Goal: Task Accomplishment & Management: Complete application form

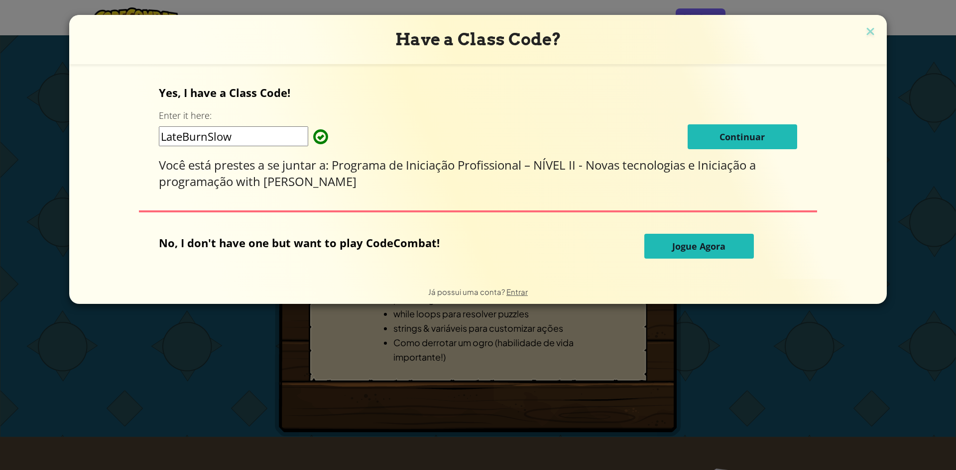
click at [797, 139] on button "Continuar" at bounding box center [743, 136] width 110 height 25
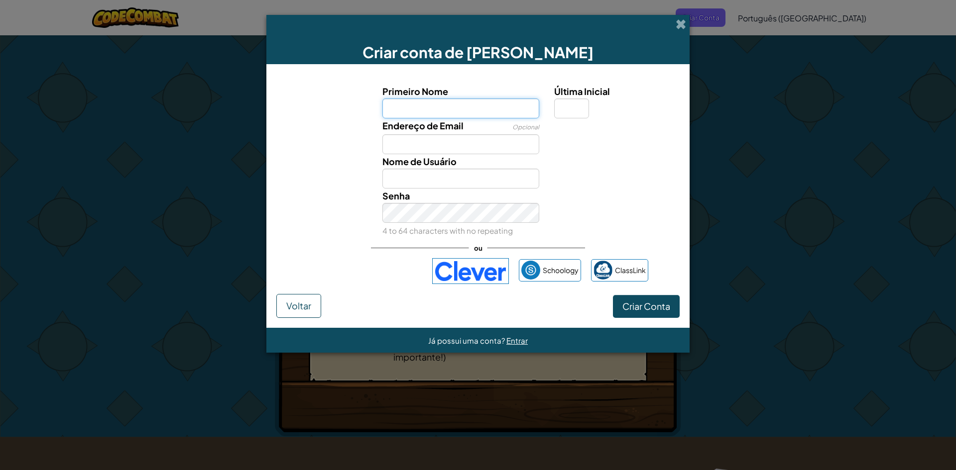
click at [448, 103] on input "Primeiro Nome" at bounding box center [460, 109] width 157 height 20
type input "Joanny"
click at [613, 295] on button "Criar Conta" at bounding box center [646, 306] width 67 height 23
type input "Joanny"
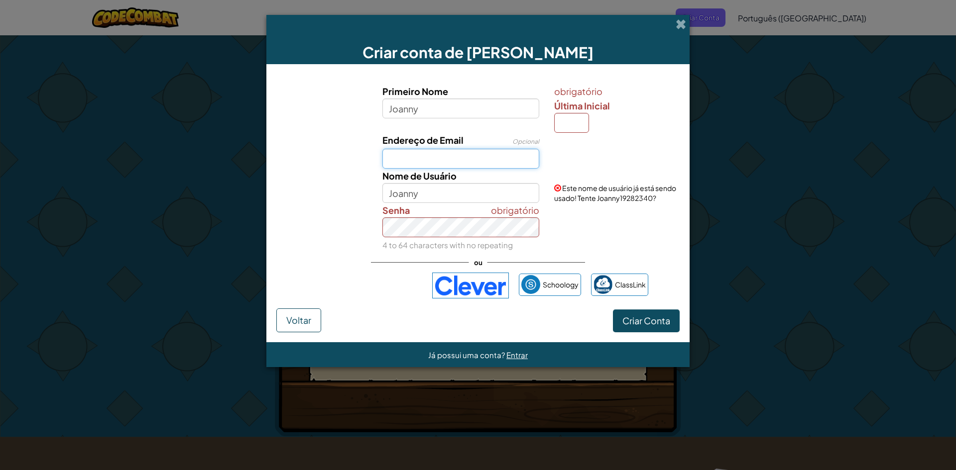
click at [476, 159] on input "Endereço de Email" at bounding box center [460, 159] width 157 height 20
type input "Joanny.s.diniz@pomerode.edu.sc.gov.br"
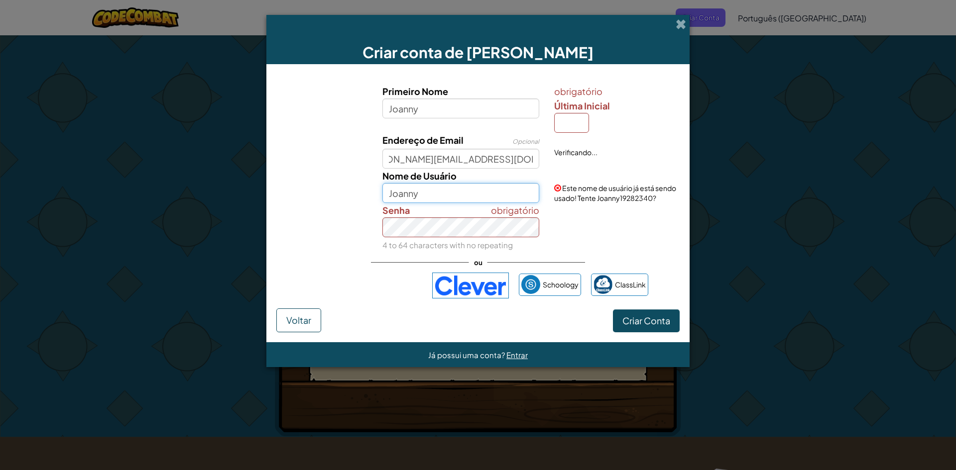
scroll to position [0, 0]
click at [455, 194] on input "Joanny" at bounding box center [460, 193] width 157 height 20
type input "J"
click at [571, 124] on input "Última Inicial" at bounding box center [571, 123] width 35 height 20
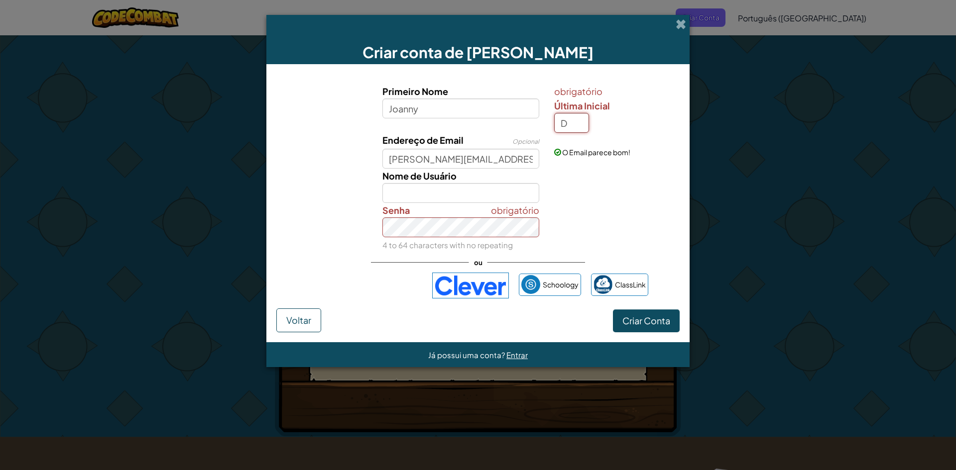
type input "D"
click at [498, 200] on input "JoannyD" at bounding box center [460, 193] width 157 height 20
click at [430, 198] on input "JoannyD" at bounding box center [460, 193] width 157 height 20
type input "Joanny Diniz"
click at [491, 216] on span "obrigatório" at bounding box center [515, 210] width 48 height 14
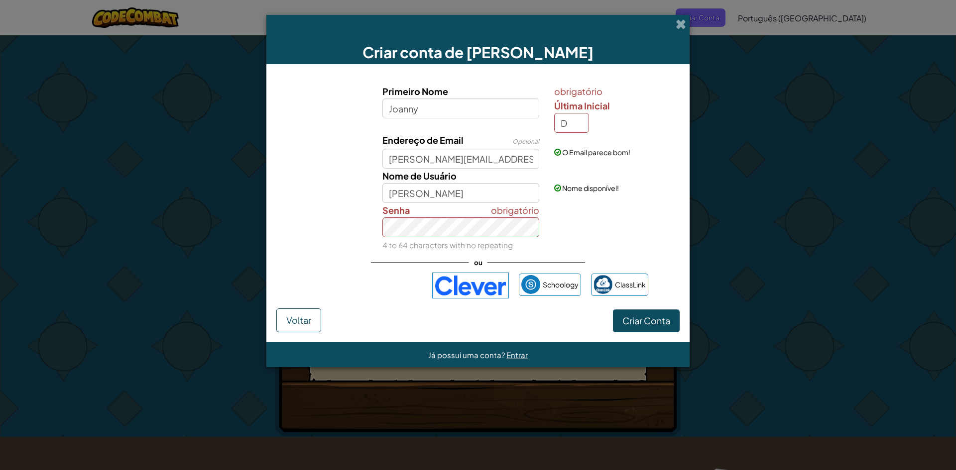
click at [570, 249] on div "obrigatório Senha 4 to 64 characters with no repeating" at bounding box center [477, 227] width 413 height 49
click at [628, 324] on span "Criar Conta" at bounding box center [646, 320] width 48 height 11
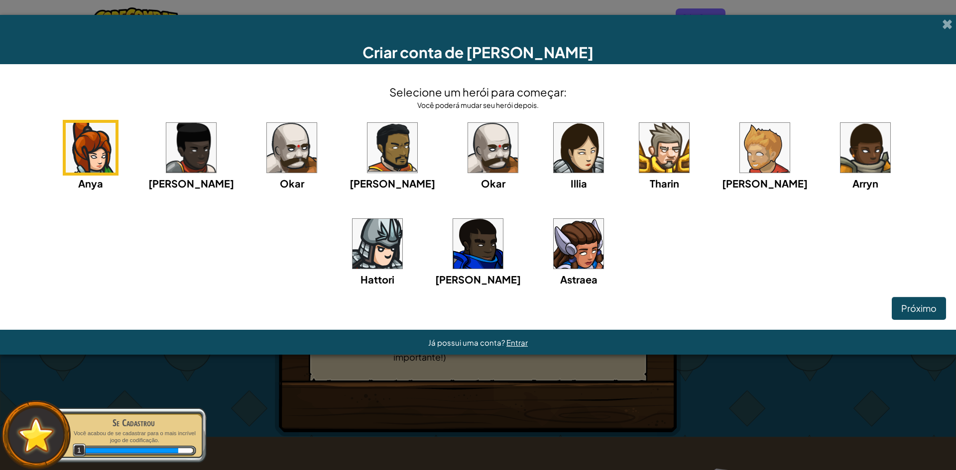
click at [731, 224] on div "Anya Ida Okar Alejandro Okar Illia Tharin Ned Arryn Hattori Gordon Astraea" at bounding box center [478, 216] width 936 height 192
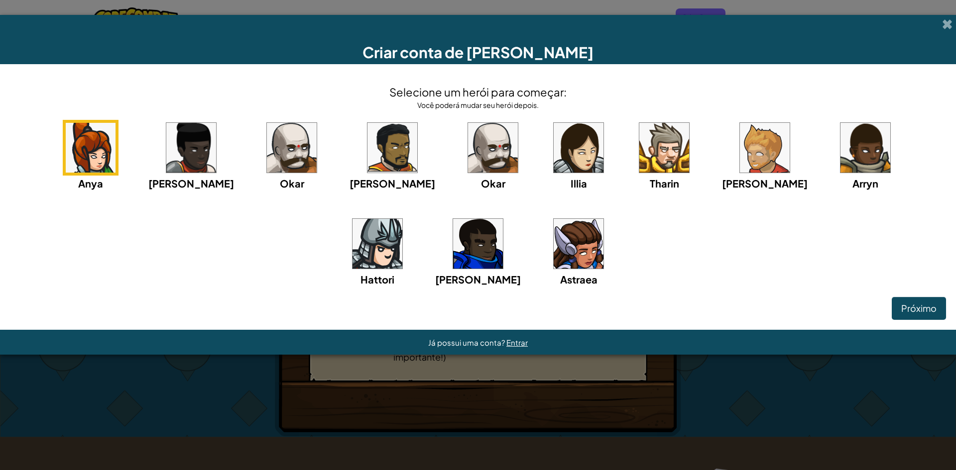
click at [554, 166] on img at bounding box center [579, 148] width 50 height 50
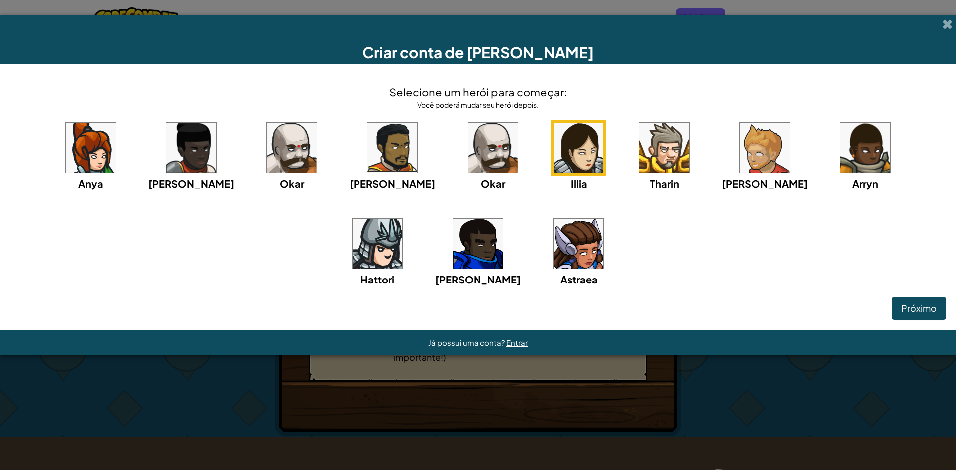
click at [554, 260] on img at bounding box center [579, 244] width 50 height 50
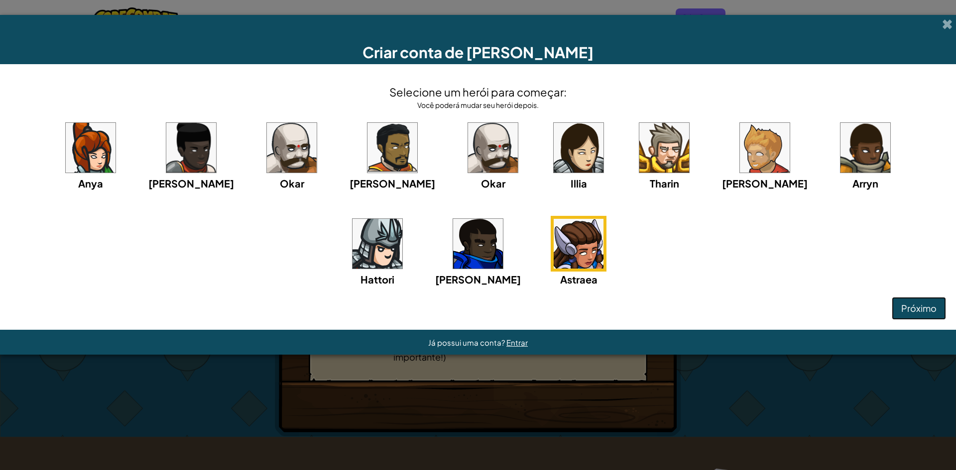
click at [898, 311] on button "Próximo" at bounding box center [919, 308] width 54 height 23
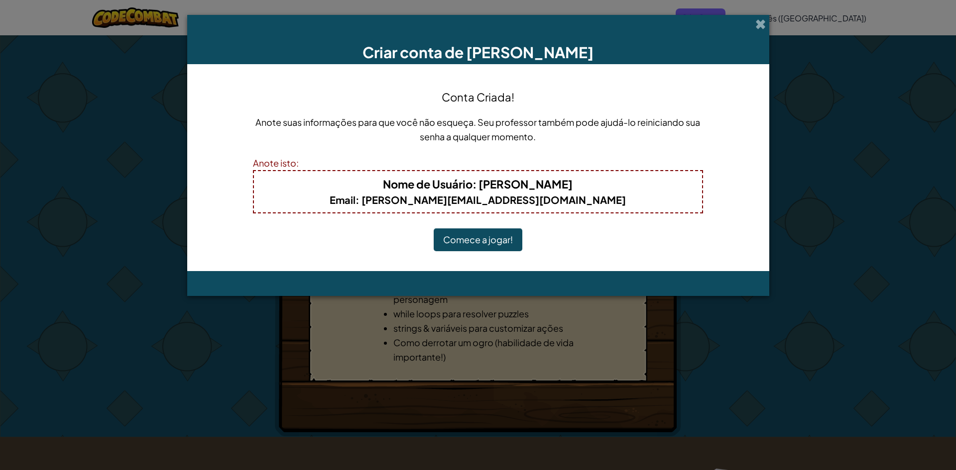
click at [479, 237] on button "Comece a jogar!" at bounding box center [478, 240] width 89 height 23
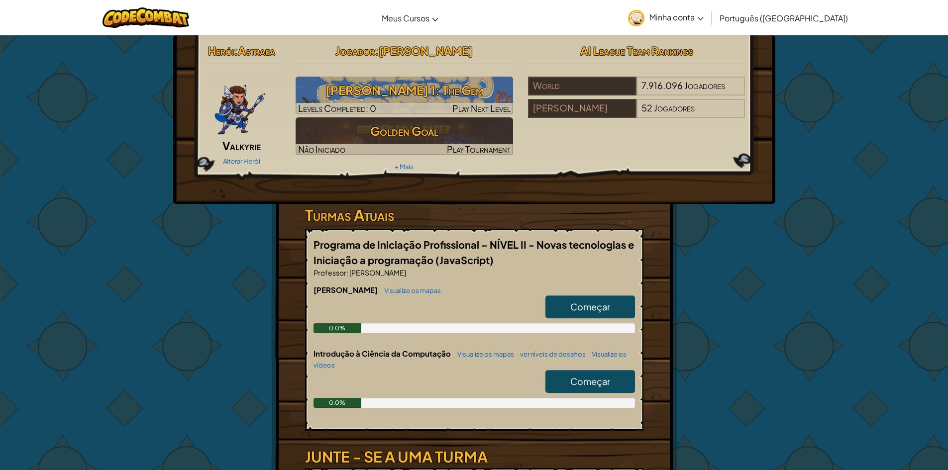
click at [602, 306] on span "Começar" at bounding box center [591, 306] width 40 height 11
select select "pt-BR"
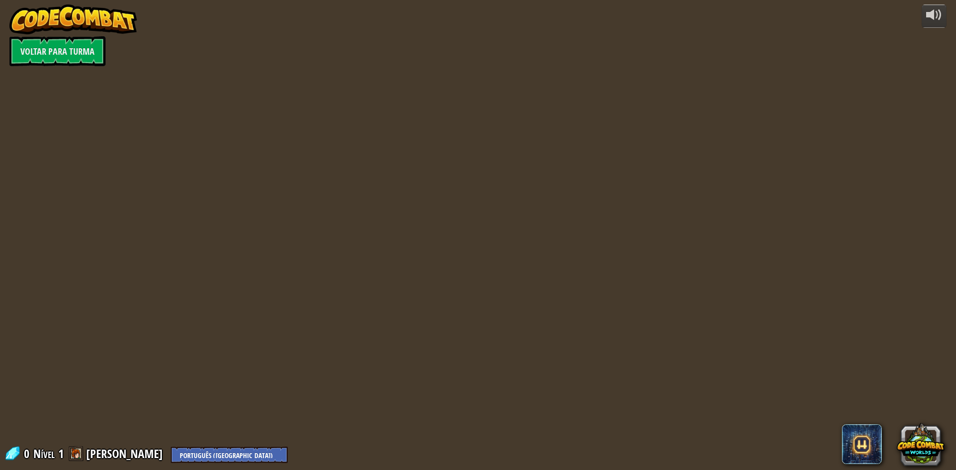
select select "pt-BR"
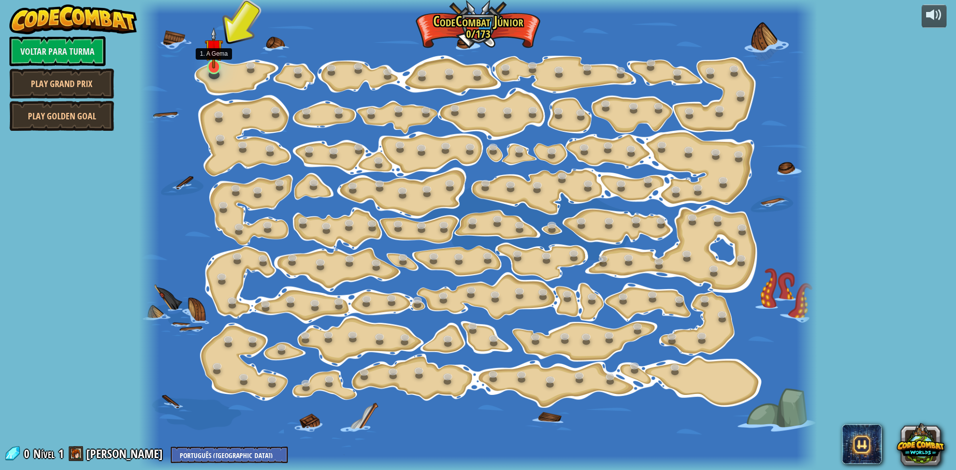
click at [208, 64] on img at bounding box center [214, 47] width 18 height 41
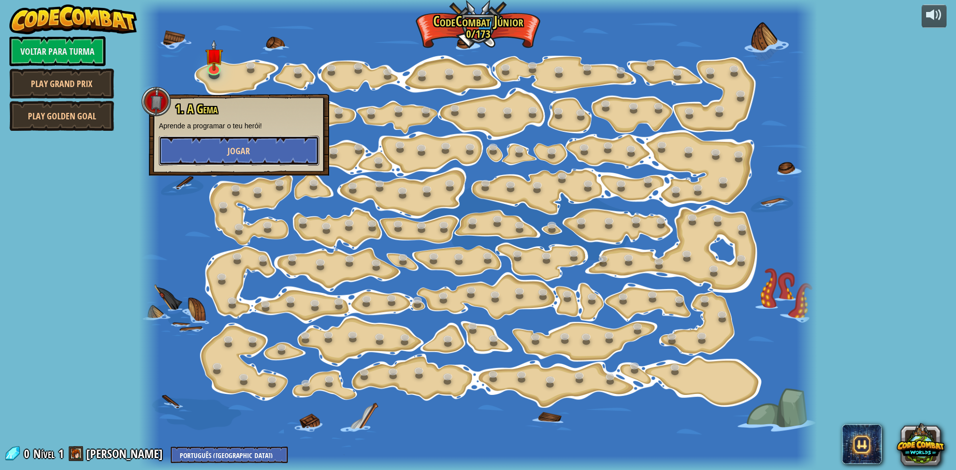
click at [250, 153] on button "Jogar" at bounding box center [239, 151] width 160 height 30
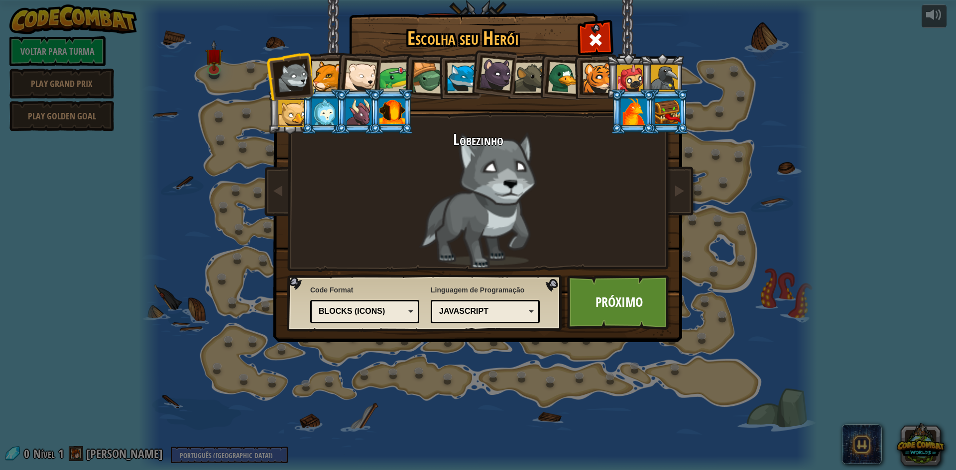
click at [367, 64] on div at bounding box center [360, 76] width 33 height 33
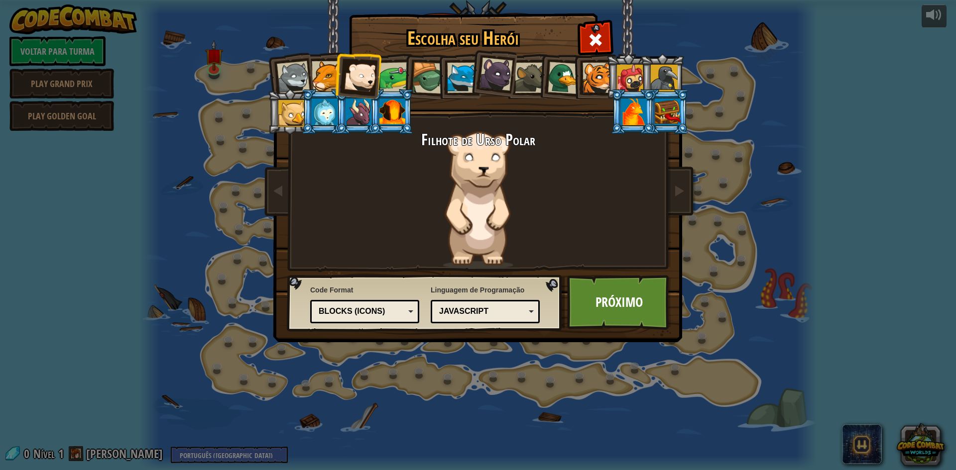
click at [529, 81] on div at bounding box center [530, 78] width 30 height 30
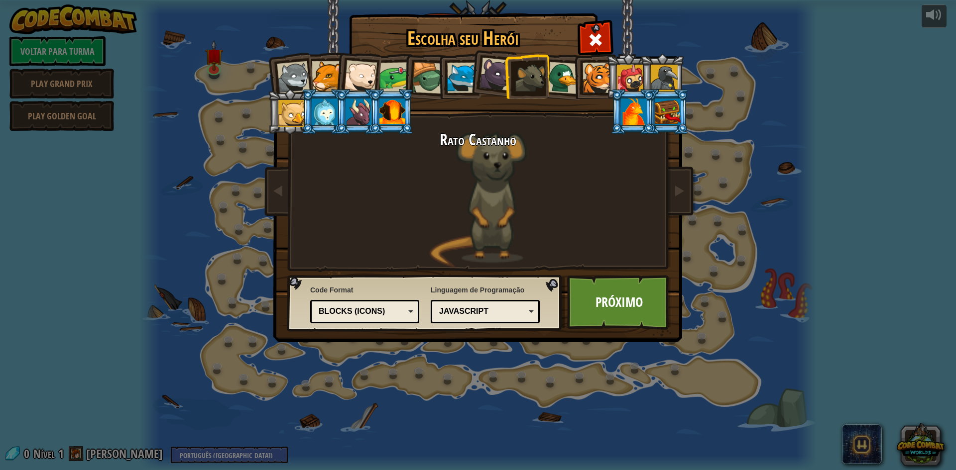
click at [325, 115] on div at bounding box center [325, 112] width 26 height 27
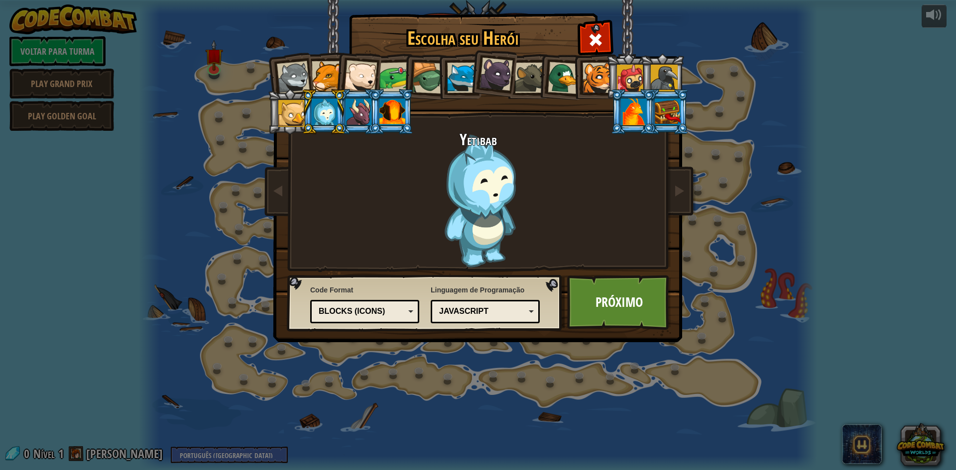
click at [355, 76] on div at bounding box center [360, 76] width 33 height 33
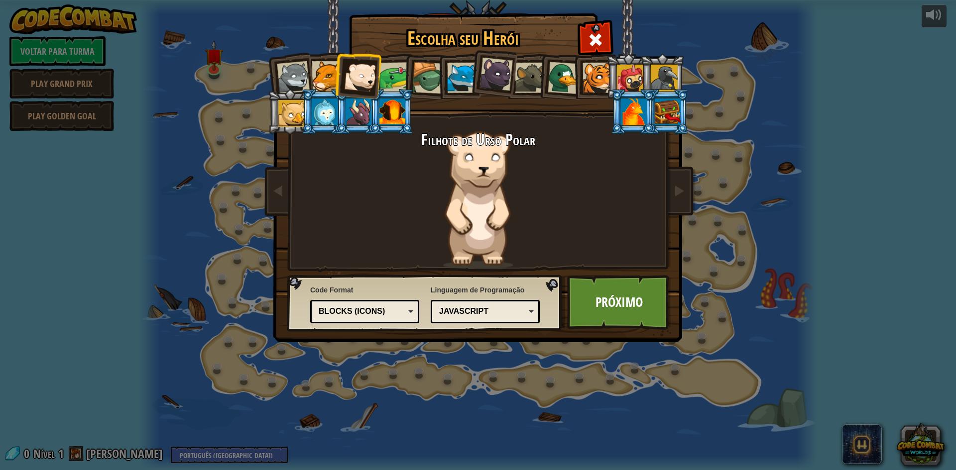
click at [463, 75] on div at bounding box center [462, 78] width 30 height 30
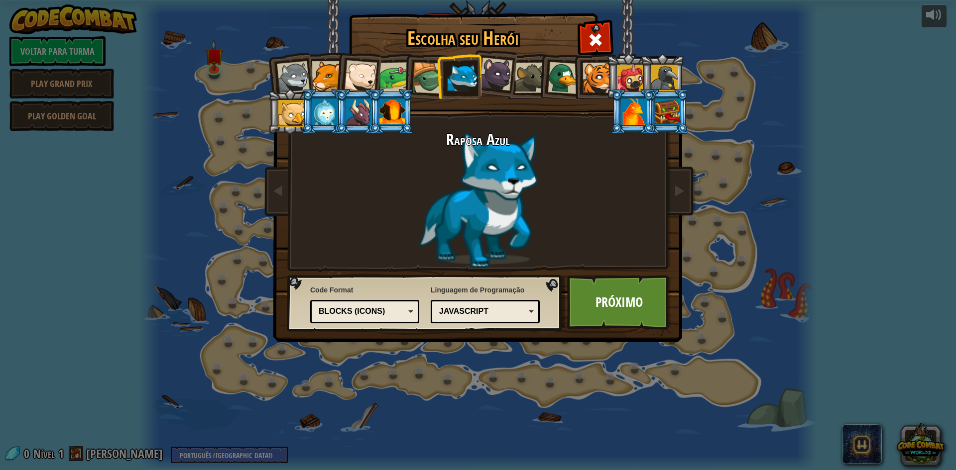
click at [360, 66] on div at bounding box center [360, 76] width 33 height 33
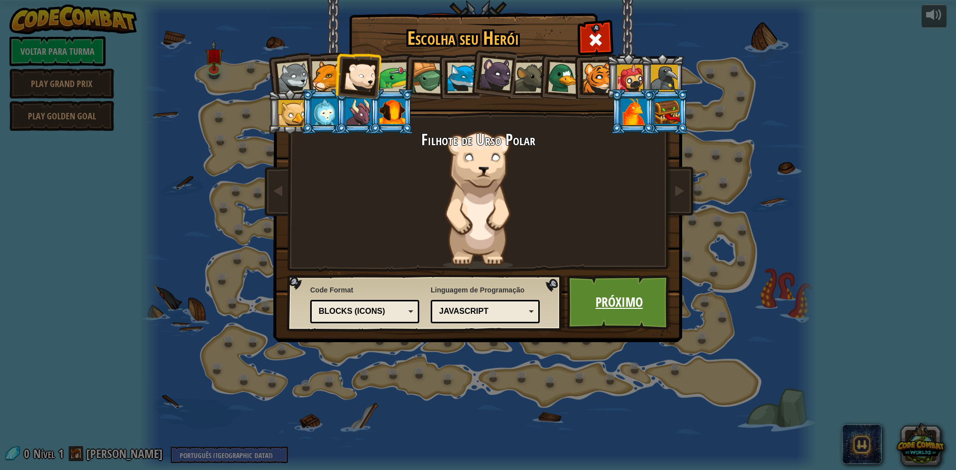
click at [618, 316] on link "Próximo" at bounding box center [619, 302] width 104 height 55
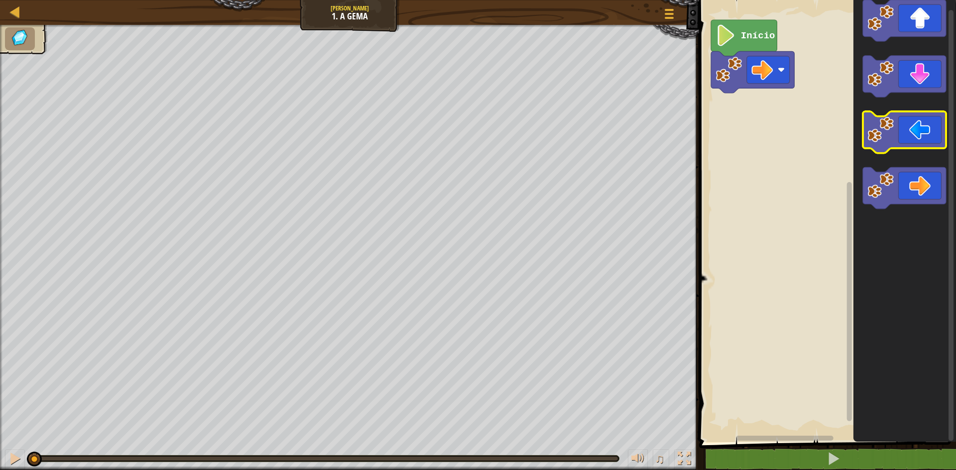
click at [845, 116] on div "Início" at bounding box center [826, 219] width 260 height 448
click at [742, 46] on icon "Espaço de trabalho do Blockly" at bounding box center [744, 38] width 66 height 36
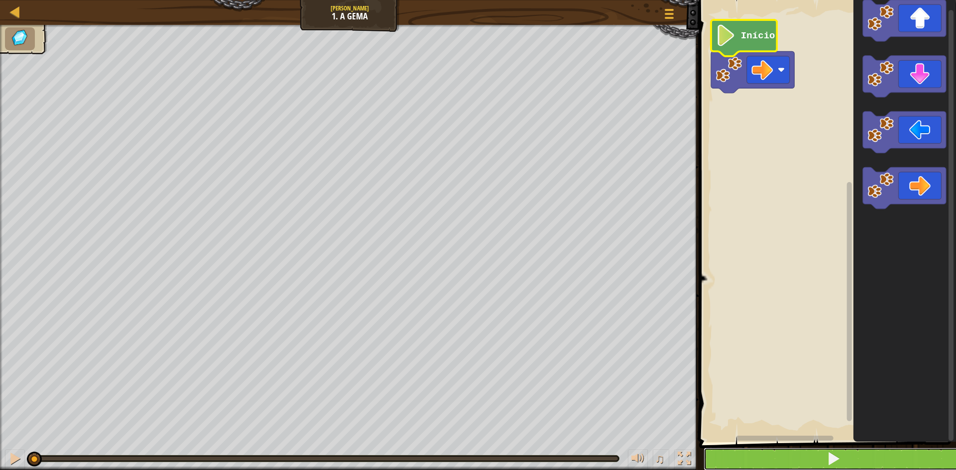
click at [762, 457] on button at bounding box center [833, 459] width 260 height 23
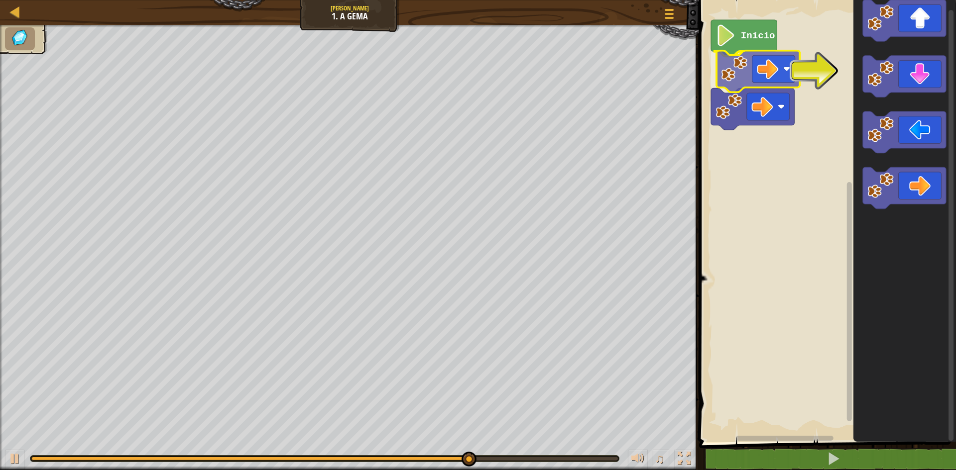
click at [752, 62] on div "Início" at bounding box center [826, 219] width 260 height 448
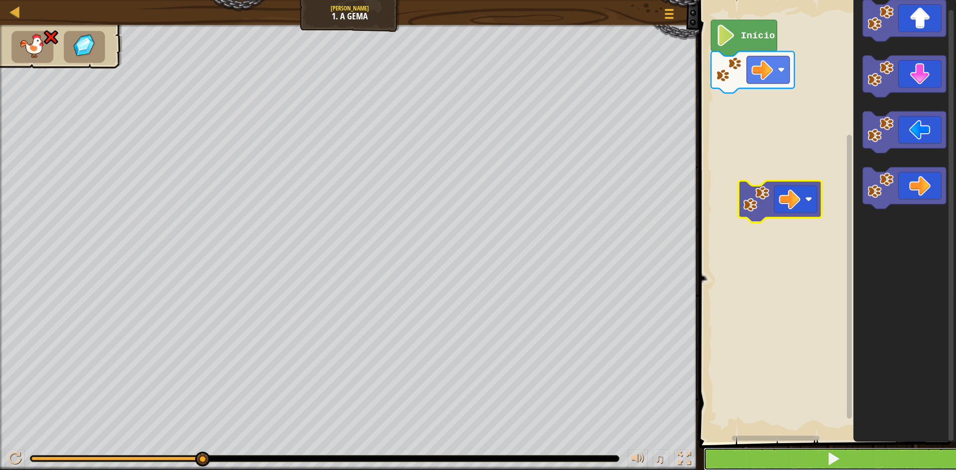
click at [829, 462] on span at bounding box center [833, 459] width 14 height 14
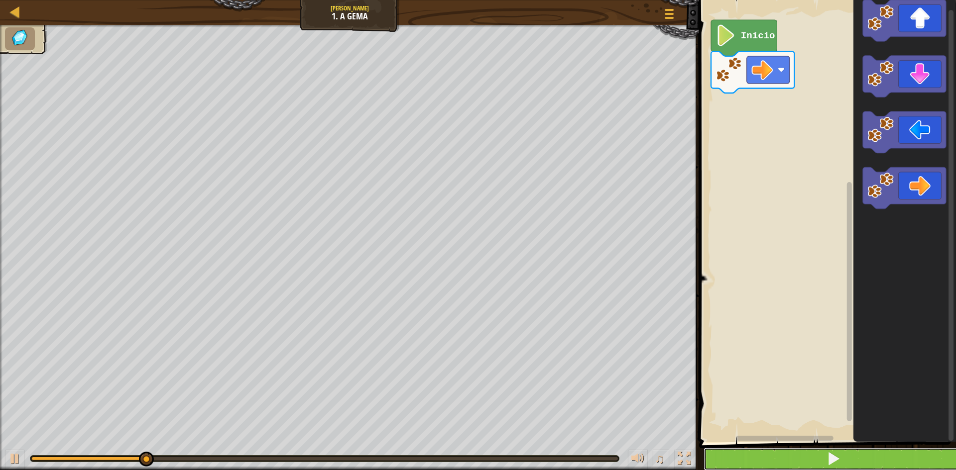
click at [831, 463] on span at bounding box center [833, 459] width 14 height 14
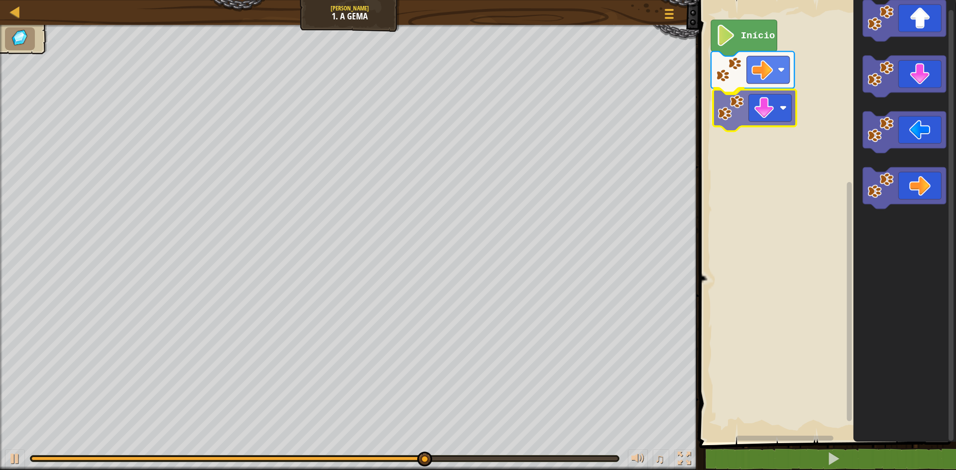
click at [749, 110] on div "Início" at bounding box center [826, 219] width 260 height 448
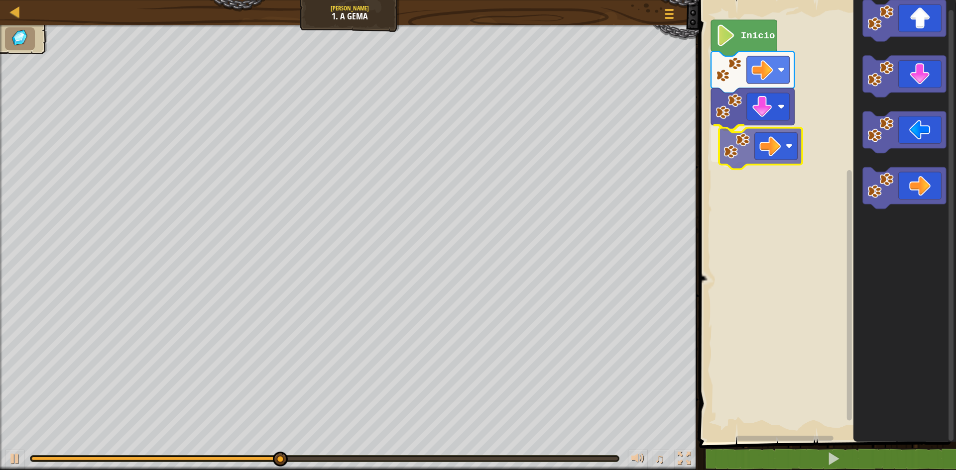
click at [779, 142] on div "Início" at bounding box center [826, 219] width 260 height 448
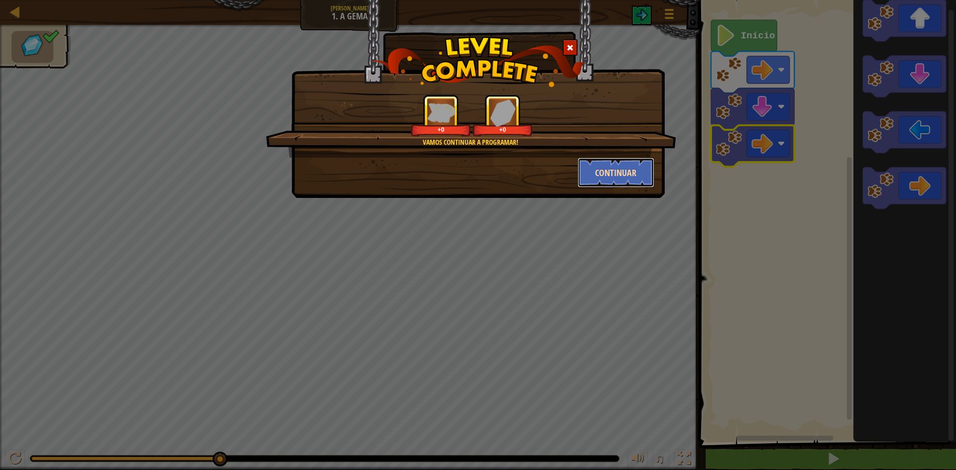
click at [607, 172] on button "Continuar" at bounding box center [616, 173] width 77 height 30
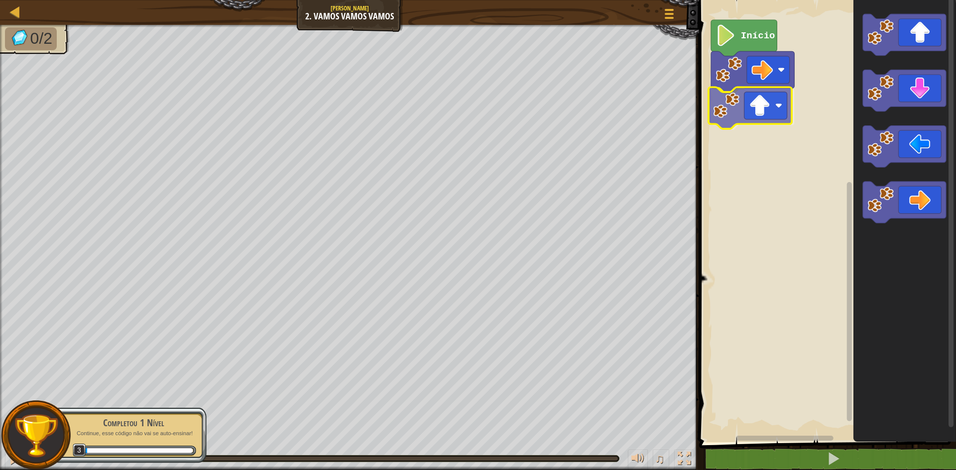
click at [778, 116] on div "Início" at bounding box center [826, 219] width 260 height 448
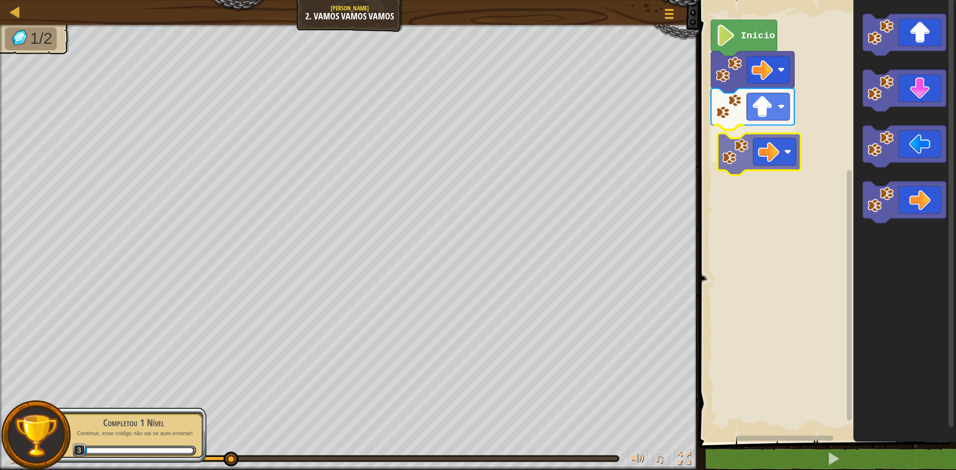
click at [713, 144] on div "Início" at bounding box center [826, 219] width 260 height 448
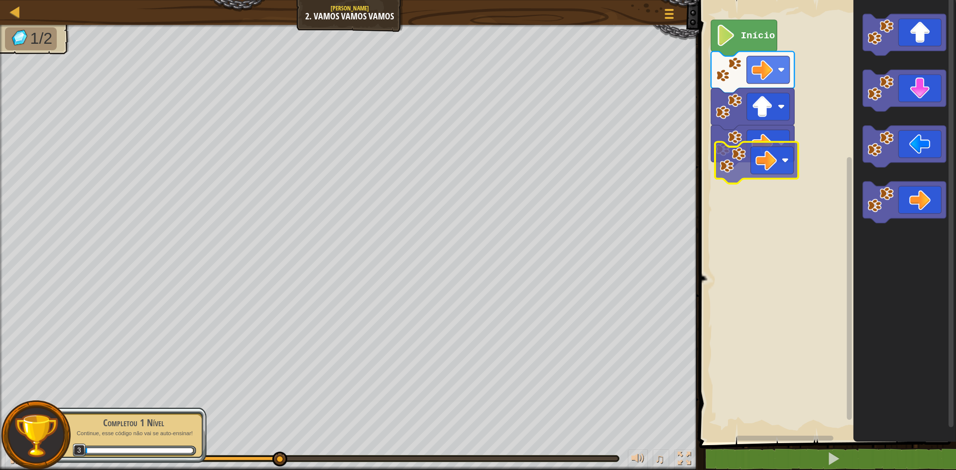
click at [733, 145] on div "Início" at bounding box center [826, 219] width 260 height 448
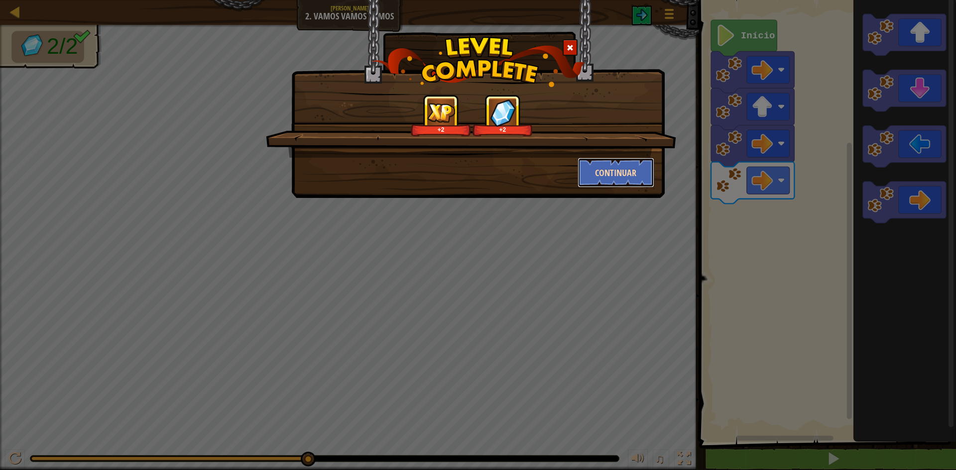
click at [617, 175] on button "Continuar" at bounding box center [616, 173] width 77 height 30
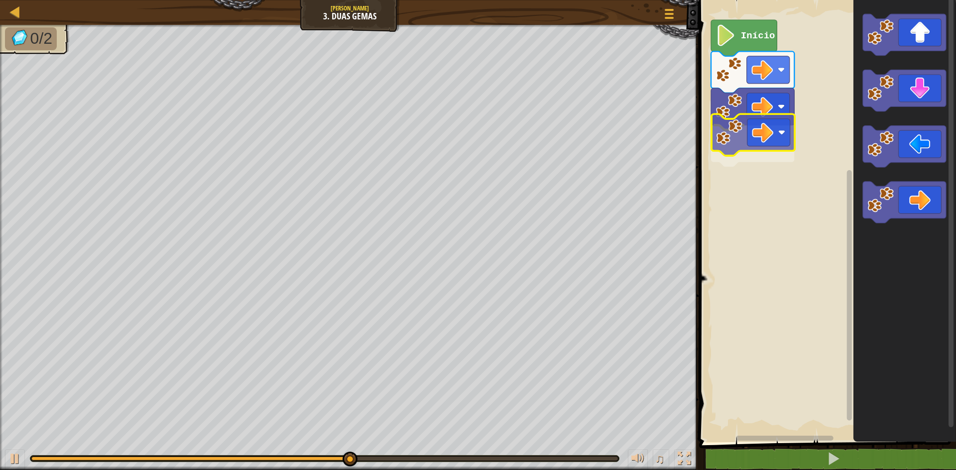
click at [738, 127] on div "Início" at bounding box center [826, 219] width 260 height 448
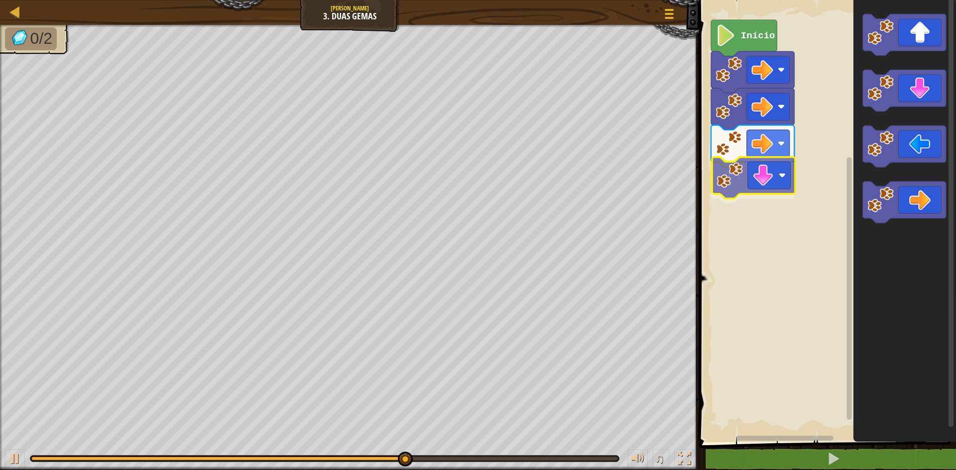
click at [750, 192] on div "Início" at bounding box center [826, 219] width 260 height 448
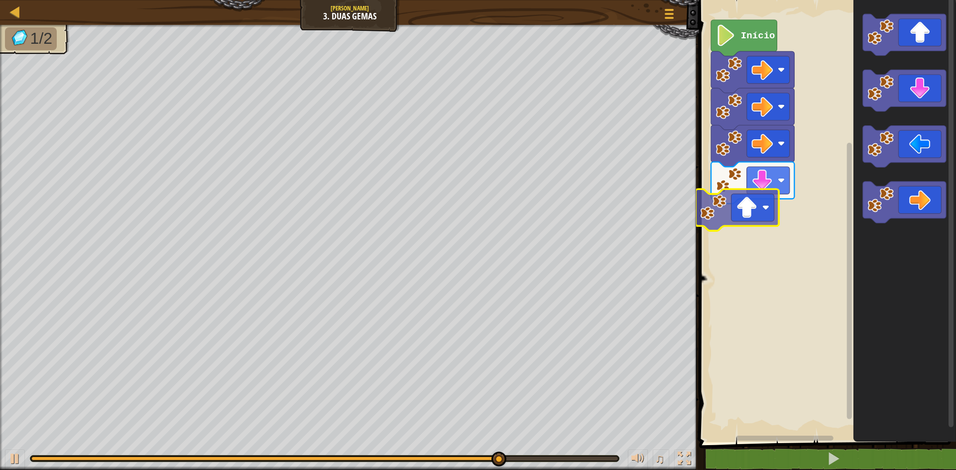
click at [746, 210] on div "Início" at bounding box center [826, 219] width 260 height 448
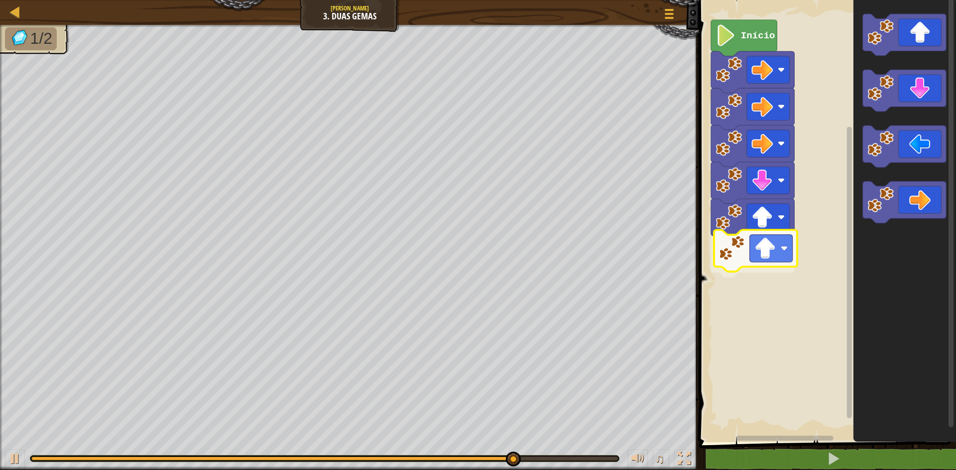
click at [754, 250] on div "Início" at bounding box center [826, 219] width 260 height 448
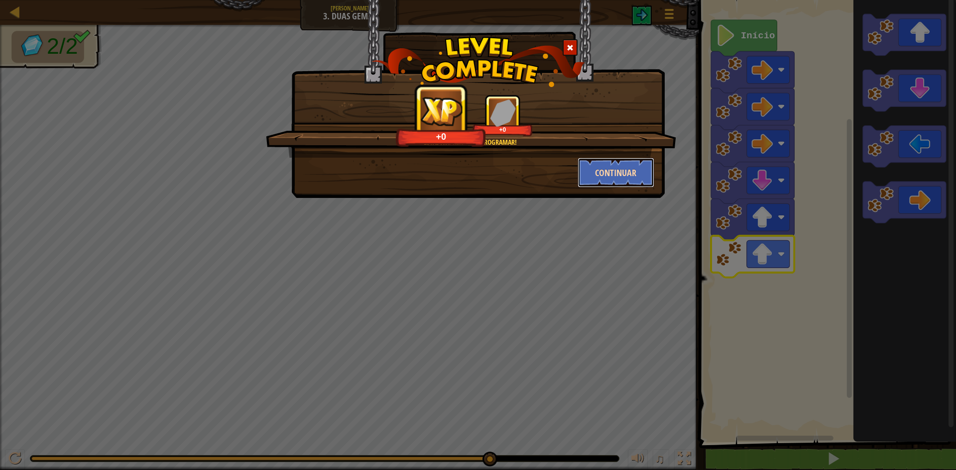
click at [620, 168] on button "Continuar" at bounding box center [616, 173] width 77 height 30
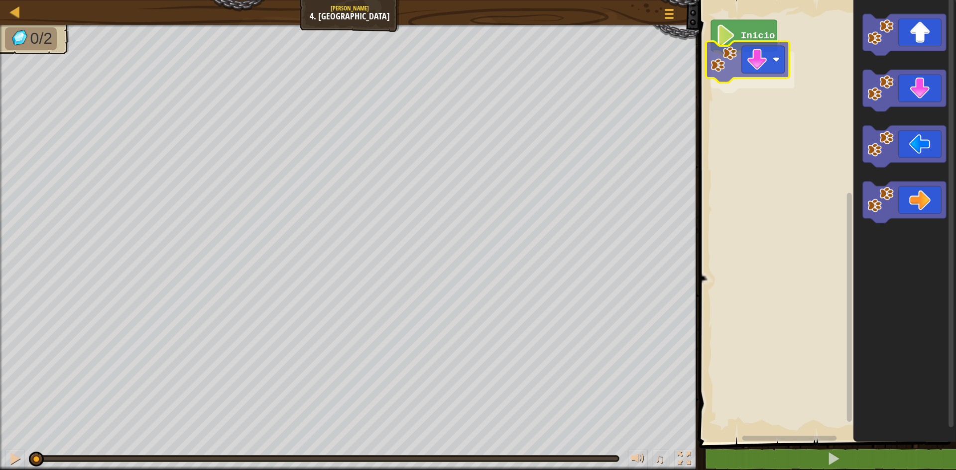
click at [775, 58] on div "Início" at bounding box center [826, 219] width 260 height 448
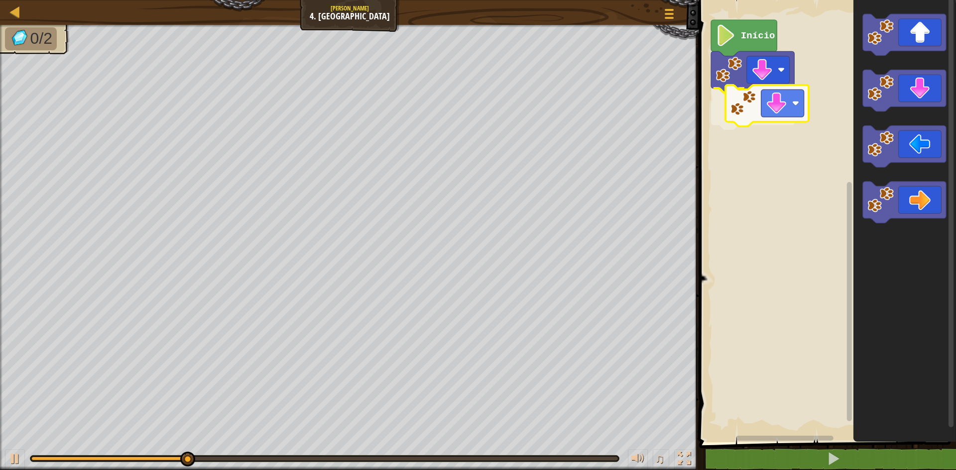
click at [754, 118] on div "Início" at bounding box center [826, 219] width 260 height 448
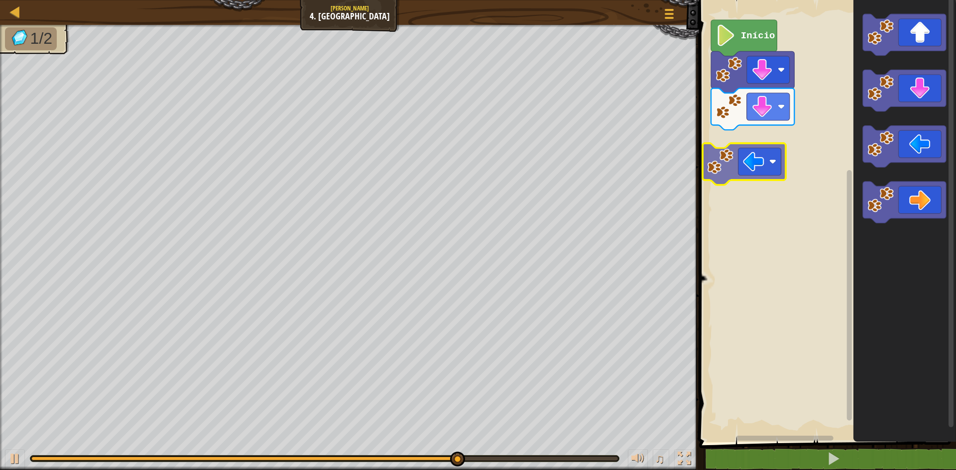
click at [776, 168] on div "Início" at bounding box center [826, 219] width 260 height 448
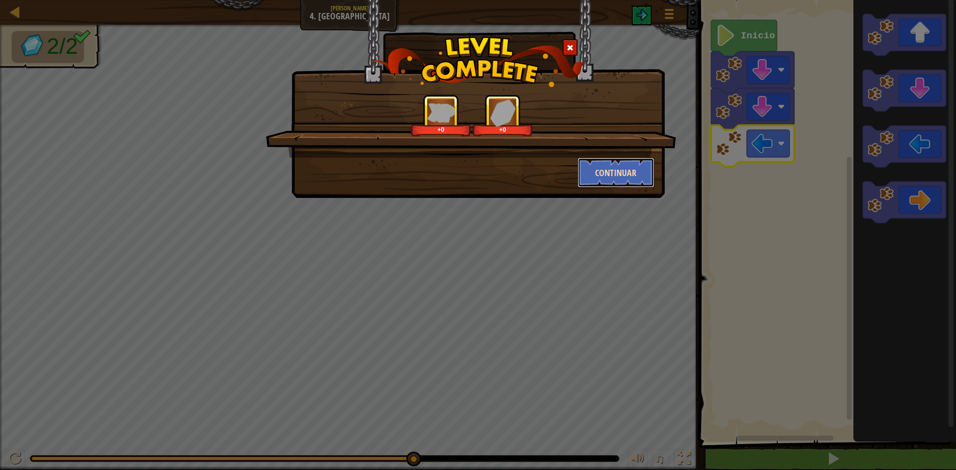
click at [607, 175] on button "Continuar" at bounding box center [616, 173] width 77 height 30
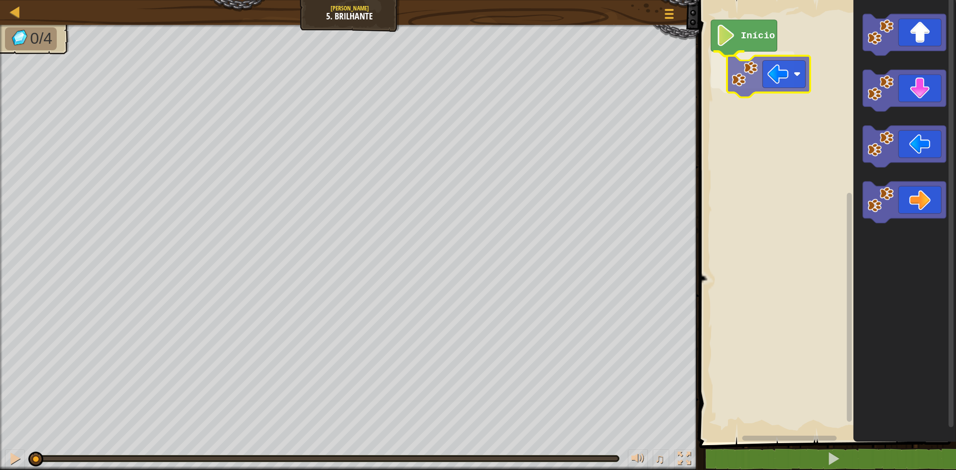
click at [777, 85] on div "Início" at bounding box center [826, 219] width 260 height 448
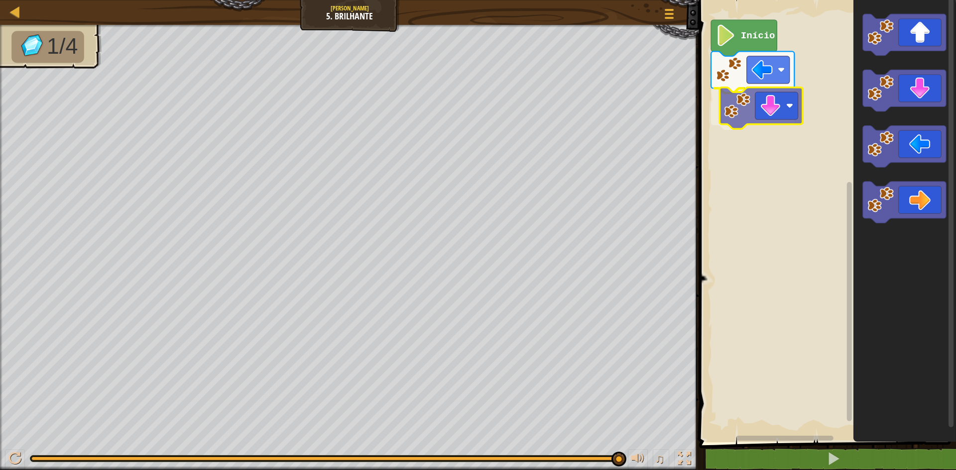
click at [796, 106] on div "Início" at bounding box center [826, 219] width 260 height 448
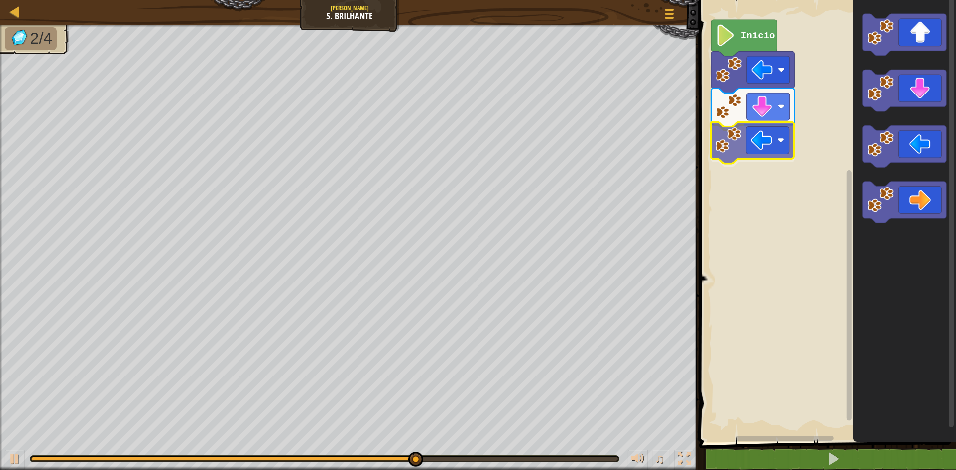
click at [773, 143] on div "Início" at bounding box center [826, 219] width 260 height 448
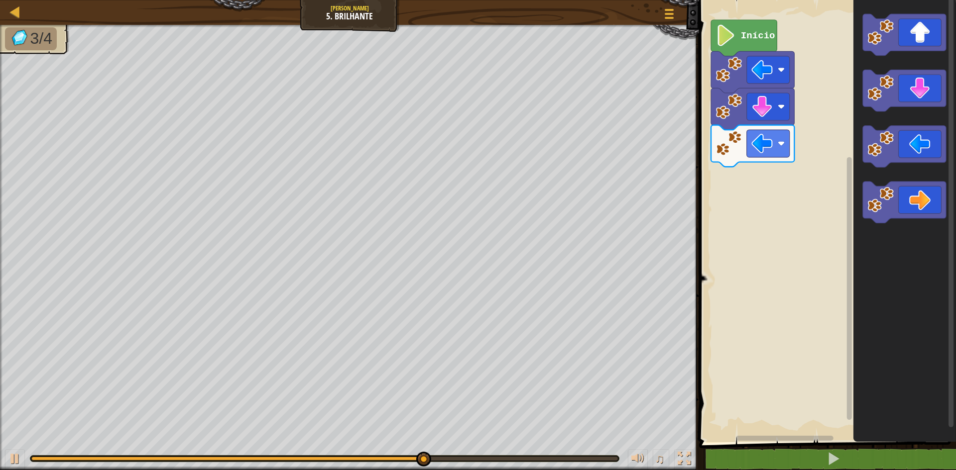
click at [815, 140] on div "Início" at bounding box center [826, 219] width 260 height 448
click at [911, 39] on icon "Espaço de trabalho do Blockly" at bounding box center [904, 35] width 83 height 42
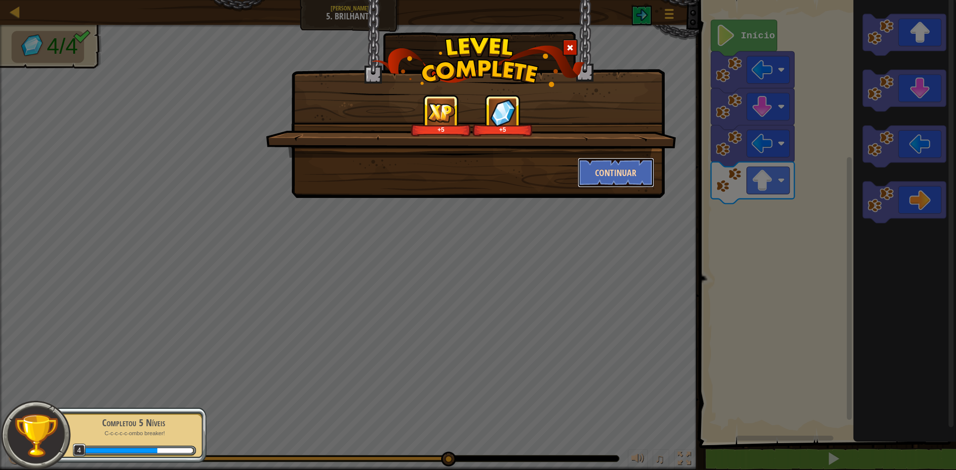
click at [587, 164] on button "Continuar" at bounding box center [616, 173] width 77 height 30
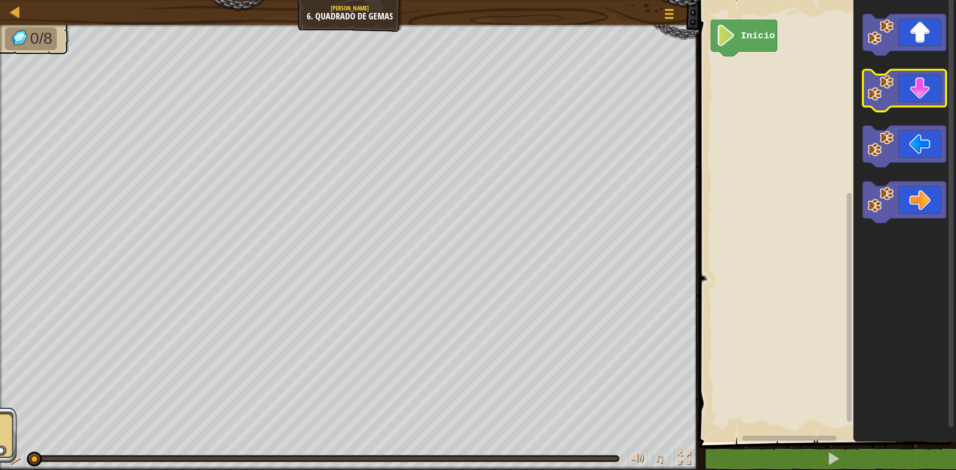
click at [923, 97] on icon "Espaço de trabalho do Blockly" at bounding box center [904, 91] width 83 height 42
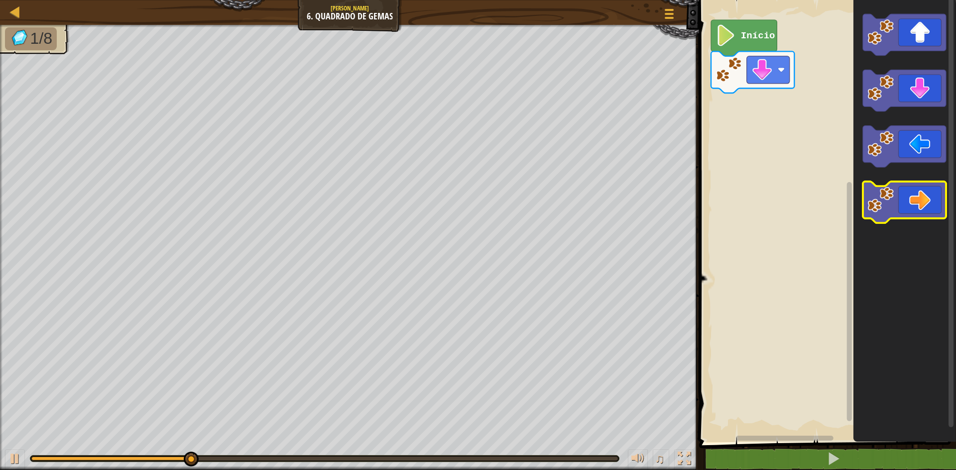
click at [889, 205] on image "Espaço de trabalho do Blockly" at bounding box center [880, 200] width 26 height 26
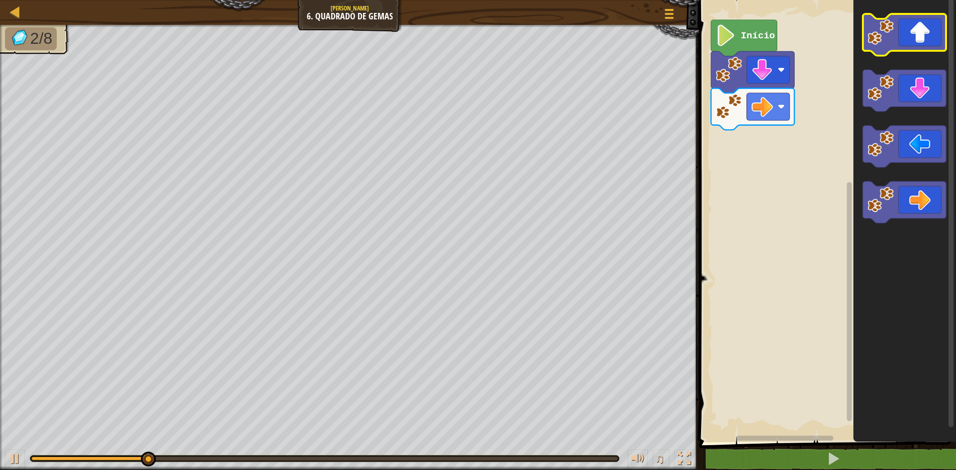
click at [907, 25] on icon "Espaço de trabalho do Blockly" at bounding box center [904, 35] width 83 height 42
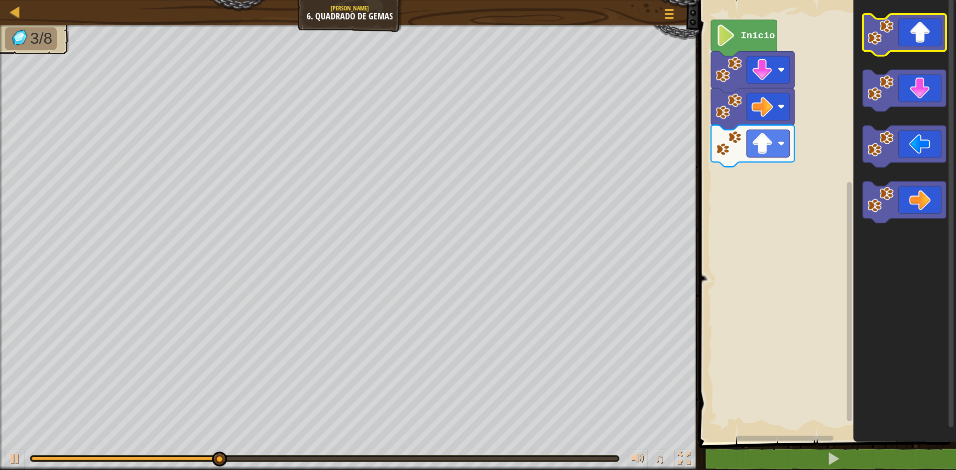
click at [918, 37] on icon "Espaço de trabalho do Blockly" at bounding box center [904, 35] width 83 height 42
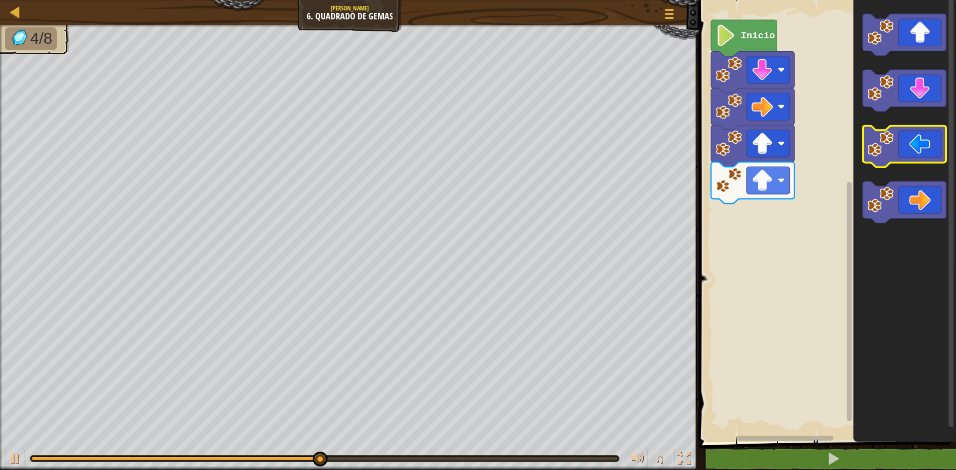
click at [920, 158] on icon "Espaço de trabalho do Blockly" at bounding box center [904, 147] width 83 height 42
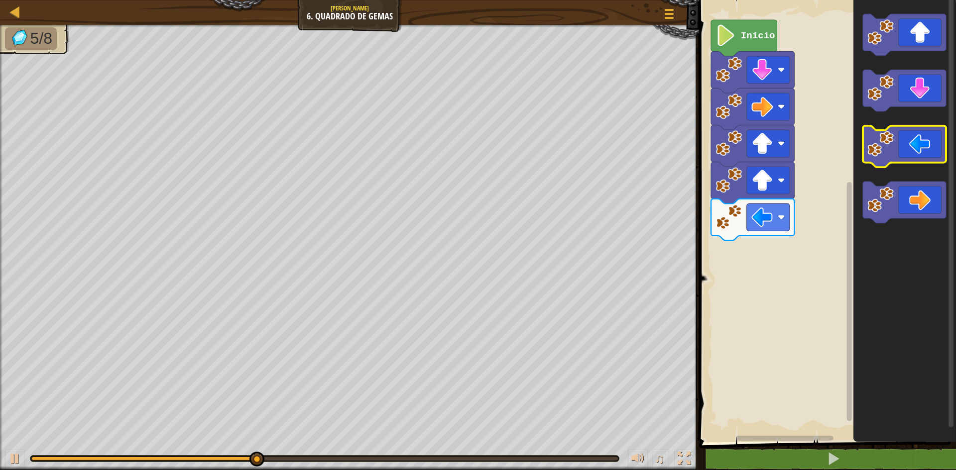
click at [920, 157] on icon "Espaço de trabalho do Blockly" at bounding box center [904, 147] width 83 height 42
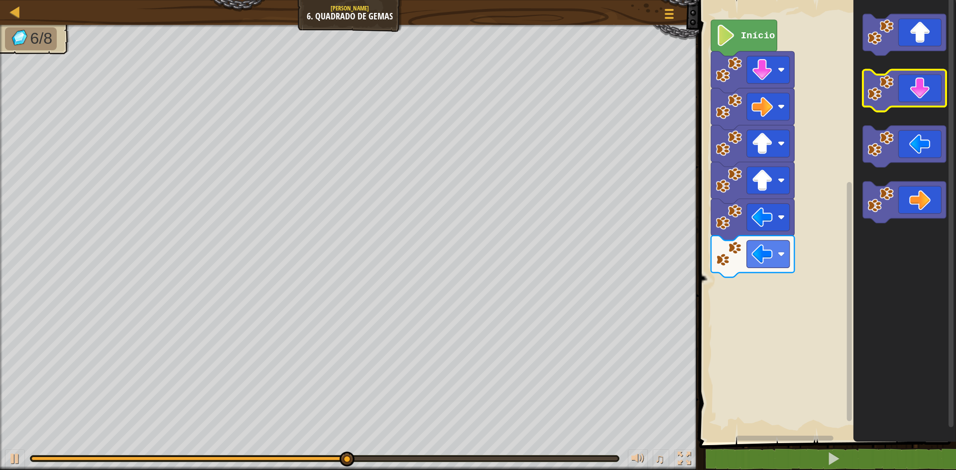
click at [924, 96] on icon "Espaço de trabalho do Blockly" at bounding box center [904, 91] width 83 height 42
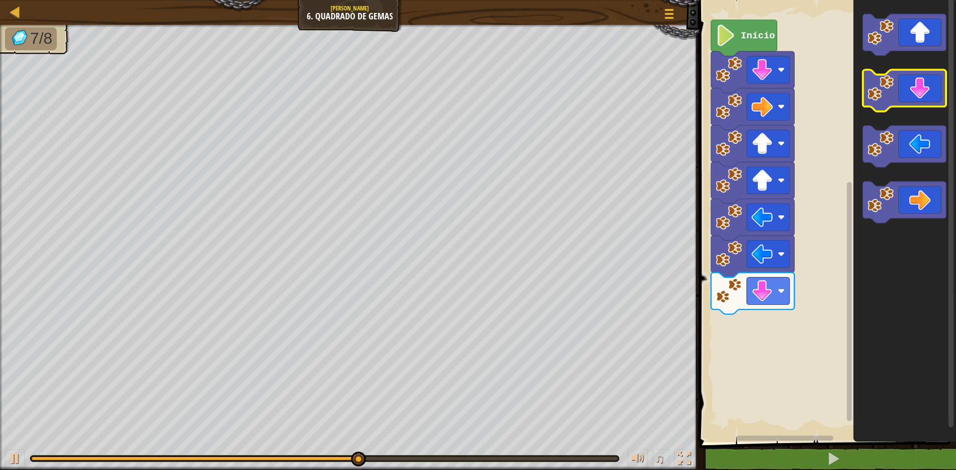
click at [924, 96] on icon "Espaço de trabalho do Blockly" at bounding box center [904, 91] width 83 height 42
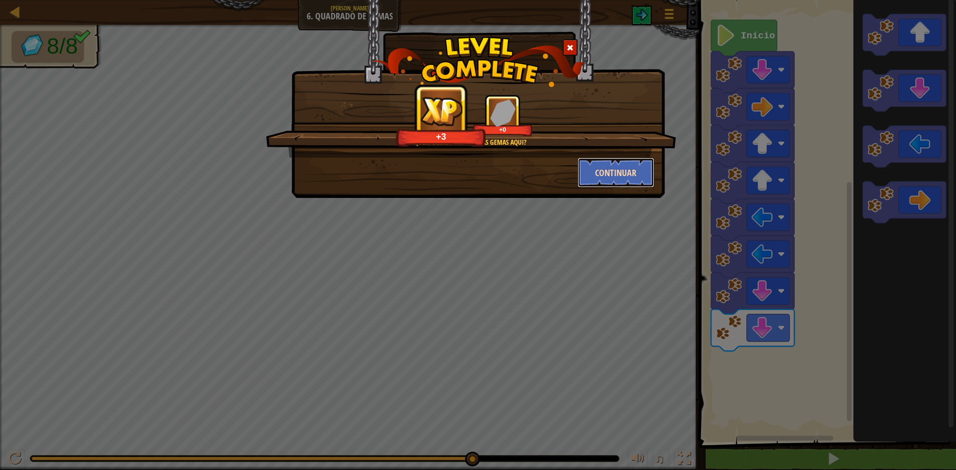
click at [624, 160] on button "Continuar" at bounding box center [616, 173] width 77 height 30
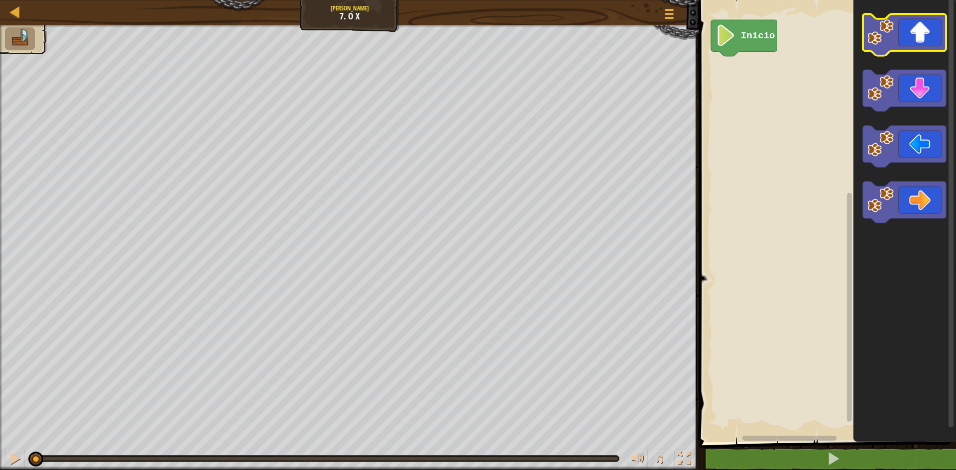
click at [909, 28] on icon "Espaço de trabalho do Blockly" at bounding box center [904, 35] width 83 height 42
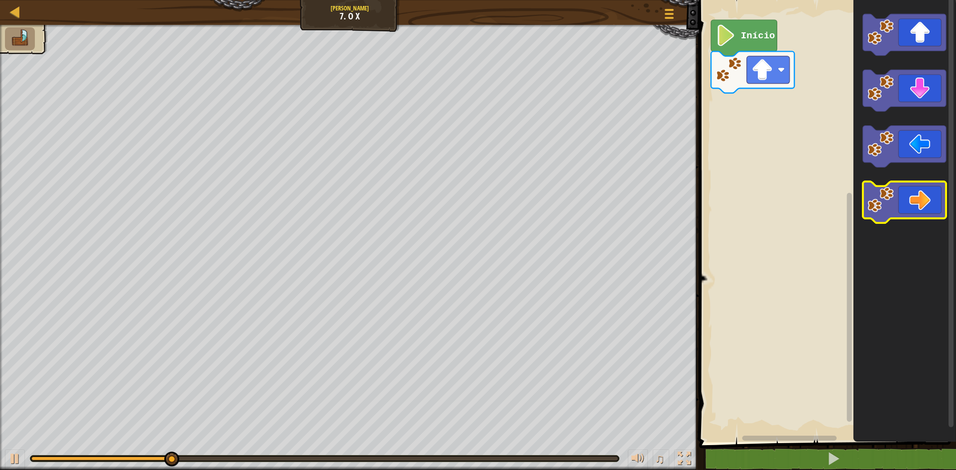
click at [912, 183] on icon "Espaço de trabalho do Blockly" at bounding box center [904, 203] width 83 height 42
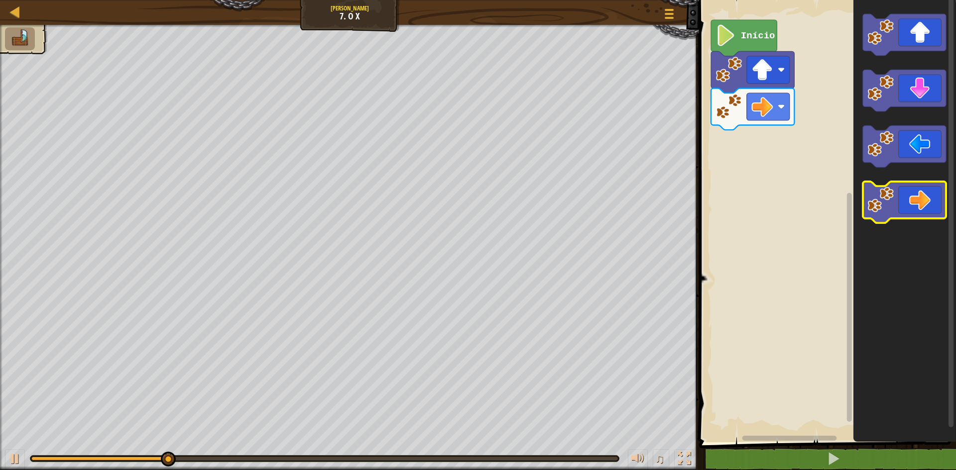
click at [911, 203] on icon "Espaço de trabalho do Blockly" at bounding box center [904, 203] width 83 height 42
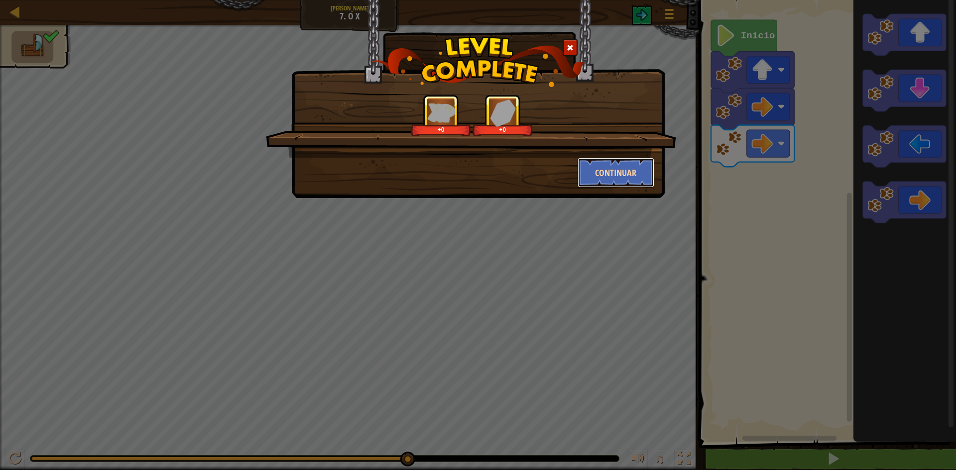
click at [630, 173] on button "Continuar" at bounding box center [616, 173] width 77 height 30
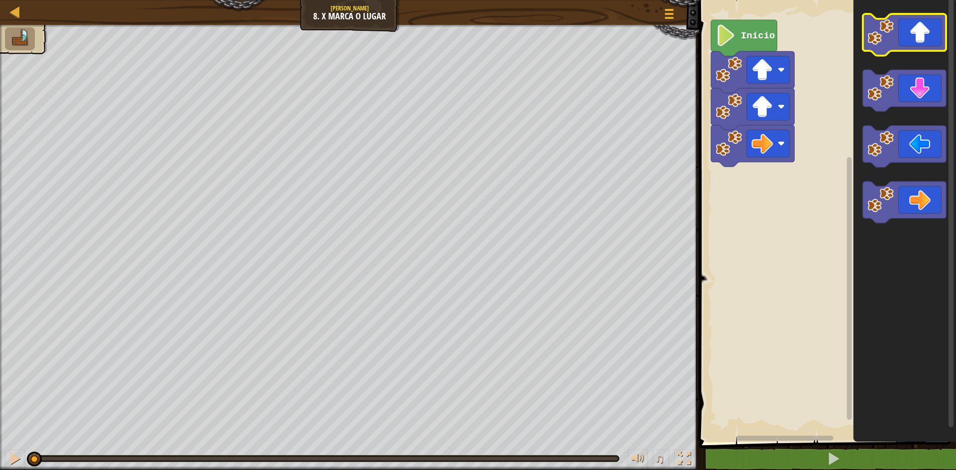
click at [905, 46] on icon "Espaço de trabalho do Blockly" at bounding box center [904, 35] width 83 height 42
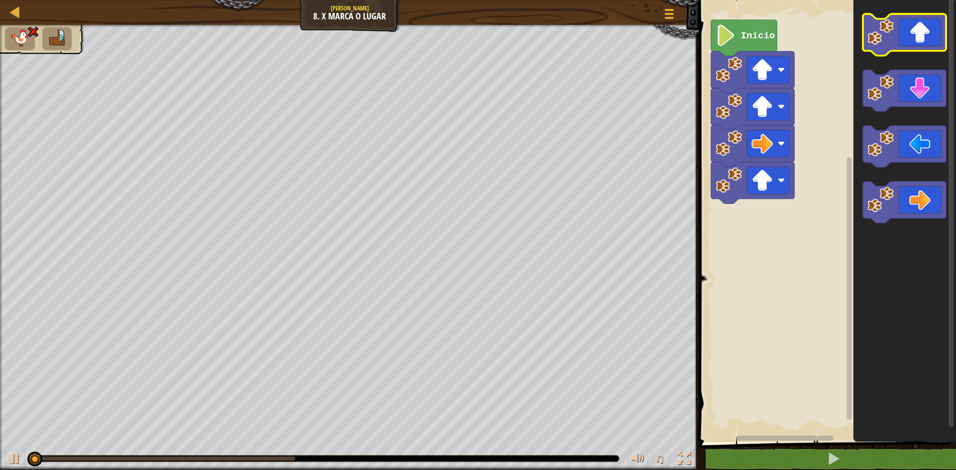
click at [906, 44] on icon "Espaço de trabalho do Blockly" at bounding box center [904, 35] width 83 height 42
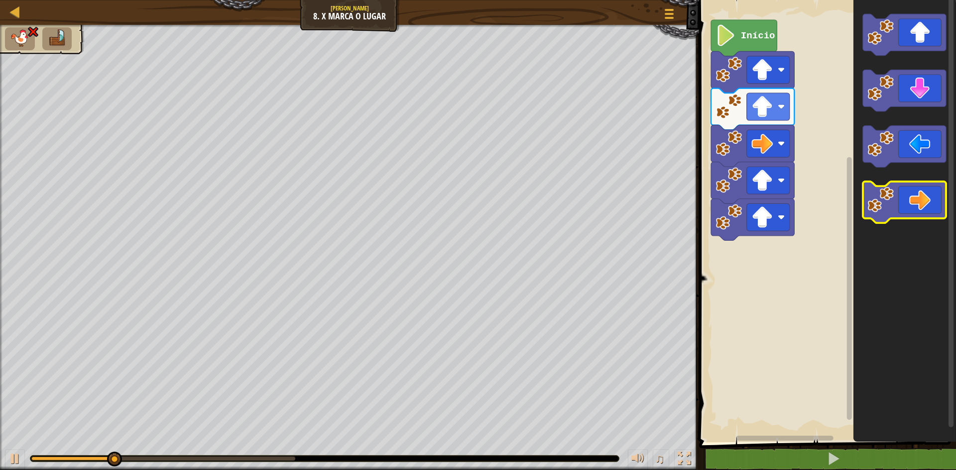
click at [931, 210] on icon "Espaço de trabalho do Blockly" at bounding box center [904, 203] width 83 height 42
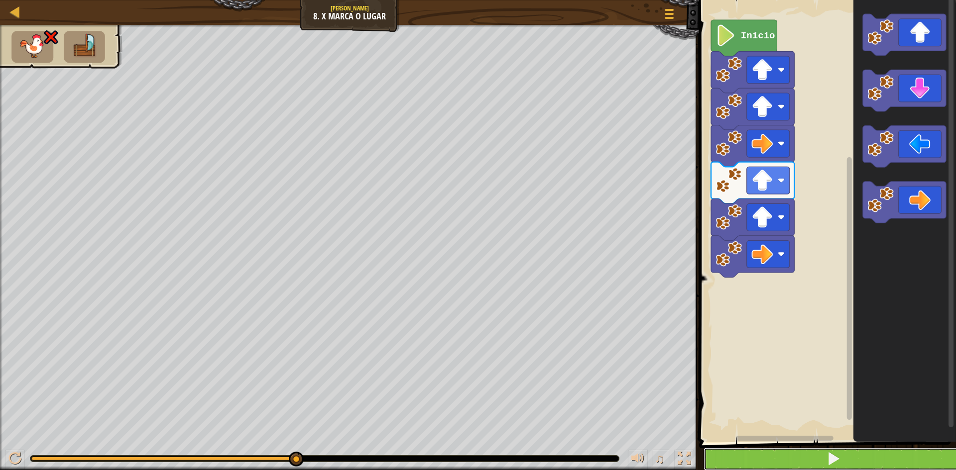
click at [713, 456] on button at bounding box center [833, 459] width 260 height 23
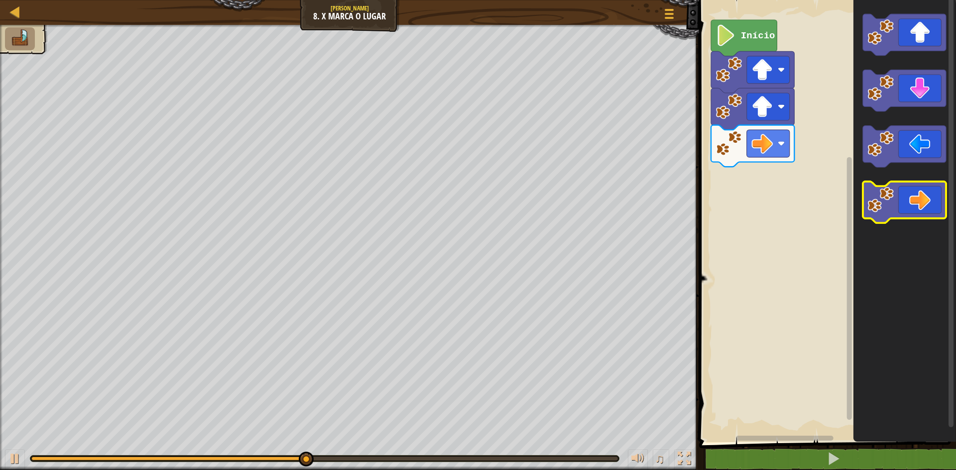
click at [914, 200] on icon "Espaço de trabalho do Blockly" at bounding box center [904, 203] width 83 height 42
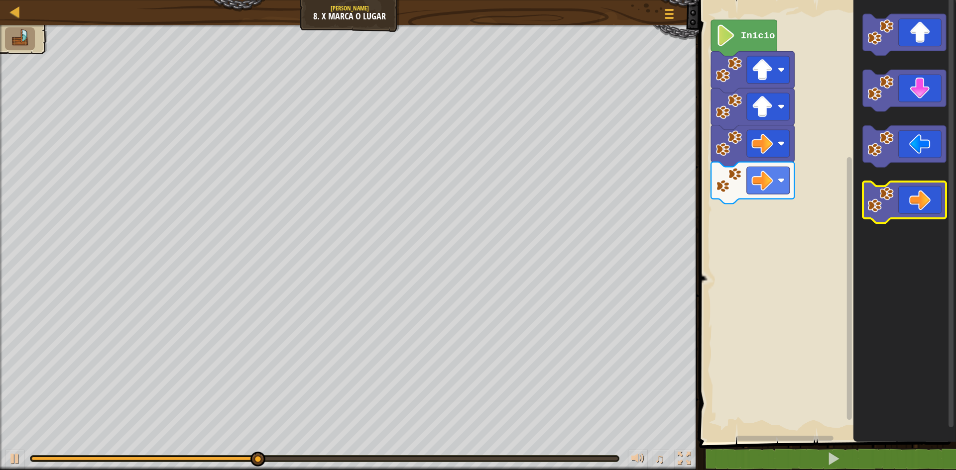
click at [914, 200] on icon "Espaço de trabalho do Blockly" at bounding box center [904, 203] width 83 height 42
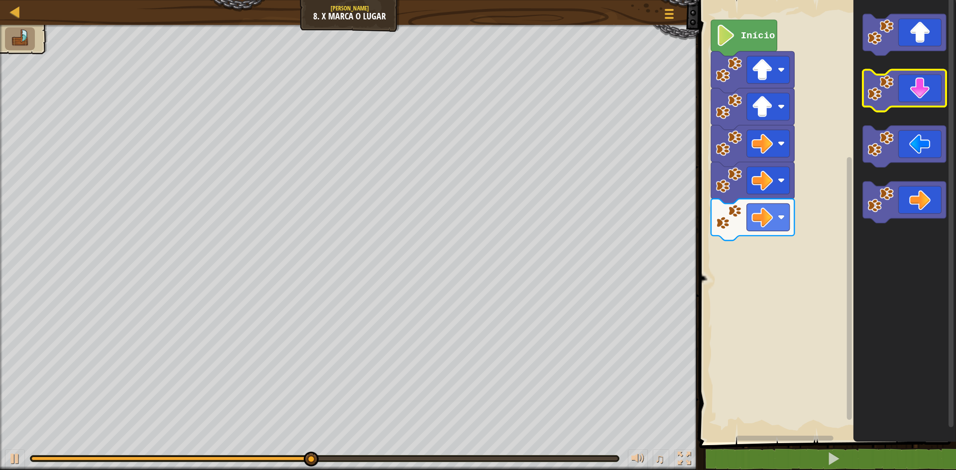
click at [906, 86] on icon "Espaço de trabalho do Blockly" at bounding box center [904, 91] width 83 height 42
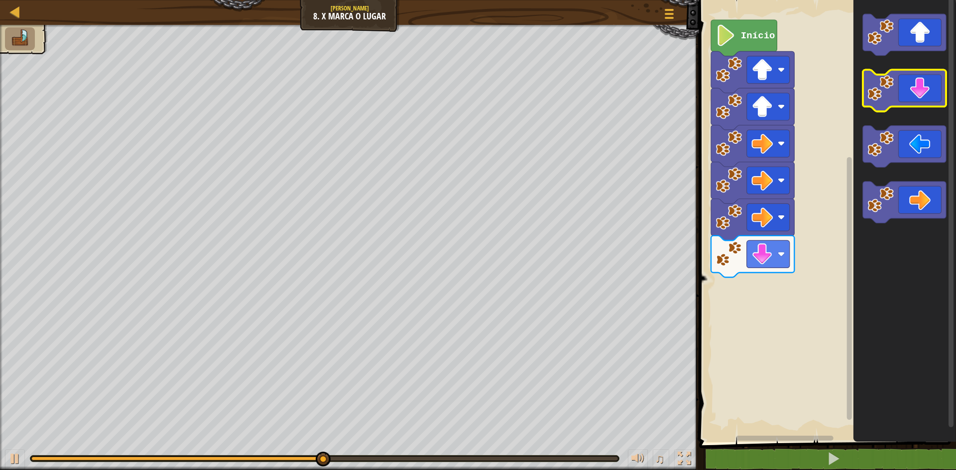
click at [906, 86] on icon "Espaço de trabalho do Blockly" at bounding box center [904, 91] width 83 height 42
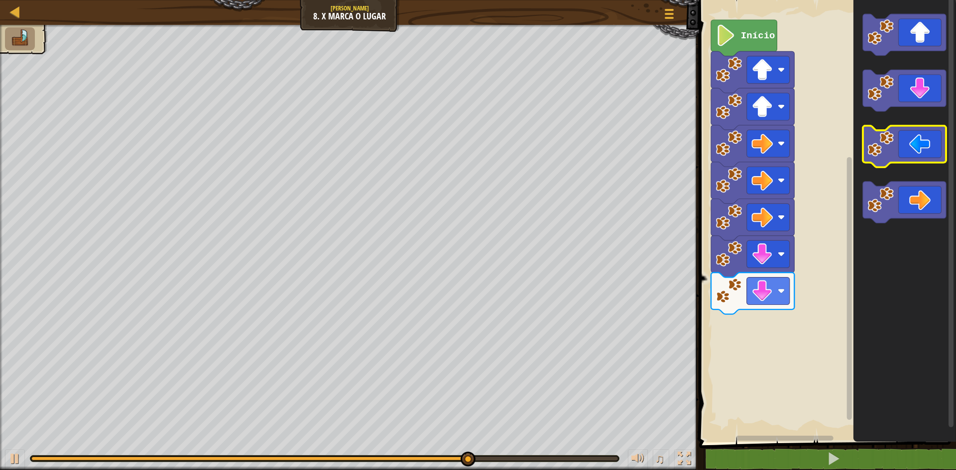
click at [922, 159] on icon "Espaço de trabalho do Blockly" at bounding box center [904, 147] width 83 height 42
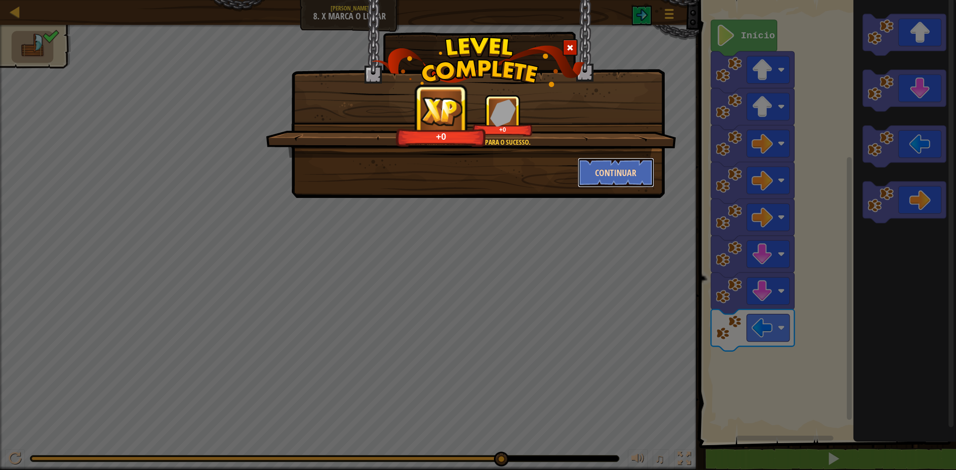
click at [631, 172] on button "Continuar" at bounding box center [616, 173] width 77 height 30
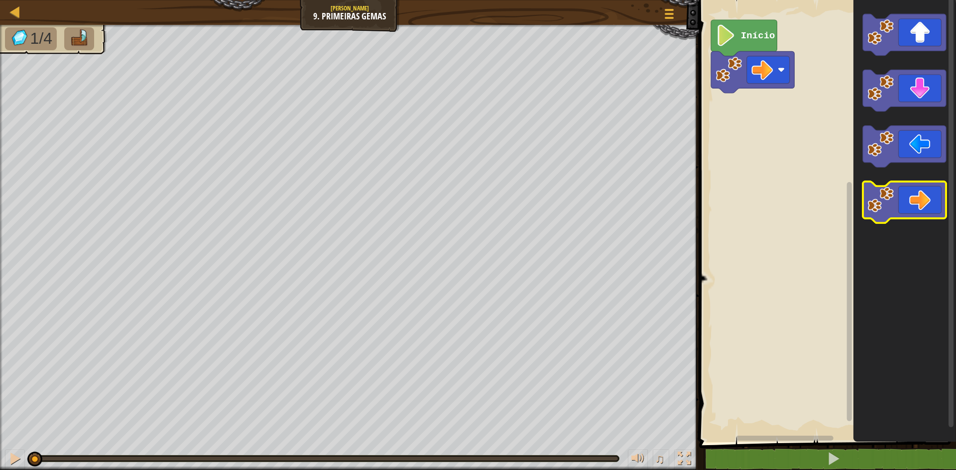
click at [902, 202] on icon "Espaço de trabalho do Blockly" at bounding box center [904, 203] width 83 height 42
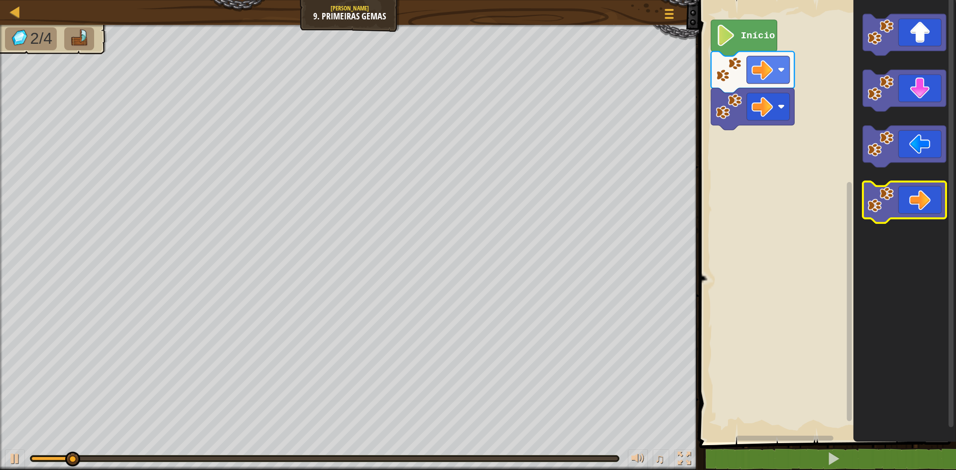
click at [902, 202] on icon "Espaço de trabalho do Blockly" at bounding box center [904, 203] width 83 height 42
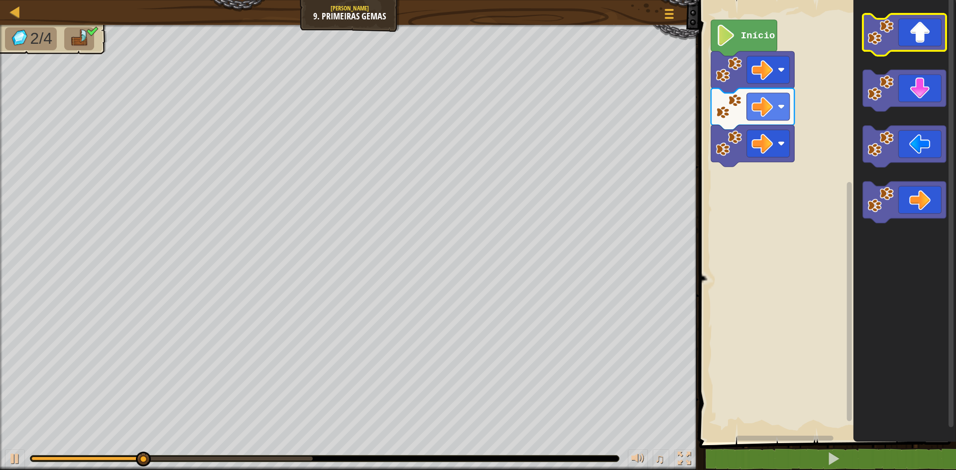
click at [926, 48] on icon "Espaço de trabalho do Blockly" at bounding box center [904, 35] width 83 height 42
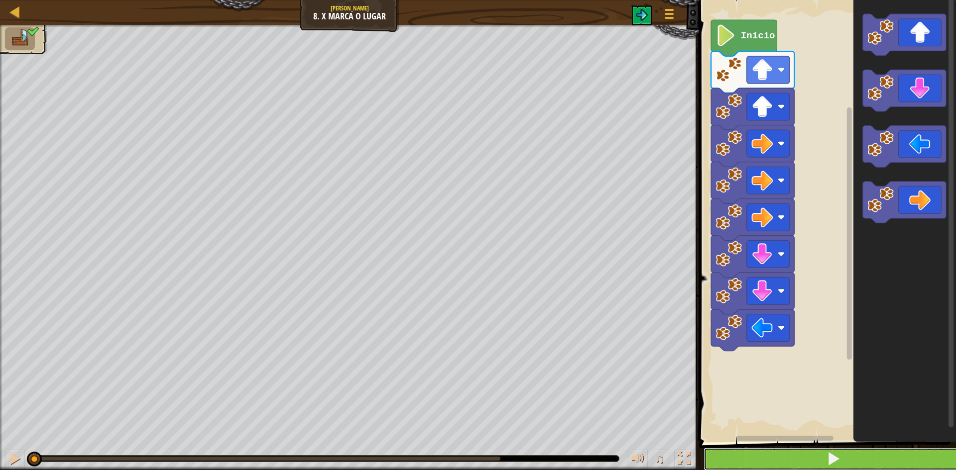
click at [766, 462] on button at bounding box center [833, 459] width 260 height 23
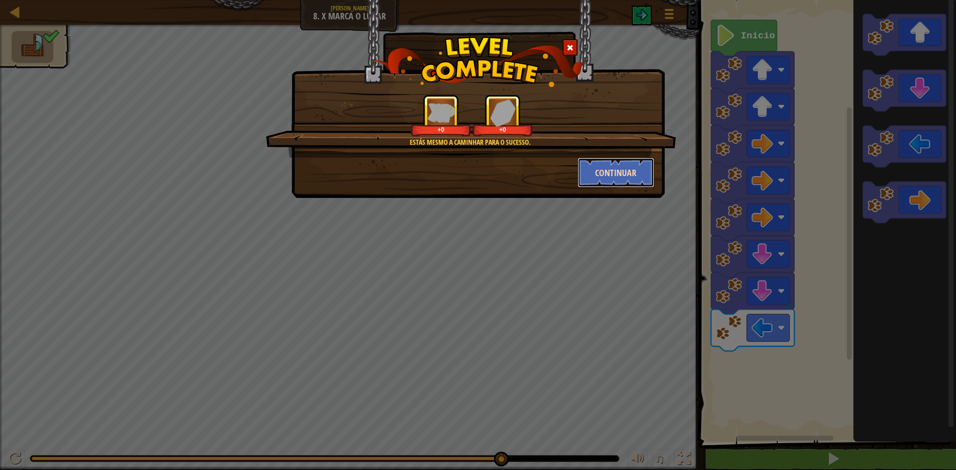
click at [601, 172] on button "Continuar" at bounding box center [616, 173] width 77 height 30
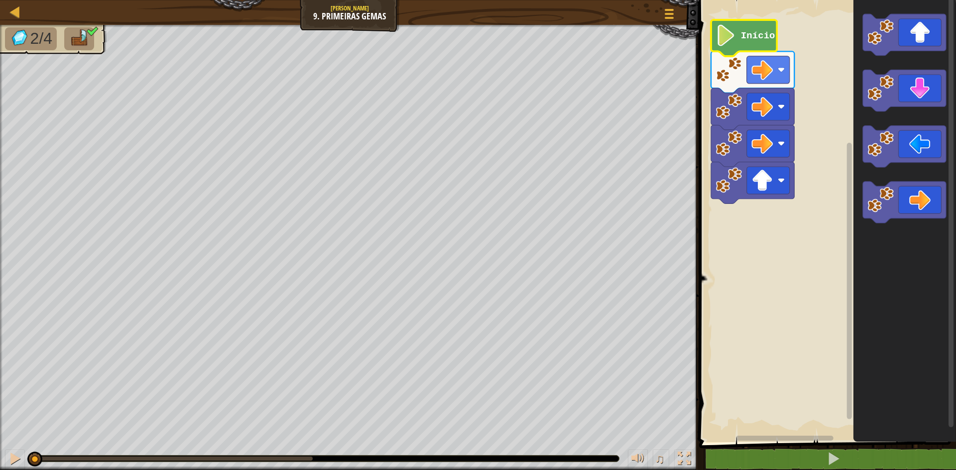
click at [754, 35] on text "Início" at bounding box center [758, 35] width 34 height 11
drag, startPoint x: 805, startPoint y: 452, endPoint x: 792, endPoint y: 436, distance: 20.9
click at [807, 451] on button at bounding box center [833, 459] width 260 height 23
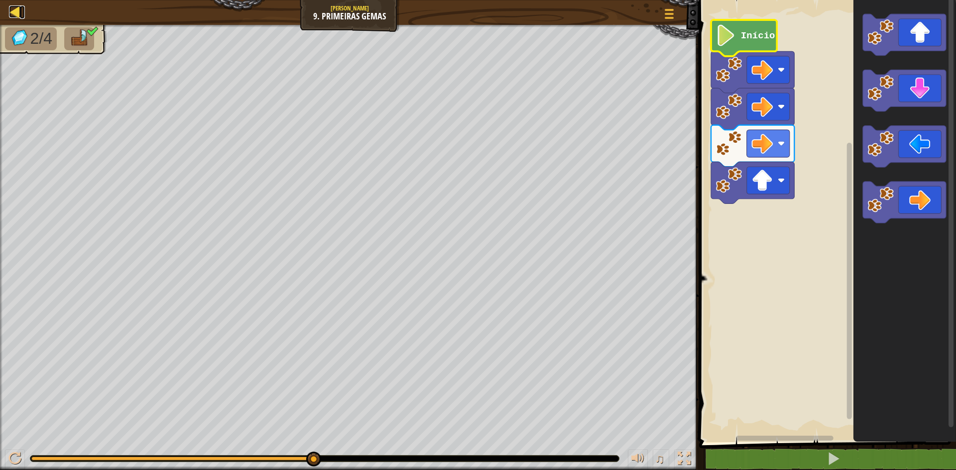
click at [9, 9] on div at bounding box center [15, 11] width 12 height 12
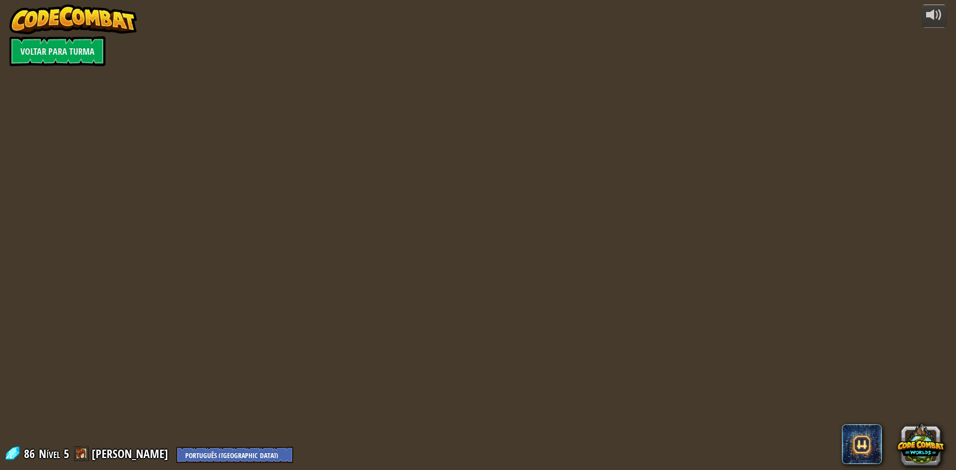
select select "pt-BR"
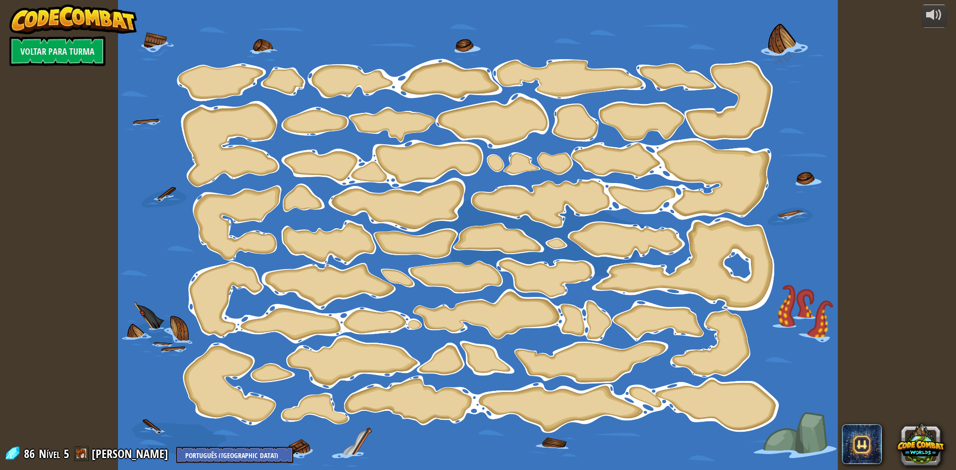
select select "pt-BR"
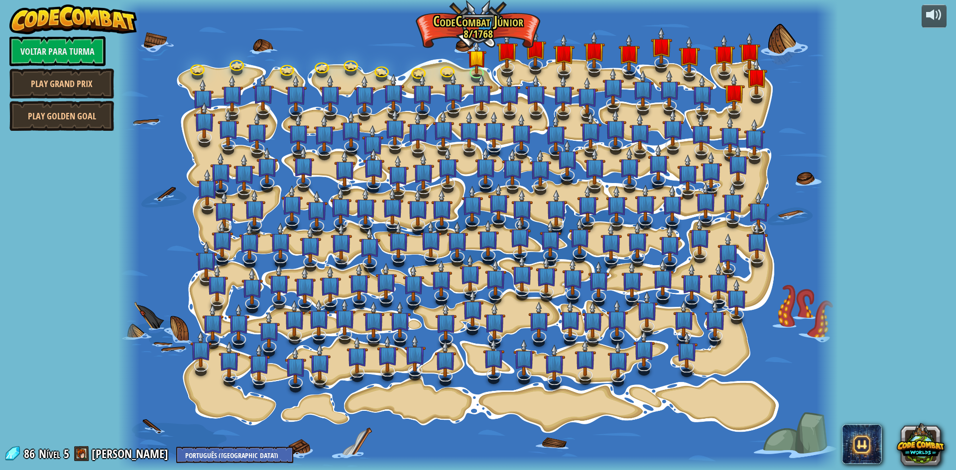
select select "pt-BR"
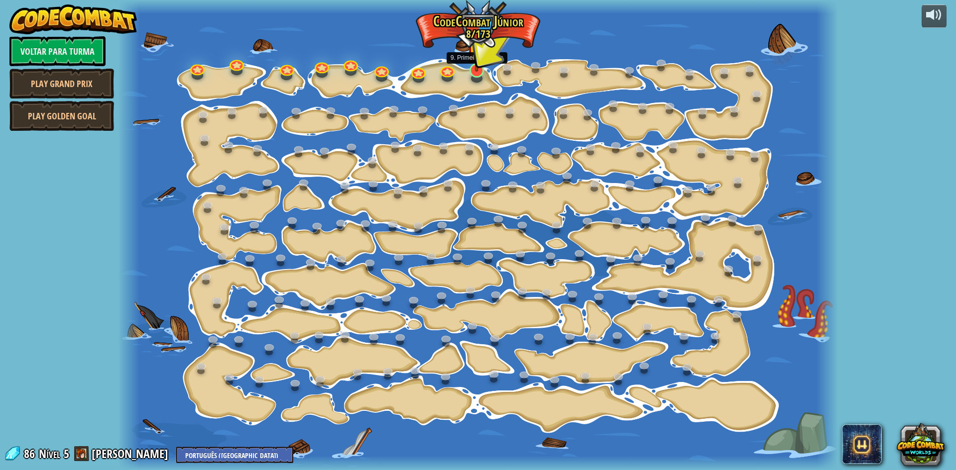
click at [476, 71] on img at bounding box center [476, 49] width 19 height 44
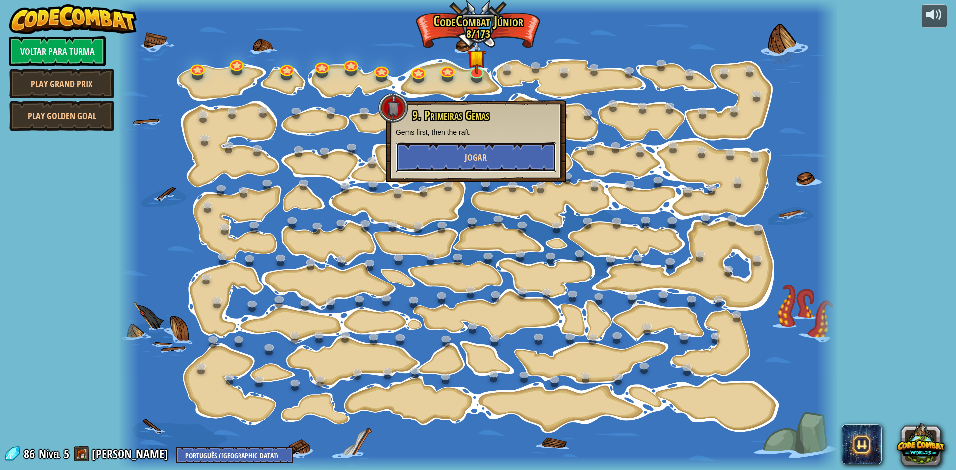
click at [482, 154] on span "Jogar" at bounding box center [475, 157] width 22 height 12
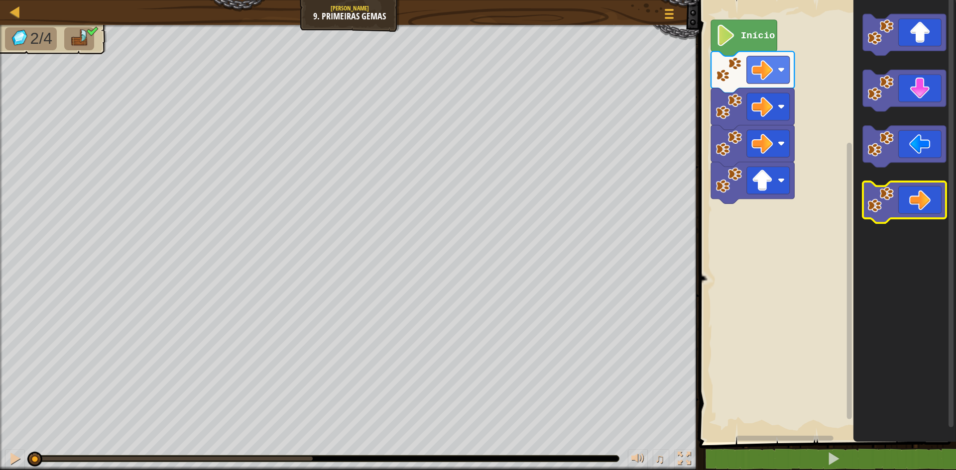
click at [919, 199] on icon "Espaço de trabalho do Blockly" at bounding box center [904, 203] width 83 height 42
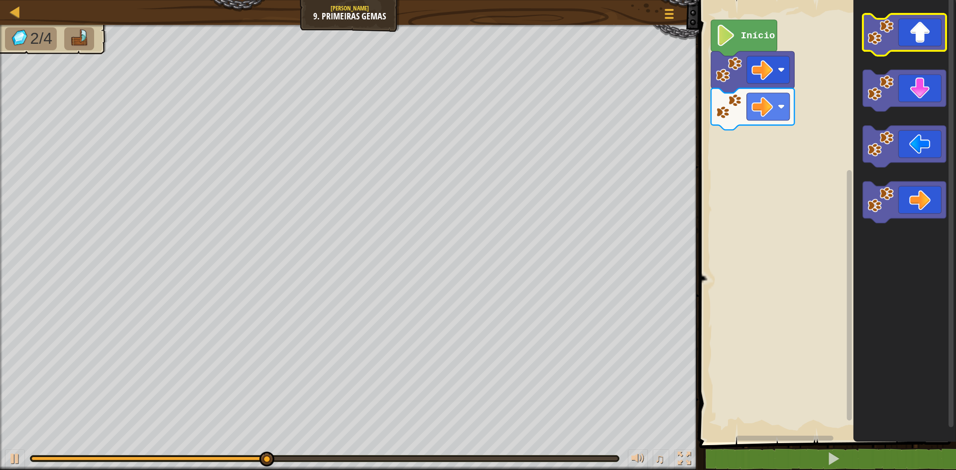
click at [910, 50] on icon "Espaço de trabalho do Blockly" at bounding box center [904, 35] width 83 height 42
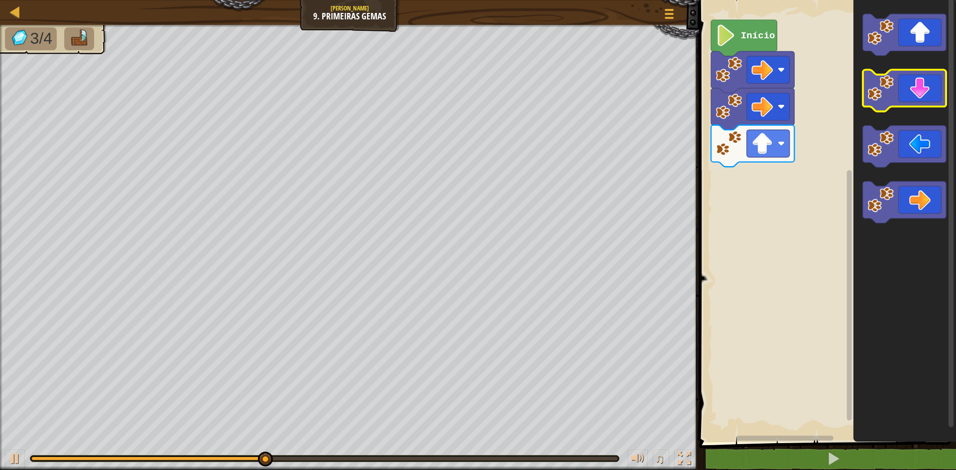
click at [936, 96] on icon "Espaço de trabalho do Blockly" at bounding box center [904, 91] width 83 height 42
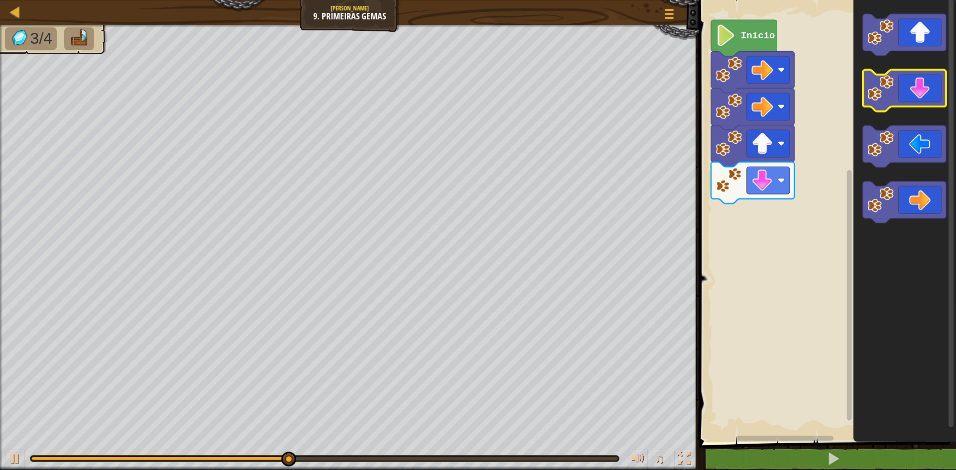
click at [935, 96] on icon "Espaço de trabalho do Blockly" at bounding box center [904, 91] width 83 height 42
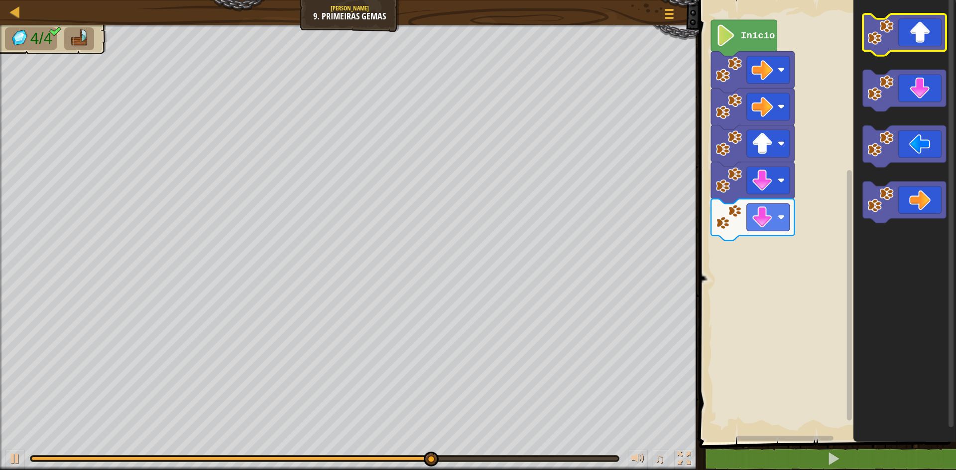
click at [916, 49] on icon "Espaço de trabalho do Blockly" at bounding box center [904, 35] width 83 height 42
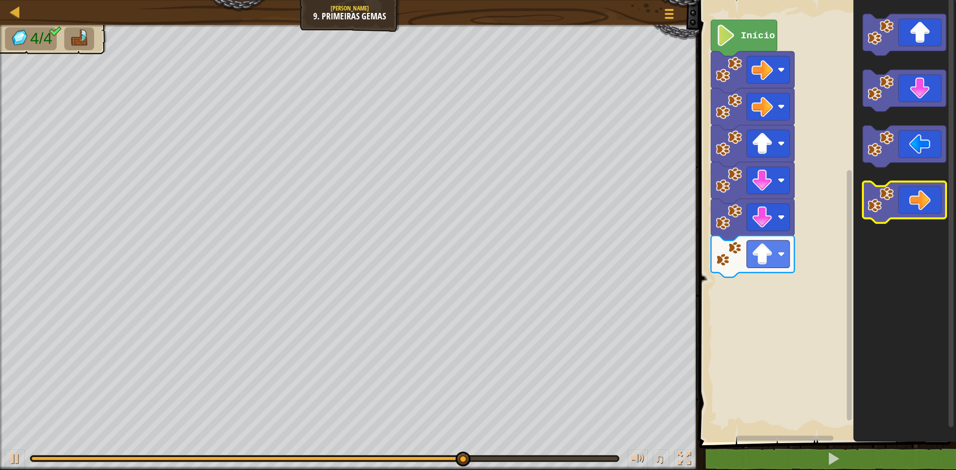
click at [916, 191] on icon "Espaço de trabalho do Blockly" at bounding box center [904, 203] width 83 height 42
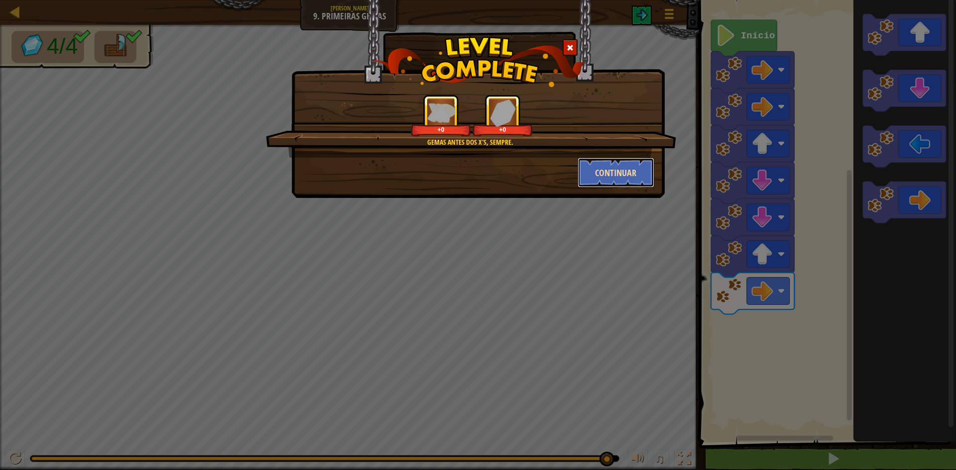
click at [599, 169] on button "Continuar" at bounding box center [616, 173] width 77 height 30
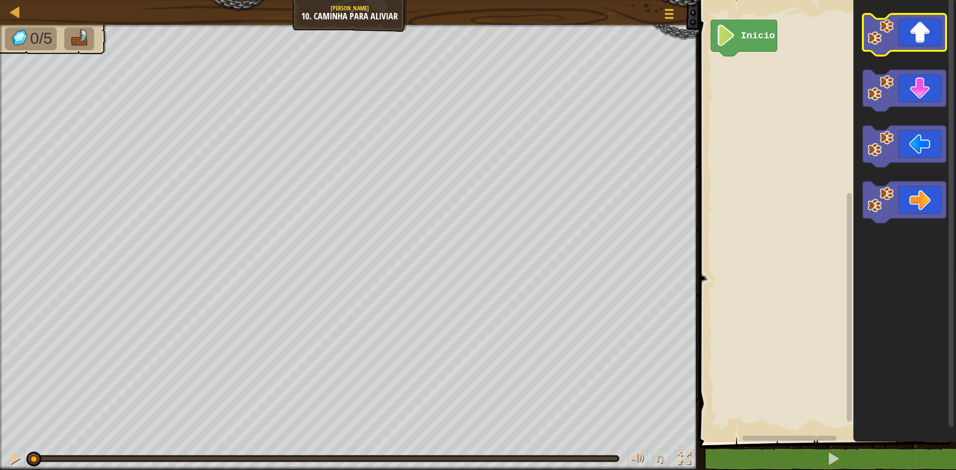
click at [895, 46] on icon "Espaço de trabalho do Blockly" at bounding box center [904, 35] width 83 height 42
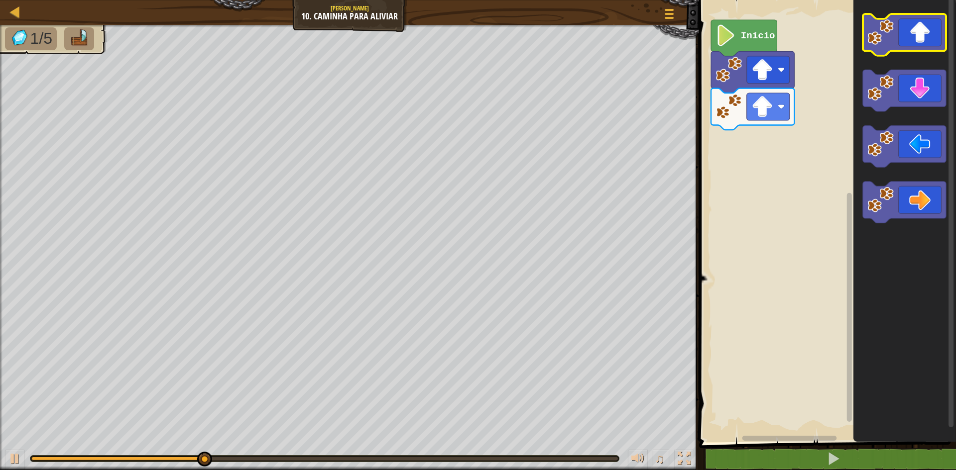
click at [907, 26] on icon "Espaço de trabalho do Blockly" at bounding box center [904, 35] width 83 height 42
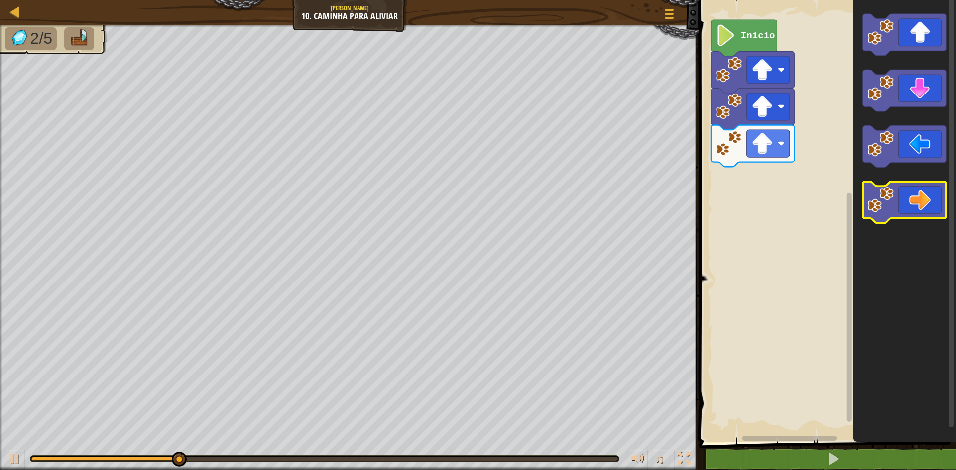
click at [916, 208] on icon "Espaço de trabalho do Blockly" at bounding box center [904, 203] width 83 height 42
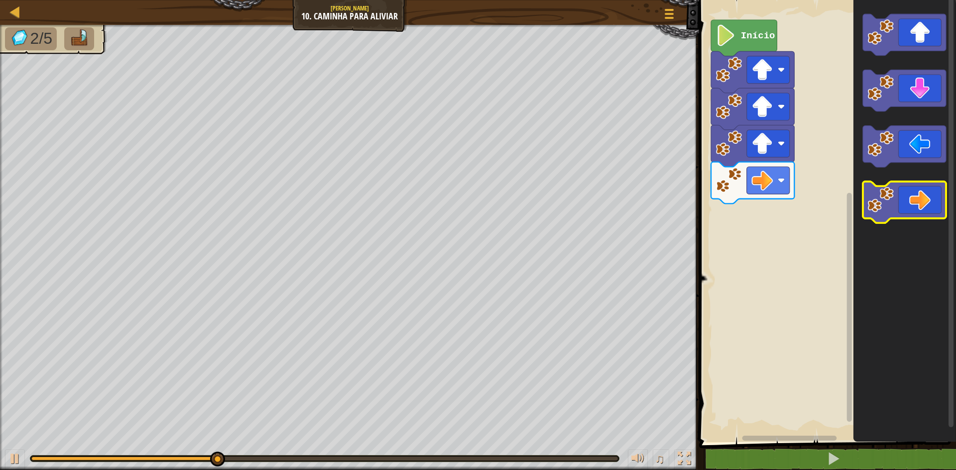
click at [918, 208] on icon "Espaço de trabalho do Blockly" at bounding box center [904, 203] width 83 height 42
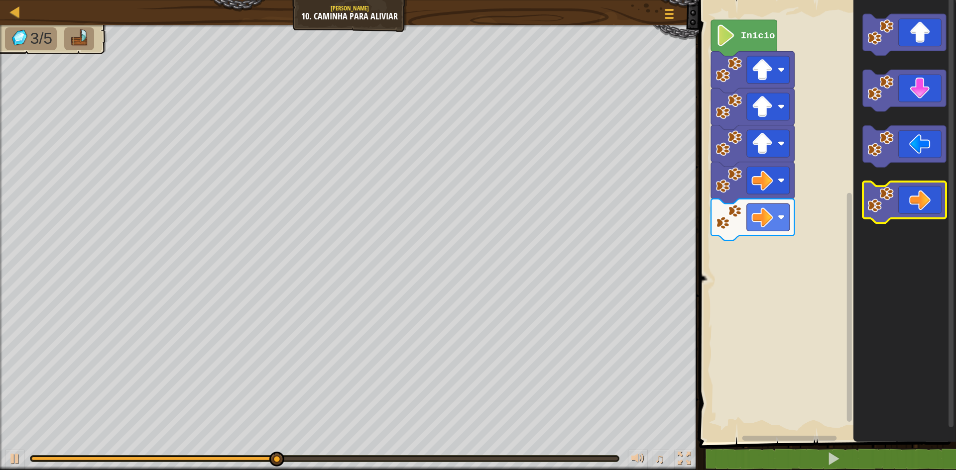
click at [918, 208] on icon "Espaço de trabalho do Blockly" at bounding box center [904, 203] width 83 height 42
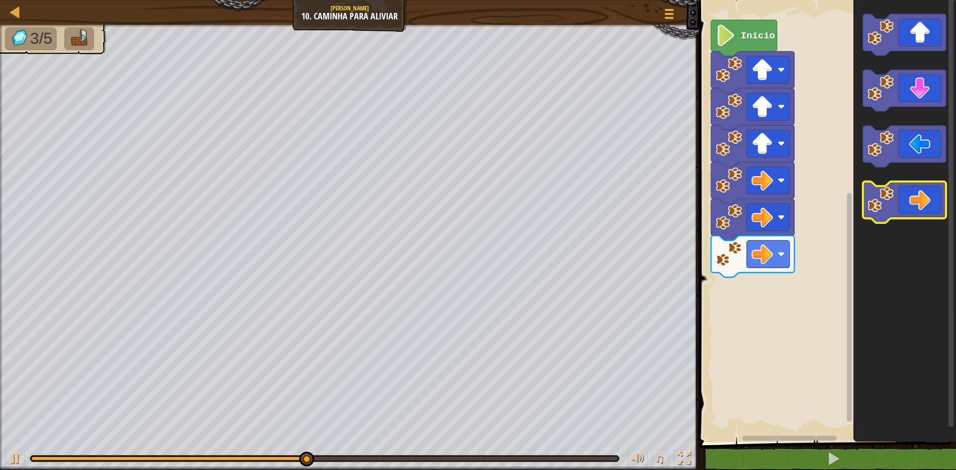
click at [919, 208] on icon "Espaço de trabalho do Blockly" at bounding box center [904, 203] width 83 height 42
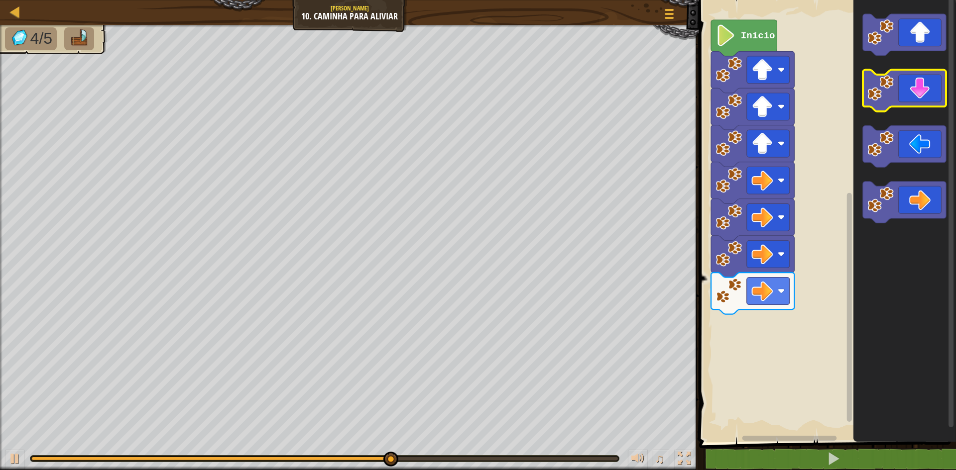
click at [921, 89] on icon "Espaço de trabalho do Blockly" at bounding box center [904, 91] width 83 height 42
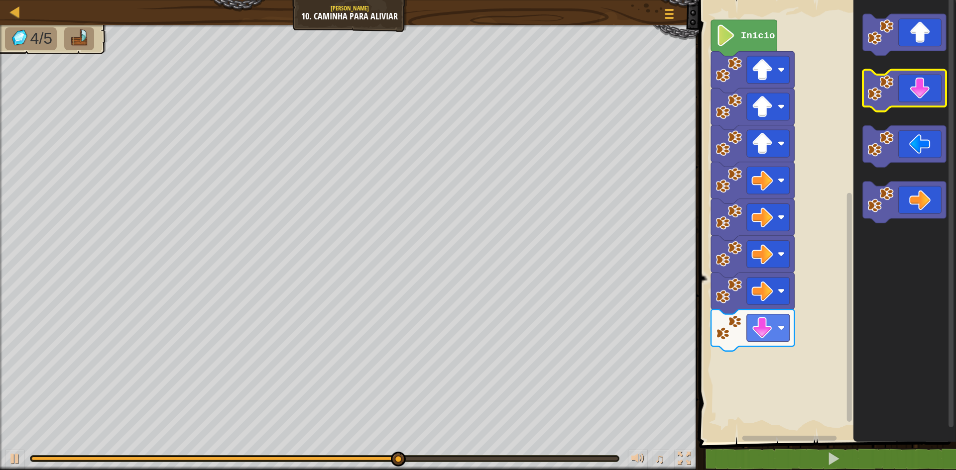
click at [921, 89] on icon "Espaço de trabalho do Blockly" at bounding box center [904, 91] width 83 height 42
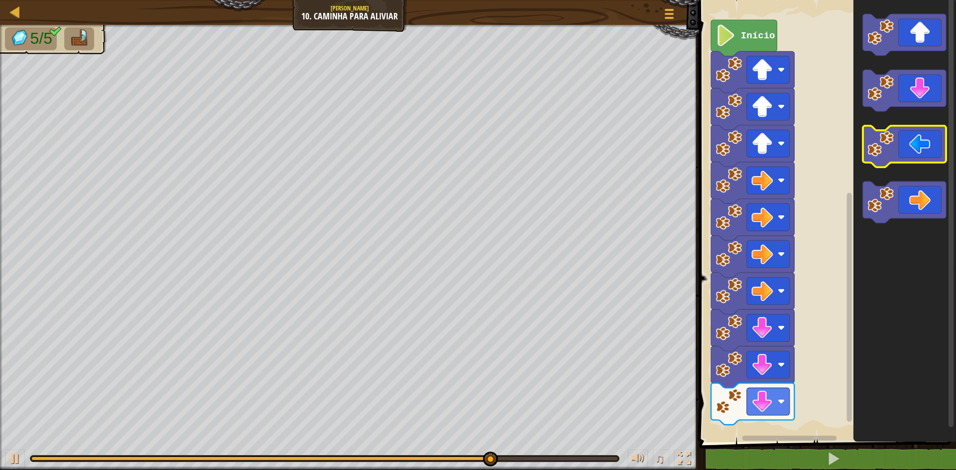
click at [886, 143] on image "Espaço de trabalho do Blockly" at bounding box center [880, 144] width 26 height 26
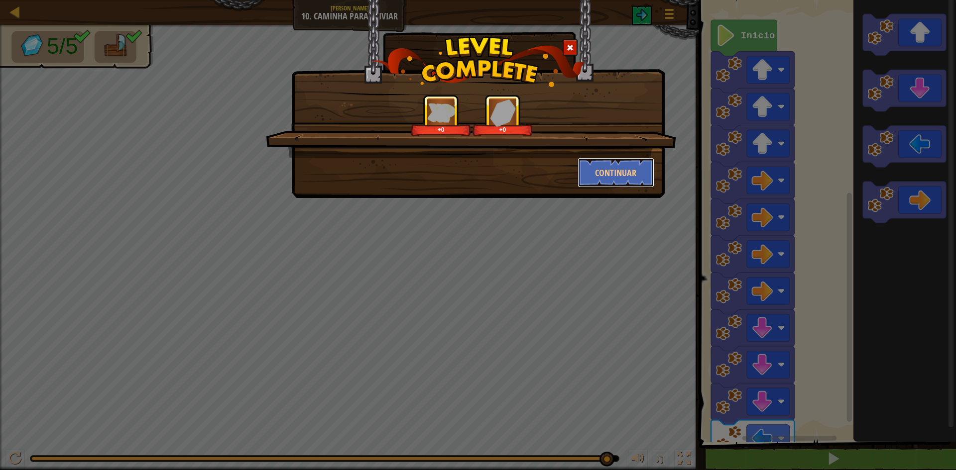
click at [604, 178] on button "Continuar" at bounding box center [616, 173] width 77 height 30
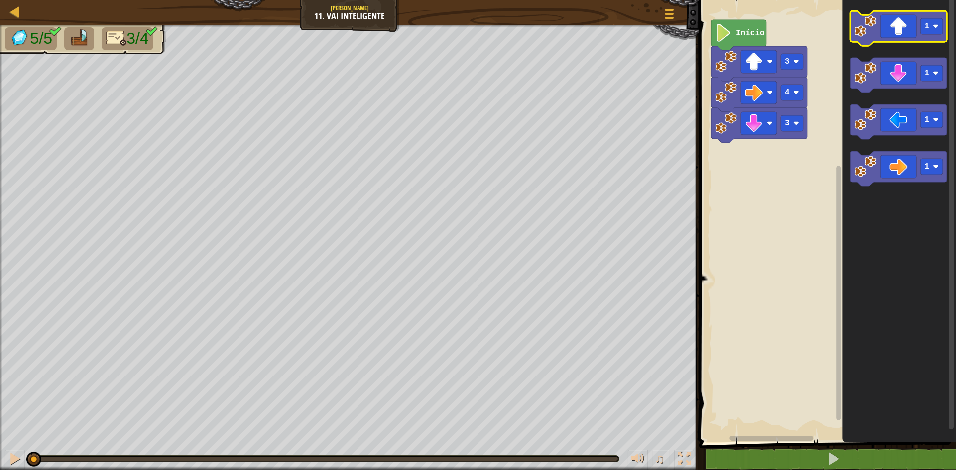
click at [898, 27] on icon "Espaço de trabalho do Blockly" at bounding box center [898, 28] width 96 height 35
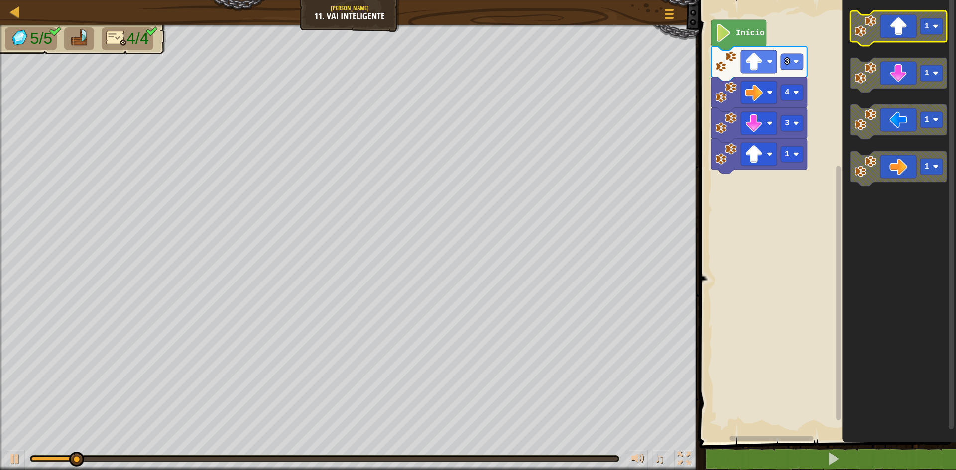
click at [900, 27] on icon "Espaço de trabalho do Blockly" at bounding box center [898, 28] width 96 height 35
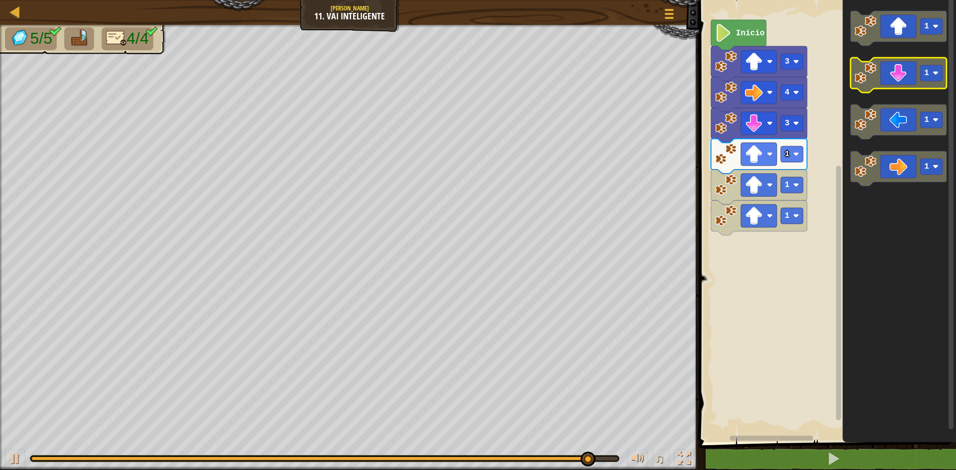
click at [877, 63] on g "1" at bounding box center [898, 75] width 96 height 35
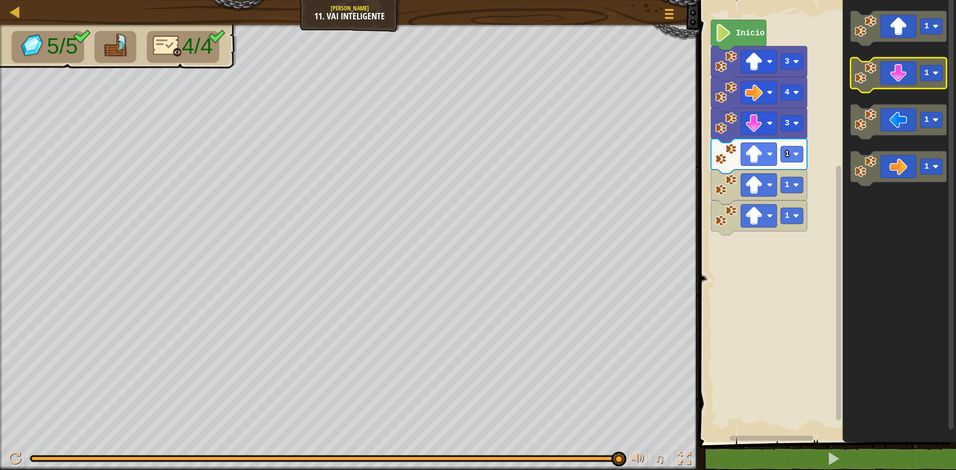
click at [886, 74] on icon "Espaço de trabalho do Blockly" at bounding box center [898, 75] width 96 height 35
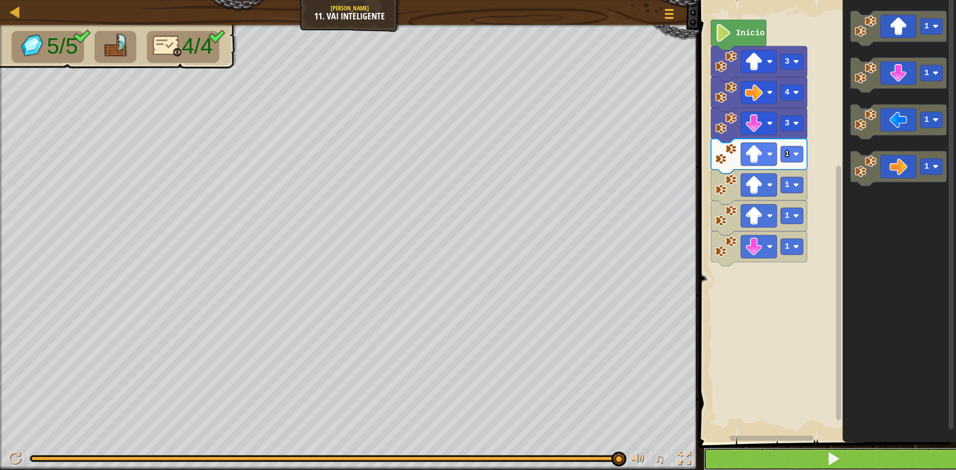
click at [775, 457] on button at bounding box center [833, 459] width 260 height 23
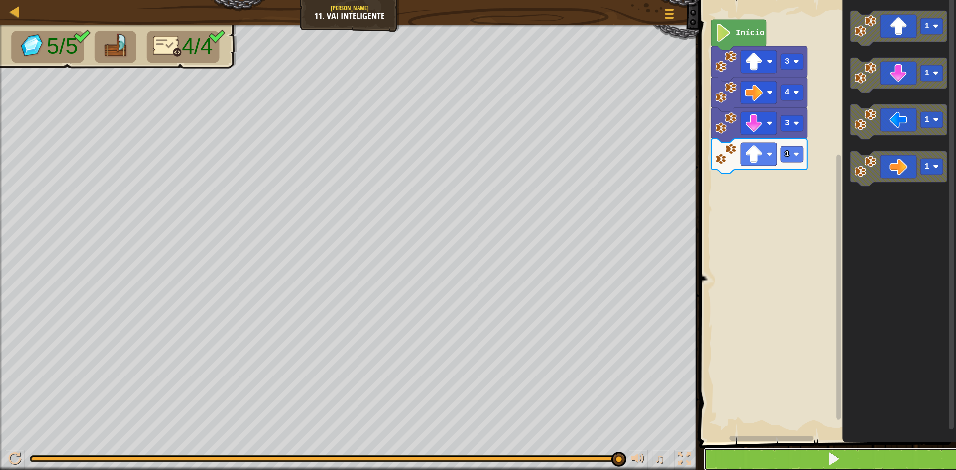
click at [726, 452] on button at bounding box center [833, 459] width 260 height 23
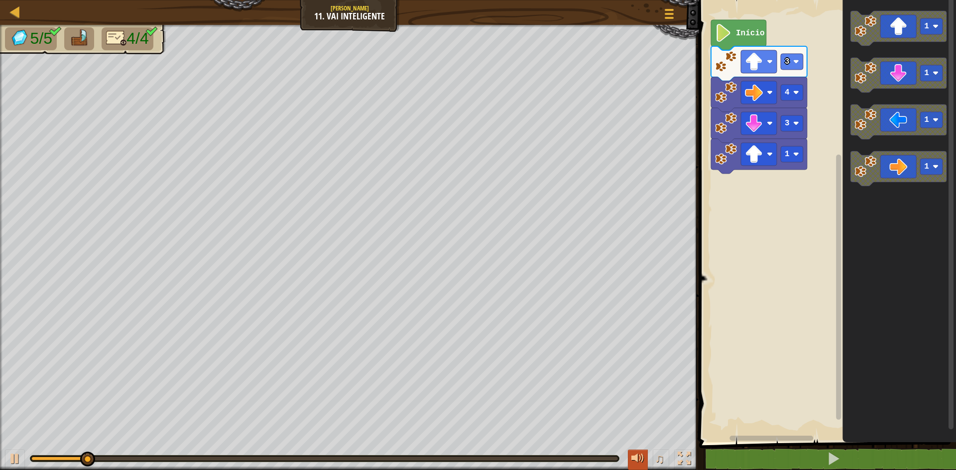
click at [639, 455] on div at bounding box center [637, 459] width 13 height 13
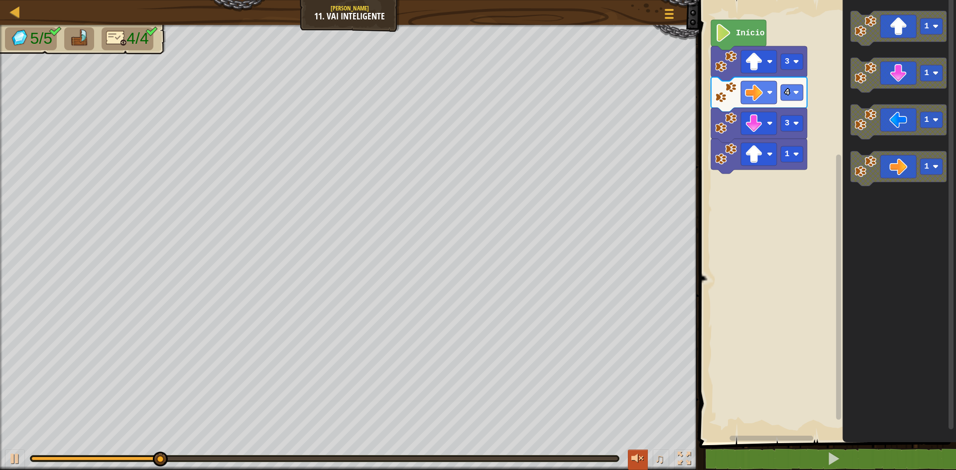
click at [638, 460] on div at bounding box center [637, 459] width 13 height 13
click at [687, 461] on div at bounding box center [684, 459] width 13 height 13
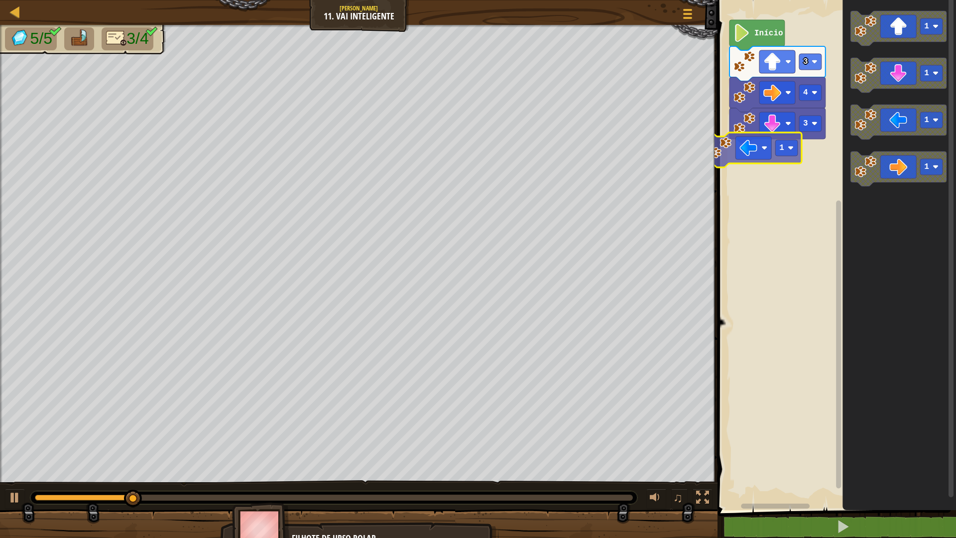
click at [800, 161] on div "3 4 3 Início 1 1 1 1 1 1" at bounding box center [834, 252] width 241 height 515
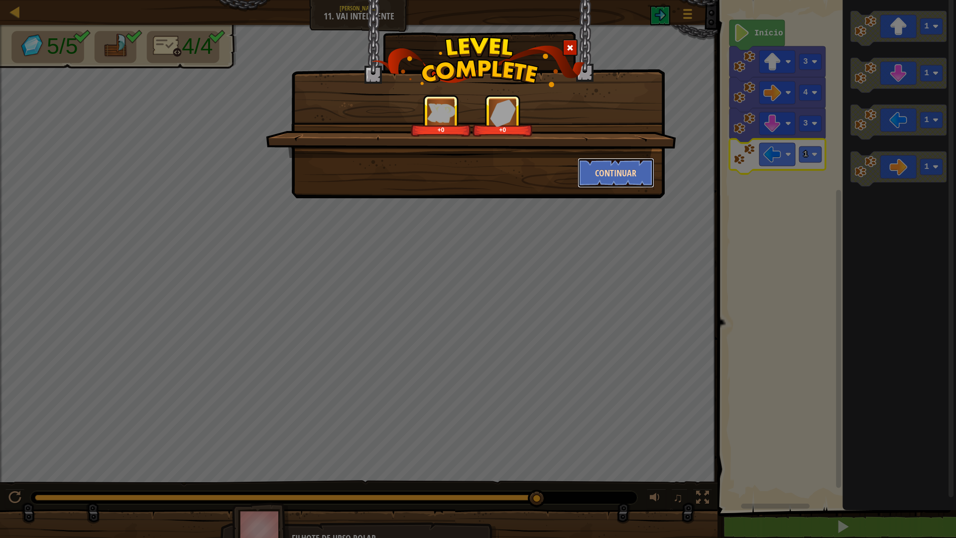
click at [620, 173] on button "Continuar" at bounding box center [616, 173] width 77 height 30
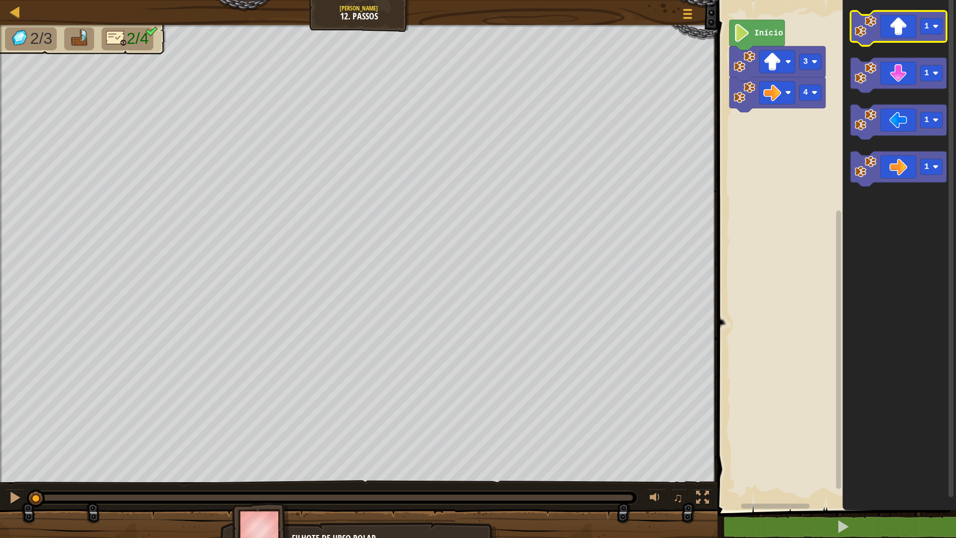
click at [871, 21] on image "Espaço de trabalho do Blockly" at bounding box center [865, 26] width 22 height 22
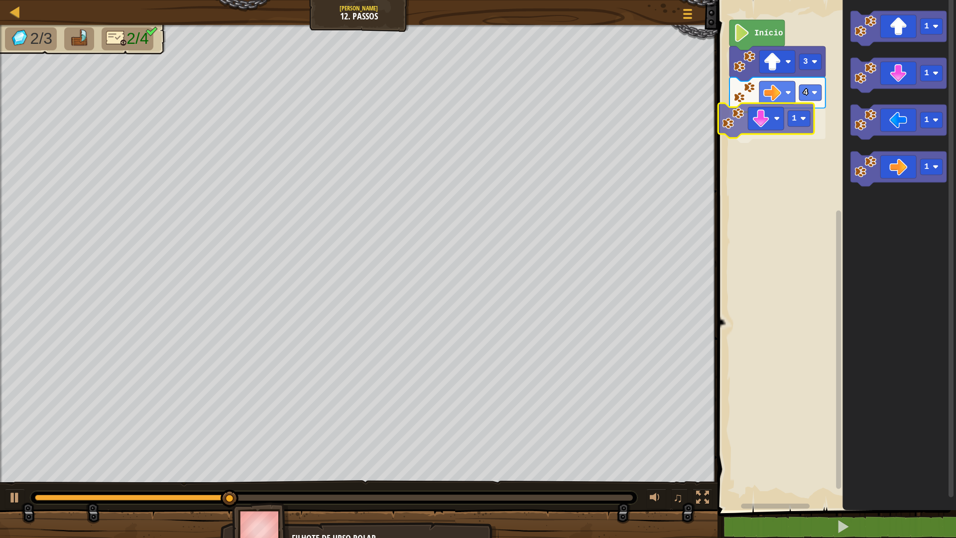
click at [770, 126] on div "Início 4 1 3 1 1 1 1 1" at bounding box center [834, 252] width 241 height 515
click at [829, 126] on div "Início 4 1 3 1 1 1 1" at bounding box center [834, 252] width 241 height 515
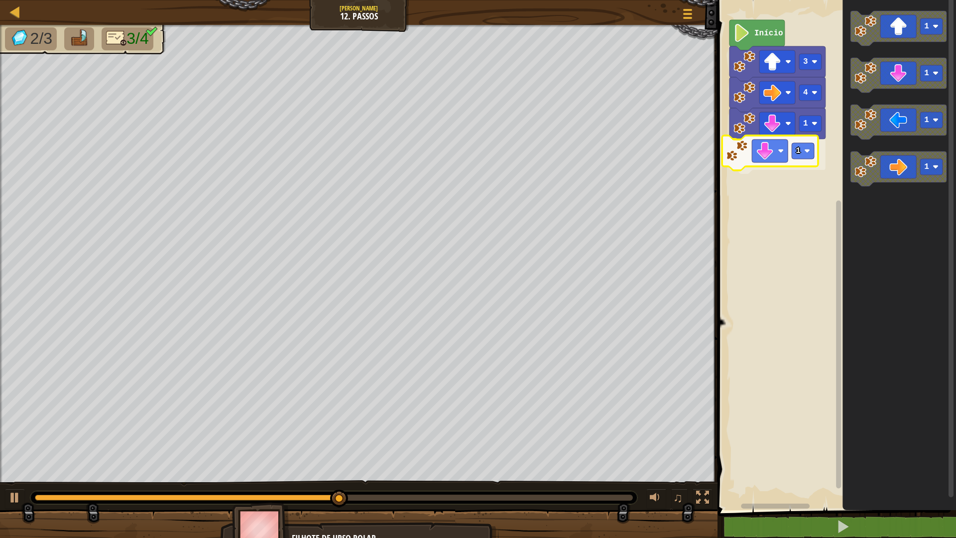
click at [755, 155] on div "Início 4 1 1 3 1 1 1 1 1" at bounding box center [834, 252] width 241 height 515
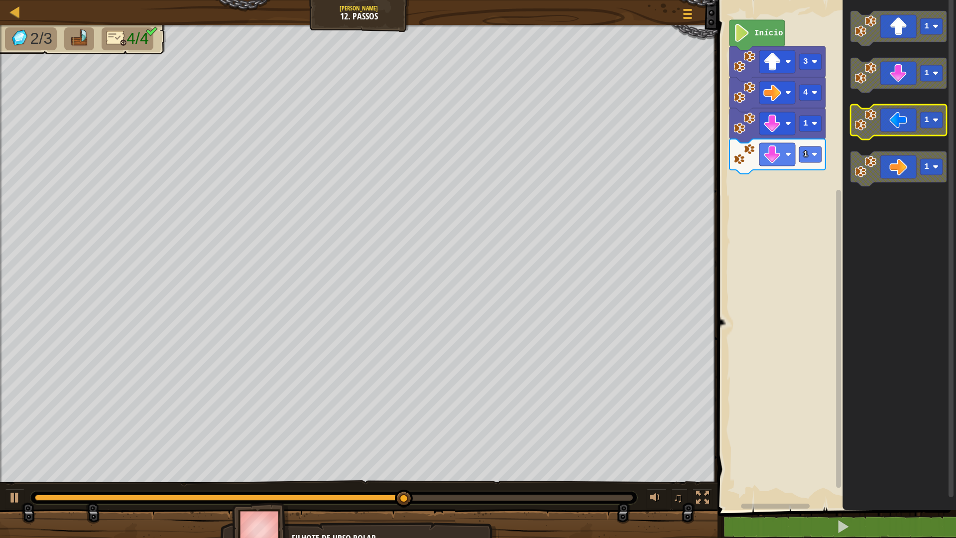
click at [859, 129] on g "1 1 1 1" at bounding box center [898, 98] width 96 height 175
click at [812, 155] on div "Início 4 1 1 3 1 1 1 1" at bounding box center [834, 252] width 241 height 515
click at [785, 138] on div "Início 4 1 1 3 1 1 1 1" at bounding box center [834, 252] width 241 height 515
click at [867, 88] on g "1" at bounding box center [898, 75] width 96 height 35
click at [867, 87] on icon "Espaço de trabalho do Blockly" at bounding box center [898, 75] width 96 height 35
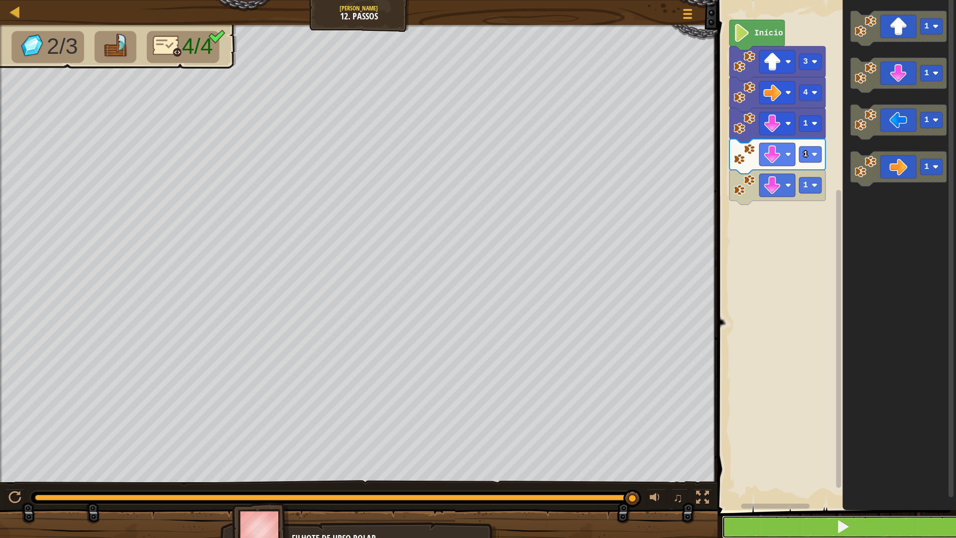
click at [741, 470] on button at bounding box center [842, 526] width 241 height 23
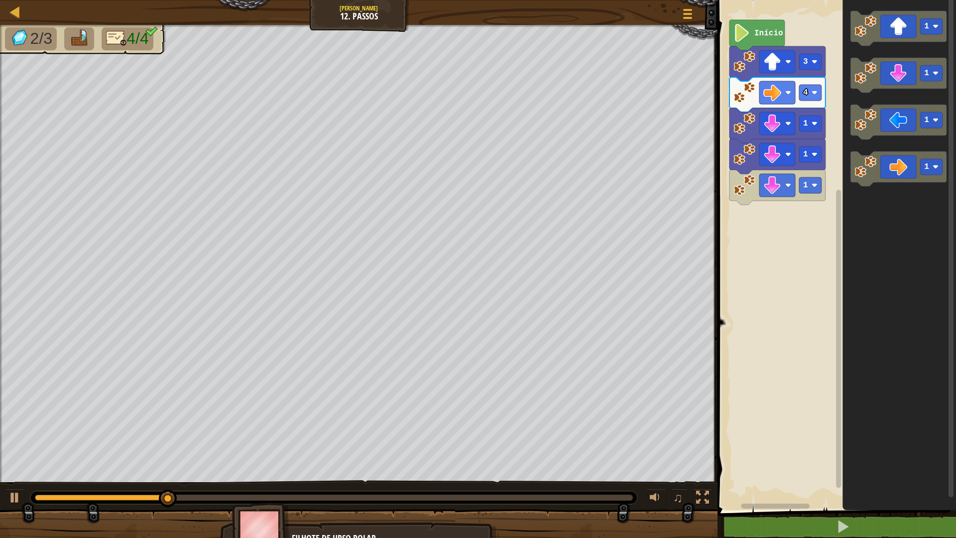
click at [788, 214] on div "Início 4 1 1 1 3 1 1 1 1" at bounding box center [834, 252] width 241 height 515
click at [801, 165] on div "Início 4 1 1 1 3 1 1 1 1" at bounding box center [834, 252] width 241 height 515
click at [867, 137] on icon "Espaço de trabalho do Blockly" at bounding box center [898, 122] width 96 height 35
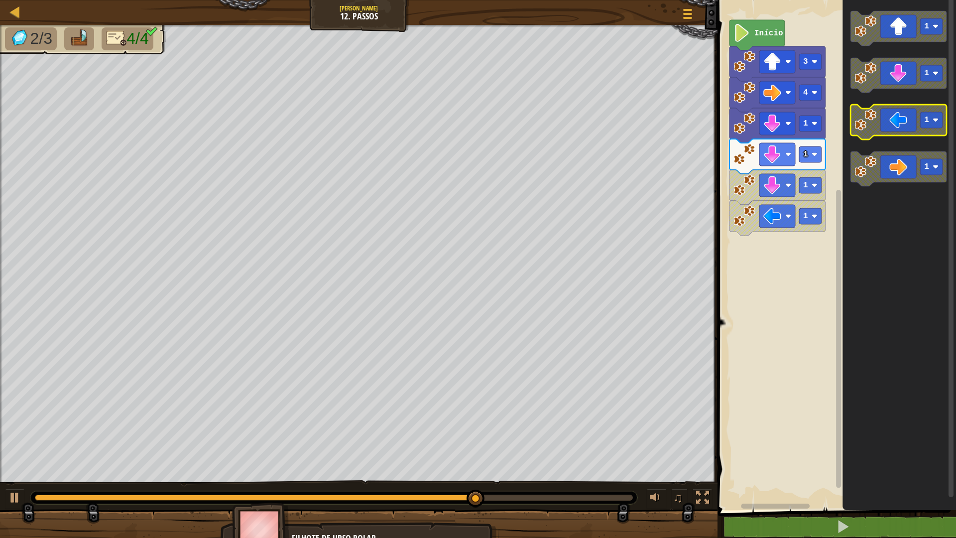
click at [856, 117] on g "1 1 1 1" at bounding box center [898, 98] width 96 height 175
click at [880, 86] on icon "Espaço de trabalho do Blockly" at bounding box center [898, 75] width 96 height 35
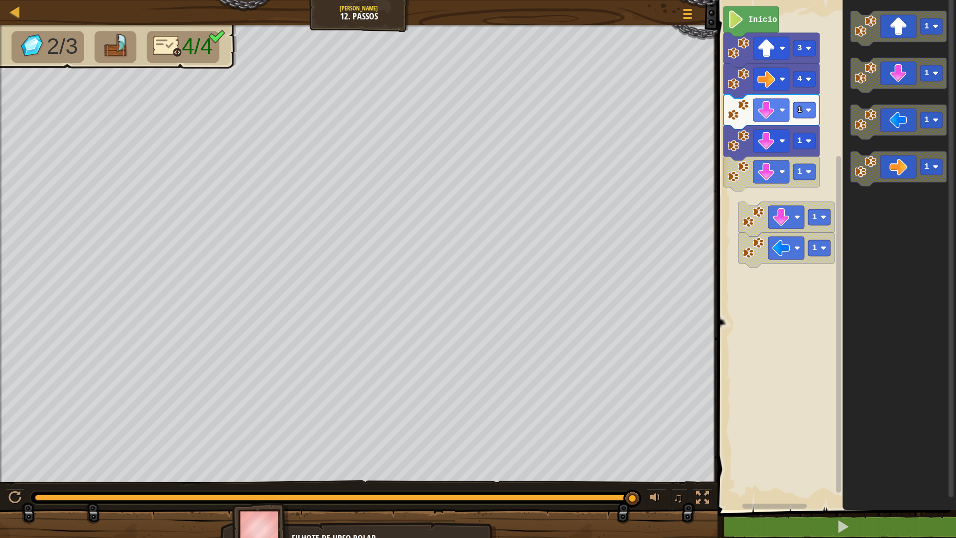
click at [732, 241] on rect "Espaço de trabalho do Blockly" at bounding box center [834, 252] width 241 height 515
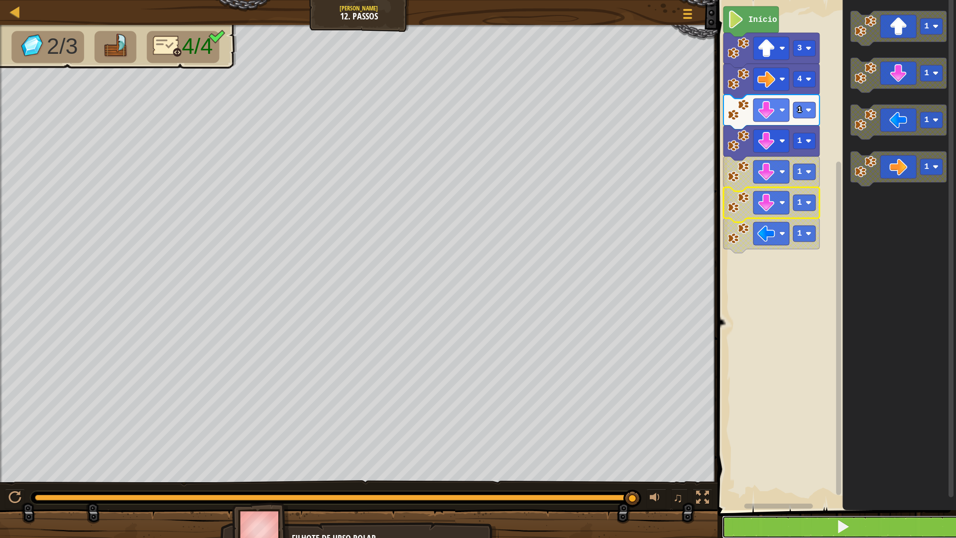
click at [827, 470] on button at bounding box center [842, 526] width 241 height 23
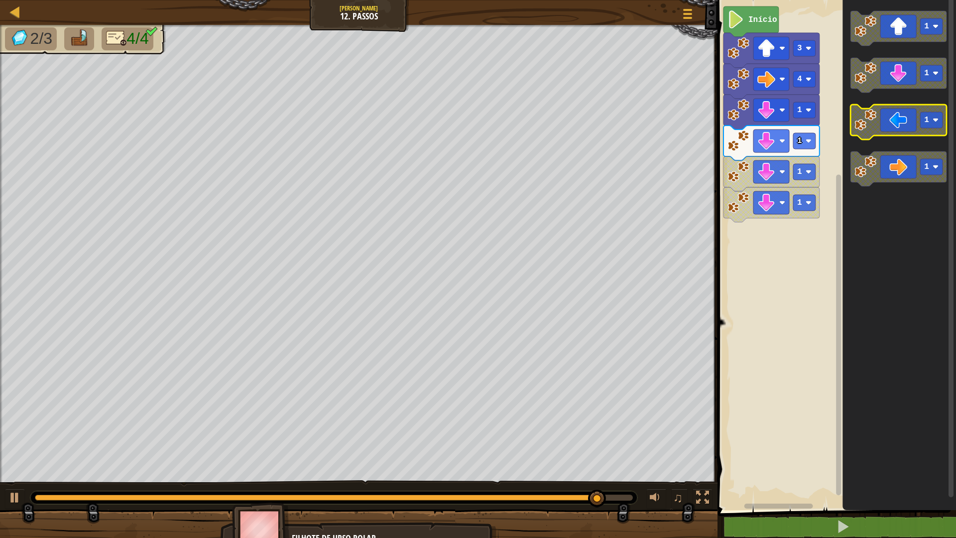
click at [894, 120] on g "1 1 1 1" at bounding box center [898, 98] width 96 height 175
click at [912, 88] on icon "Espaço de trabalho do Blockly" at bounding box center [898, 75] width 96 height 35
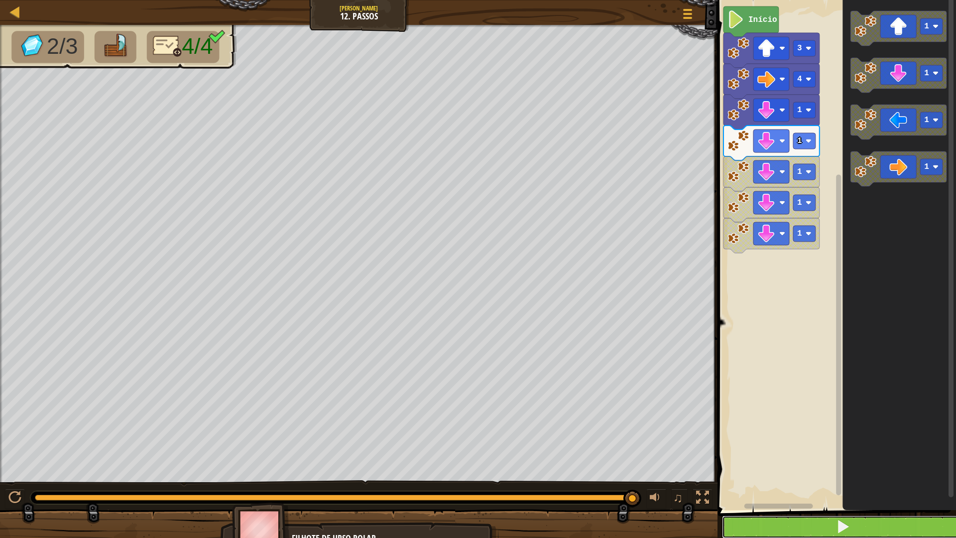
click at [785, 470] on button at bounding box center [842, 526] width 241 height 23
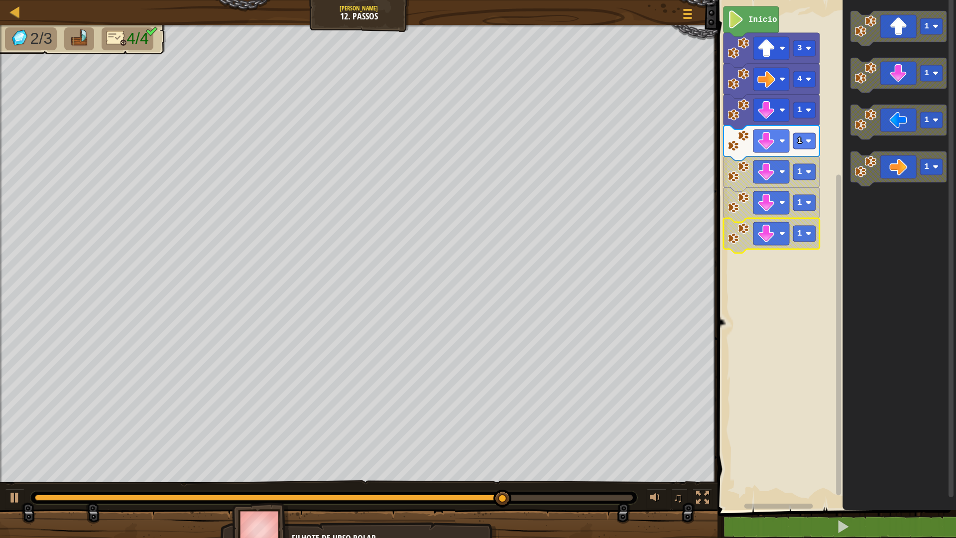
click at [858, 264] on icon "Espaço de trabalho do Blockly" at bounding box center [899, 252] width 114 height 515
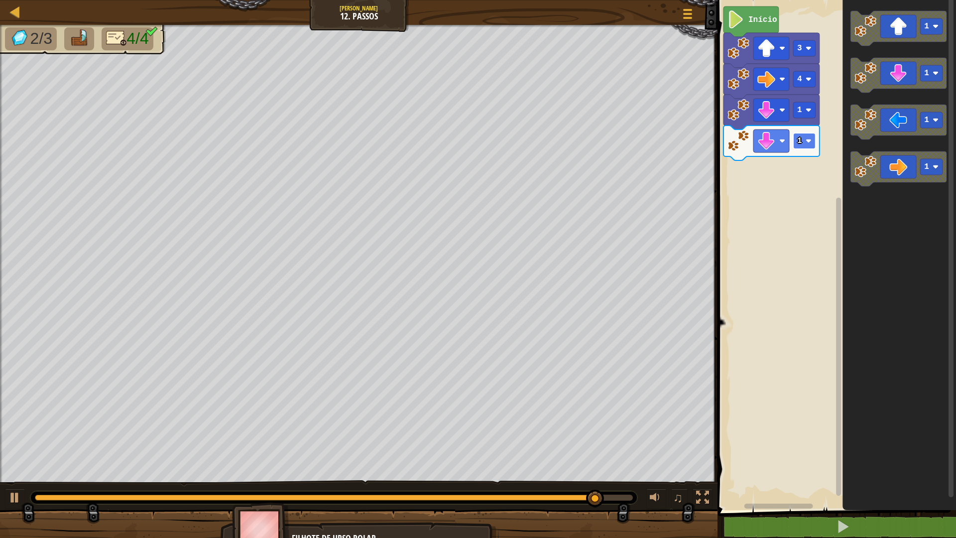
click at [795, 140] on rect "Espaço de trabalho do Blockly" at bounding box center [804, 141] width 22 height 16
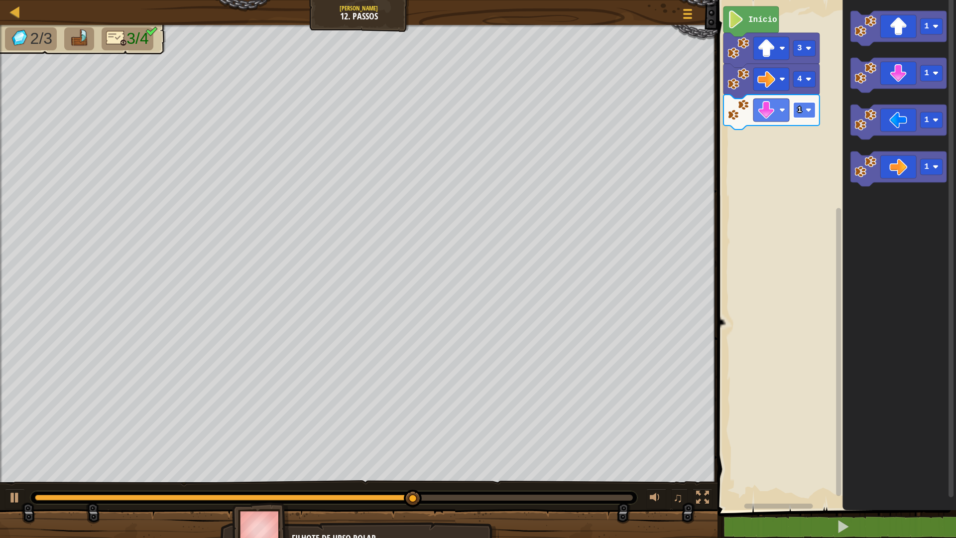
click at [803, 111] on rect "Espaço de trabalho do Blockly" at bounding box center [804, 110] width 22 height 16
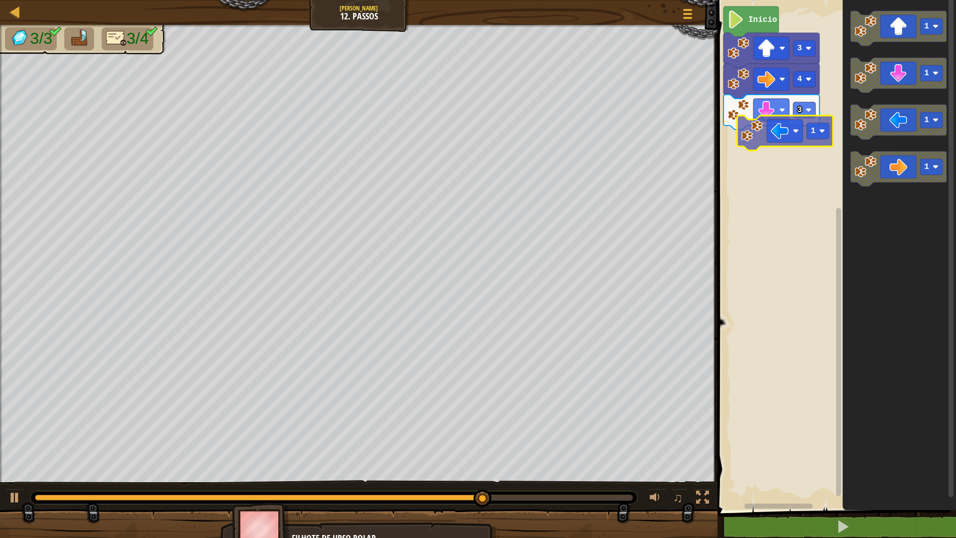
click at [772, 144] on div "Início 3 4 3 1 1 1 1 1" at bounding box center [834, 252] width 241 height 515
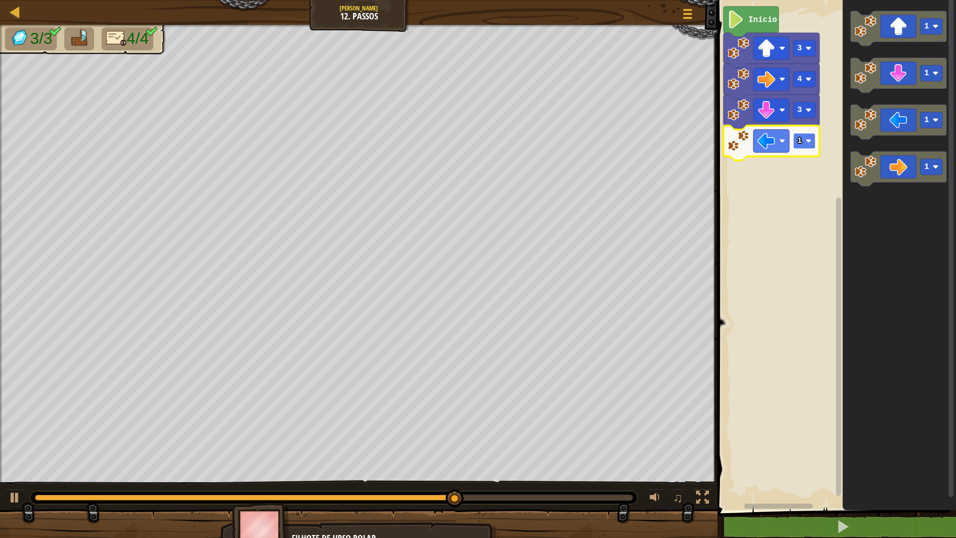
click at [808, 133] on rect "Espaço de trabalho do Blockly" at bounding box center [804, 141] width 22 height 16
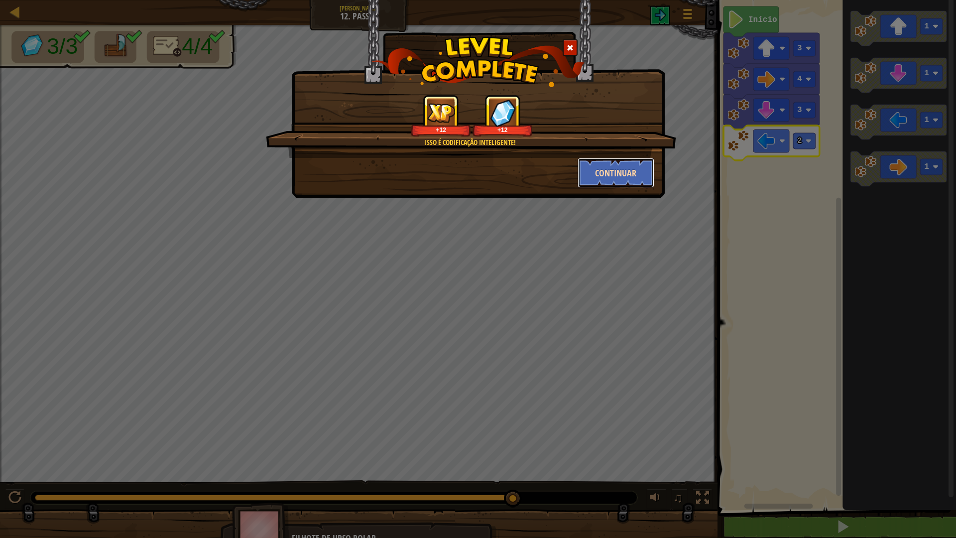
click at [641, 166] on button "Continuar" at bounding box center [616, 173] width 77 height 30
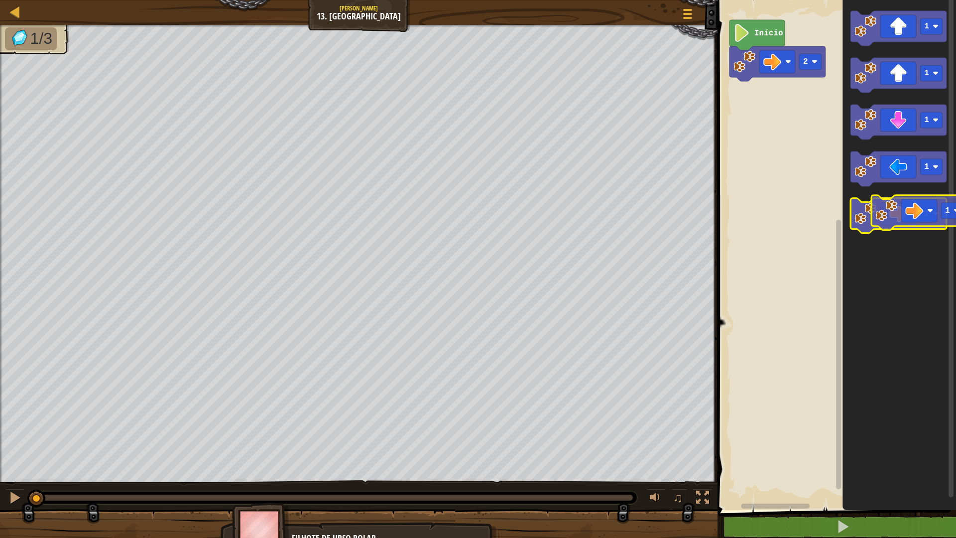
click at [916, 210] on icon "Espaço de trabalho do Blockly" at bounding box center [898, 215] width 96 height 35
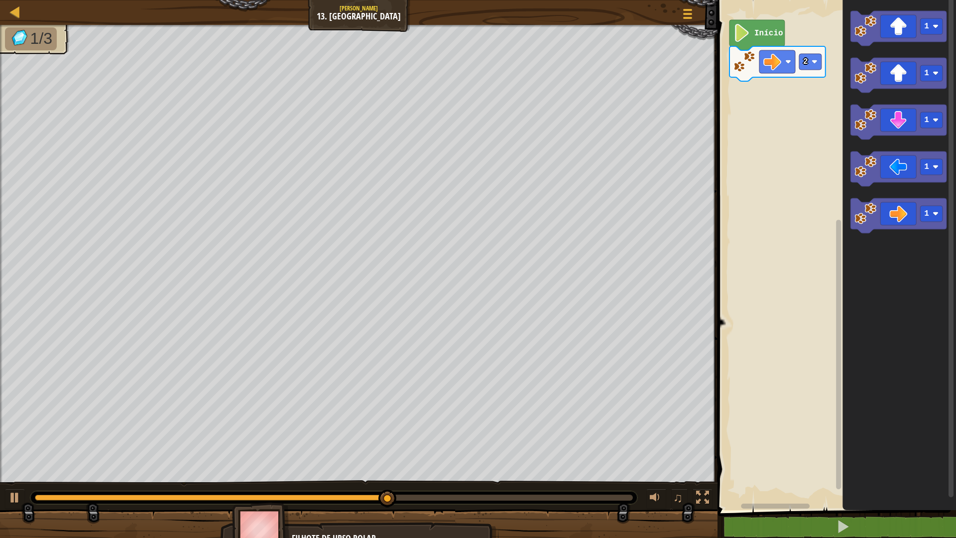
click at [858, 80] on g "1" at bounding box center [898, 75] width 96 height 35
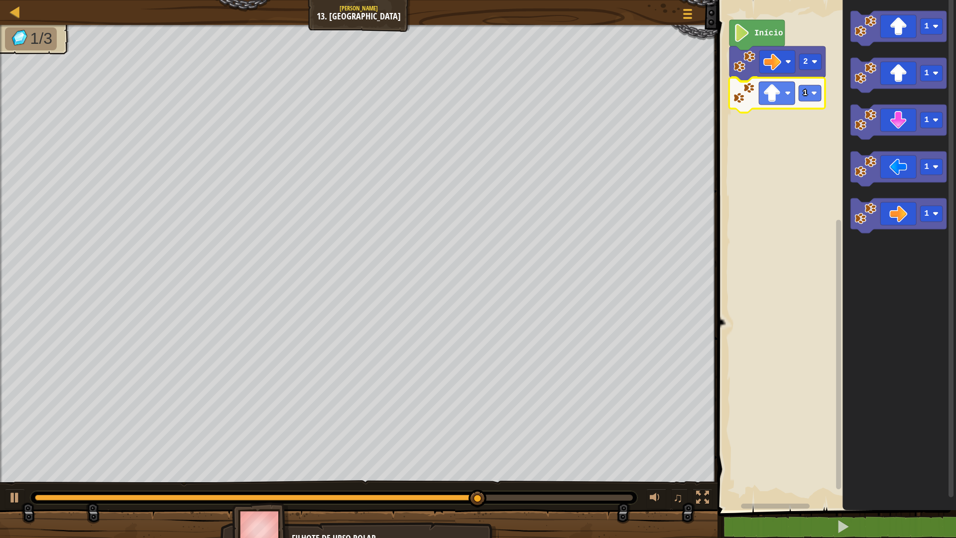
click at [762, 102] on div "2 1 Início 1 1 1 1 1 1" at bounding box center [834, 252] width 241 height 515
click at [815, 90] on image "Espaço de trabalho do Blockly" at bounding box center [814, 93] width 6 height 6
click at [807, 92] on g "2" at bounding box center [810, 93] width 22 height 16
click at [898, 206] on icon "Espaço de trabalho do Blockly" at bounding box center [898, 215] width 96 height 35
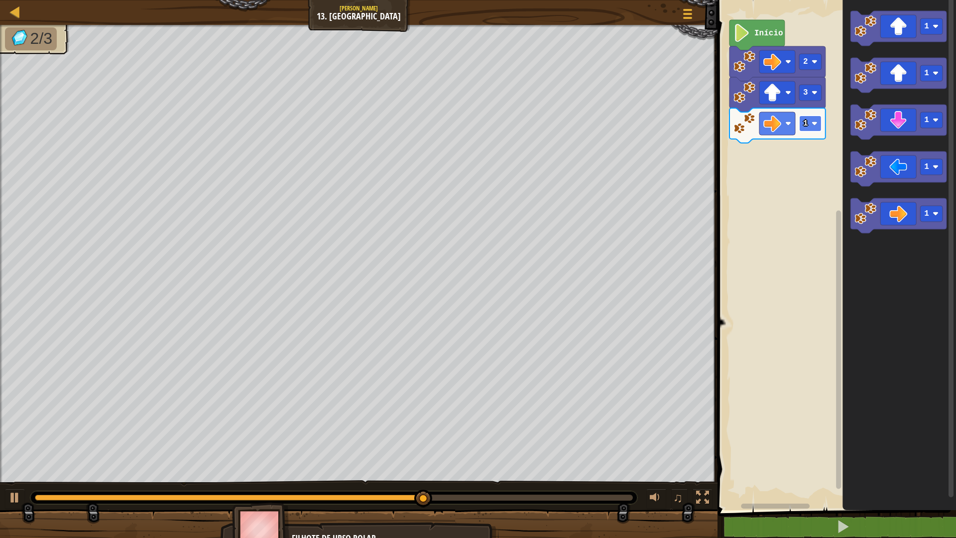
click at [811, 118] on rect "Espaço de trabalho do Blockly" at bounding box center [810, 124] width 22 height 16
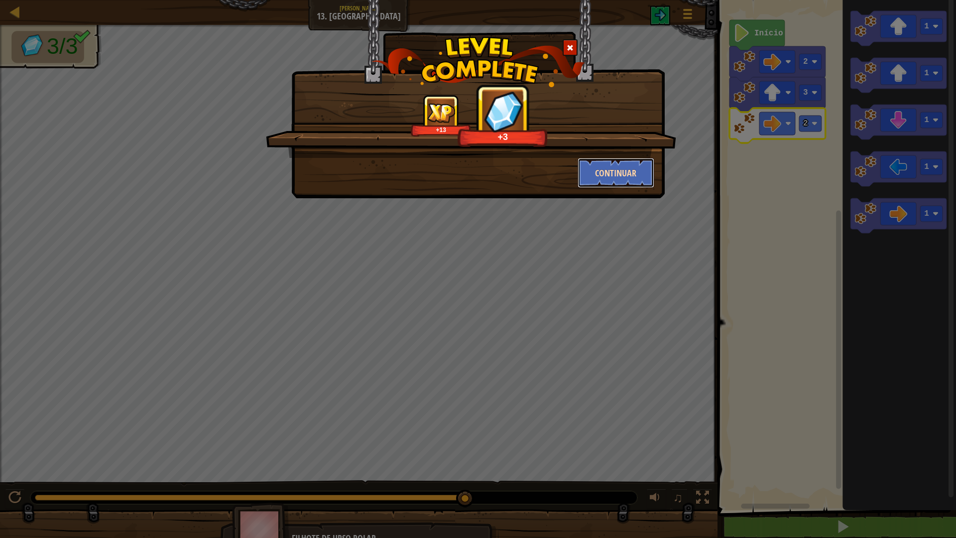
click at [628, 167] on button "Continuar" at bounding box center [616, 173] width 77 height 30
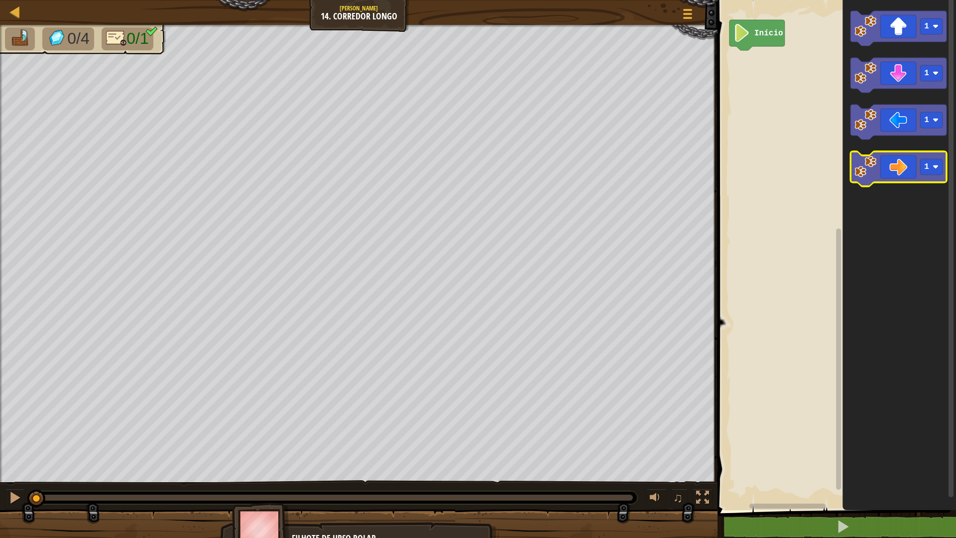
click at [893, 164] on icon "Espaço de trabalho do Blockly" at bounding box center [898, 168] width 96 height 35
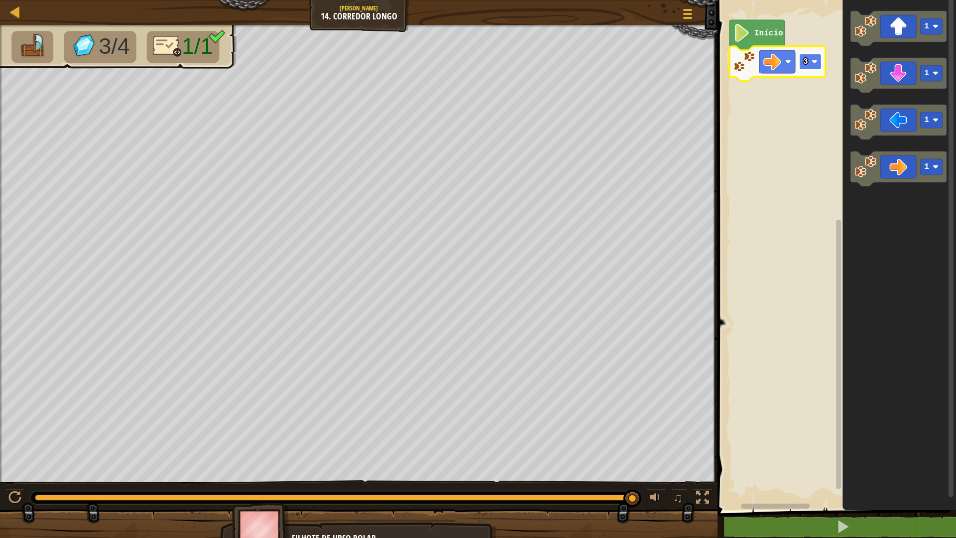
click at [816, 63] on image "Espaço de trabalho do Blockly" at bounding box center [814, 62] width 6 height 6
drag, startPoint x: 801, startPoint y: 123, endPoint x: 774, endPoint y: 128, distance: 26.8
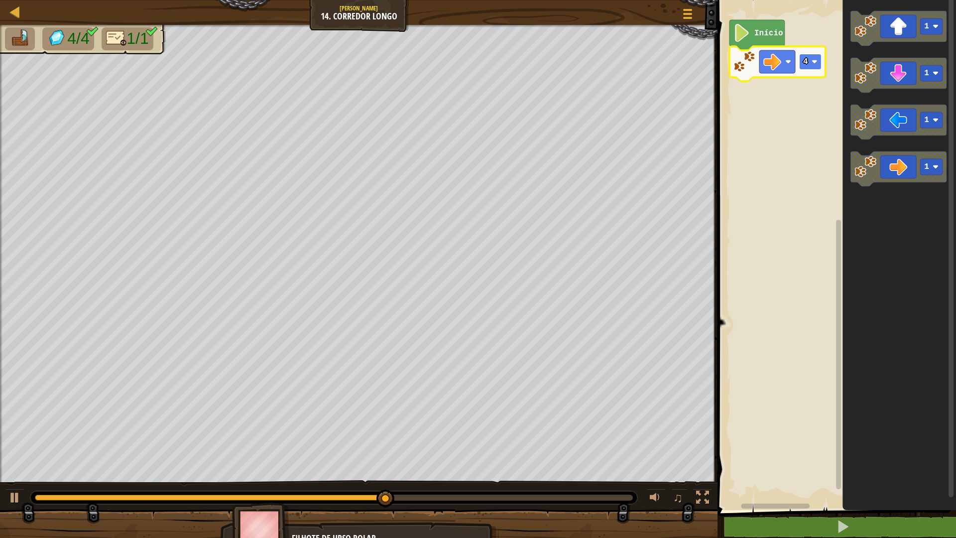
click at [813, 59] on image "Espaço de trabalho do Blockly" at bounding box center [814, 62] width 6 height 6
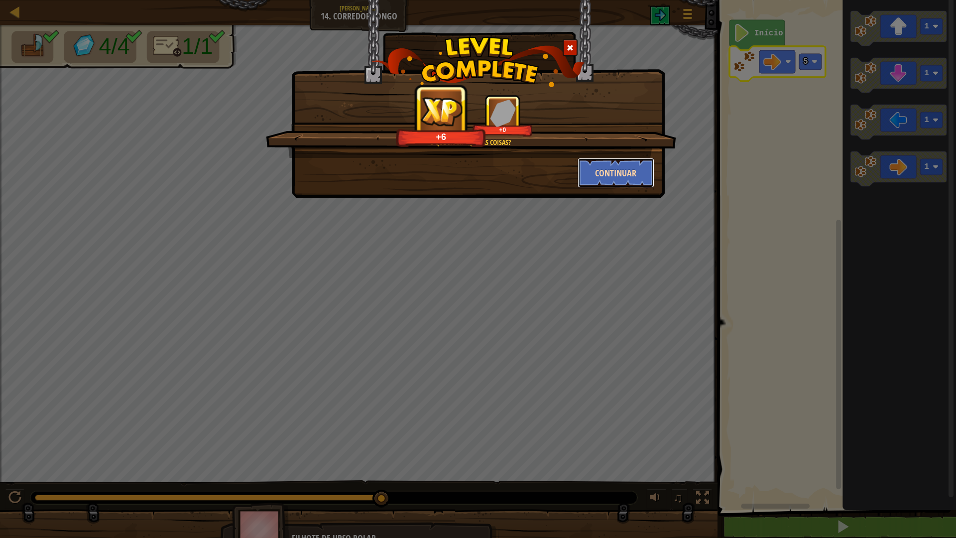
click at [652, 171] on button "Continuar" at bounding box center [616, 173] width 77 height 30
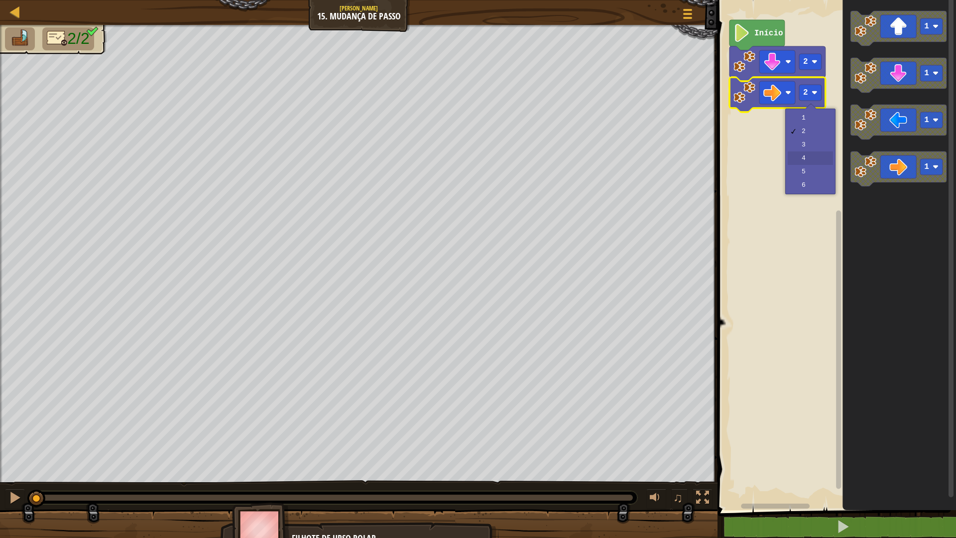
drag, startPoint x: 819, startPoint y: 161, endPoint x: 815, endPoint y: 179, distance: 18.5
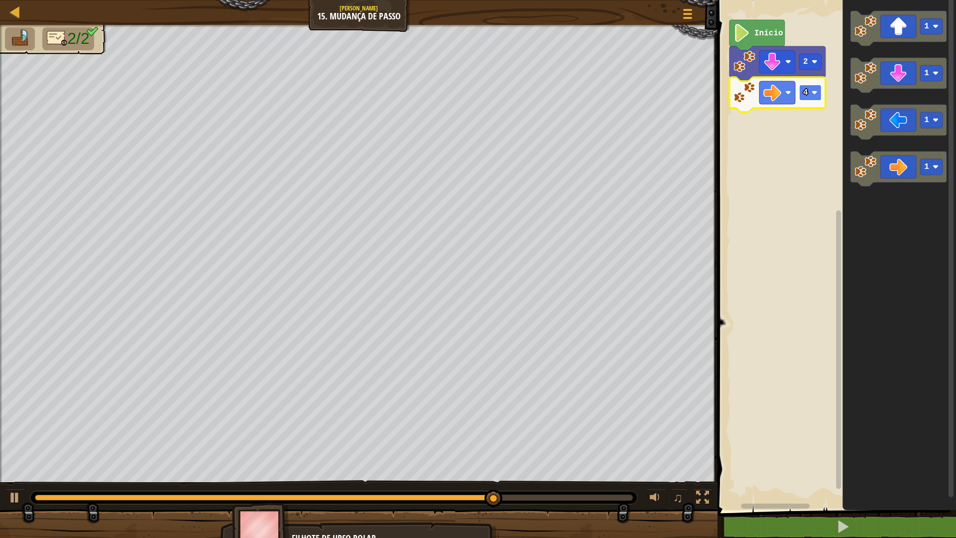
click at [807, 96] on text "4" at bounding box center [805, 92] width 5 height 9
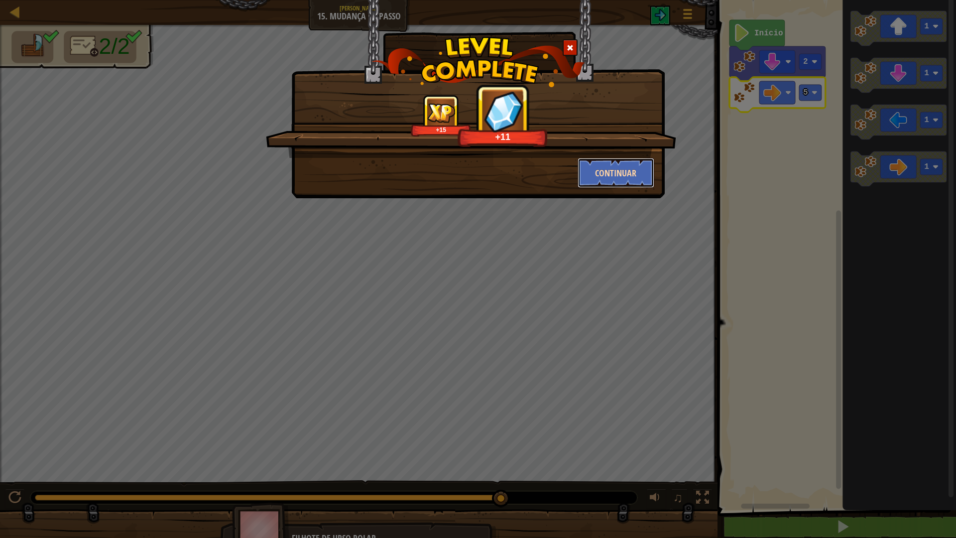
click at [643, 170] on button "Continuar" at bounding box center [616, 173] width 77 height 30
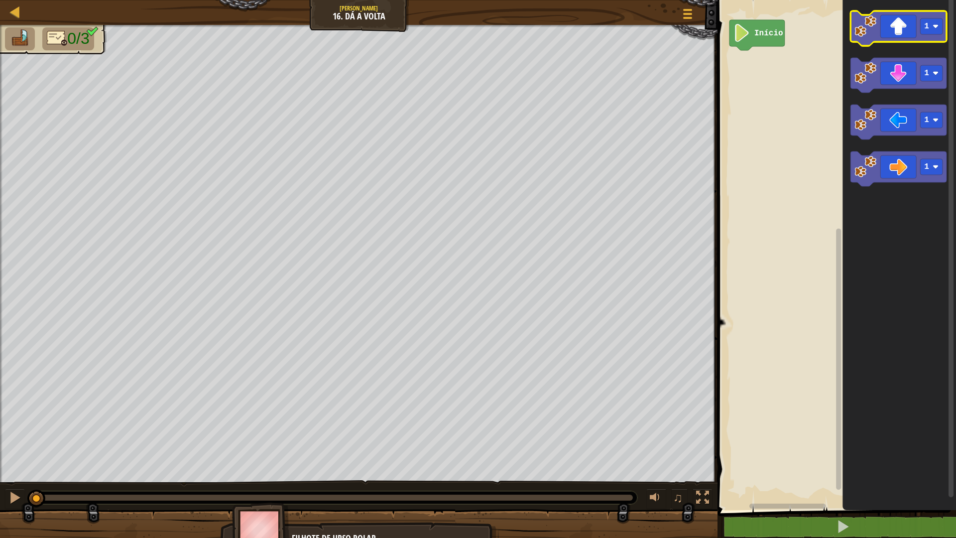
click at [918, 32] on icon "Espaço de trabalho do Blockly" at bounding box center [898, 28] width 96 height 35
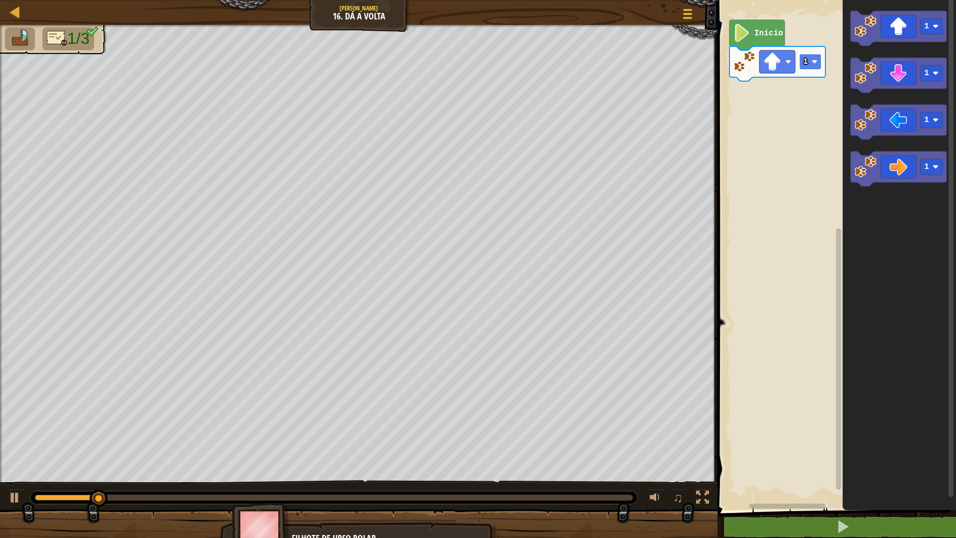
click at [804, 61] on text "1" at bounding box center [805, 61] width 5 height 9
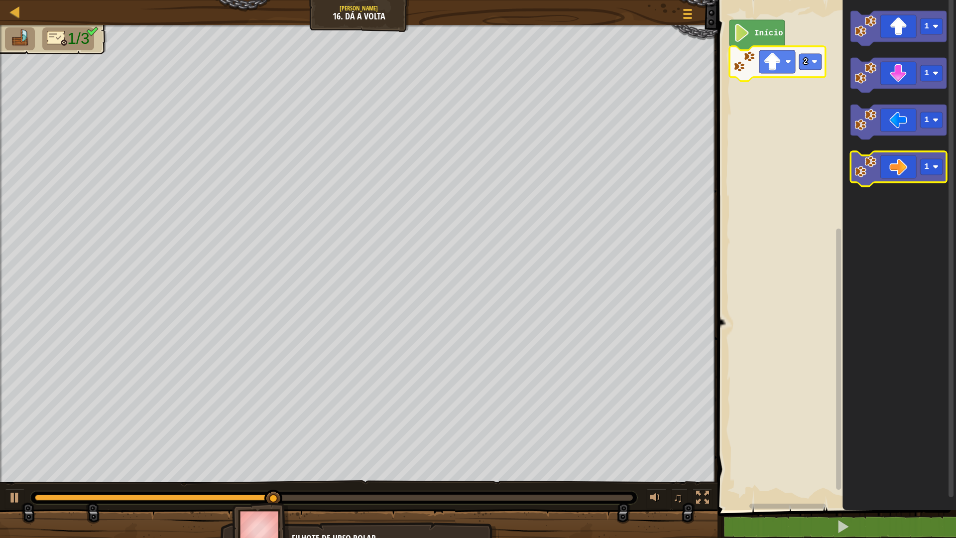
click at [904, 155] on icon "Espaço de trabalho do Blockly" at bounding box center [898, 168] width 96 height 35
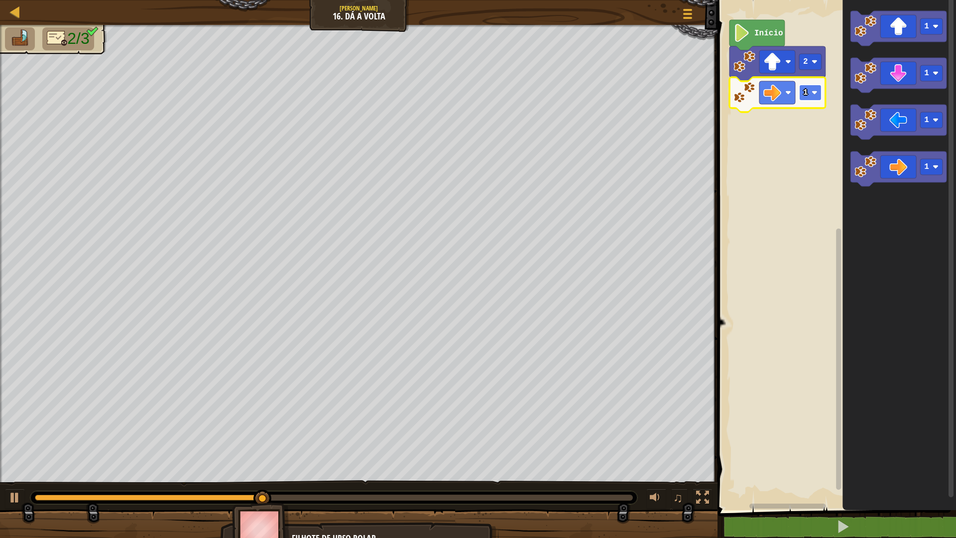
click at [818, 97] on rect "Espaço de trabalho do Blockly" at bounding box center [810, 93] width 22 height 16
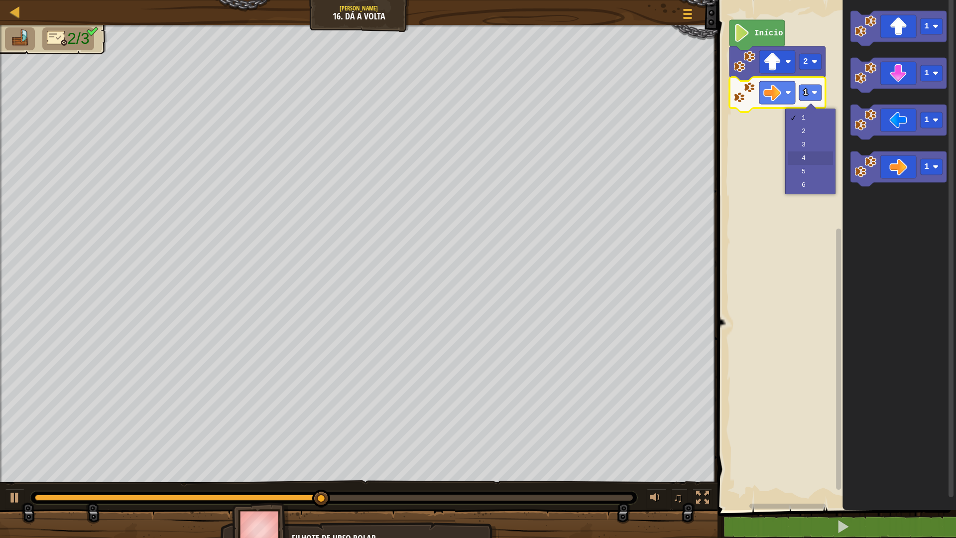
drag, startPoint x: 805, startPoint y: 155, endPoint x: 807, endPoint y: 150, distance: 5.4
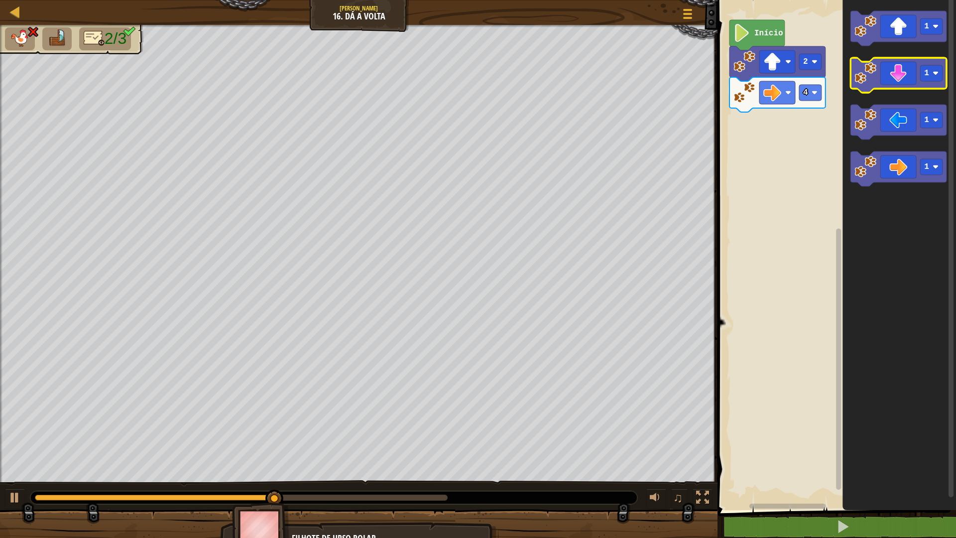
click at [898, 82] on icon "Espaço de trabalho do Blockly" at bounding box center [898, 75] width 96 height 35
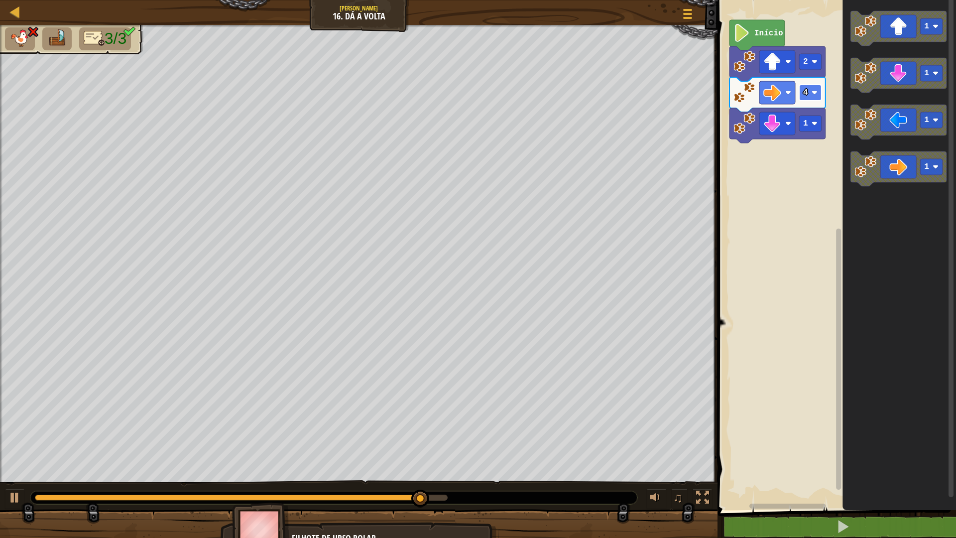
click at [808, 91] on rect "Espaço de trabalho do Blockly" at bounding box center [810, 93] width 22 height 16
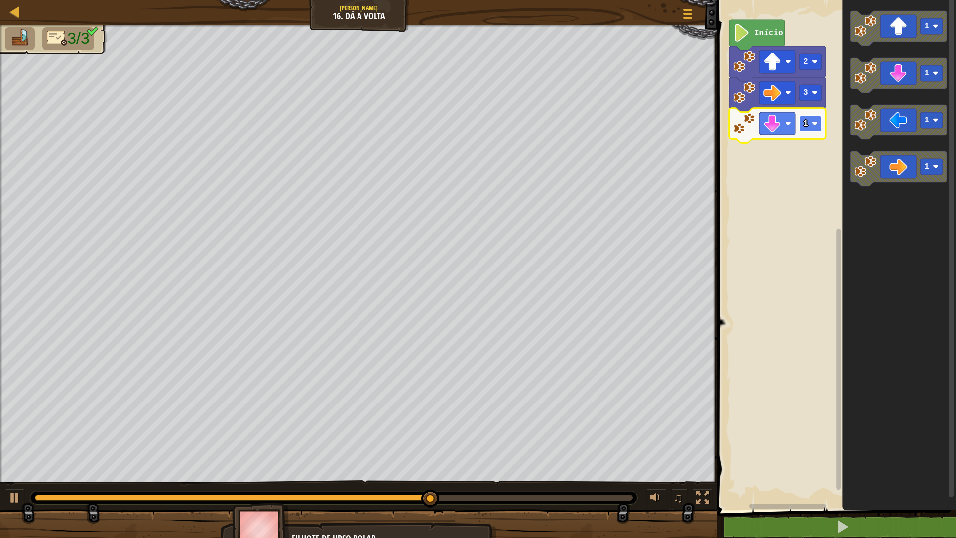
click at [810, 126] on rect "Espaço de trabalho do Blockly" at bounding box center [810, 124] width 22 height 16
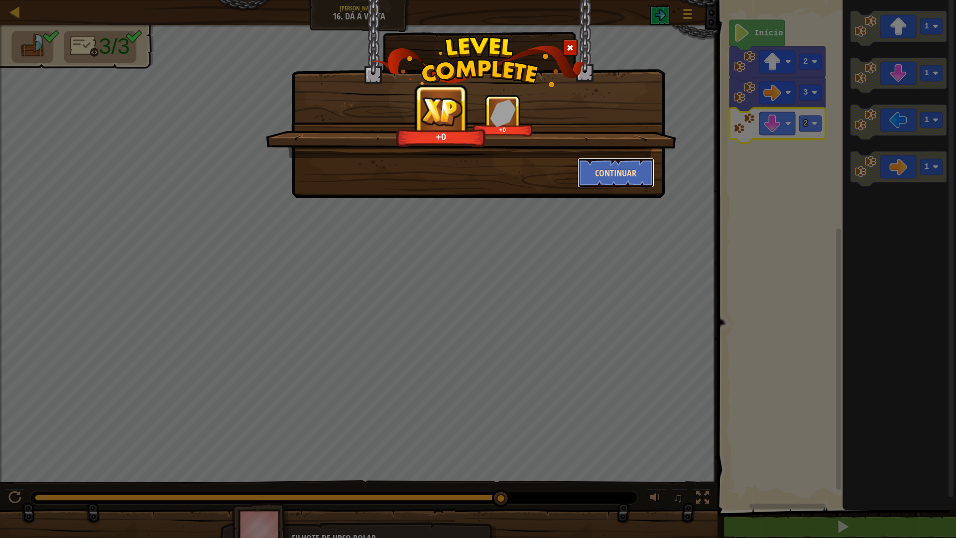
click at [631, 165] on button "Continuar" at bounding box center [616, 173] width 77 height 30
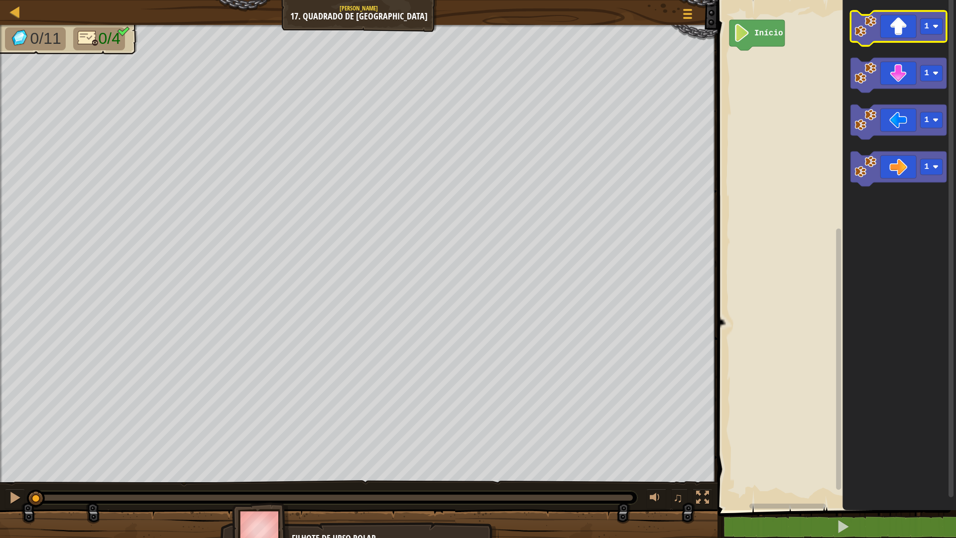
click at [893, 35] on icon "Espaço de trabalho do Blockly" at bounding box center [898, 28] width 96 height 35
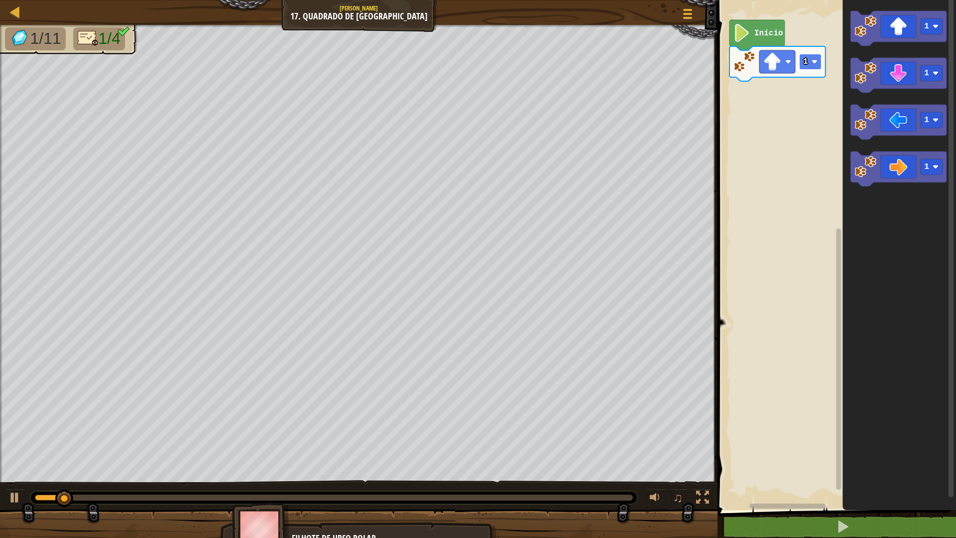
click at [813, 63] on image "Espaço de trabalho do Blockly" at bounding box center [814, 62] width 6 height 6
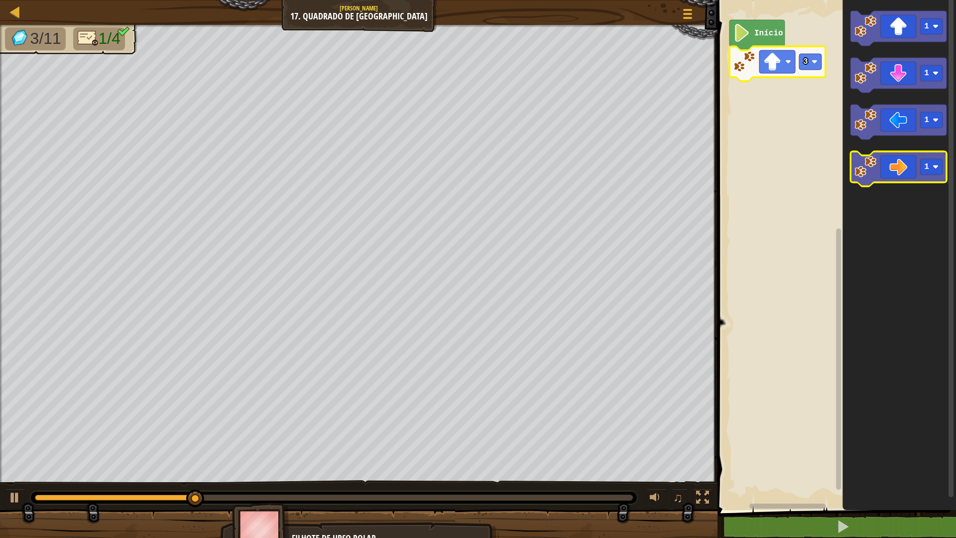
click at [894, 171] on icon "Espaço de trabalho do Blockly" at bounding box center [898, 168] width 96 height 35
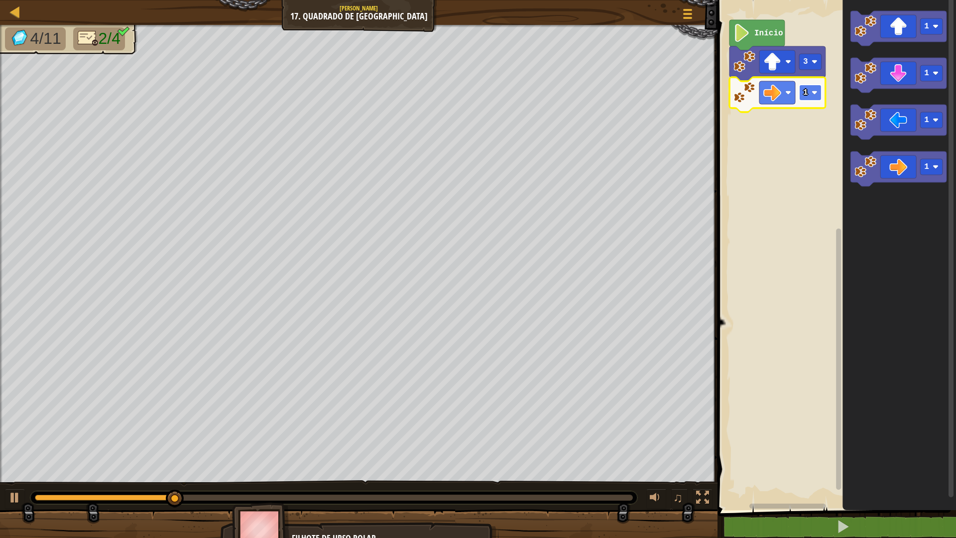
click at [808, 93] on rect "Espaço de trabalho do Blockly" at bounding box center [810, 93] width 22 height 16
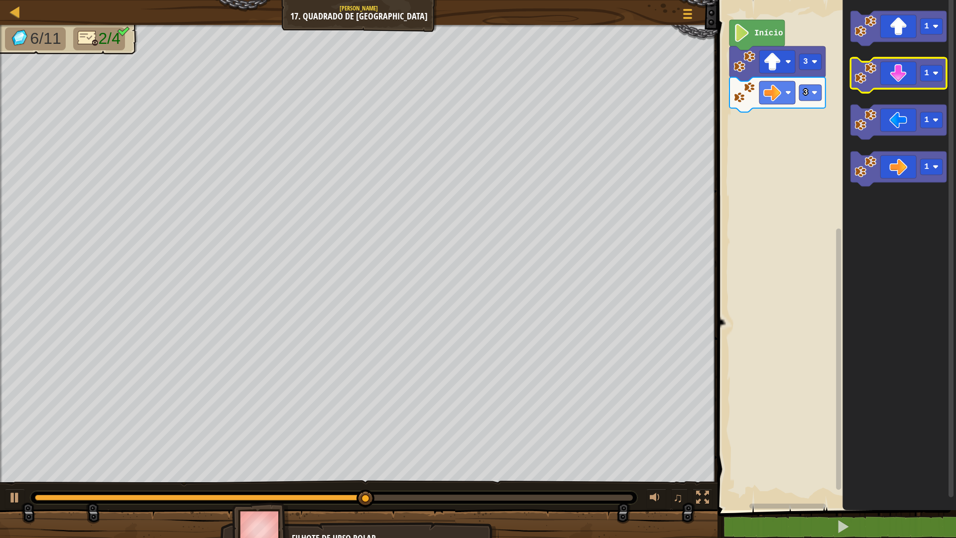
click at [900, 86] on icon "Espaço de trabalho do Blockly" at bounding box center [898, 75] width 96 height 35
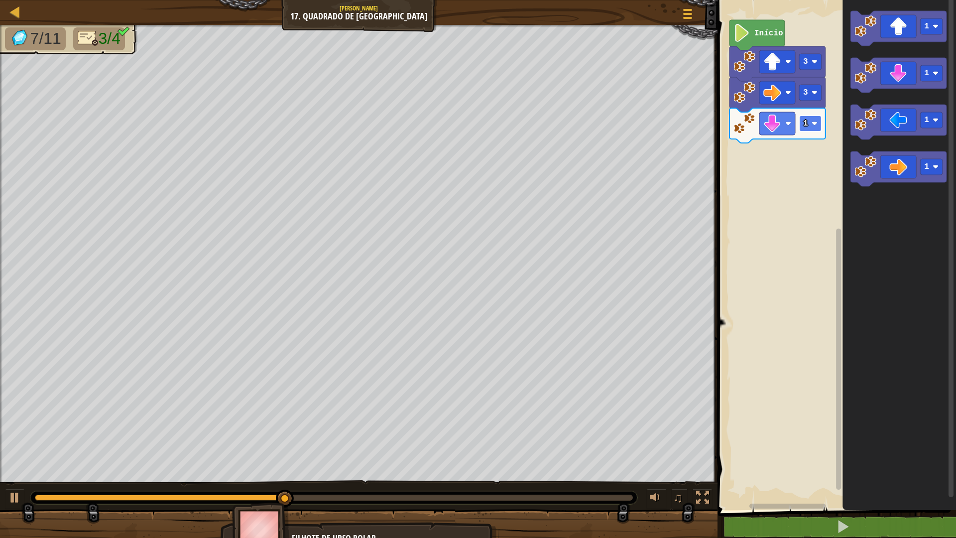
click at [813, 129] on rect "Espaço de trabalho do Blockly" at bounding box center [810, 124] width 22 height 16
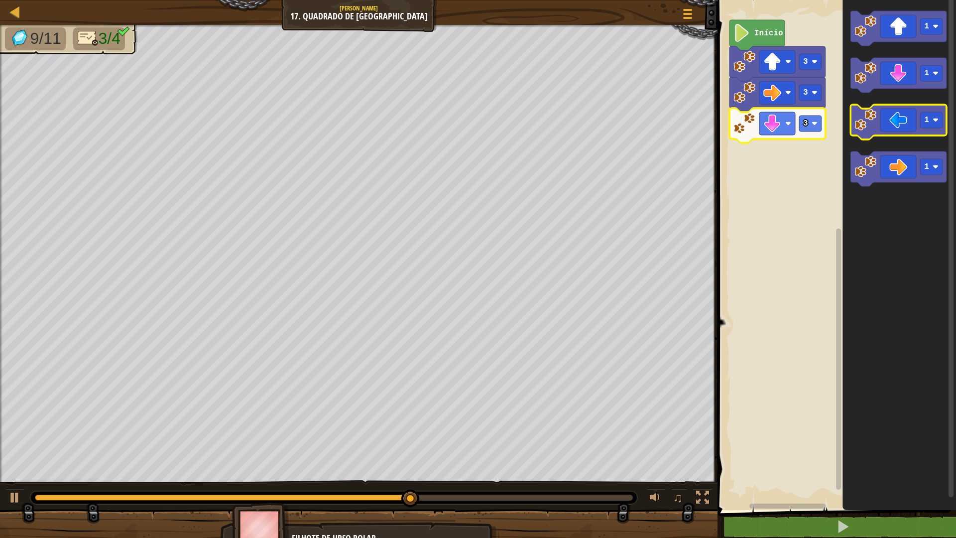
click at [906, 133] on icon "Espaço de trabalho do Blockly" at bounding box center [898, 122] width 96 height 35
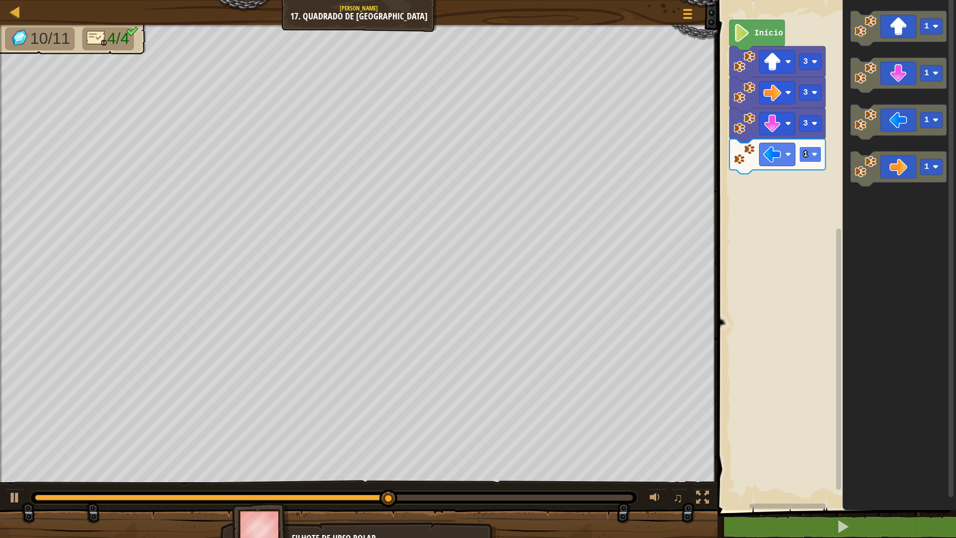
click at [813, 151] on rect "Espaço de trabalho do Blockly" at bounding box center [810, 154] width 22 height 16
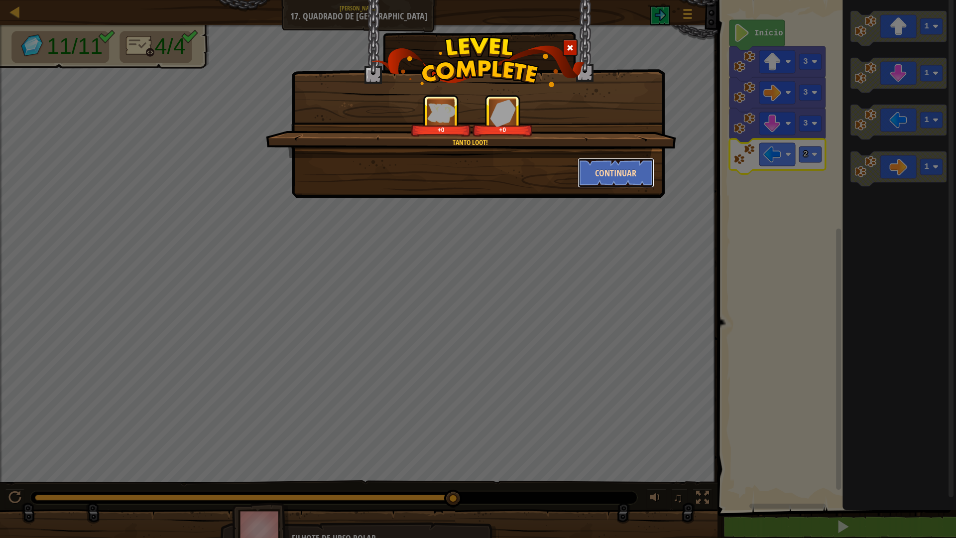
click at [635, 178] on button "Continuar" at bounding box center [616, 173] width 77 height 30
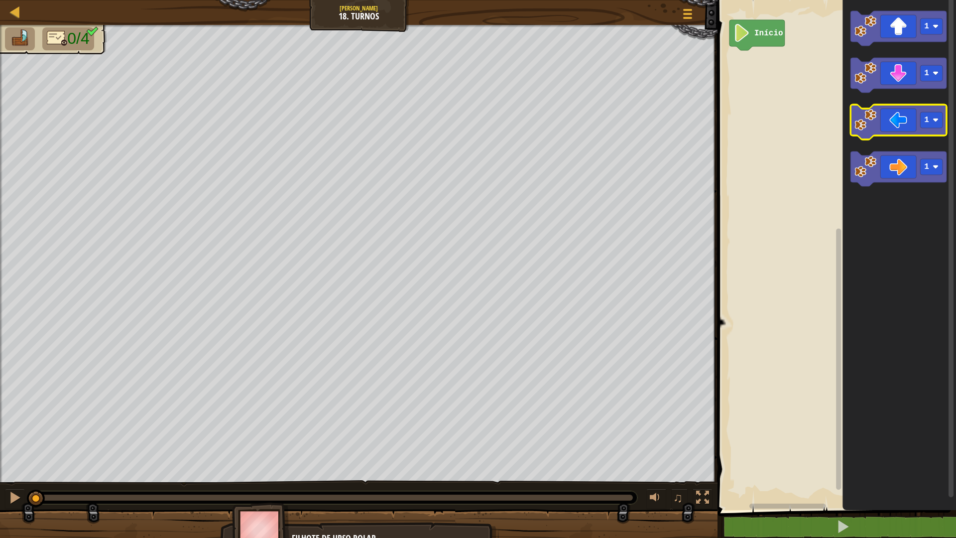
click at [875, 122] on image "Espaço de trabalho do Blockly" at bounding box center [865, 120] width 22 height 22
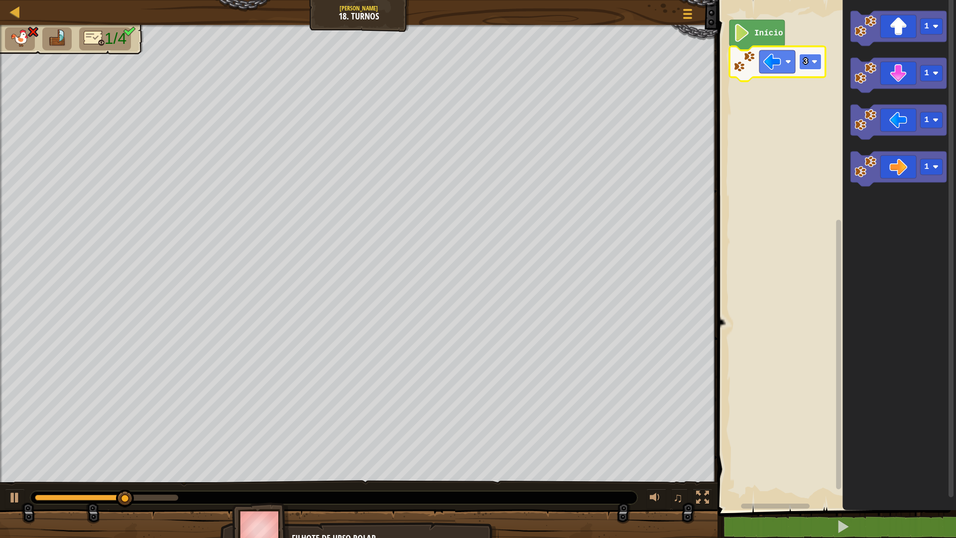
click at [807, 65] on text "3" at bounding box center [805, 61] width 5 height 9
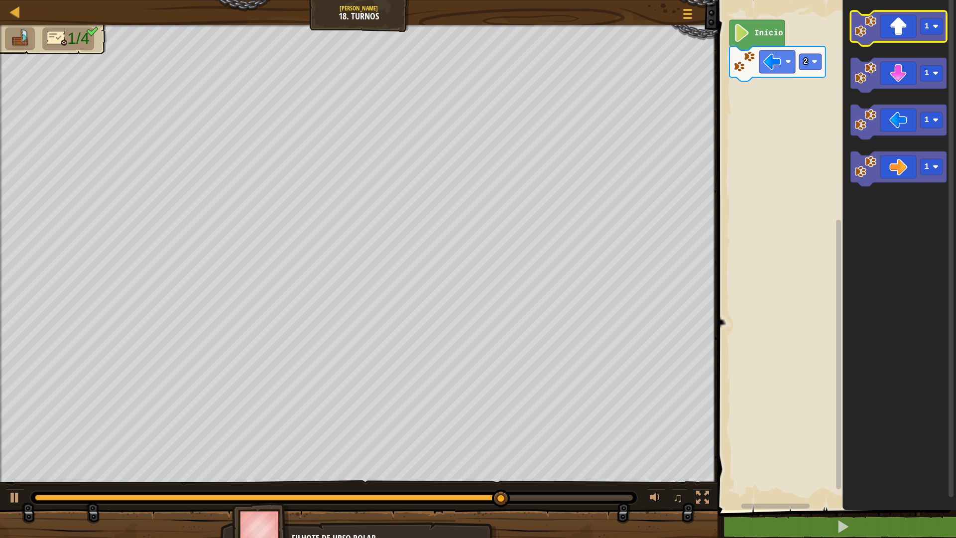
click at [900, 30] on icon "Espaço de trabalho do Blockly" at bounding box center [898, 28] width 96 height 35
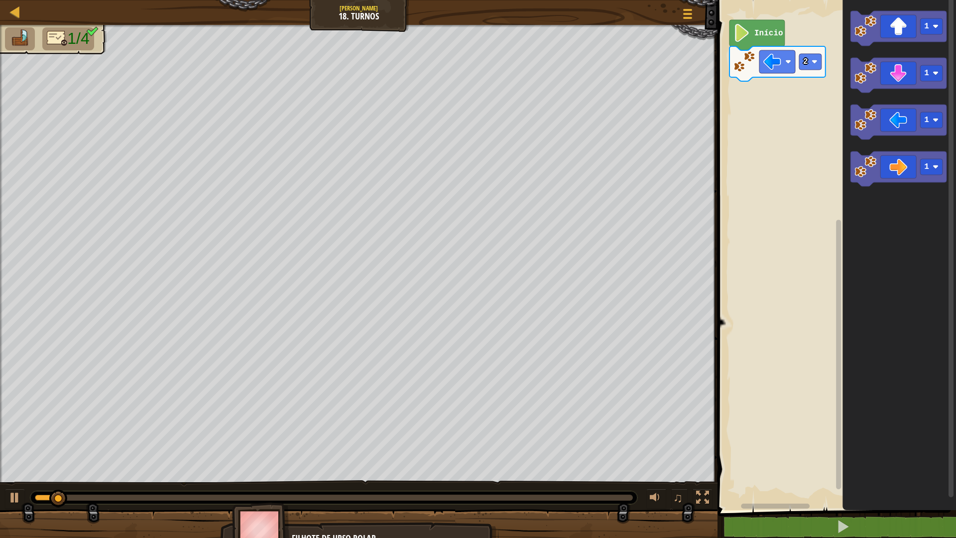
click at [897, 100] on icon "Espaço de trabalho do Blockly" at bounding box center [899, 252] width 114 height 515
click at [893, 88] on g "1" at bounding box center [898, 75] width 96 height 35
click at [900, 71] on icon "Espaço de trabalho do Blockly" at bounding box center [898, 75] width 96 height 35
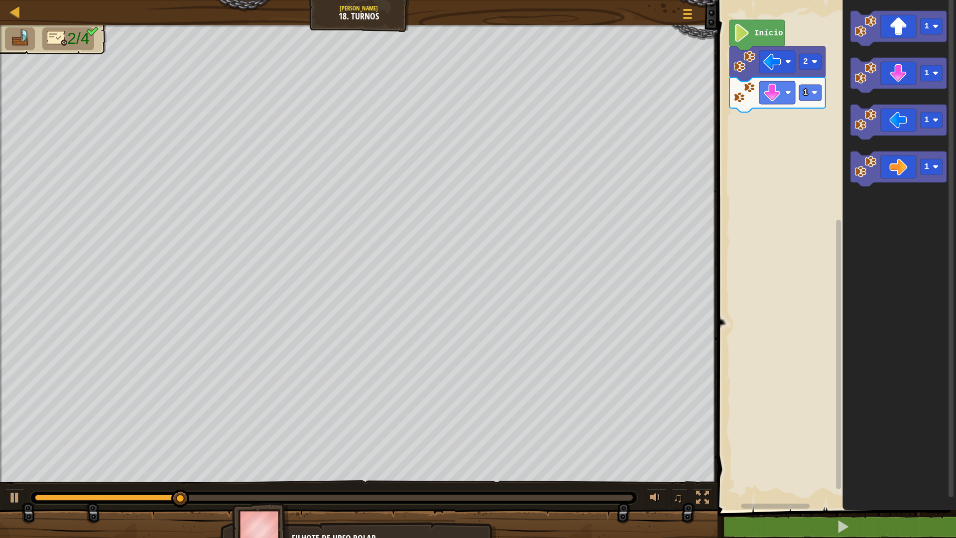
click at [822, 92] on icon "Espaço de trabalho do Blockly" at bounding box center [777, 94] width 96 height 35
click at [809, 101] on icon "Espaço de trabalho do Blockly" at bounding box center [777, 94] width 96 height 35
click at [808, 96] on rect "Espaço de trabalho do Blockly" at bounding box center [810, 93] width 22 height 16
click at [887, 172] on icon "Espaço de trabalho do Blockly" at bounding box center [898, 168] width 96 height 35
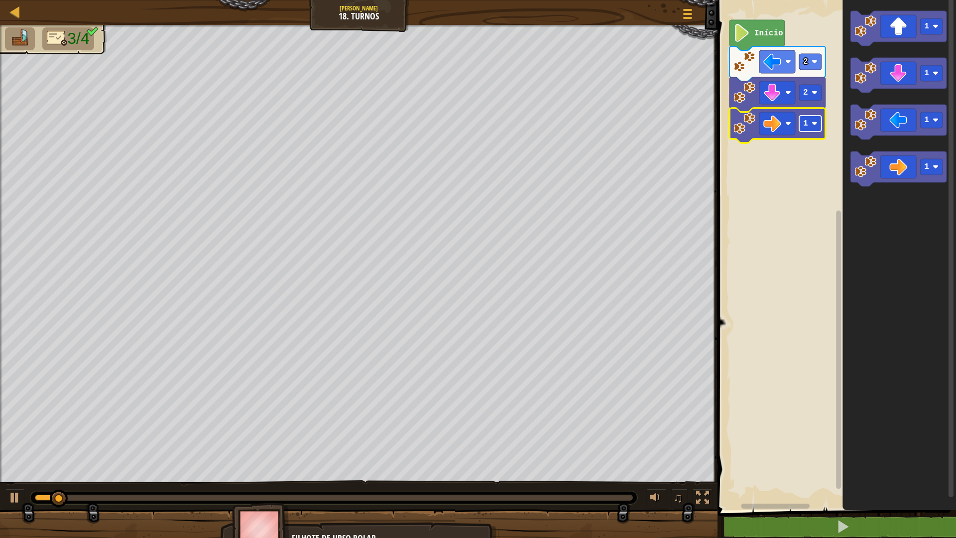
click at [813, 124] on image "Espaço de trabalho do Blockly" at bounding box center [814, 123] width 6 height 6
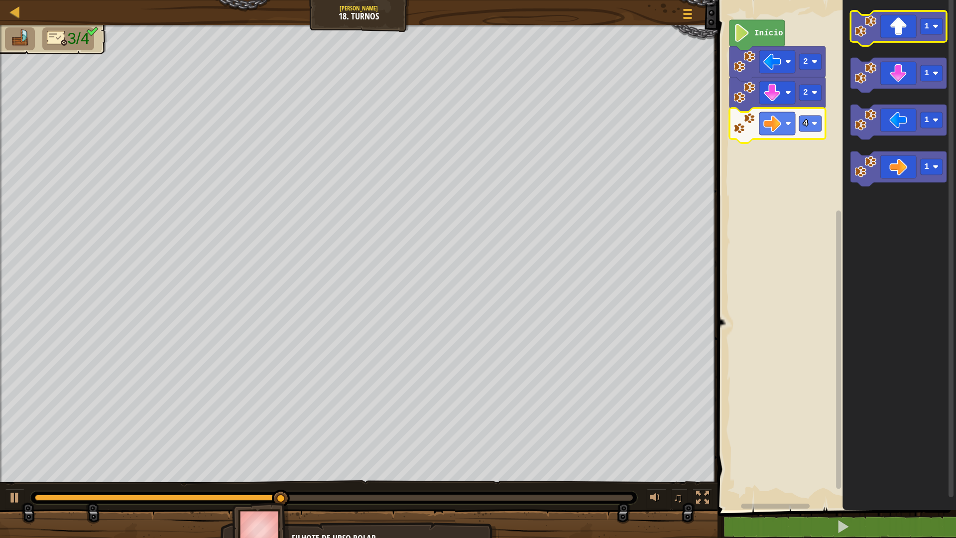
click at [908, 20] on icon "Espaço de trabalho do Blockly" at bounding box center [898, 28] width 96 height 35
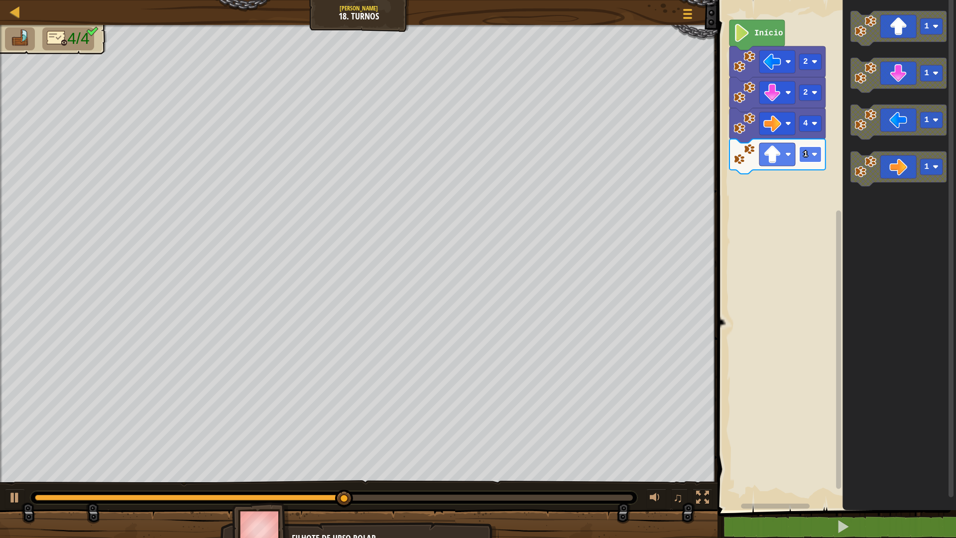
click at [818, 152] on rect "Espaço de trabalho do Blockly" at bounding box center [810, 154] width 22 height 16
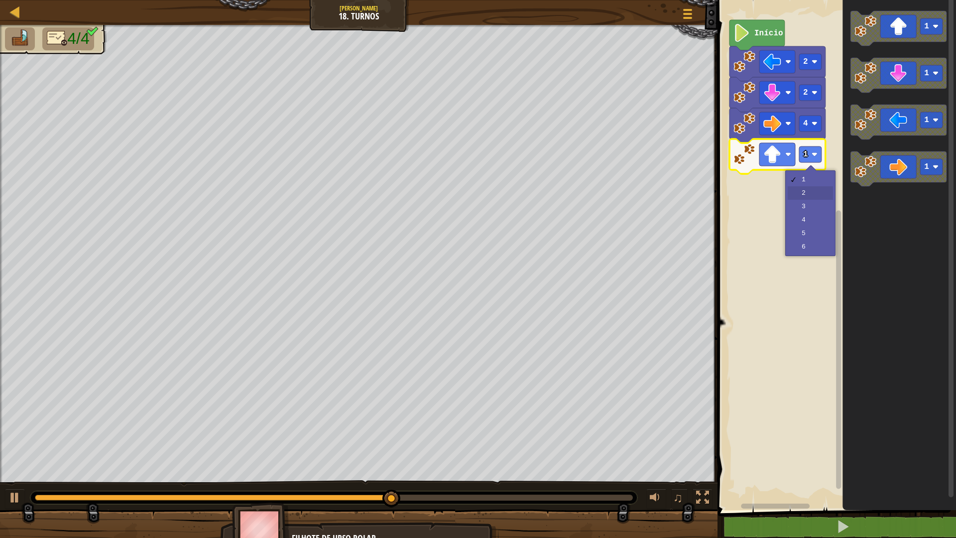
drag, startPoint x: 815, startPoint y: 198, endPoint x: 812, endPoint y: 193, distance: 5.8
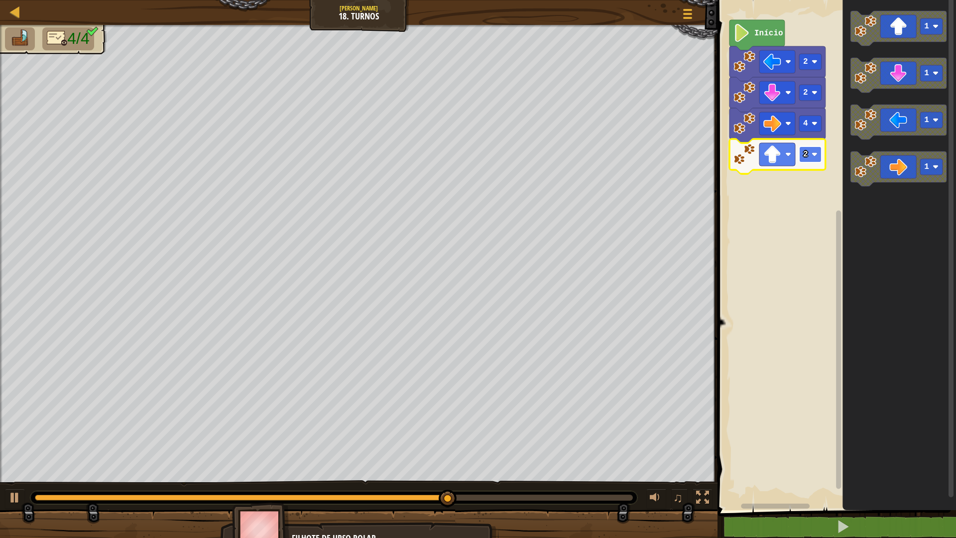
click at [815, 162] on rect "Espaço de trabalho do Blockly" at bounding box center [810, 154] width 22 height 16
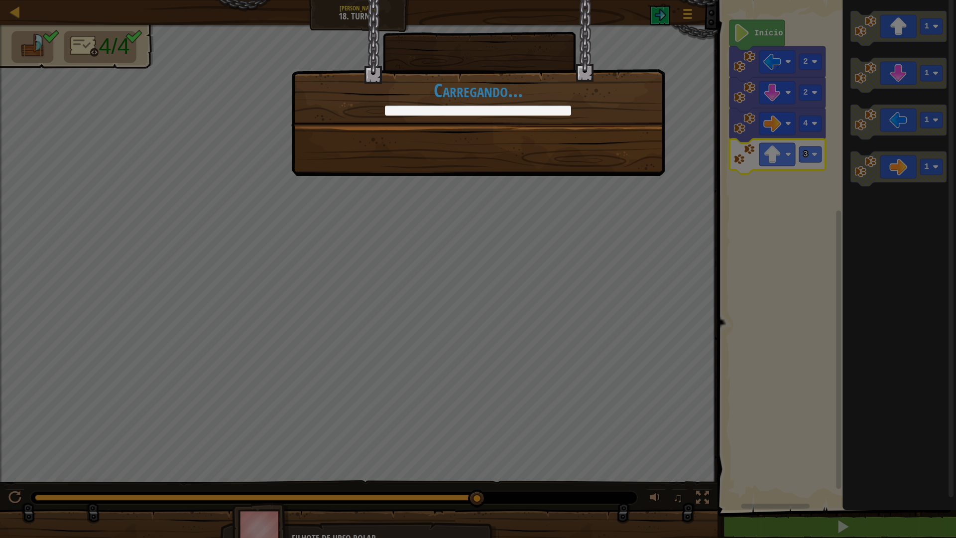
click at [612, 159] on div "+18 +18 Continuar Carregando..." at bounding box center [477, 88] width 373 height 176
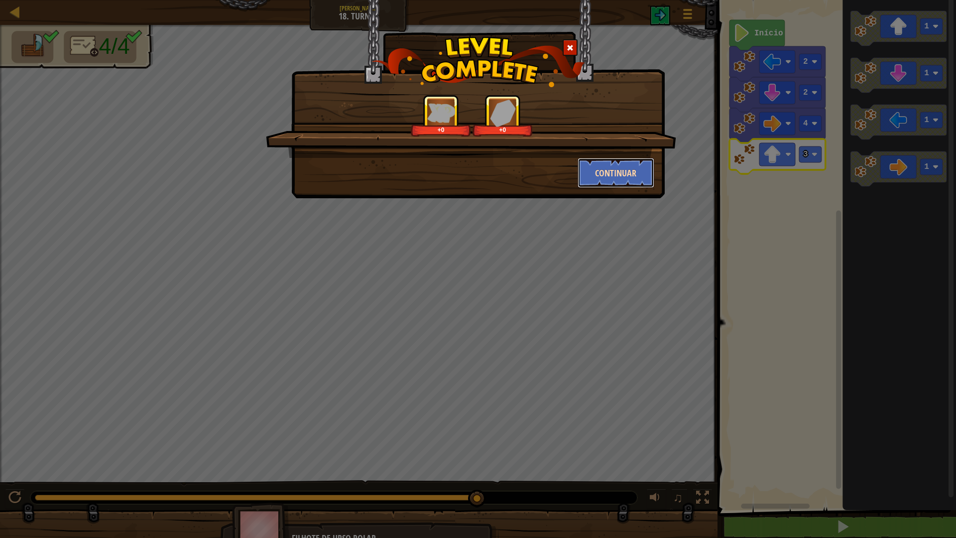
click at [611, 168] on button "Continuar" at bounding box center [616, 173] width 77 height 30
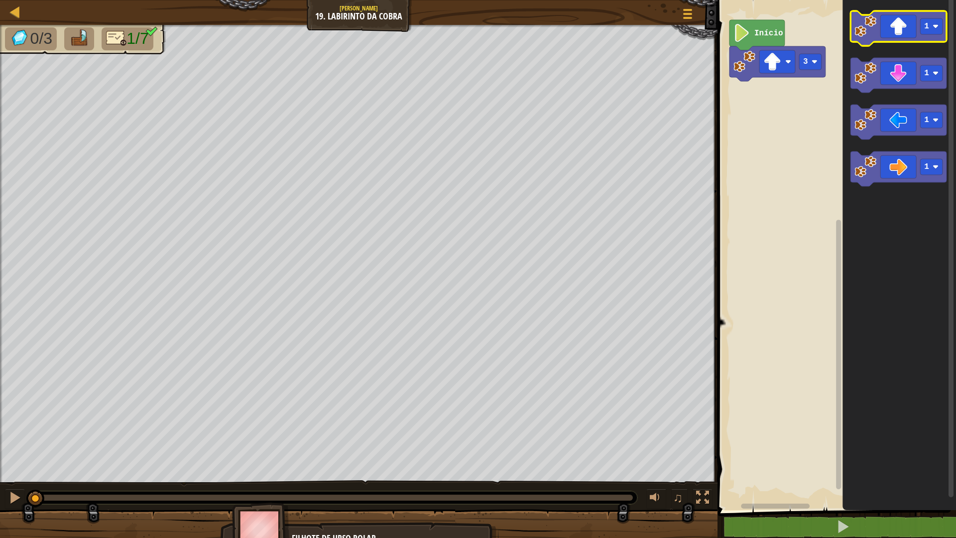
click at [901, 32] on icon "Espaço de trabalho do Blockly" at bounding box center [898, 28] width 96 height 35
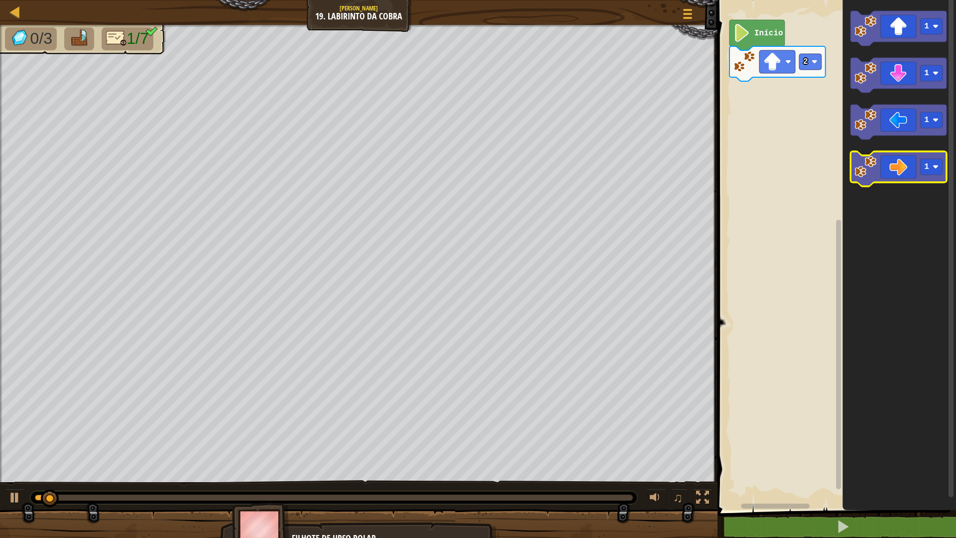
click at [915, 175] on icon "Espaço de trabalho do Blockly" at bounding box center [898, 168] width 96 height 35
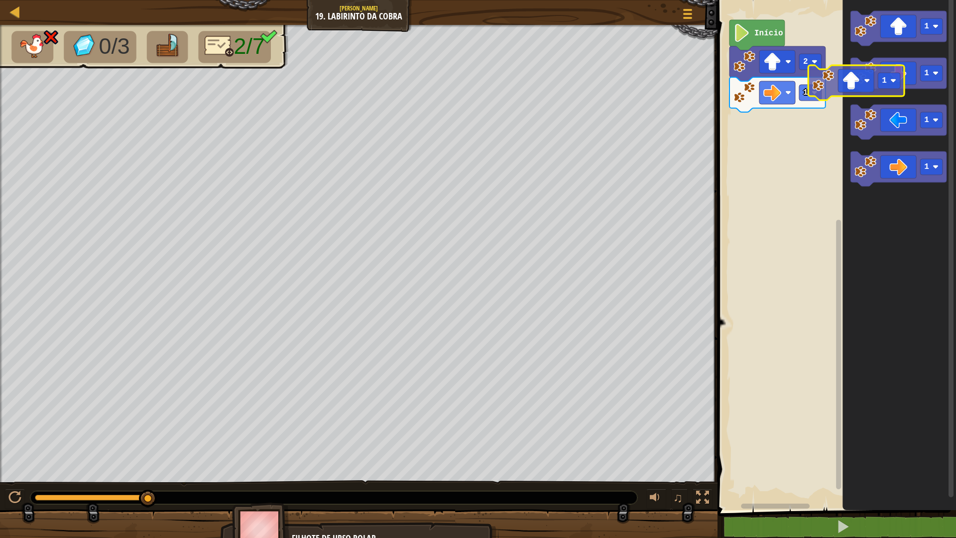
click at [864, 79] on g "1 1 1 1" at bounding box center [898, 98] width 96 height 175
click at [813, 68] on rect "Espaço de trabalho do Blockly" at bounding box center [810, 62] width 22 height 16
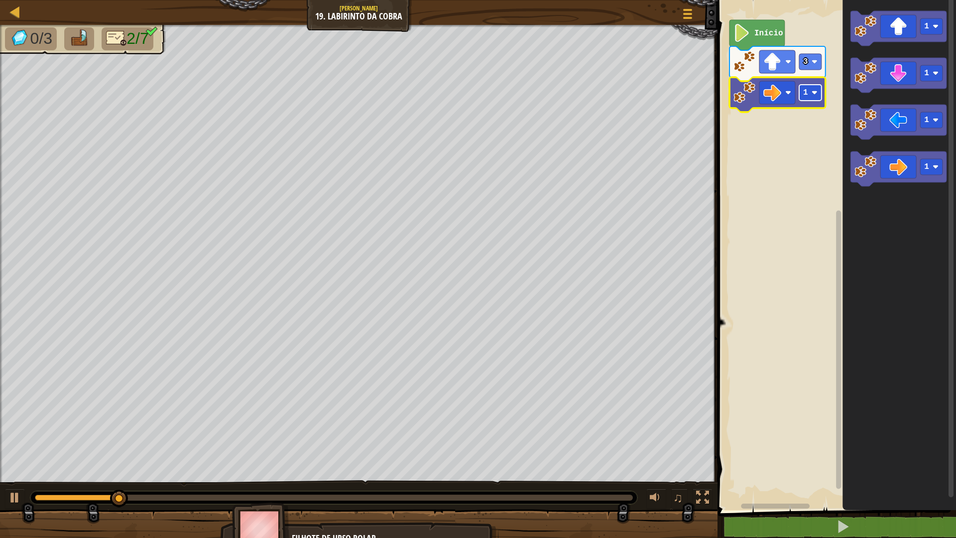
click at [812, 96] on rect "Espaço de trabalho do Blockly" at bounding box center [810, 93] width 22 height 16
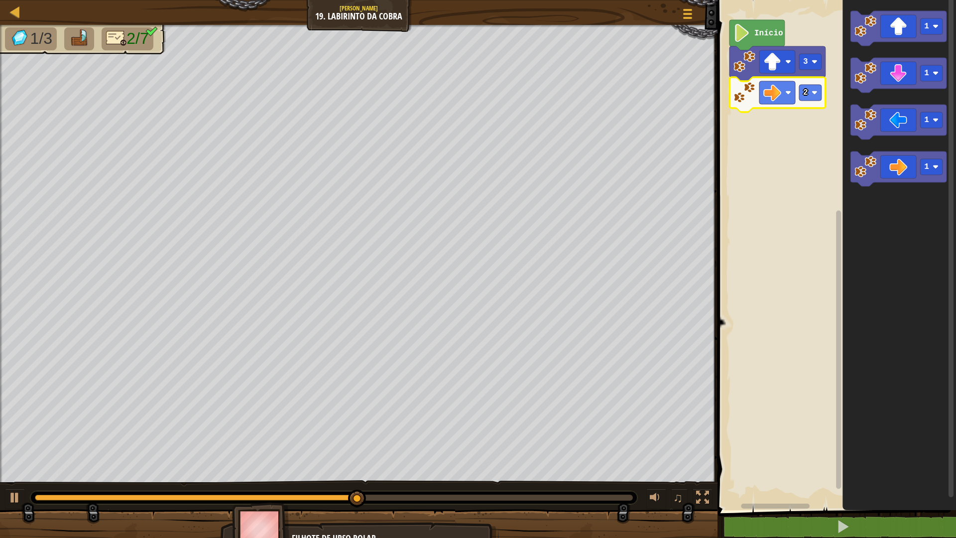
click at [893, 8] on icon "Espaço de trabalho do Blockly" at bounding box center [899, 252] width 114 height 515
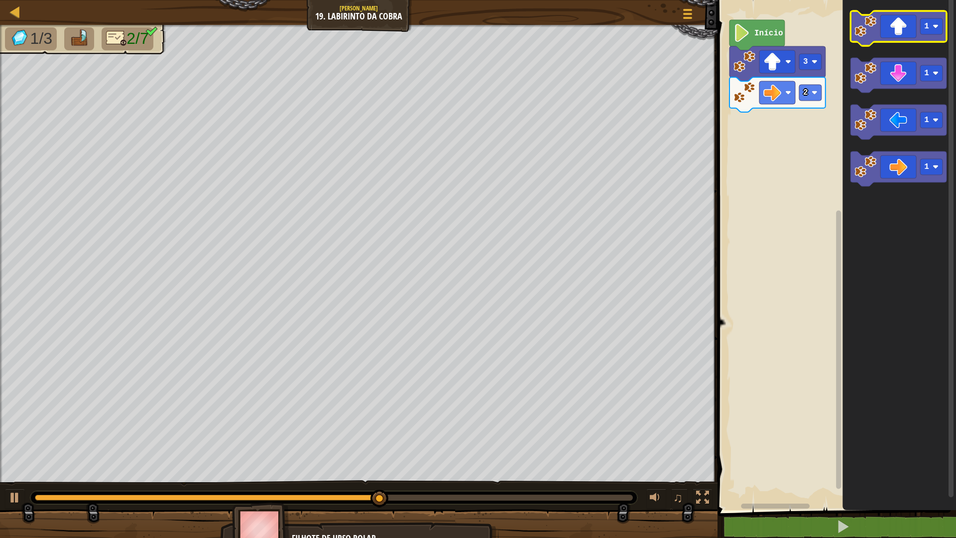
click at [896, 14] on icon "Espaço de trabalho do Blockly" at bounding box center [898, 28] width 96 height 35
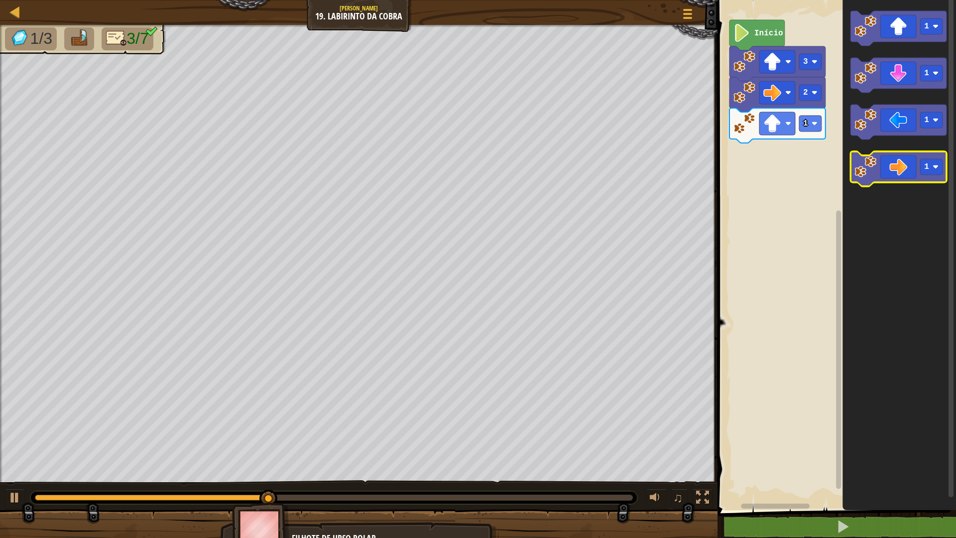
click at [902, 180] on icon "Espaço de trabalho do Blockly" at bounding box center [898, 168] width 96 height 35
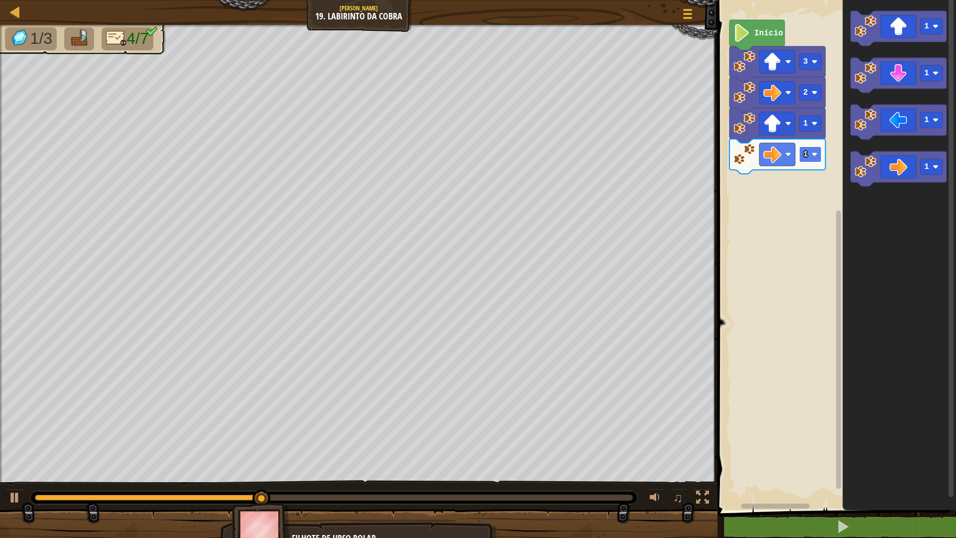
click at [811, 157] on rect "Espaço de trabalho do Blockly" at bounding box center [810, 154] width 22 height 16
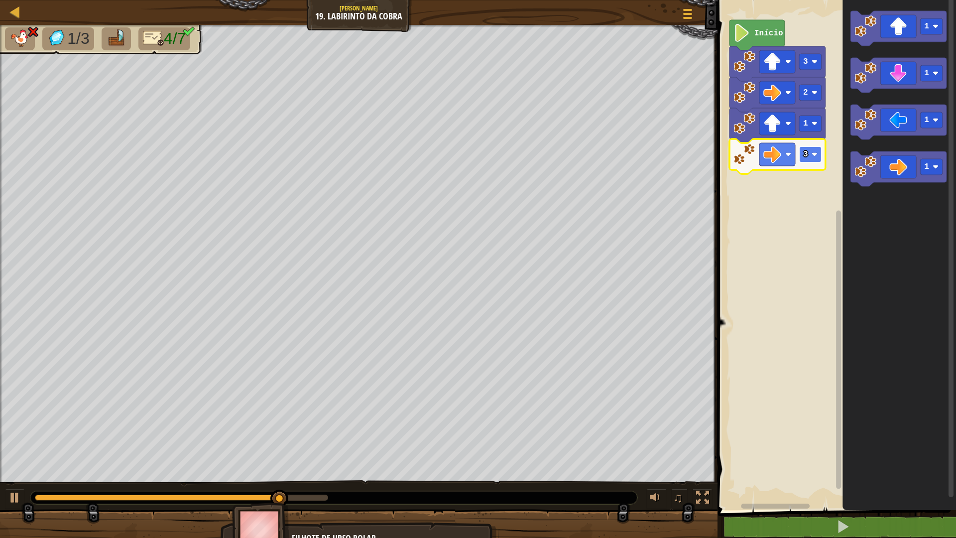
click at [813, 153] on image "Espaço de trabalho do Blockly" at bounding box center [814, 154] width 6 height 6
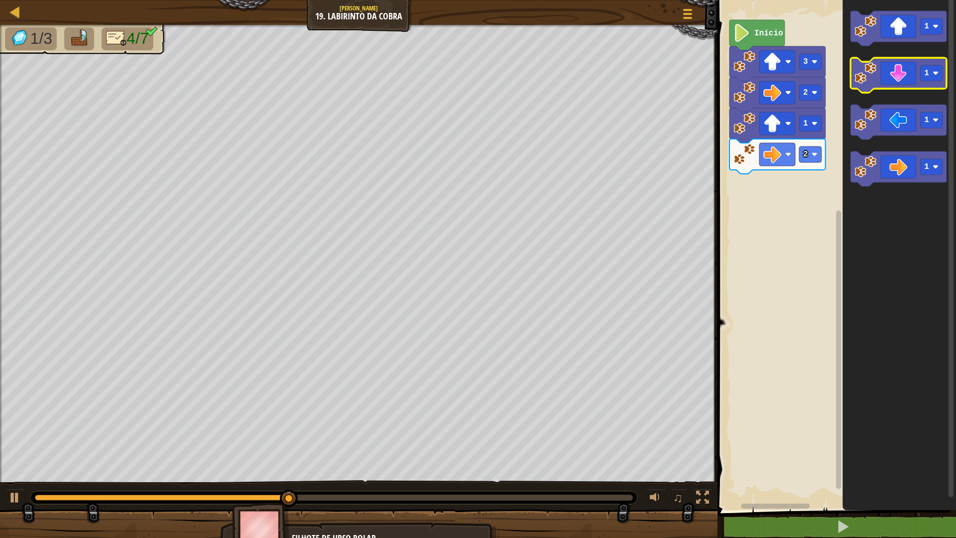
click at [889, 79] on icon "Espaço de trabalho do Blockly" at bounding box center [898, 75] width 96 height 35
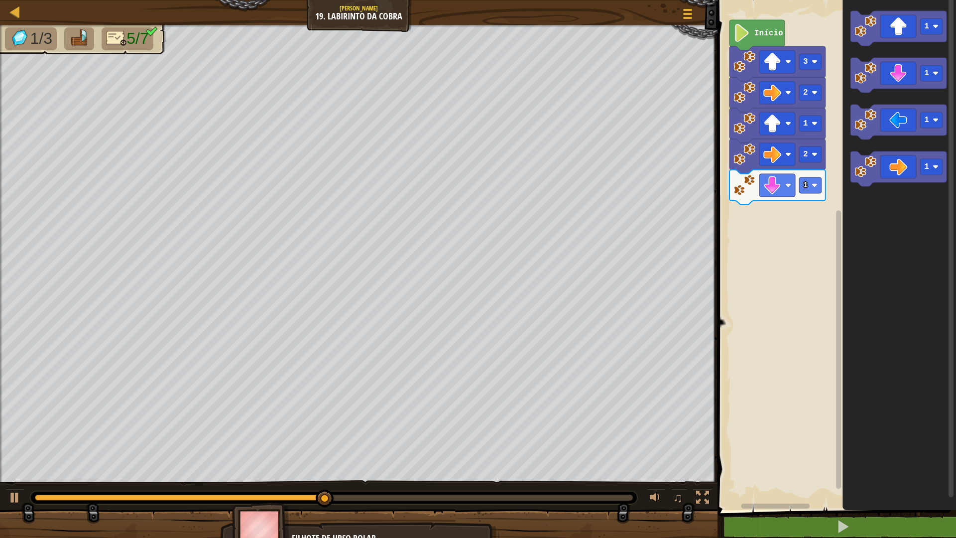
click at [798, 190] on icon "Espaço de trabalho do Blockly" at bounding box center [777, 187] width 96 height 35
click at [805, 184] on text "1" at bounding box center [805, 185] width 5 height 9
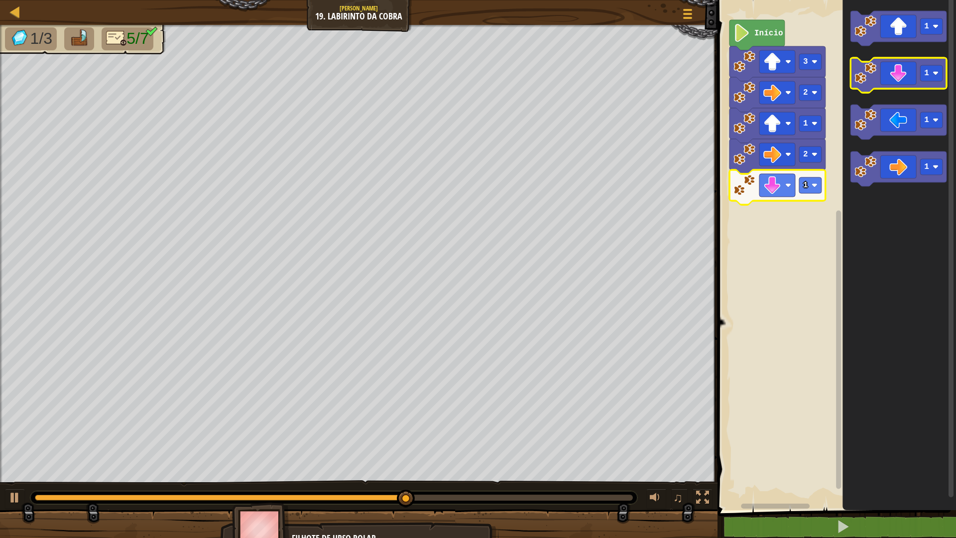
click at [890, 91] on rect "Espaço de trabalho do Blockly" at bounding box center [898, 75] width 96 height 35
click at [892, 87] on icon "Espaço de trabalho do Blockly" at bounding box center [898, 75] width 96 height 35
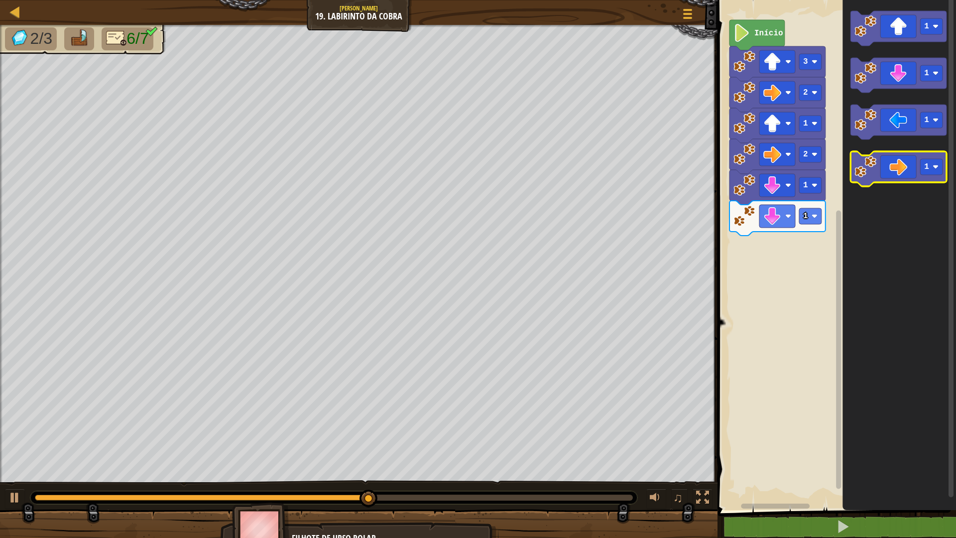
click at [878, 176] on icon "Espaço de trabalho do Blockly" at bounding box center [898, 168] width 96 height 35
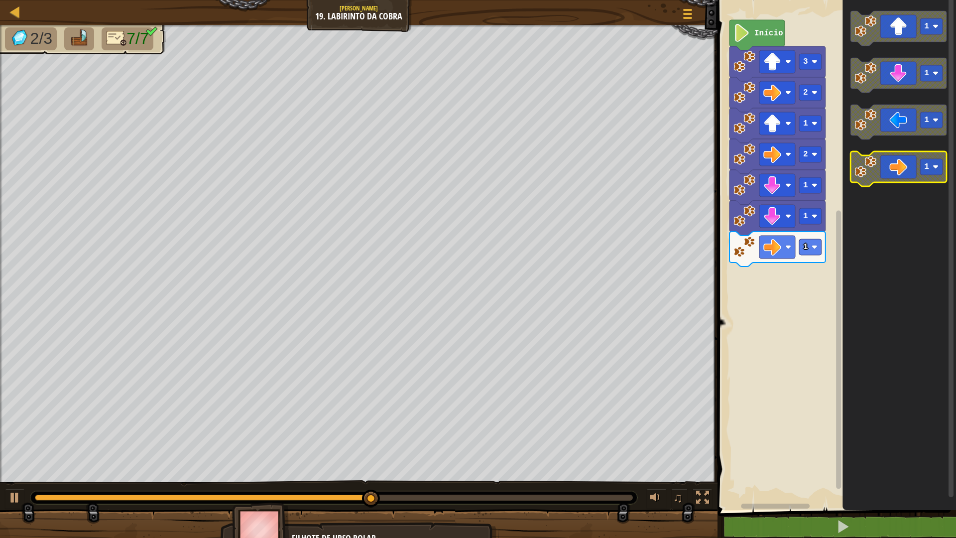
click at [887, 173] on icon "Espaço de trabalho do Blockly" at bounding box center [898, 168] width 96 height 35
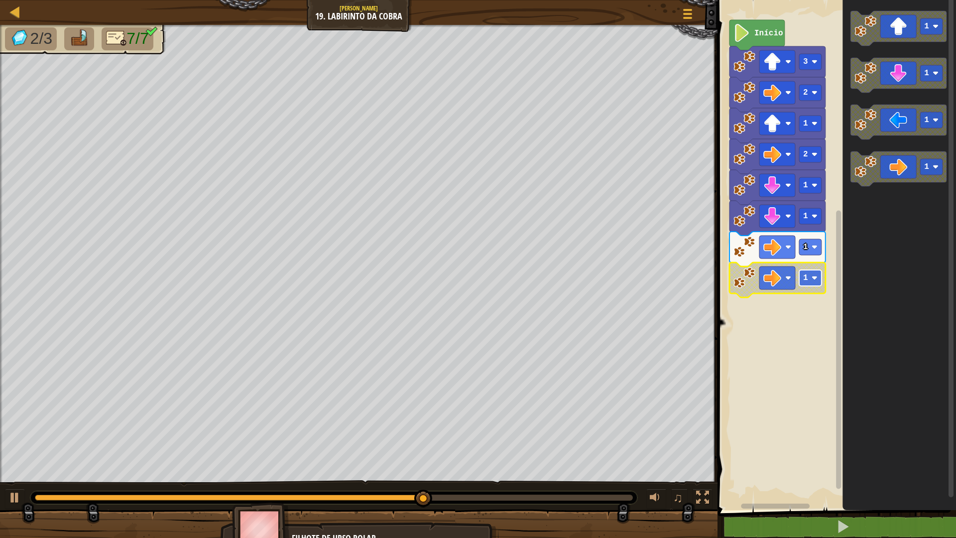
click at [809, 281] on rect "Espaço de trabalho do Blockly" at bounding box center [810, 278] width 22 height 16
click at [849, 299] on icon "Espaço de trabalho do Blockly" at bounding box center [899, 252] width 114 height 515
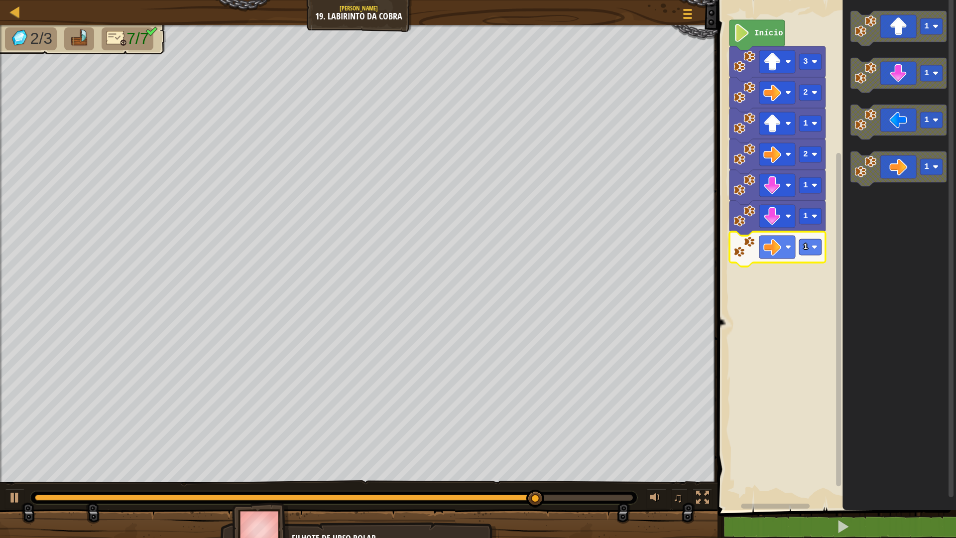
click at [800, 235] on icon "Espaço de trabalho do Blockly" at bounding box center [777, 248] width 96 height 35
click at [810, 252] on rect "Espaço de trabalho do Blockly" at bounding box center [810, 247] width 22 height 16
click at [814, 216] on image "Espaço de trabalho do Blockly" at bounding box center [814, 216] width 6 height 6
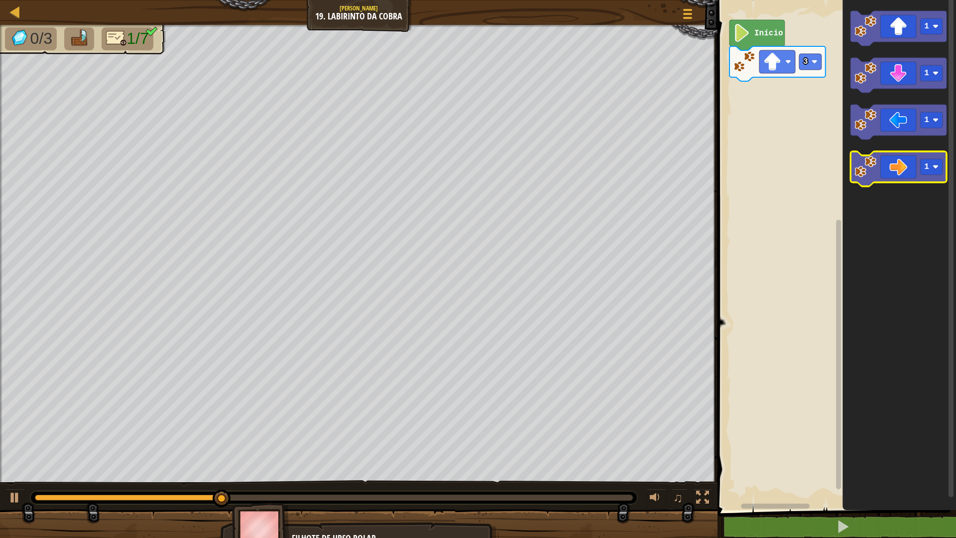
click at [902, 174] on icon "Espaço de trabalho do Blockly" at bounding box center [898, 168] width 96 height 35
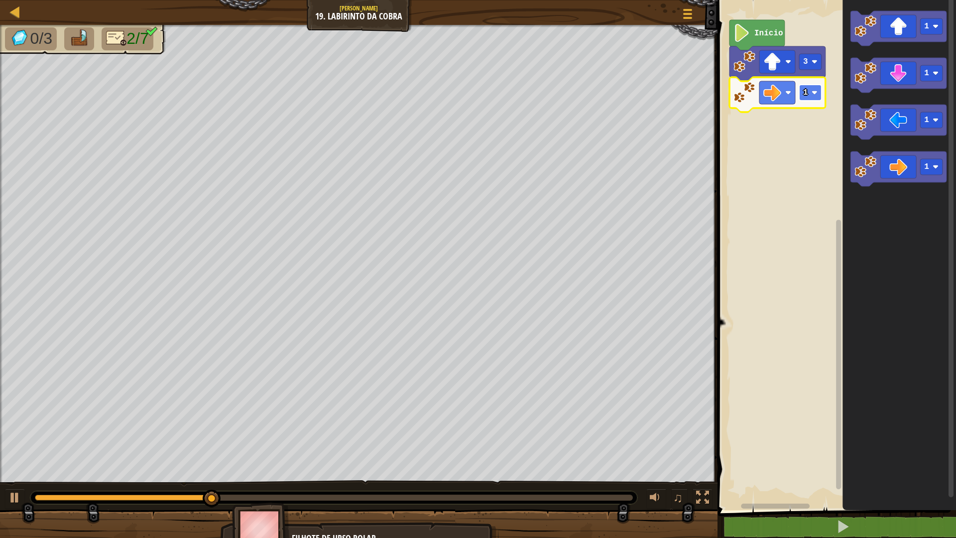
click at [806, 88] on text "1" at bounding box center [805, 92] width 5 height 9
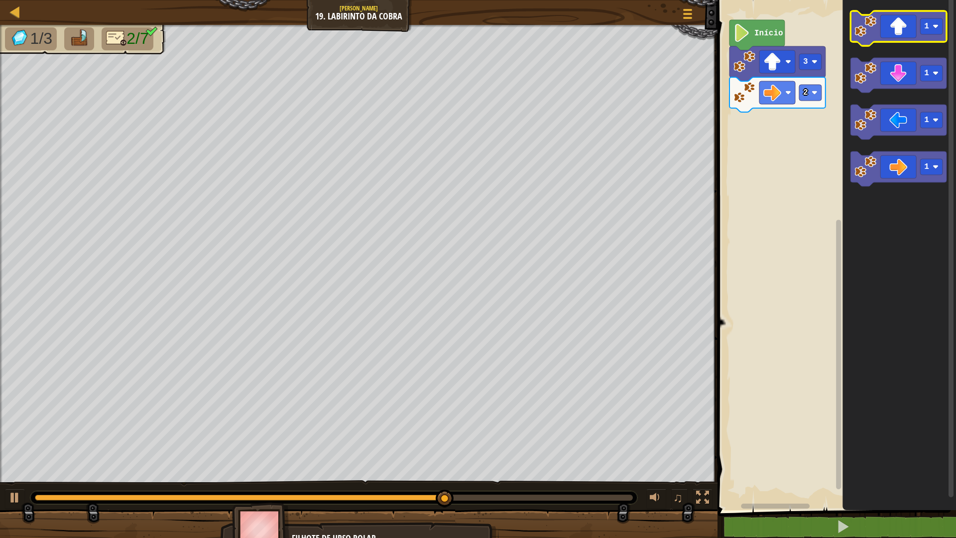
click at [902, 30] on icon "Espaço de trabalho do Blockly" at bounding box center [898, 28] width 96 height 35
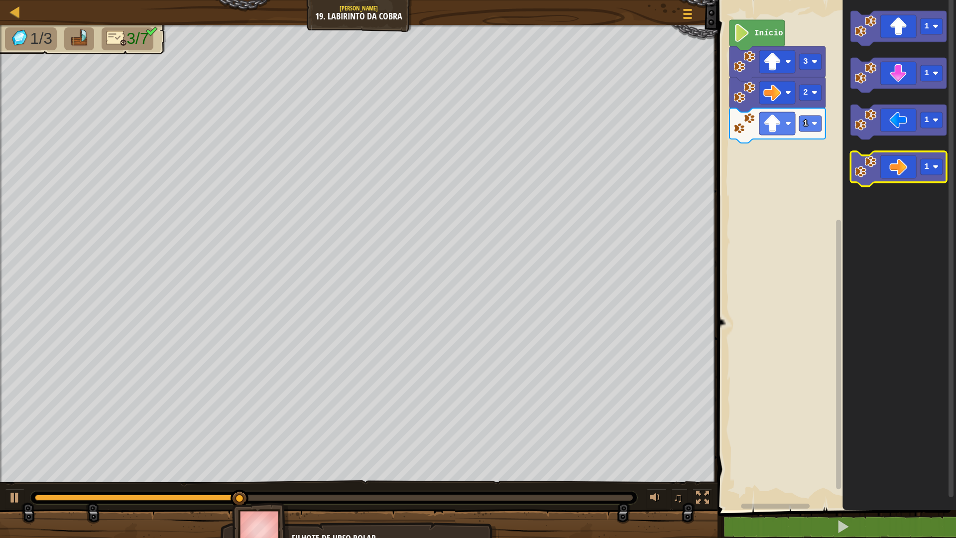
click at [892, 168] on icon "Espaço de trabalho do Blockly" at bounding box center [898, 168] width 96 height 35
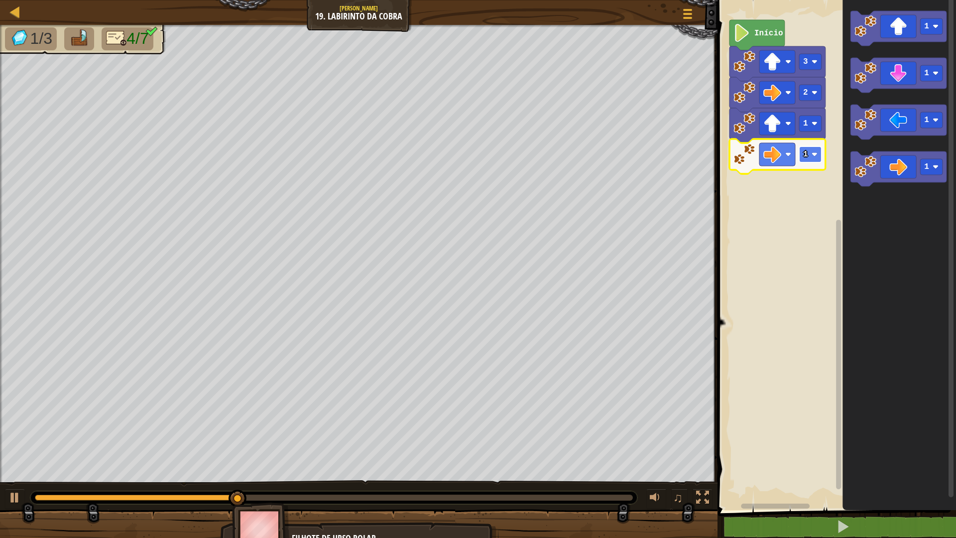
click at [808, 157] on rect "Espaço de trabalho do Blockly" at bounding box center [810, 154] width 22 height 16
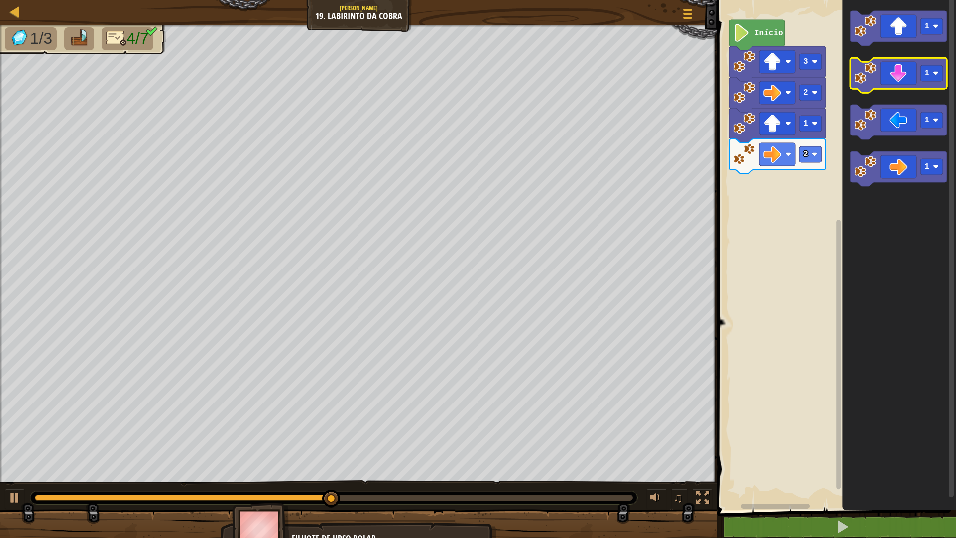
click at [889, 74] on icon "Espaço de trabalho do Blockly" at bounding box center [898, 75] width 96 height 35
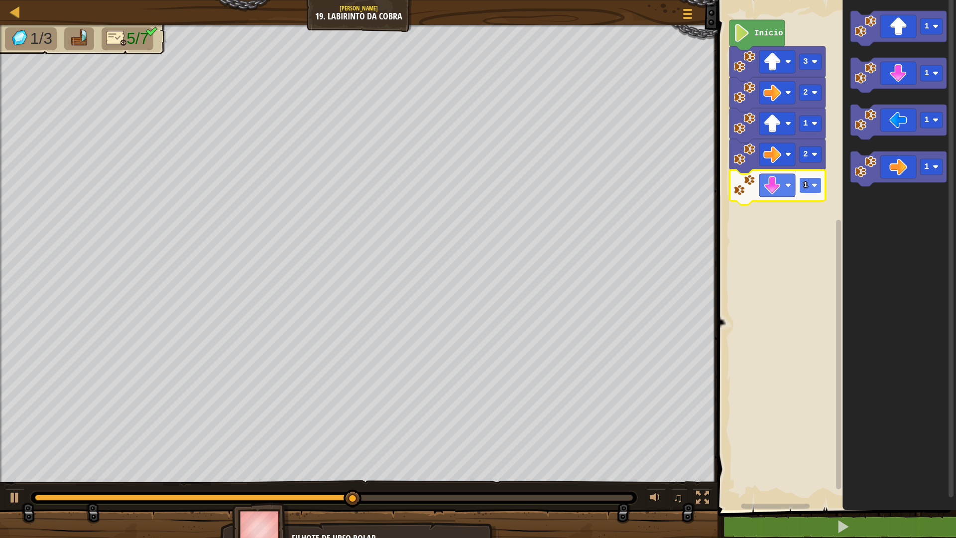
click at [814, 184] on image "Espaço de trabalho do Blockly" at bounding box center [814, 185] width 6 height 6
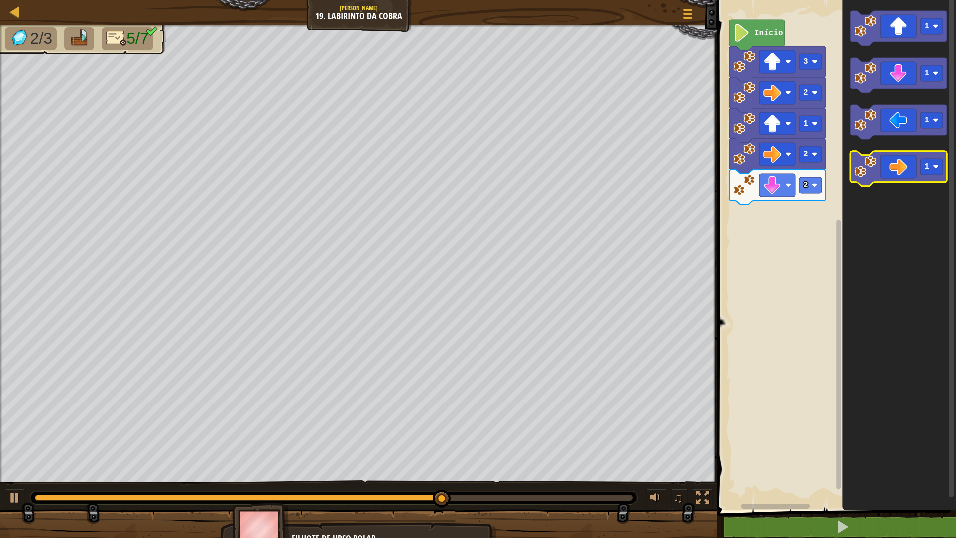
click at [901, 171] on icon "Espaço de trabalho do Blockly" at bounding box center [898, 168] width 96 height 35
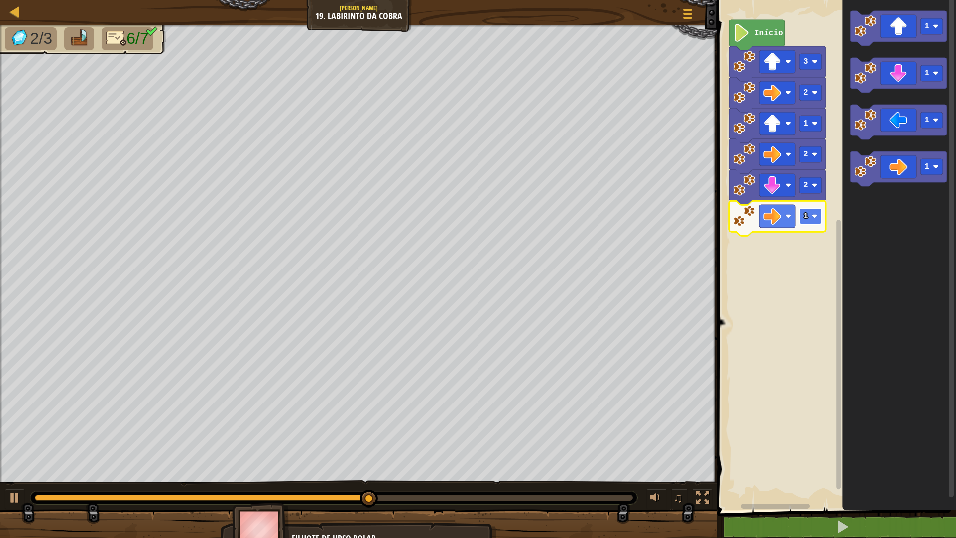
click at [822, 214] on g "1" at bounding box center [777, 218] width 96 height 35
click at [819, 216] on rect "Espaço de trabalho do Blockly" at bounding box center [810, 216] width 22 height 16
click at [901, 29] on icon "Espaço de trabalho do Blockly" at bounding box center [898, 28] width 96 height 35
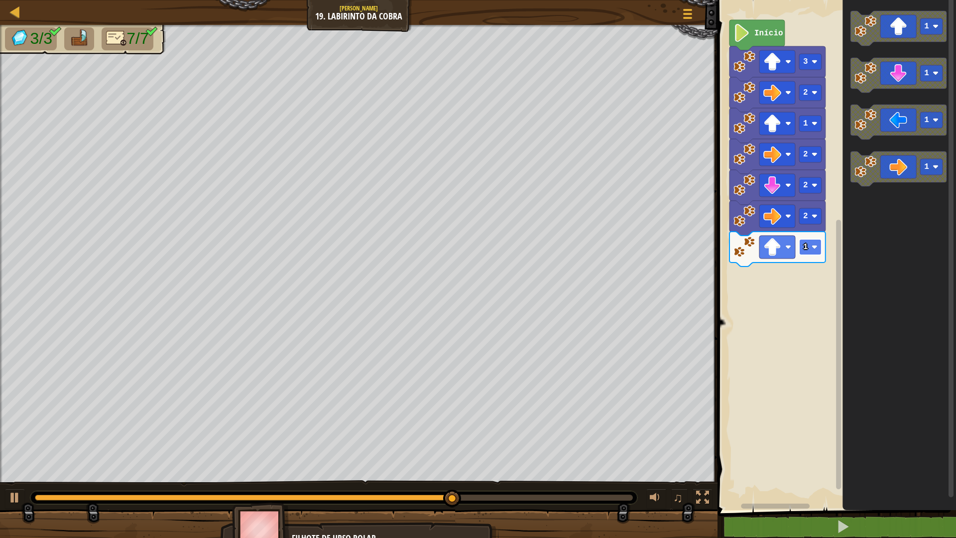
click at [815, 246] on image "Espaço de trabalho do Blockly" at bounding box center [814, 247] width 6 height 6
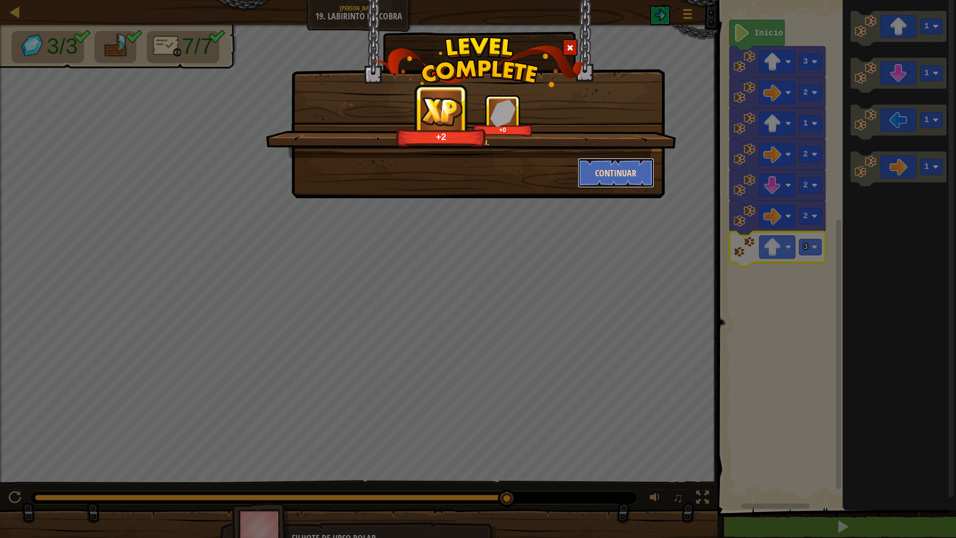
click at [644, 169] on button "Continuar" at bounding box center [616, 173] width 77 height 30
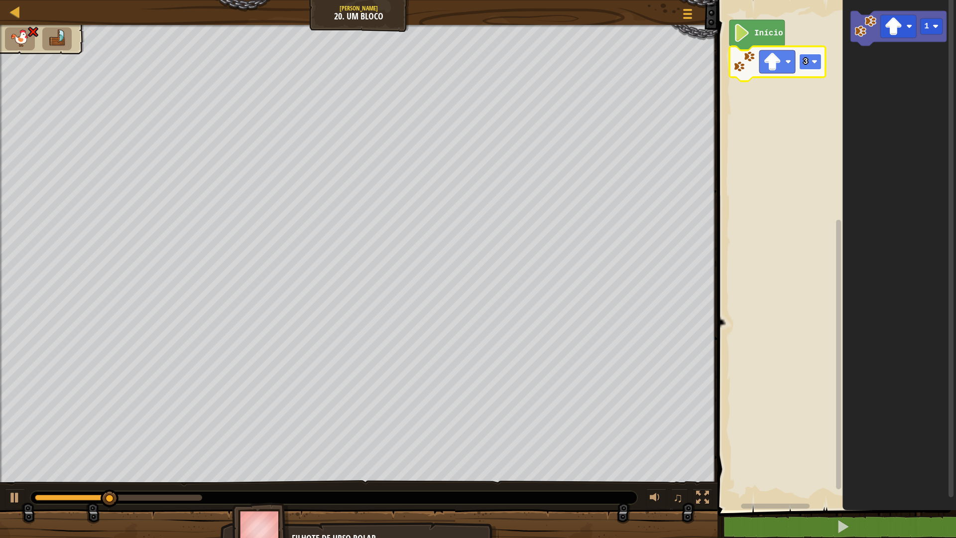
click at [801, 69] on rect "Espaço de trabalho do Blockly" at bounding box center [810, 62] width 22 height 16
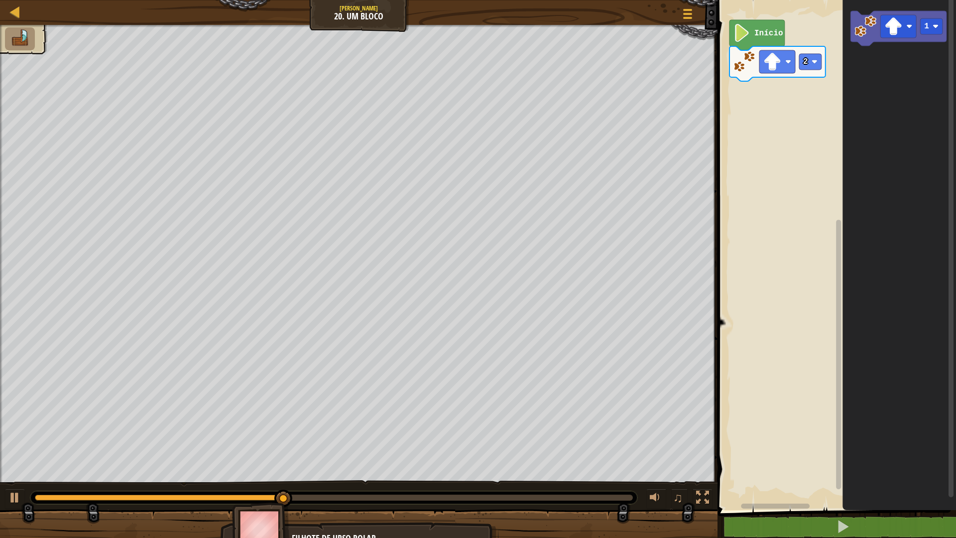
click at [882, 172] on icon "Espaço de trabalho do Blockly" at bounding box center [899, 252] width 114 height 515
click at [884, 111] on icon "Espaço de trabalho do Blockly" at bounding box center [899, 252] width 114 height 515
click at [865, 163] on icon "Espaço de trabalho do Blockly" at bounding box center [899, 252] width 114 height 515
click at [838, 95] on div "Início 2 1" at bounding box center [834, 252] width 241 height 515
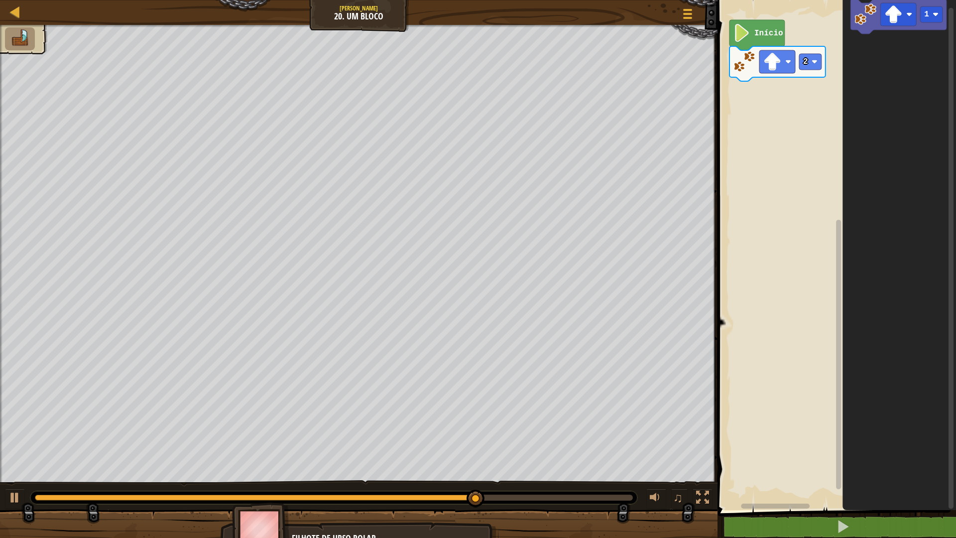
click at [879, 67] on icon "Espaço de trabalho do Blockly" at bounding box center [899, 252] width 114 height 515
click at [873, 132] on icon "Espaço de trabalho do Blockly" at bounding box center [899, 252] width 114 height 515
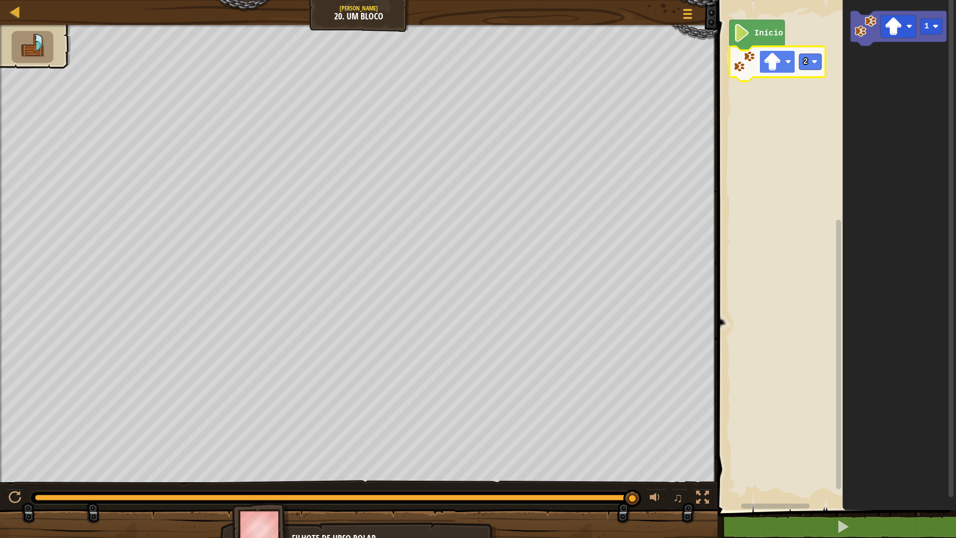
click at [765, 62] on image "Espaço de trabalho do Blockly" at bounding box center [772, 62] width 18 height 18
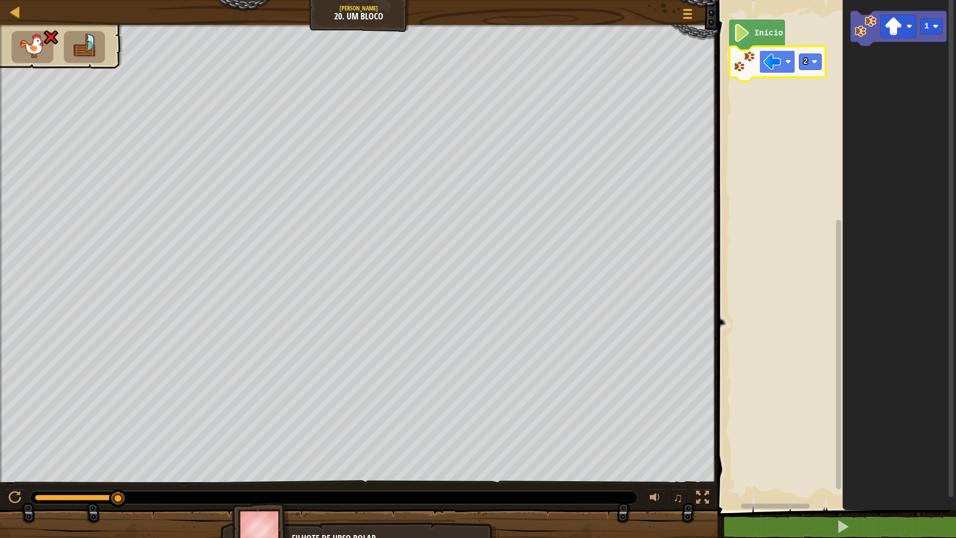
click at [781, 67] on image "Espaço de trabalho do Blockly" at bounding box center [772, 62] width 18 height 18
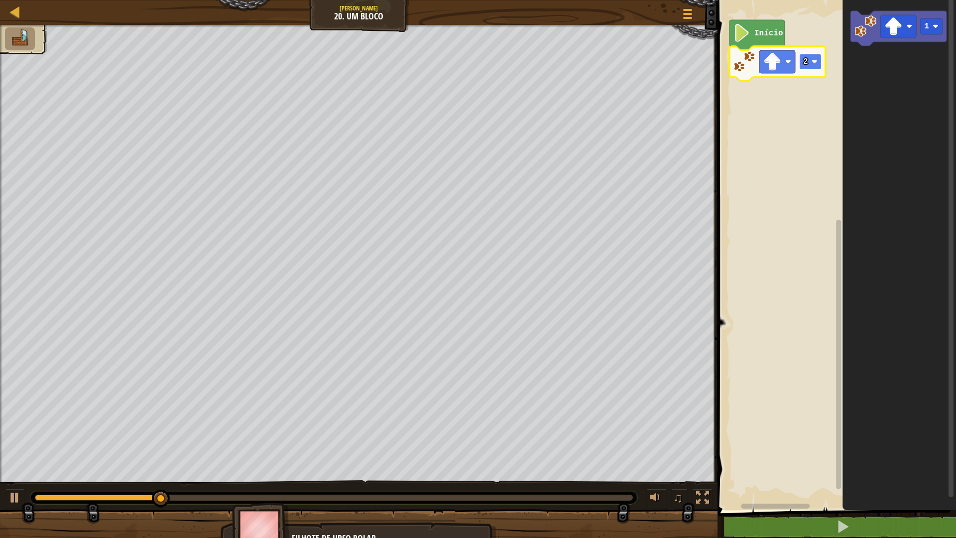
click at [821, 58] on rect "Espaço de trabalho do Blockly" at bounding box center [810, 62] width 22 height 16
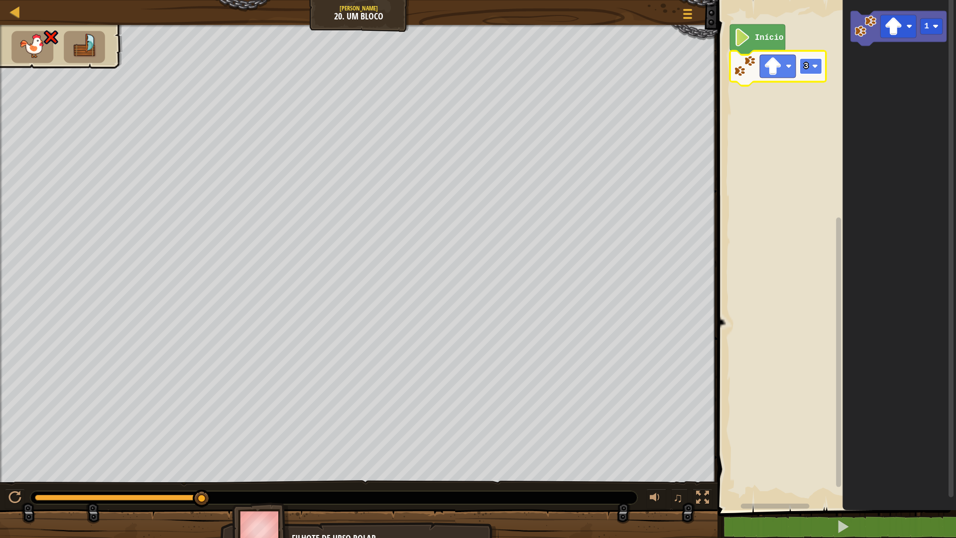
click at [818, 67] on image "Espaço de trabalho do Blockly" at bounding box center [815, 66] width 6 height 6
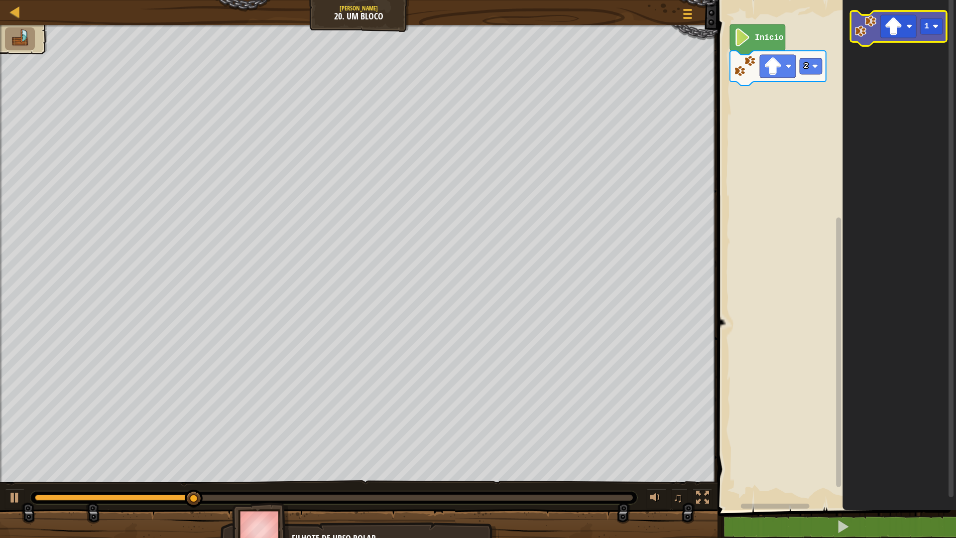
click at [856, 44] on rect "Espaço de trabalho do Blockly" at bounding box center [898, 28] width 96 height 35
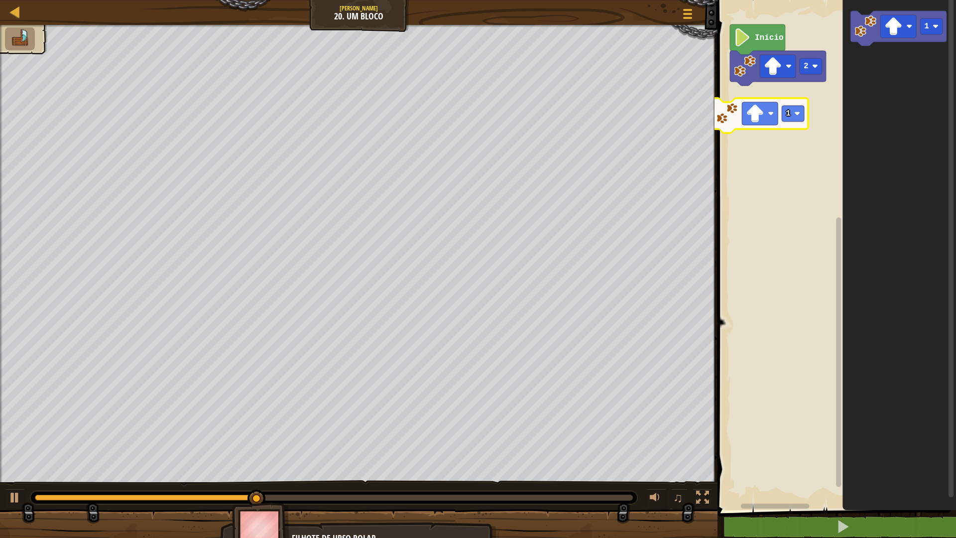
click at [743, 103] on div "Início 2 1 1" at bounding box center [834, 252] width 241 height 515
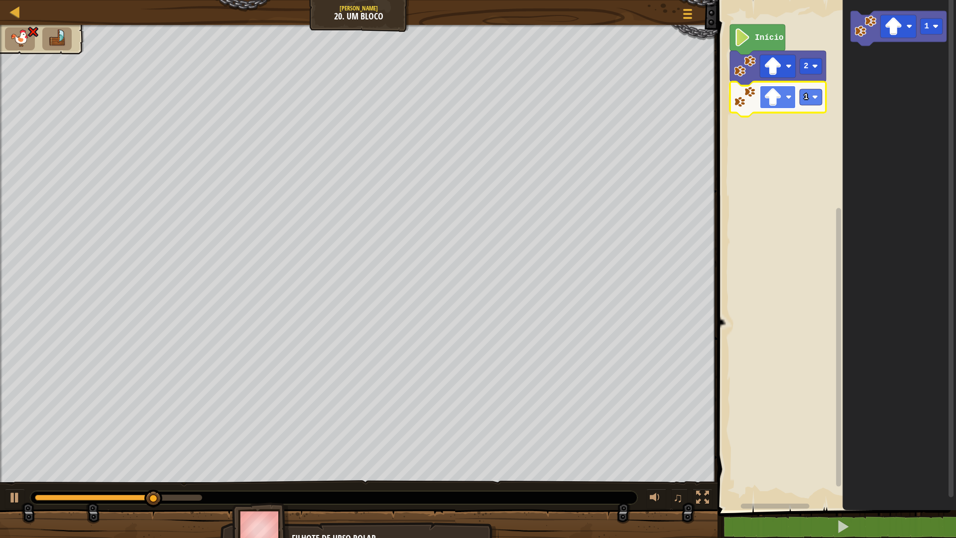
click at [780, 99] on image "Espaço de trabalho do Blockly" at bounding box center [773, 97] width 18 height 18
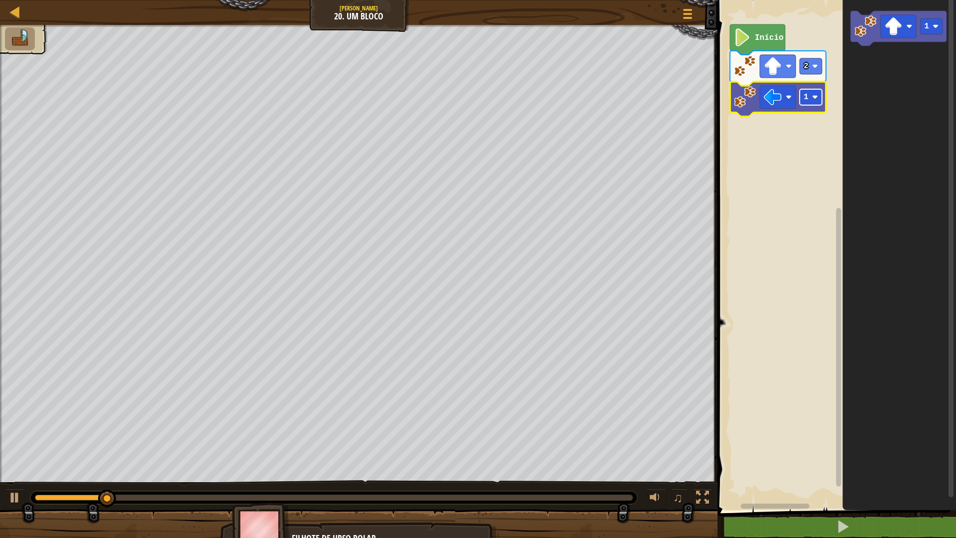
click at [814, 98] on image "Espaço de trabalho do Blockly" at bounding box center [815, 97] width 6 height 6
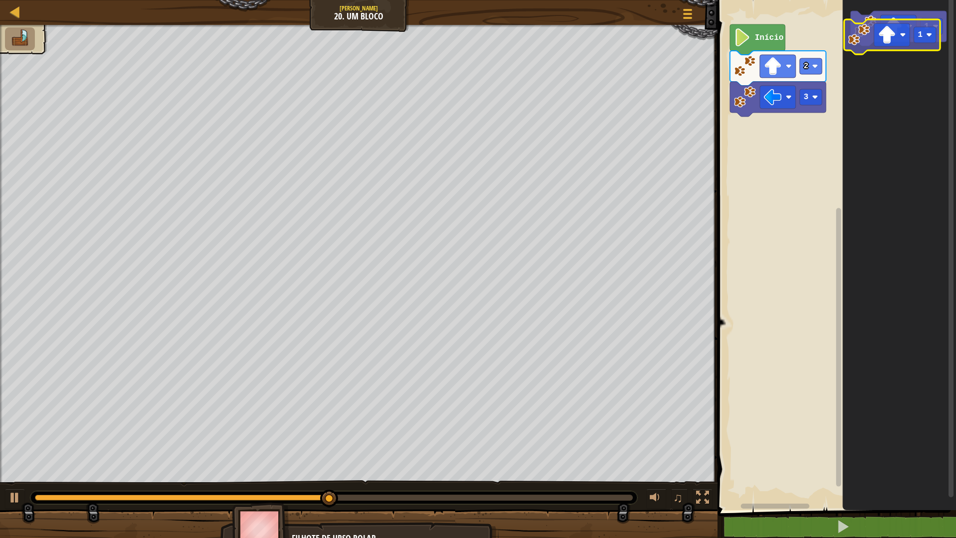
click at [867, 28] on image "Espaço de trabalho do Blockly" at bounding box center [865, 26] width 22 height 22
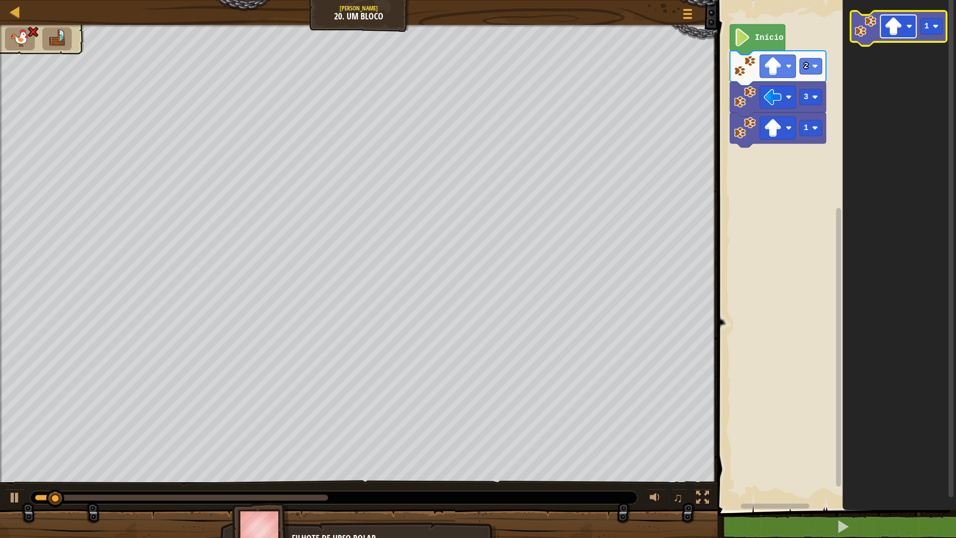
click at [898, 24] on image "Espaço de trabalho do Blockly" at bounding box center [893, 26] width 18 height 18
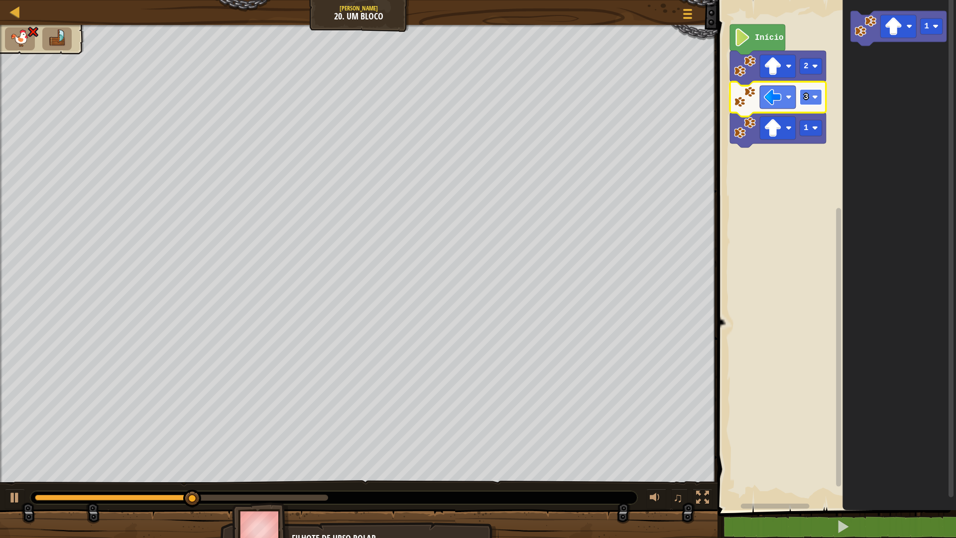
click at [812, 102] on rect "Espaço de trabalho do Blockly" at bounding box center [811, 97] width 22 height 16
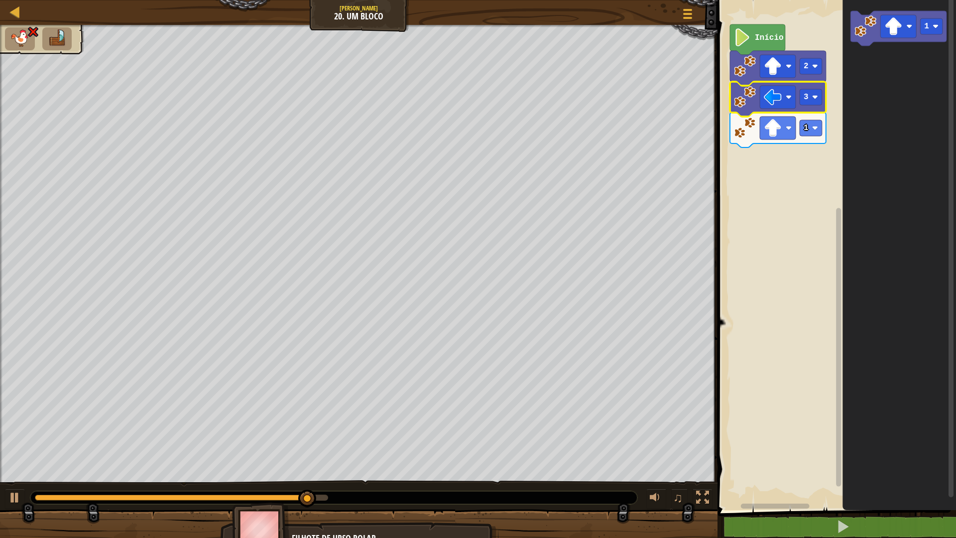
click at [875, 153] on icon "Espaço de trabalho do Blockly" at bounding box center [899, 252] width 114 height 515
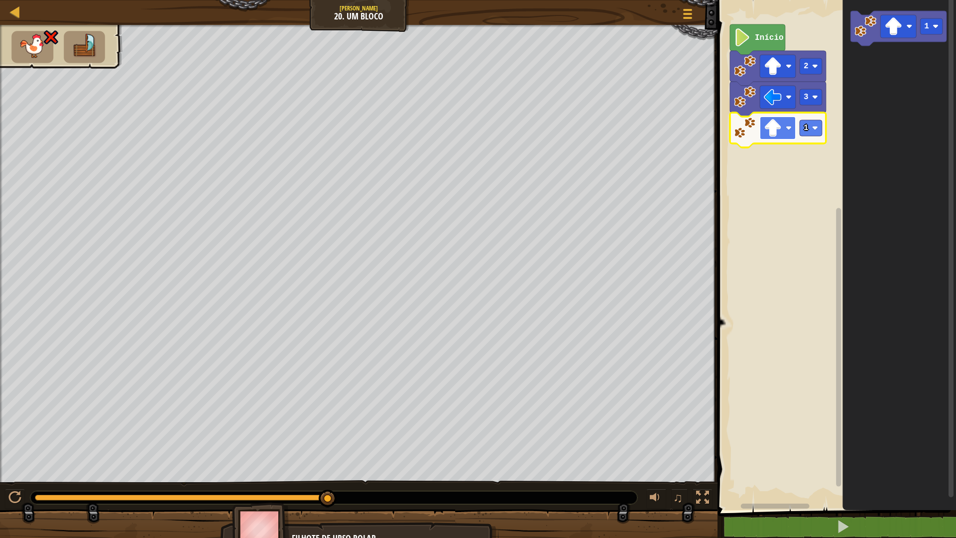
click at [772, 120] on image "Espaço de trabalho do Blockly" at bounding box center [773, 128] width 18 height 18
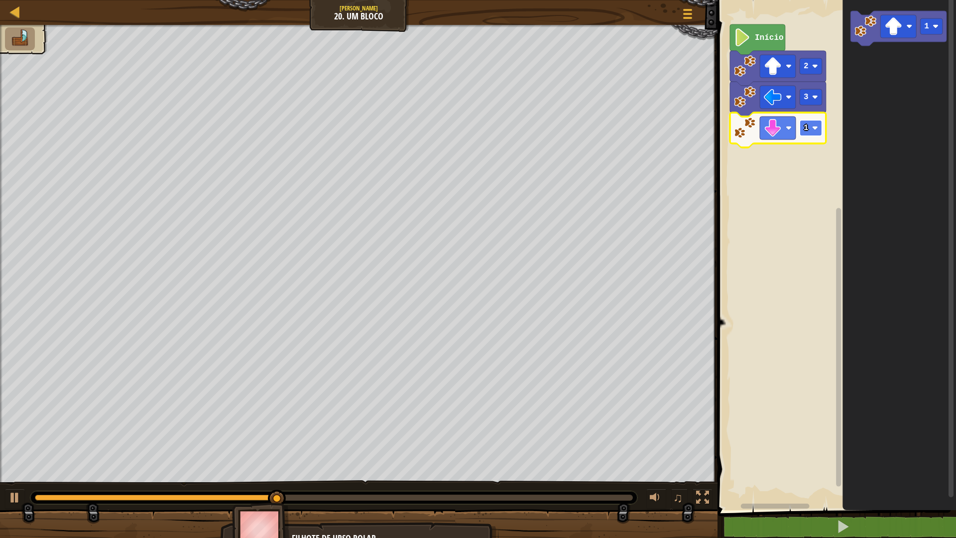
click at [815, 130] on image "Espaço de trabalho do Blockly" at bounding box center [815, 128] width 6 height 6
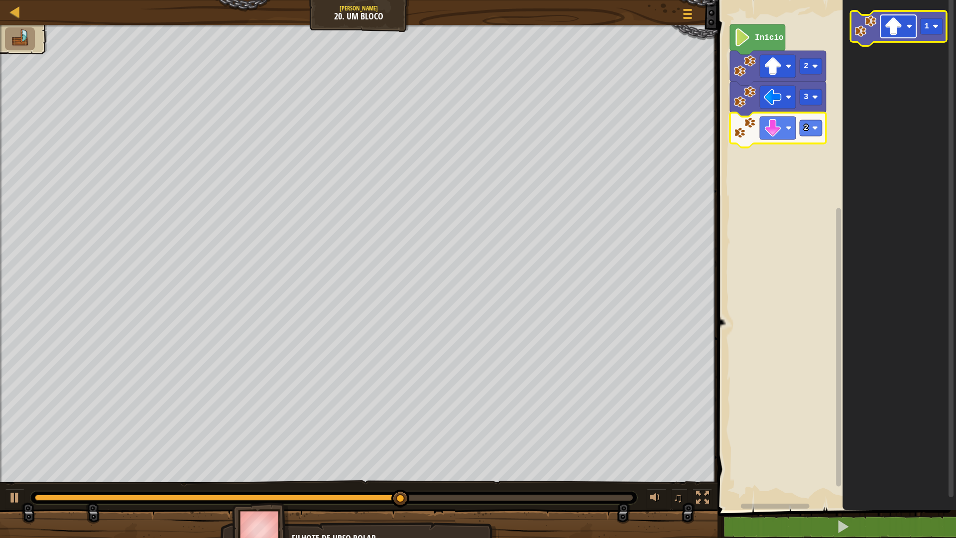
click at [896, 30] on image "Espaço de trabalho do Blockly" at bounding box center [893, 26] width 18 height 18
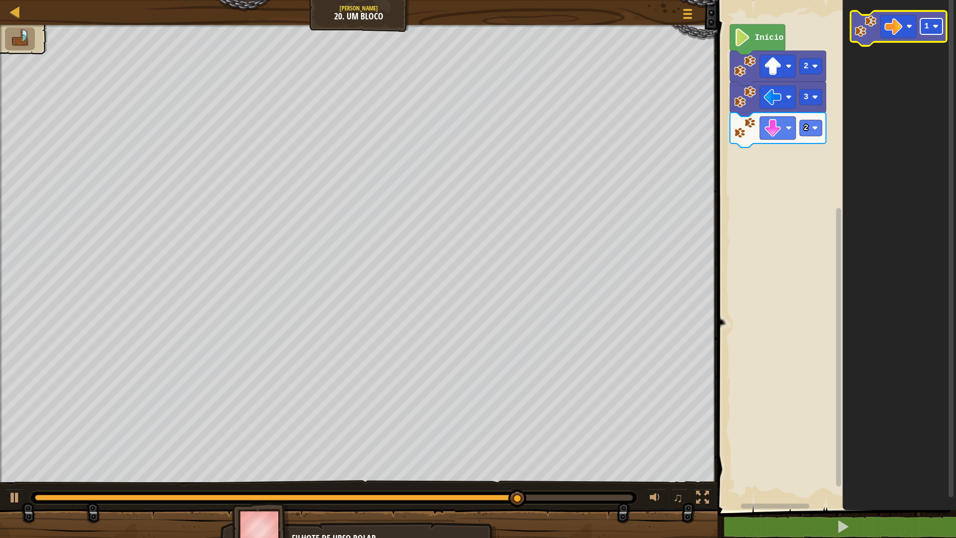
click at [934, 23] on image "Espaço de trabalho do Blockly" at bounding box center [935, 26] width 6 height 6
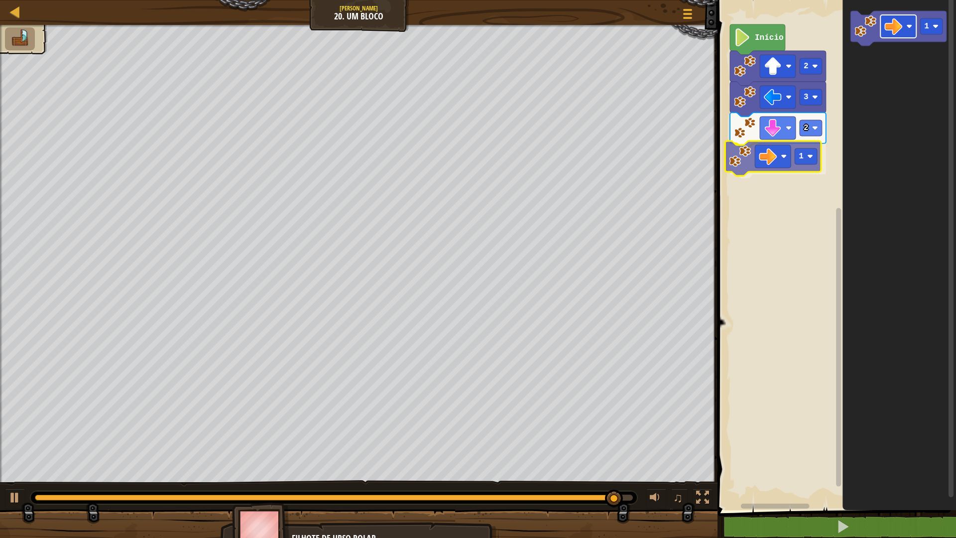
click at [764, 161] on div "Início 2 3 2 1 1 1" at bounding box center [834, 252] width 241 height 515
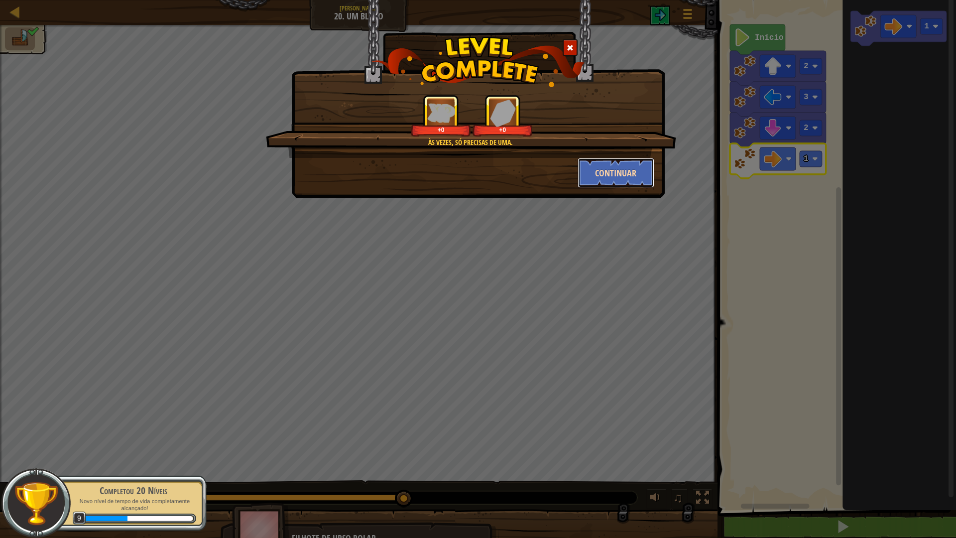
click at [612, 167] on button "Continuar" at bounding box center [616, 173] width 77 height 30
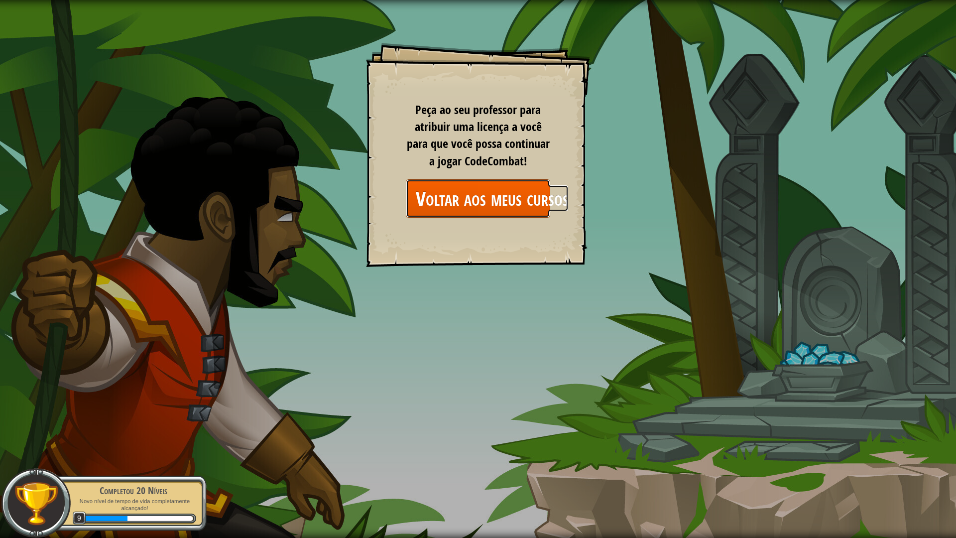
click at [538, 192] on link "Voltar aos meus cursos" at bounding box center [478, 198] width 144 height 38
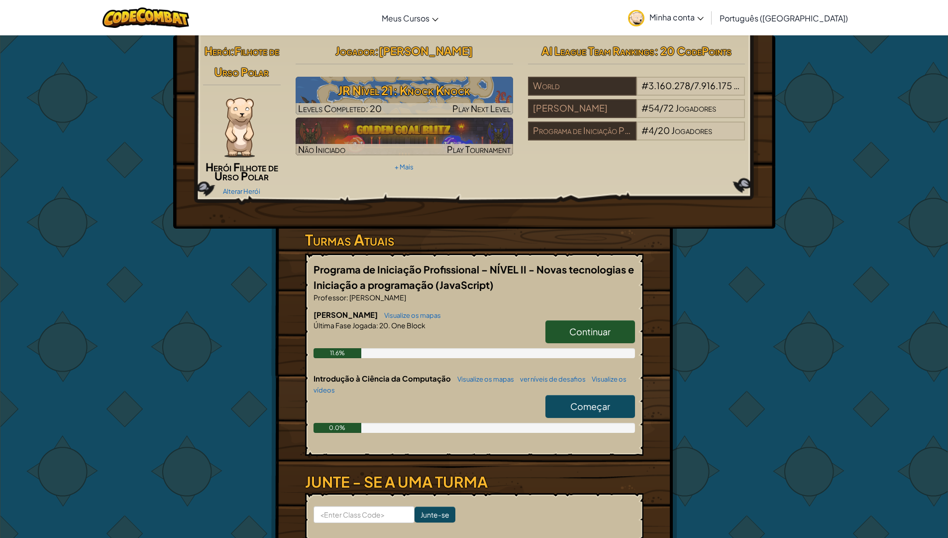
click at [609, 326] on span "Continuar" at bounding box center [590, 331] width 41 height 11
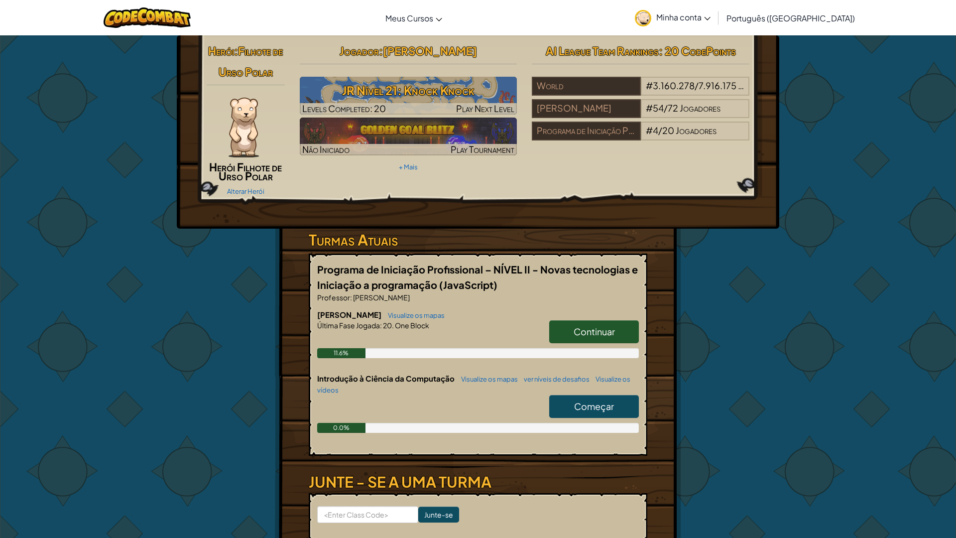
select select "pt-BR"
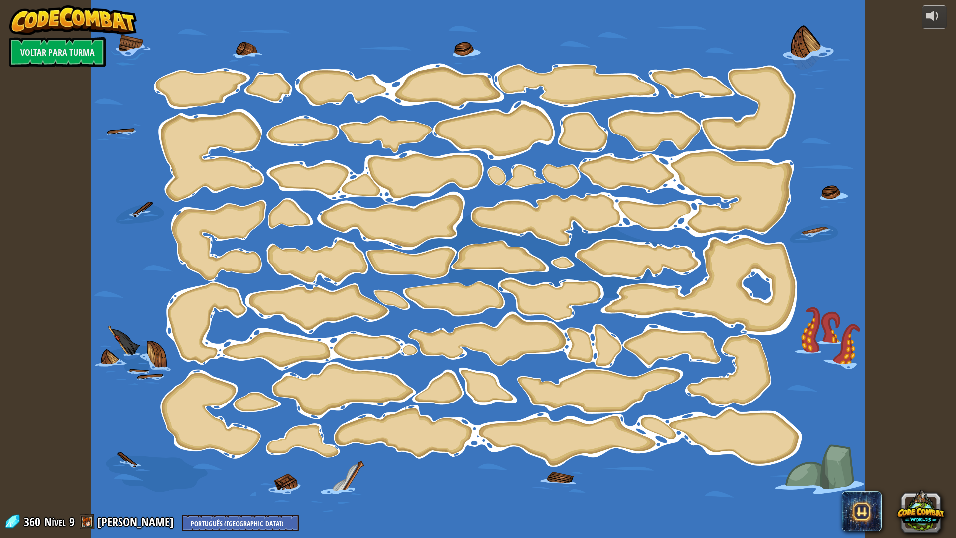
select select "pt-BR"
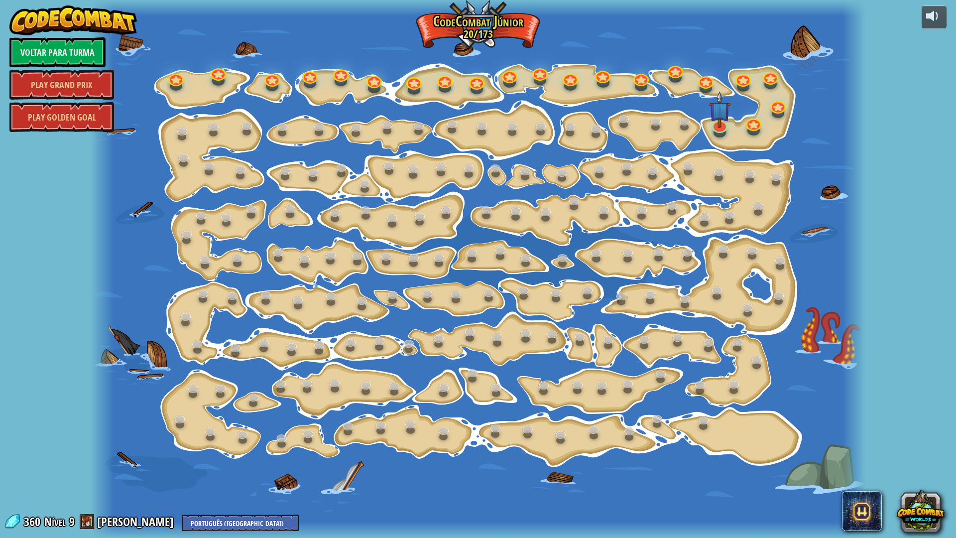
click at [86, 470] on span at bounding box center [87, 521] width 15 height 15
click at [85, 470] on span at bounding box center [87, 521] width 15 height 15
click at [723, 120] on img at bounding box center [719, 101] width 21 height 49
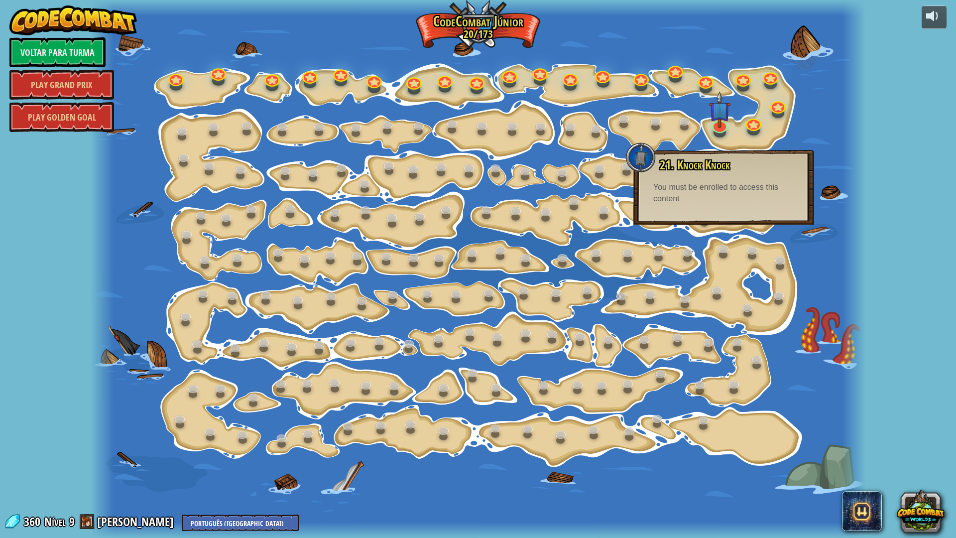
click at [717, 134] on div at bounding box center [719, 133] width 12 height 10
click at [720, 126] on link at bounding box center [718, 122] width 20 height 20
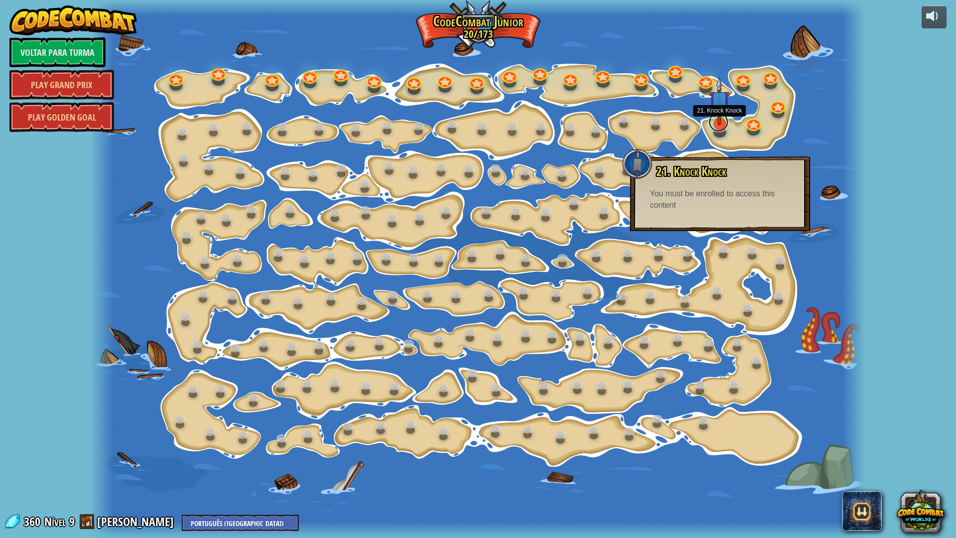
click at [720, 130] on link at bounding box center [718, 122] width 20 height 20
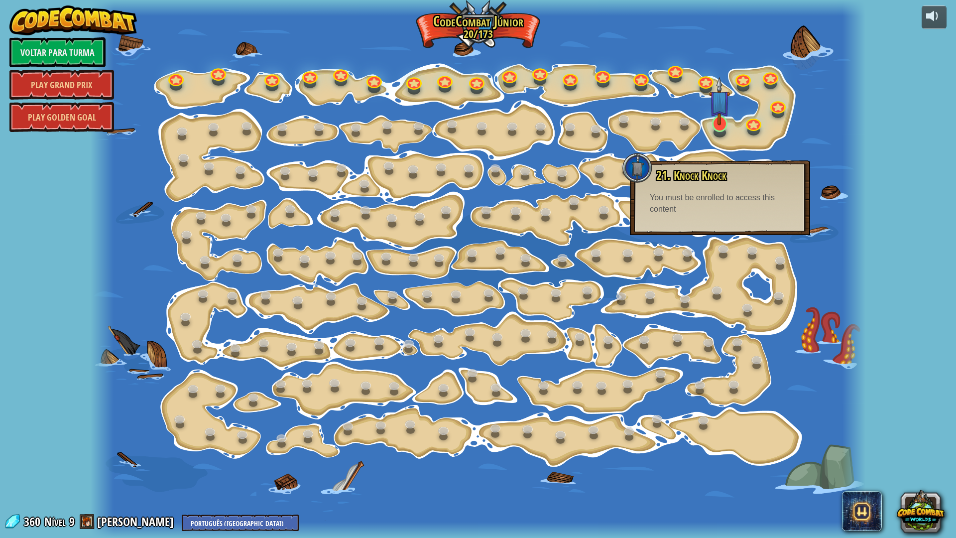
click at [720, 130] on div "15. Mudança de Passo Altera os argumentos de step. 15a. Step Change A (prático)…" at bounding box center [478, 269] width 775 height 538
click at [719, 129] on link at bounding box center [718, 122] width 20 height 20
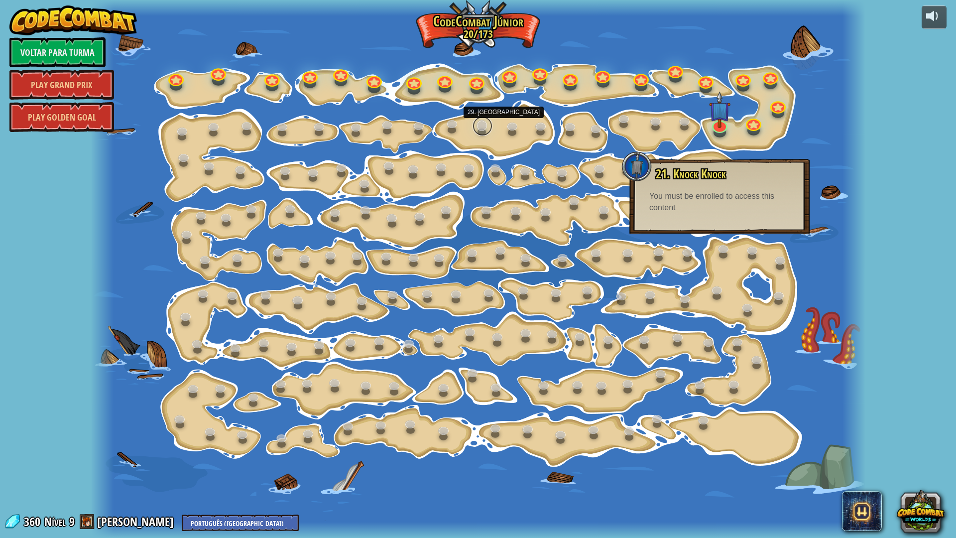
click at [485, 131] on link at bounding box center [482, 126] width 20 height 20
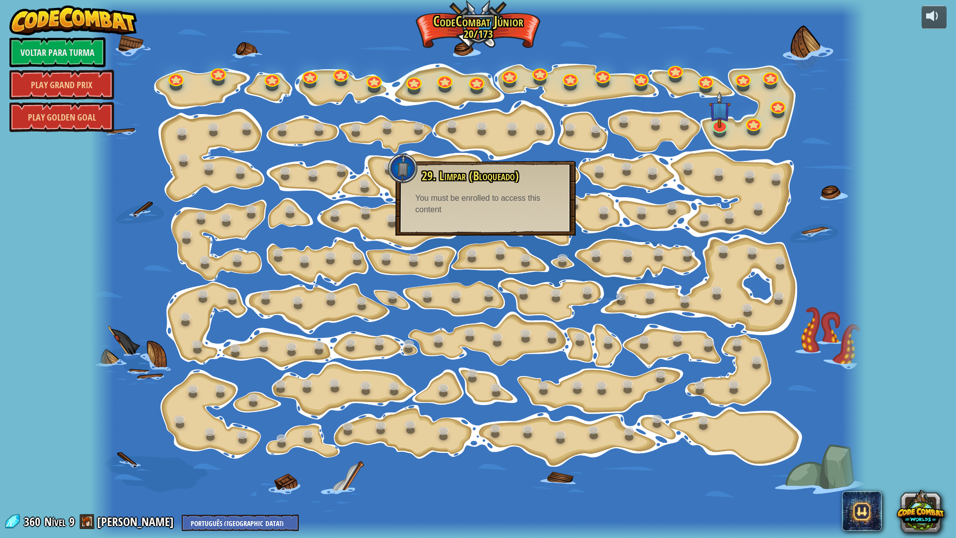
click at [588, 173] on div at bounding box center [478, 269] width 775 height 538
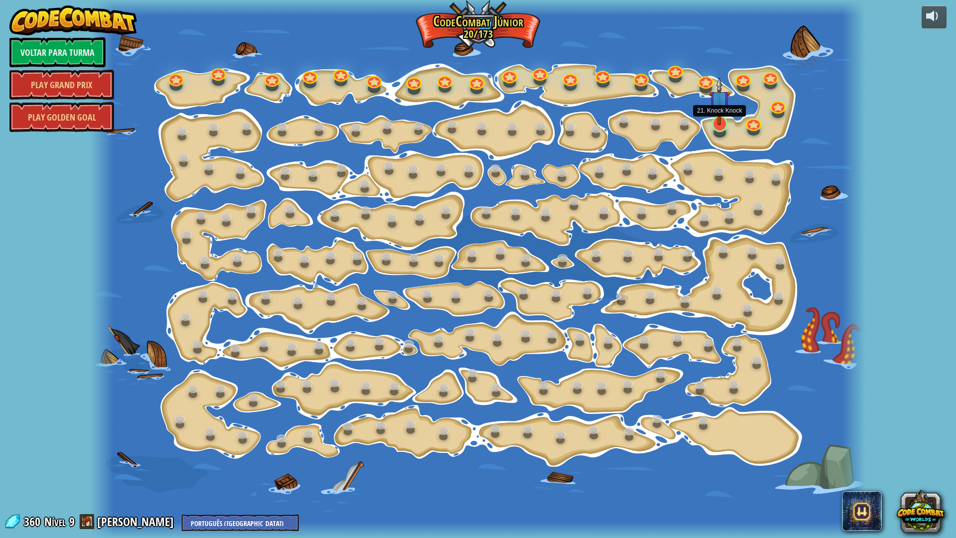
click at [719, 116] on img at bounding box center [719, 101] width 21 height 49
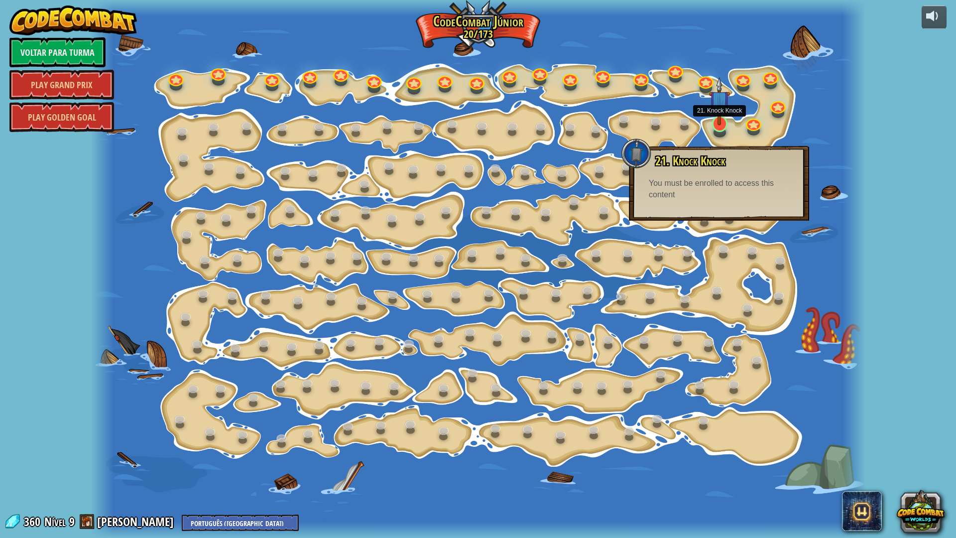
click at [719, 116] on img at bounding box center [719, 101] width 21 height 49
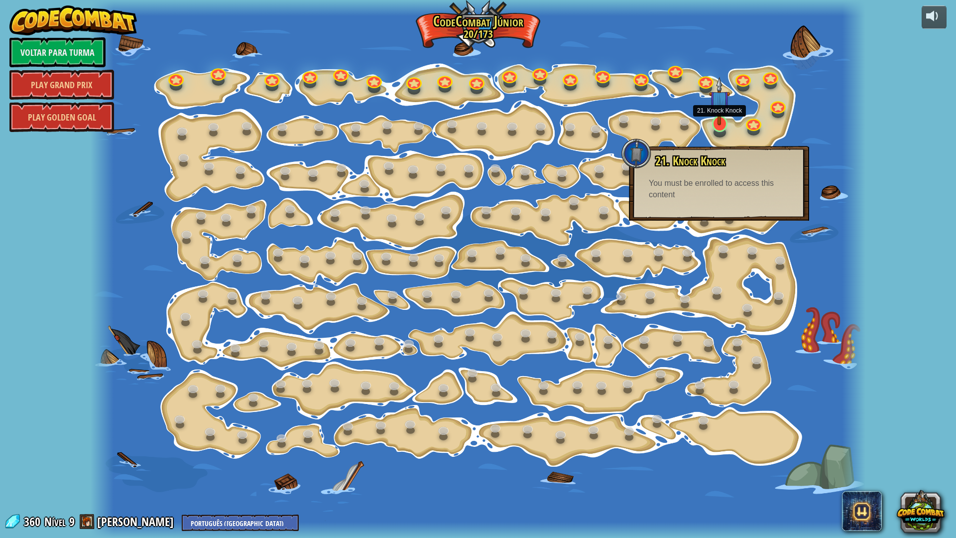
click at [719, 116] on img at bounding box center [719, 101] width 21 height 49
click at [719, 120] on img at bounding box center [719, 101] width 21 height 49
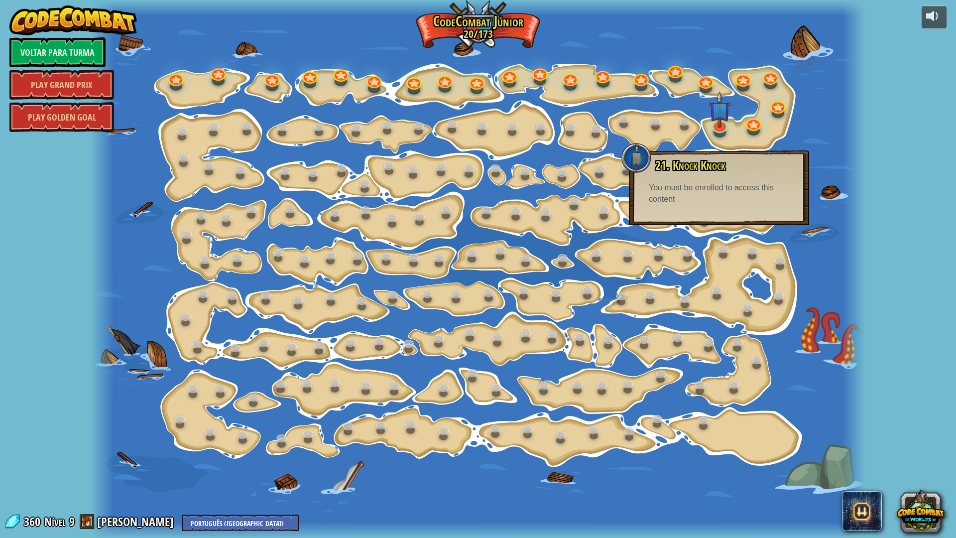
click at [870, 118] on div "powered by Voltar para Turma Play Grand Prix Play Golden Goal 15. Mudança de Pa…" at bounding box center [478, 269] width 956 height 538
drag, startPoint x: 850, startPoint y: 123, endPoint x: 832, endPoint y: 110, distance: 22.0
click at [848, 120] on div at bounding box center [853, 269] width 23 height 538
click at [720, 125] on link at bounding box center [718, 122] width 20 height 20
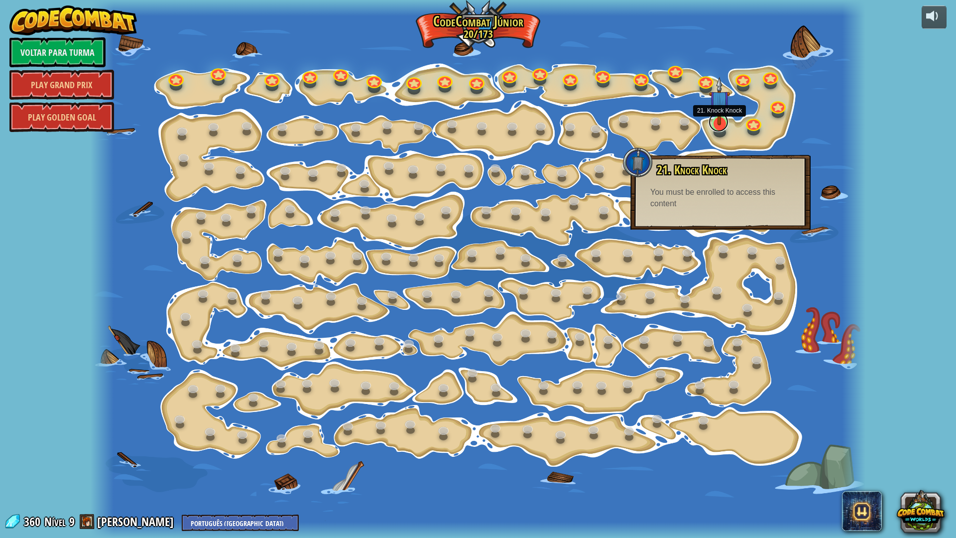
click at [720, 125] on link at bounding box center [718, 122] width 20 height 20
click at [720, 124] on img at bounding box center [719, 101] width 21 height 49
click at [845, 208] on div at bounding box center [853, 269] width 23 height 538
drag, startPoint x: 626, startPoint y: 153, endPoint x: 632, endPoint y: 155, distance: 5.8
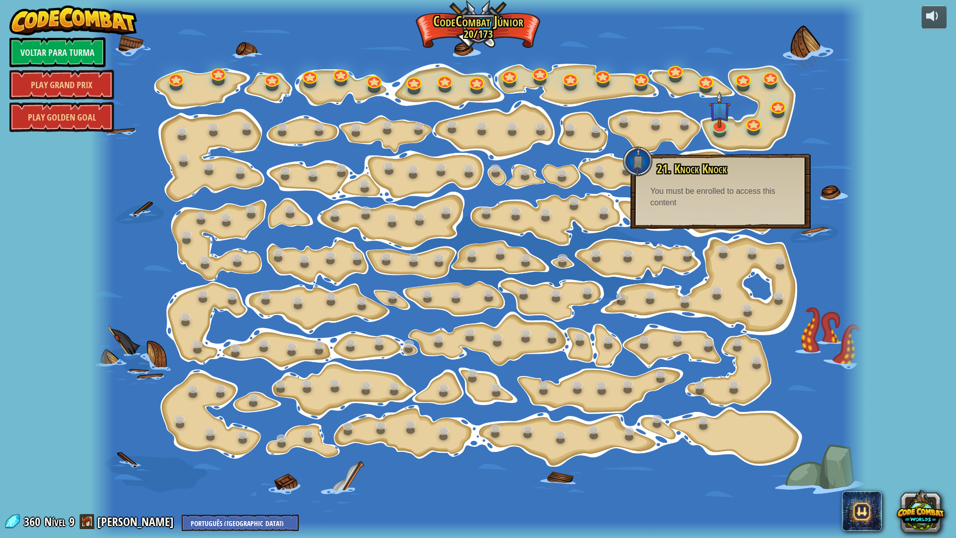
click at [627, 153] on div at bounding box center [638, 161] width 30 height 30
click at [632, 155] on div at bounding box center [638, 161] width 30 height 30
drag, startPoint x: 784, startPoint y: 182, endPoint x: 776, endPoint y: 184, distance: 7.6
click at [777, 185] on div "21. Knock Knock You can hit crates to break them open. You must be enrolled to …" at bounding box center [720, 185] width 160 height 46
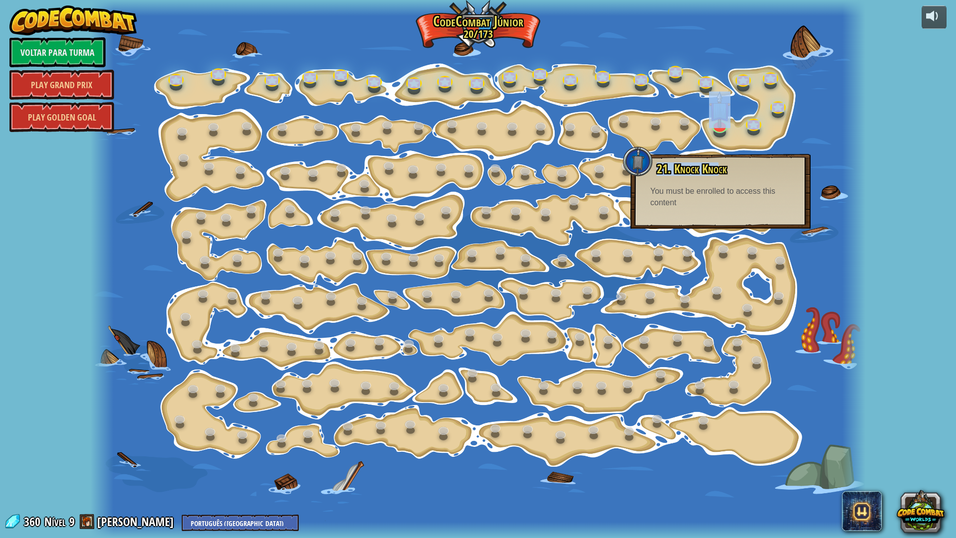
drag, startPoint x: 719, startPoint y: 164, endPoint x: 754, endPoint y: 136, distance: 44.9
click at [754, 140] on div "15. Mudança de Passo Altera os argumentos de step. 15a. Step Change A (prático)…" at bounding box center [478, 269] width 775 height 538
click at [43, 55] on link "Voltar para Turma" at bounding box center [57, 52] width 96 height 30
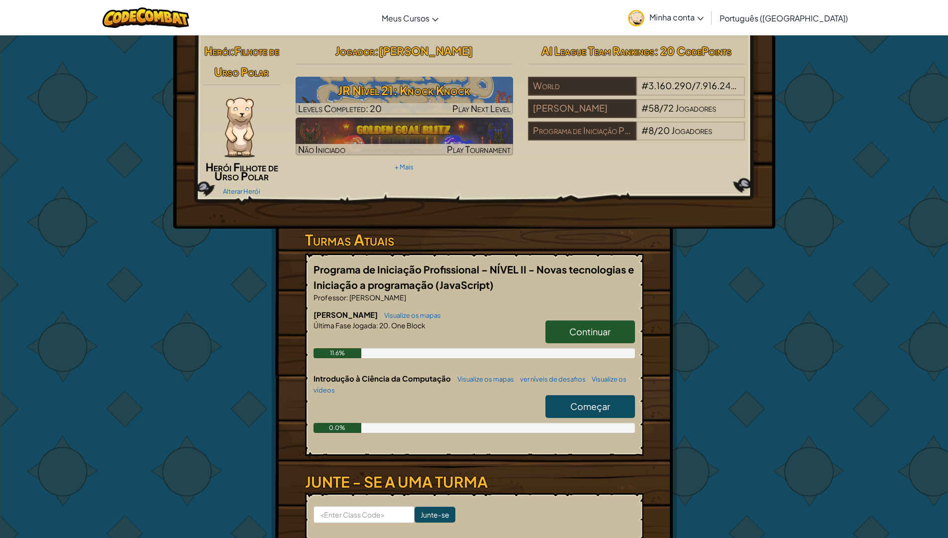
click at [569, 406] on link "Começar" at bounding box center [591, 406] width 90 height 23
select select "pt-BR"
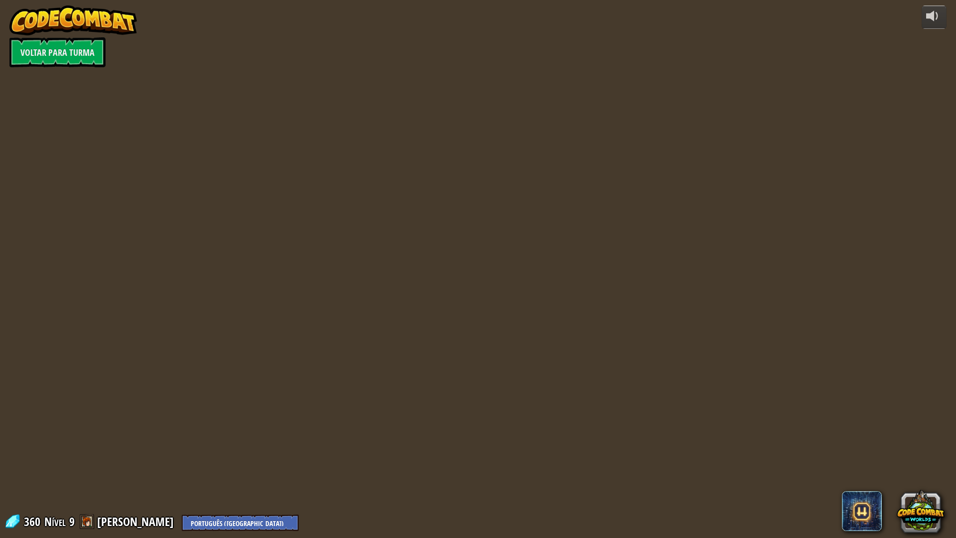
select select "pt-BR"
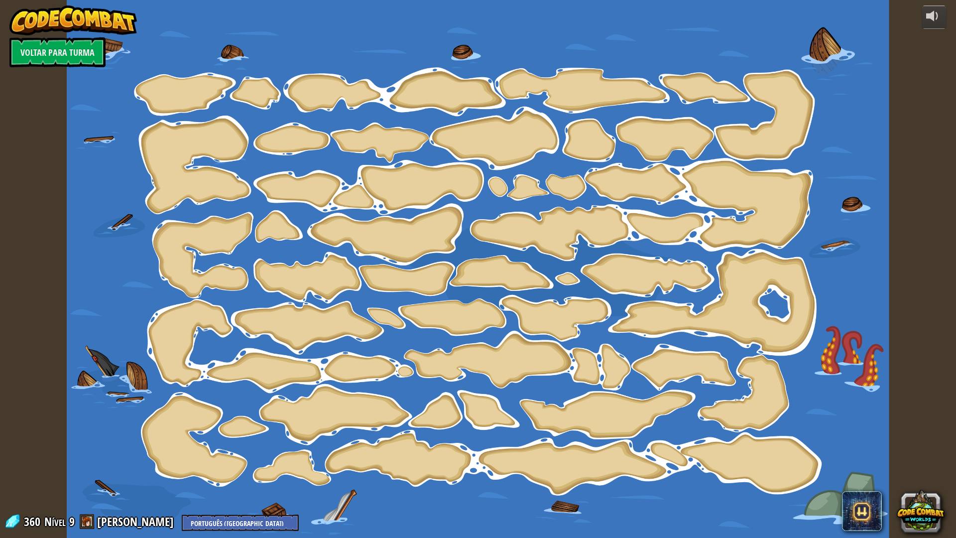
select select "pt-BR"
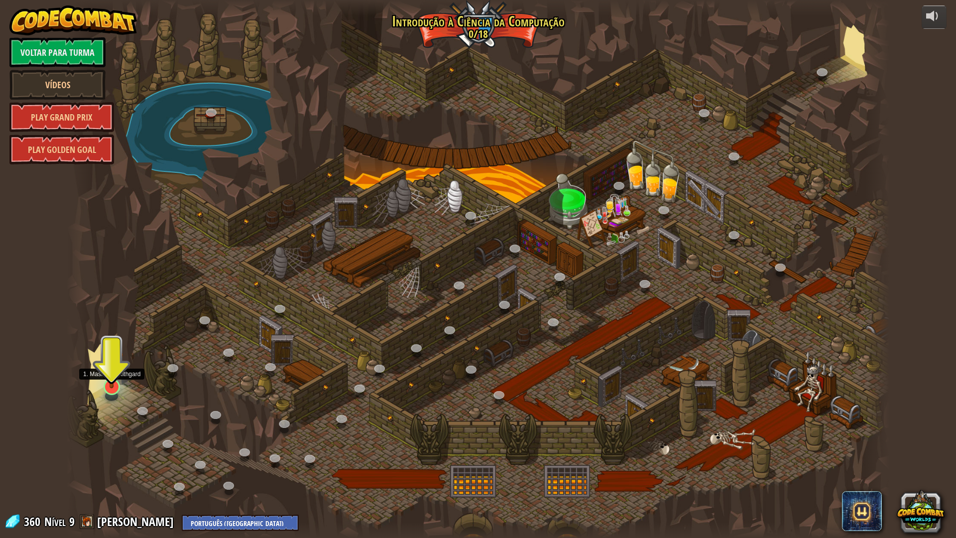
click at [120, 385] on img at bounding box center [112, 362] width 23 height 52
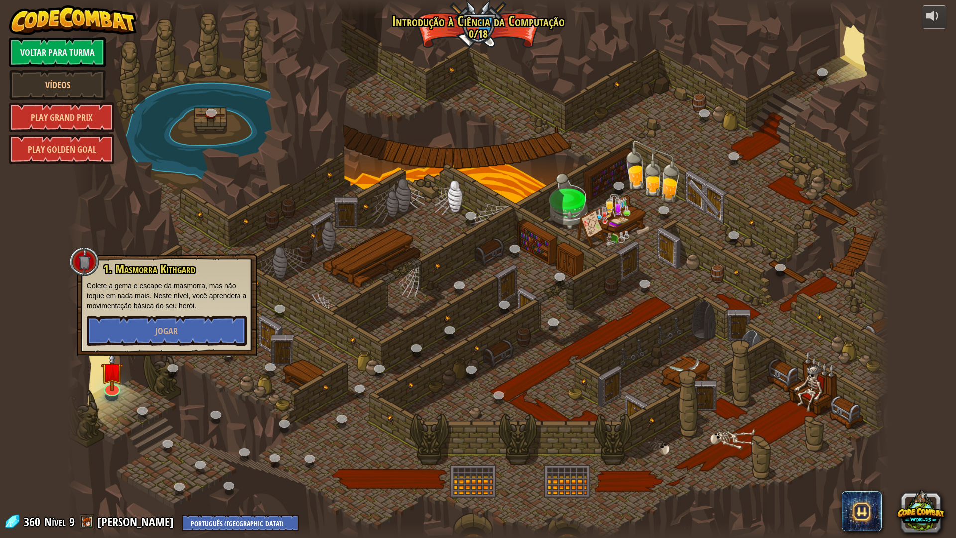
click at [129, 350] on div "1. Masmorra Kithgard Colete a gema e escape da masmorra, mas não toque em nada …" at bounding box center [167, 305] width 180 height 102
click at [146, 333] on button "Jogar" at bounding box center [167, 331] width 160 height 30
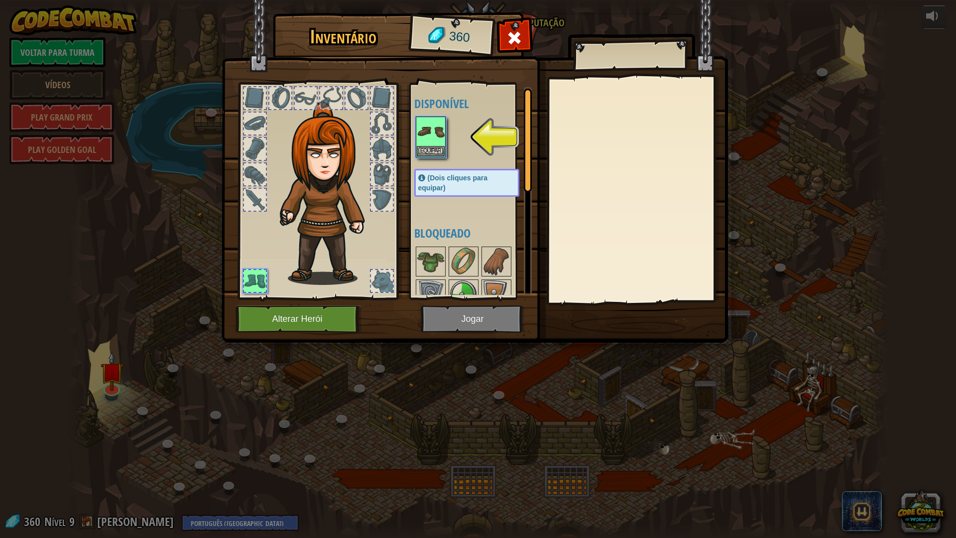
click at [374, 285] on div at bounding box center [382, 281] width 22 height 22
click at [380, 280] on div at bounding box center [382, 281] width 22 height 22
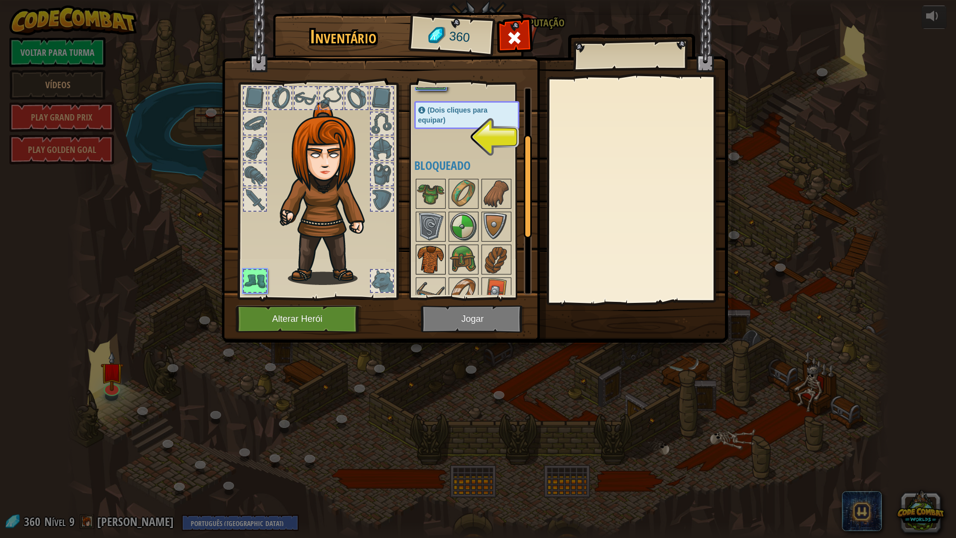
scroll to position [50, 0]
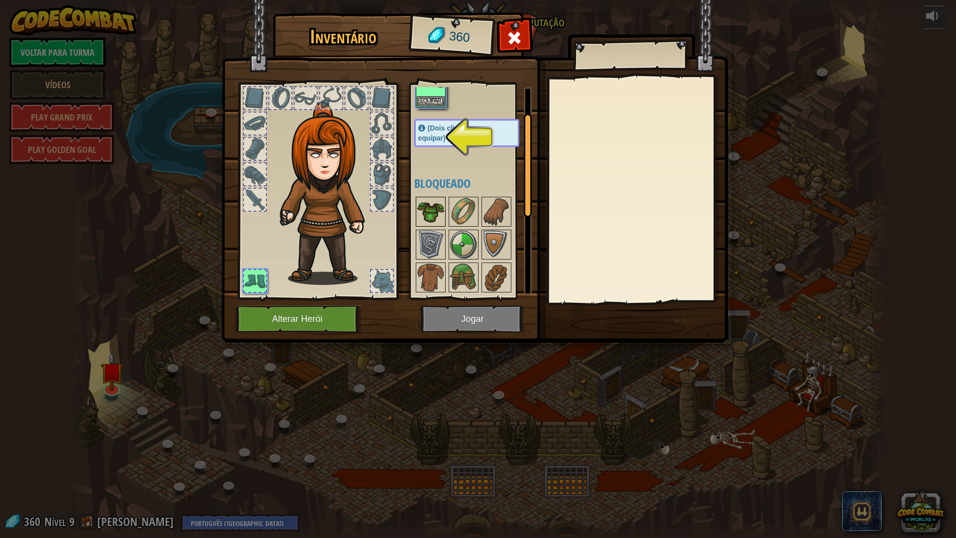
click at [435, 217] on img at bounding box center [431, 212] width 28 height 28
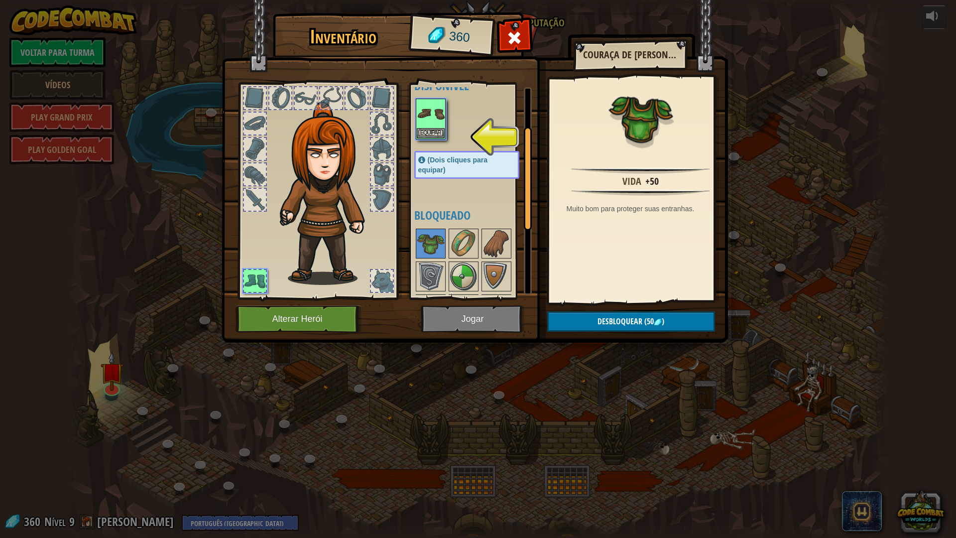
scroll to position [0, 0]
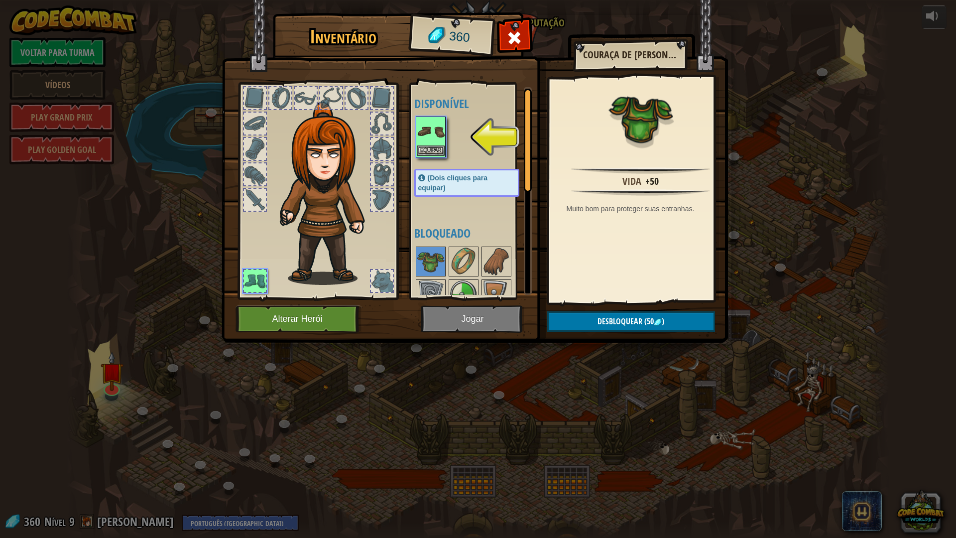
click at [423, 119] on img at bounding box center [431, 131] width 28 height 28
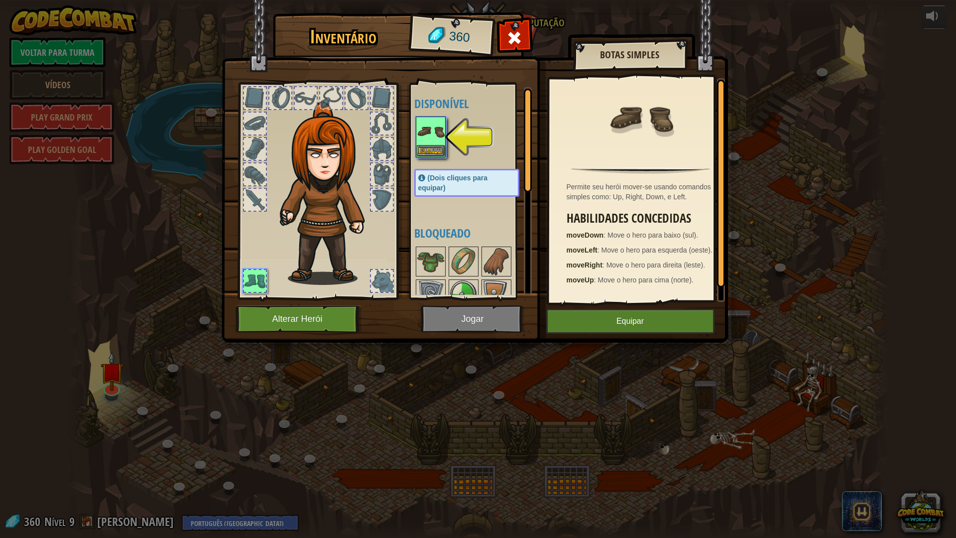
click at [428, 126] on img at bounding box center [431, 131] width 28 height 28
click at [430, 148] on button "Equipar" at bounding box center [431, 150] width 28 height 10
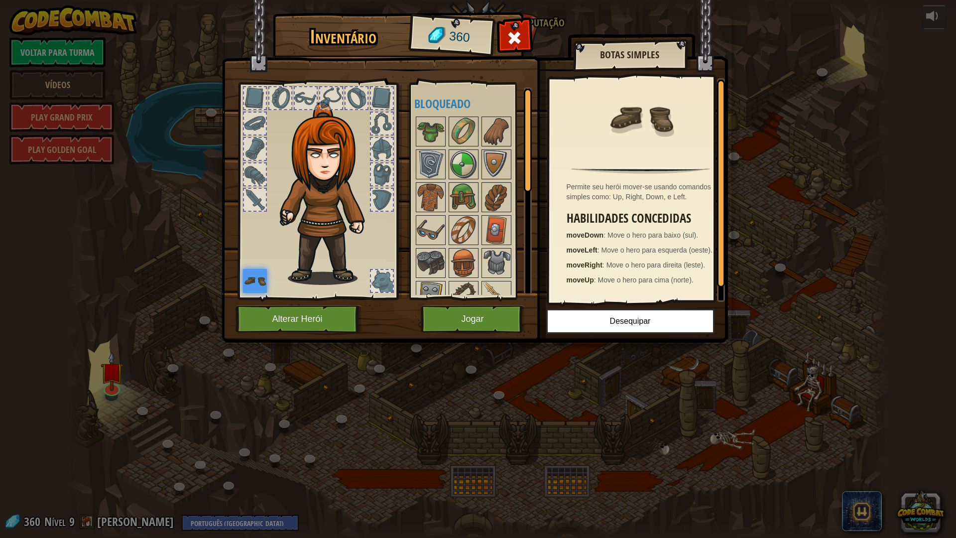
click at [307, 102] on div at bounding box center [306, 98] width 22 height 22
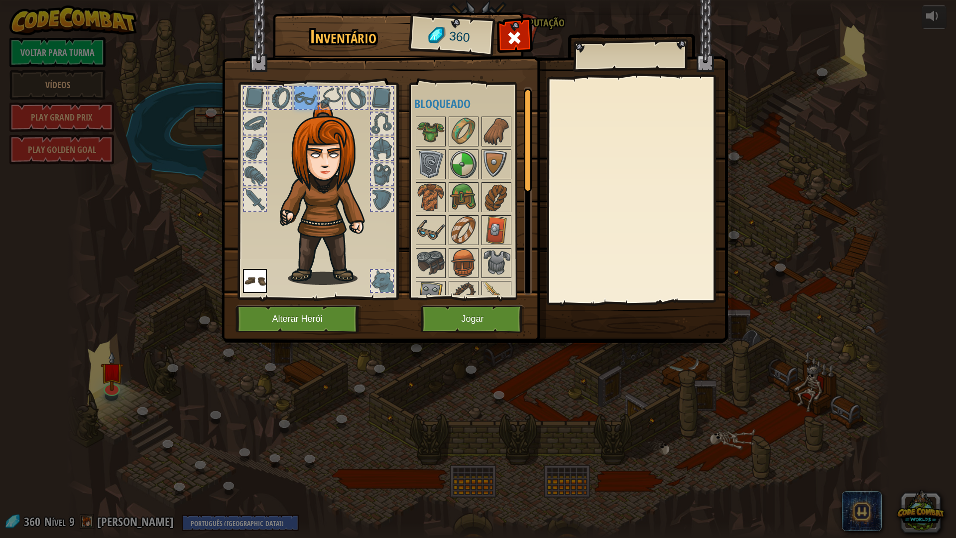
click at [274, 92] on div at bounding box center [280, 98] width 22 height 22
click at [253, 118] on div at bounding box center [255, 124] width 22 height 22
click at [495, 339] on img at bounding box center [475, 161] width 506 height 361
drag, startPoint x: 479, startPoint y: 315, endPoint x: 467, endPoint y: 313, distance: 12.0
click at [467, 313] on button "Jogar" at bounding box center [473, 318] width 104 height 27
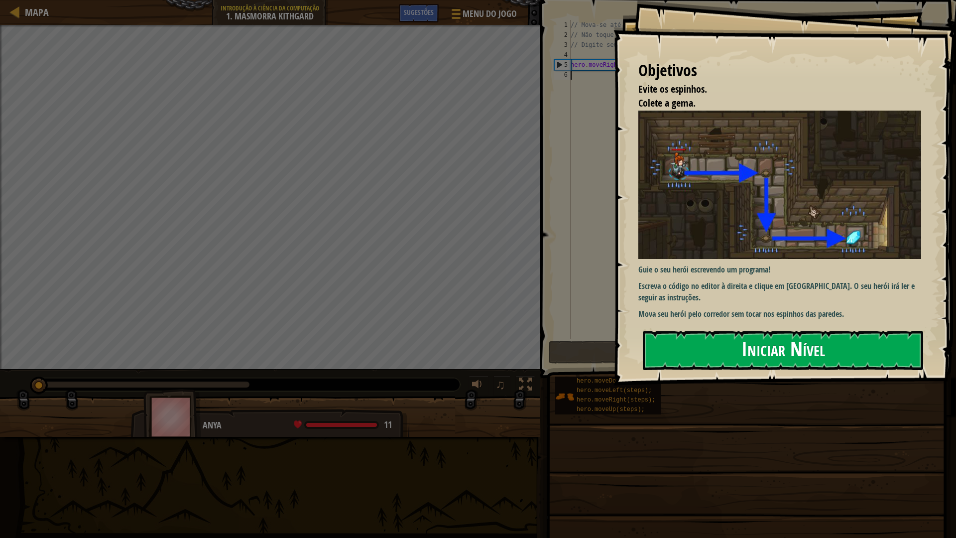
click at [750, 347] on button "Iniciar Nível" at bounding box center [783, 350] width 280 height 39
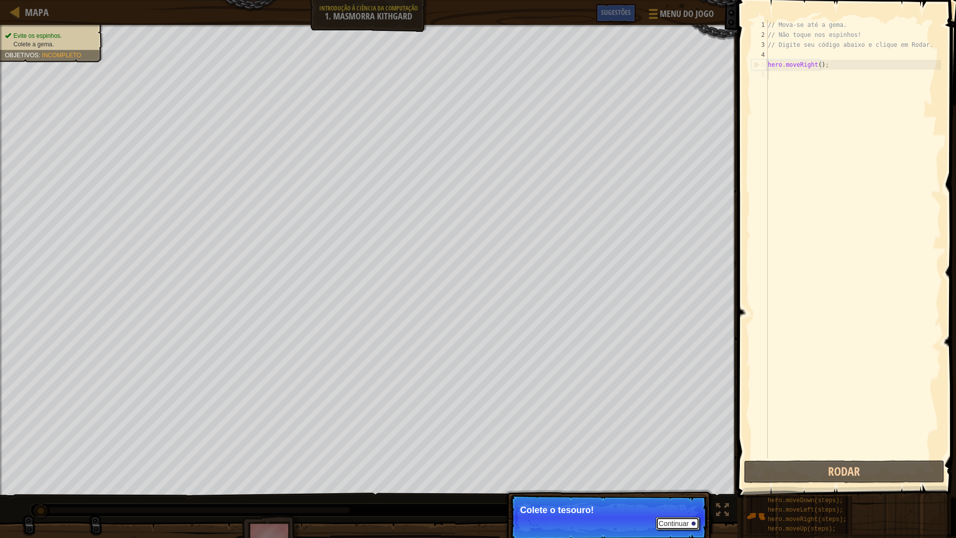
click at [675, 470] on button "Continuar" at bounding box center [678, 523] width 44 height 13
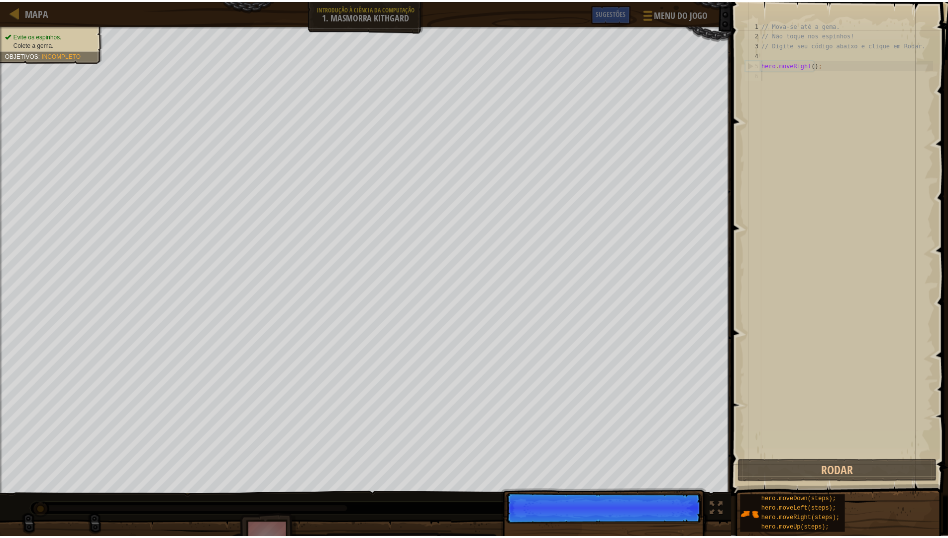
scroll to position [4, 0]
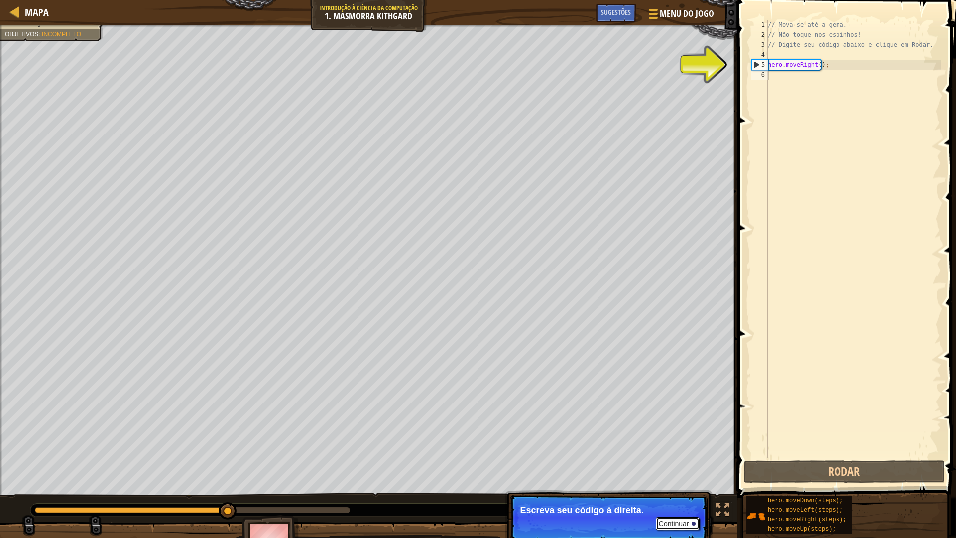
click at [685, 470] on button "Continuar" at bounding box center [678, 523] width 44 height 13
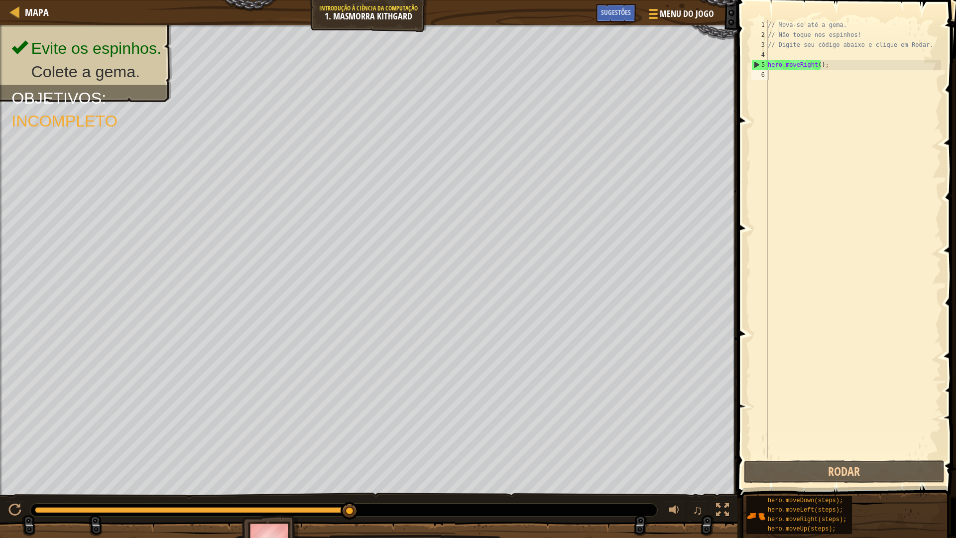
click at [666, 2] on div "Mapa Introdução à Ciência da Computação 1. Masmorra Kithgard Menu do Jogo Pront…" at bounding box center [368, 12] width 737 height 25
click at [655, 11] on div at bounding box center [651, 13] width 13 height 14
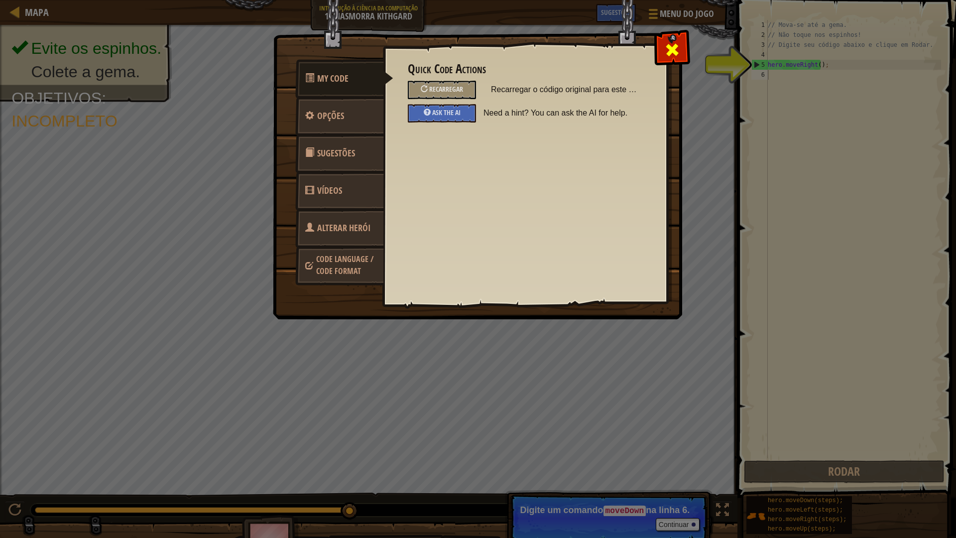
click at [678, 39] on div at bounding box center [671, 47] width 31 height 31
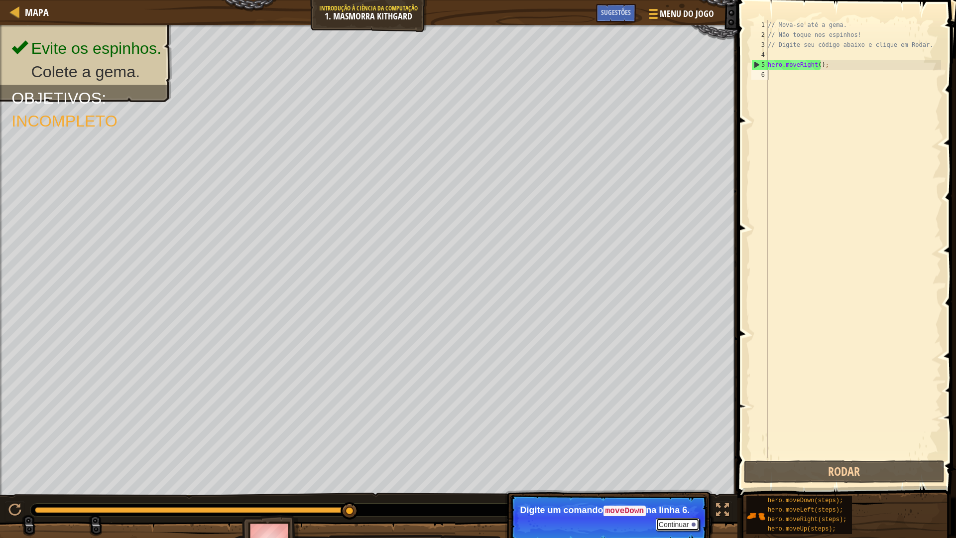
click at [686, 470] on button "Continuar" at bounding box center [678, 524] width 44 height 13
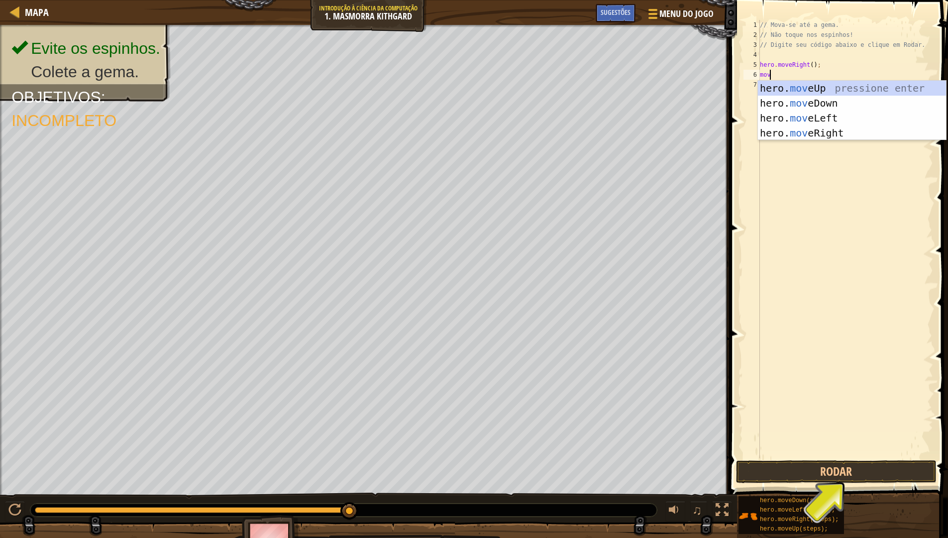
type textarea "move"
click at [839, 101] on div "hero. move Up pressione enter hero. move Down pressione enter hero. move Left p…" at bounding box center [852, 126] width 188 height 90
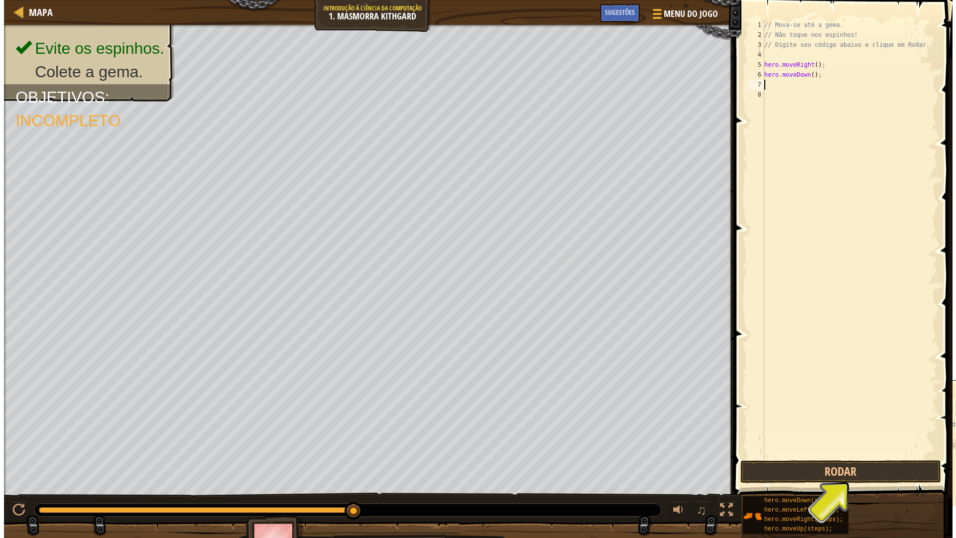
scroll to position [4, 0]
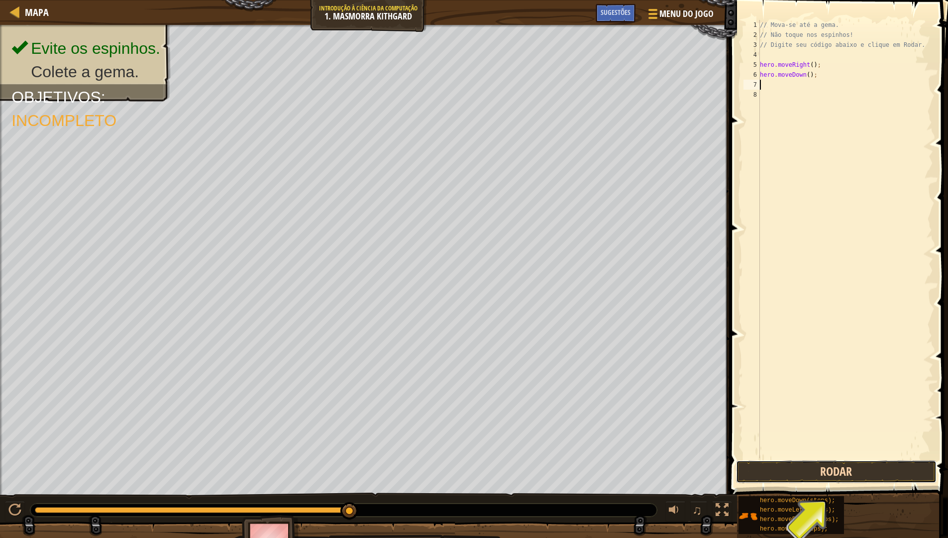
click at [877, 470] on button "Rodar" at bounding box center [836, 471] width 201 height 23
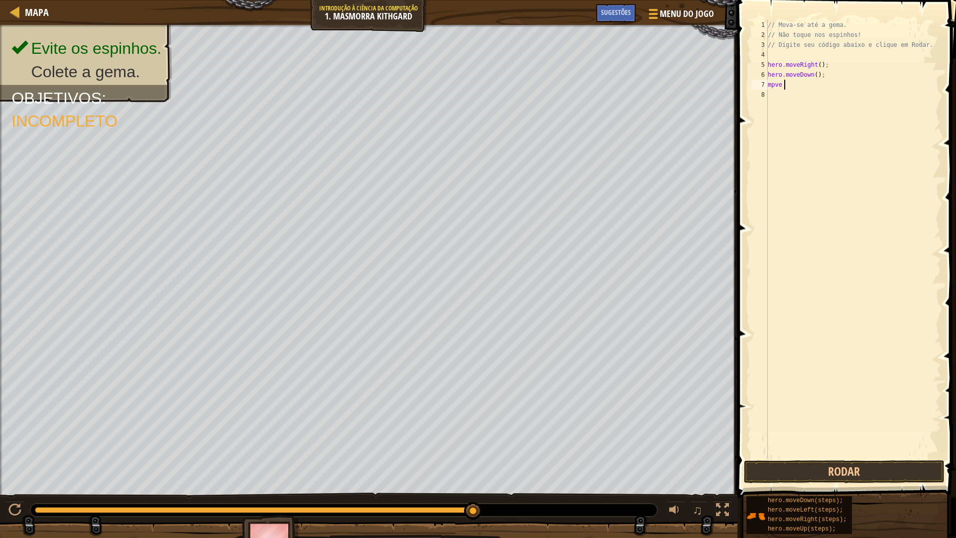
type textarea "mpve r"
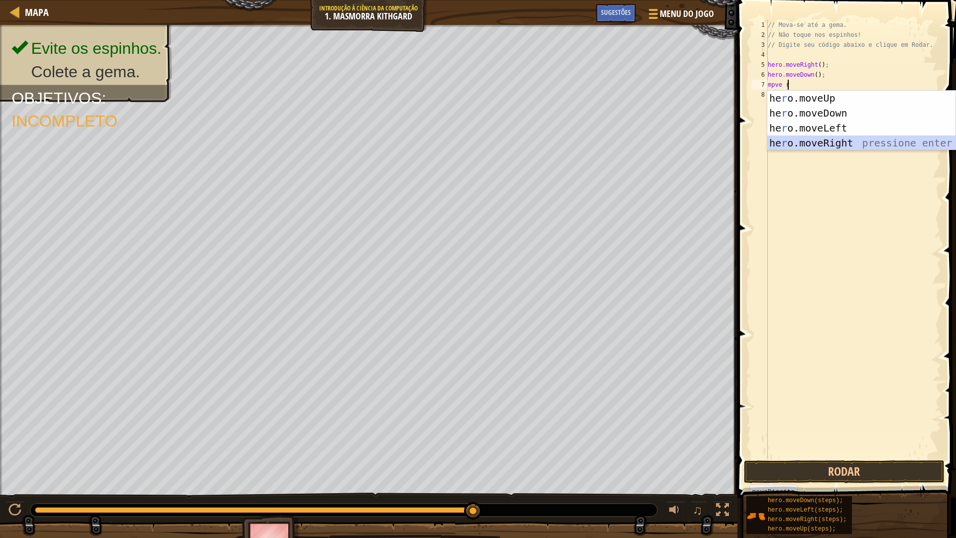
click at [855, 138] on div "he r o.moveUp pressione enter he r o.moveDown pressione enter he r o.moveLeft p…" at bounding box center [861, 136] width 188 height 90
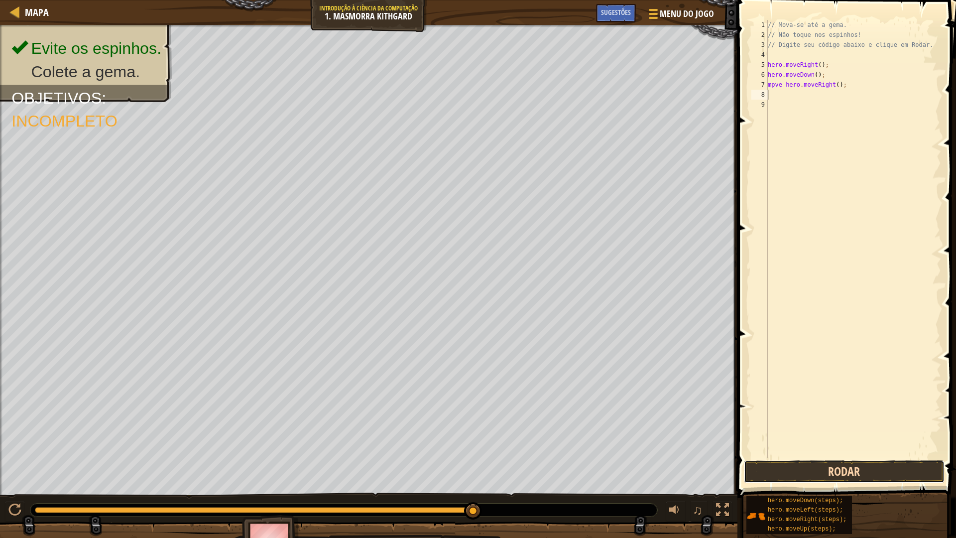
click at [878, 470] on button "Rodar" at bounding box center [844, 471] width 201 height 23
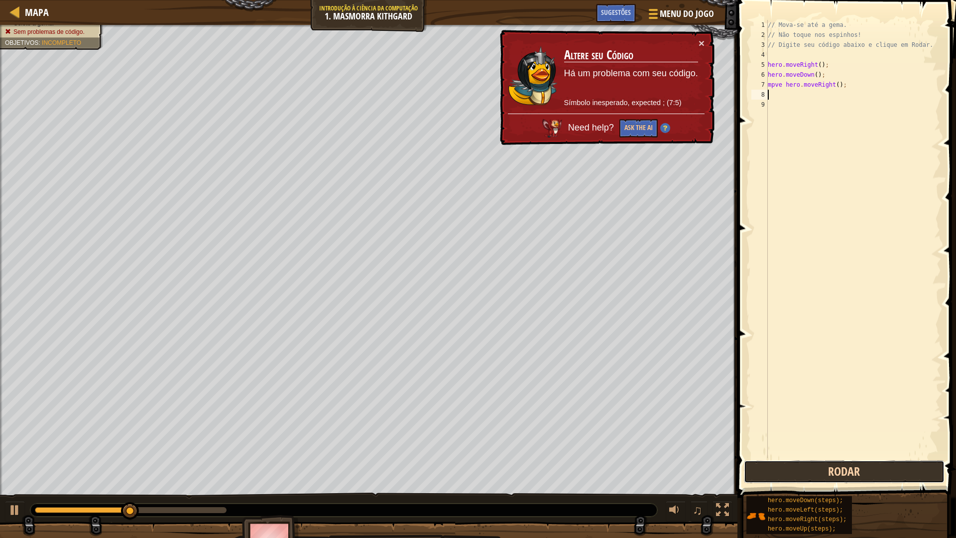
click at [877, 465] on button "Rodar" at bounding box center [844, 471] width 201 height 23
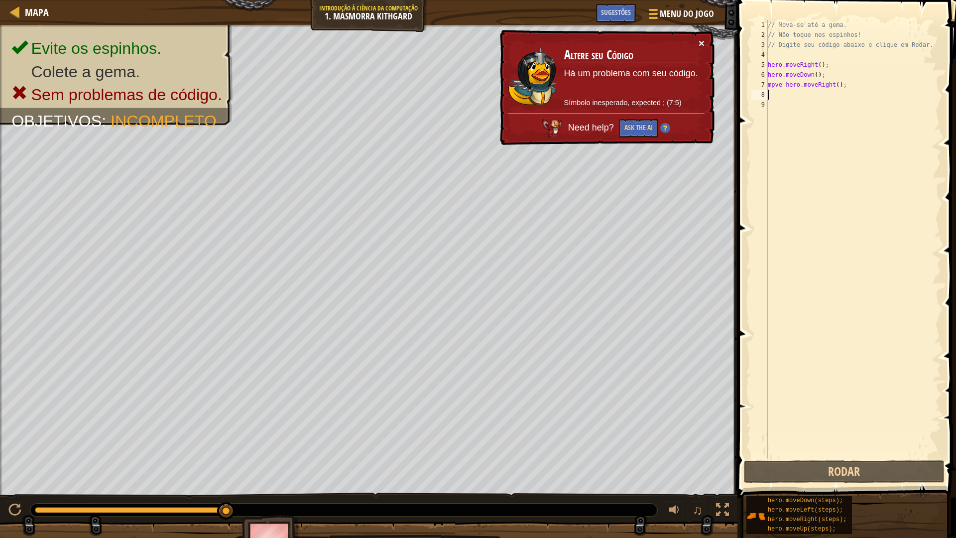
click at [701, 43] on button "×" at bounding box center [701, 43] width 6 height 10
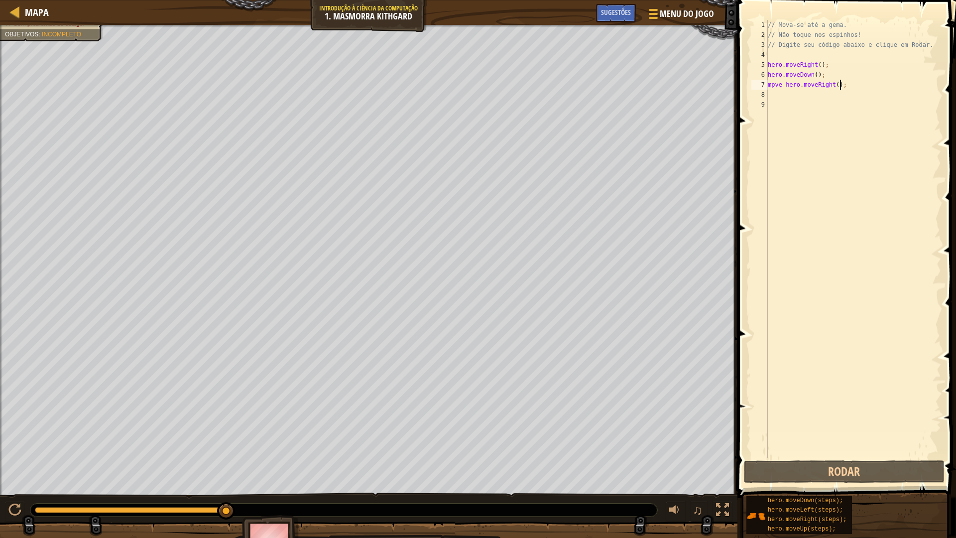
click at [857, 85] on div "// Mova-se até a gema. // Não toque nos espinhos! // Digite seu código abaixo e…" at bounding box center [853, 249] width 175 height 458
type textarea "m"
click at [841, 76] on div "// Mova-se até a gema. // Não toque nos espinhos! // Digite seu código abaixo e…" at bounding box center [853, 249] width 175 height 458
type textarea "h"
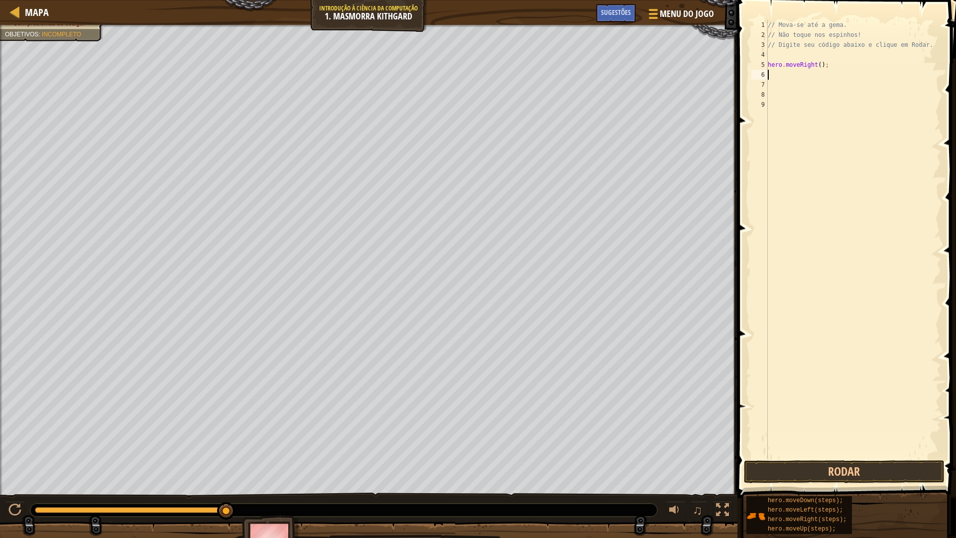
click at [808, 79] on div "// Mova-se até a gema. // Não toque nos espinhos! // Digite seu código abaixo e…" at bounding box center [853, 249] width 175 height 458
click at [830, 66] on div "// Mova-se até a gema. // Não toque nos espinhos! // Digite seu código abaixo e…" at bounding box center [853, 249] width 175 height 458
drag, startPoint x: 814, startPoint y: 62, endPoint x: 733, endPoint y: 82, distance: 84.0
click at [813, 62] on div "// Mova-se até a gema. // Não toque nos espinhos! // Digite seu código abaixo e…" at bounding box center [853, 249] width 175 height 458
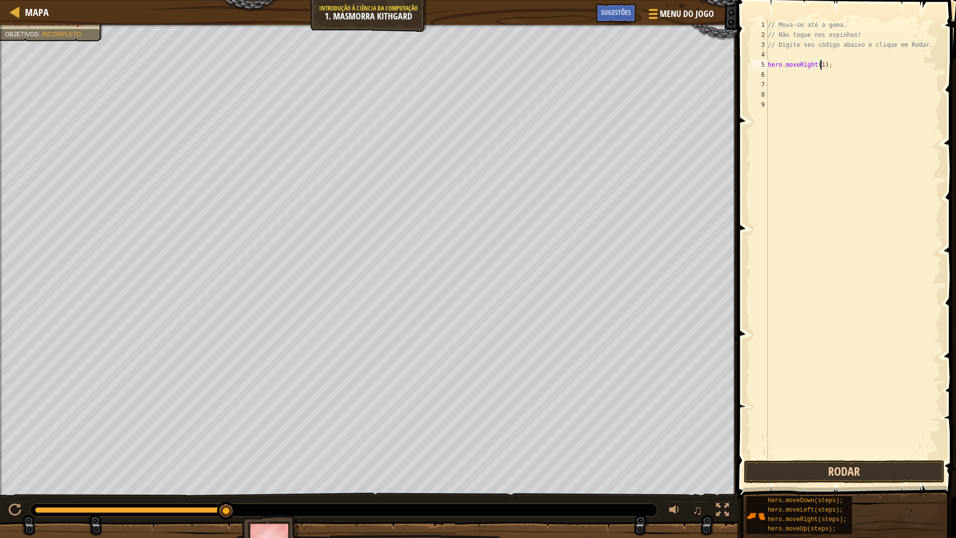
type textarea "hero.moveRight(1);"
click at [766, 464] on button "Rodar" at bounding box center [844, 471] width 201 height 23
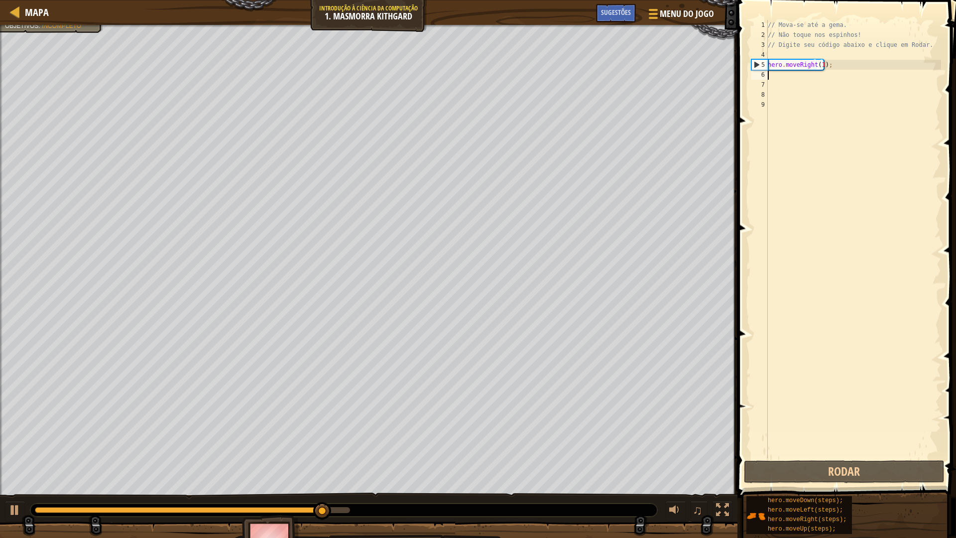
drag, startPoint x: 833, startPoint y: 77, endPoint x: 827, endPoint y: 76, distance: 6.0
click at [827, 76] on div "// Mova-se até a gema. // Não toque nos espinhos! // Digite seu código abaixo e…" at bounding box center [853, 249] width 175 height 458
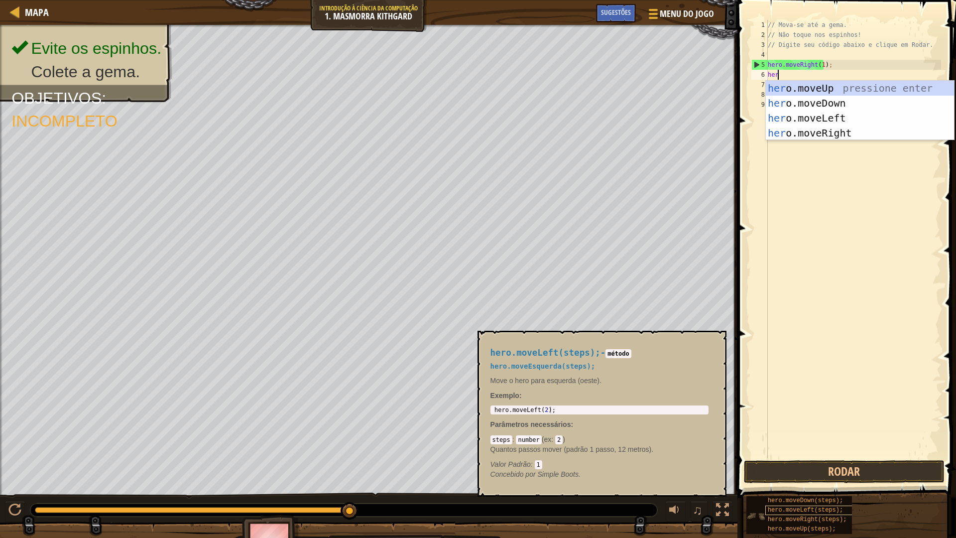
type textarea "hero"
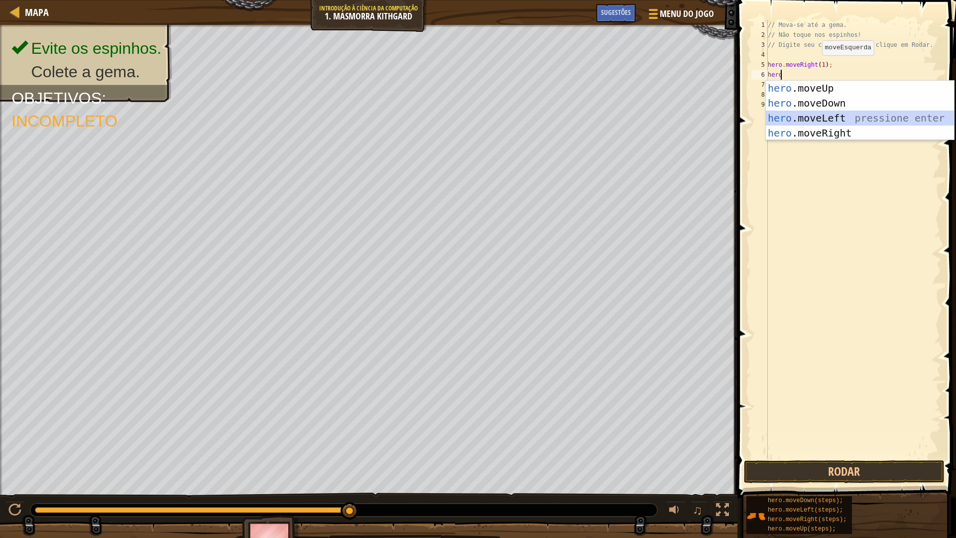
click at [852, 117] on div "hero .moveUp pressione enter hero .moveDown pressione enter hero .moveLeft pres…" at bounding box center [860, 126] width 188 height 90
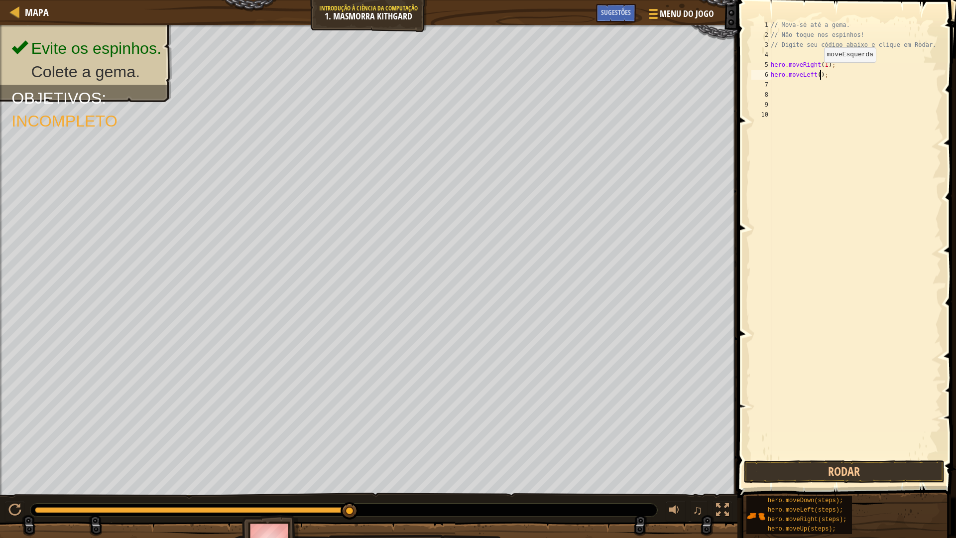
click at [818, 72] on div "// Mova-se até a gema. // Não toque nos espinhos! // Digite seu código abaixo e…" at bounding box center [855, 249] width 172 height 458
type textarea "hero.moveLeft()1;"
click at [890, 152] on div "// Mova-se até a gema. // Não toque nos espinhos! // Digite seu código abaixo e…" at bounding box center [855, 249] width 172 height 458
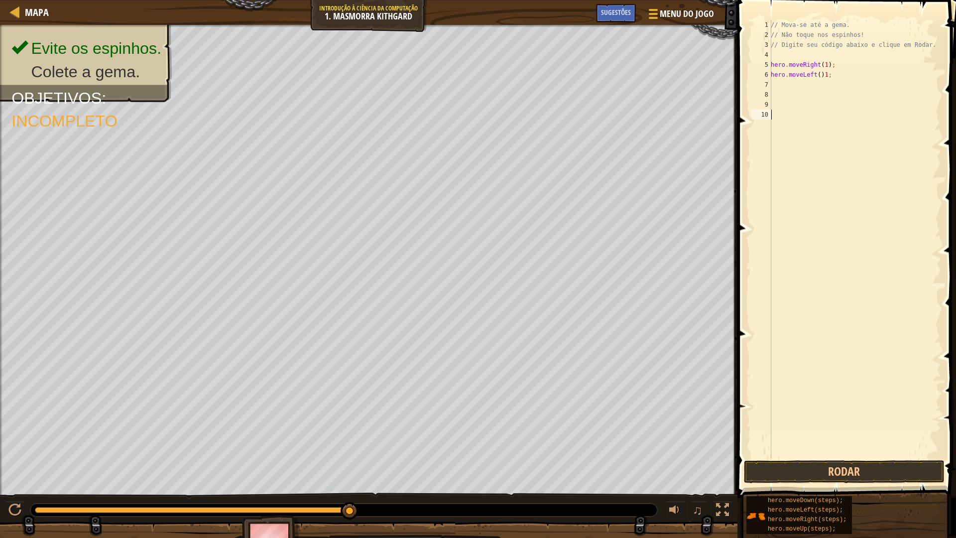
click at [890, 150] on div "// Mova-se até a gema. // Não toque nos espinhos! // Digite seu código abaixo e…" at bounding box center [855, 249] width 172 height 458
click at [824, 74] on div "// Mova-se até a gema. // Não toque nos espinhos! // Digite seu código abaixo e…" at bounding box center [855, 249] width 172 height 458
click at [816, 75] on div "// Mova-se até a gema. // Não toque nos espinhos! // Digite seu código abaixo e…" at bounding box center [855, 249] width 172 height 458
click at [902, 470] on button "Rodar" at bounding box center [844, 471] width 201 height 23
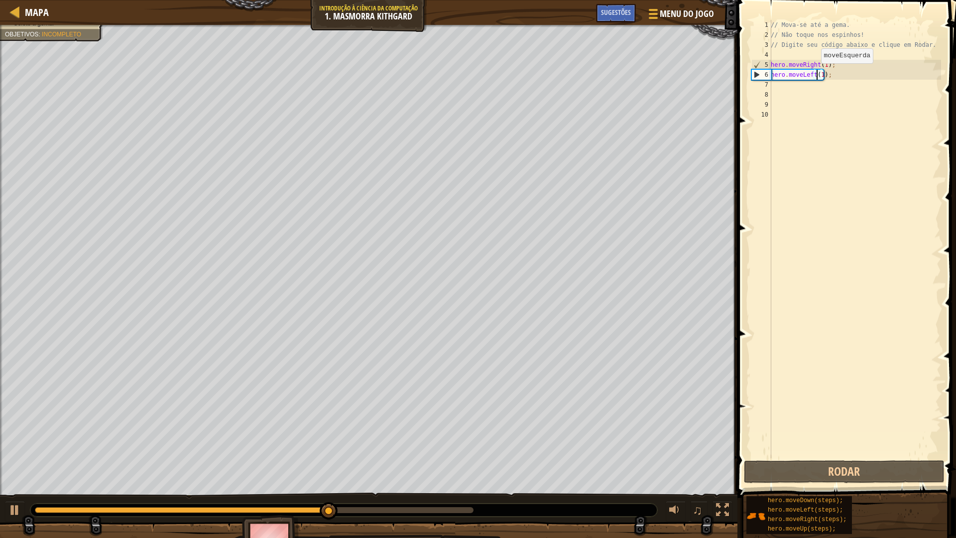
click at [815, 73] on div "// Mova-se até a gema. // Não toque nos espinhos! // Digite seu código abaixo e…" at bounding box center [855, 249] width 172 height 458
click at [811, 72] on div "// Mova-se até a gema. // Não toque nos espinhos! // Digite seu código abaixo e…" at bounding box center [855, 249] width 172 height 458
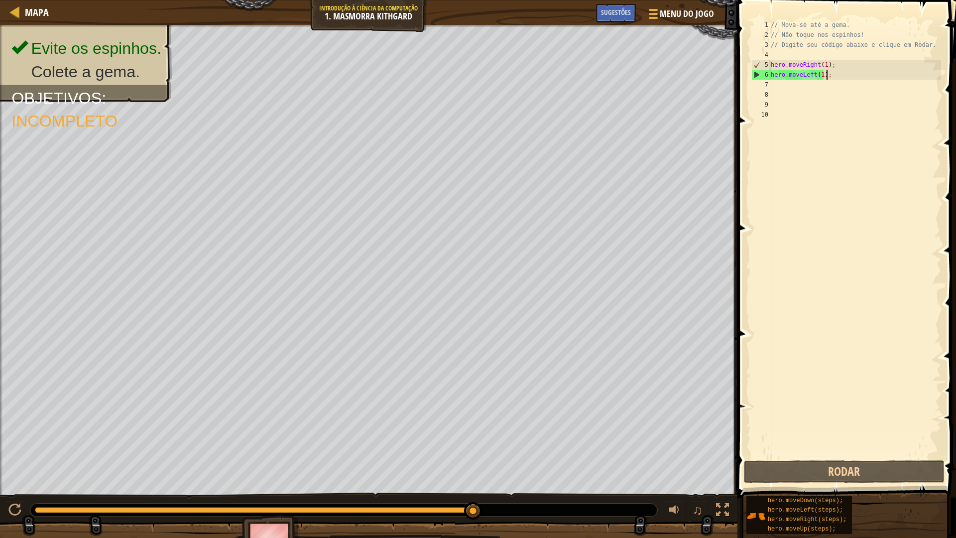
click at [826, 75] on div "// Mova-se até a gema. // Não toque nos espinhos! // Digite seu código abaixo e…" at bounding box center [855, 249] width 172 height 458
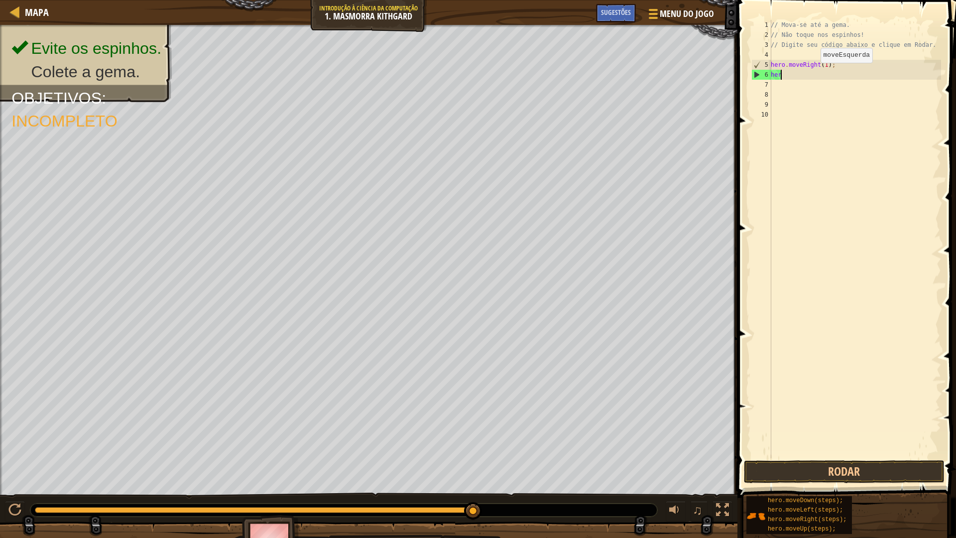
scroll to position [4, 0]
type textarea "h"
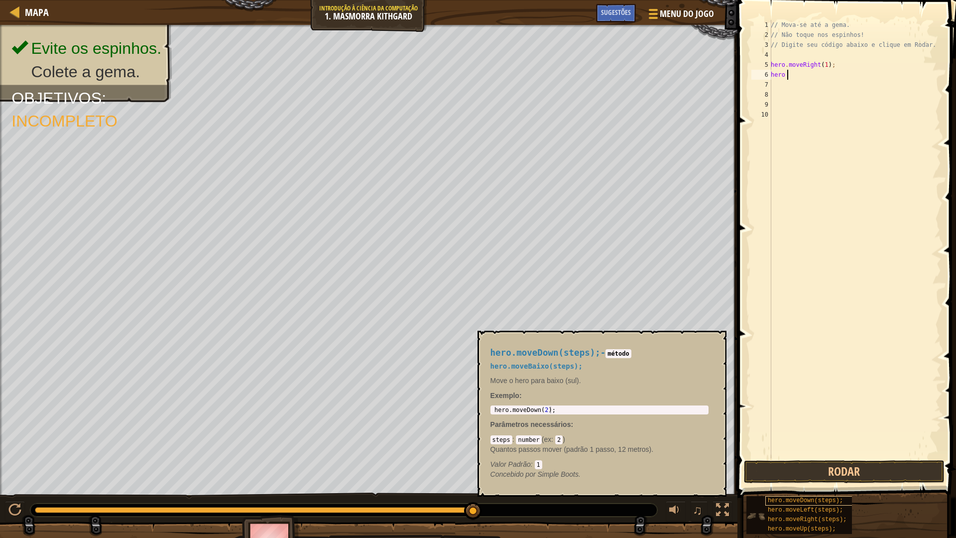
scroll to position [4, 1]
type textarea "hero mo"
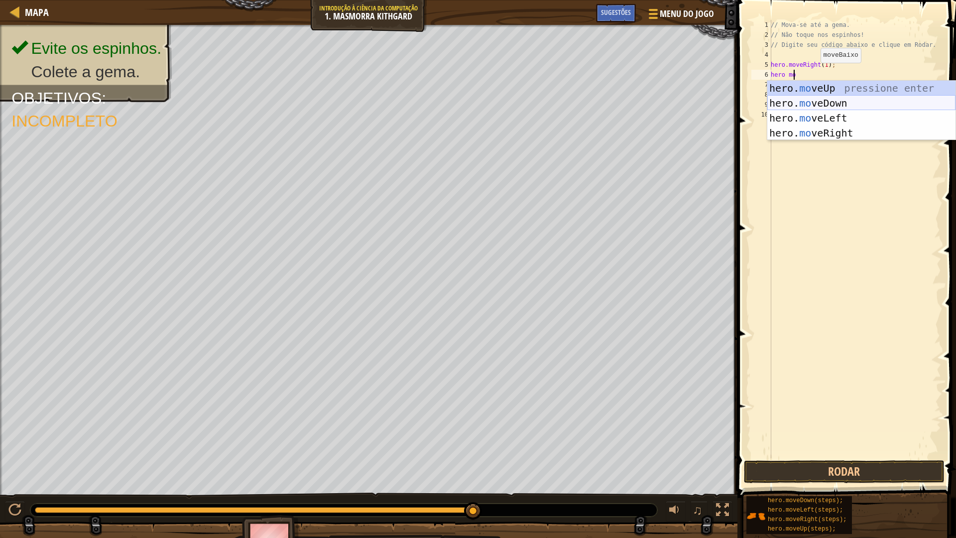
click at [872, 101] on div "hero. mo veUp pressione enter hero. mo veDown pressione enter hero. mo veLeft p…" at bounding box center [861, 126] width 188 height 90
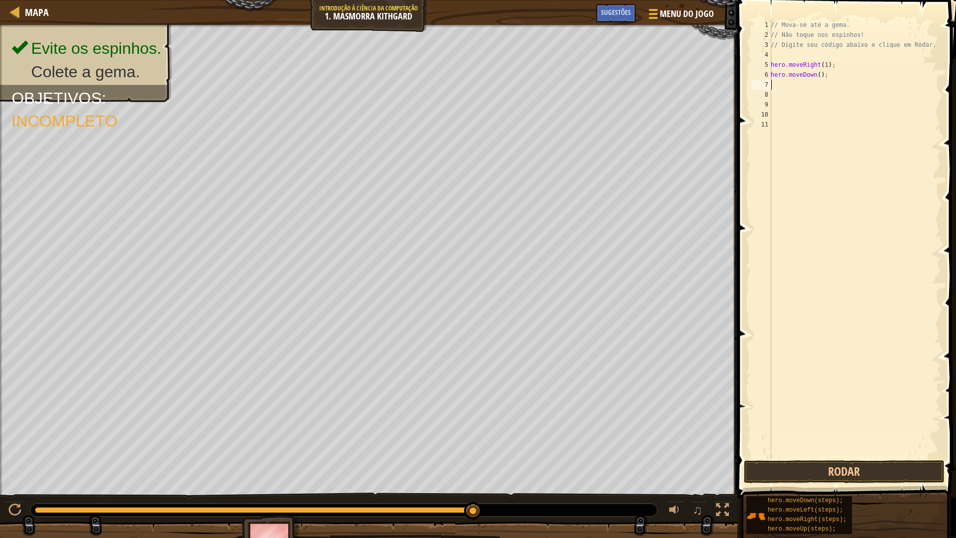
scroll to position [4, 0]
click at [816, 73] on div "// Mova-se até a gema. // Não toque nos espinhos! // Digite seu código abaixo e…" at bounding box center [855, 249] width 172 height 458
type textarea "hero.moveDown(1);"
click at [811, 85] on div "// Mova-se até a gema. // Não toque nos espinhos! // Digite seu código abaixo e…" at bounding box center [855, 249] width 172 height 458
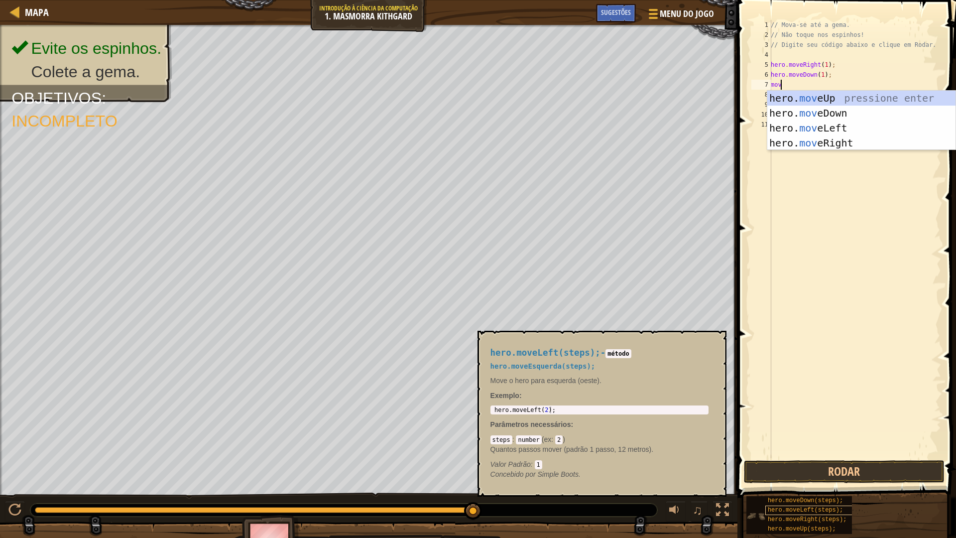
scroll to position [4, 0]
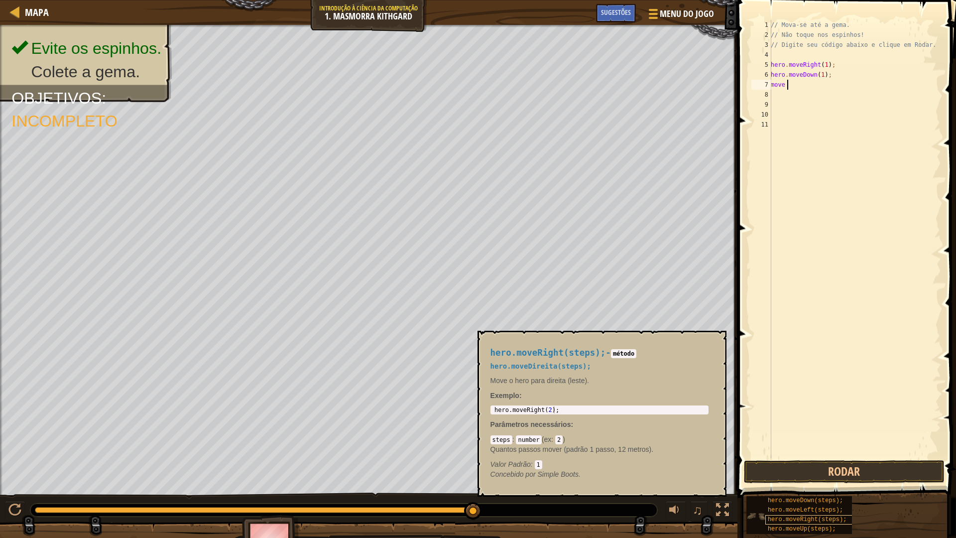
type textarea "move r"
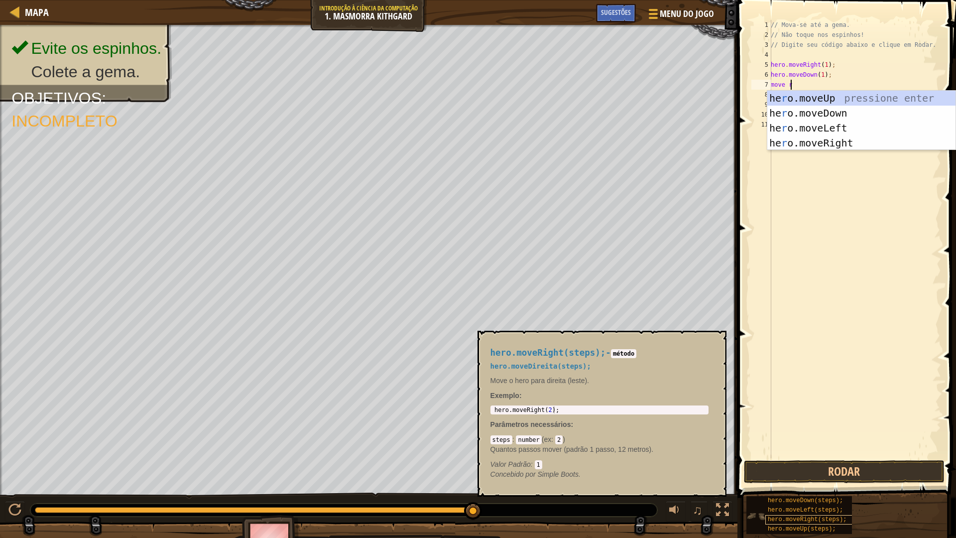
scroll to position [4, 1]
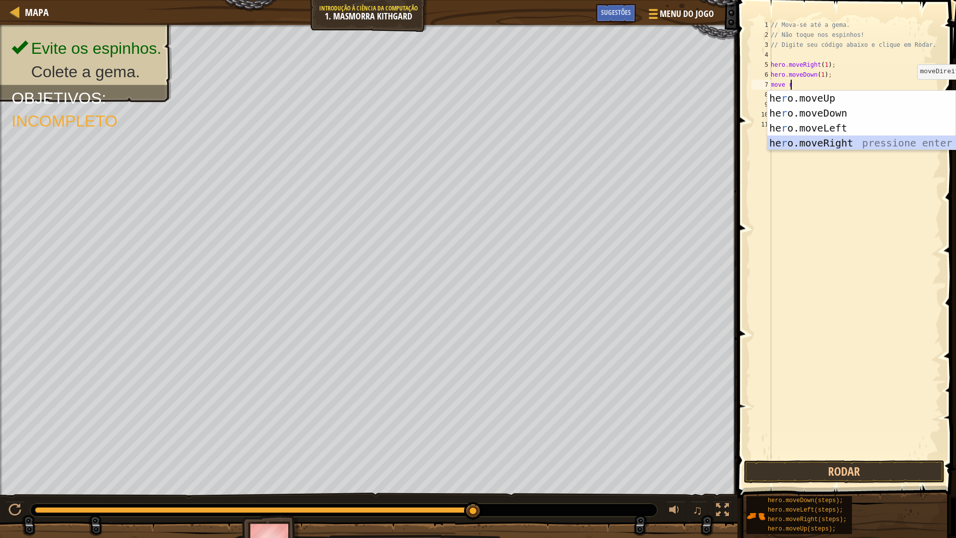
click at [900, 139] on div "he r o.moveUp pressione enter he r o.moveDown pressione enter he r o.moveLeft p…" at bounding box center [861, 136] width 188 height 90
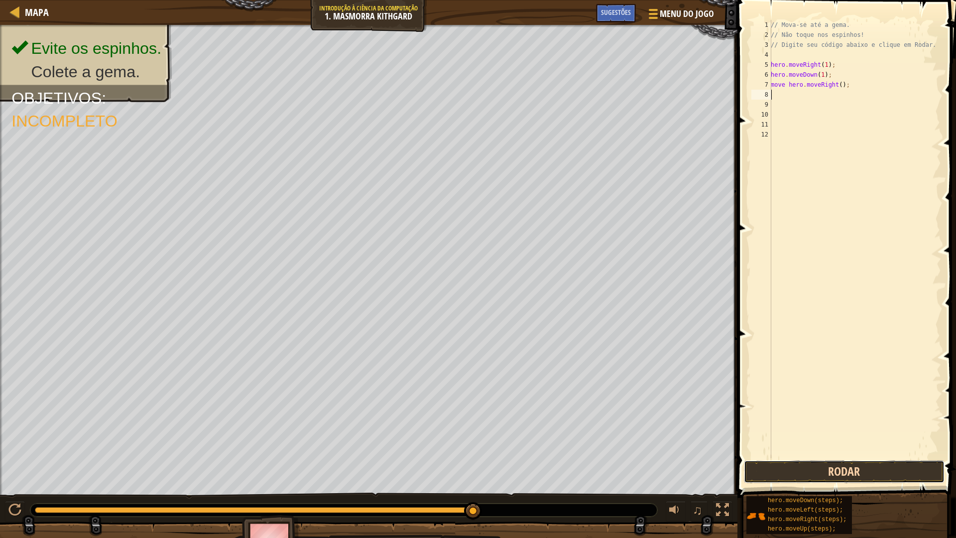
click at [875, 470] on button "Rodar" at bounding box center [844, 471] width 201 height 23
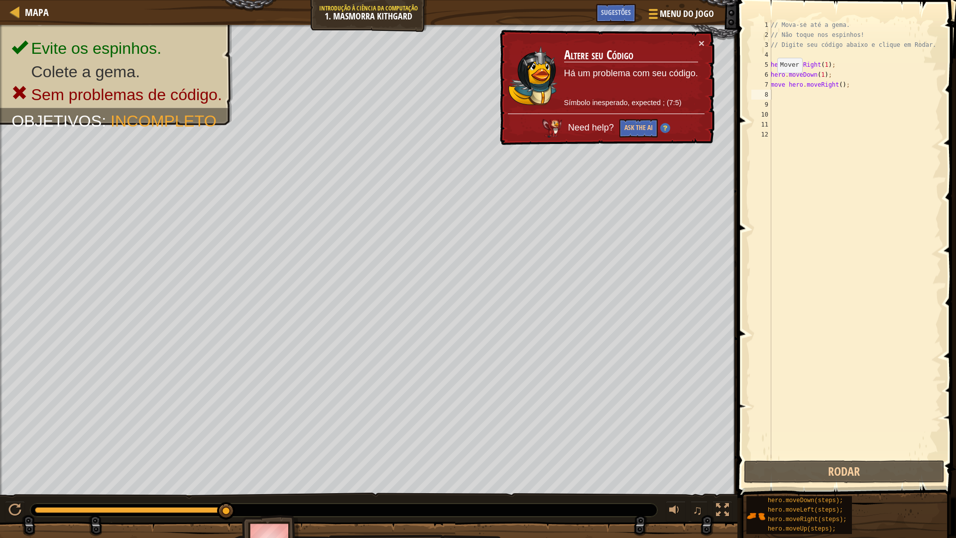
click at [697, 41] on td "Altere seu Código Há um problema com seu código. Símbolo inesperado, expected ;…" at bounding box center [631, 76] width 135 height 76
click at [832, 86] on div "// Mova-se até a gema. // Não toque nos espinhos! // Digite seu código abaixo e…" at bounding box center [855, 249] width 172 height 458
click at [835, 85] on div "// Mova-se até a gema. // Não toque nos espinhos! // Digite seu código abaixo e…" at bounding box center [855, 249] width 172 height 458
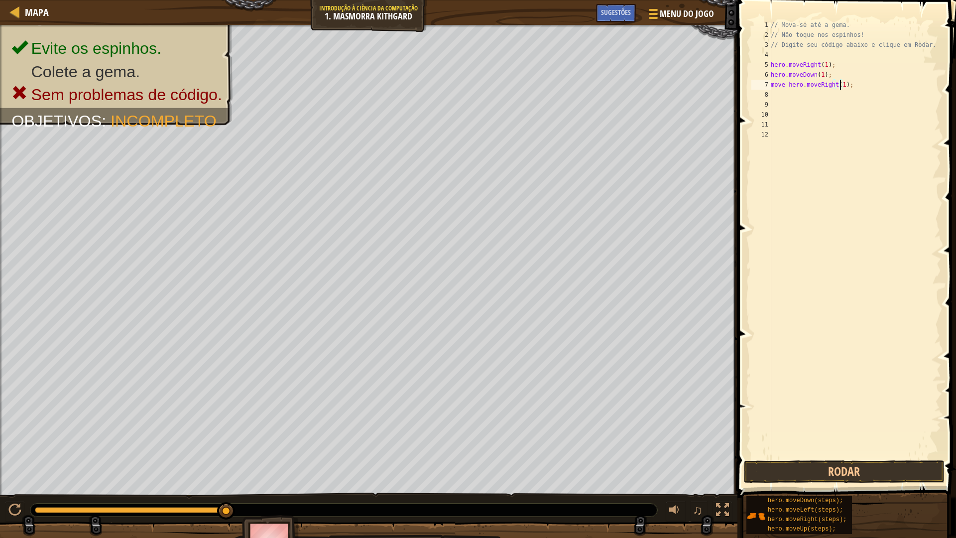
scroll to position [4, 5]
type textarea "move hero.moveRight(1);"
click at [831, 470] on button "Rodar" at bounding box center [844, 471] width 201 height 23
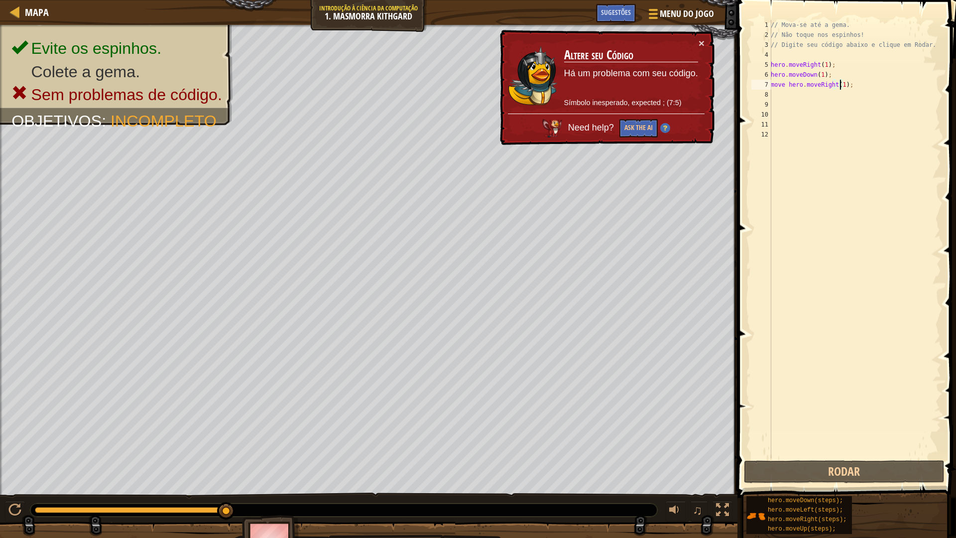
click at [701, 36] on div "× Altere seu Código Há um problema com seu código. Símbolo inesperado, expected…" at bounding box center [606, 88] width 217 height 116
click at [695, 40] on td "Altere seu Código Há um problema com seu código. Símbolo inesperado, expected ;…" at bounding box center [631, 76] width 135 height 76
click at [700, 40] on button "×" at bounding box center [701, 43] width 6 height 10
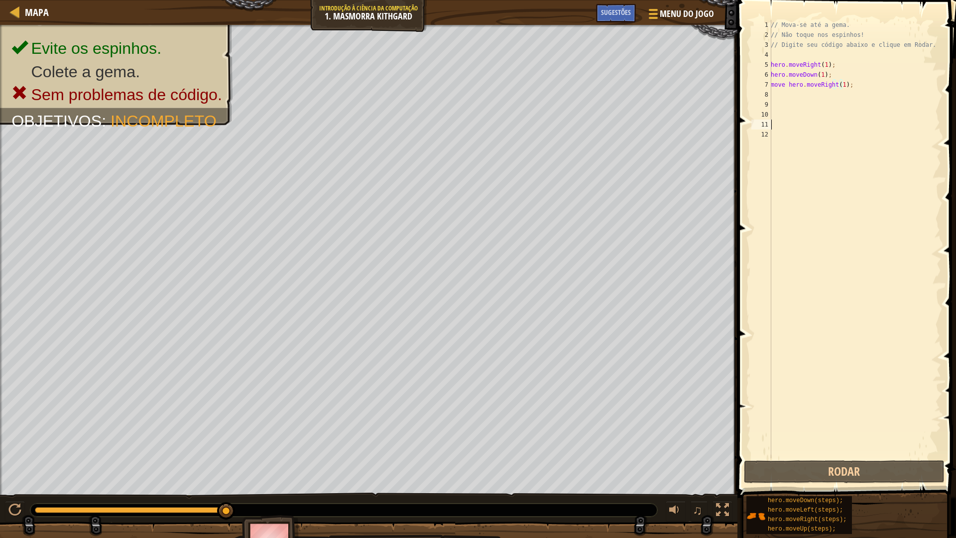
click at [900, 128] on div "// Mova-se até a gema. // Não toque nos espinhos! // Digite seu código abaixo e…" at bounding box center [855, 249] width 172 height 458
click at [857, 86] on div "// Mova-se até a gema. // Não toque nos espinhos! // Digite seu código abaixo e…" at bounding box center [855, 249] width 172 height 458
click at [783, 83] on div "// Mova-se até a gema. // Não toque nos espinhos! // Digite seu código abaixo e…" at bounding box center [855, 249] width 172 height 458
type textarea "movehero.moveRight(1);"
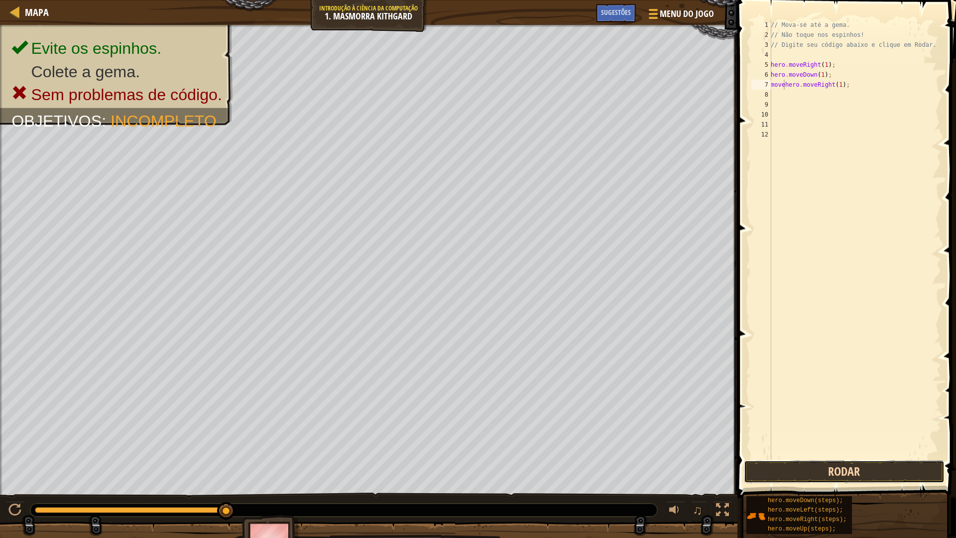
click at [849, 470] on button "Rodar" at bounding box center [844, 471] width 201 height 23
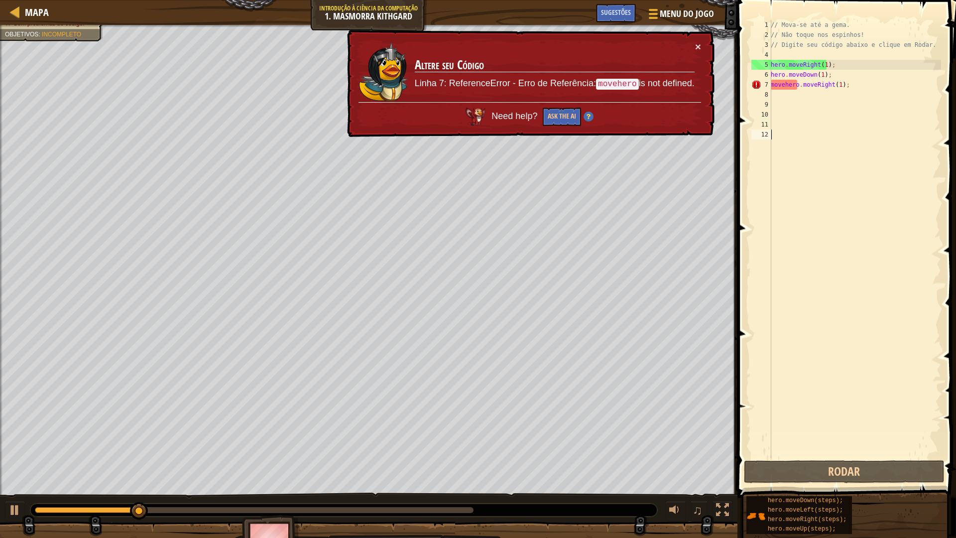
click at [773, 242] on div "// Mova-se até a gema. // Não toque nos espinhos! // Digite seu código abaixo e…" at bounding box center [855, 249] width 172 height 458
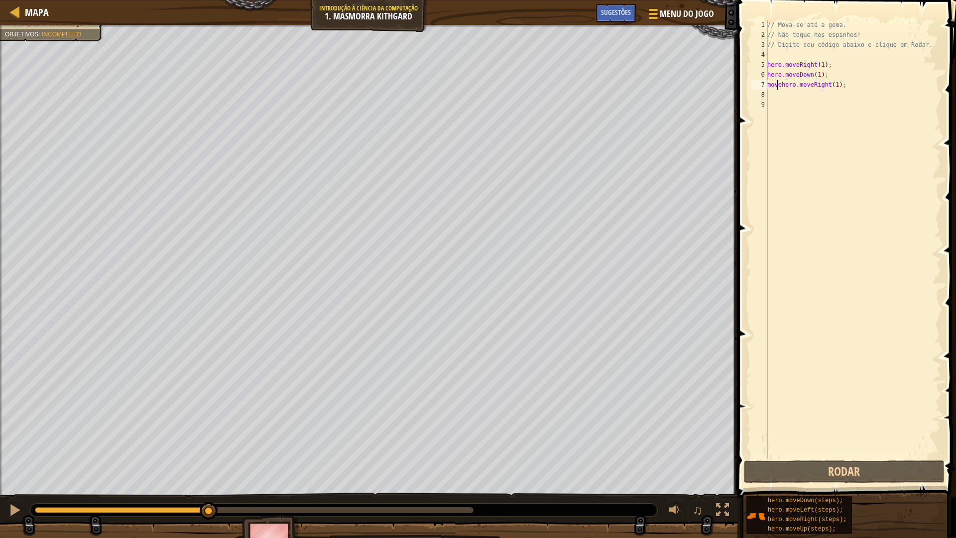
click at [778, 83] on div "// Mova-se até a gema. // Não toque nos espinhos! // Digite seu código abaixo e…" at bounding box center [853, 249] width 176 height 458
click at [776, 83] on div "// Mova-se até a gema. // Não toque nos espinhos! // Digite seu código abaixo e…" at bounding box center [853, 249] width 176 height 458
click at [779, 84] on div "// Mova-se até a gema. // Não toque nos espinhos! // Digite seu código abaixo e…" at bounding box center [853, 249] width 176 height 458
type textarea "hero.moveRight(1);"
click at [851, 470] on button "Rodar" at bounding box center [844, 471] width 201 height 23
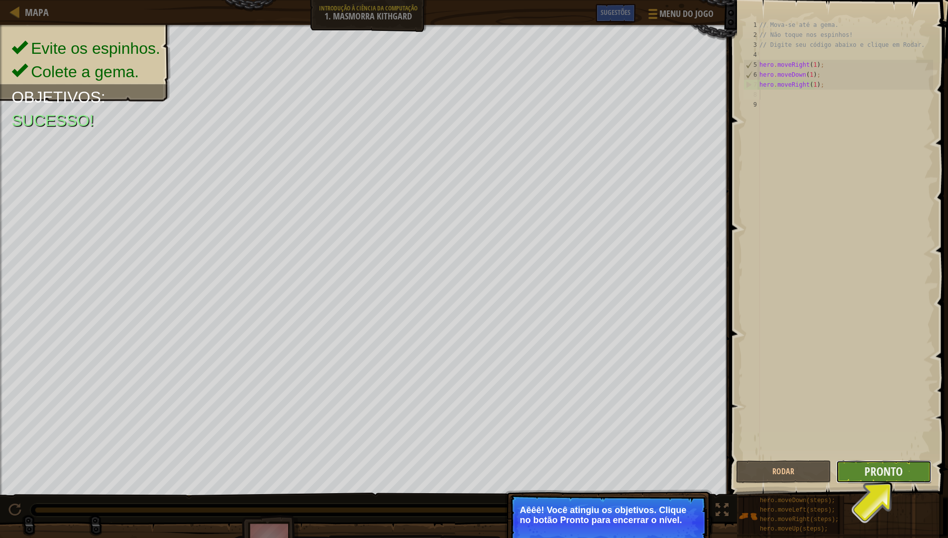
click at [907, 470] on button "Pronto" at bounding box center [883, 471] width 95 height 23
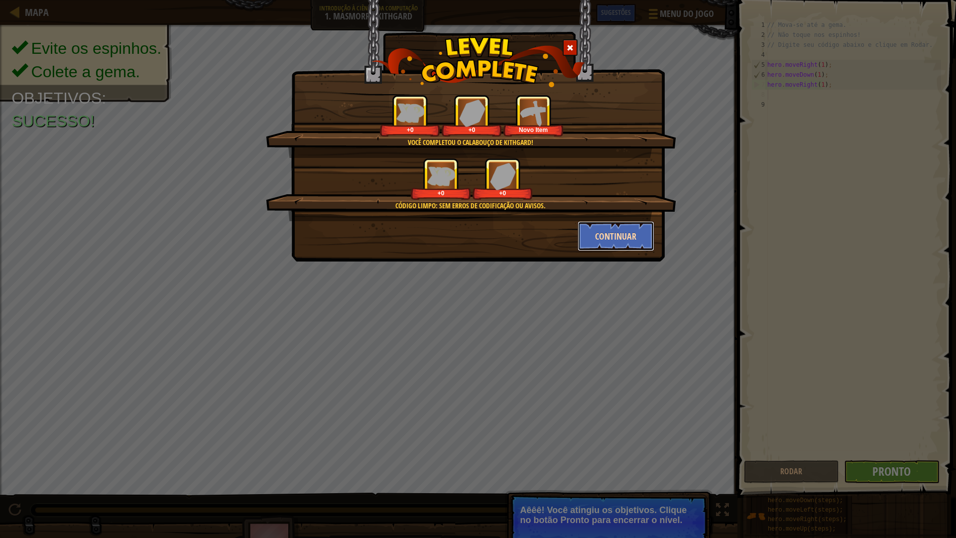
click at [607, 225] on button "Continuar" at bounding box center [616, 236] width 77 height 30
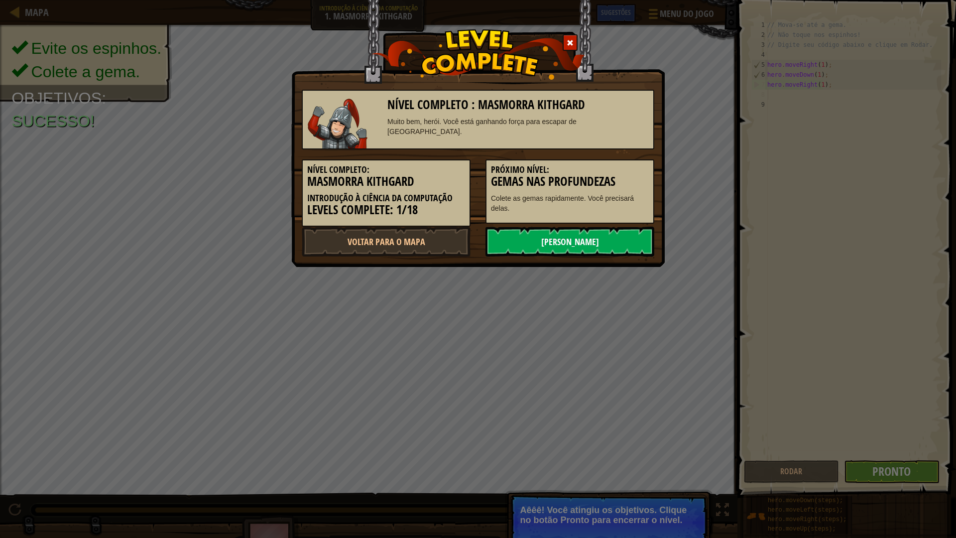
click at [591, 241] on link "Próximo Nível" at bounding box center [569, 242] width 169 height 30
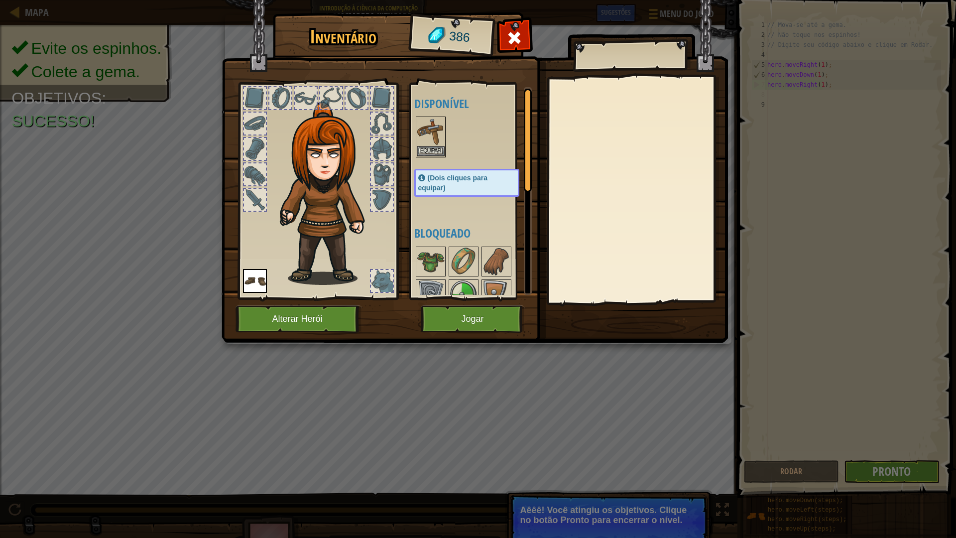
click at [379, 273] on div at bounding box center [382, 281] width 22 height 22
click at [314, 177] on img at bounding box center [328, 193] width 107 height 183
click at [331, 144] on img at bounding box center [328, 193] width 107 height 183
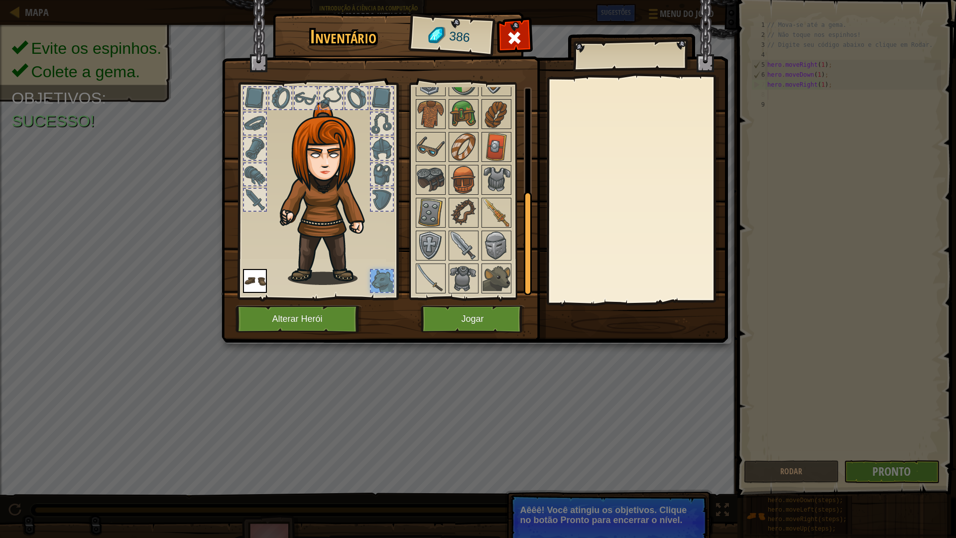
scroll to position [0, 0]
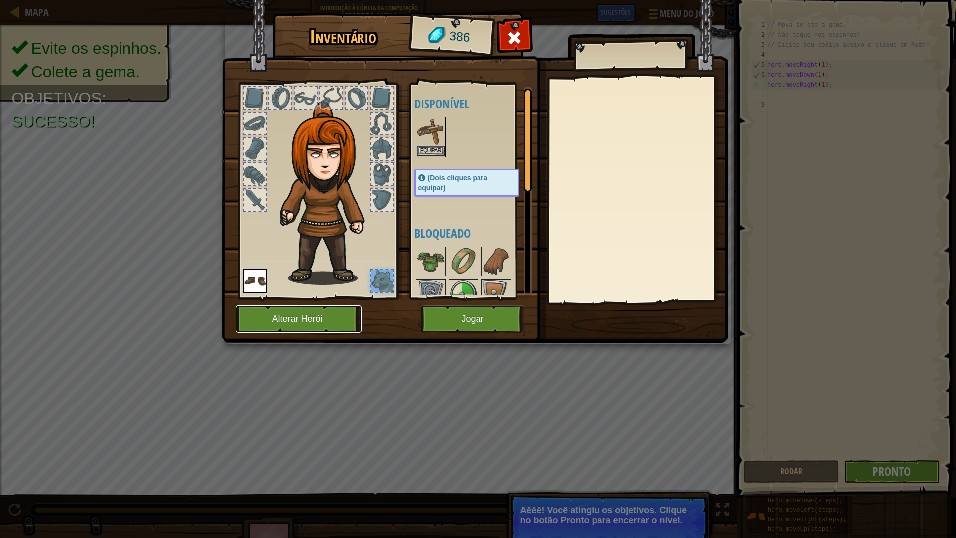
click at [310, 318] on button "Alterar Herói" at bounding box center [298, 318] width 126 height 27
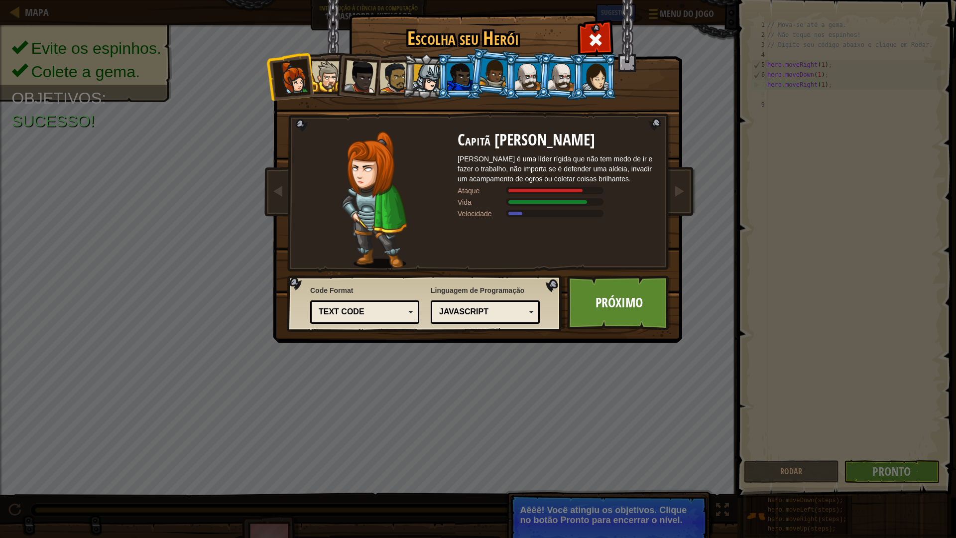
click at [501, 75] on div at bounding box center [493, 72] width 28 height 29
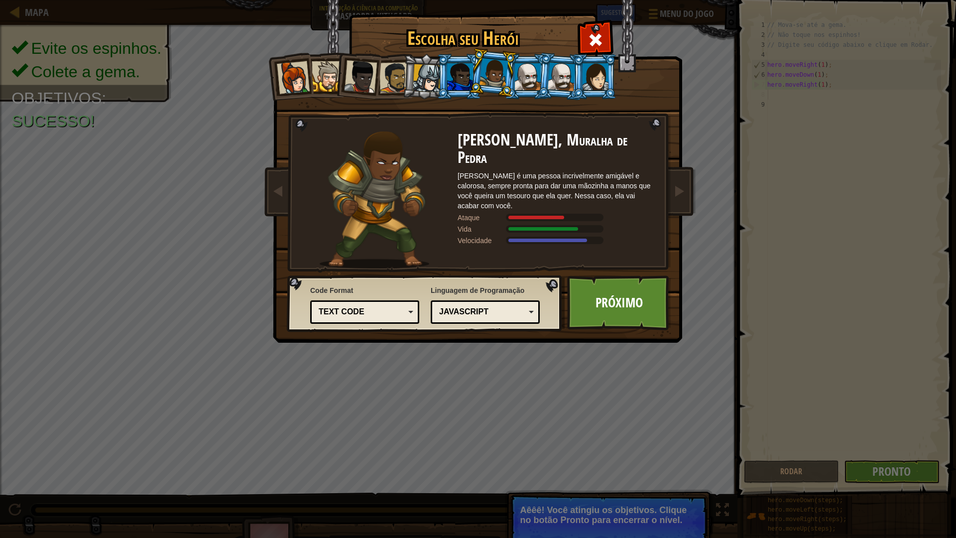
click at [592, 70] on div at bounding box center [595, 76] width 26 height 27
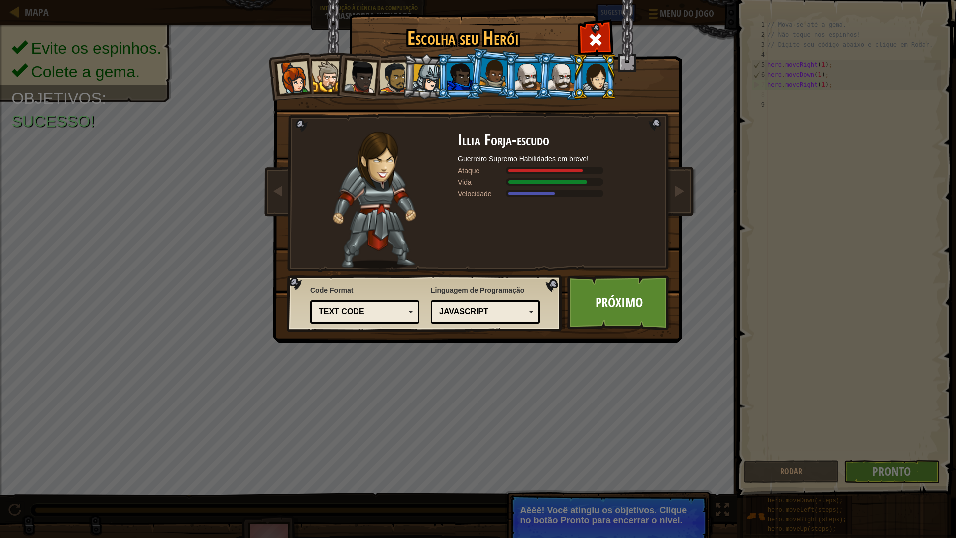
click at [474, 75] on li at bounding box center [492, 73] width 49 height 50
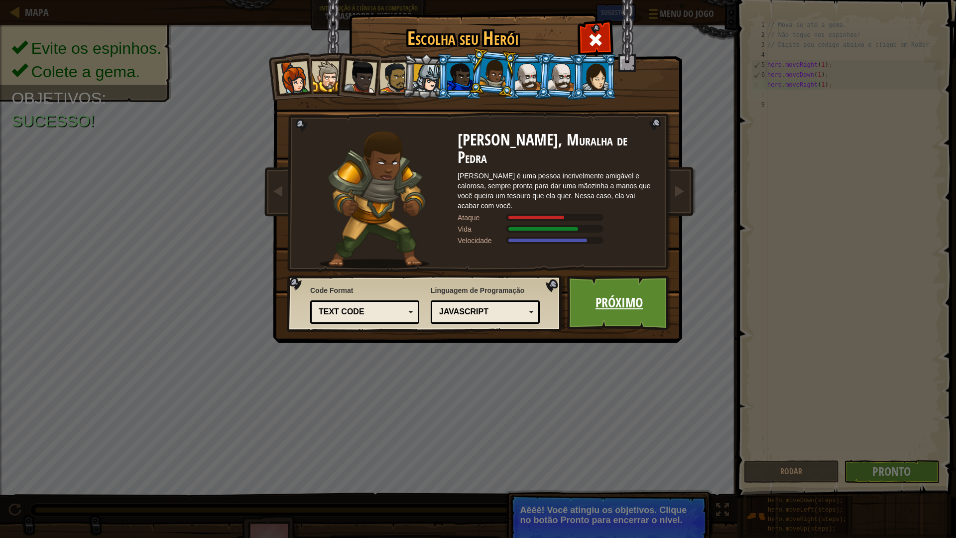
click at [618, 297] on link "Próximo" at bounding box center [619, 302] width 104 height 55
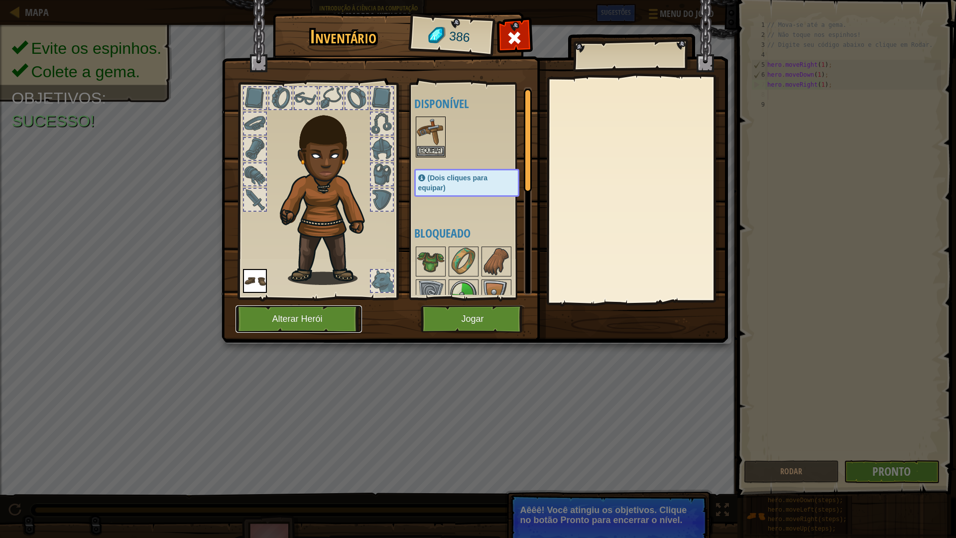
drag, startPoint x: 340, startPoint y: 319, endPoint x: 331, endPoint y: 319, distance: 9.0
click at [331, 319] on button "Alterar Herói" at bounding box center [298, 318] width 126 height 27
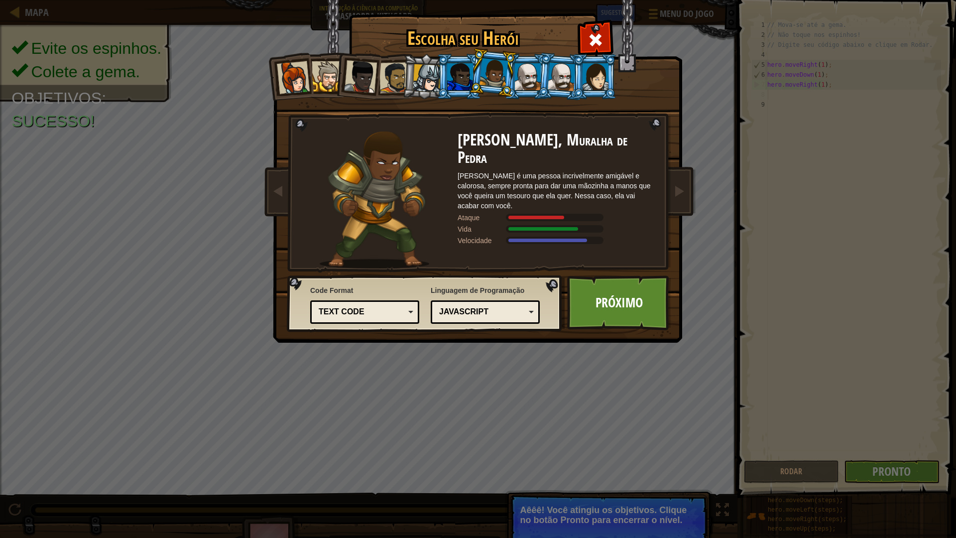
click at [290, 68] on div at bounding box center [293, 77] width 33 height 33
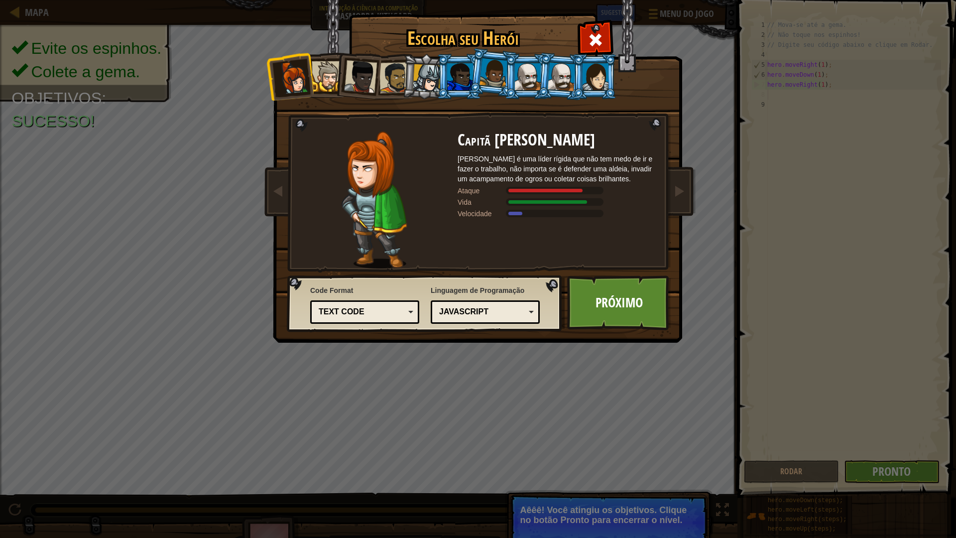
click at [604, 77] on div at bounding box center [595, 76] width 26 height 27
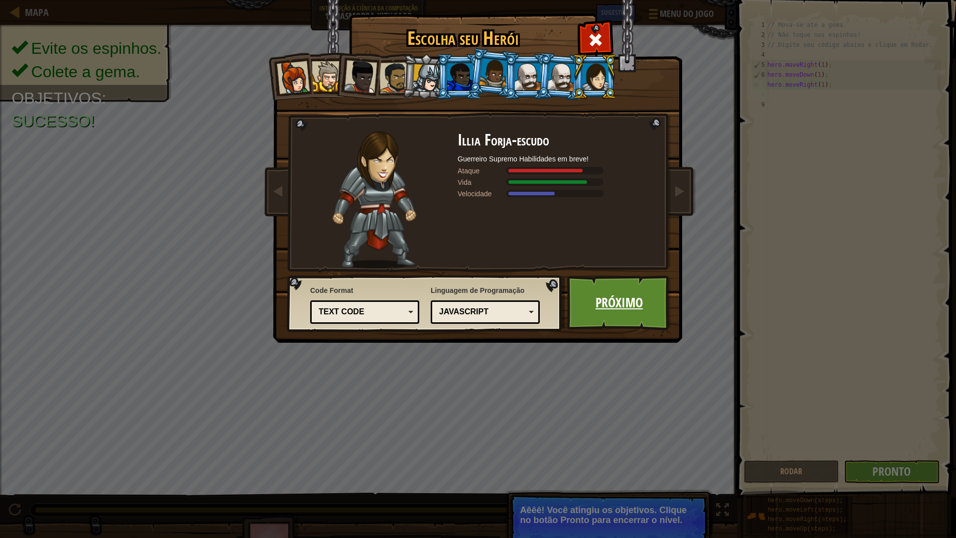
click at [595, 307] on link "Próximo" at bounding box center [619, 302] width 104 height 55
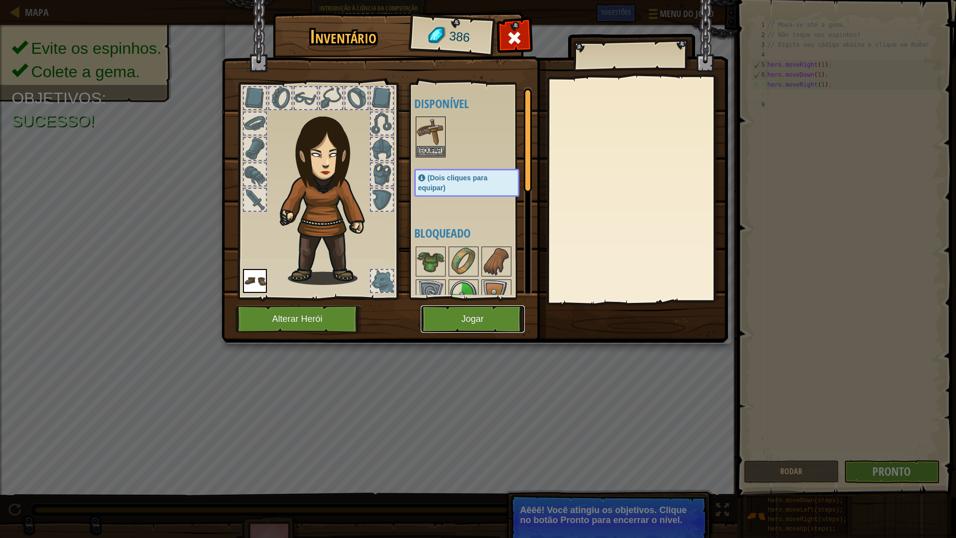
click at [487, 329] on button "Jogar" at bounding box center [473, 318] width 104 height 27
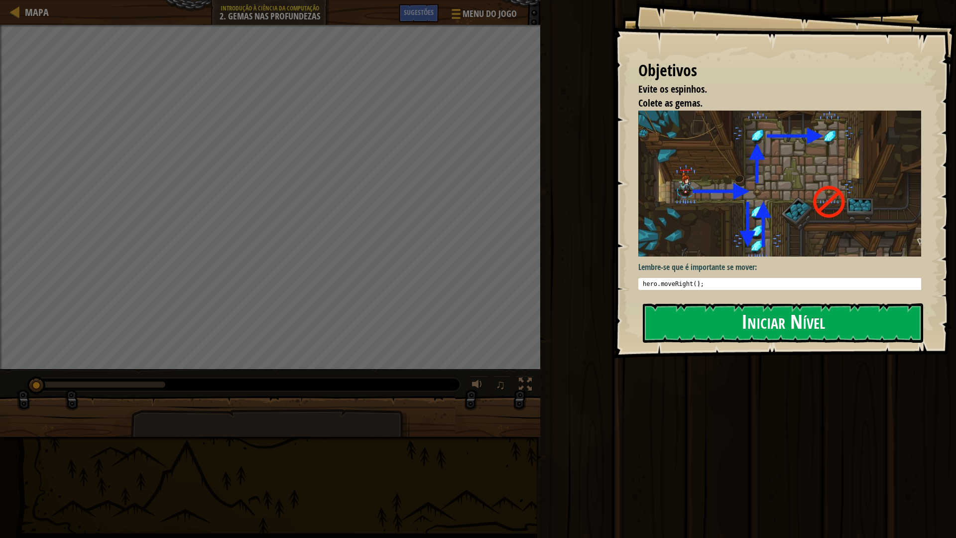
click at [702, 341] on button "Iniciar Nível" at bounding box center [783, 322] width 280 height 39
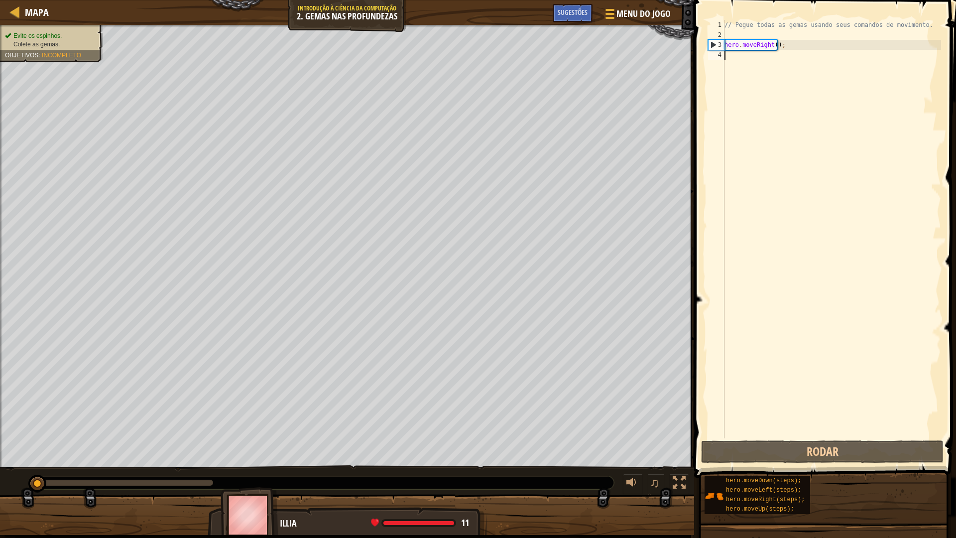
click at [300, 0] on div "Mapa Introdução à Ciência da Computação 2. Gemas nas Profundezas Menu do Jogo P…" at bounding box center [478, 269] width 956 height 538
click at [773, 65] on div "// Pegue todas as gemas usando seus comandos de movimento. hero . moveRight ( )…" at bounding box center [831, 239] width 219 height 438
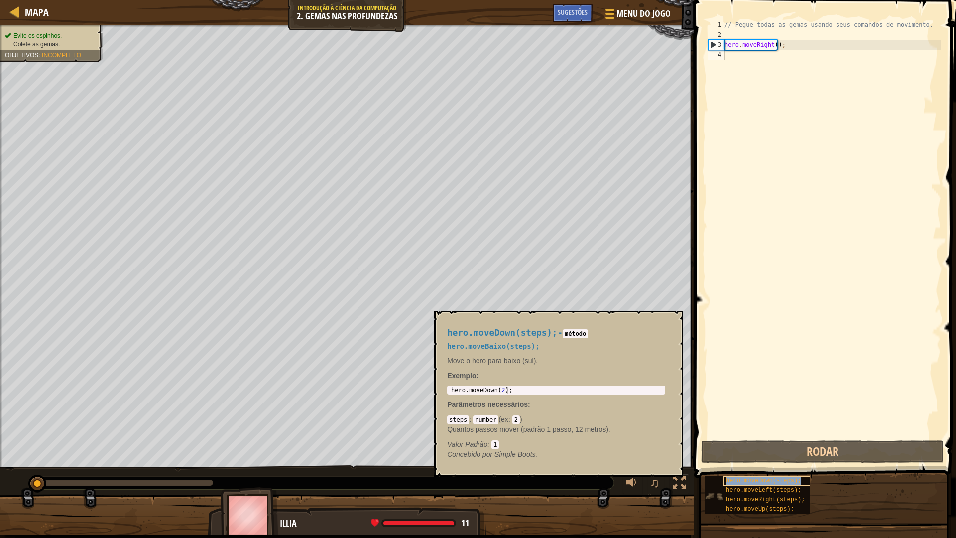
click at [737, 470] on span "hero.moveDown(steps);" at bounding box center [763, 480] width 75 height 7
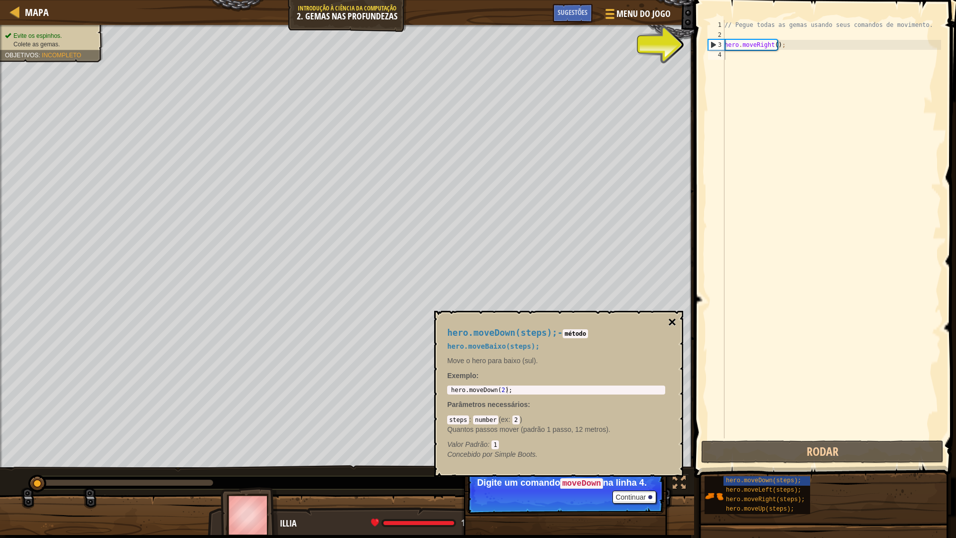
click at [671, 322] on button "×" at bounding box center [672, 322] width 8 height 14
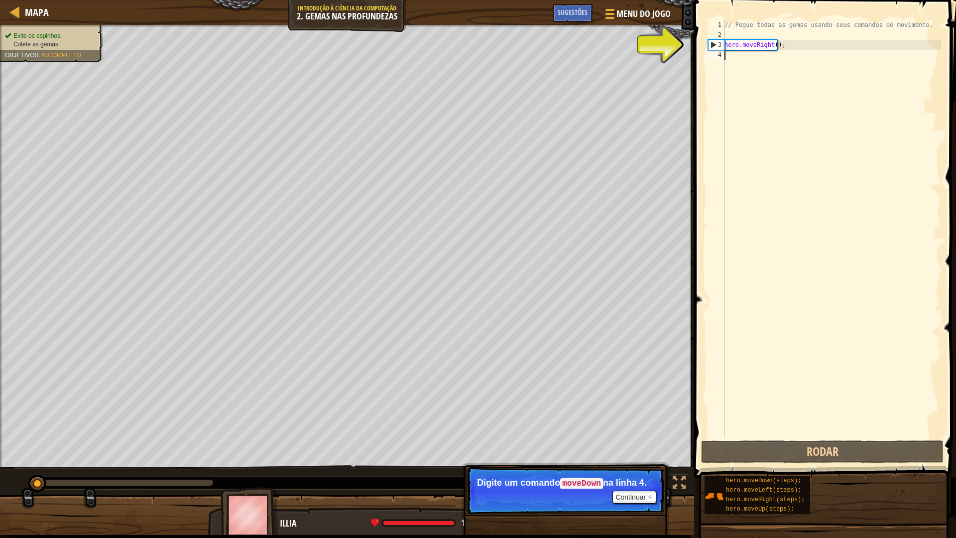
click at [769, 71] on div "// Pegue todas as gemas usando seus comandos de movimento. hero . moveRight ( )…" at bounding box center [831, 239] width 219 height 438
click at [772, 42] on div "// Pegue todas as gemas usando seus comandos de movimento. hero . moveRight ( )…" at bounding box center [831, 239] width 219 height 438
type textarea "hero.moveRight(1);"
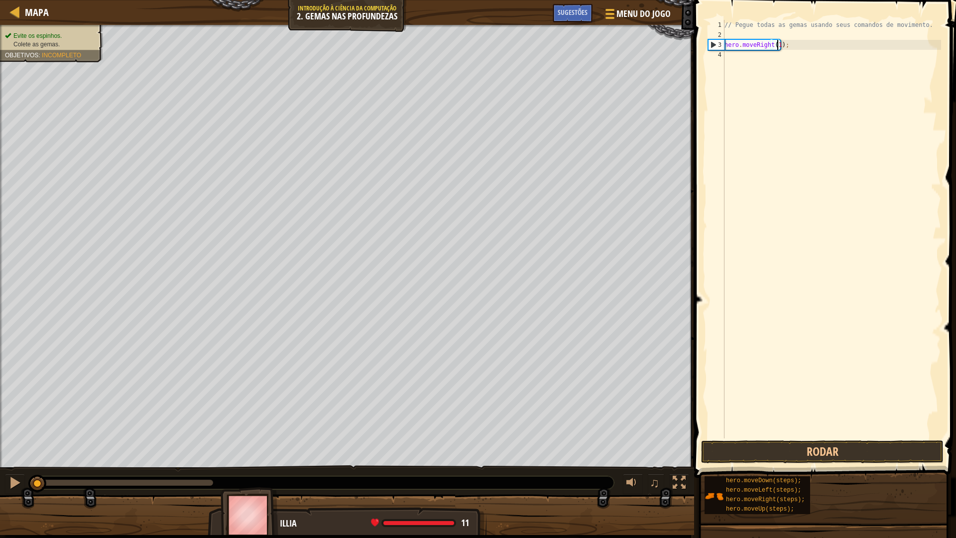
scroll to position [4, 4]
click at [773, 61] on div "// Pegue todas as gemas usando seus comandos de movimento. hero . moveRight ( 1…" at bounding box center [831, 239] width 219 height 438
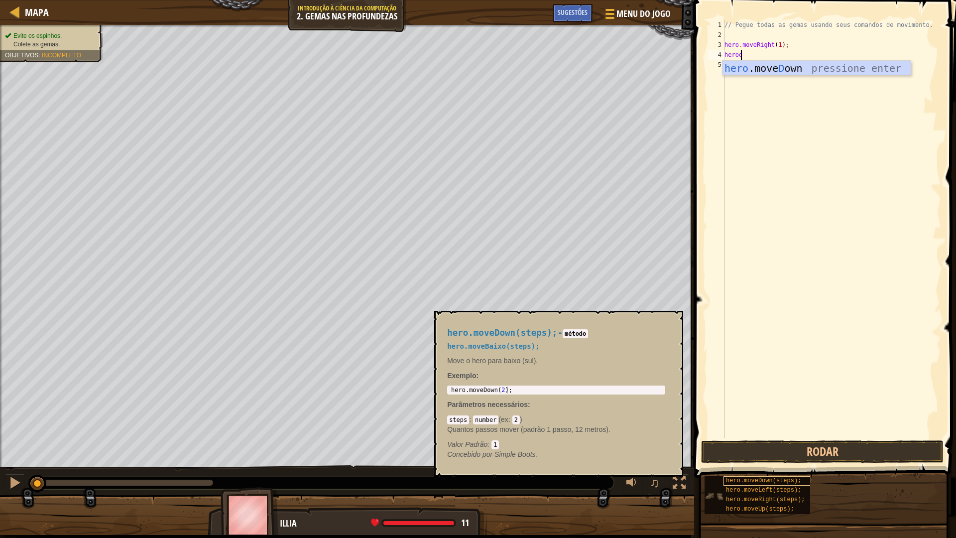
scroll to position [4, 1]
type textarea "herodo"
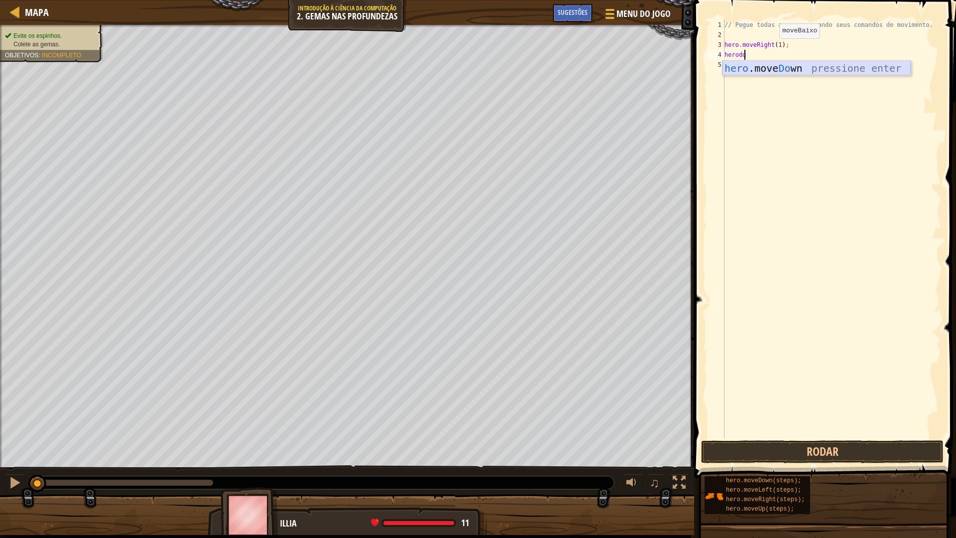
click at [835, 69] on div "hero .move Do wn pressione enter" at bounding box center [816, 83] width 188 height 45
click at [769, 57] on div "// Pegue todas as gemas usando seus comandos de movimento. hero . moveRight ( 1…" at bounding box center [831, 239] width 219 height 438
type textarea "hero.moveDown(1);"
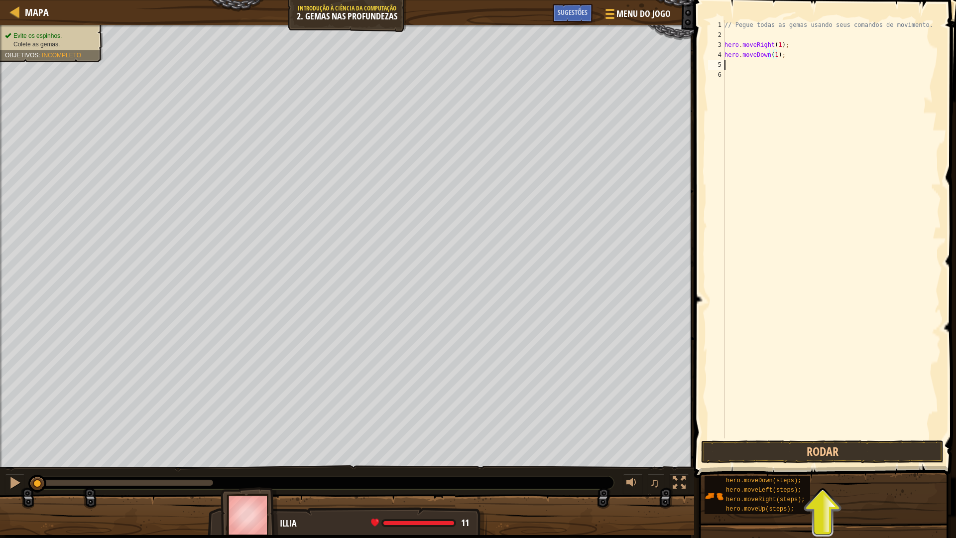
click at [789, 60] on div "// Pegue todas as gemas usando seus comandos de movimento. hero . moveRight ( 1…" at bounding box center [831, 239] width 219 height 438
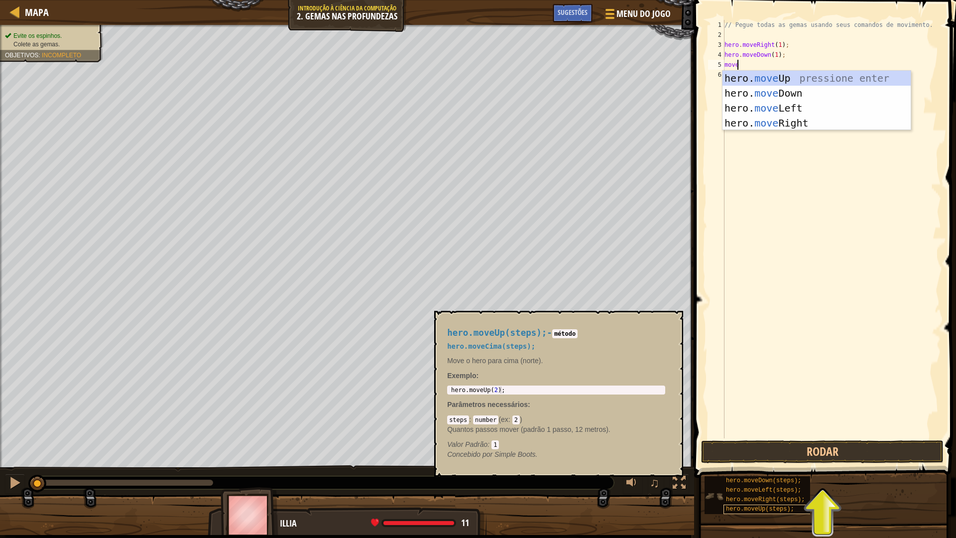
scroll to position [4, 1]
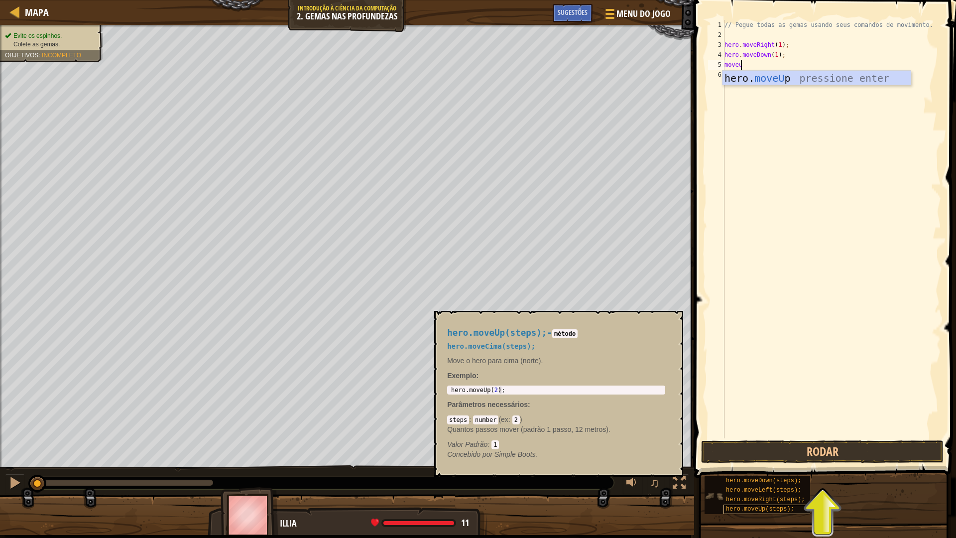
type textarea "moveup"
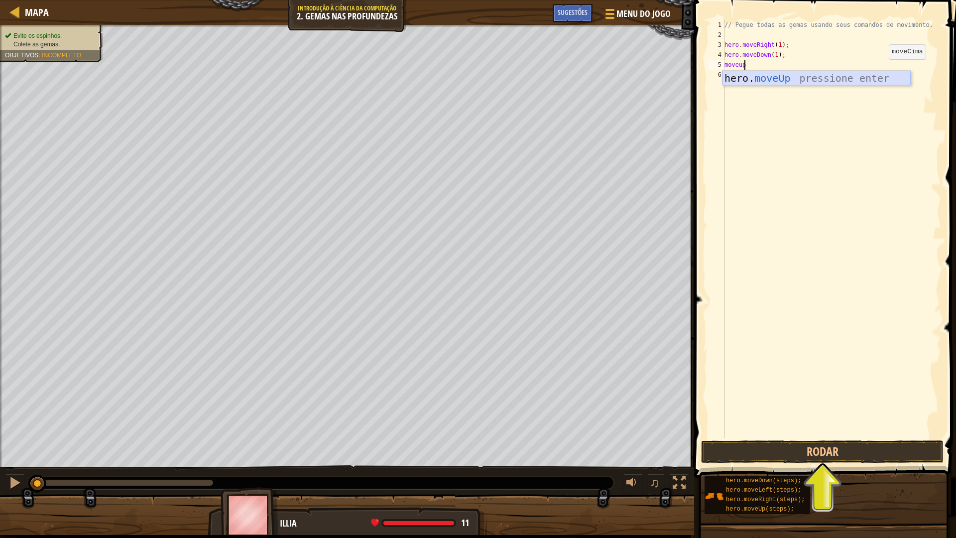
click at [883, 80] on div "hero. moveUp pressione enter" at bounding box center [816, 93] width 188 height 45
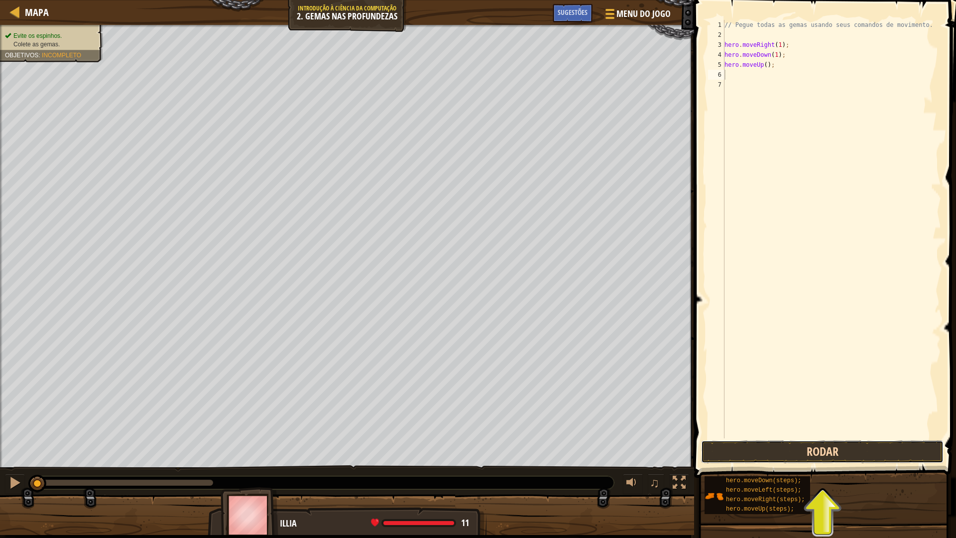
click at [843, 450] on button "Rodar" at bounding box center [822, 451] width 242 height 23
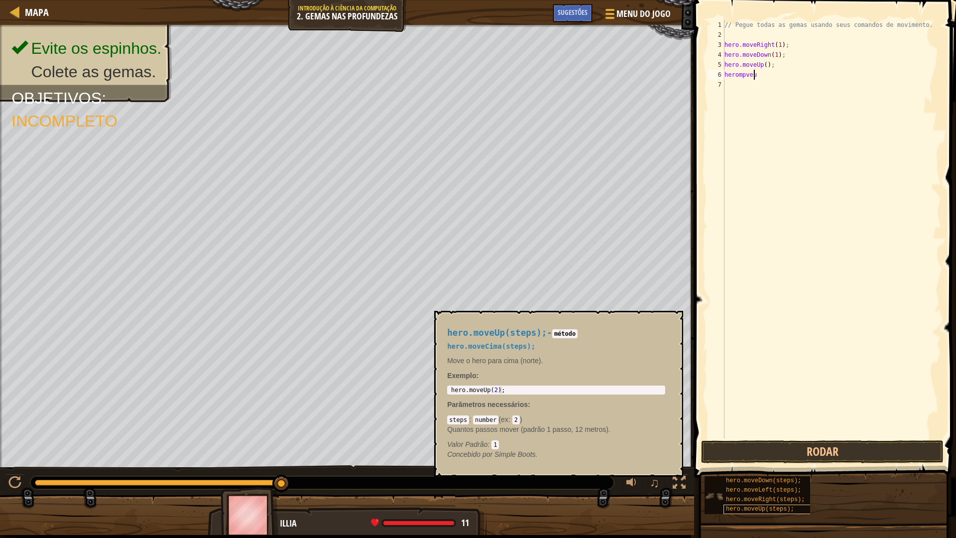
scroll to position [4, 2]
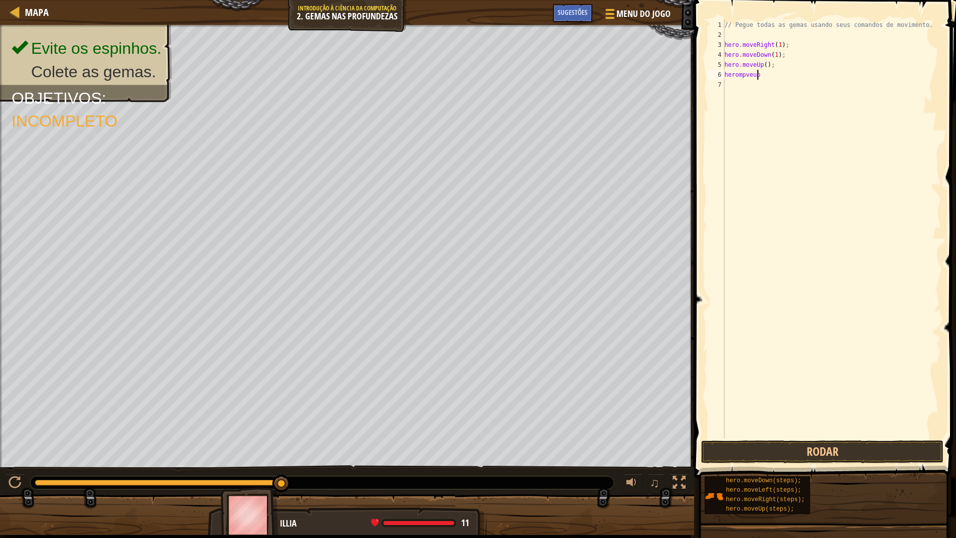
click at [762, 76] on div "// Pegue todas as gemas usando seus comandos de movimento. hero . moveRight ( 1…" at bounding box center [831, 239] width 219 height 438
type textarea "hero.moveUp"
click at [779, 85] on div "hero.moveUp pressione enter" at bounding box center [816, 103] width 188 height 45
click at [867, 453] on button "Rodar" at bounding box center [822, 451] width 242 height 23
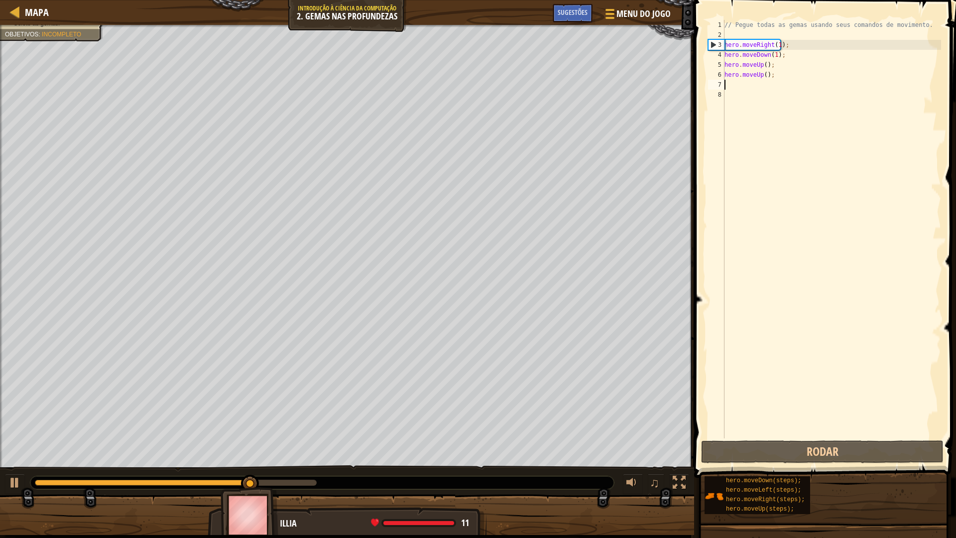
click at [762, 87] on div "// Pegue todas as gemas usando seus comandos de movimento. hero . moveRight ( 1…" at bounding box center [831, 239] width 219 height 438
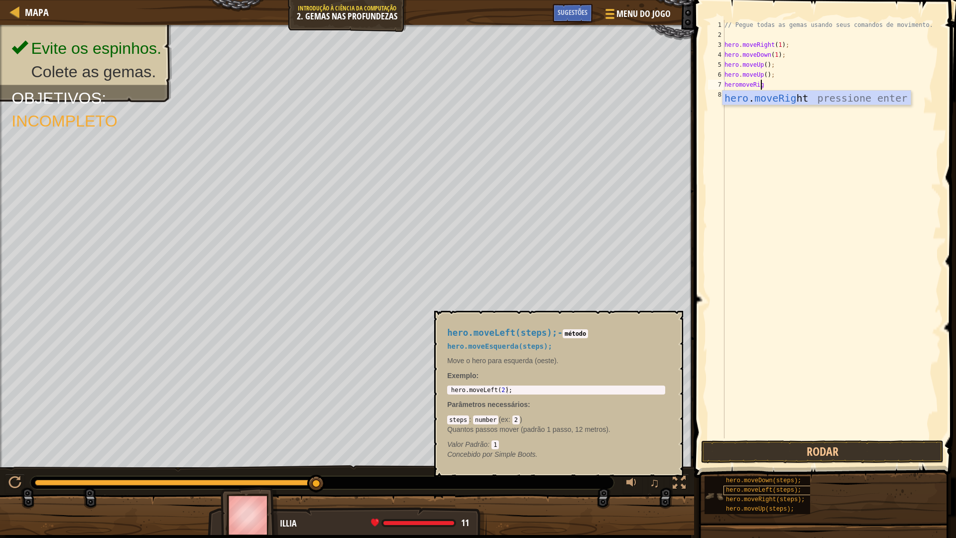
scroll to position [4, 3]
type textarea "heromoveRight"
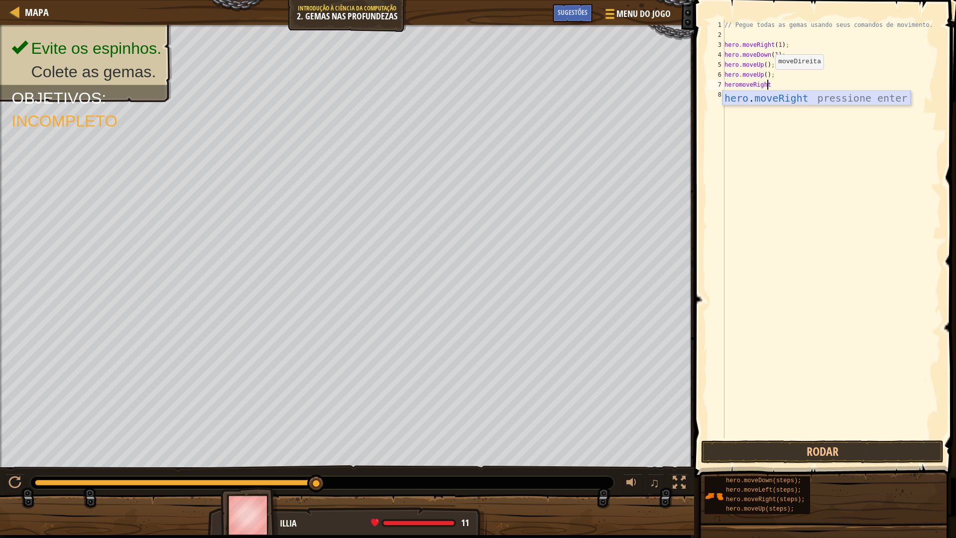
click at [795, 100] on div "hero . moveRight pressione enter" at bounding box center [816, 113] width 188 height 45
click at [863, 452] on button "Rodar" at bounding box center [822, 451] width 242 height 23
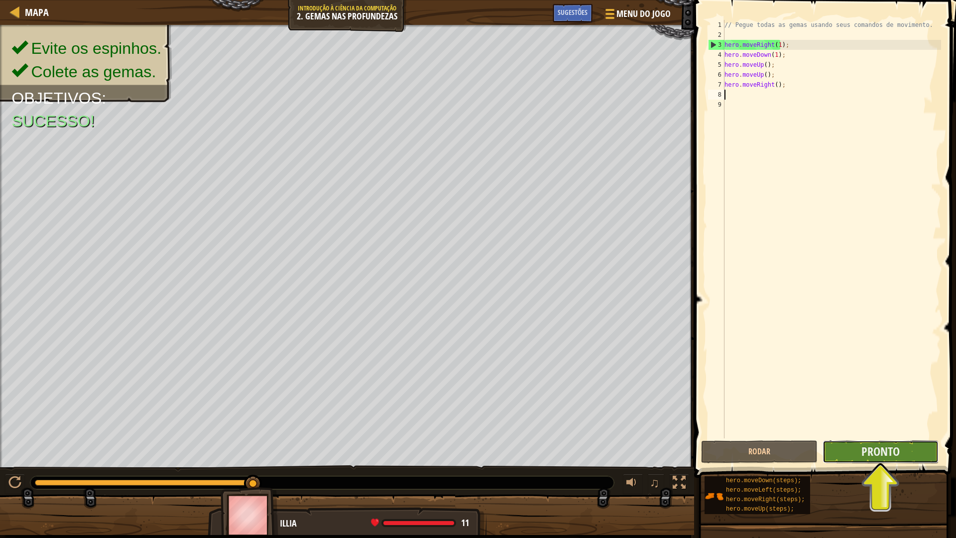
click at [845, 453] on button "Pronto" at bounding box center [880, 451] width 116 height 23
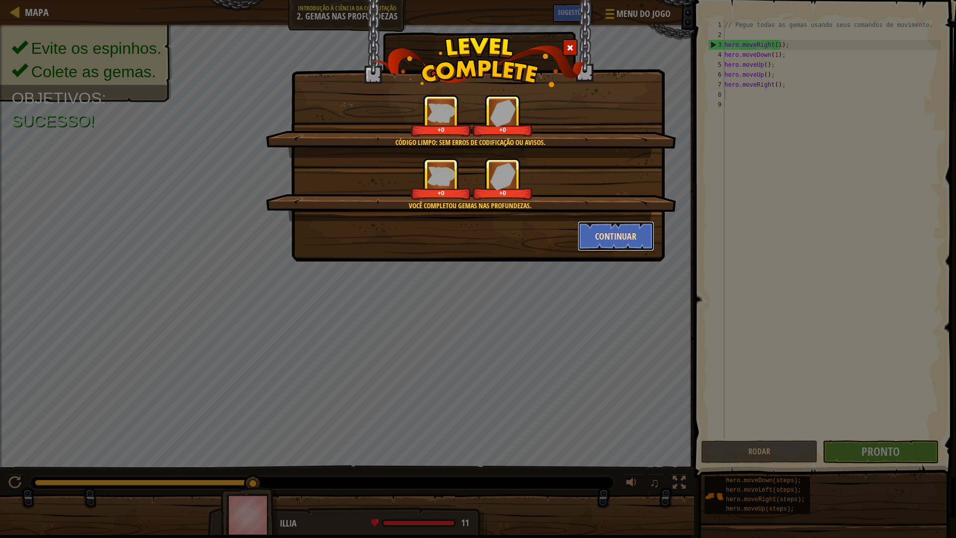
click at [611, 230] on button "Continuar" at bounding box center [616, 236] width 77 height 30
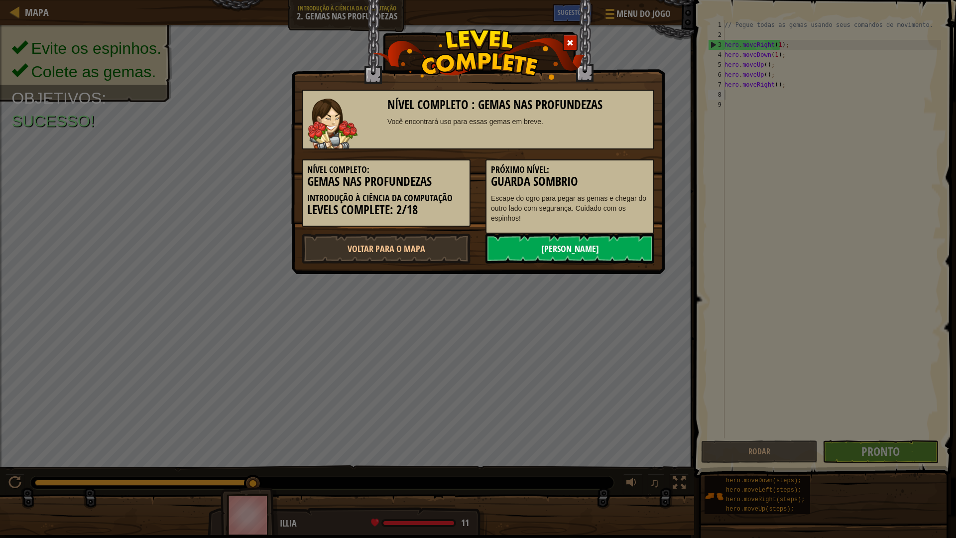
click at [521, 248] on link "Próximo Nível" at bounding box center [569, 248] width 169 height 30
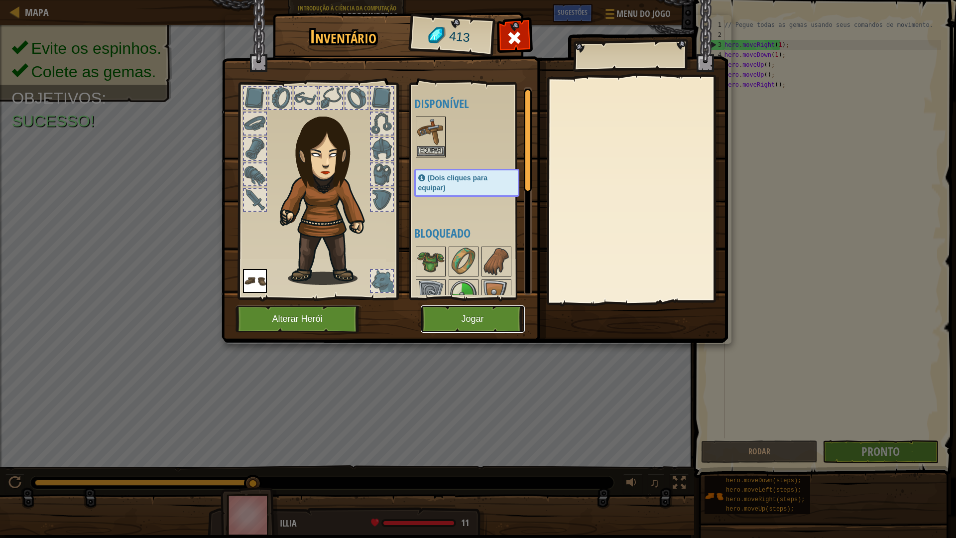
click at [451, 321] on button "Jogar" at bounding box center [473, 318] width 104 height 27
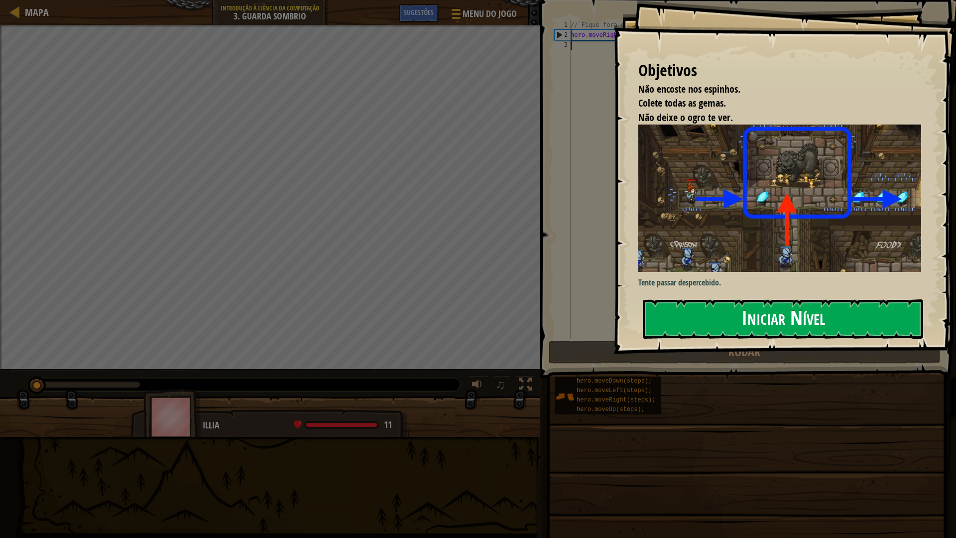
click at [665, 322] on button "Iniciar Nível" at bounding box center [783, 318] width 280 height 39
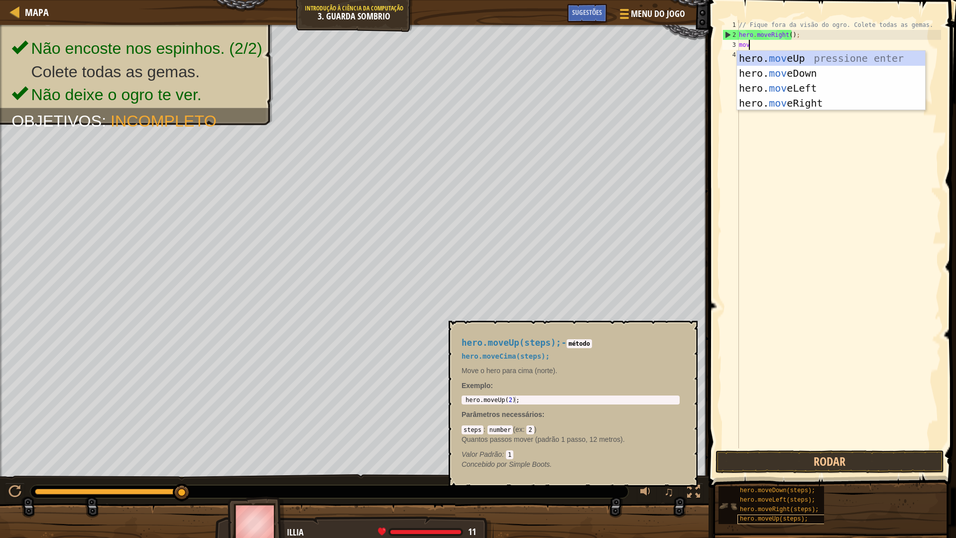
scroll to position [4, 0]
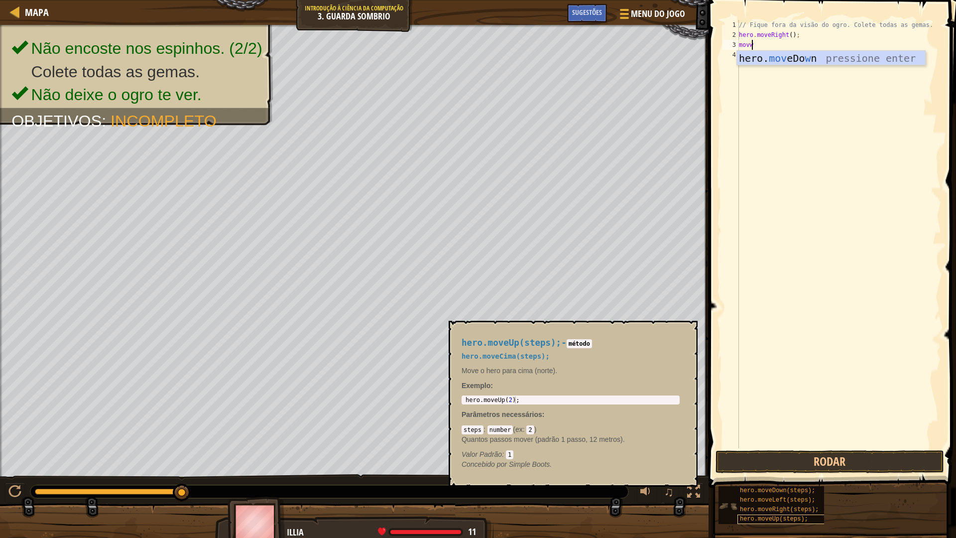
type textarea "mov"
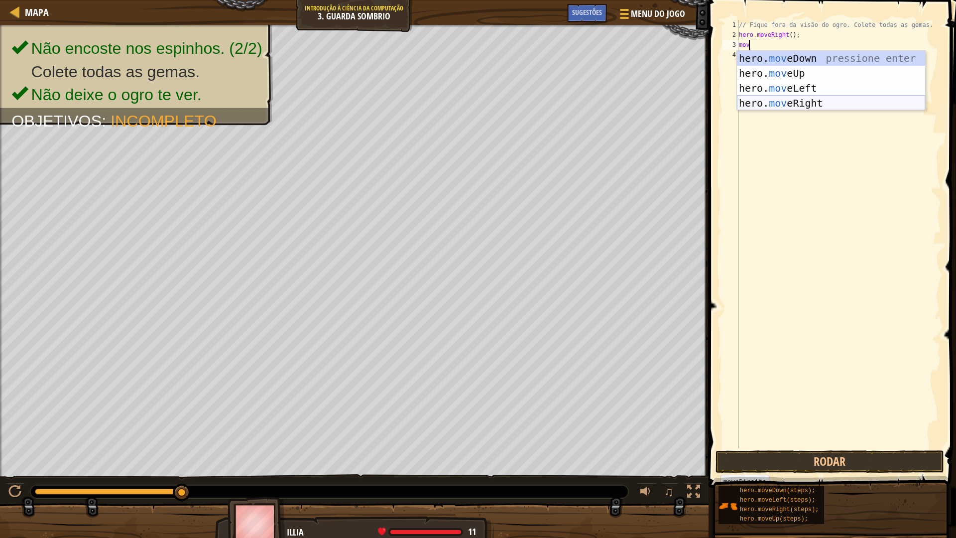
click at [872, 105] on div "hero. mov eDown pressione enter hero. mov eUp pressione enter hero. mov eLeft p…" at bounding box center [831, 96] width 188 height 90
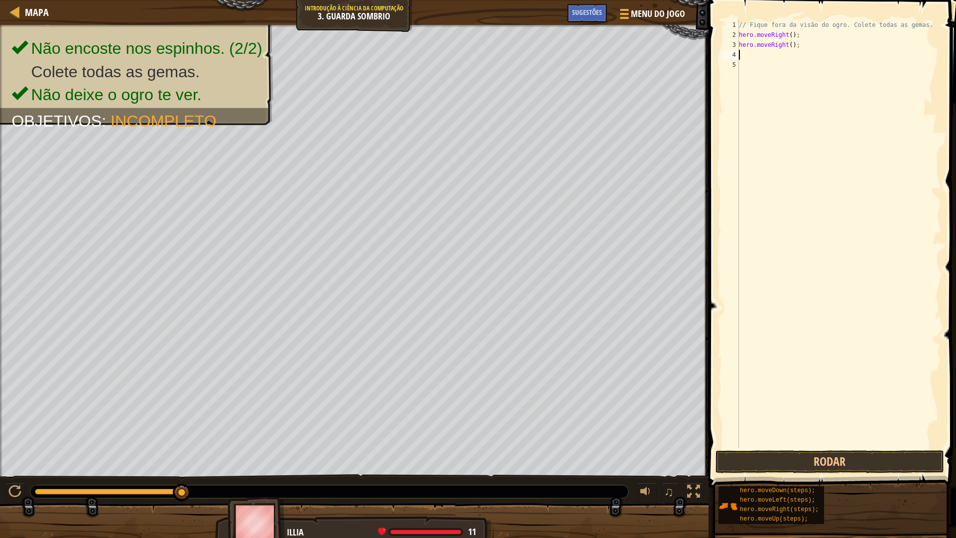
scroll to position [4, 0]
click at [786, 46] on div "// Fique fora da visão do ogro. Colete todas as gemas. hero . moveRight ( ) ; h…" at bounding box center [839, 244] width 204 height 448
click at [790, 46] on div "// Fique fora da visão do ogro. Colete todas as gemas. hero . moveRight ( ) ; h…" at bounding box center [839, 244] width 204 height 448
click at [786, 47] on div "// Fique fora da visão do ogro. Colete todas as gemas. hero . moveRight ( ) ; h…" at bounding box center [839, 244] width 204 height 448
click at [788, 48] on div "// Fique fora da visão do ogro. Colete todas as gemas. hero . moveRight ( ) ; h…" at bounding box center [839, 244] width 204 height 448
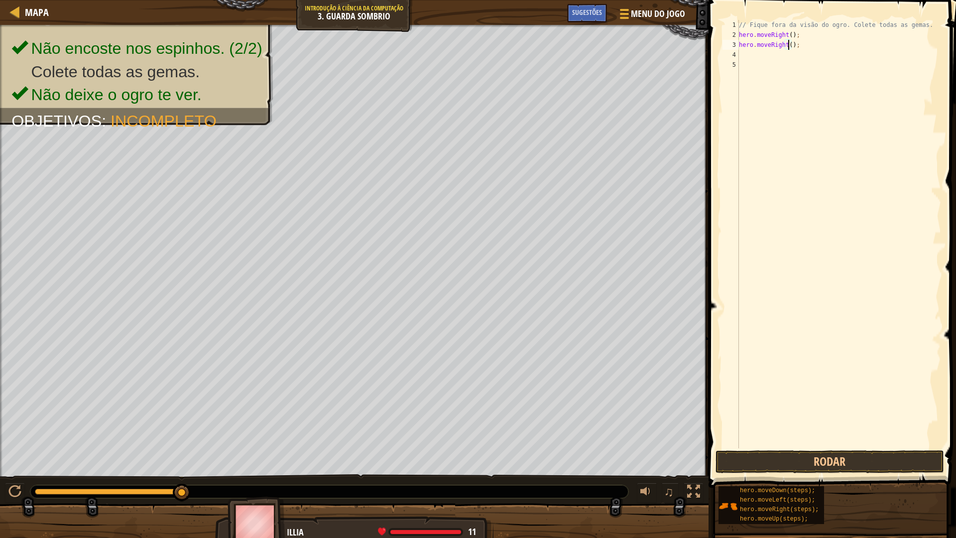
scroll to position [4, 4]
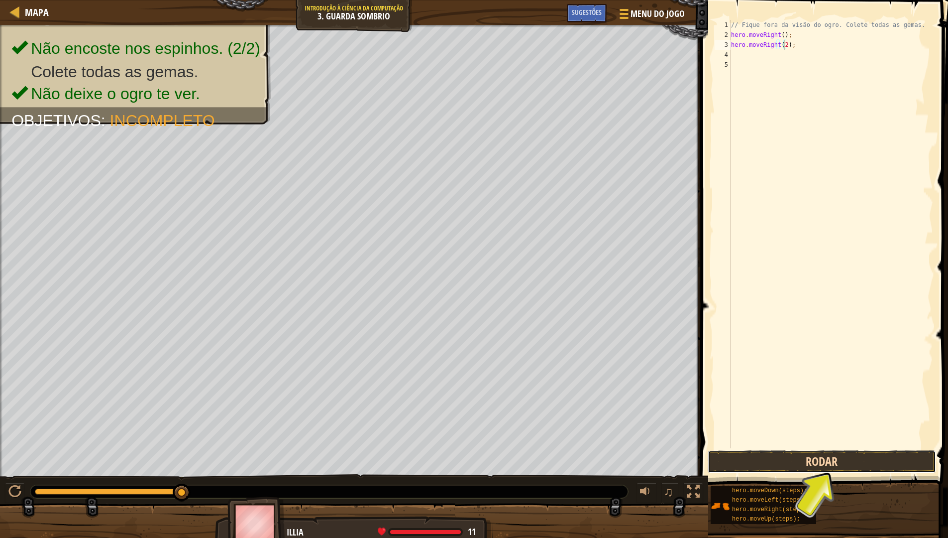
click at [850, 457] on button "Rodar" at bounding box center [822, 461] width 229 height 23
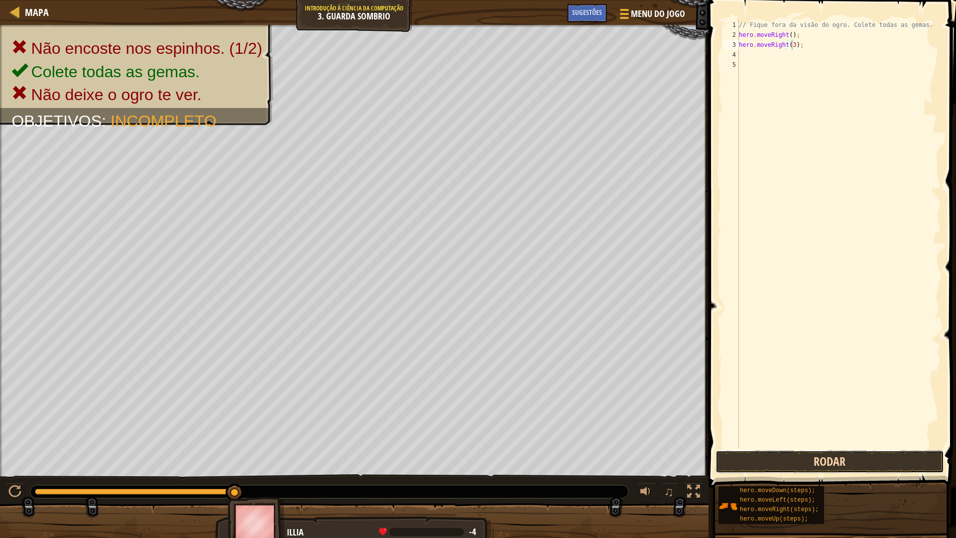
click at [823, 454] on button "Rodar" at bounding box center [829, 461] width 229 height 23
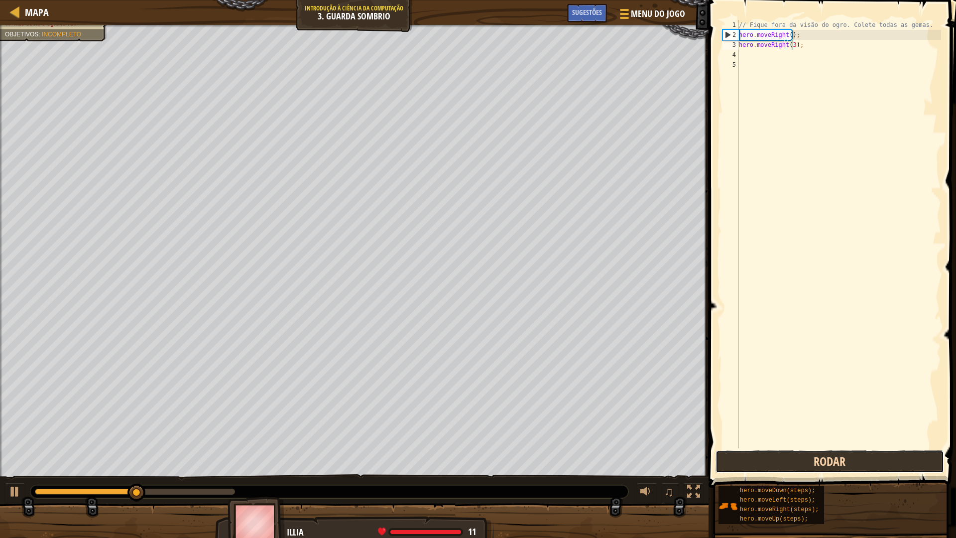
click at [823, 459] on button "Rodar" at bounding box center [829, 461] width 229 height 23
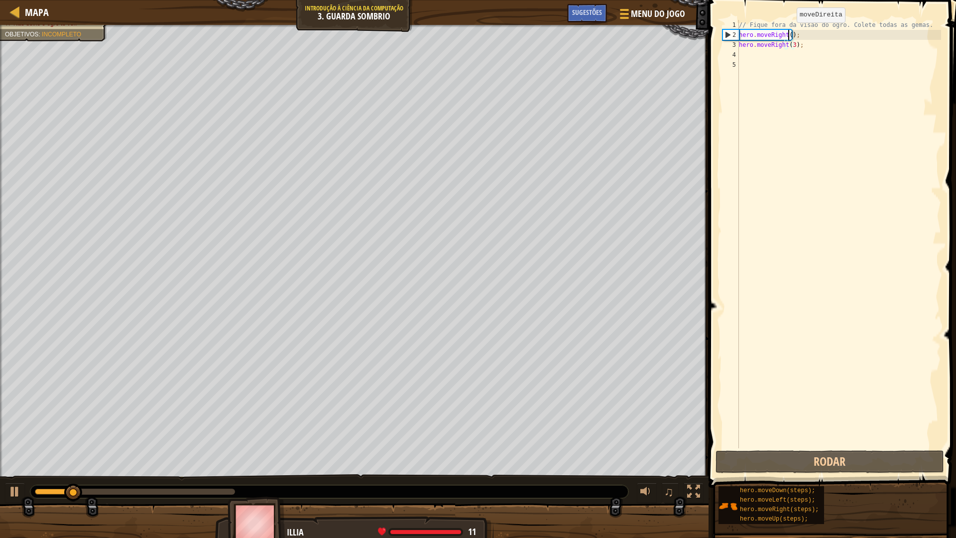
click at [788, 32] on div "// Fique fora da visão do ogro. Colete todas as gemas. hero . moveRight ( ) ; h…" at bounding box center [839, 244] width 204 height 448
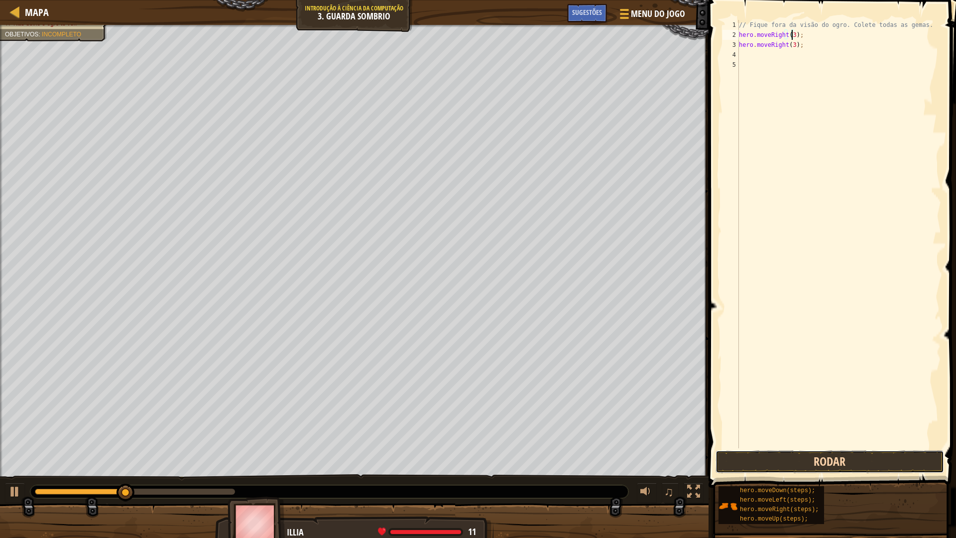
click at [801, 470] on button "Rodar" at bounding box center [829, 461] width 229 height 23
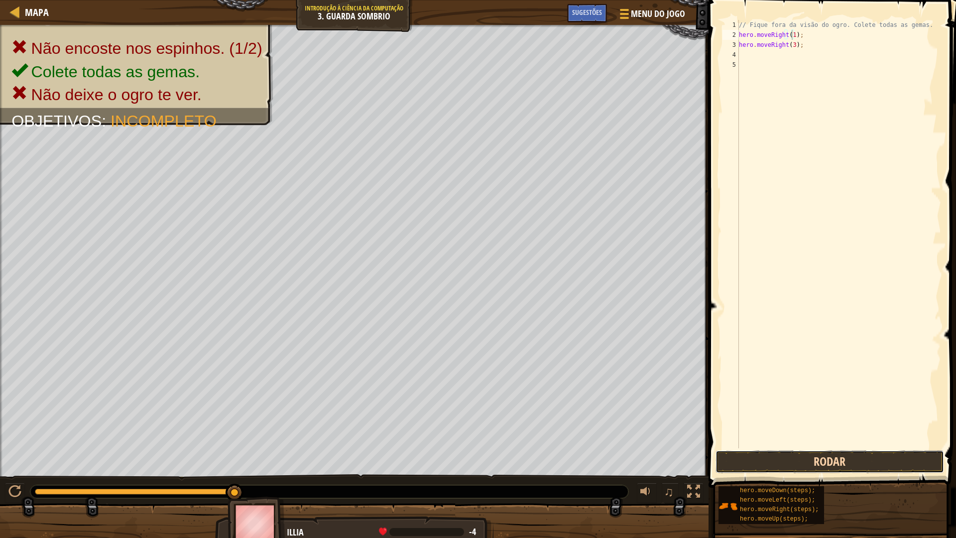
click at [828, 459] on button "Rodar" at bounding box center [829, 461] width 229 height 23
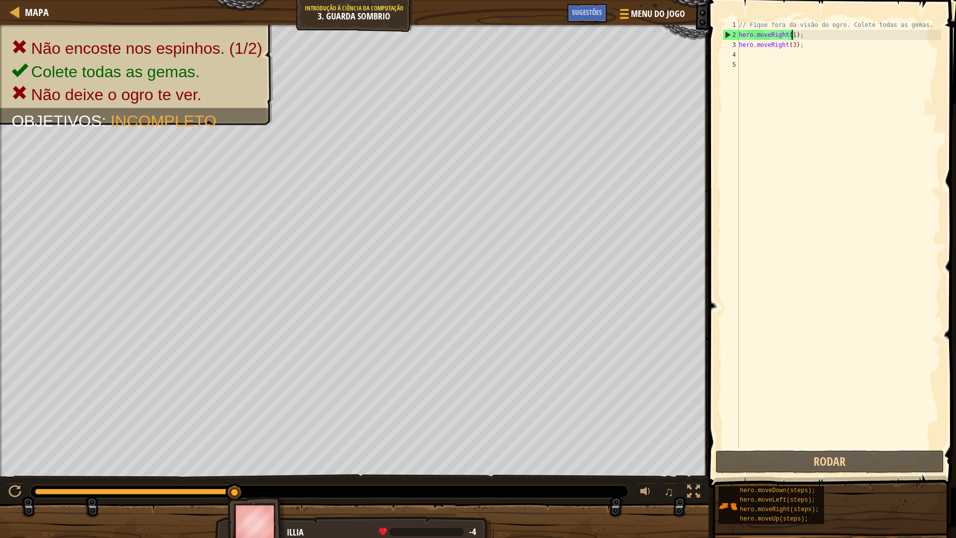
click at [818, 42] on div "// Fique fora da visão do ogro. Colete todas as gemas. hero . moveRight ( 1 ) ;…" at bounding box center [839, 244] width 204 height 448
type textarea "h"
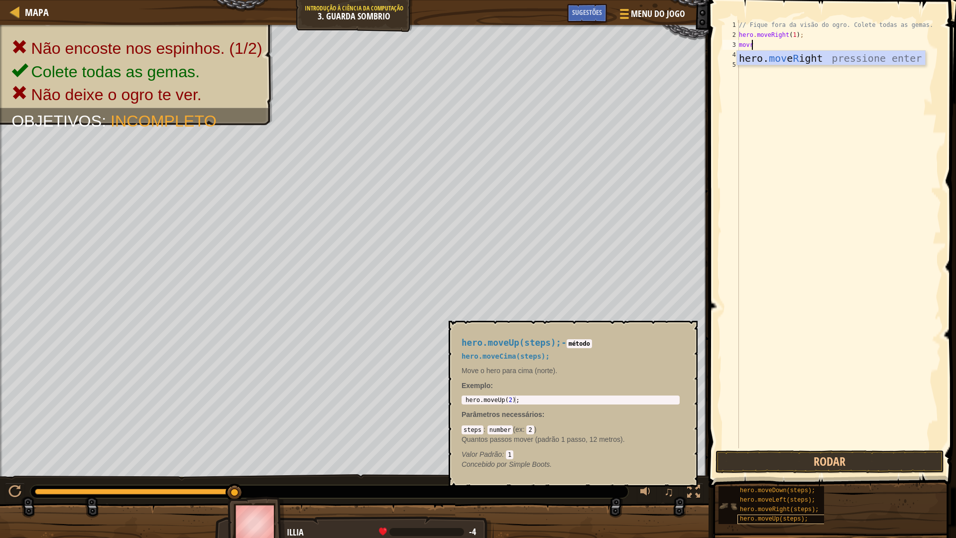
scroll to position [4, 0]
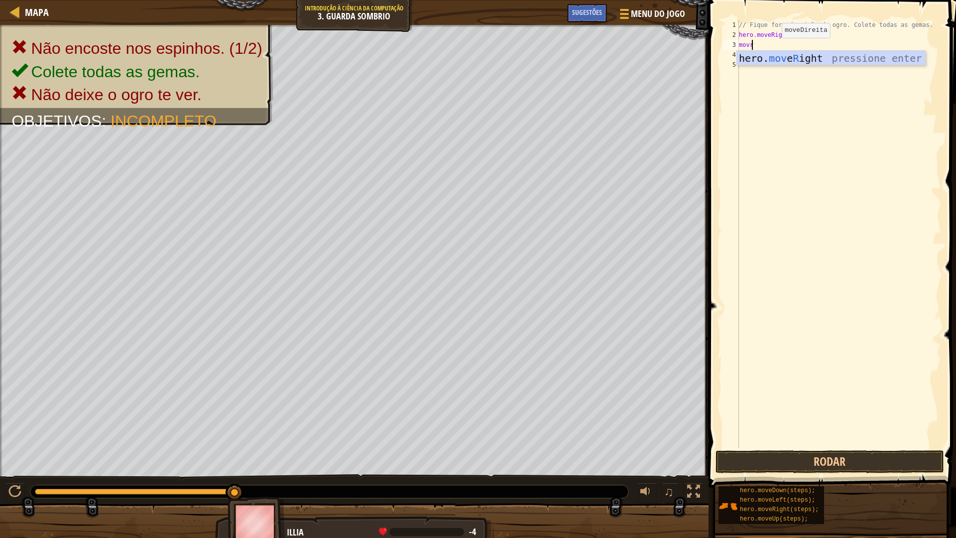
type textarea "movr"
click at [767, 0] on body "Mapa Introdução à Ciência da Computação 3. Guarda Sombrio Menu do Jogo Pronto S…" at bounding box center [478, 0] width 956 height 0
click at [761, 50] on div "// Fique fora da visão do ogro. Colete todas as gemas. hero . moveRight ( 1 ) ;…" at bounding box center [839, 244] width 204 height 448
click at [757, 43] on div "// Fique fora da visão do ogro. Colete todas as gemas. hero . moveRight ( 1 ) ;…" at bounding box center [839, 244] width 204 height 448
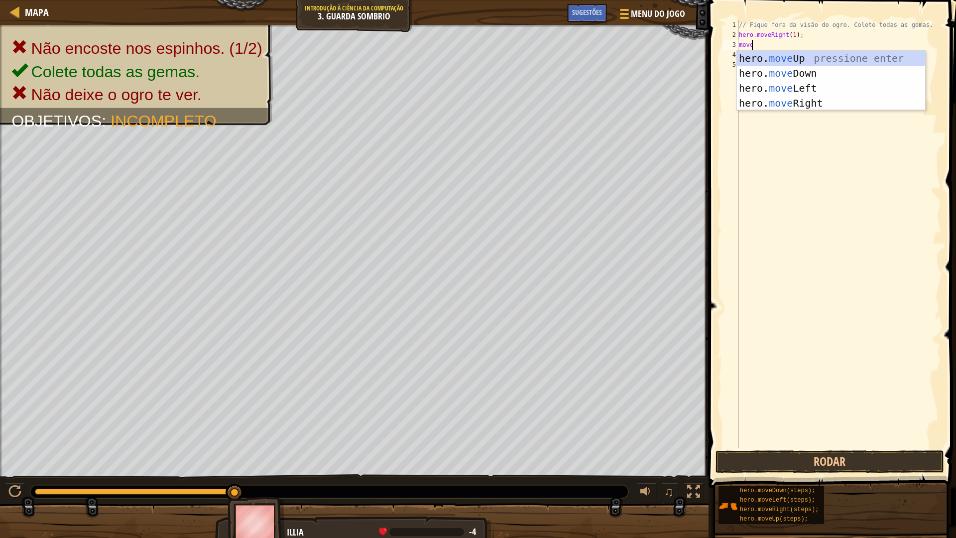
scroll to position [4, 0]
type textarea "mover"
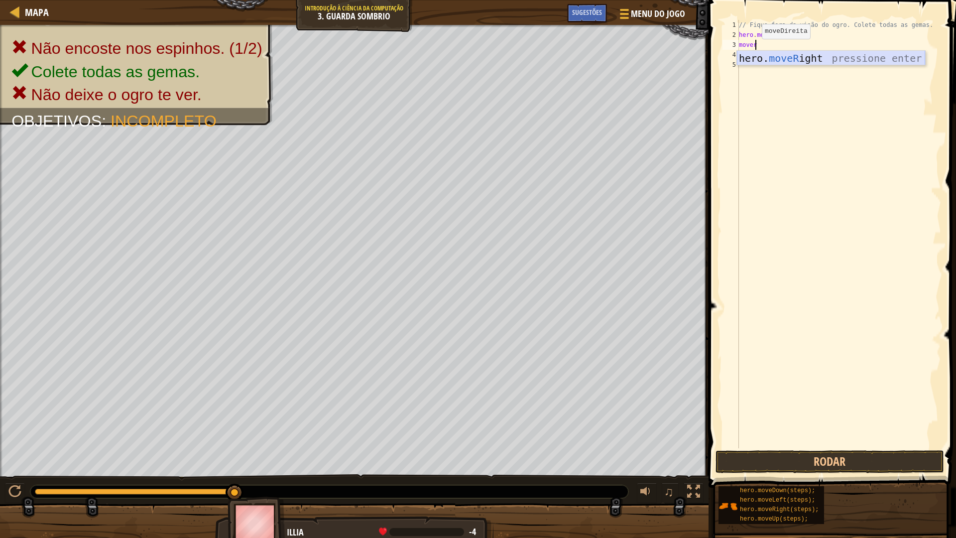
click at [757, 54] on div "hero. moveR ight pressione enter" at bounding box center [831, 73] width 188 height 45
click at [788, 46] on div "// Fique fora da visão do ogro. Colete todas as gemas. hero . moveRight ( 1 ) ;…" at bounding box center [839, 244] width 204 height 448
type textarea "hero.moveRight(1);"
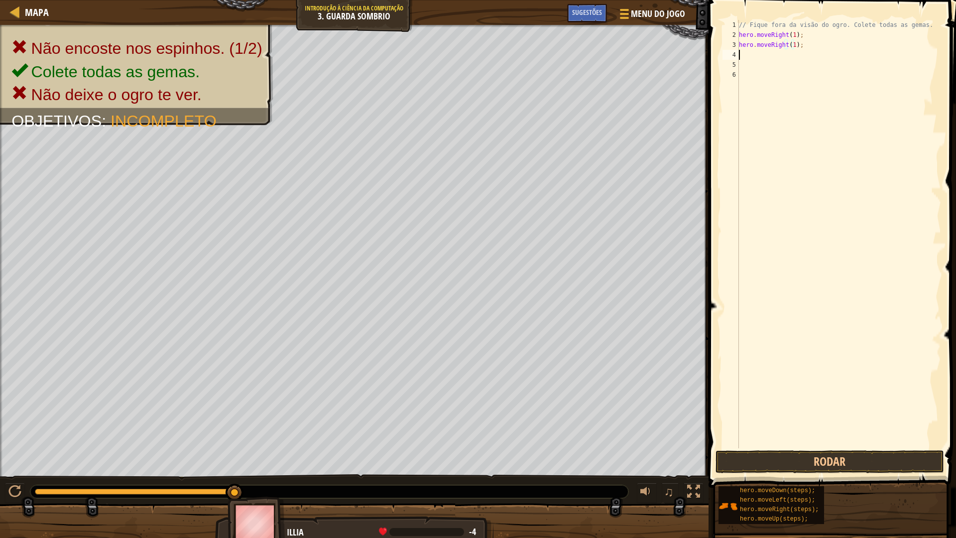
click at [785, 52] on div "// Fique fora da visão do ogro. Colete todas as gemas. hero . moveRight ( 1 ) ;…" at bounding box center [839, 244] width 204 height 448
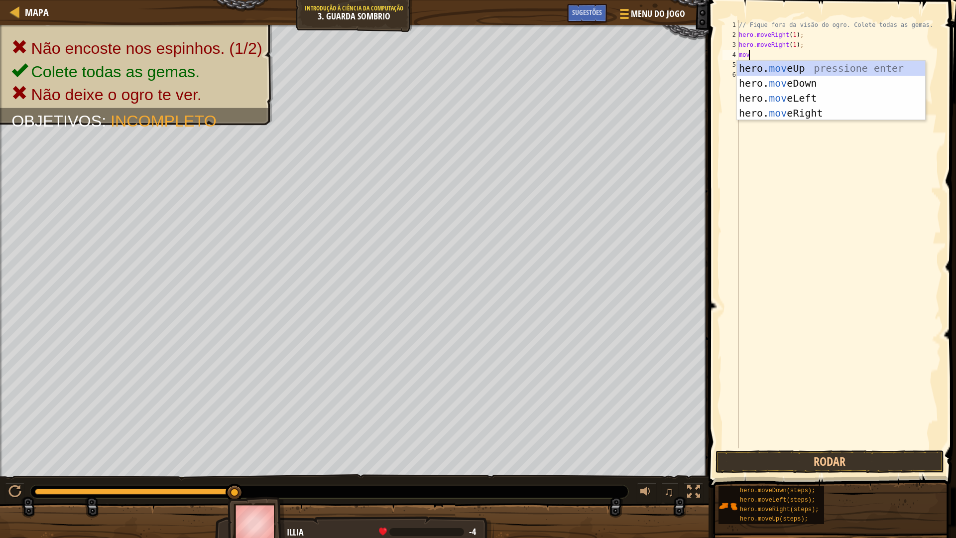
scroll to position [4, 0]
type textarea "mover"
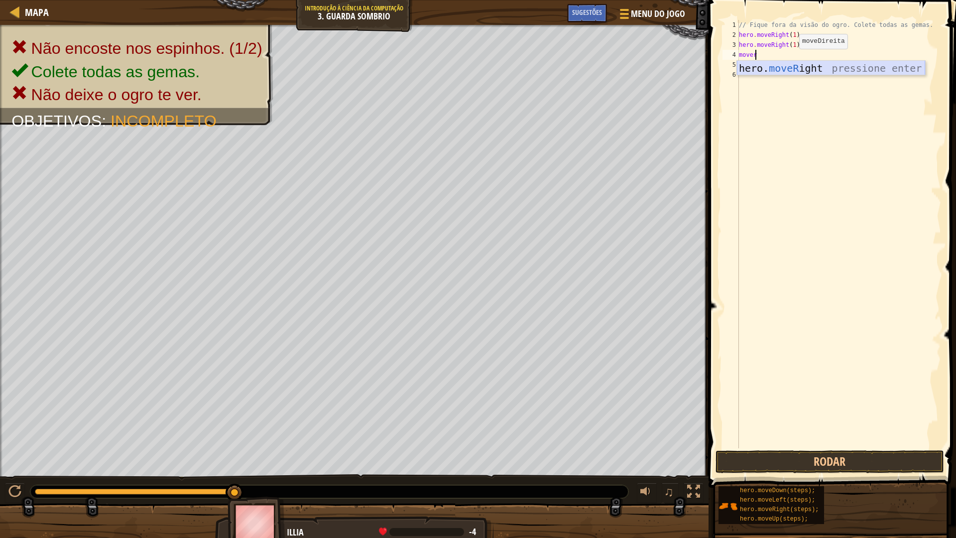
click at [793, 66] on div "hero. moveR ight pressione enter" at bounding box center [831, 83] width 188 height 45
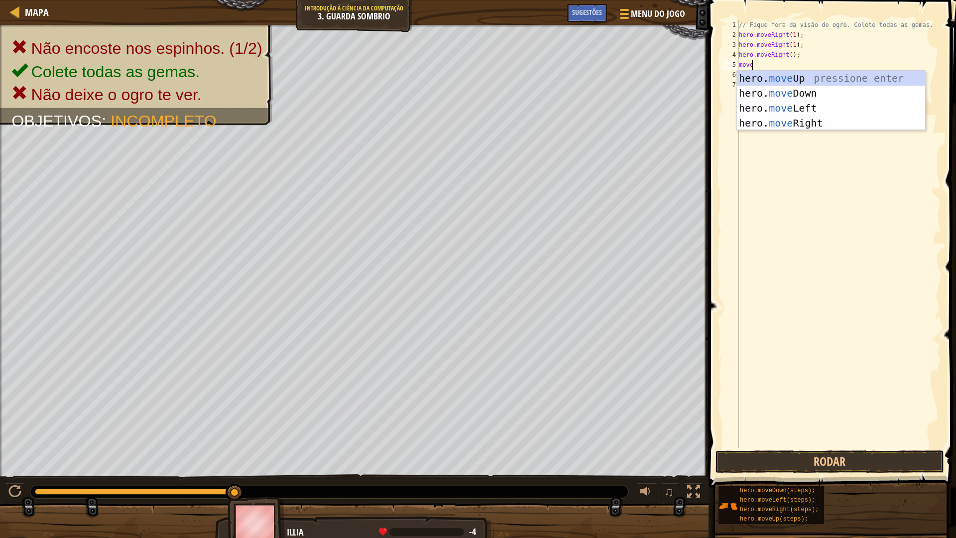
type textarea "mover"
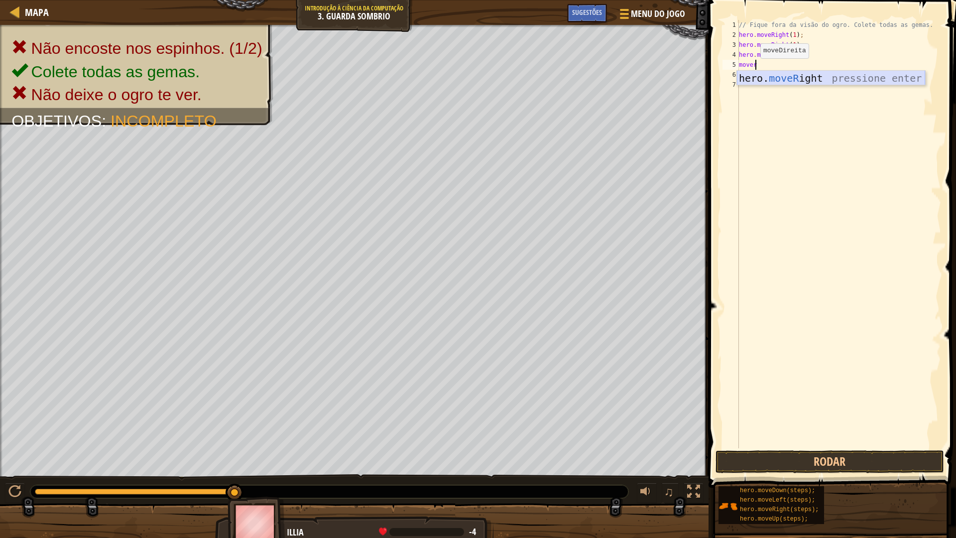
click at [775, 81] on div "hero. moveR ight pressione enter" at bounding box center [831, 93] width 188 height 45
click at [787, 55] on div "// Fique fora da visão do ogro. Colete todas as gemas. hero . moveRight ( 1 ) ;…" at bounding box center [839, 244] width 204 height 448
click at [790, 65] on div "// Fique fora da visão do ogro. Colete todas as gemas. hero . moveRight ( 1 ) ;…" at bounding box center [839, 244] width 204 height 448
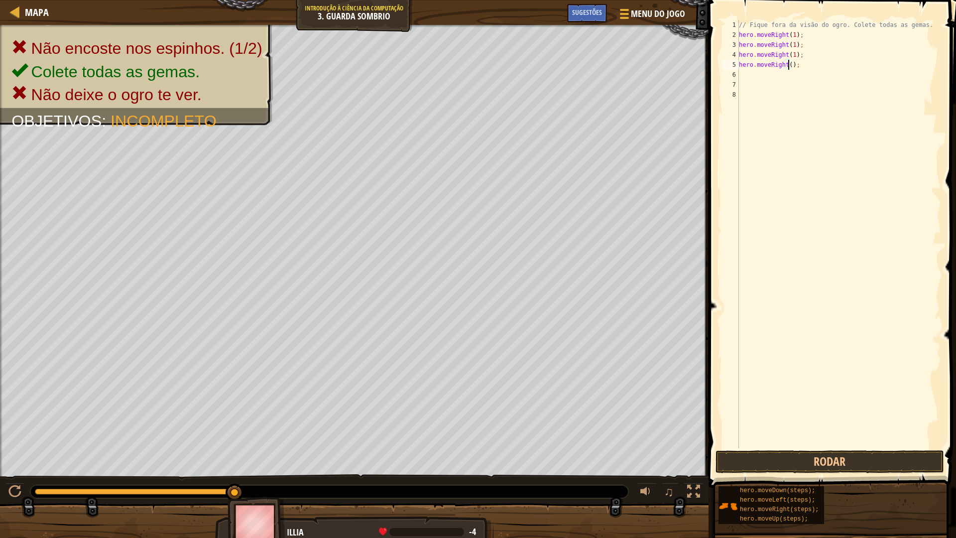
click at [799, 68] on div "// Fique fora da visão do ogro. Colete todas as gemas. hero . moveRight ( 1 ) ;…" at bounding box center [839, 244] width 204 height 448
type textarea "h"
click at [863, 467] on button "Rodar" at bounding box center [829, 461] width 229 height 23
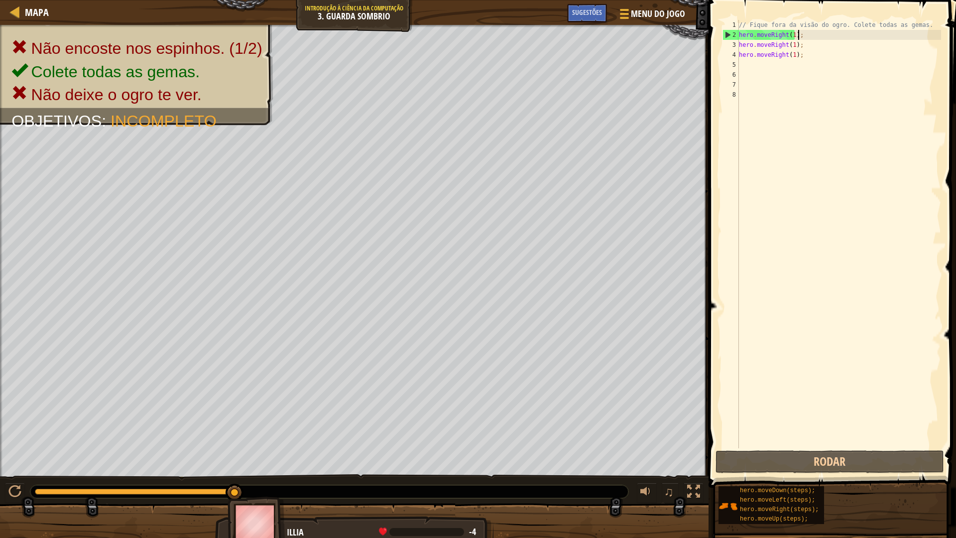
click at [816, 36] on div "// Fique fora da visão do ogro. Colete todas as gemas. hero . moveRight ( 1 ) ;…" at bounding box center [839, 244] width 204 height 448
type textarea "hero.moveRight(1);"
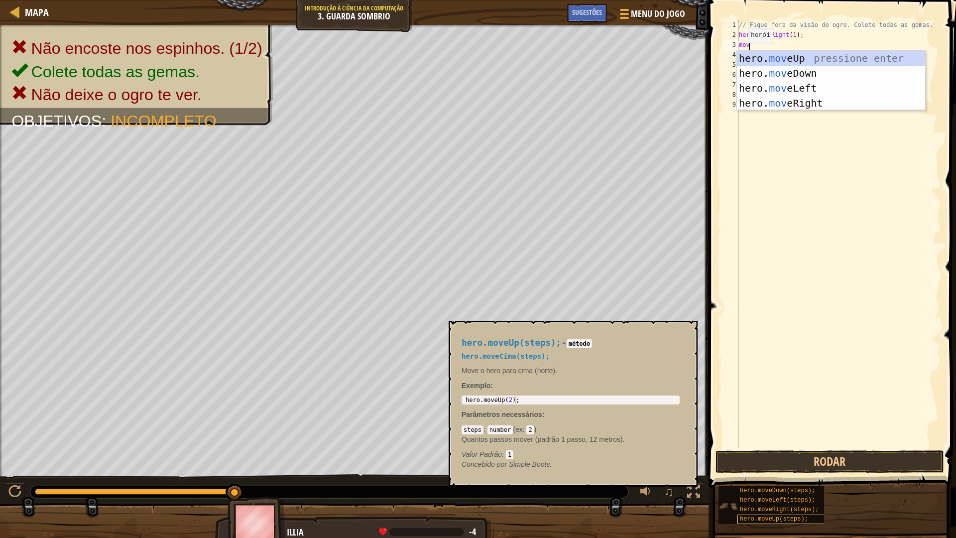
type textarea "move"
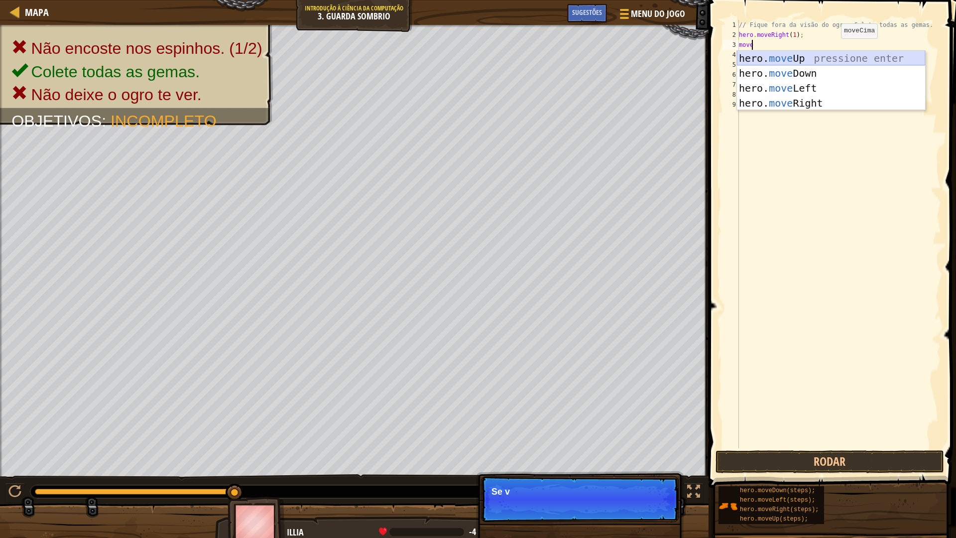
click at [833, 56] on div "hero. move Up pressione enter hero. move Down pressione enter hero. move Left p…" at bounding box center [831, 96] width 188 height 90
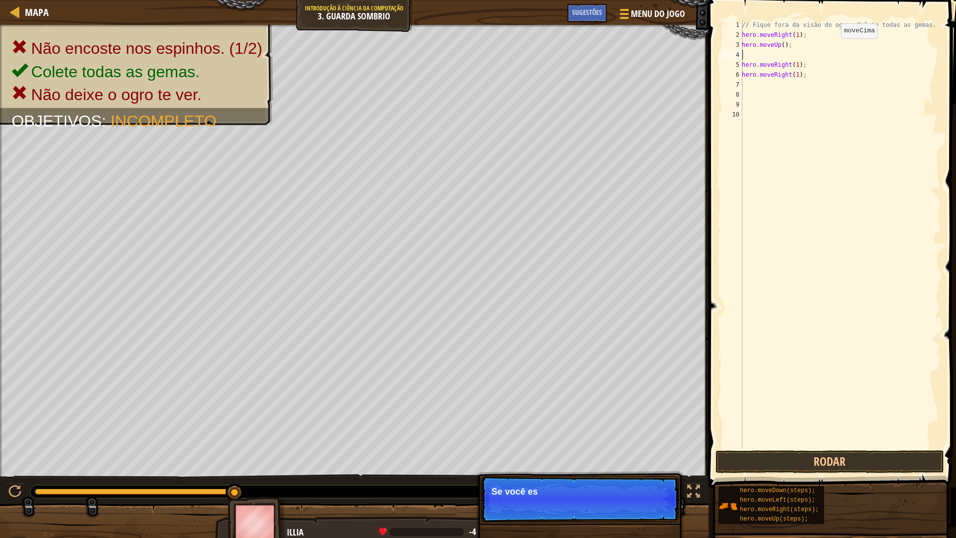
scroll to position [4, 0]
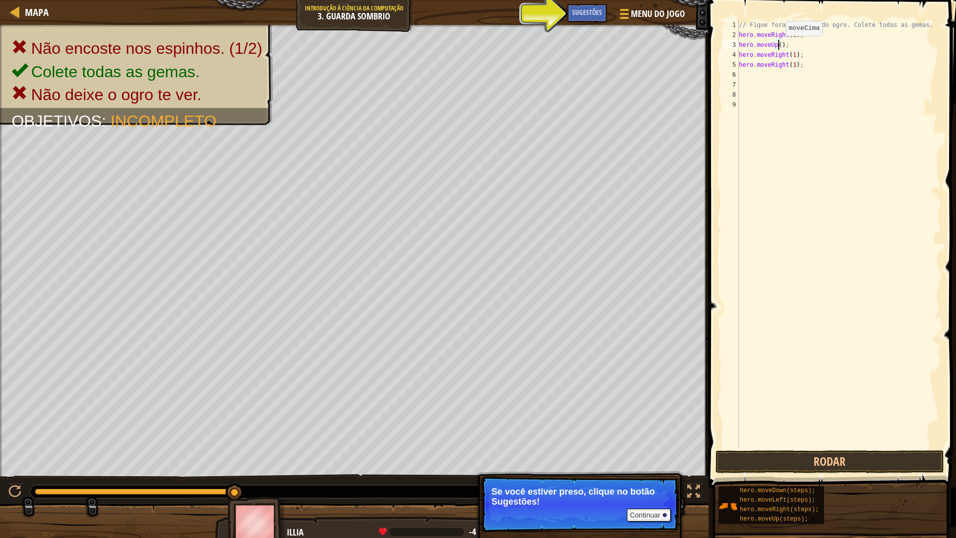
click at [777, 46] on div "// Fique fora da visão do ogro. Colete todas as gemas. hero . moveRight ( 1 ) ;…" at bounding box center [839, 244] width 204 height 448
drag, startPoint x: 755, startPoint y: 472, endPoint x: 755, endPoint y: 466, distance: 6.0
click at [755, 469] on button "Rodar" at bounding box center [829, 461] width 229 height 23
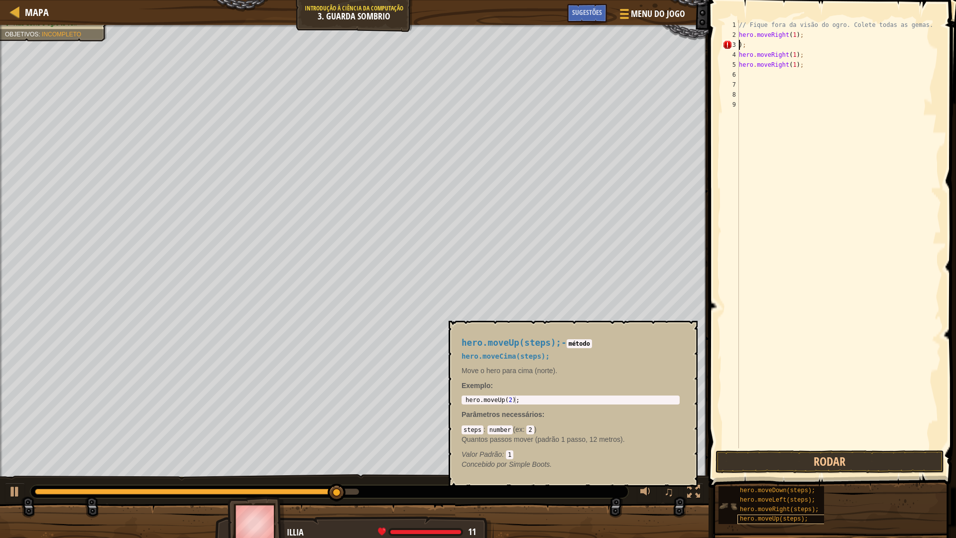
scroll to position [4, 0]
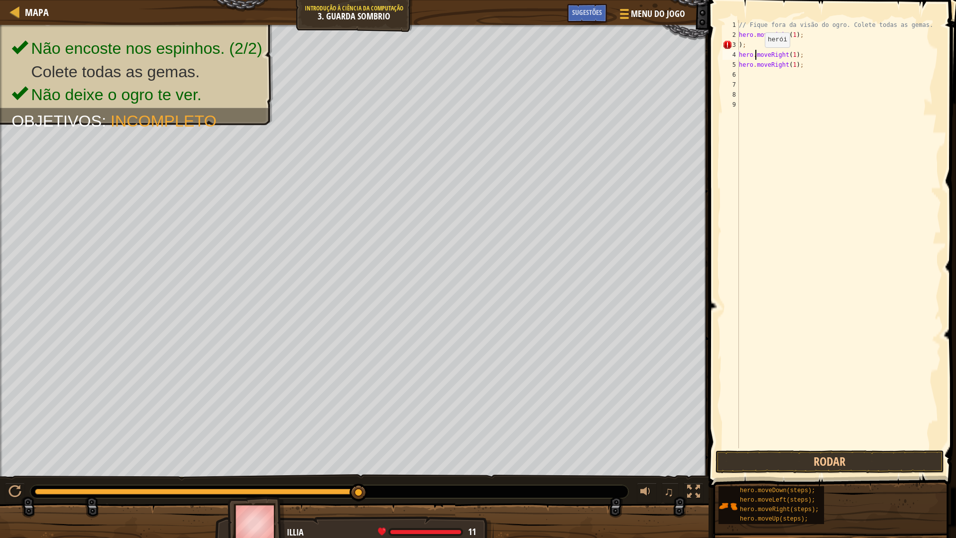
click at [758, 55] on div "// Fique fora da visão do ogro. Colete todas as gemas. hero . moveRight ( 1 ) ;…" at bounding box center [839, 244] width 204 height 448
click at [757, 39] on div "// Fique fora da visão do ogro. Colete todas as gemas. hero . moveRight ( 1 ) ;…" at bounding box center [839, 244] width 204 height 448
click at [756, 49] on div "// Fique fora da visão do ogro. Colete todas as gemas. hero . moveRight ( 1 ) ;…" at bounding box center [839, 244] width 204 height 448
type textarea ")"
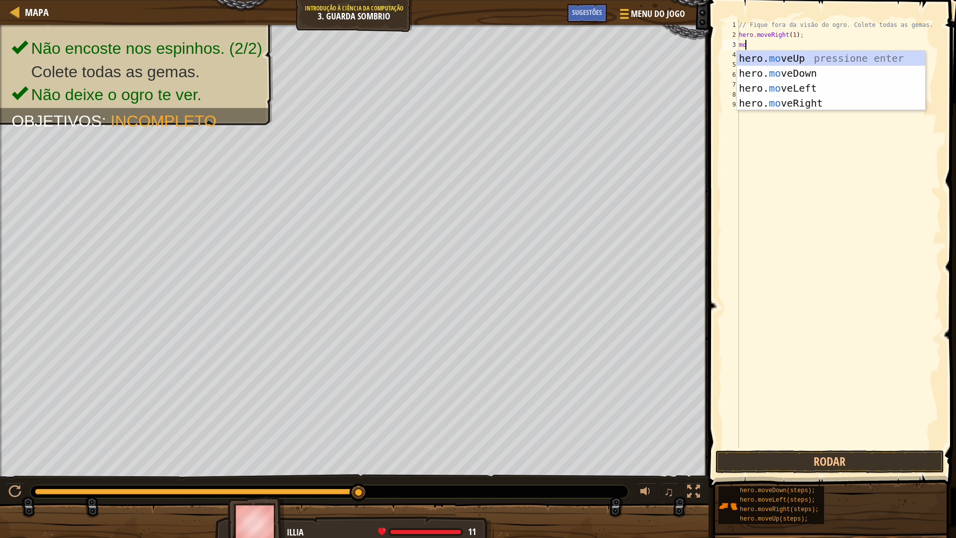
type textarea "move"
click at [771, 57] on div "hero. move Up pressione enter hero. move Down pressione enter hero. move Left p…" at bounding box center [831, 96] width 188 height 90
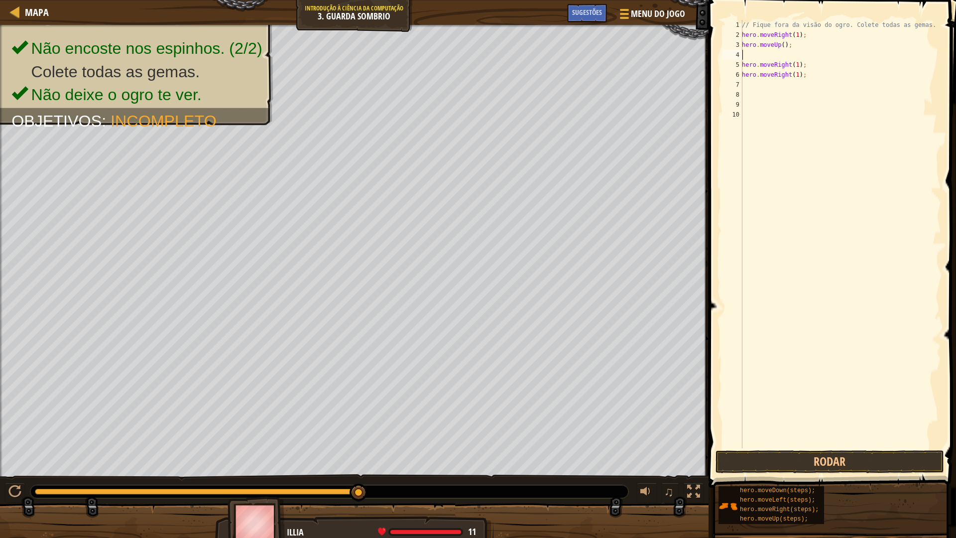
click at [770, 54] on div "// Fique fora da visão do ogro. Colete todas as gemas. hero . moveRight ( 1 ) ;…" at bounding box center [840, 244] width 201 height 448
click at [783, 44] on div "// Fique fora da visão do ogro. Colete todas as gemas. hero . moveRight ( 1 ) ;…" at bounding box center [840, 244] width 201 height 448
type textarea "hero.moveUp(1);"
click at [843, 57] on div "// Fique fora da visão do ogro. Colete todas as gemas. hero . moveRight ( 1 ) ;…" at bounding box center [840, 244] width 201 height 448
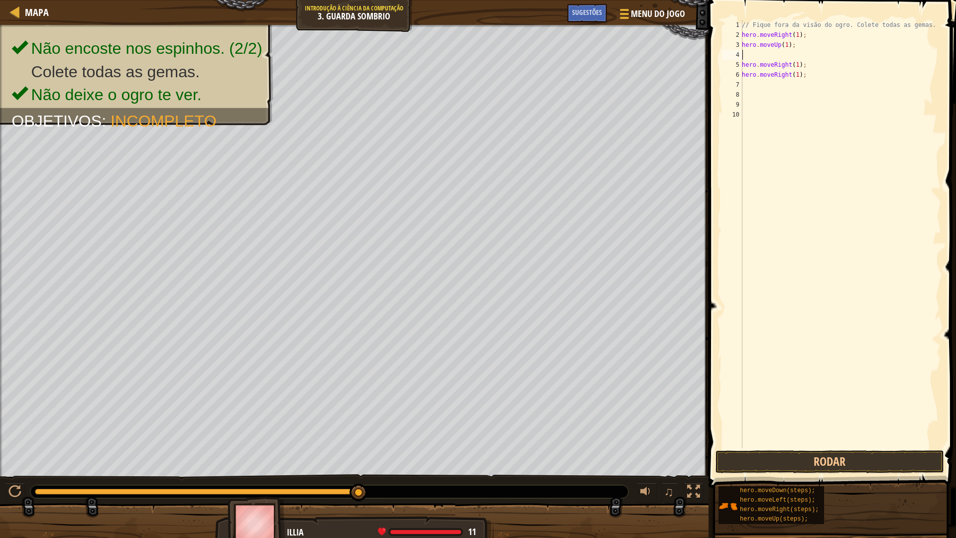
scroll to position [4, 0]
click at [832, 462] on button "Rodar" at bounding box center [829, 461] width 229 height 23
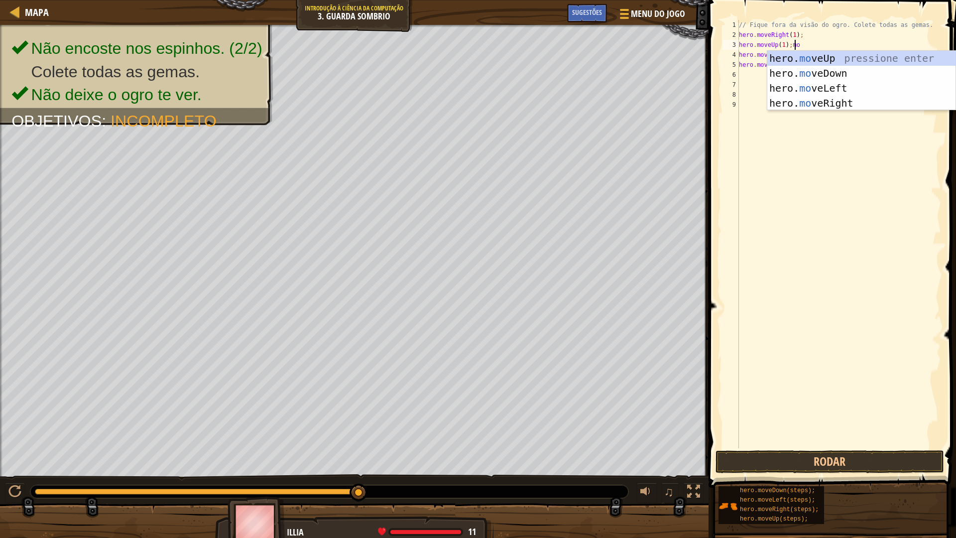
scroll to position [4, 4]
type textarea "hero.moveUp(1);"
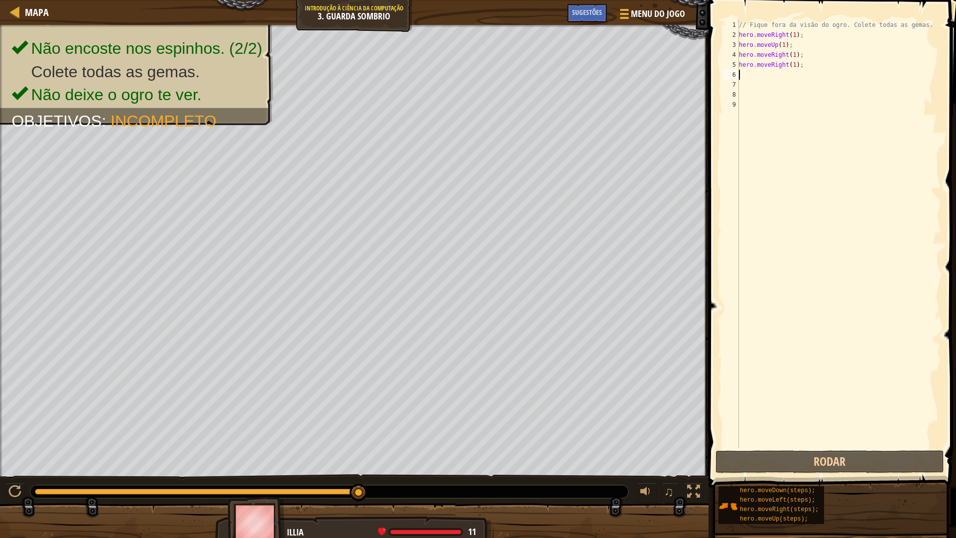
click at [802, 74] on div "// Fique fora da visão do ogro. Colete todas as gemas. hero . moveRight ( 1 ) ;…" at bounding box center [839, 244] width 204 height 448
type textarea "move"
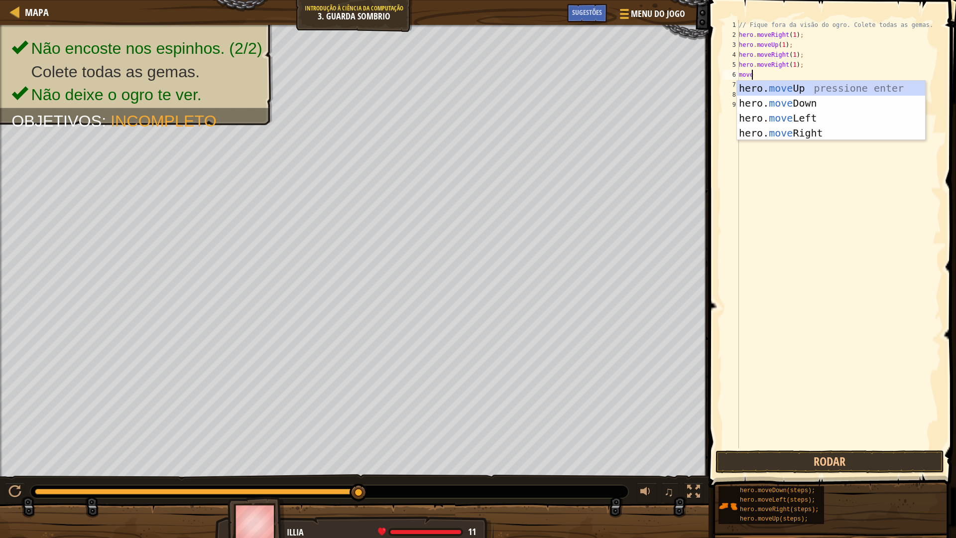
scroll to position [4, 0]
click at [840, 104] on div "hero. move Up pressione enter hero. move Down pressione enter hero. move Left p…" at bounding box center [831, 126] width 188 height 90
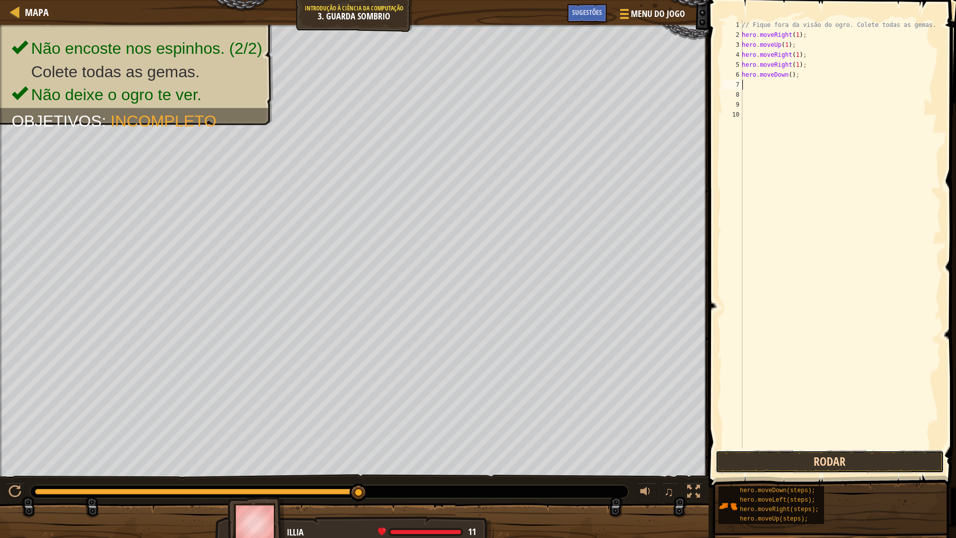
click at [795, 457] on button "Rodar" at bounding box center [829, 461] width 229 height 23
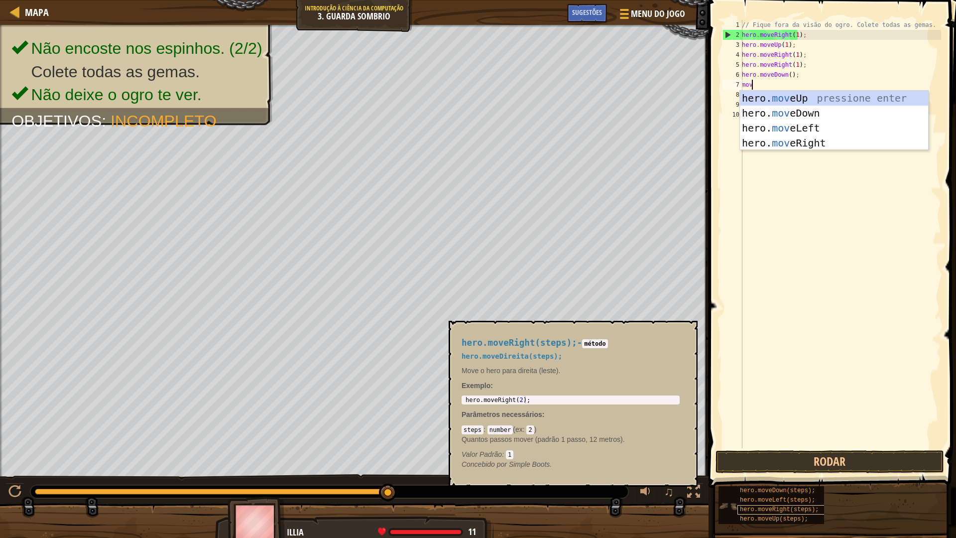
scroll to position [4, 0]
type textarea "mover"
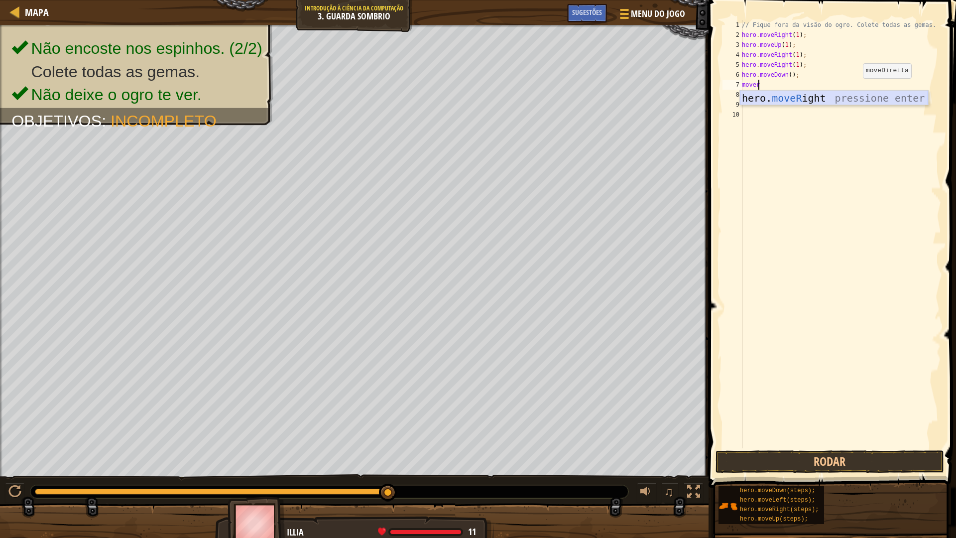
click at [857, 94] on div "hero. moveR ight pressione enter" at bounding box center [834, 113] width 188 height 45
click at [788, 464] on button "Rodar" at bounding box center [829, 461] width 229 height 23
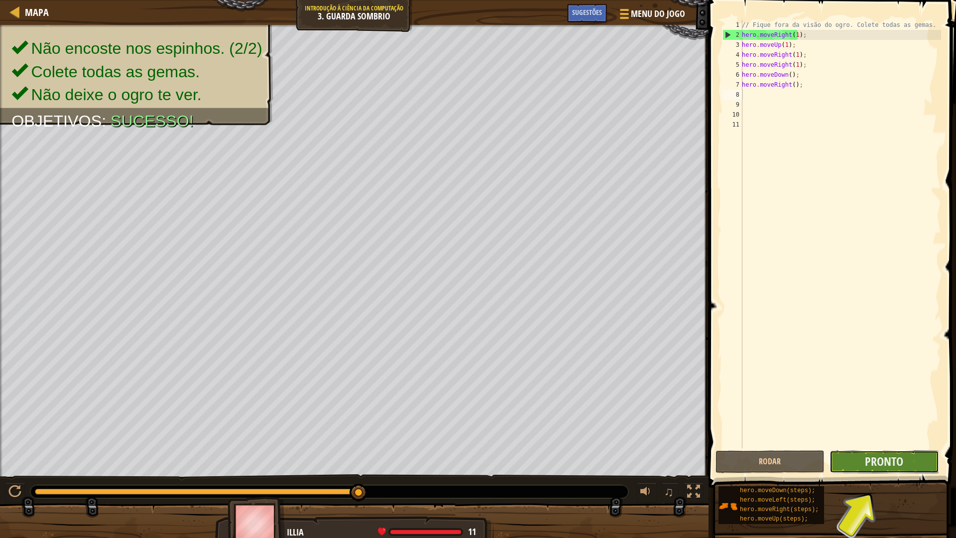
click at [905, 461] on button "Pronto" at bounding box center [883, 461] width 109 height 23
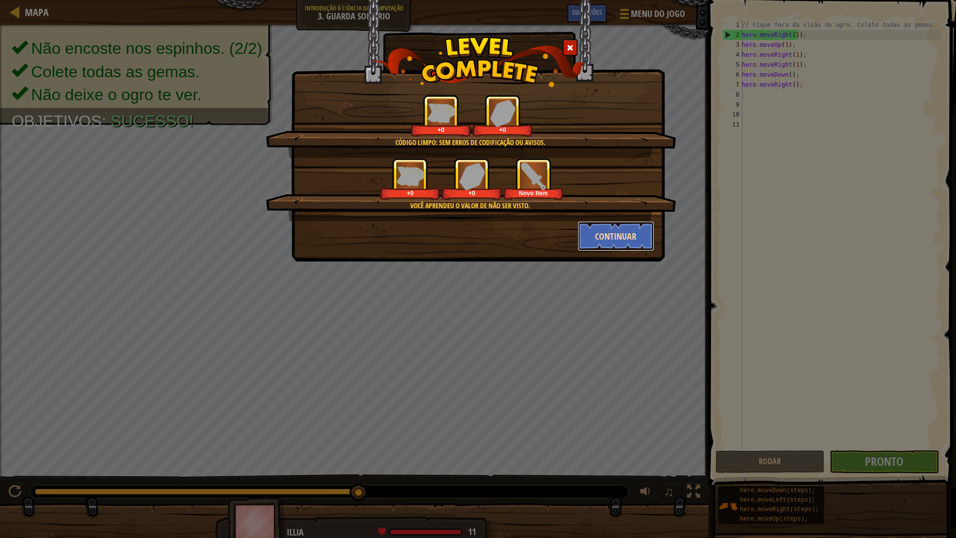
click at [623, 226] on button "Continuar" at bounding box center [616, 236] width 77 height 30
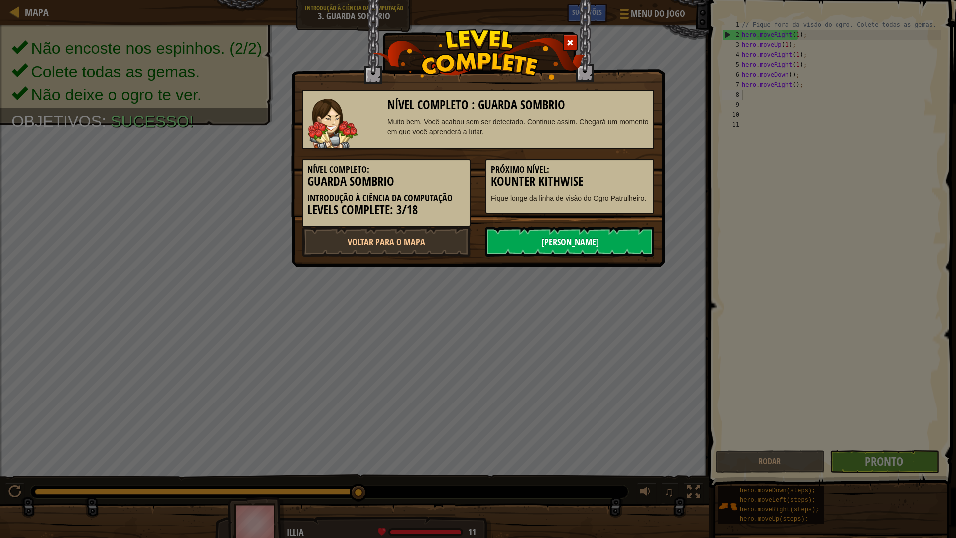
click at [615, 241] on link "Próximo Nível" at bounding box center [569, 242] width 169 height 30
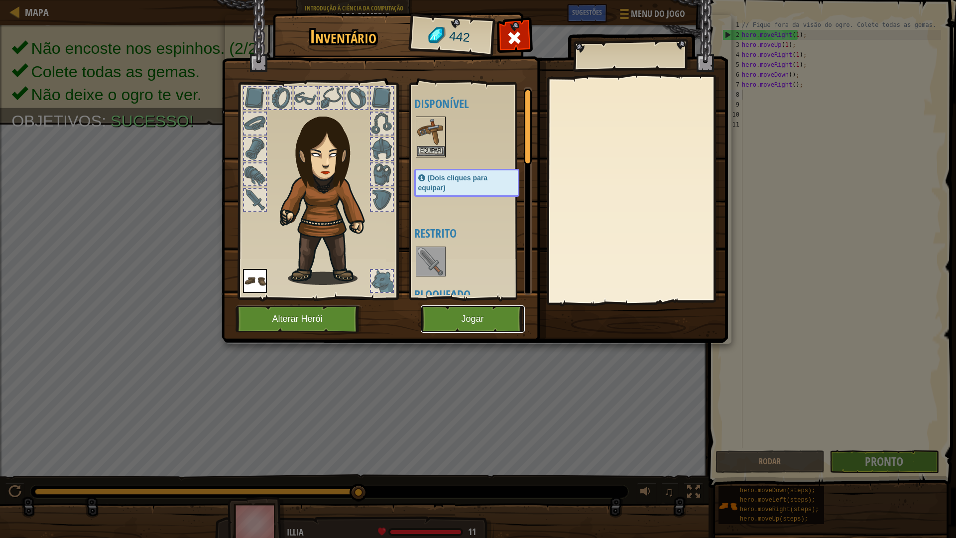
click at [488, 314] on button "Jogar" at bounding box center [473, 318] width 104 height 27
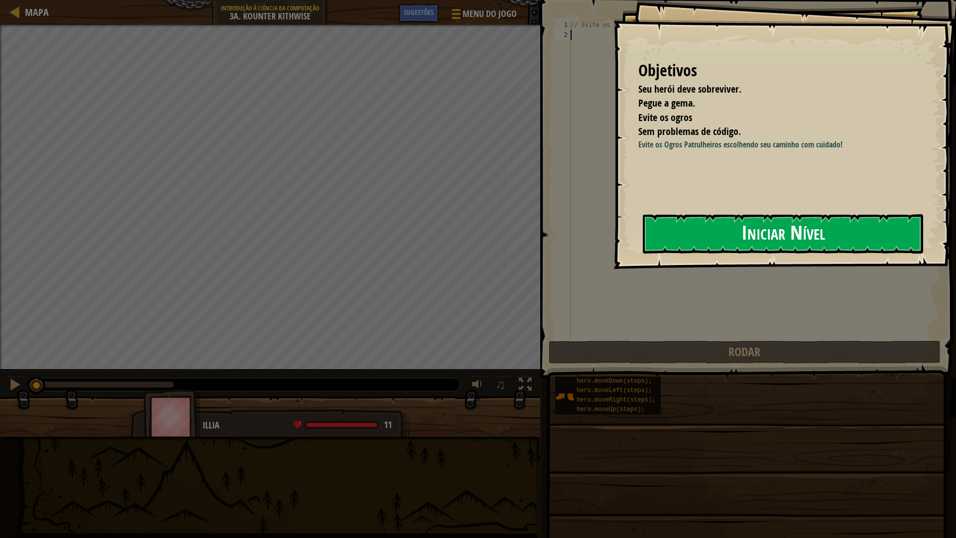
click at [671, 243] on button "Iniciar Nível" at bounding box center [783, 233] width 280 height 39
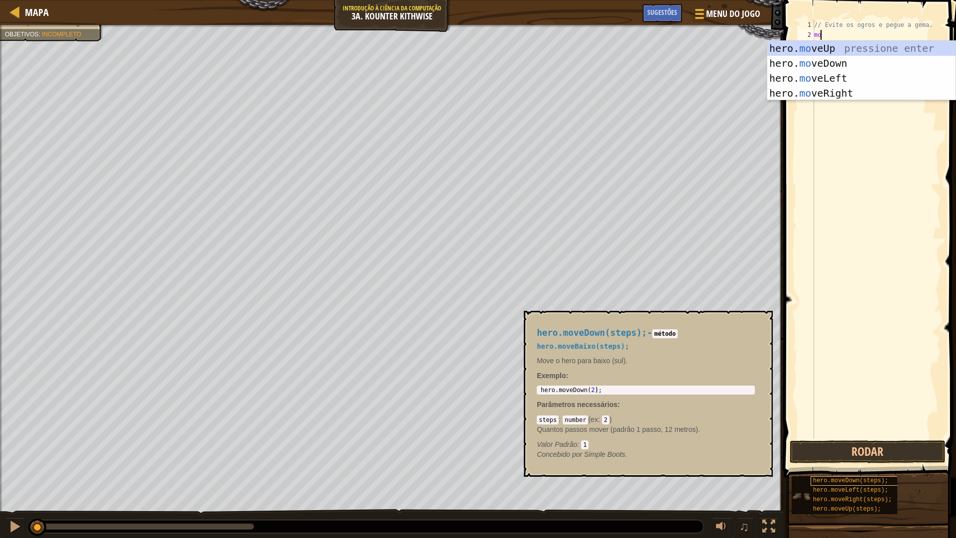
scroll to position [4, 0]
type textarea "move"
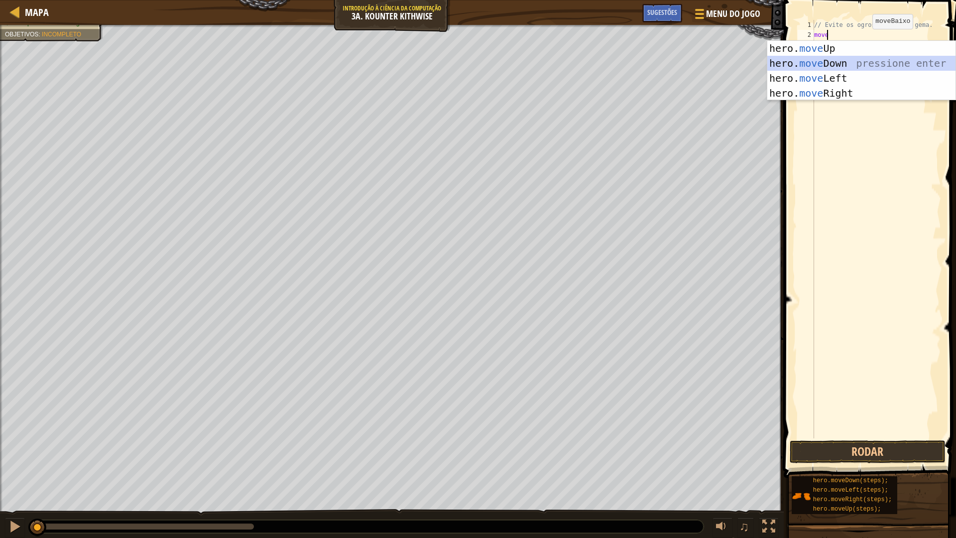
click at [862, 59] on div "hero. move Up pressione enter hero. move Down pressione enter hero. move Left p…" at bounding box center [861, 86] width 188 height 90
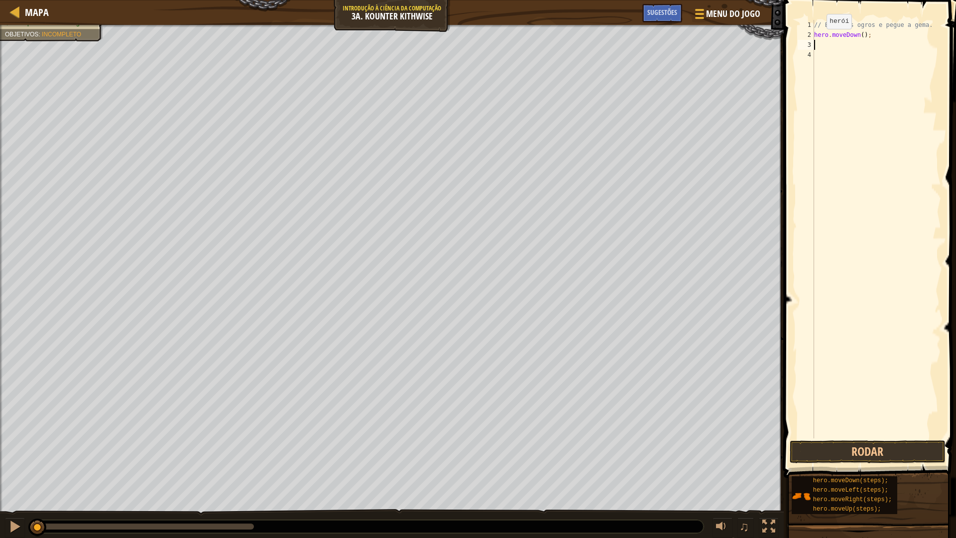
click at [818, 39] on div "// Evite os ogros e pegue a gema. hero . moveDown ( ) ;" at bounding box center [876, 239] width 129 height 438
type textarea "hero.moveDown();"
click at [881, 44] on div "// Evite os ogros e pegue a gema. hero . moveDown ( ) ;" at bounding box center [876, 239] width 129 height 438
click at [861, 36] on div "// Evite os ogros e pegue a gema. hero . moveDown ( ) ;" at bounding box center [876, 239] width 129 height 438
type textarea "hero.moveDown(1);"
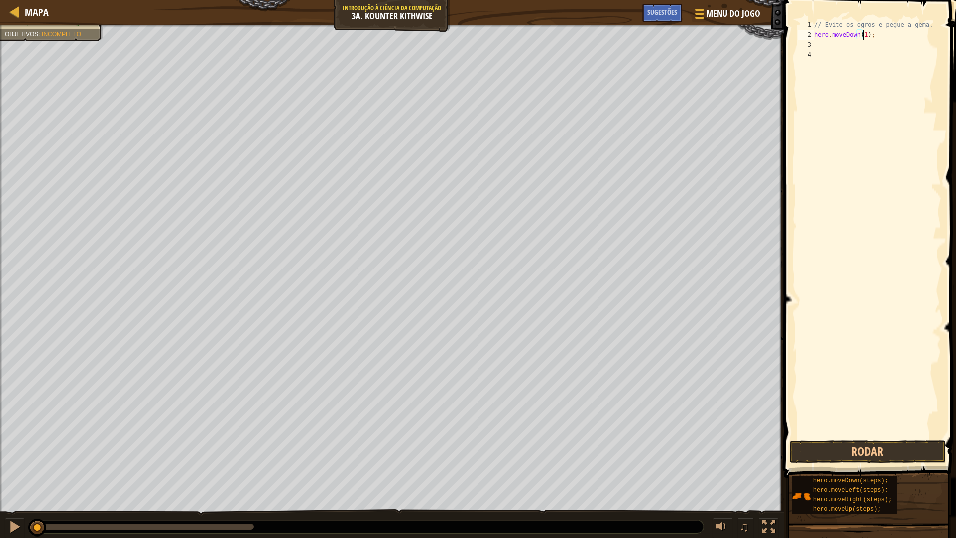
scroll to position [4, 4]
click at [891, 53] on div "// Evite os ogros e pegue a gema. hero . moveDown ( 1 ) ;" at bounding box center [876, 239] width 129 height 438
click at [887, 42] on div "// Evite os ogros e pegue a gema. hero . moveDown ( 1 ) ;" at bounding box center [876, 239] width 129 height 438
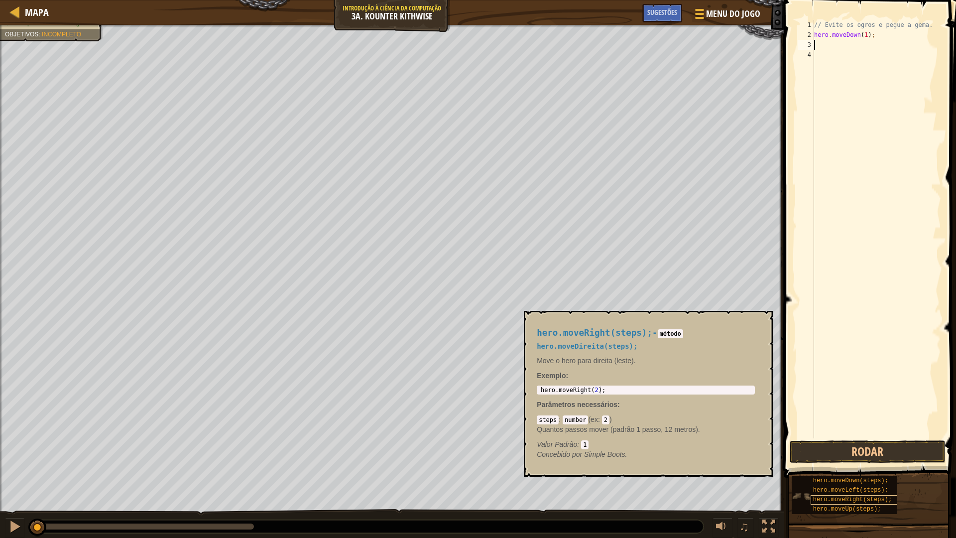
type textarea "r"
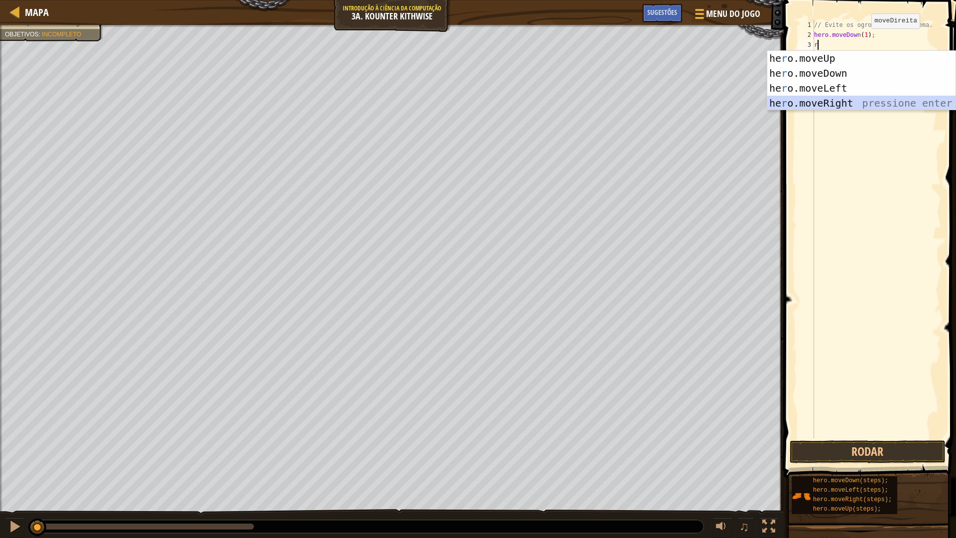
click at [872, 104] on div "he r o.moveUp pressione enter he r o.moveDown pressione enter he r o.moveLeft p…" at bounding box center [861, 96] width 188 height 90
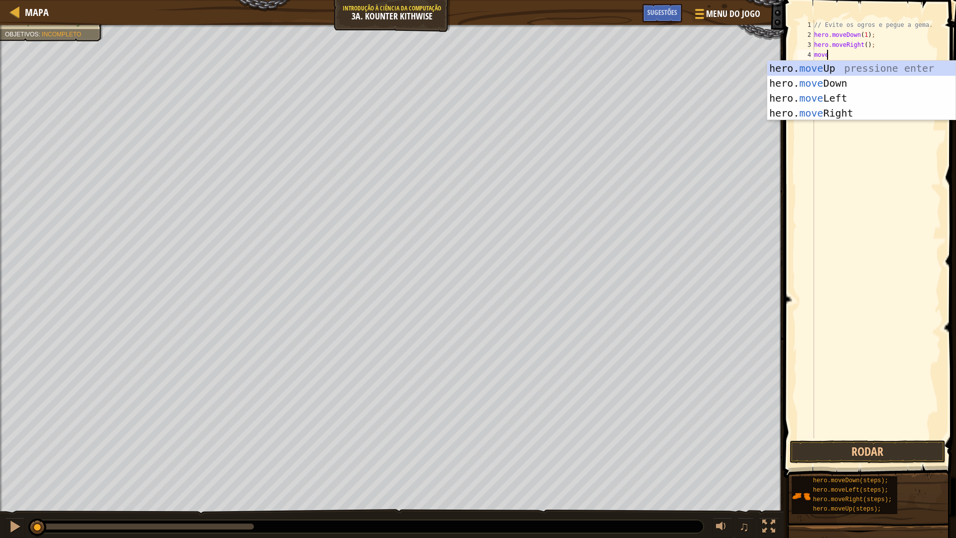
type textarea "mover"
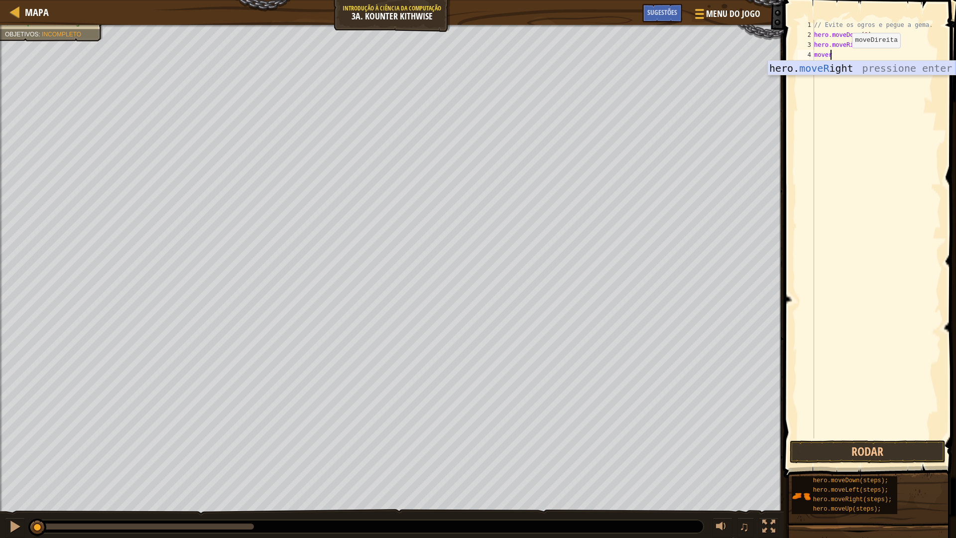
click at [851, 74] on div "hero. moveR ight pressione enter" at bounding box center [861, 83] width 188 height 45
click at [811, 450] on button "Rodar" at bounding box center [867, 451] width 155 height 23
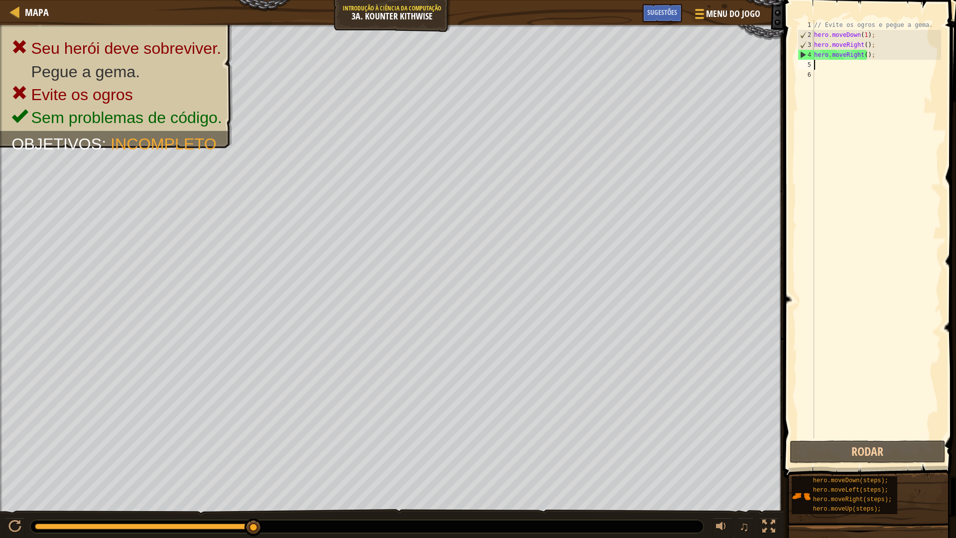
click at [800, 52] on div "4" at bounding box center [806, 55] width 16 height 10
click at [806, 51] on div "4" at bounding box center [806, 55] width 16 height 10
click at [819, 455] on button "Rodar" at bounding box center [867, 451] width 155 height 23
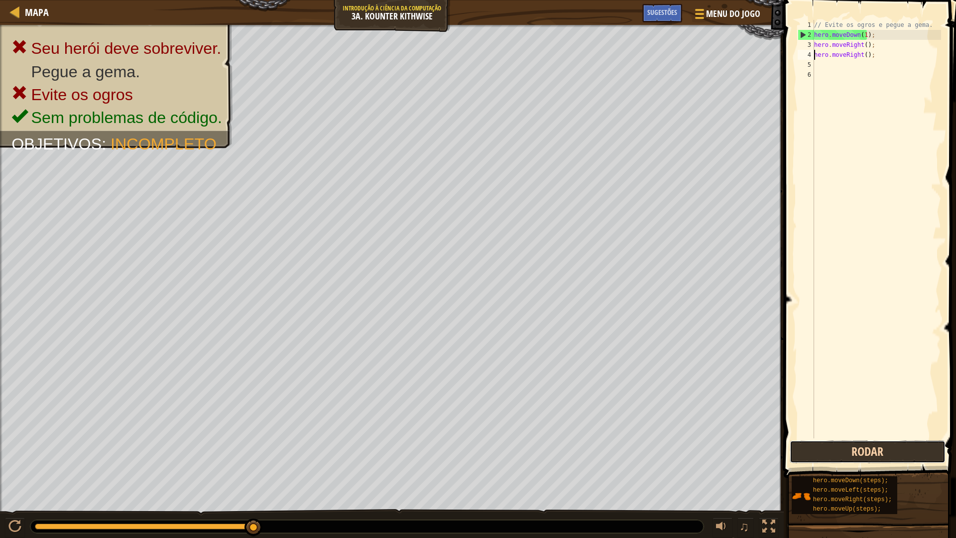
click at [845, 457] on button "Rodar" at bounding box center [867, 451] width 155 height 23
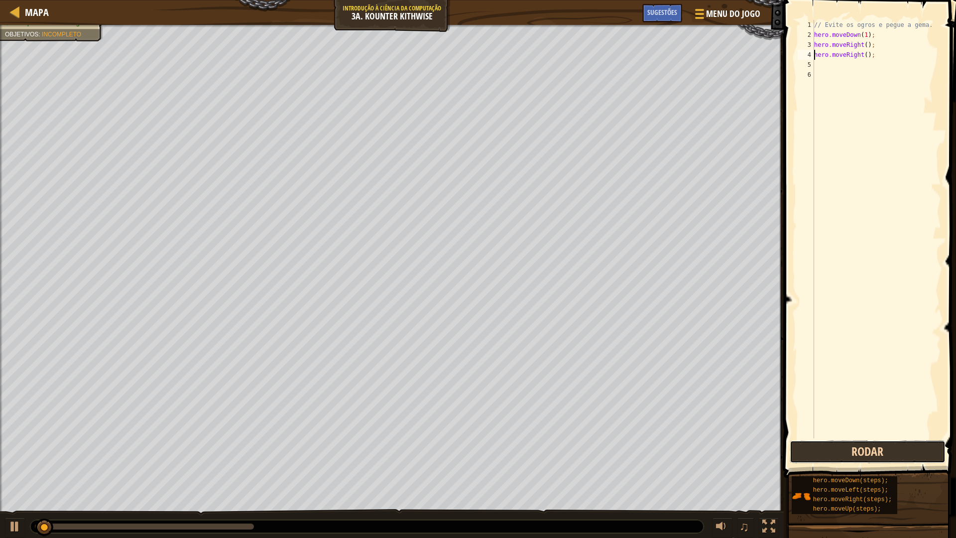
click at [845, 457] on button "Rodar" at bounding box center [867, 451] width 155 height 23
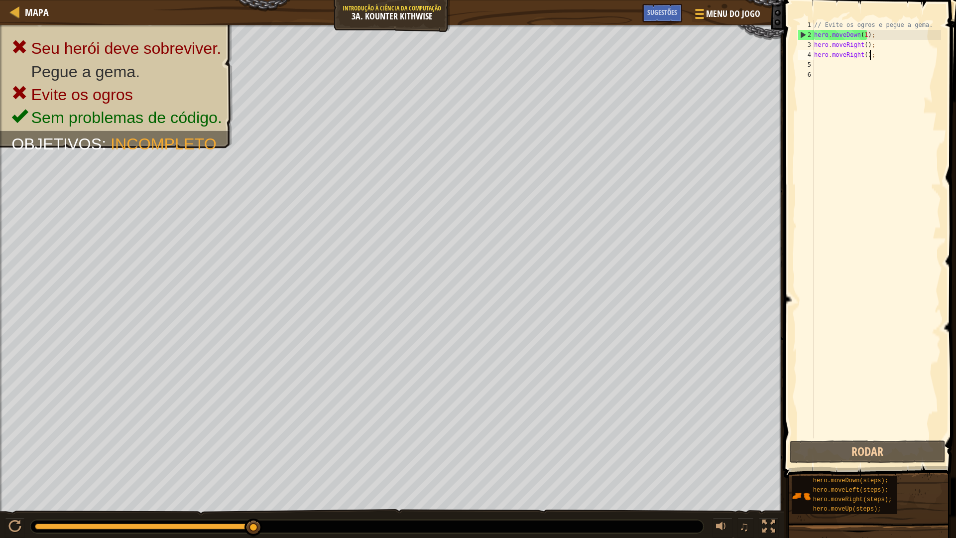
click at [908, 50] on div "// Evite os ogros e pegue a gema. hero . moveDown ( 1 ) ; hero . moveRight ( ) …" at bounding box center [876, 239] width 129 height 438
type textarea "h"
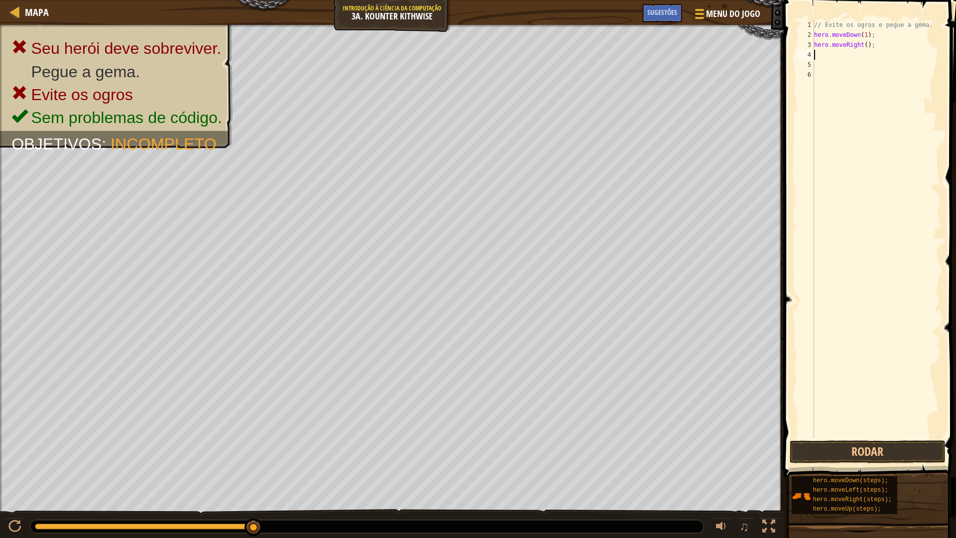
drag, startPoint x: 927, startPoint y: 43, endPoint x: 923, endPoint y: 45, distance: 5.1
click at [928, 43] on div "// Evite os ogros e pegue a gema. hero . moveDown ( 1 ) ; hero . moveRight ( ) ;" at bounding box center [876, 239] width 129 height 438
type textarea "h"
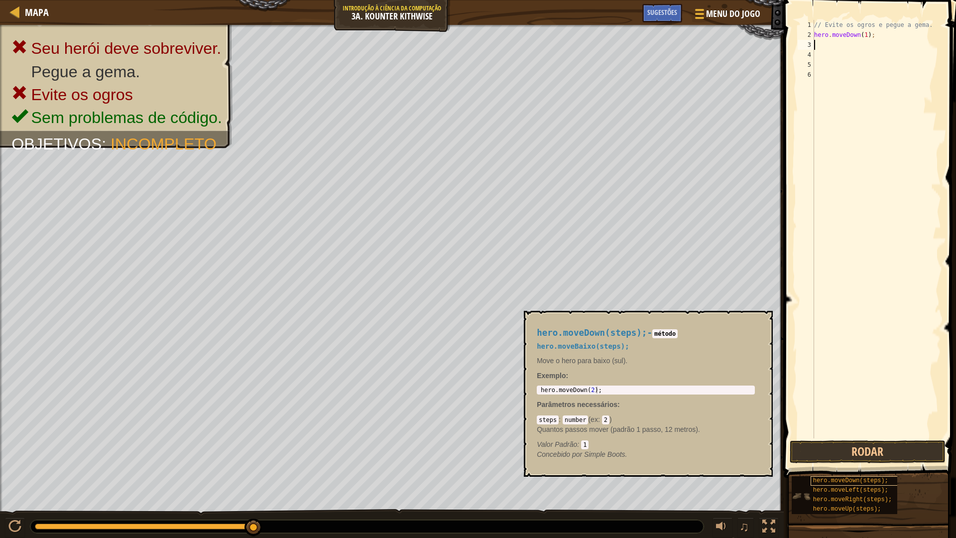
type textarea "d"
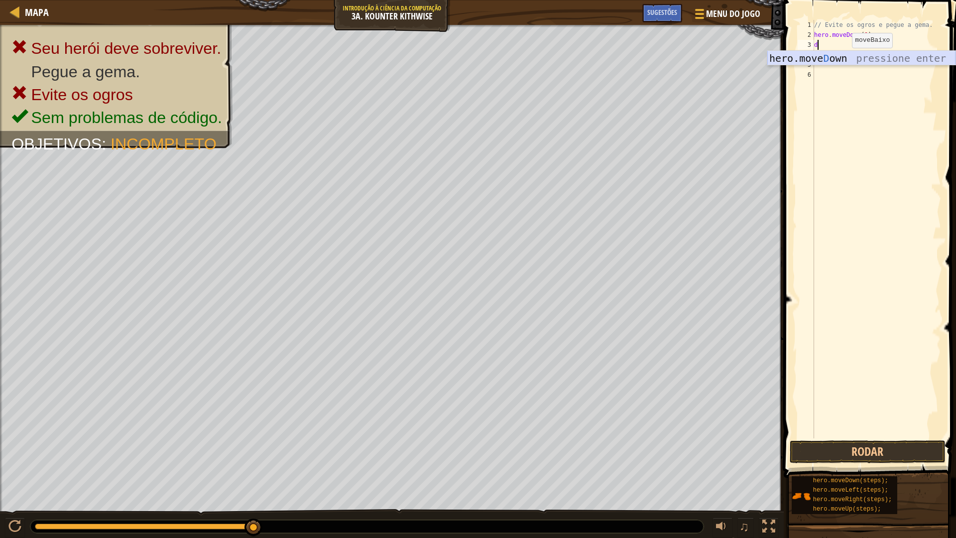
click at [798, 53] on div "hero.move D own pressione enter" at bounding box center [861, 73] width 188 height 45
click at [859, 43] on div "// Evite os ogros e pegue a gema. hero . moveDown ( 1 ) ; hero . moveDown ( ) ;" at bounding box center [876, 239] width 129 height 438
type textarea "hero.moveDown(1);"
click at [886, 53] on div "// Evite os ogros e pegue a gema. hero . moveDown ( 1 ) ; hero . moveDown ( 1 )…" at bounding box center [876, 239] width 129 height 438
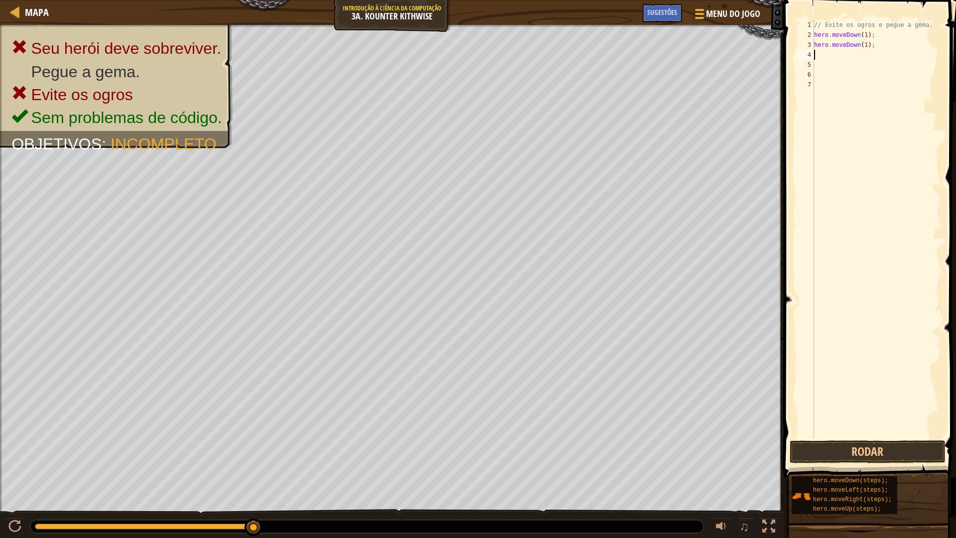
scroll to position [4, 0]
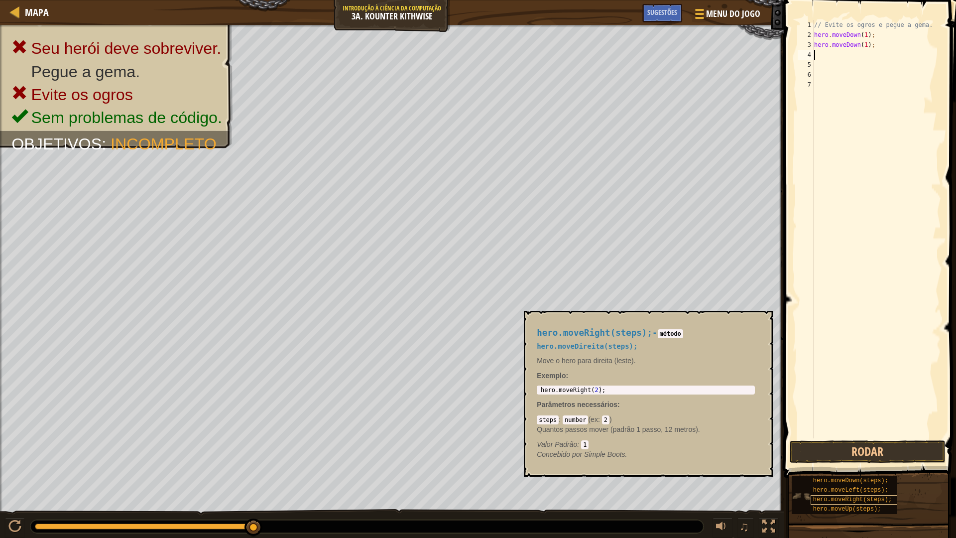
type textarea "r"
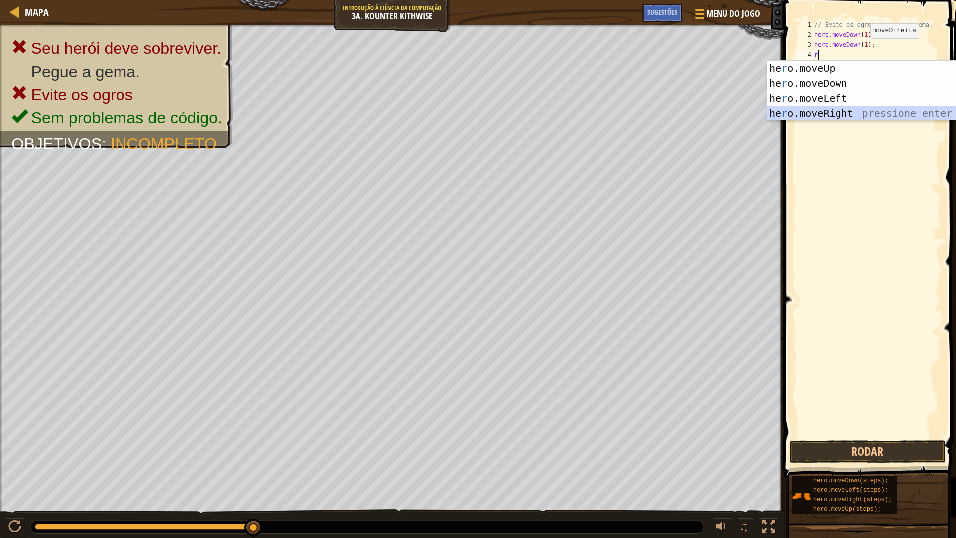
click at [848, 117] on div "he r o.moveUp pressione enter he r o.moveDown pressione enter he r o.moveLeft p…" at bounding box center [861, 106] width 188 height 90
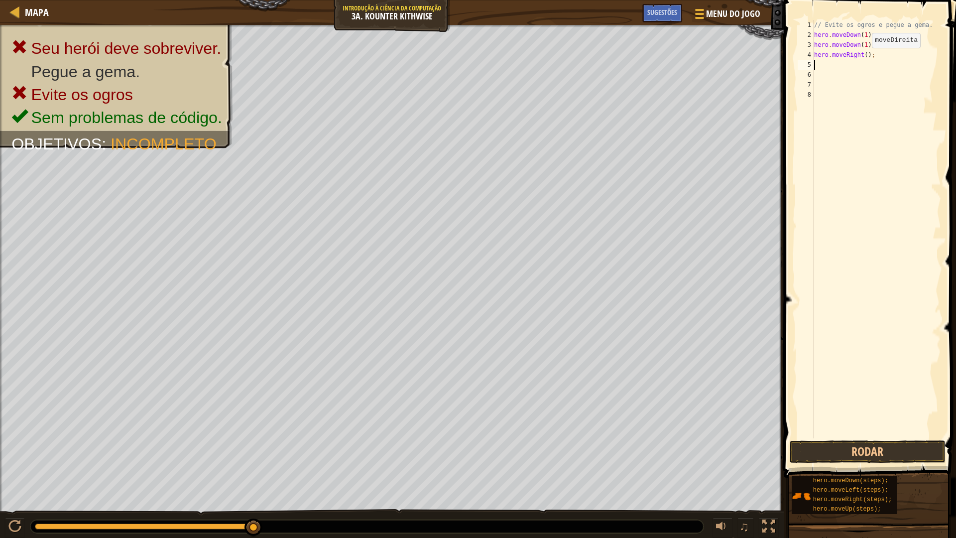
click at [863, 58] on div "// Evite os ogros e pegue a gema. hero . moveDown ( 1 ) ; hero . moveDown ( 1 )…" at bounding box center [876, 239] width 129 height 438
type textarea "hero.moveRight(1);"
drag, startPoint x: 833, startPoint y: 71, endPoint x: 828, endPoint y: 72, distance: 5.5
click at [833, 71] on div "// Evite os ogros e pegue a gema. hero . moveDown ( 1 ) ; hero . moveDown ( 1 )…" at bounding box center [876, 239] width 129 height 438
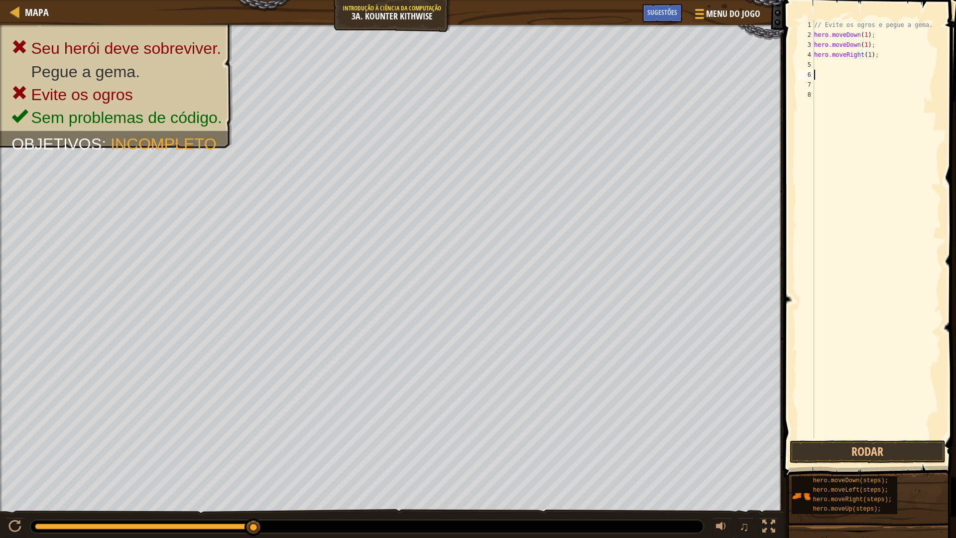
scroll to position [4, 0]
click at [819, 55] on div "// Evite os ogros e pegue a gema. hero . moveDown ( 1 ) ; hero . moveDown ( 1 )…" at bounding box center [876, 239] width 129 height 438
type textarea "hero.moveRight(1);"
click at [821, 59] on div "// Evite os ogros e pegue a gema. hero . moveDown ( 1 ) ; hero . moveDown ( 1 )…" at bounding box center [876, 239] width 129 height 438
click at [834, 64] on div "// Evite os ogros e pegue a gema. hero . moveDown ( 1 ) ; hero . moveDown ( 1 )…" at bounding box center [876, 239] width 129 height 438
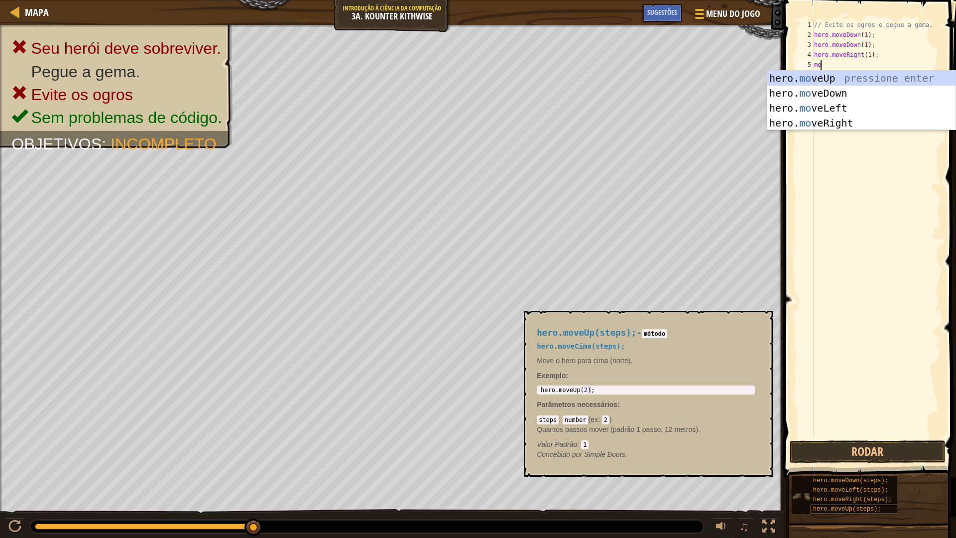
scroll to position [4, 0]
type textarea "move"
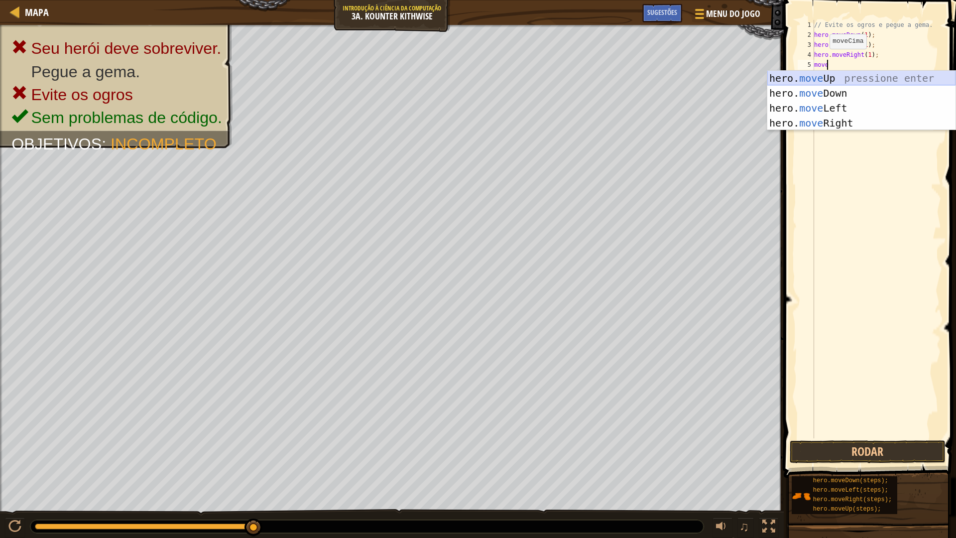
click at [813, 74] on div "hero. move Up pressione enter hero. move Down pressione enter hero. move Left p…" at bounding box center [861, 116] width 188 height 90
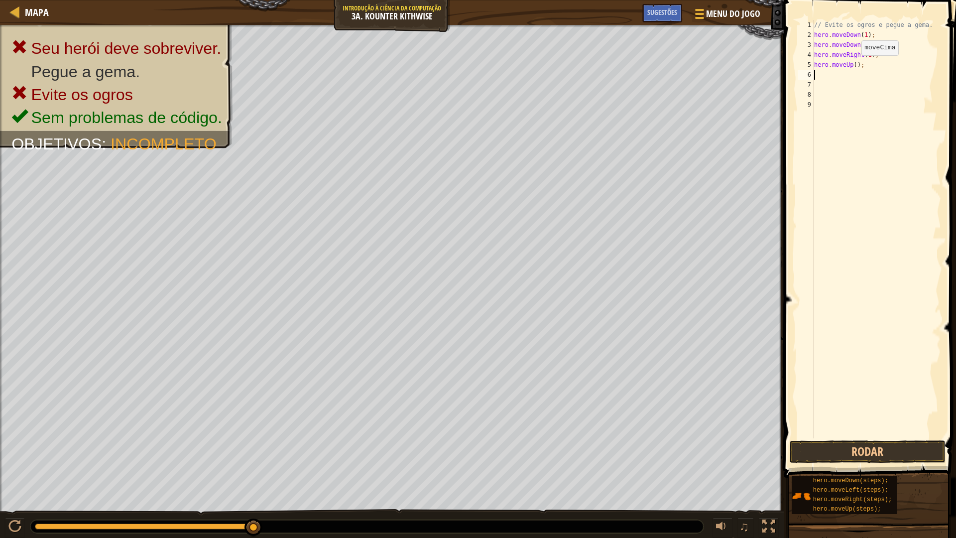
click at [853, 65] on div "// Evite os ogros e pegue a gema. hero . moveDown ( 1 ) ; hero . moveDown ( 1 )…" at bounding box center [876, 239] width 129 height 438
type textarea "hero.moveUp(1);"
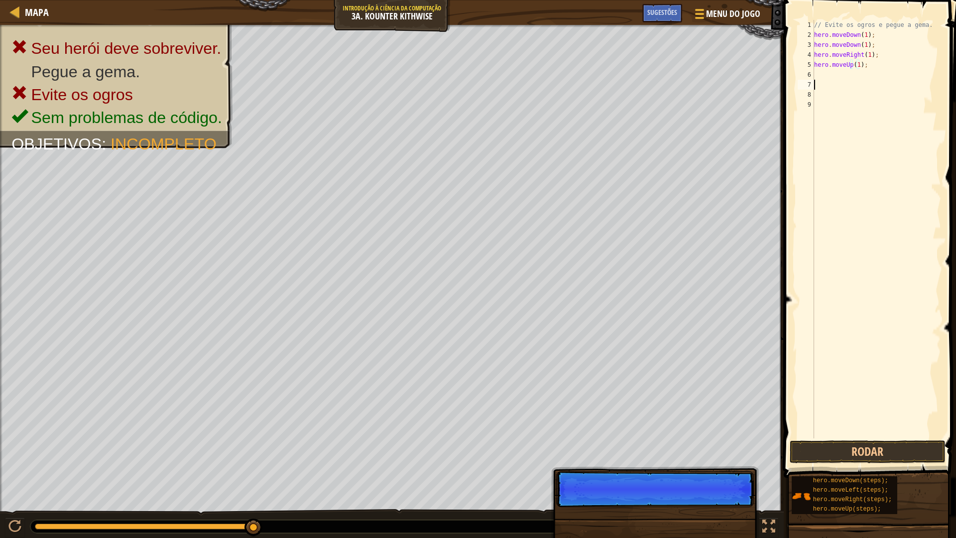
click at [868, 80] on div "// Evite os ogros e pegue a gema. hero . moveDown ( 1 ) ; hero . moveDown ( 1 )…" at bounding box center [876, 239] width 129 height 438
drag, startPoint x: 871, startPoint y: 70, endPoint x: 871, endPoint y: 99, distance: 28.4
click at [871, 72] on div "// Evite os ogros e pegue a gema. hero . moveDown ( 1 ) ; hero . moveDown ( 1 )…" at bounding box center [876, 239] width 129 height 438
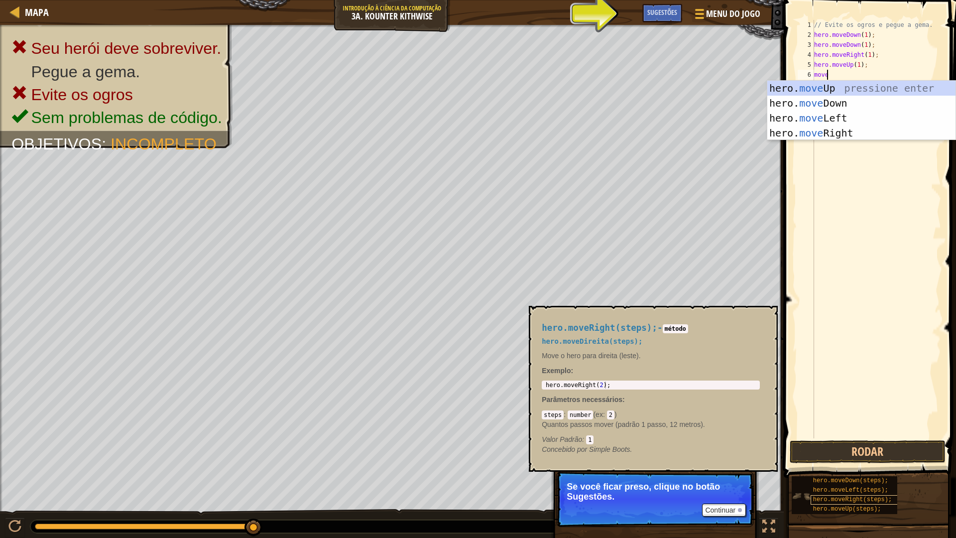
type textarea "mover"
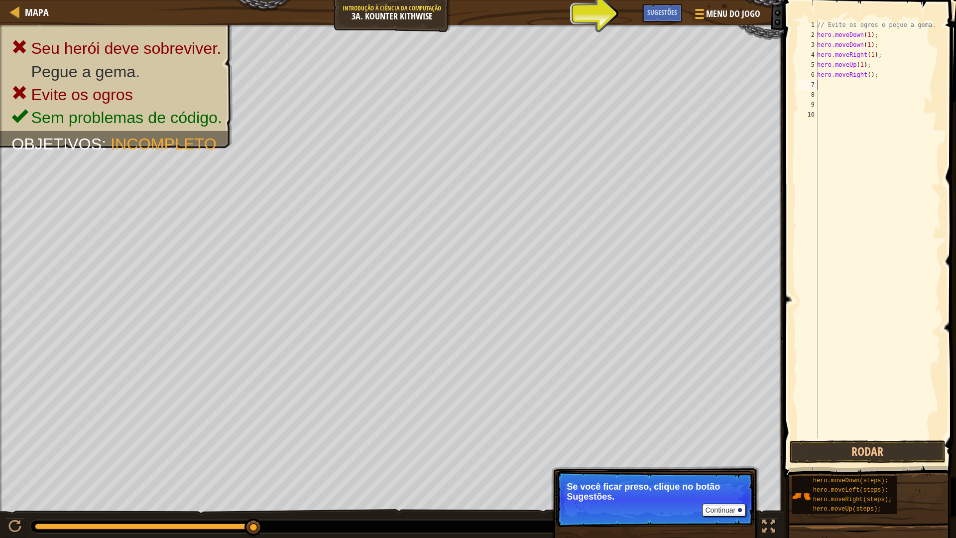
scroll to position [4, 0]
click at [867, 74] on div "// Evite os ogros e pegue a gema. hero . moveDown ( 1 ) ; hero . moveDown ( 1 )…" at bounding box center [878, 239] width 126 height 438
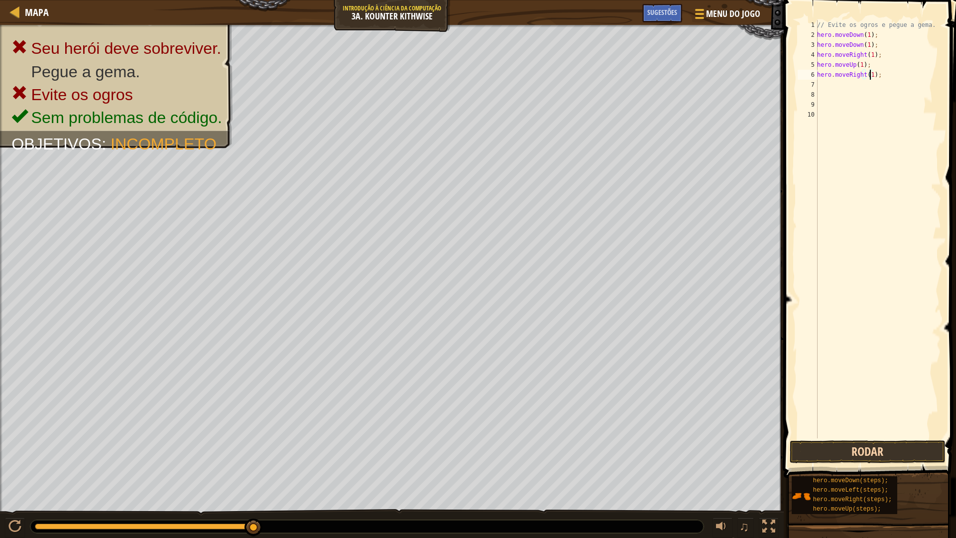
type textarea "hero.moveRight(1);"
click at [923, 453] on button "Rodar" at bounding box center [867, 451] width 155 height 23
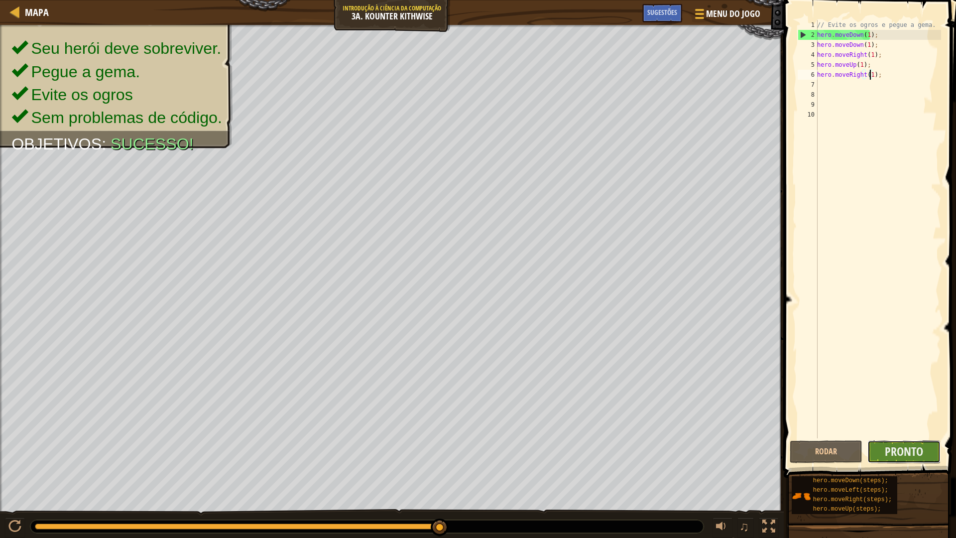
click at [878, 452] on button "Pronto" at bounding box center [903, 451] width 73 height 23
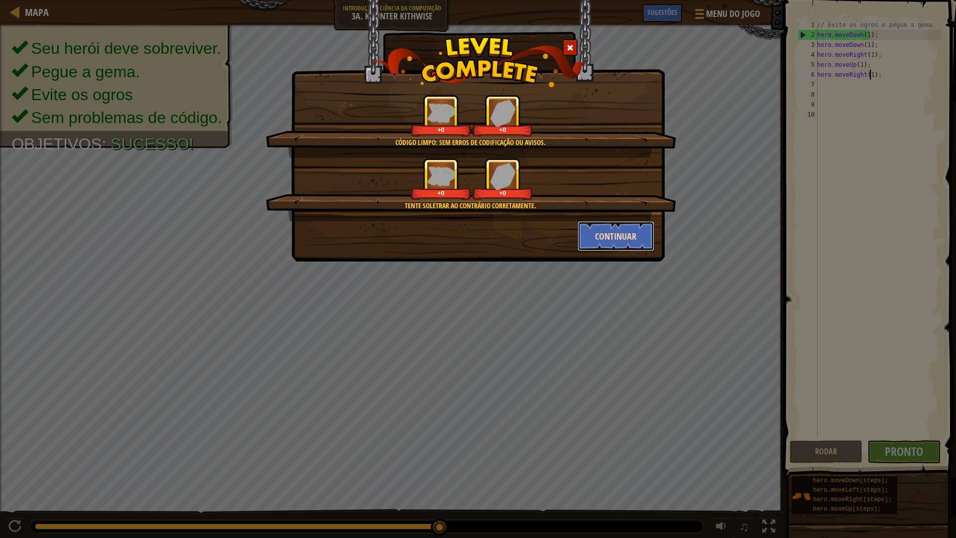
click at [580, 226] on button "Continuar" at bounding box center [616, 236] width 77 height 30
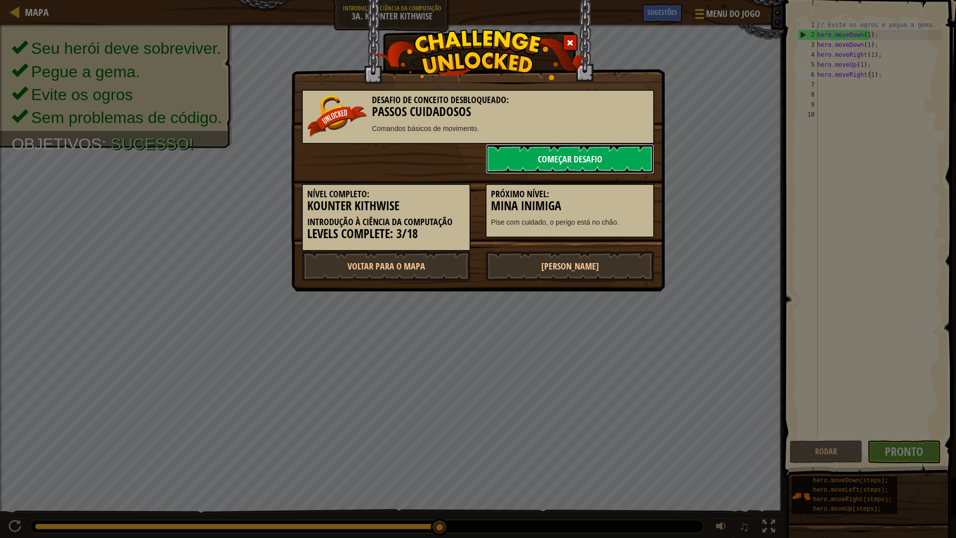
click at [569, 155] on link "Começar Desafio" at bounding box center [569, 159] width 169 height 30
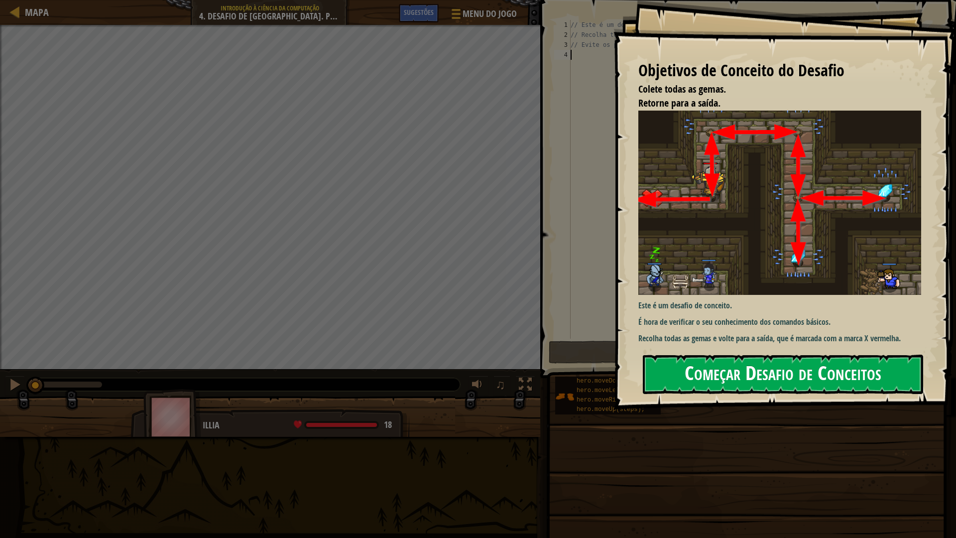
click at [674, 380] on button "Começar Desafio de Conceitos" at bounding box center [783, 373] width 280 height 39
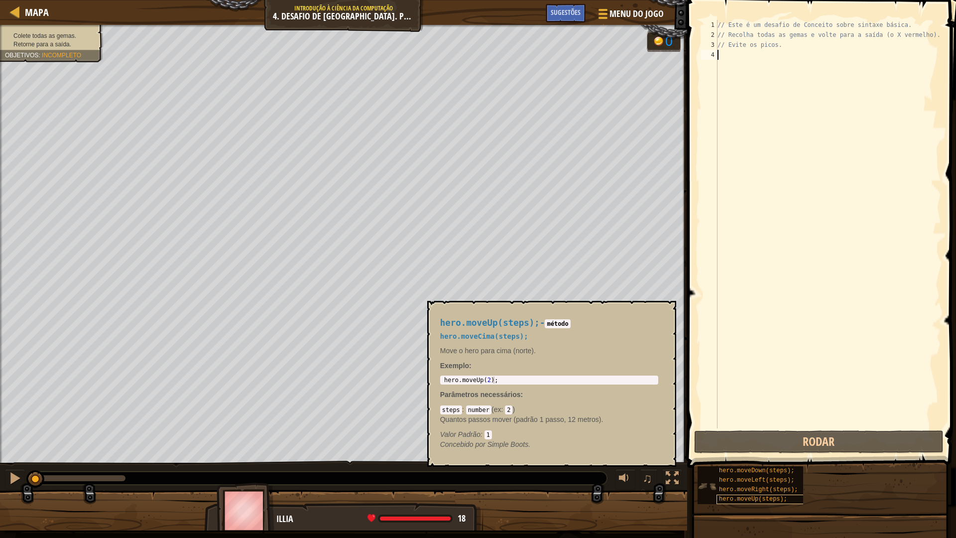
scroll to position [4, 0]
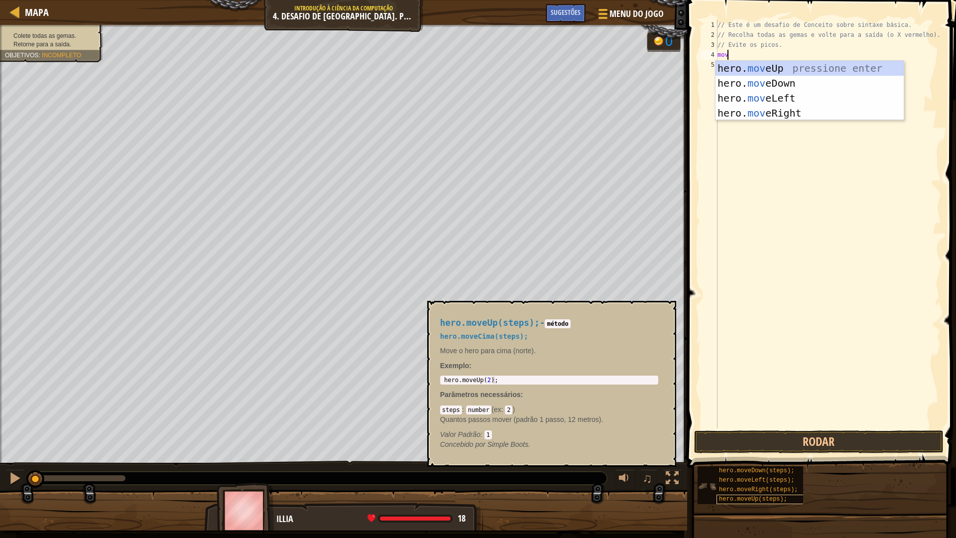
type textarea "move"
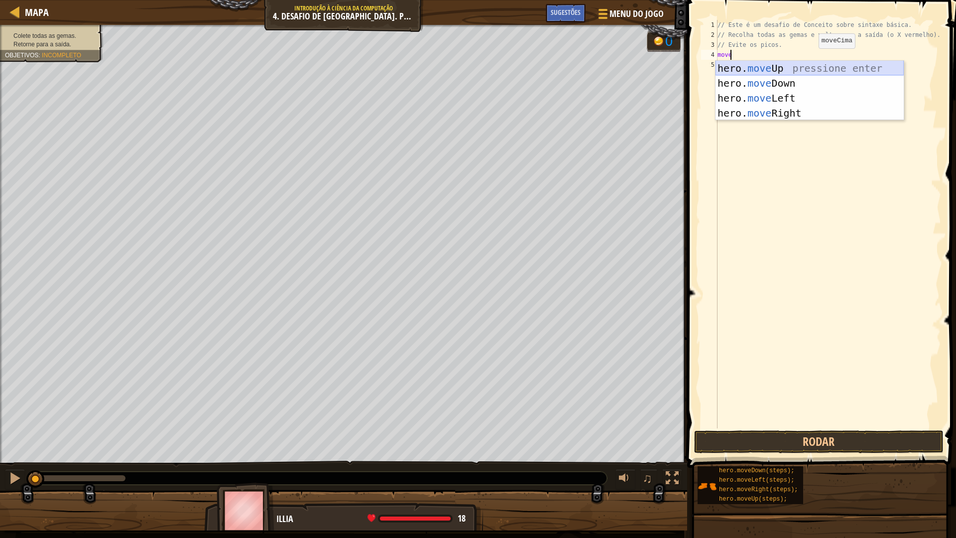
click at [808, 62] on div "hero. move Up pressione enter hero. move Down pressione enter hero. move Left p…" at bounding box center [809, 106] width 188 height 90
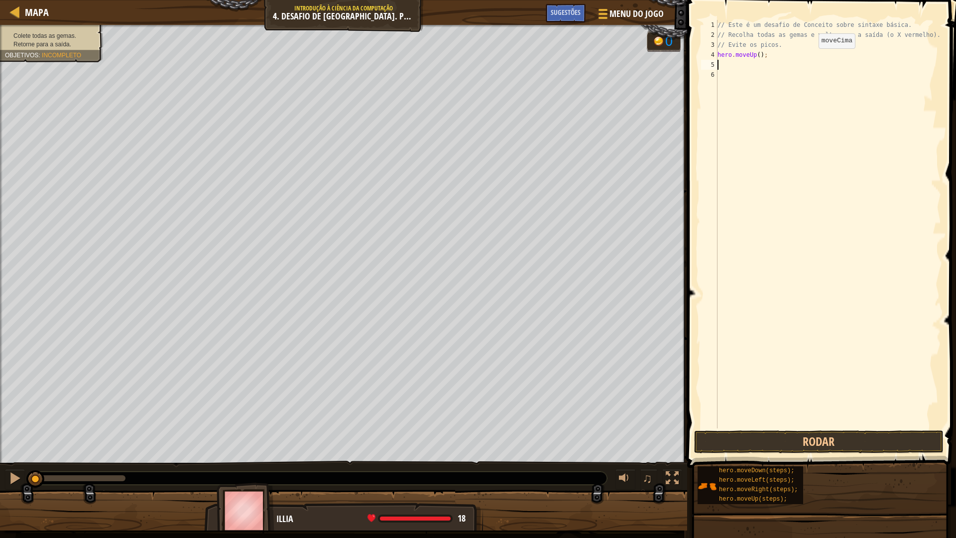
scroll to position [4, 0]
click at [757, 55] on div "// Este é um desafio de Conceito sobre sintaxe básica. // Recolha todas as gema…" at bounding box center [828, 234] width 226 height 428
type textarea "hero.moveUp(1);"
click at [780, 70] on div "// Este é um desafio de Conceito sobre sintaxe básica. // Recolha todas as gema…" at bounding box center [828, 234] width 226 height 428
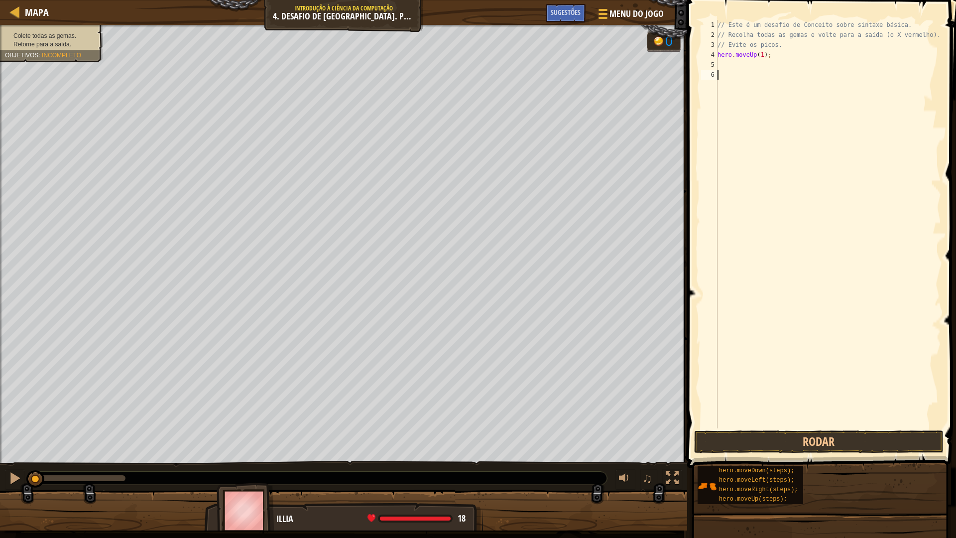
scroll to position [4, 0]
click at [753, 62] on div "// Este é um desafio de Conceito sobre sintaxe básica. // Recolha todas as gema…" at bounding box center [828, 234] width 226 height 428
click at [814, 69] on div "// Este é um desafio de Conceito sobre sintaxe básica. // Recolha todas as gema…" at bounding box center [828, 234] width 226 height 428
type textarea "d"
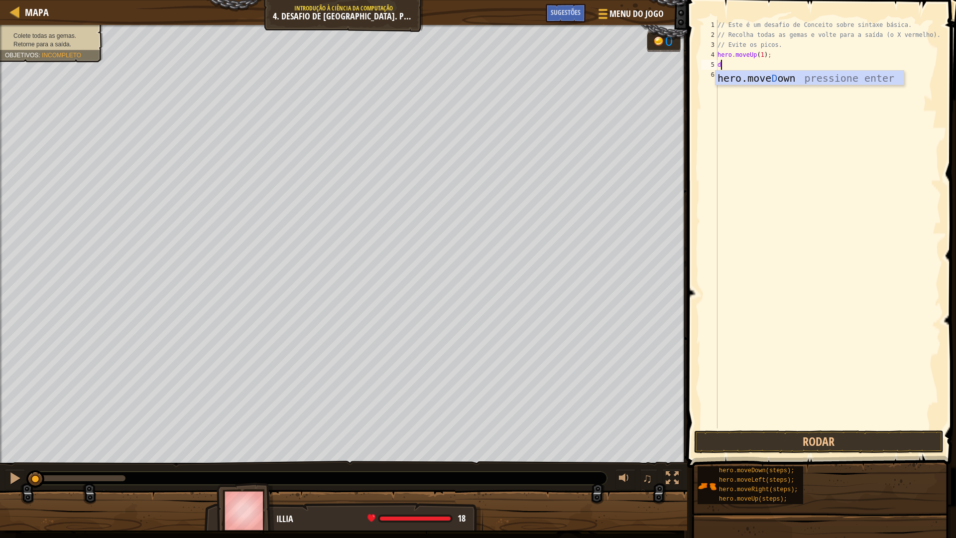
click at [807, 75] on div "hero.move D own pressione enter" at bounding box center [809, 93] width 188 height 45
click at [762, 64] on div "// Este é um desafio de Conceito sobre sintaxe básica. // Recolha todas as gema…" at bounding box center [828, 234] width 226 height 428
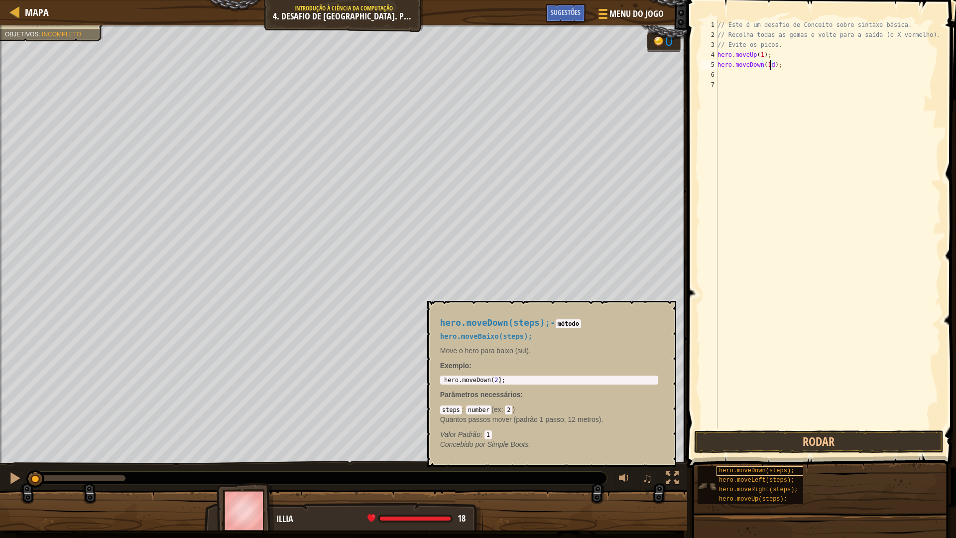
scroll to position [4, 4]
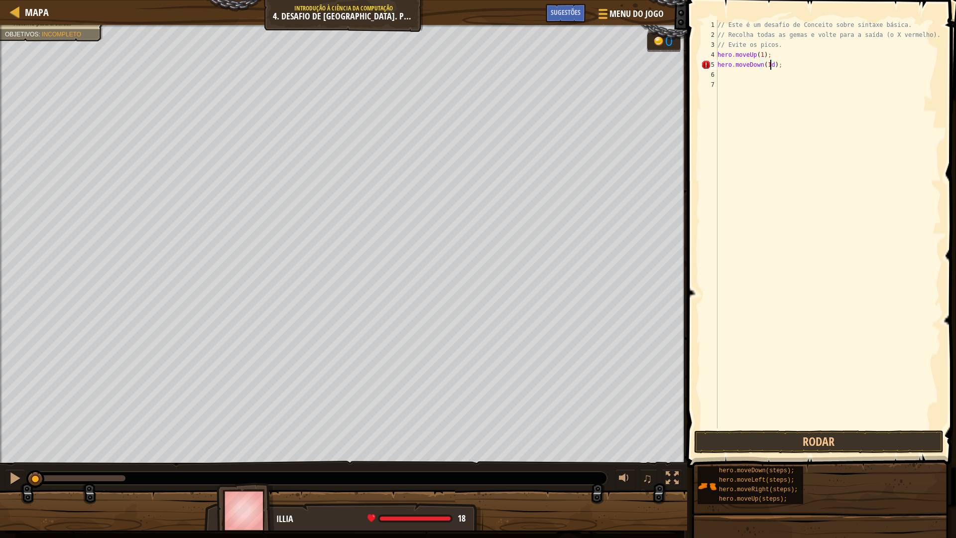
type textarea "hero.moveDown(1);"
click at [788, 75] on div "// Este é um desafio de Conceito sobre sintaxe básica. // Recolha todas as gema…" at bounding box center [828, 234] width 226 height 428
type textarea "do"
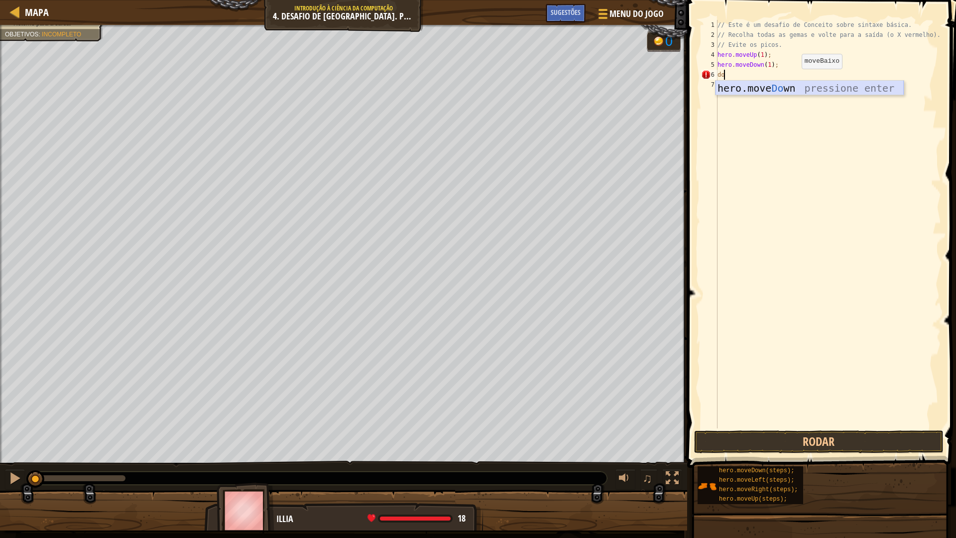
click at [810, 84] on div "hero.move Do wn pressione enter" at bounding box center [809, 103] width 188 height 45
click at [765, 73] on div "// Este é um desafio de Conceito sobre sintaxe básica. // Recolha todas as gema…" at bounding box center [828, 234] width 226 height 428
click at [764, 75] on div "// Este é um desafio de Conceito sobre sintaxe básica. // Recolha todas as gema…" at bounding box center [828, 224] width 226 height 408
type textarea "hero.moveDown(2);"
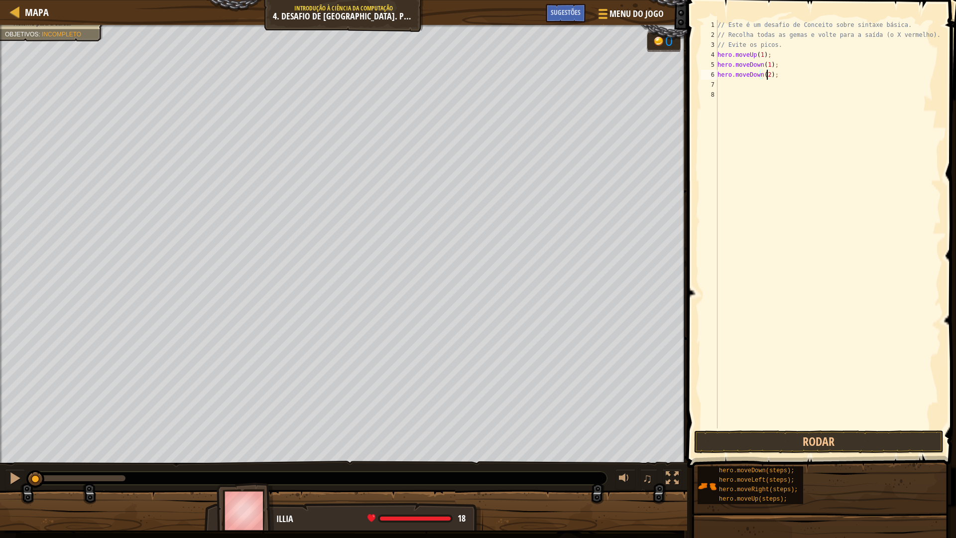
click at [805, 98] on div "// Este é um desafio de Conceito sobre sintaxe básica. // Recolha todas as gema…" at bounding box center [828, 234] width 226 height 428
drag, startPoint x: 794, startPoint y: 75, endPoint x: 813, endPoint y: 112, distance: 41.2
click at [796, 75] on div "// Este é um desafio de Conceito sobre sintaxe básica. // Recolha todas as gema…" at bounding box center [828, 234] width 226 height 428
type textarea "hero.moveDown(2);"
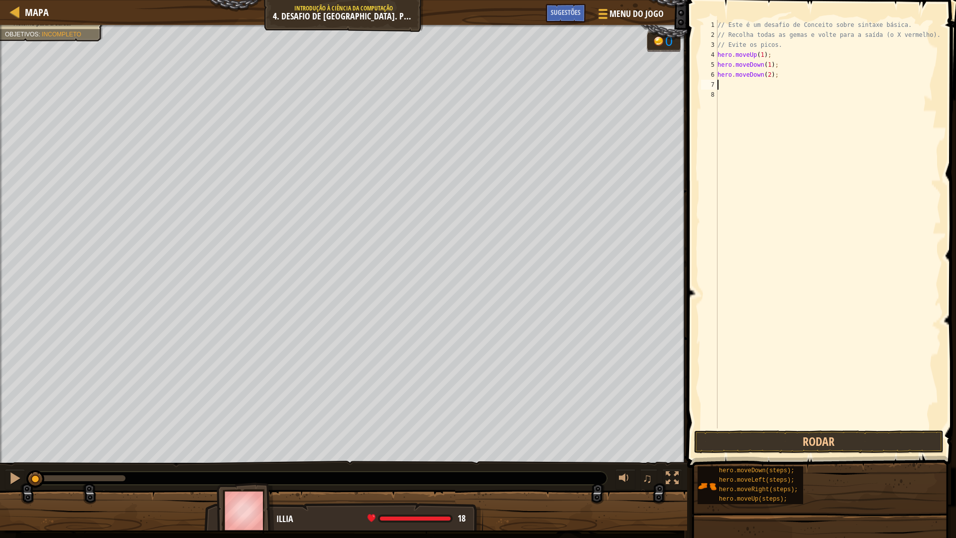
click at [800, 86] on div "// Este é um desafio de Conceito sobre sintaxe básica. // Recolha todas as gema…" at bounding box center [828, 234] width 226 height 428
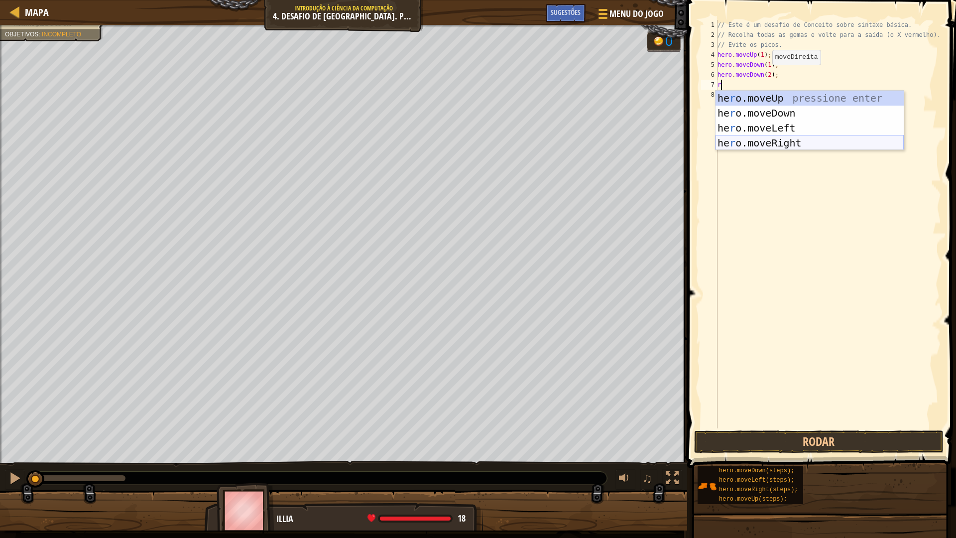
type textarea "r"
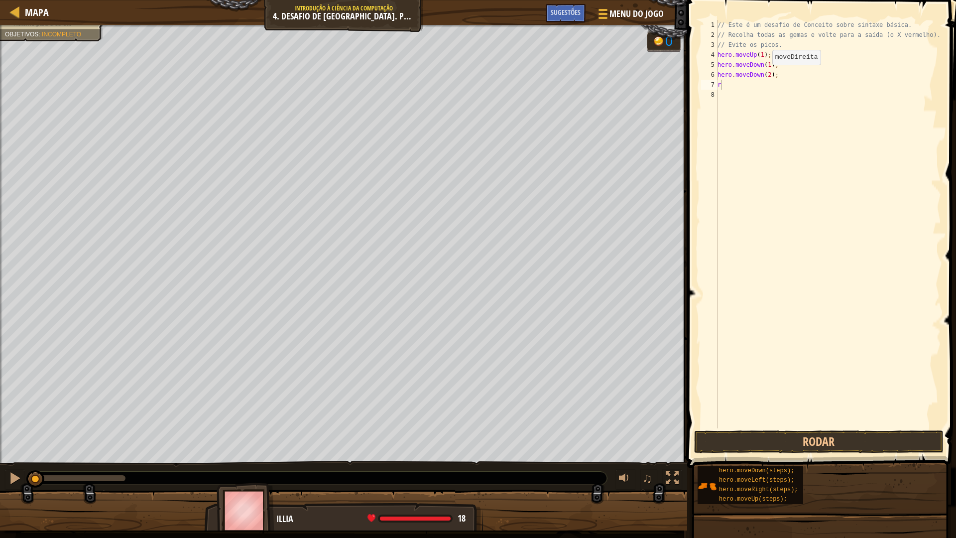
click at [802, 0] on body "Mapa Introdução à Ciência da Computação 4. Desafio de Conceito. Passos Cuidados…" at bounding box center [478, 0] width 956 height 0
click at [731, 88] on div "// Este é um desafio de Conceito sobre sintaxe básica. // Recolha todas as gema…" at bounding box center [828, 234] width 226 height 428
type textarea "r"
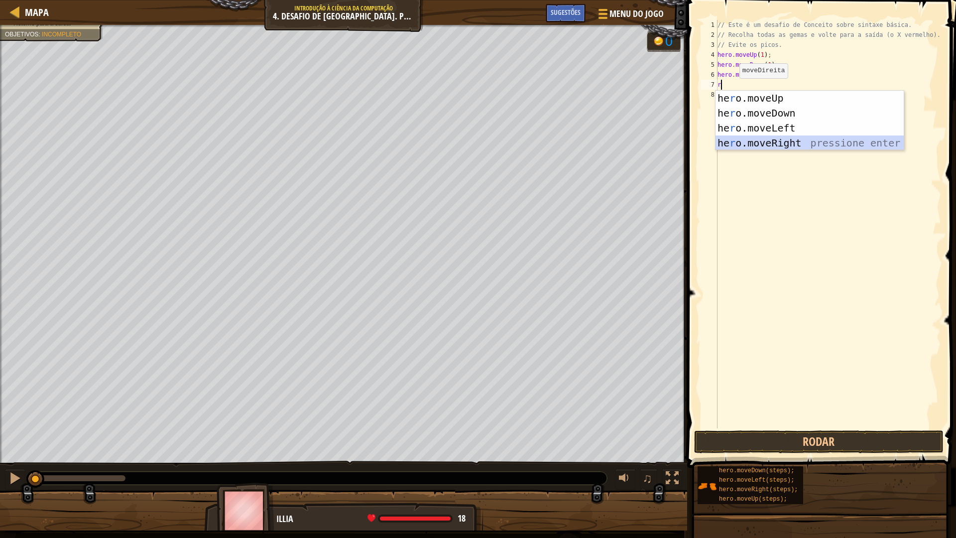
click at [790, 142] on div "he r o.moveUp pressione enter he r o.moveDown pressione enter he r o.moveLeft p…" at bounding box center [809, 136] width 188 height 90
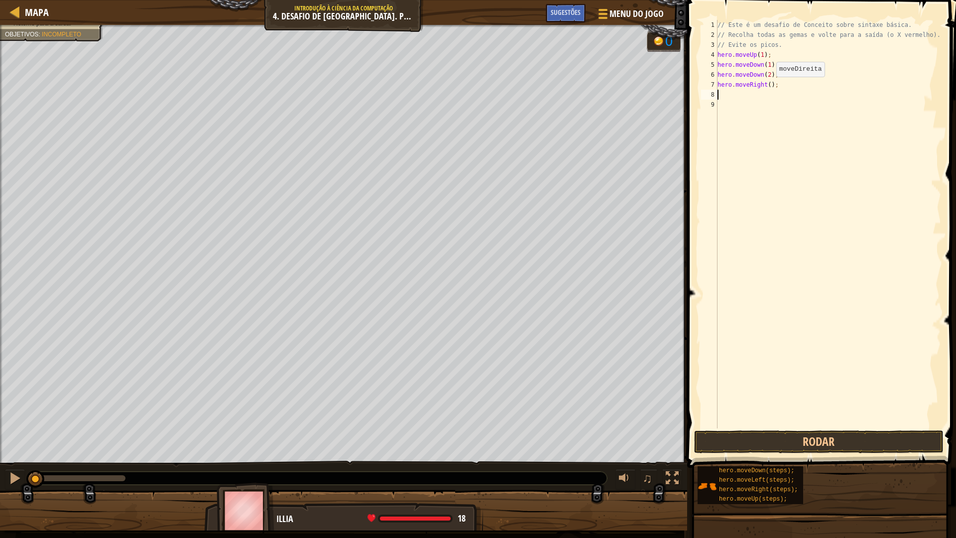
click at [766, 87] on div "// Este é um desafio de Conceito sobre sintaxe básica. // Recolha todas as gema…" at bounding box center [828, 234] width 226 height 428
type textarea "hero.moveRight(2);"
click at [737, 98] on div "// Este é um desafio de Conceito sobre sintaxe básica. // Recolha todas as gema…" at bounding box center [828, 234] width 226 height 428
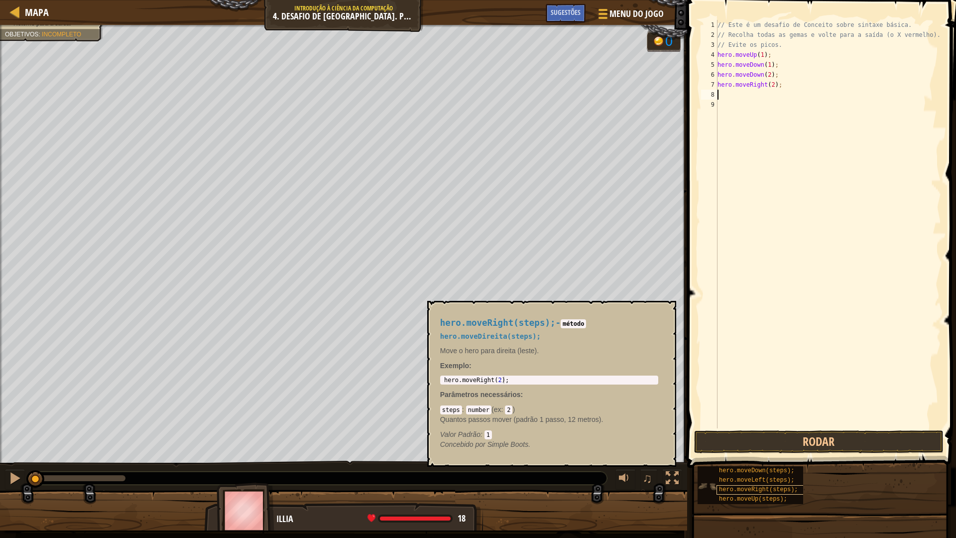
type textarea "r"
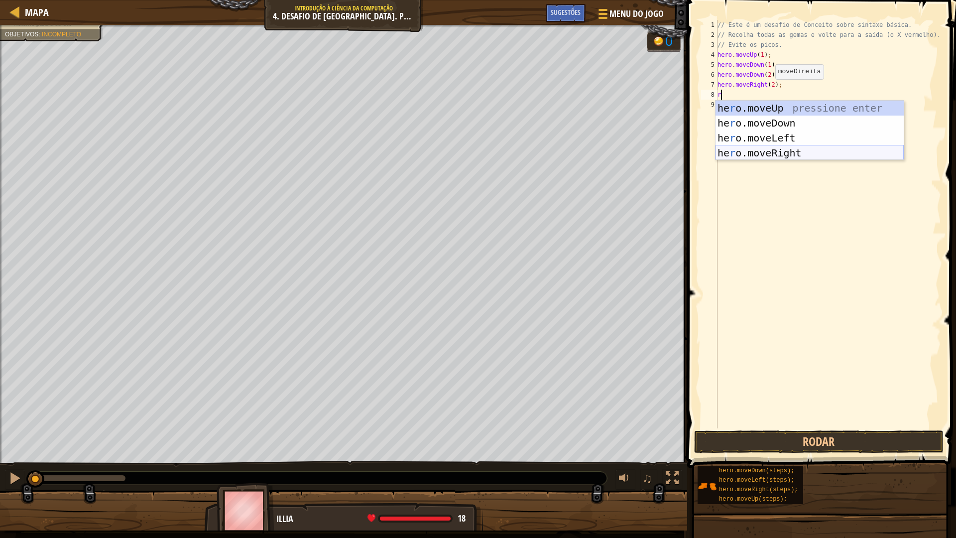
click at [828, 146] on div "he r o.moveUp pressione enter he r o.moveDown pressione enter he r o.moveLeft p…" at bounding box center [809, 146] width 188 height 90
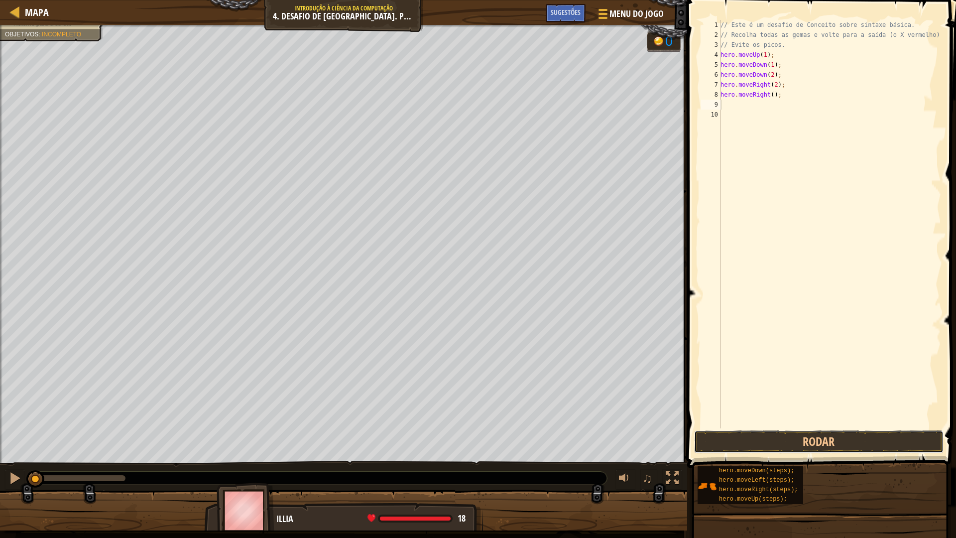
drag, startPoint x: 859, startPoint y: 443, endPoint x: 857, endPoint y: 453, distance: 10.2
click at [857, 447] on button "Rodar" at bounding box center [818, 441] width 249 height 23
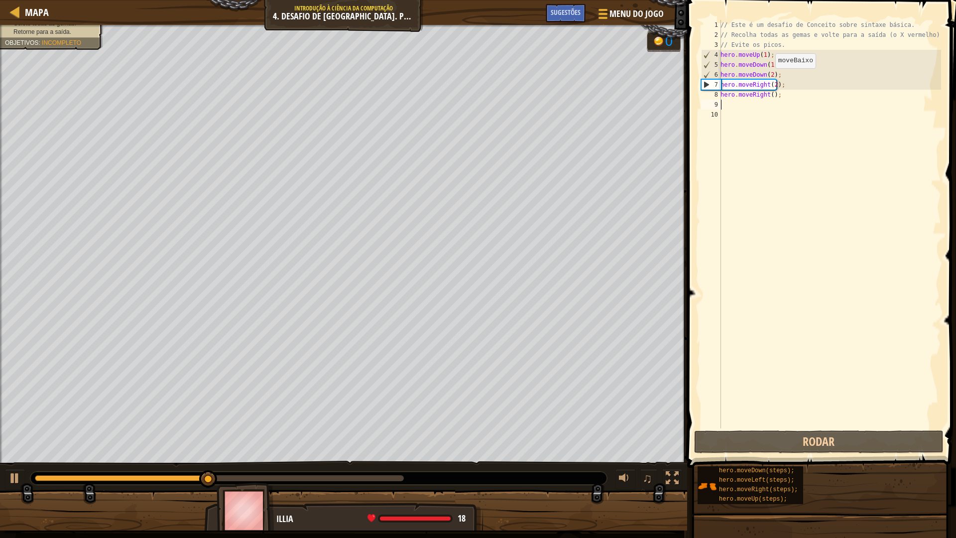
click at [770, 78] on div "// Este é um desafio de Conceito sobre sintaxe básica. // Recolha todas as gema…" at bounding box center [829, 234] width 223 height 428
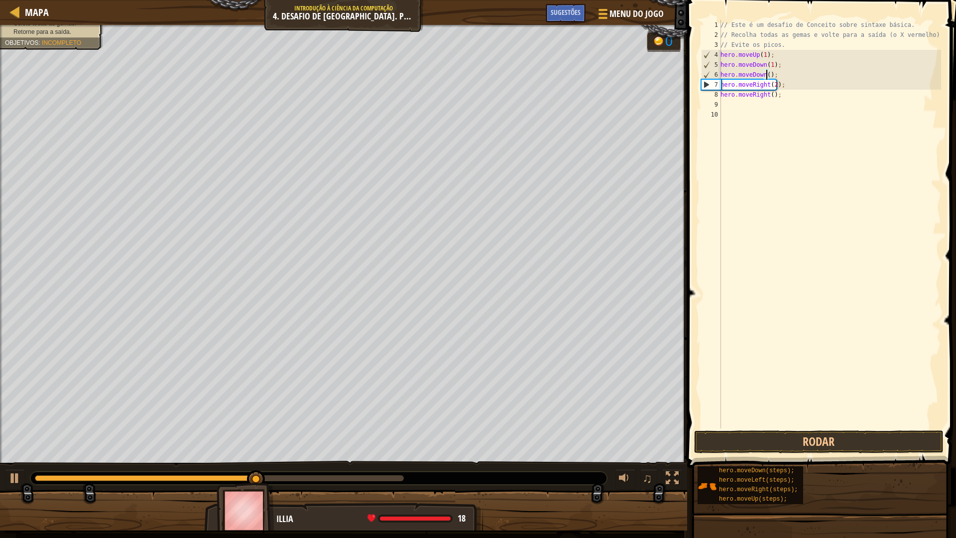
scroll to position [4, 4]
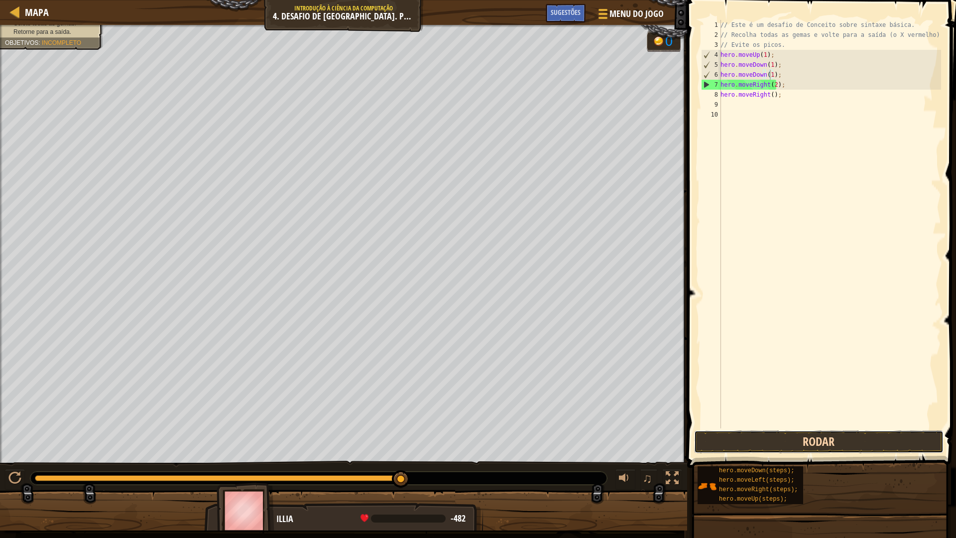
click at [750, 440] on button "Rodar" at bounding box center [818, 441] width 249 height 23
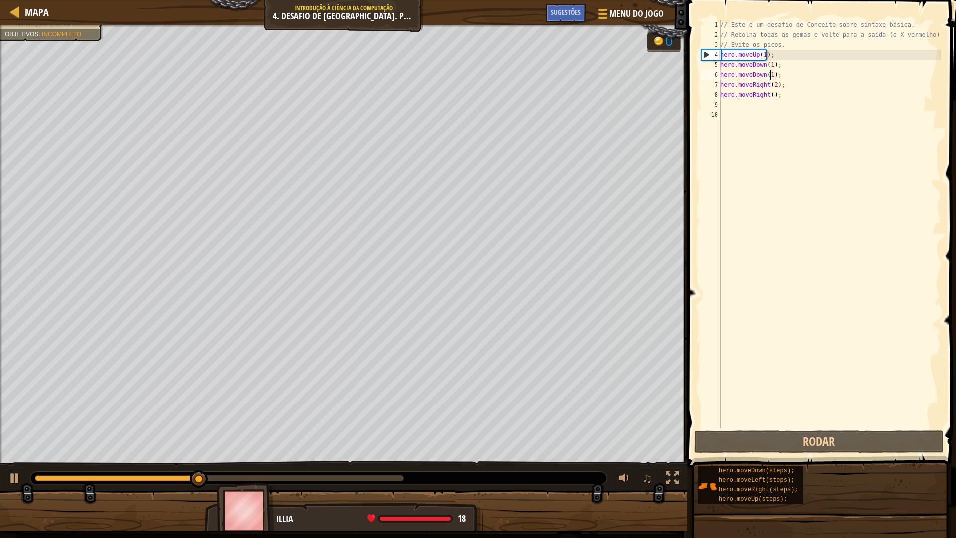
click at [794, 56] on div "// Este é um desafio de Conceito sobre sintaxe básica. // Recolha todas as gema…" at bounding box center [829, 234] width 223 height 428
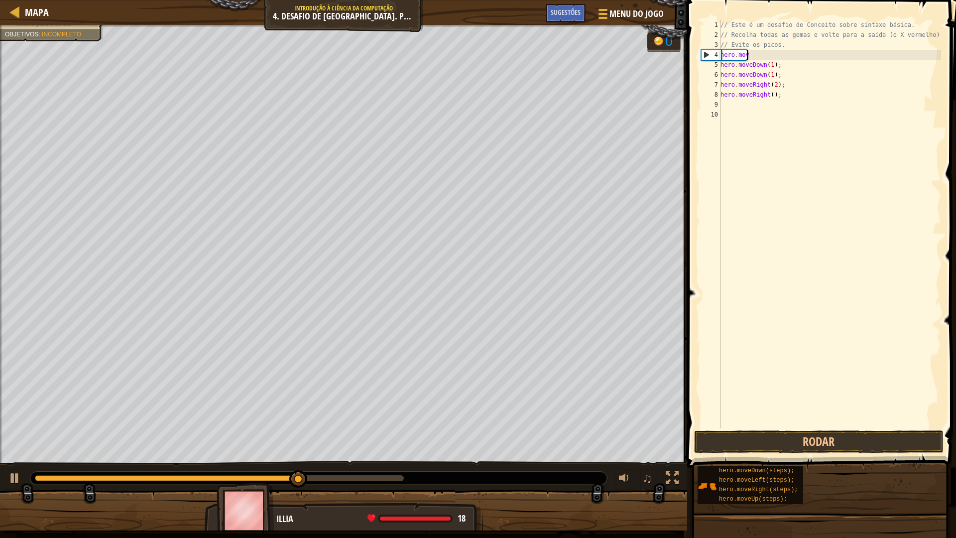
scroll to position [4, 1]
type textarea "h"
click at [793, 64] on div "// Este é um desafio de Conceito sobre sintaxe básica. // Recolha todas as gema…" at bounding box center [829, 234] width 223 height 428
type textarea "h"
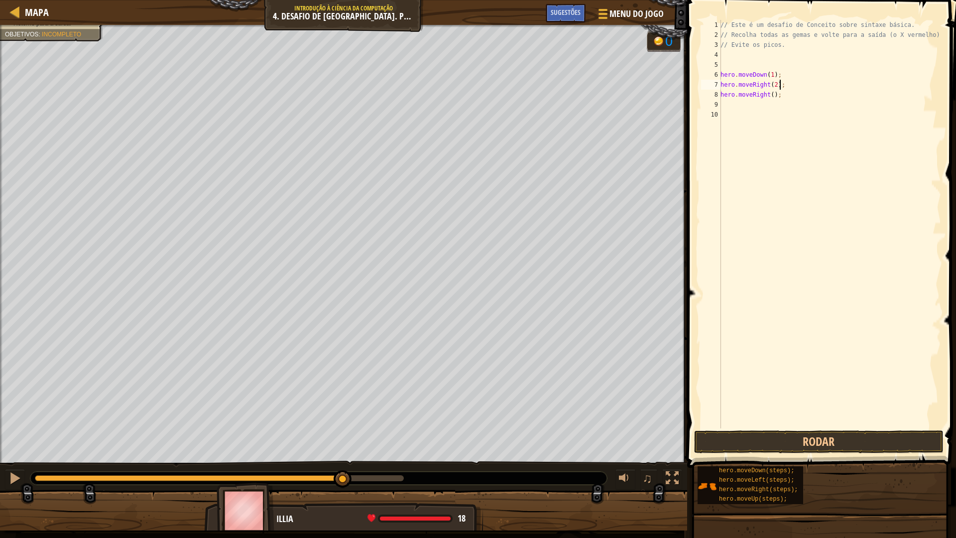
click at [786, 82] on div "// Este é um desafio de Conceito sobre sintaxe básica. // Recolha todas as gema…" at bounding box center [829, 234] width 223 height 428
type textarea "h"
click at [786, 74] on div "// Este é um desafio de Conceito sobre sintaxe básica. // Recolha todas as gema…" at bounding box center [829, 234] width 223 height 428
type textarea "h"
click at [791, 95] on div "// Este é um desafio de Conceito sobre sintaxe básica. // Recolha todas as gema…" at bounding box center [829, 234] width 223 height 428
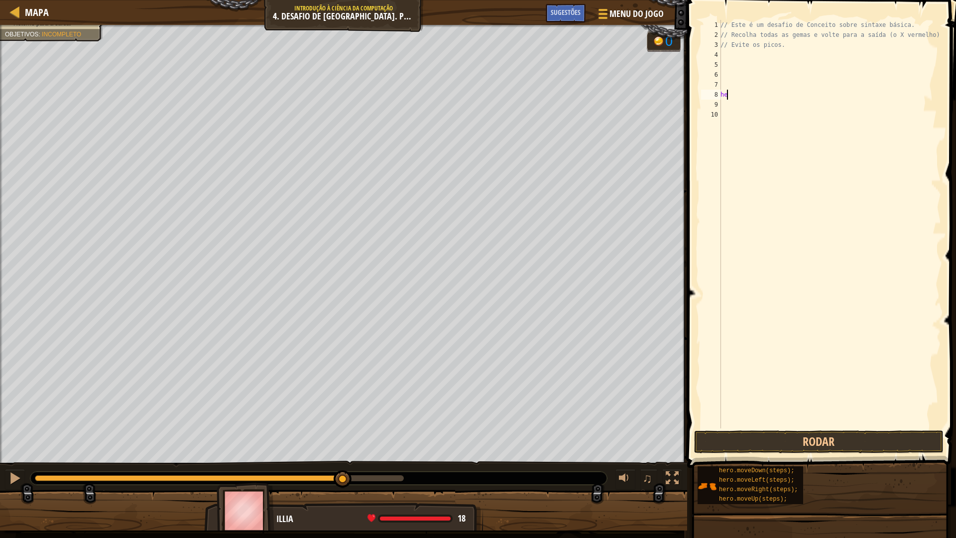
type textarea "h"
click at [845, 444] on button "Rodar" at bounding box center [818, 441] width 249 height 23
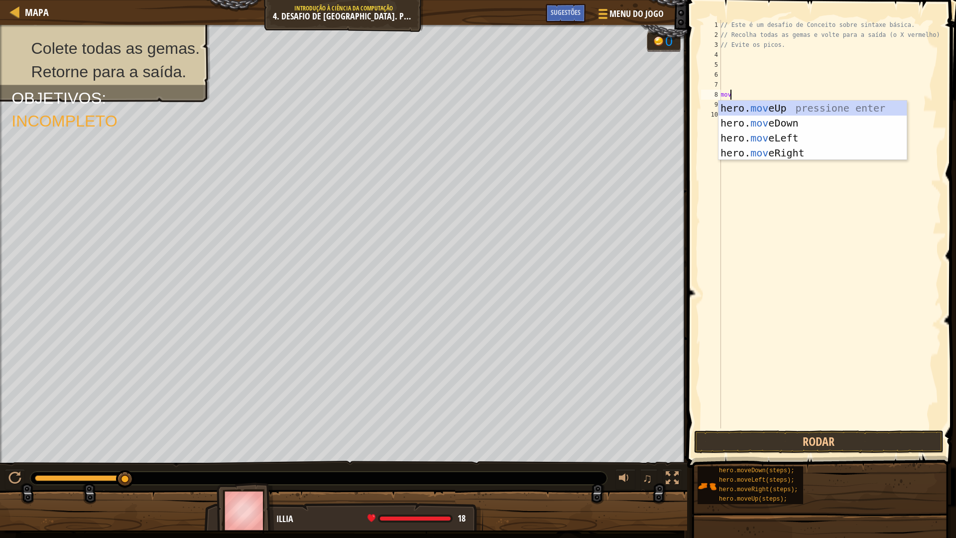
type textarea "move"
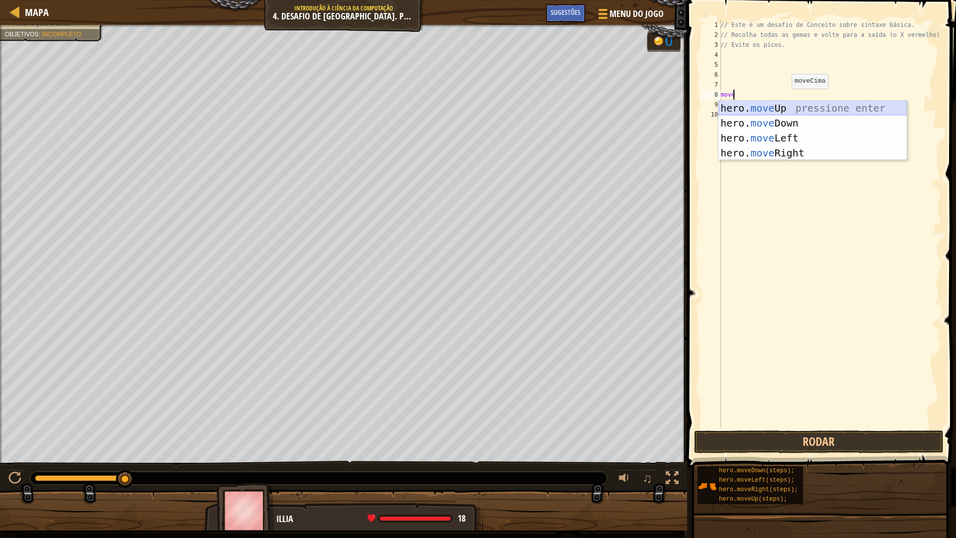
click at [798, 110] on div "hero. move Up pressione enter hero. move Down pressione enter hero. move Left p…" at bounding box center [812, 146] width 188 height 90
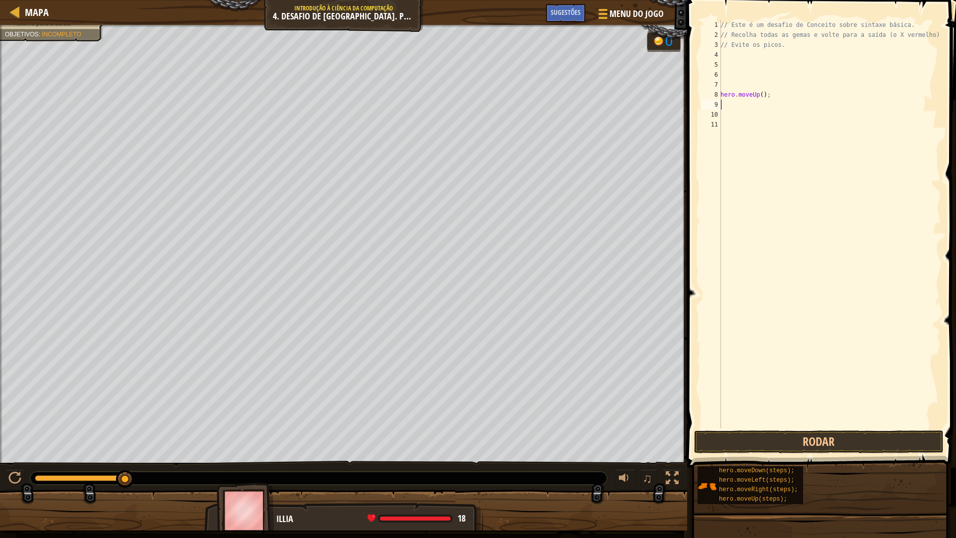
click at [778, 95] on div "// Este é um desafio de Conceito sobre sintaxe básica. // Recolha todas as gema…" at bounding box center [829, 234] width 223 height 428
type textarea "h"
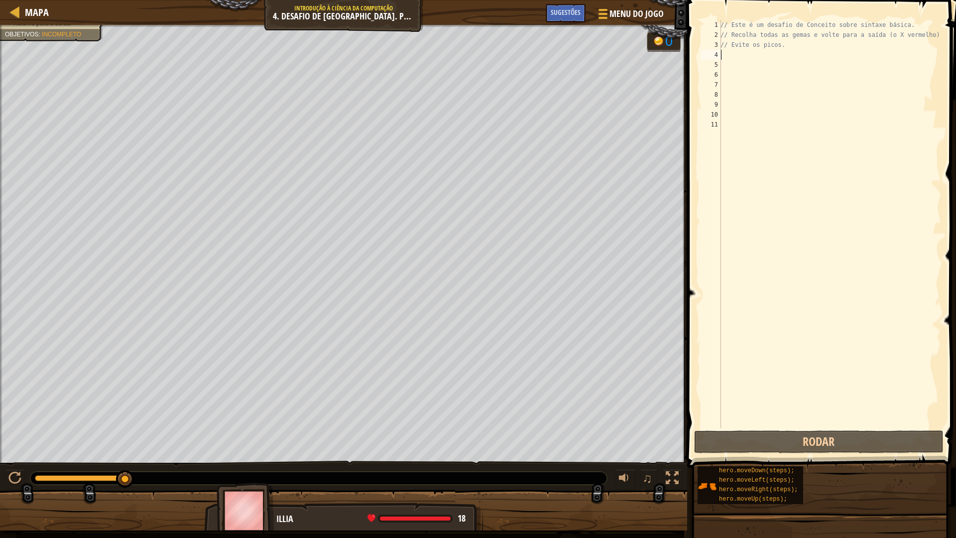
click at [761, 52] on div "// Este é um desafio de Conceito sobre sintaxe básica. // Recolha todas as gema…" at bounding box center [829, 234] width 223 height 428
type textarea "m"
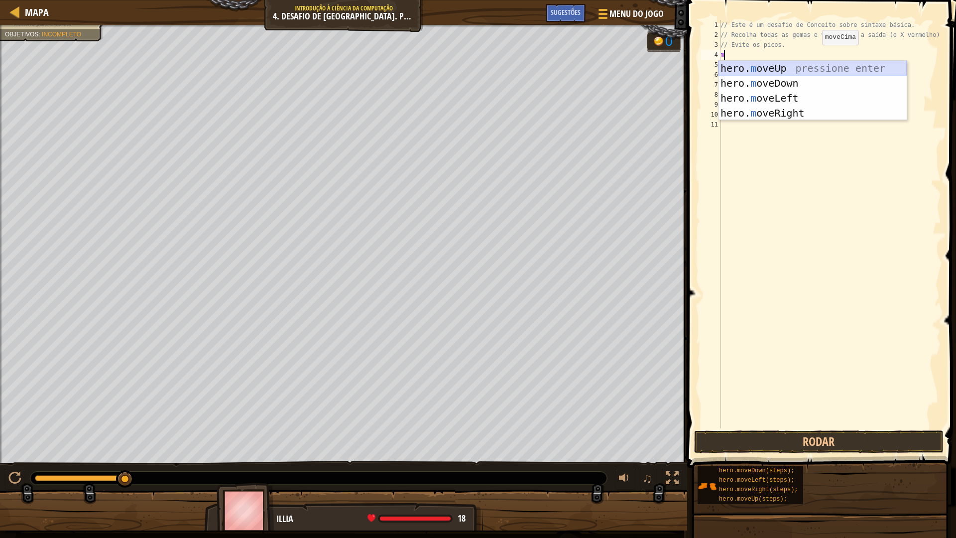
click at [831, 66] on div "hero. m oveUp pressione enter hero. m oveDown pressione enter hero. m oveLeft p…" at bounding box center [812, 106] width 188 height 90
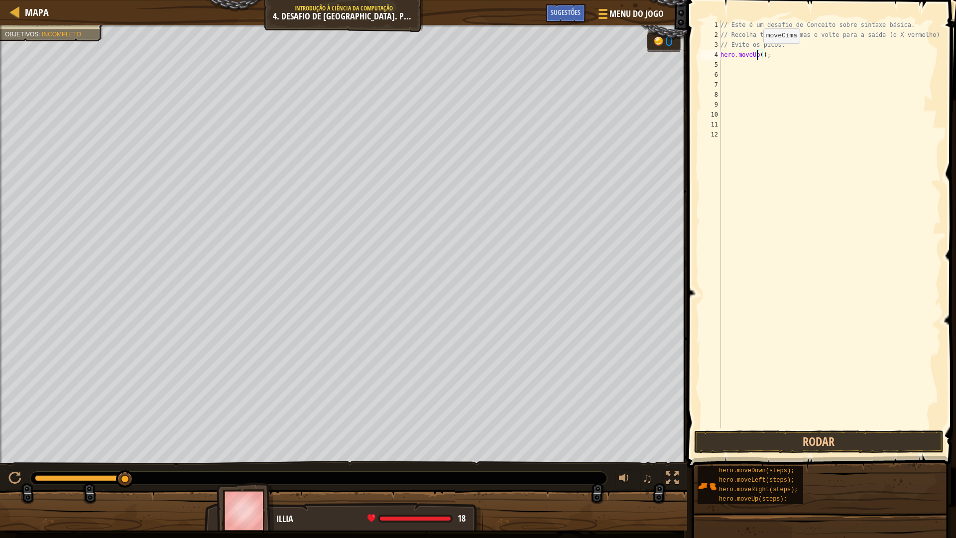
click at [757, 53] on div "// Este é um desafio de Conceito sobre sintaxe básica. // Recolha todas as gema…" at bounding box center [829, 234] width 223 height 428
click at [759, 55] on div "// Este é um desafio de Conceito sobre sintaxe básica. // Recolha todas as gema…" at bounding box center [829, 234] width 223 height 428
type textarea "hero.moveUp(1);"
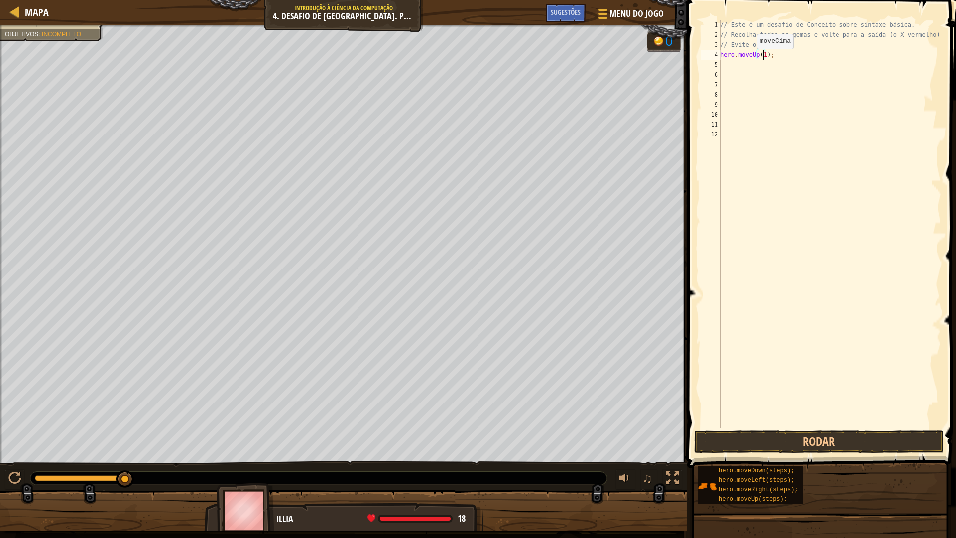
click at [751, 59] on div "// Este é um desafio de Conceito sobre sintaxe básica. // Recolha todas as gema…" at bounding box center [829, 234] width 223 height 428
click at [752, 59] on div "// Este é um desafio de Conceito sobre sintaxe básica. // Recolha todas as gema…" at bounding box center [829, 234] width 223 height 428
click at [744, 64] on div "// Este é um desafio de Conceito sobre sintaxe básica. // Recolha todas as gema…" at bounding box center [829, 234] width 223 height 428
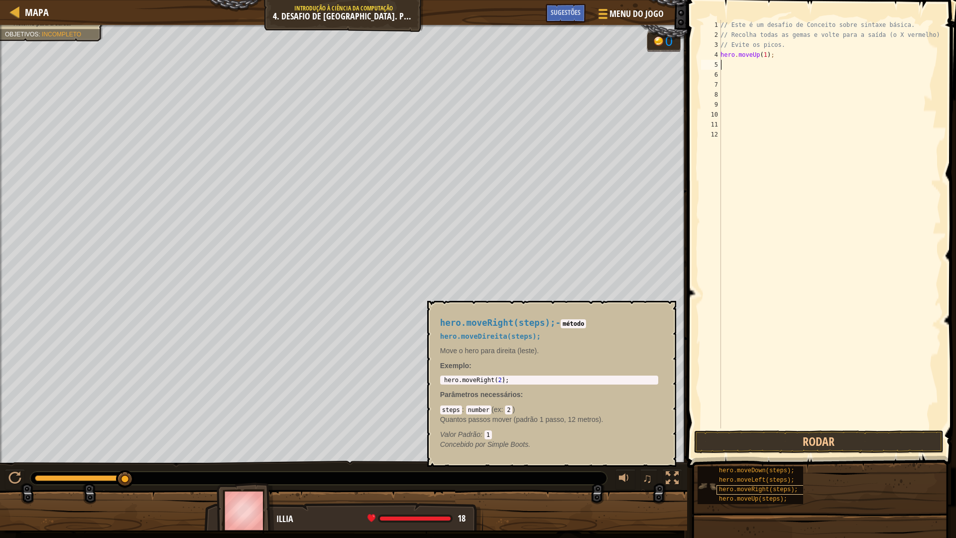
type textarea "r"
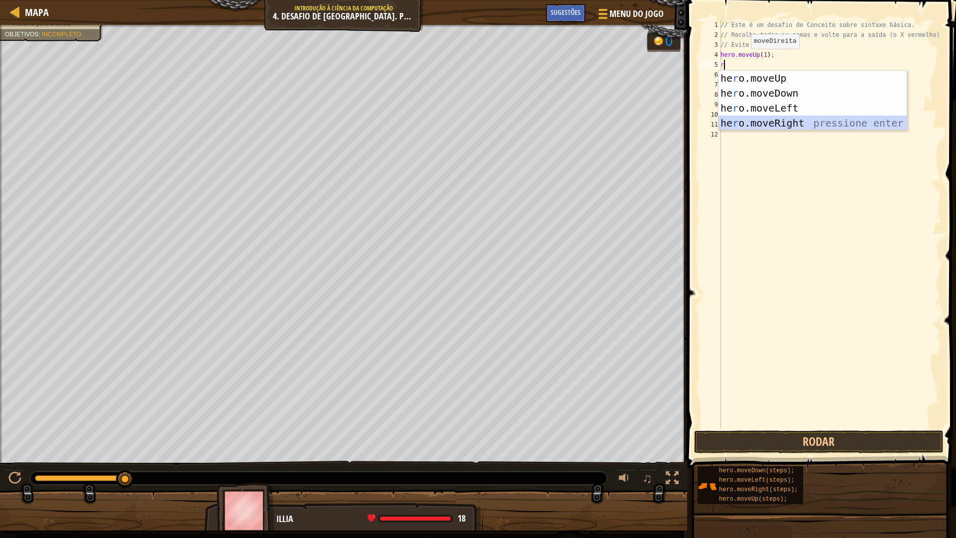
click at [789, 122] on div "he r o.moveUp pressione enter he r o.moveDown pressione enter he r o.moveLeft p…" at bounding box center [812, 116] width 188 height 90
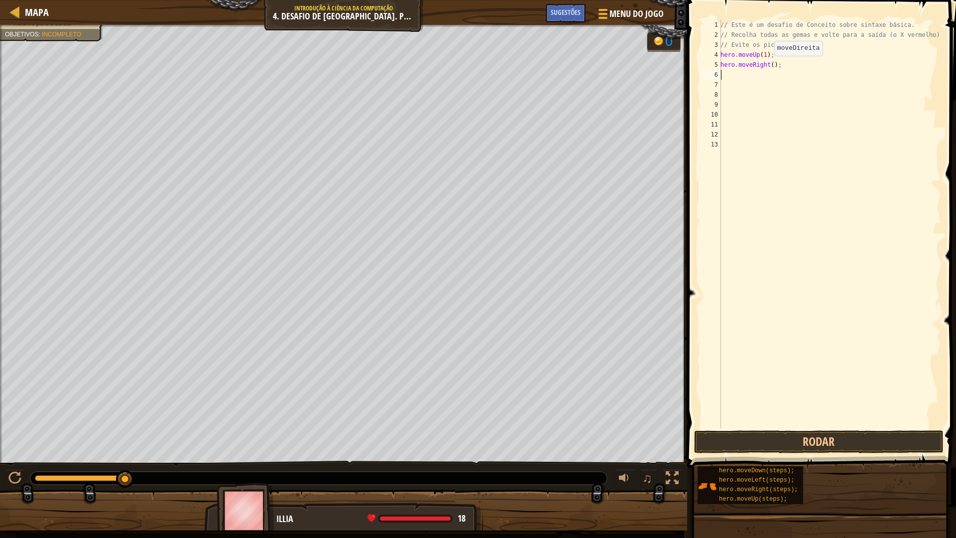
click at [769, 66] on div "// Este é um desafio de Conceito sobre sintaxe básica. // Recolha todas as gema…" at bounding box center [829, 234] width 223 height 428
click at [851, 442] on button "Rodar" at bounding box center [818, 441] width 249 height 23
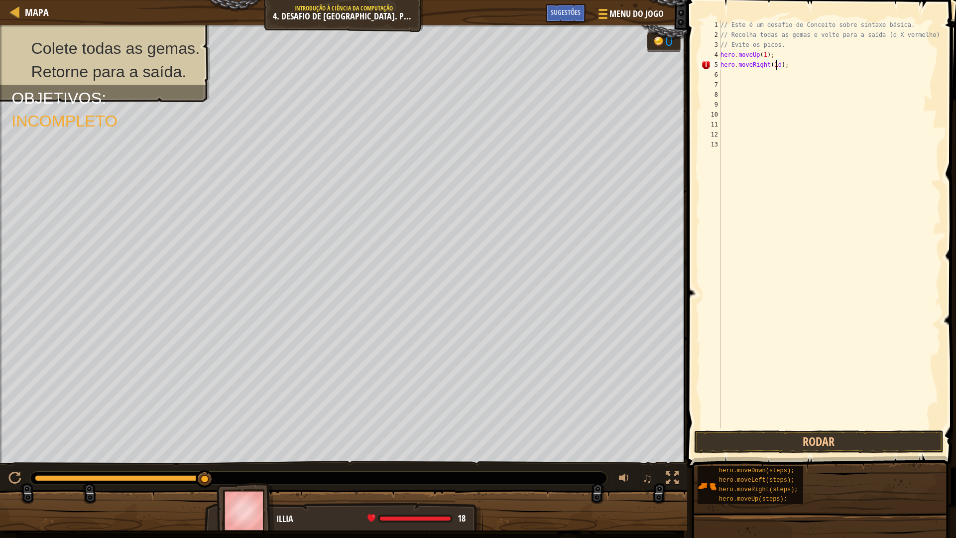
type textarea "hero.moveRight(1);"
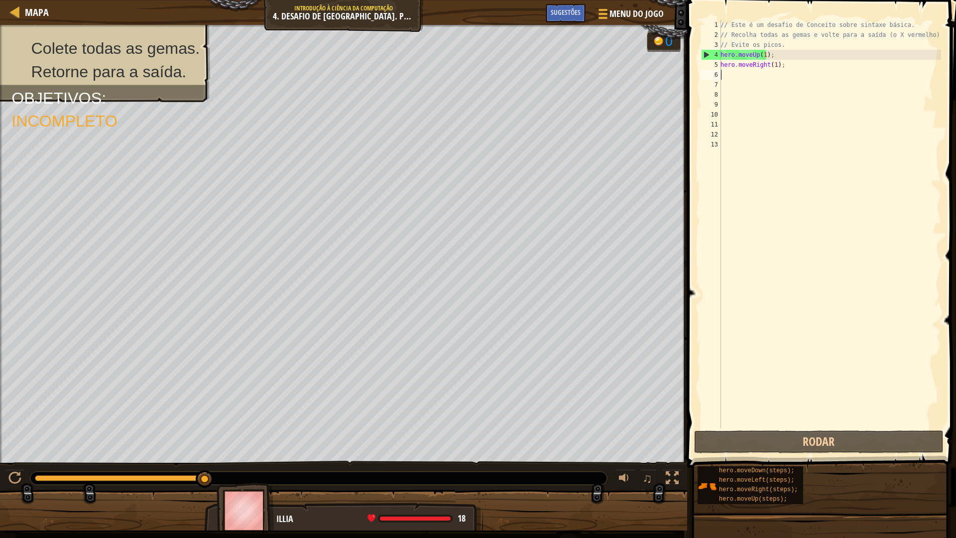
click at [745, 72] on div "// Este é um desafio de Conceito sobre sintaxe básica. // Recolha todas as gema…" at bounding box center [829, 234] width 223 height 428
type textarea "d"
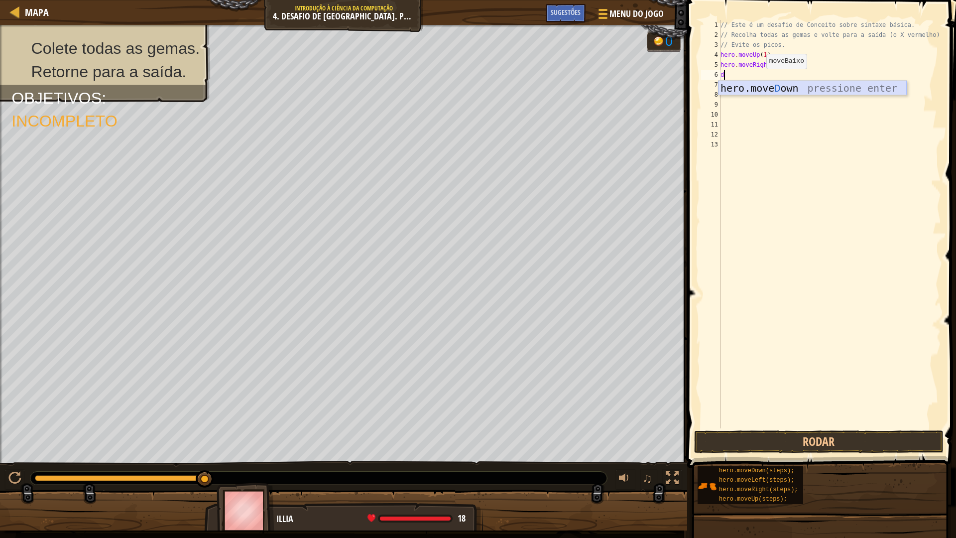
click at [771, 87] on div "hero.move D own pressione enter" at bounding box center [812, 103] width 188 height 45
click at [767, 76] on div "// Este é um desafio de Conceito sobre sintaxe básica. // Recolha todas as gema…" at bounding box center [829, 234] width 223 height 428
click at [823, 429] on span at bounding box center [822, 219] width 277 height 497
click at [820, 438] on button "Rodar" at bounding box center [818, 441] width 249 height 23
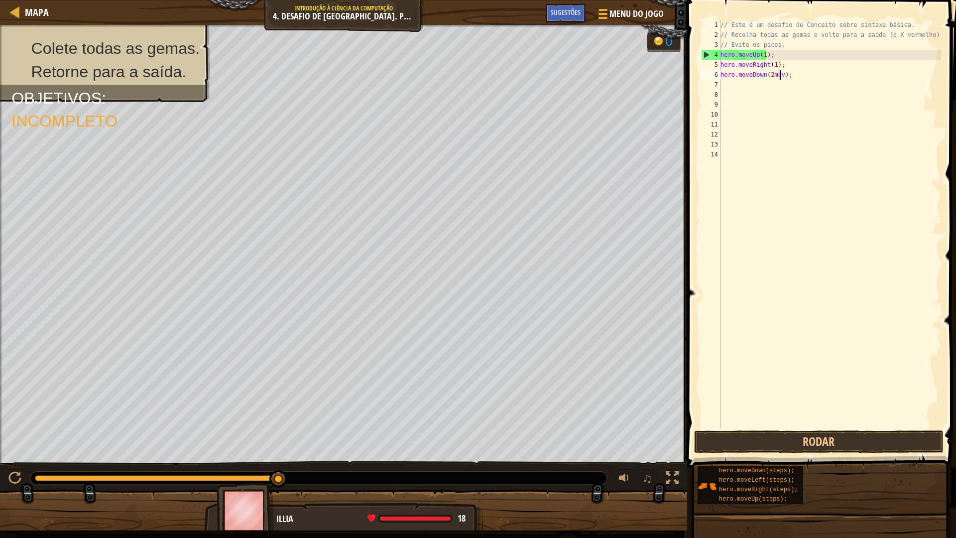
scroll to position [4, 5]
type textarea "hero.moveDown(2);"
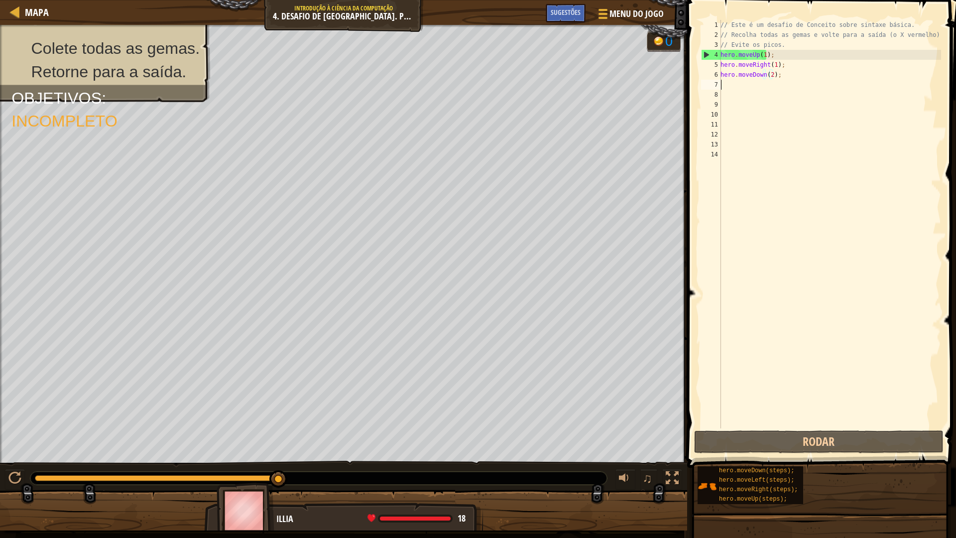
click at [762, 86] on div "// Este é um desafio de Conceito sobre sintaxe básica. // Recolha todas as gema…" at bounding box center [829, 234] width 223 height 428
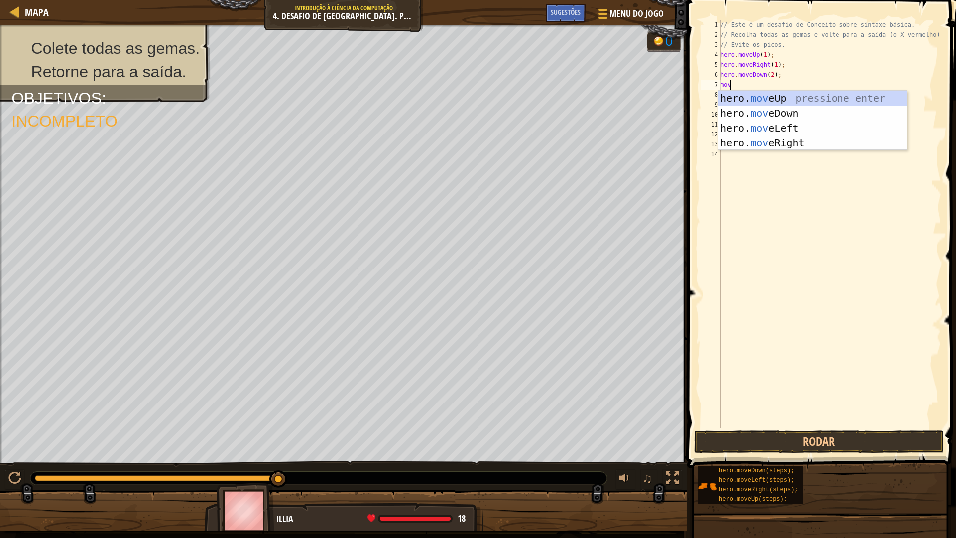
type textarea "move"
click at [763, 95] on div "hero. move Up pressione enter hero. move Down pressione enter hero. move Left p…" at bounding box center [812, 136] width 188 height 90
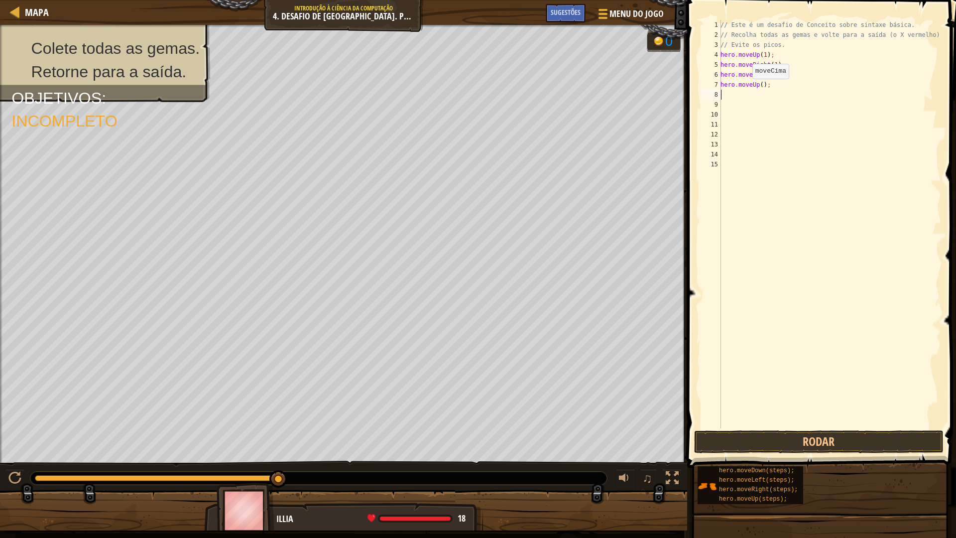
scroll to position [4, 0]
click at [759, 86] on div "// Este é um desafio de Conceito sobre sintaxe básica. // Recolha todas as gema…" at bounding box center [829, 234] width 223 height 428
type textarea "hero.moveUp(2);"
click at [769, 97] on div "// Este é um desafio de Conceito sobre sintaxe básica. // Recolha todas as gema…" at bounding box center [829, 234] width 223 height 428
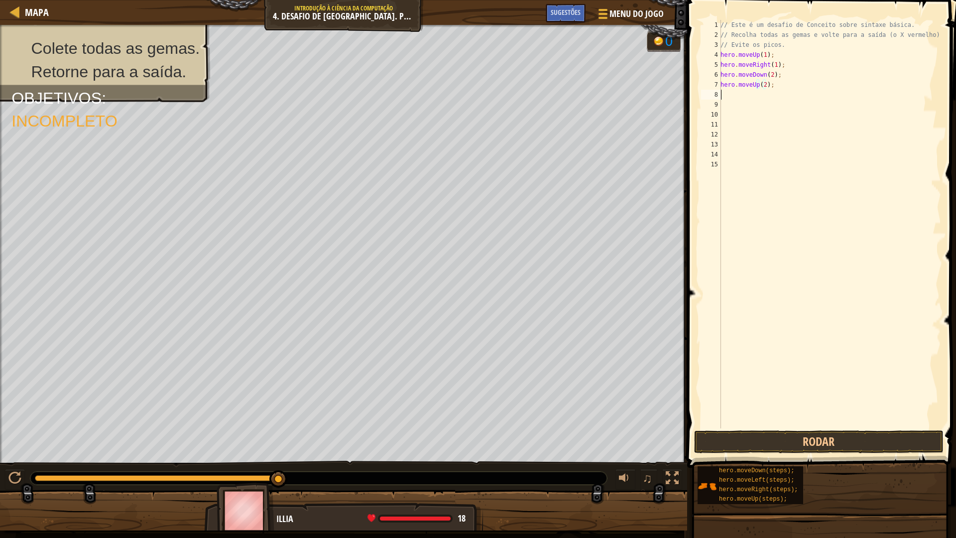
scroll to position [4, 0]
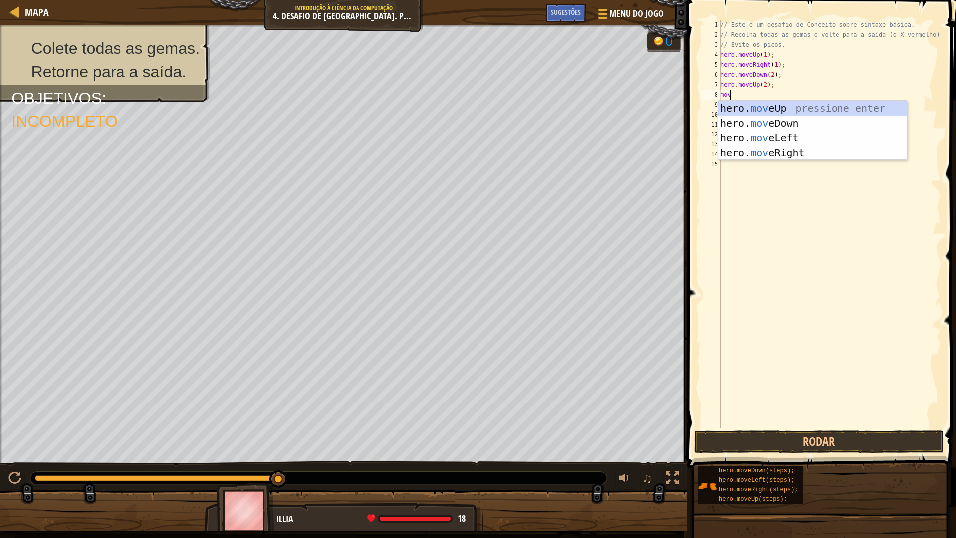
type textarea "move"
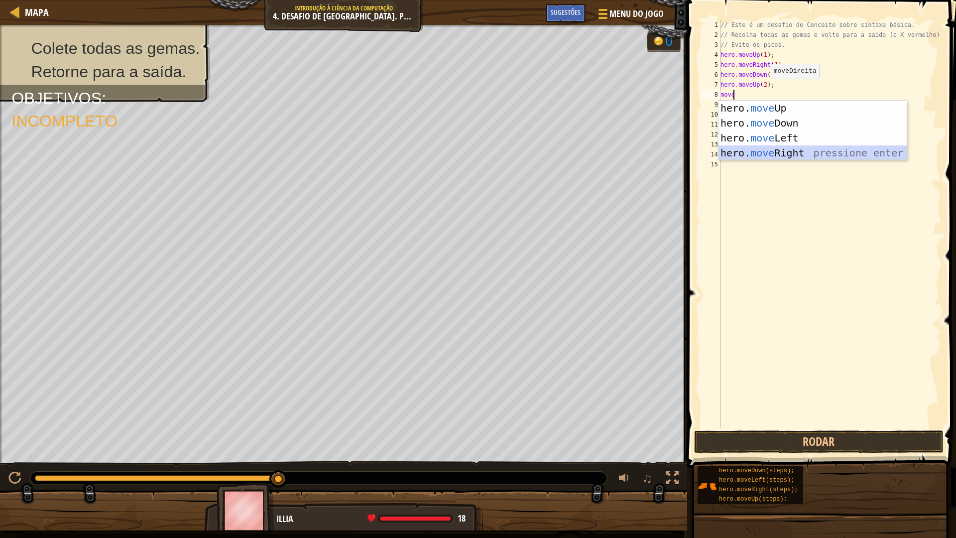
click at [817, 153] on div "hero. move Up pressione enter hero. move Down pressione enter hero. move Left p…" at bounding box center [812, 146] width 188 height 90
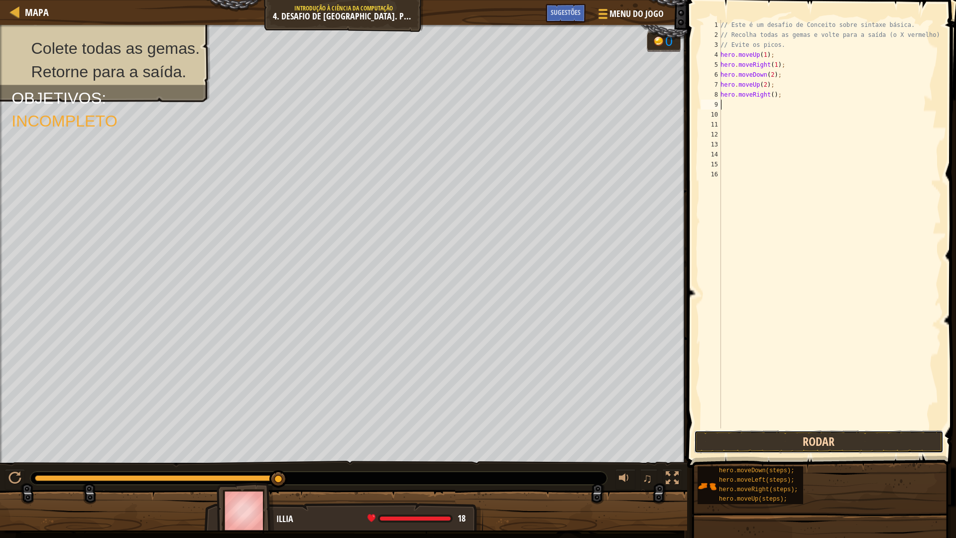
click at [832, 447] on button "Rodar" at bounding box center [818, 441] width 249 height 23
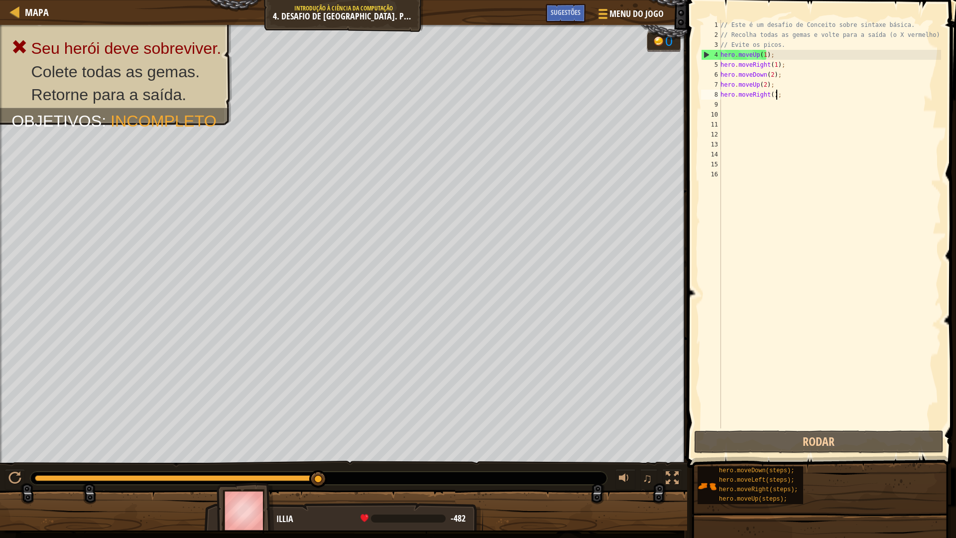
click at [811, 96] on div "// Este é um desafio de Conceito sobre sintaxe básica. // Recolha todas as gema…" at bounding box center [829, 234] width 223 height 428
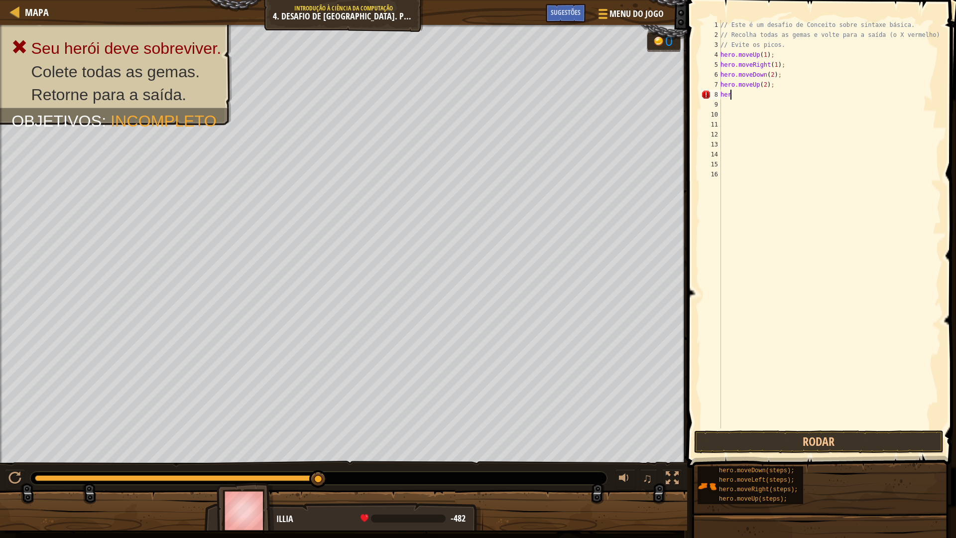
type textarea "h"
click at [856, 434] on button "Rodar" at bounding box center [818, 441] width 249 height 23
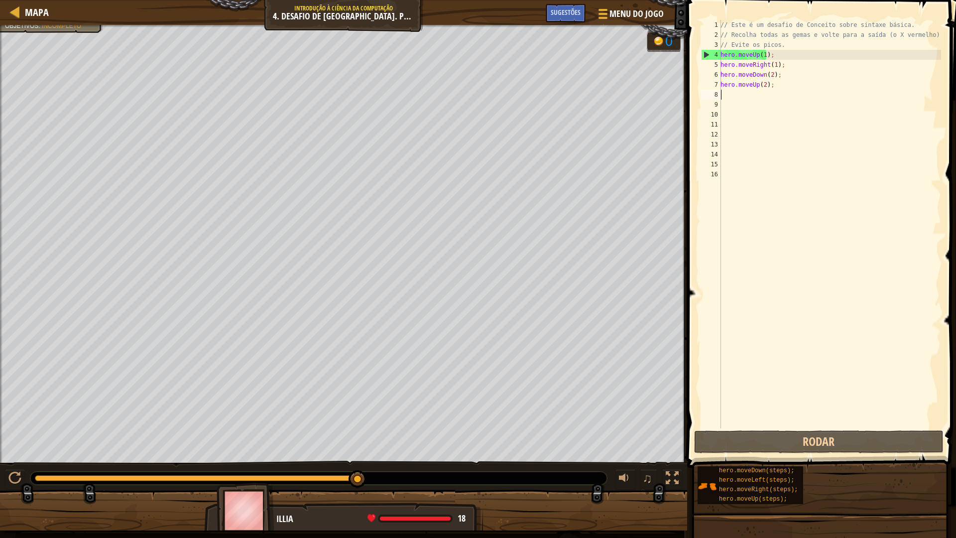
type textarea "d"
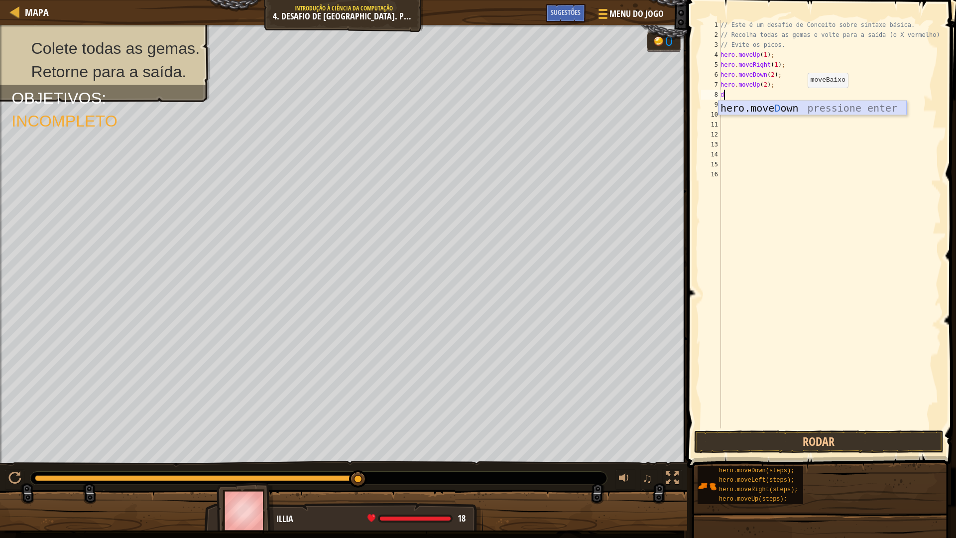
click at [804, 106] on div "hero.move D own pressione enter" at bounding box center [812, 123] width 188 height 45
click at [766, 96] on div "// Este é um desafio de Conceito sobre sintaxe básica. // Recolha todas as gema…" at bounding box center [829, 234] width 223 height 428
click at [763, 87] on div "// Este é um desafio de Conceito sobre sintaxe básica. // Recolha todas as gema…" at bounding box center [829, 234] width 223 height 428
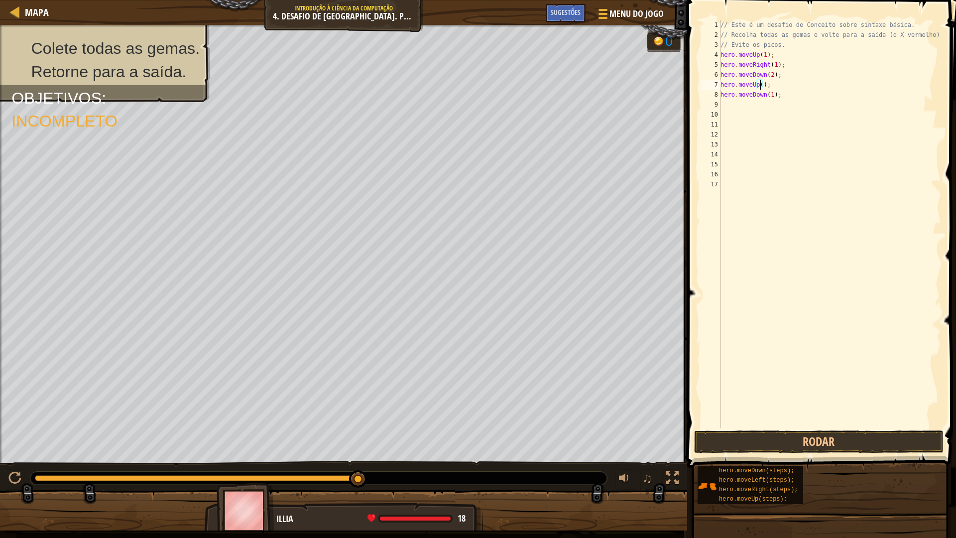
type textarea "hero.moveUp(1);"
click at [767, 100] on div "// Este é um desafio de Conceito sobre sintaxe básica. // Recolha todas as gema…" at bounding box center [829, 234] width 223 height 428
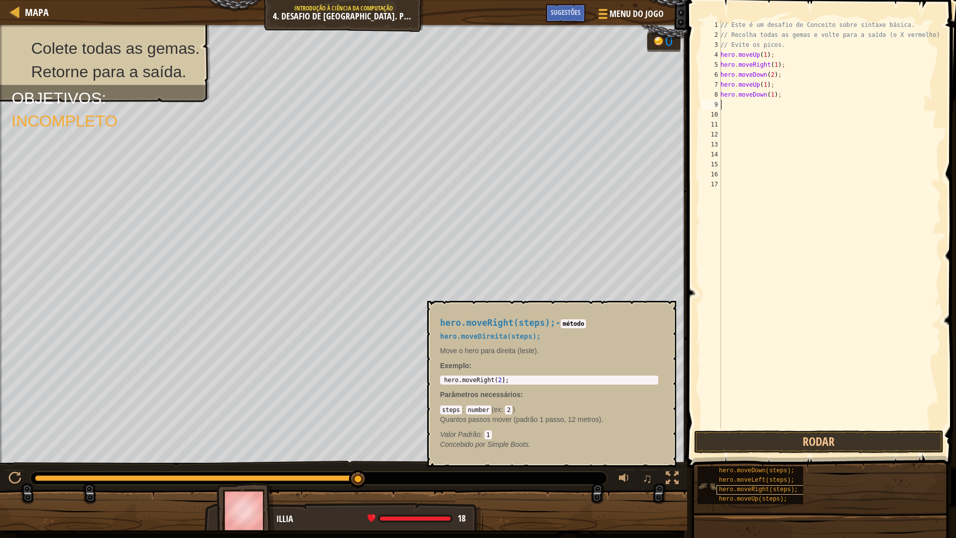
type textarea "r"
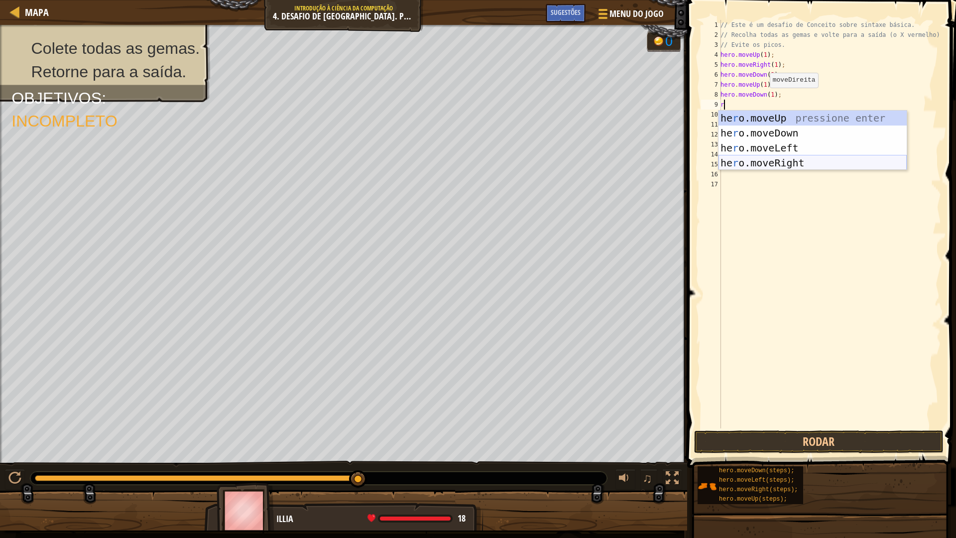
click at [775, 166] on div "he r o.moveUp pressione enter he r o.moveDown pressione enter he r o.moveLeft p…" at bounding box center [812, 156] width 188 height 90
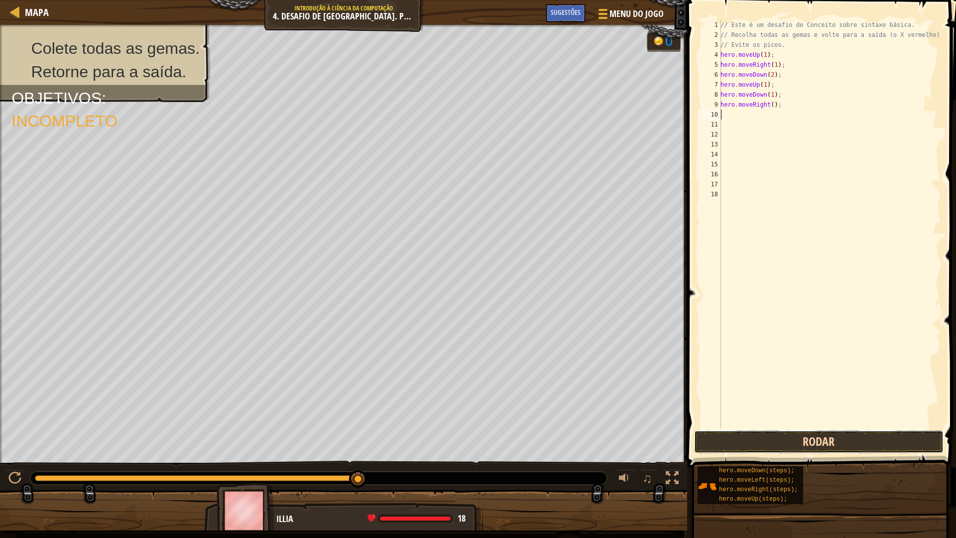
click at [810, 442] on button "Rodar" at bounding box center [818, 441] width 249 height 23
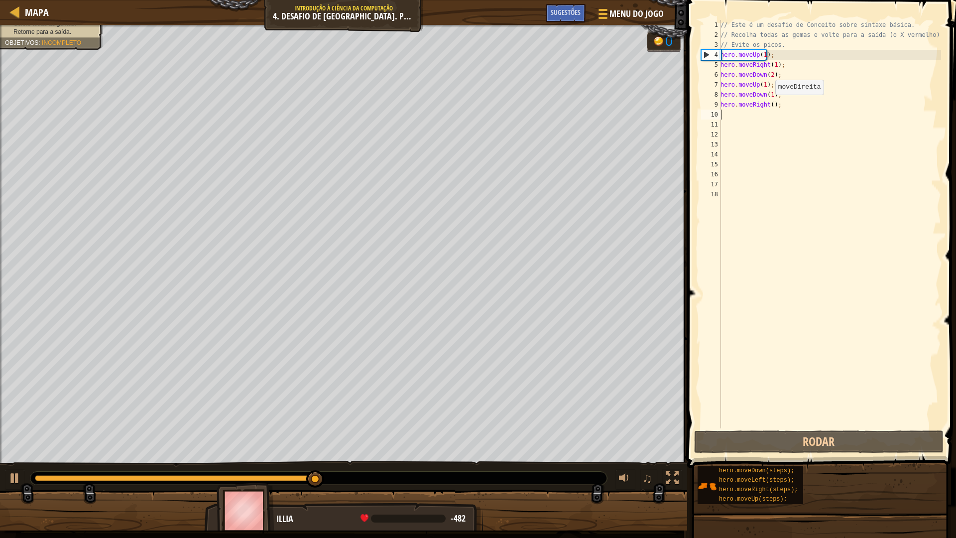
click at [770, 105] on div "// Este é um desafio de Conceito sobre sintaxe básica. // Recolha todas as gema…" at bounding box center [829, 234] width 223 height 428
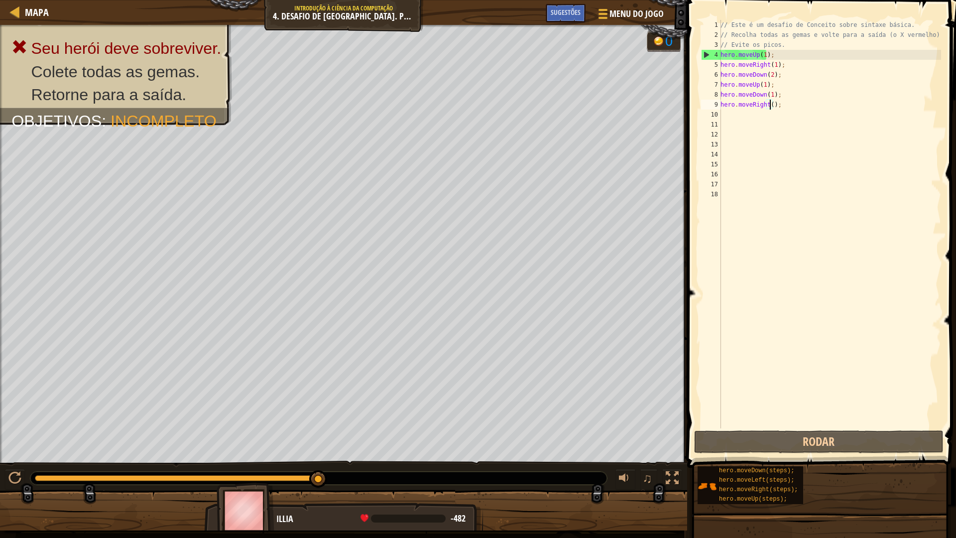
scroll to position [4, 4]
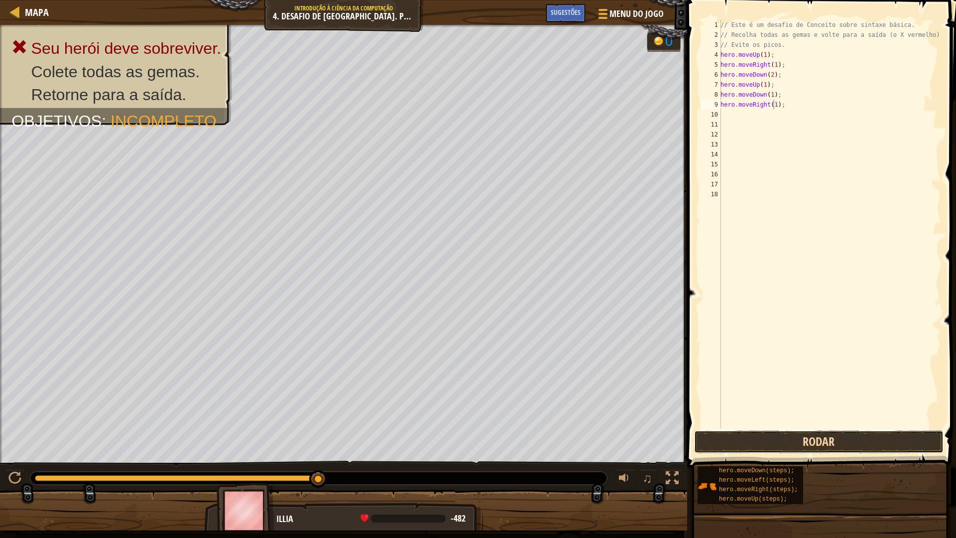
click at [822, 441] on button "Rodar" at bounding box center [818, 441] width 249 height 23
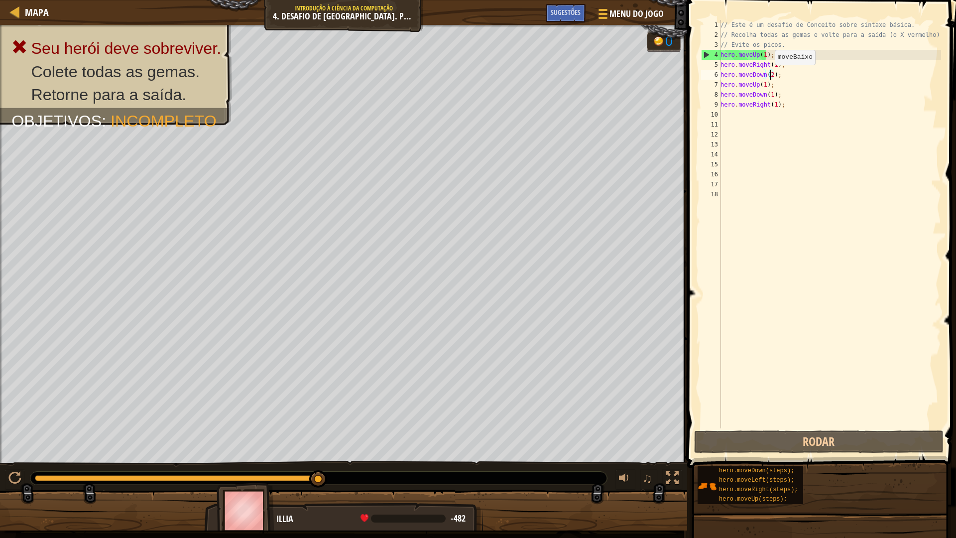
click at [769, 75] on div "// Este é um desafio de Conceito sobre sintaxe básica. // Recolha todas as gema…" at bounding box center [829, 234] width 223 height 428
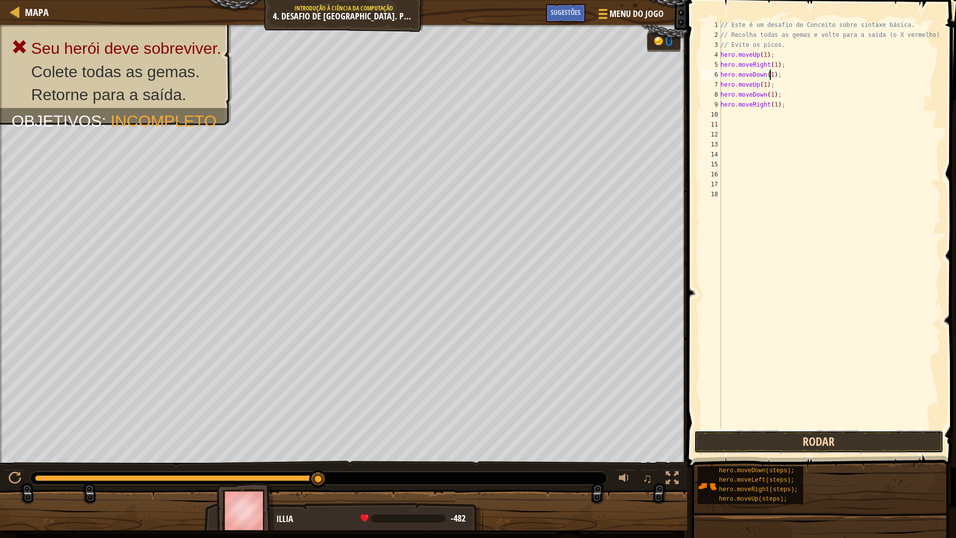
click at [869, 433] on button "Rodar" at bounding box center [818, 441] width 249 height 23
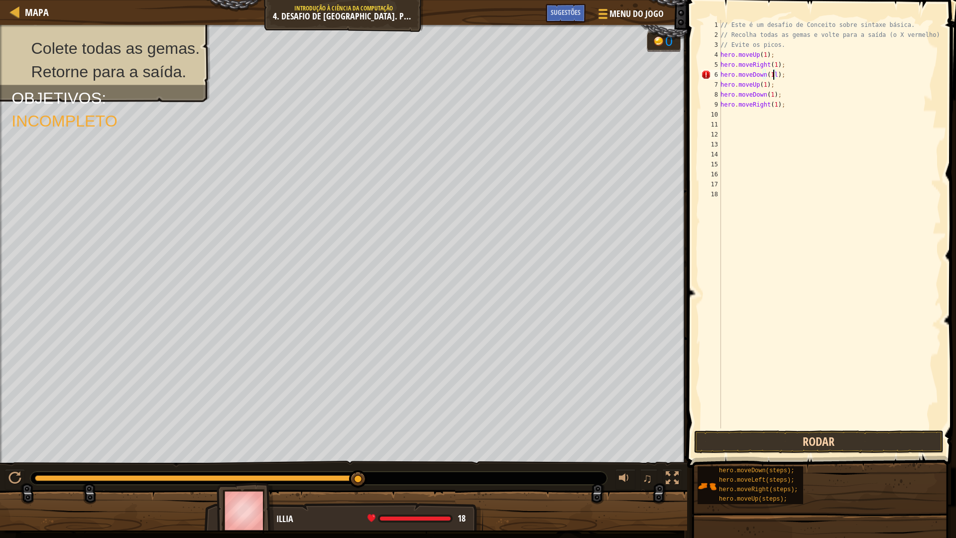
type textarea "hero.moveDown(1);"
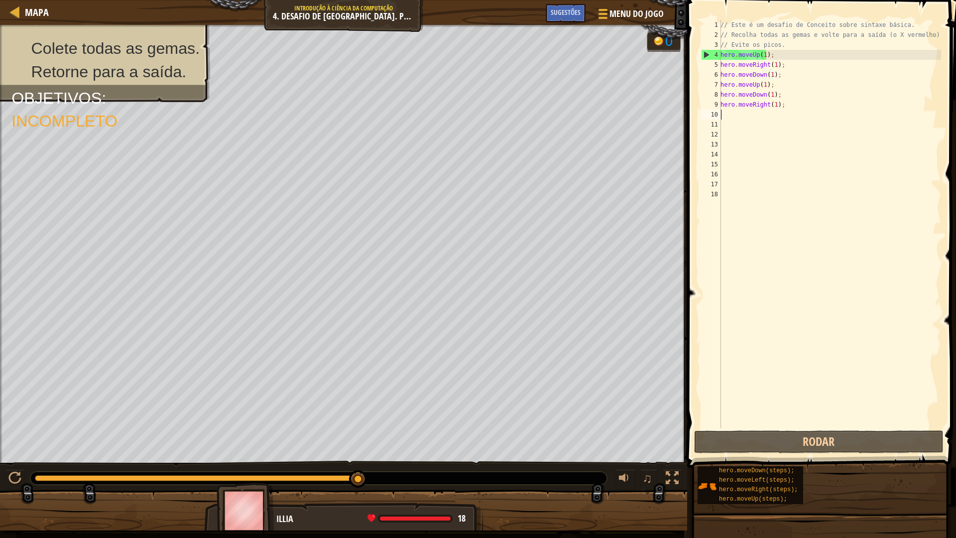
click at [766, 115] on div "// Este é um desafio de Conceito sobre sintaxe básica. // Recolha todas as gema…" at bounding box center [829, 234] width 223 height 428
type textarea "l"
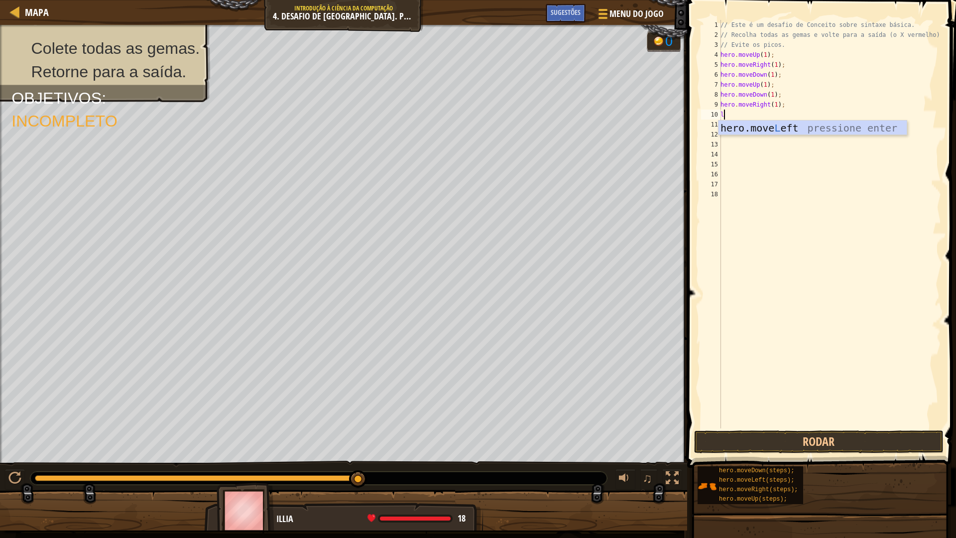
click at [747, 123] on div "hero.move L eft pressione enter" at bounding box center [812, 142] width 188 height 45
click at [766, 113] on div "// Este é um desafio de Conceito sobre sintaxe básica. // Recolha todas as gema…" at bounding box center [829, 234] width 223 height 428
type textarea "hero.moveLeft(1);"
click at [841, 132] on div "// Este é um desafio de Conceito sobre sintaxe básica. // Recolha todas as gema…" at bounding box center [829, 234] width 223 height 428
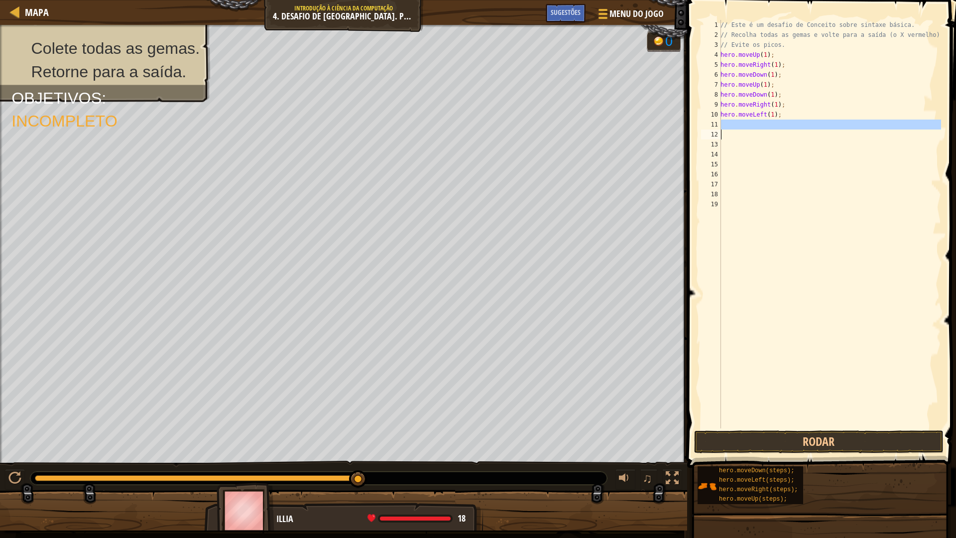
scroll to position [4, 0]
click at [797, 125] on div "// Este é um desafio de Conceito sobre sintaxe básica. // Recolha todas as gema…" at bounding box center [829, 224] width 223 height 408
type textarea "d"
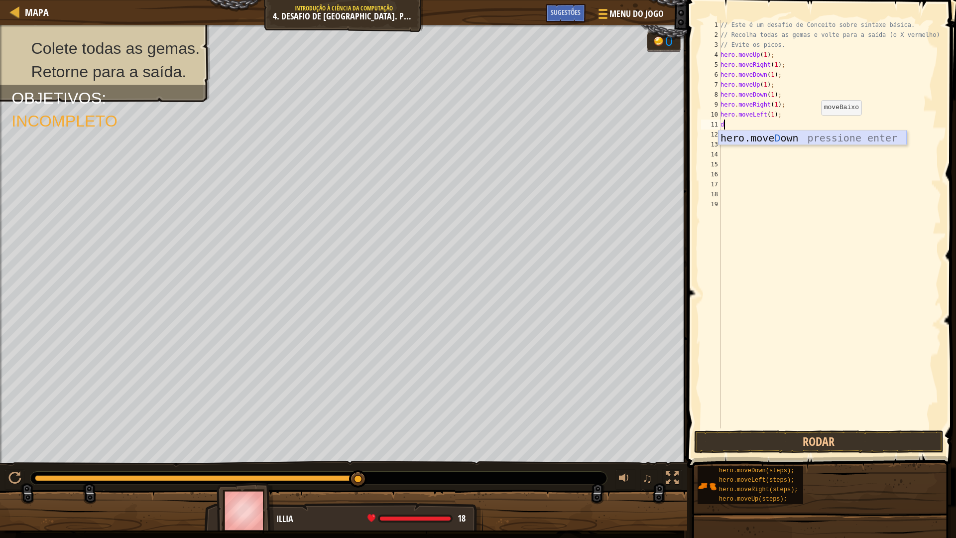
click at [816, 137] on div "hero.move D own pressione enter" at bounding box center [812, 152] width 188 height 45
click at [835, 446] on button "Rodar" at bounding box center [818, 441] width 249 height 23
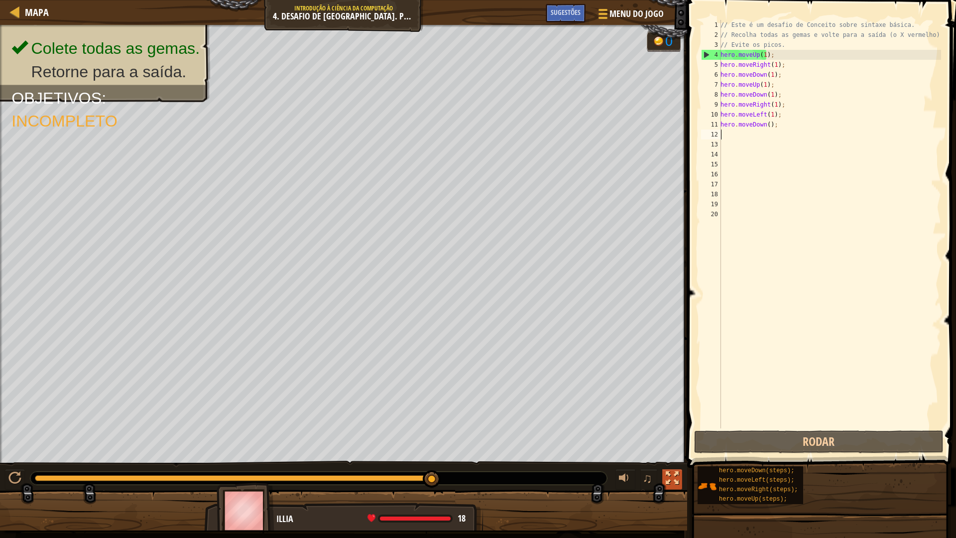
click at [669, 482] on div at bounding box center [672, 477] width 13 height 13
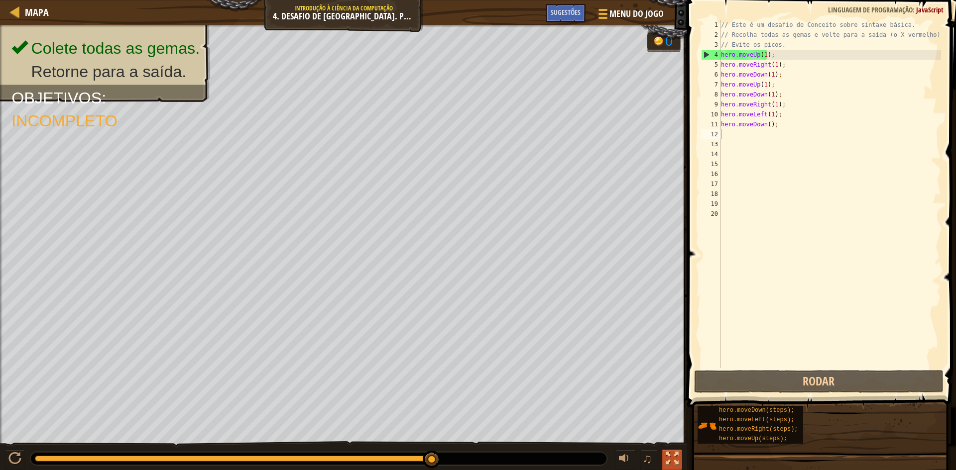
click at [680, 457] on button at bounding box center [672, 460] width 20 height 20
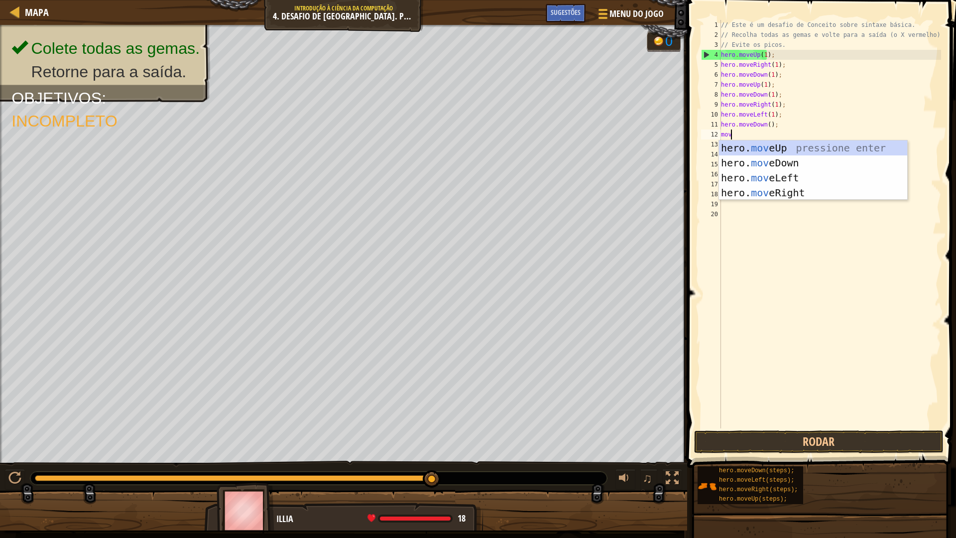
type textarea "move"
click at [775, 145] on div "hero. move Up pressione enter hero. move Down pressione enter hero. move Left p…" at bounding box center [813, 185] width 188 height 90
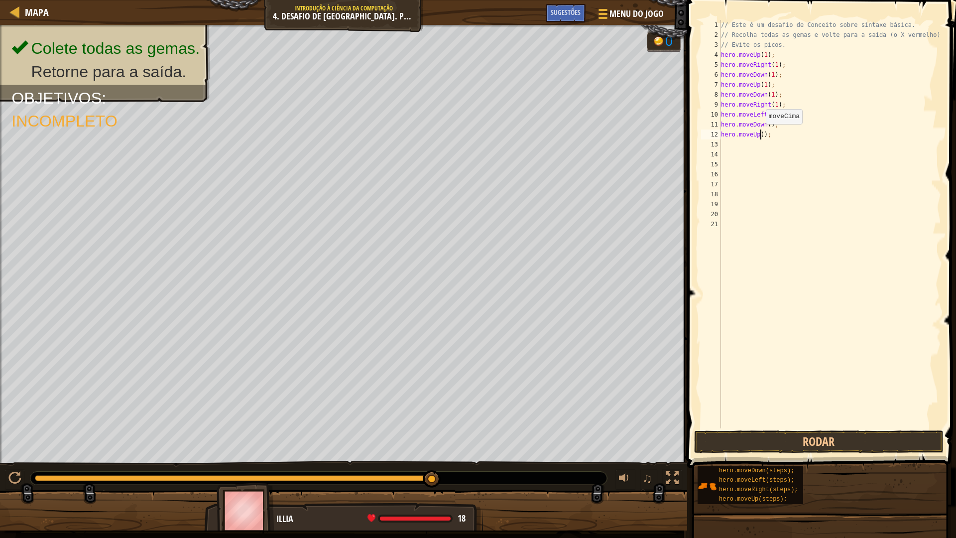
drag, startPoint x: 761, startPoint y: 134, endPoint x: 787, endPoint y: 139, distance: 26.5
click at [765, 134] on div "// Este é um desafio de Conceito sobre sintaxe básica. // Recolha todas as gema…" at bounding box center [830, 234] width 222 height 428
type textarea "hero.moveUp();"
click at [789, 141] on div "// Este é um desafio de Conceito sobre sintaxe básica. // Recolha todas as gema…" at bounding box center [830, 234] width 222 height 428
click at [759, 132] on div "// Este é um desafio de Conceito sobre sintaxe básica. // Recolha todas as gema…" at bounding box center [830, 234] width 222 height 428
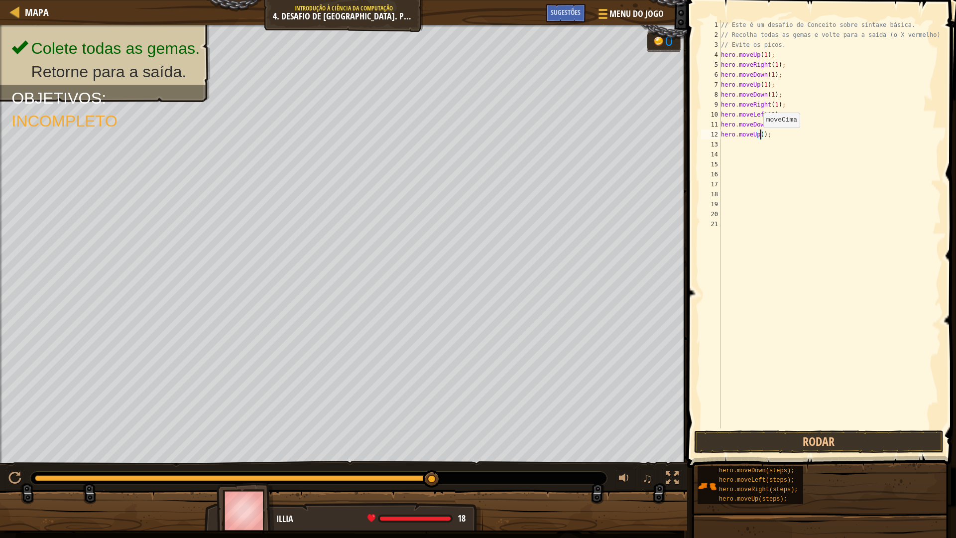
scroll to position [4, 3]
click at [766, 124] on div "// Este é um desafio de Conceito sobre sintaxe básica. // Recolha todas as gema…" at bounding box center [830, 234] width 222 height 428
type textarea "hero.moveDown(1);"
click at [800, 441] on button "Rodar" at bounding box center [818, 441] width 249 height 23
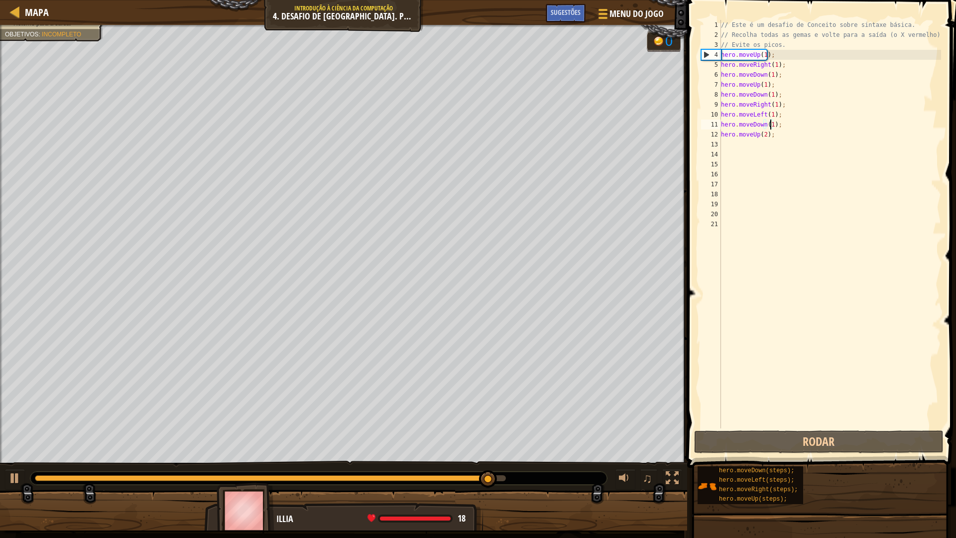
click at [767, 144] on div "// Este é um desafio de Conceito sobre sintaxe básica. // Recolha todas as gema…" at bounding box center [830, 234] width 222 height 428
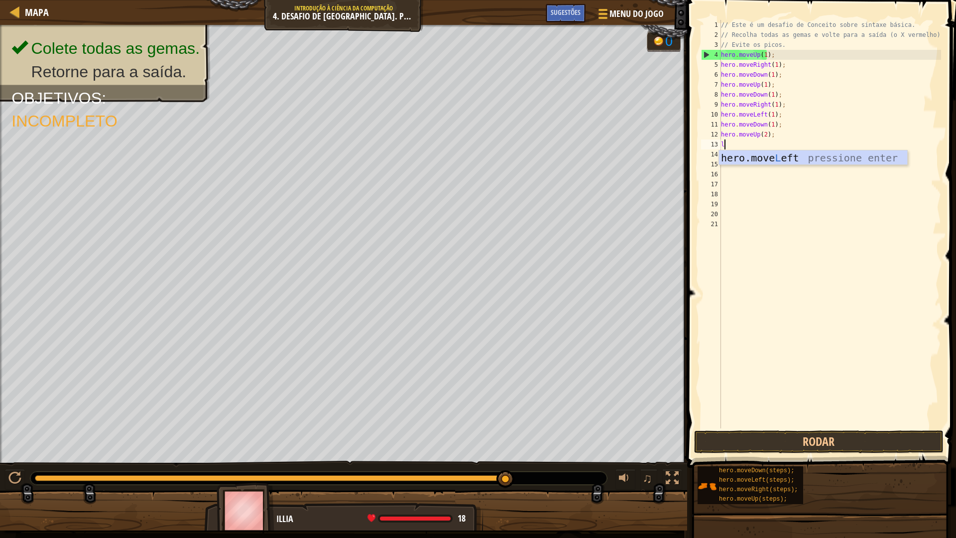
type textarea "le"
click at [776, 156] on div "hero.move Le ft pressione enter" at bounding box center [813, 172] width 188 height 45
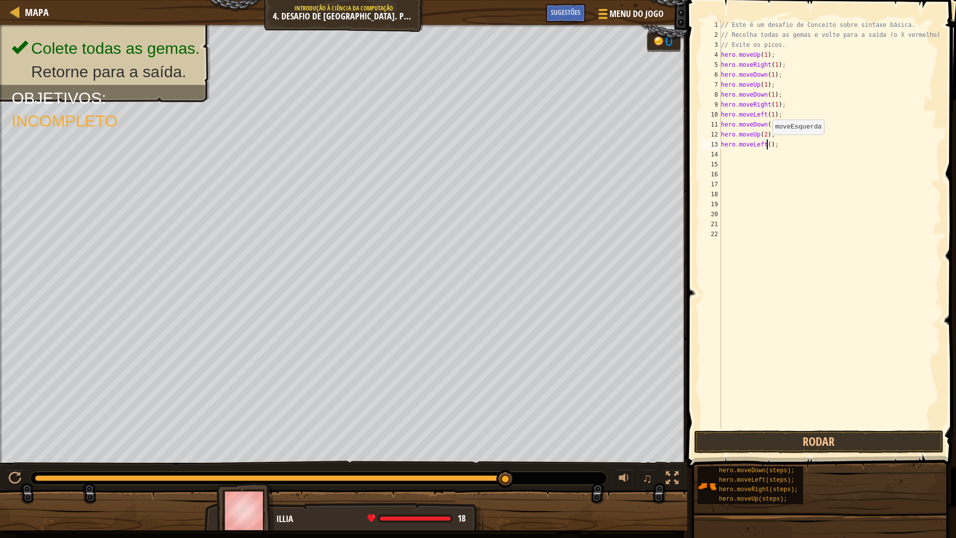
click at [767, 144] on div "// Este é um desafio de Conceito sobre sintaxe básica. // Recolha todas as gema…" at bounding box center [830, 234] width 222 height 428
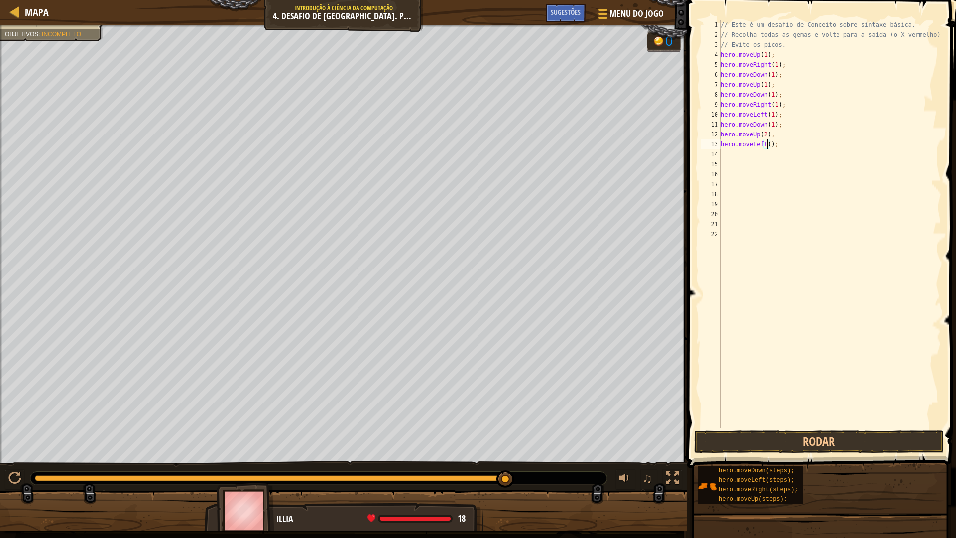
type textarea "hero.moveLeft(1);"
drag, startPoint x: 758, startPoint y: 144, endPoint x: 759, endPoint y: 151, distance: 6.5
click at [758, 145] on div "// Este é um desafio de Conceito sobre sintaxe básica. // Recolha todas as gema…" at bounding box center [830, 234] width 222 height 428
click at [760, 152] on div "// Este é um desafio de Conceito sobre sintaxe básica. // Recolha todas as gema…" at bounding box center [830, 234] width 222 height 428
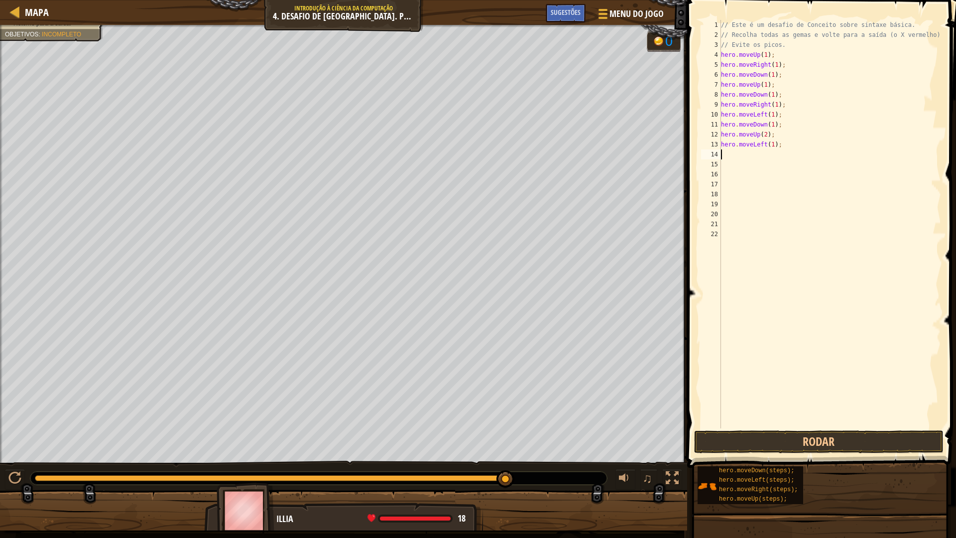
scroll to position [4, 0]
type textarea "d"
click at [776, 168] on div "hero.move D own pressione enter" at bounding box center [813, 182] width 188 height 45
click at [767, 150] on div "// Este é um desafio de Conceito sobre sintaxe básica. // Recolha todas as gema…" at bounding box center [830, 234] width 222 height 428
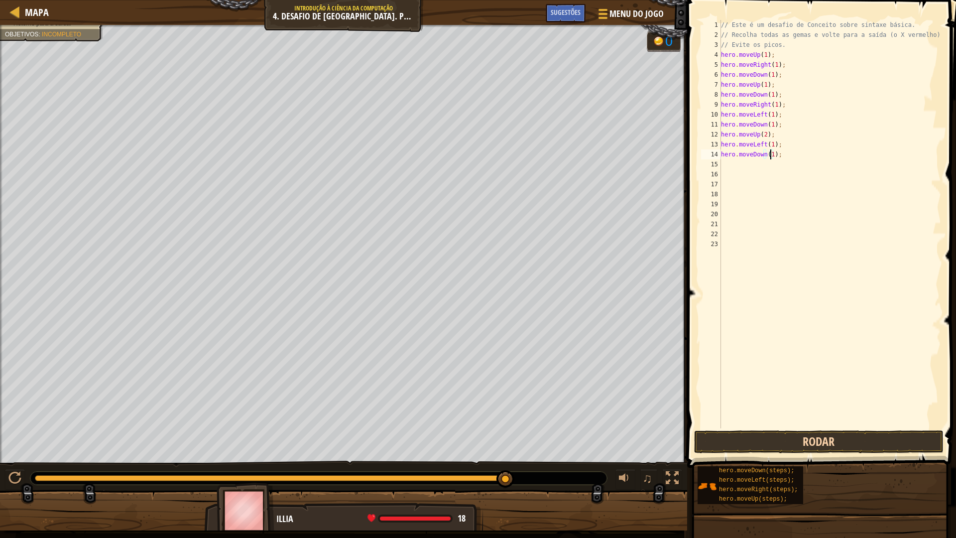
type textarea "hero.moveDown(1);"
click at [832, 441] on button "Rodar" at bounding box center [818, 441] width 249 height 23
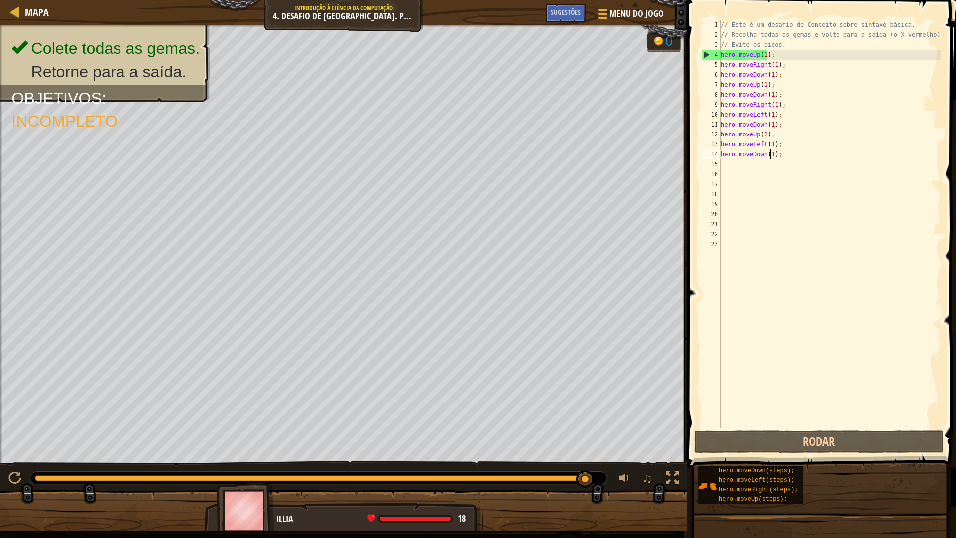
click at [756, 160] on div "// Este é um desafio de Conceito sobre sintaxe básica. // Recolha todas as gema…" at bounding box center [830, 234] width 222 height 428
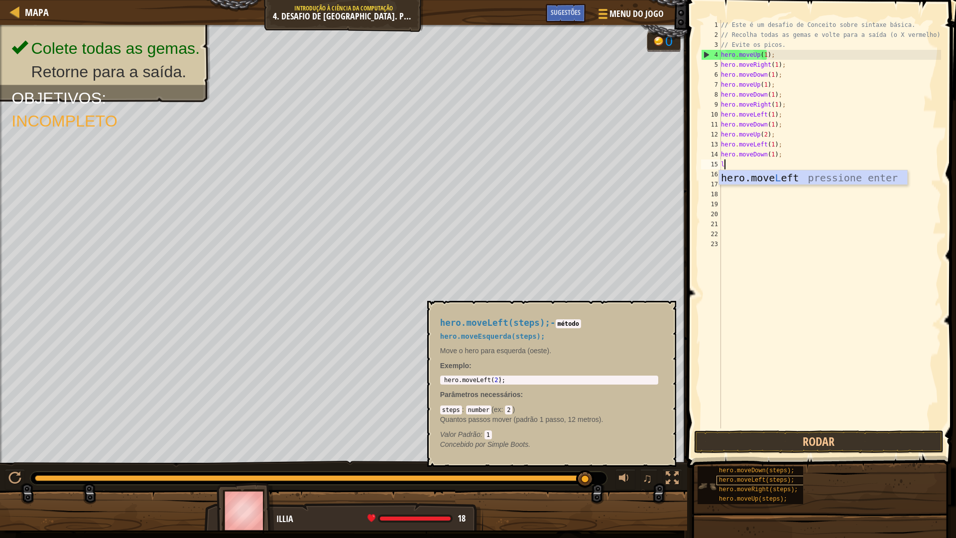
type textarea "le"
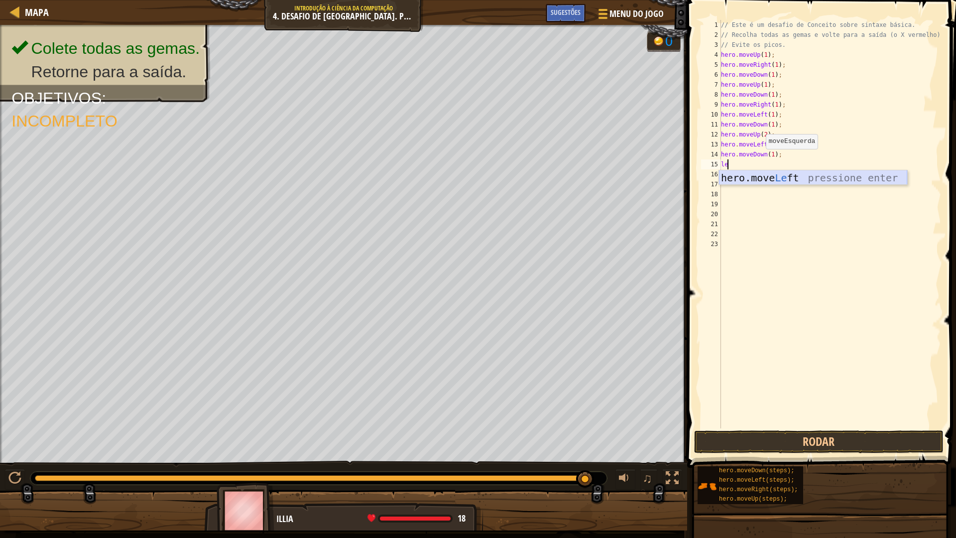
click at [769, 180] on div "hero.move Le ft pressione enter" at bounding box center [813, 192] width 188 height 45
click at [765, 165] on div "// Este é um desafio de Conceito sobre sintaxe básica. // Recolha todas as gema…" at bounding box center [830, 234] width 222 height 428
type textarea "hero.moveLeft(1);"
click at [840, 438] on button "Rodar" at bounding box center [818, 441] width 249 height 23
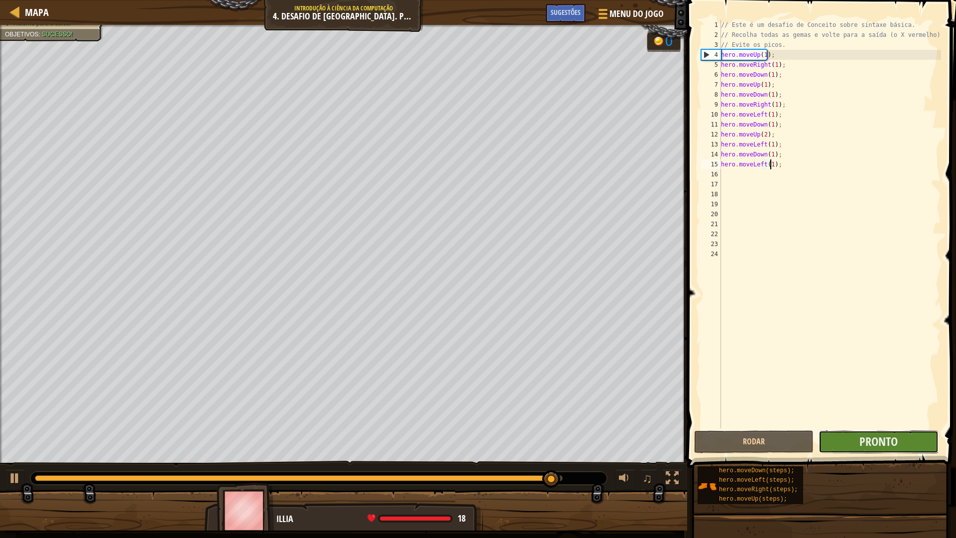
click at [834, 447] on button "Pronto" at bounding box center [877, 441] width 119 height 23
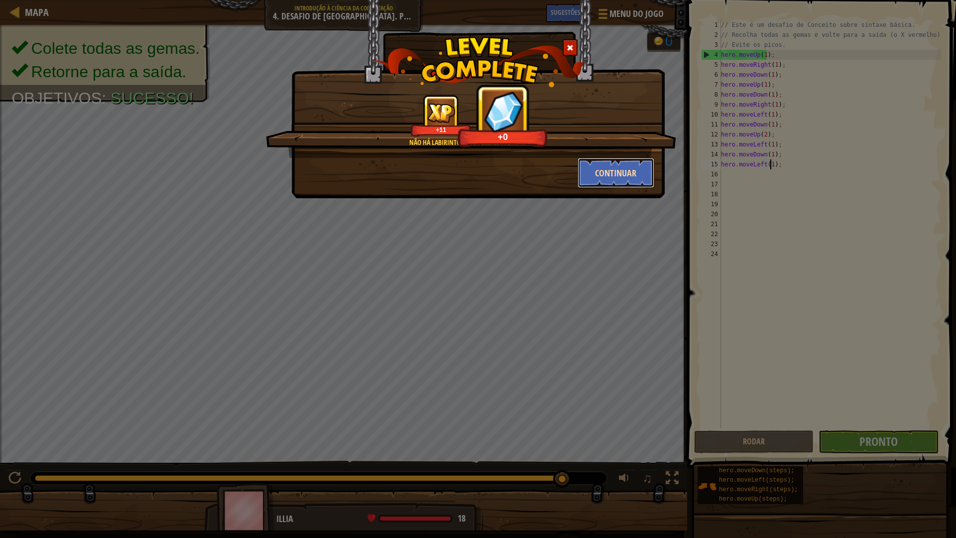
click at [611, 163] on button "Continuar" at bounding box center [616, 173] width 77 height 30
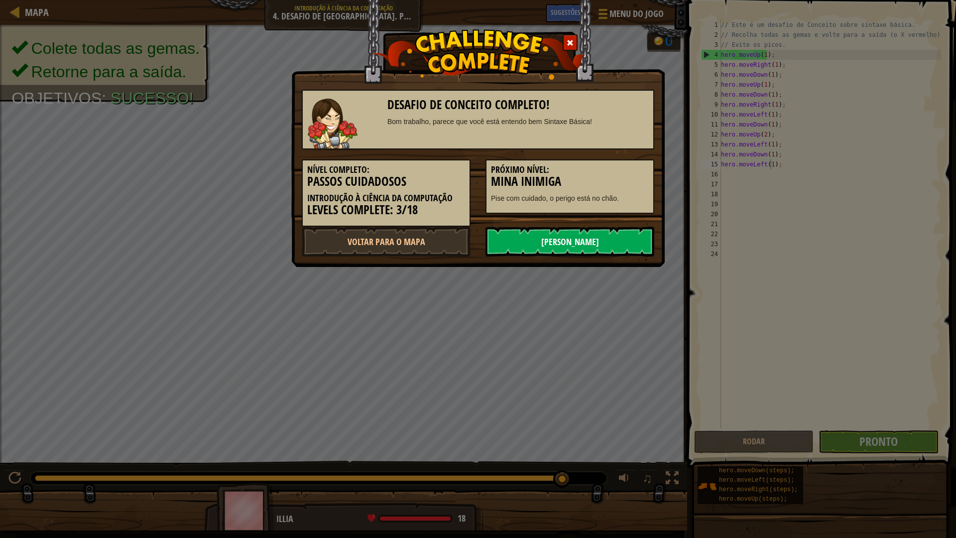
click at [565, 237] on link "Próximo Nível" at bounding box center [569, 242] width 169 height 30
click at [568, 233] on link "Próximo Nível" at bounding box center [569, 242] width 169 height 30
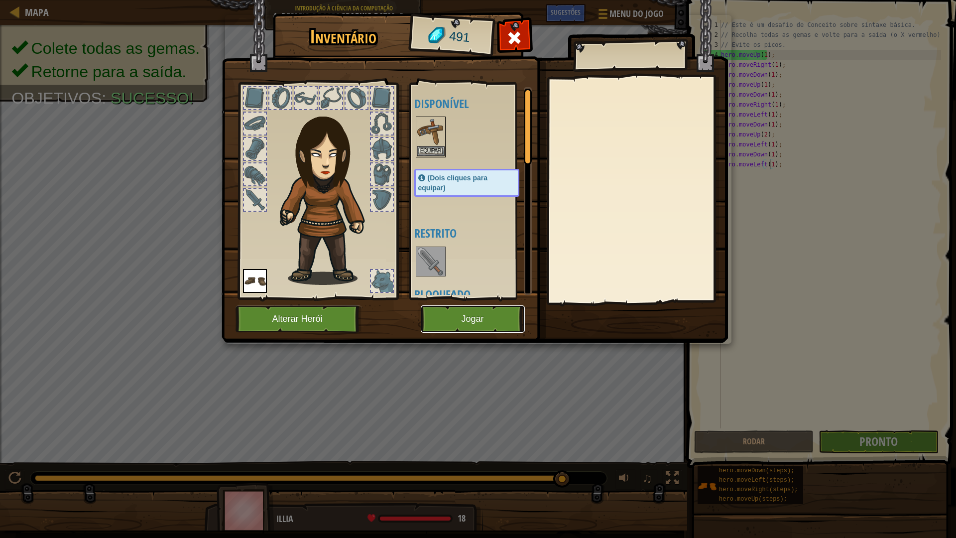
click at [445, 307] on button "Jogar" at bounding box center [473, 318] width 104 height 27
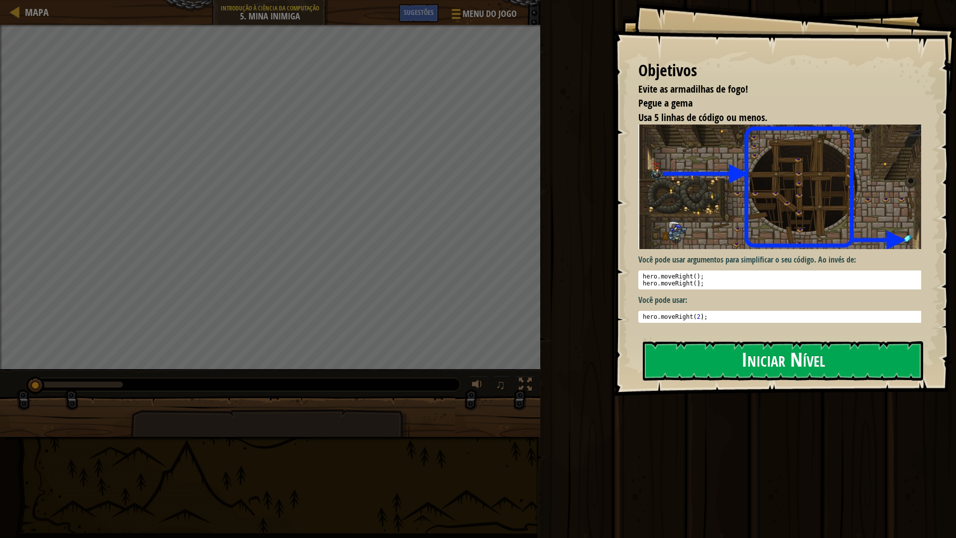
click at [673, 361] on button "Iniciar Nível" at bounding box center [783, 360] width 280 height 39
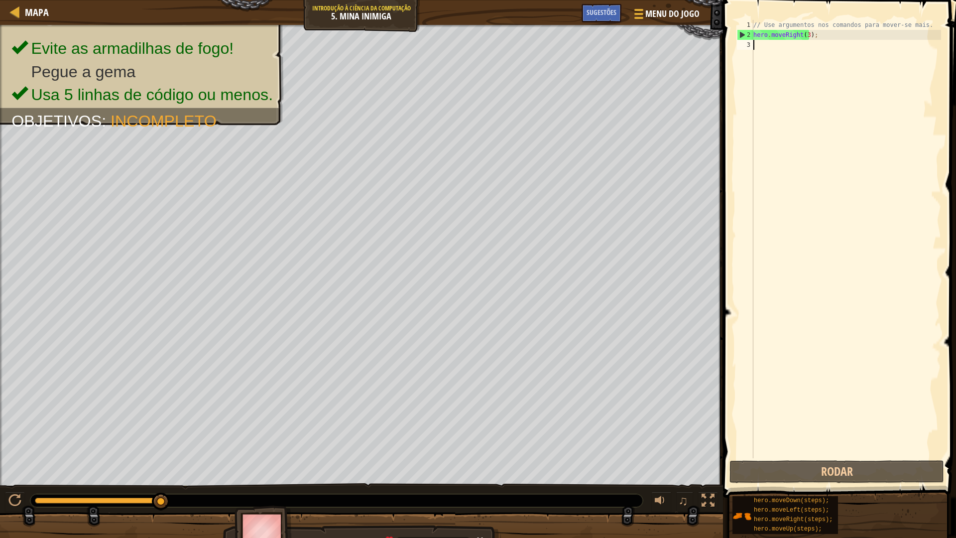
type textarea "r"
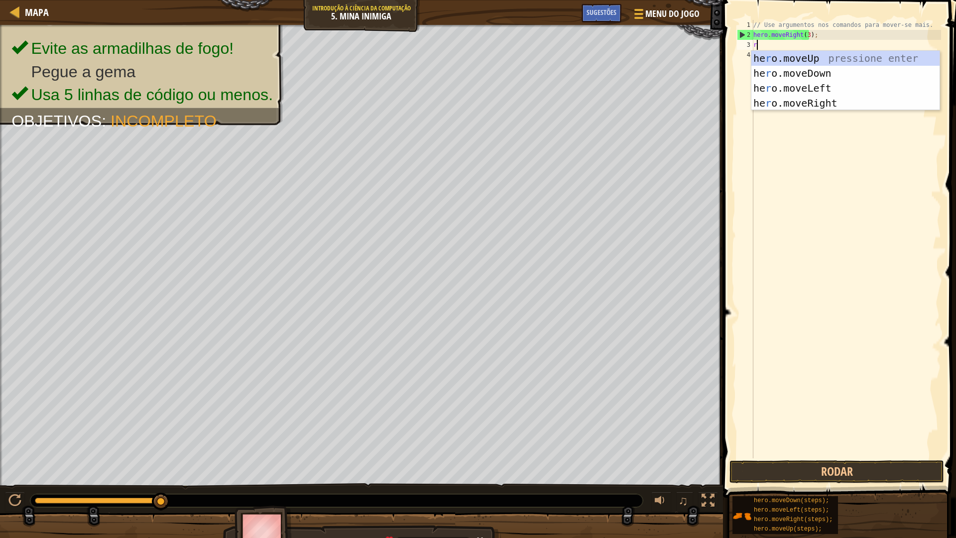
scroll to position [4, 0]
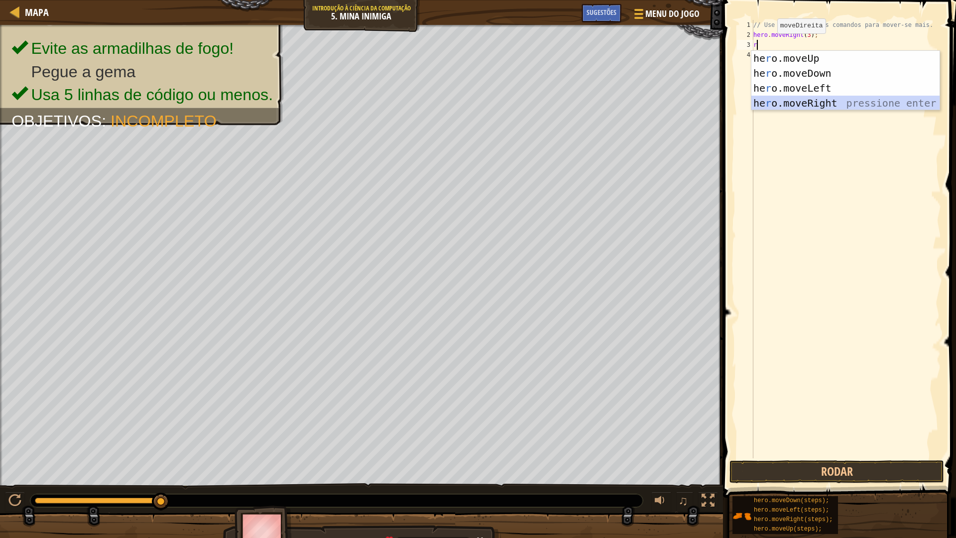
click at [801, 102] on div "he r o.moveUp pressione enter he r o.moveDown pressione enter he r o.moveLeft p…" at bounding box center [845, 96] width 188 height 90
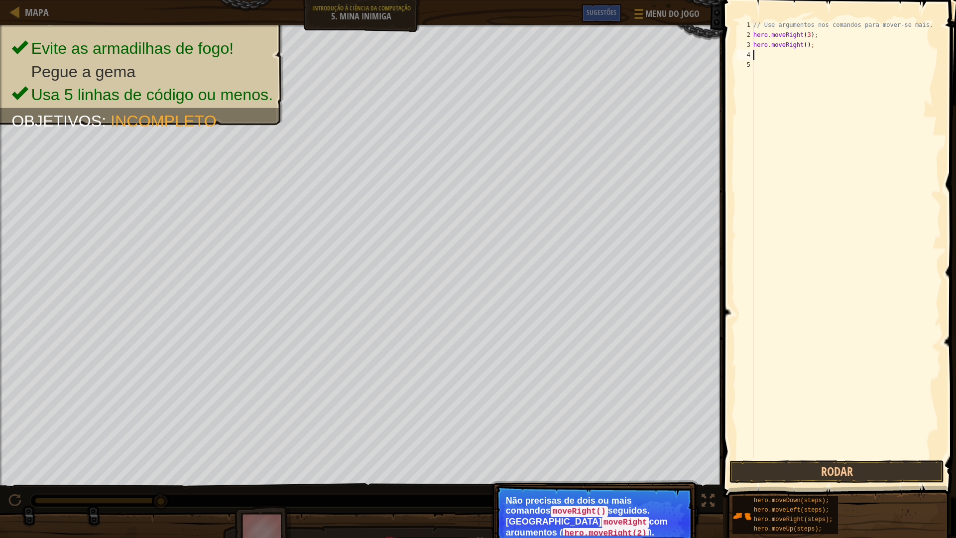
click at [635, 528] on code "hero.moveRight(2)" at bounding box center [606, 533] width 86 height 11
click at [672, 537] on button "Continuar" at bounding box center [663, 543] width 44 height 13
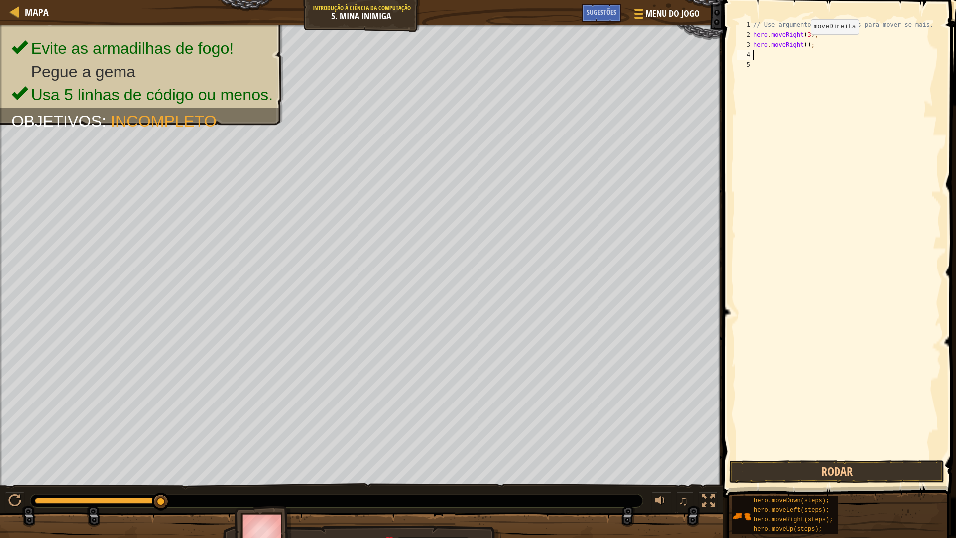
click at [802, 44] on div "// Use argumentos nos comandos para mover-se mais. hero . moveRight ( 3 ) ; her…" at bounding box center [846, 249] width 190 height 458
type textarea "hero.moveRight(1);"
click at [809, 58] on div "// Use argumentos nos comandos para mover-se mais. hero . moveRight ( 3 ) ; her…" at bounding box center [846, 249] width 190 height 458
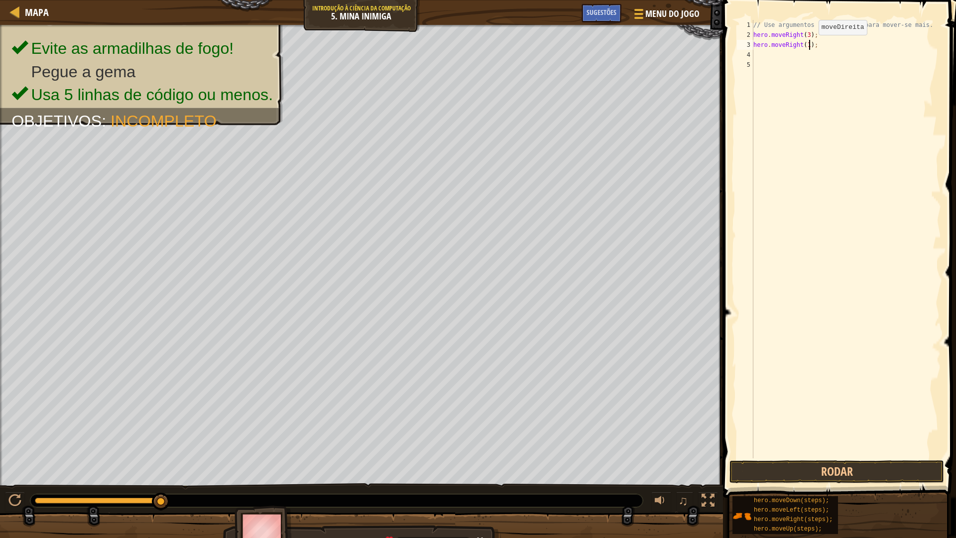
click at [810, 45] on div "// Use argumentos nos comandos para mover-se mais. hero . moveRight ( 3 ) ; her…" at bounding box center [846, 249] width 190 height 458
click at [812, 46] on div "// Use argumentos nos comandos para mover-se mais. hero . moveRight ( 3 ) ; her…" at bounding box center [846, 249] width 190 height 458
type textarea "h"
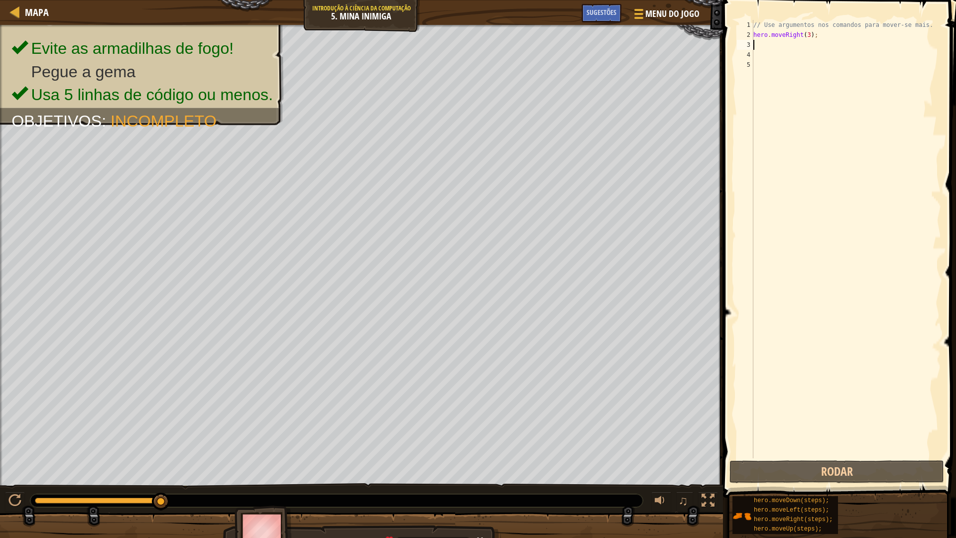
type textarea "r"
click at [859, 46] on div "// Use argumentos nos comandos para mover-se mais. hero . moveRight ( 3 ) ; r" at bounding box center [846, 249] width 190 height 458
click at [816, 42] on div "// Use argumentos nos comandos para mover-se mais. hero . moveRight ( 3 ) ; r" at bounding box center [846, 249] width 190 height 458
type textarea "r"
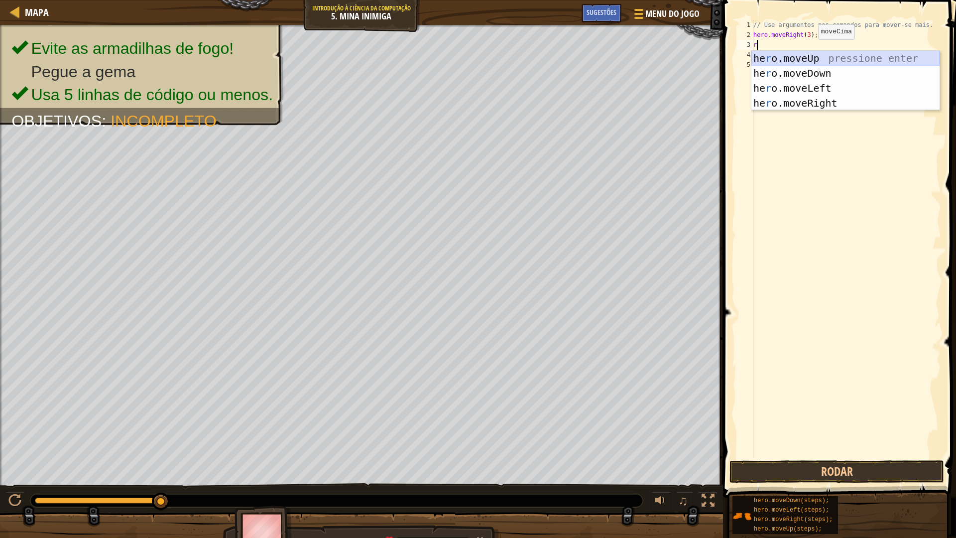
click at [810, 57] on div "he r o.moveUp pressione enter he r o.moveDown pressione enter he r o.moveLeft p…" at bounding box center [845, 96] width 188 height 90
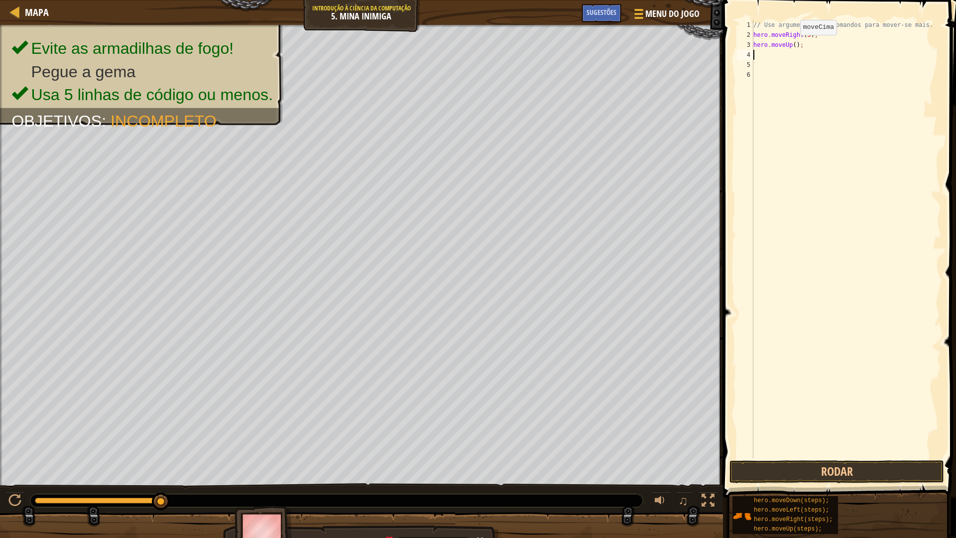
click at [792, 45] on div "// Use argumentos nos comandos para mover-se mais. hero . moveRight ( 3 ) ; her…" at bounding box center [846, 249] width 190 height 458
type textarea "hero.moveUp(1);"
click at [837, 59] on div "// Use argumentos nos comandos para mover-se mais. hero . moveRight ( 3 ) ; her…" at bounding box center [846, 249] width 190 height 458
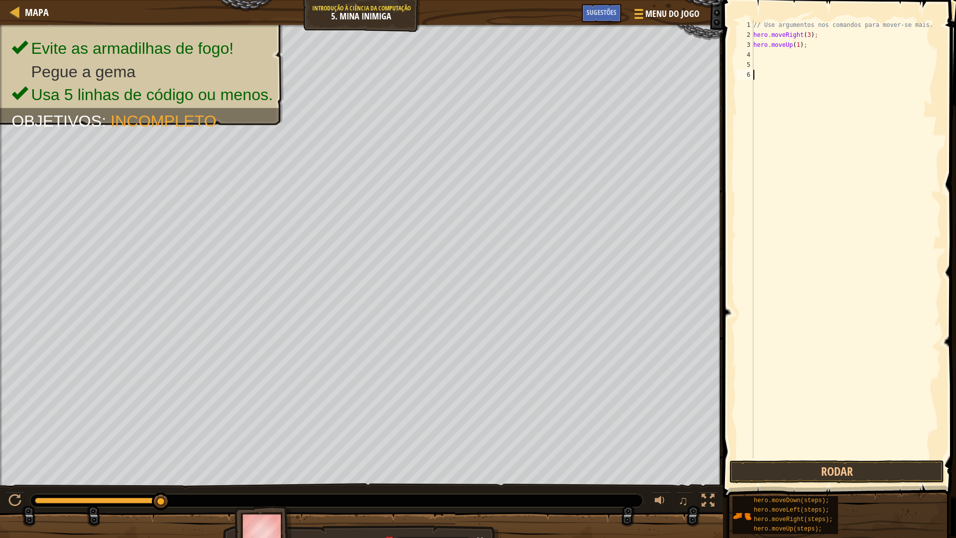
drag, startPoint x: 737, startPoint y: 120, endPoint x: 746, endPoint y: 112, distance: 12.3
click at [780, 54] on div "// Use argumentos nos comandos para mover-se mais. hero . moveRight ( 3 ) ; her…" at bounding box center [846, 249] width 190 height 458
type textarea "r"
click at [823, 120] on div "// Use argumentos nos comandos para mover-se mais. hero . moveRight ( 3 ) ; her…" at bounding box center [846, 249] width 190 height 458
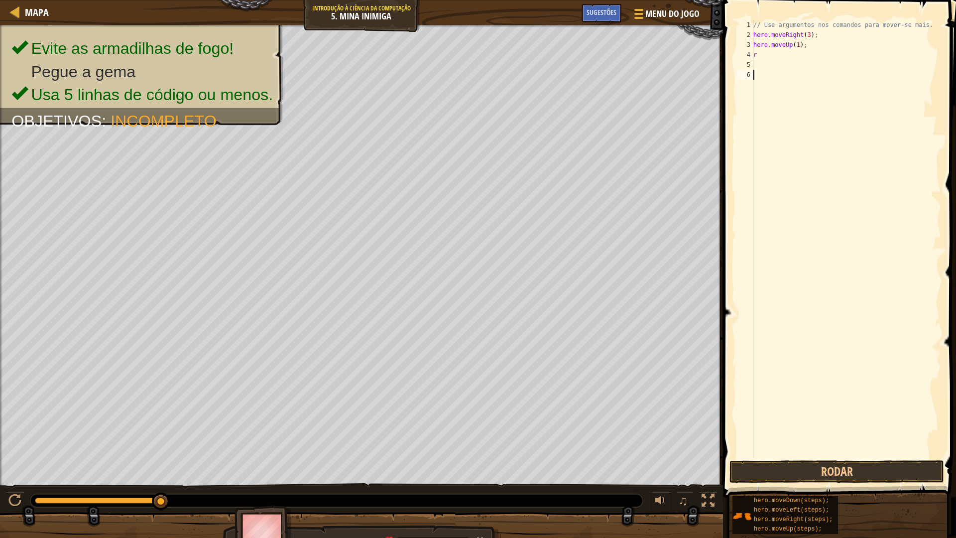
click at [771, 57] on div "// Use argumentos nos comandos para mover-se mais. hero . moveRight ( 3 ) ; her…" at bounding box center [846, 249] width 190 height 458
type textarea "r"
type textarea "er"
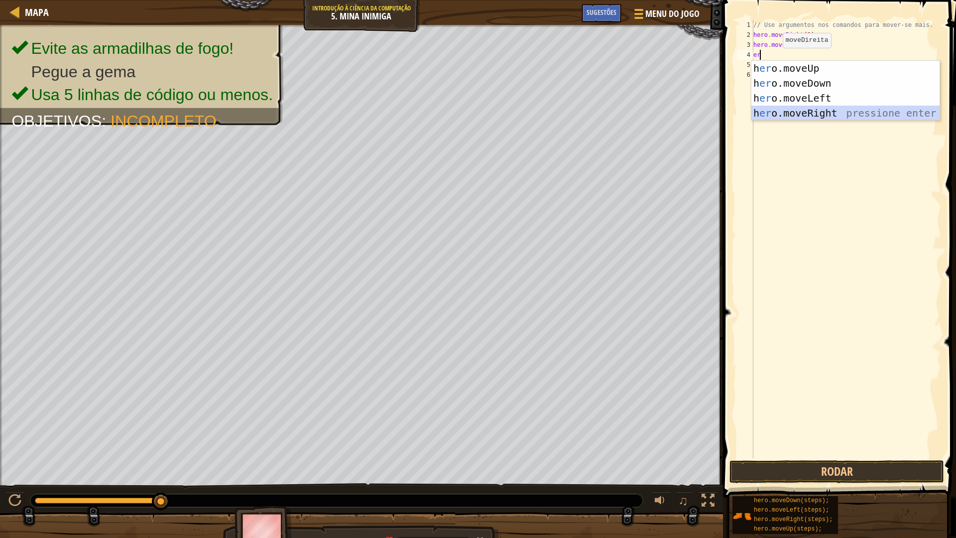
click at [823, 108] on div "h er o.moveUp pressione enter h er o.moveDown pressione enter h er o.moveLeft p…" at bounding box center [845, 106] width 188 height 90
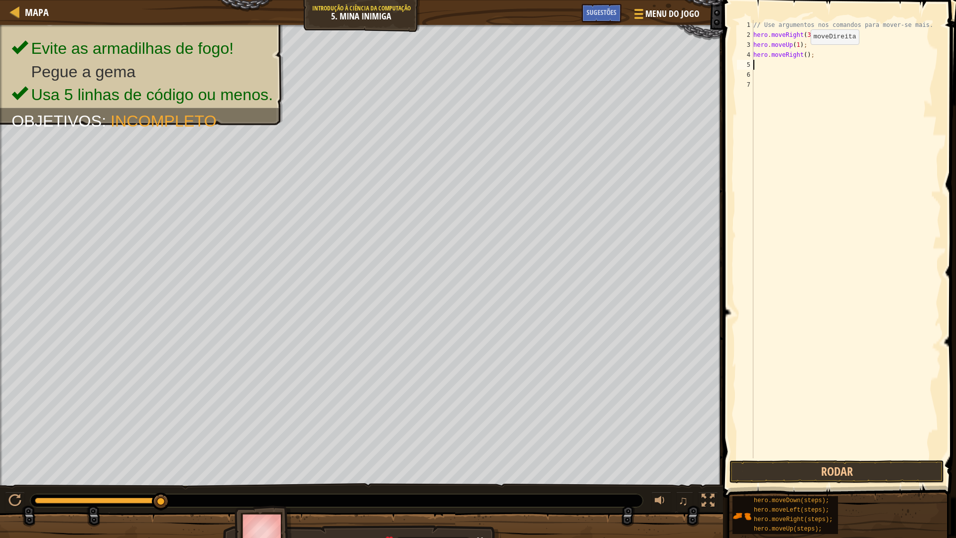
click at [802, 54] on div "// Use argumentos nos comandos para mover-se mais. hero . moveRight ( 3 ) ; her…" at bounding box center [846, 249] width 190 height 458
type textarea "hero.moveRight(1);"
click at [768, 70] on div "// Use argumentos nos comandos para mover-se mais. hero . moveRight ( 3 ) ; her…" at bounding box center [846, 249] width 190 height 458
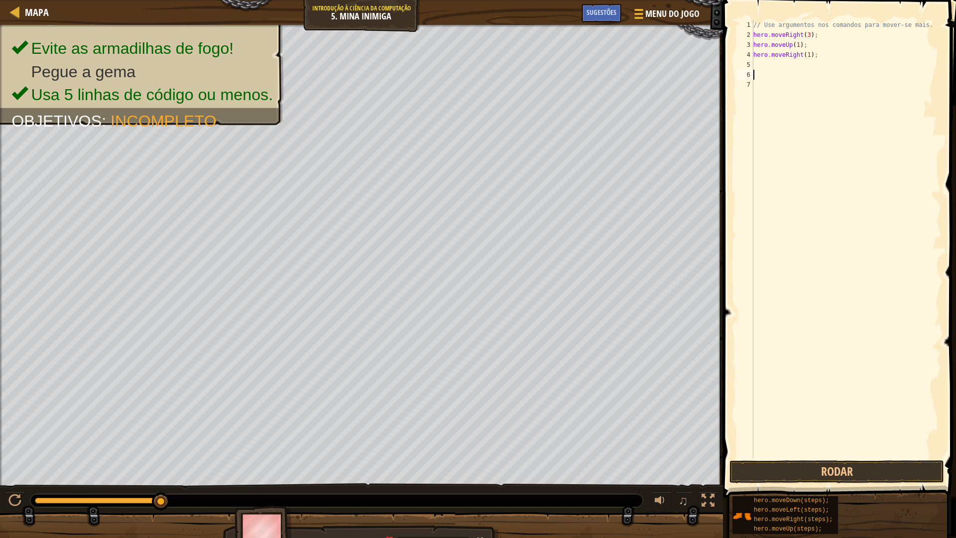
click at [773, 67] on div "// Use argumentos nos comandos para mover-se mais. hero . moveRight ( 3 ) ; her…" at bounding box center [846, 249] width 190 height 458
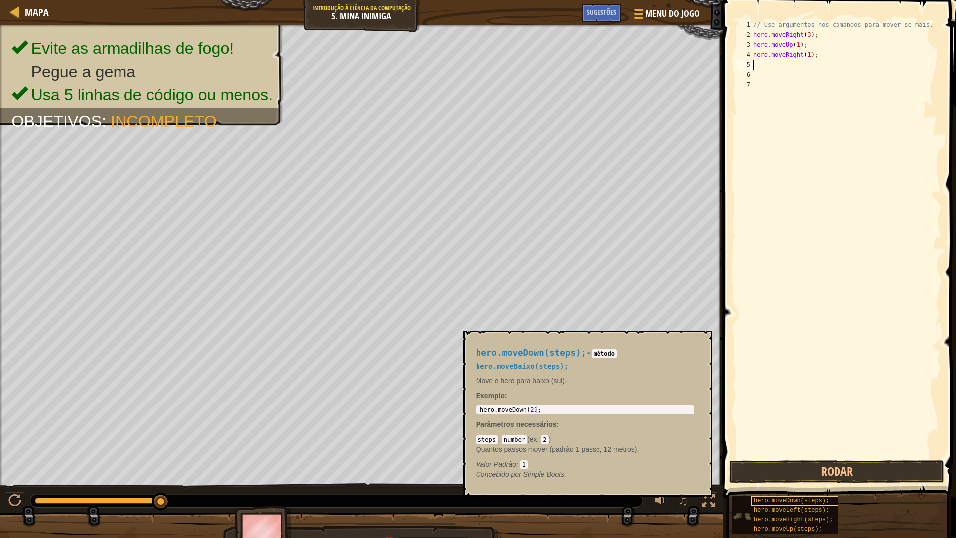
type textarea "d"
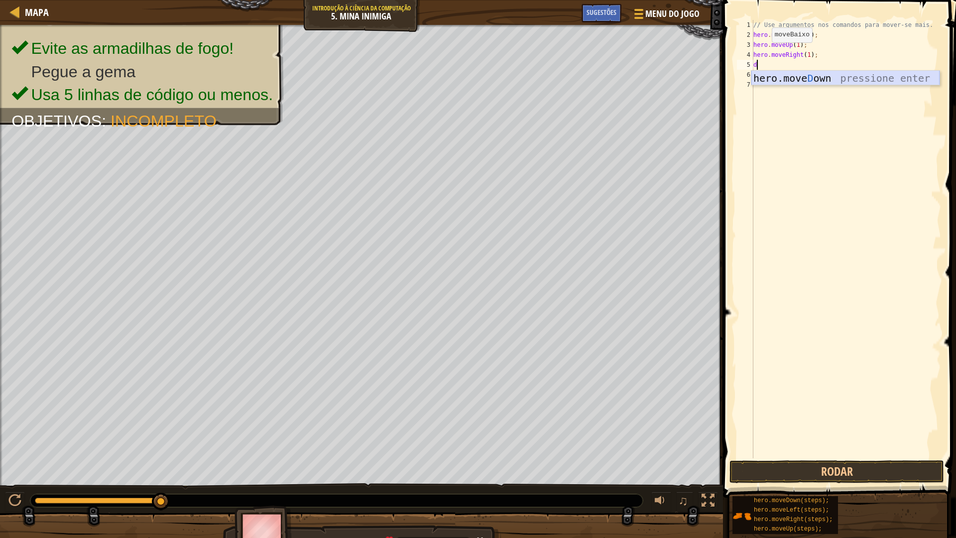
click at [860, 73] on div "hero.move D own pressione enter" at bounding box center [845, 93] width 188 height 45
click at [799, 66] on div "// Use argumentos nos comandos para mover-se mais. hero . moveRight ( 3 ) ; her…" at bounding box center [846, 249] width 190 height 458
type textarea "hero.moveDown(4);"
click at [813, 76] on div "// Use argumentos nos comandos para mover-se mais. hero . moveRight ( 3 ) ; her…" at bounding box center [846, 249] width 190 height 458
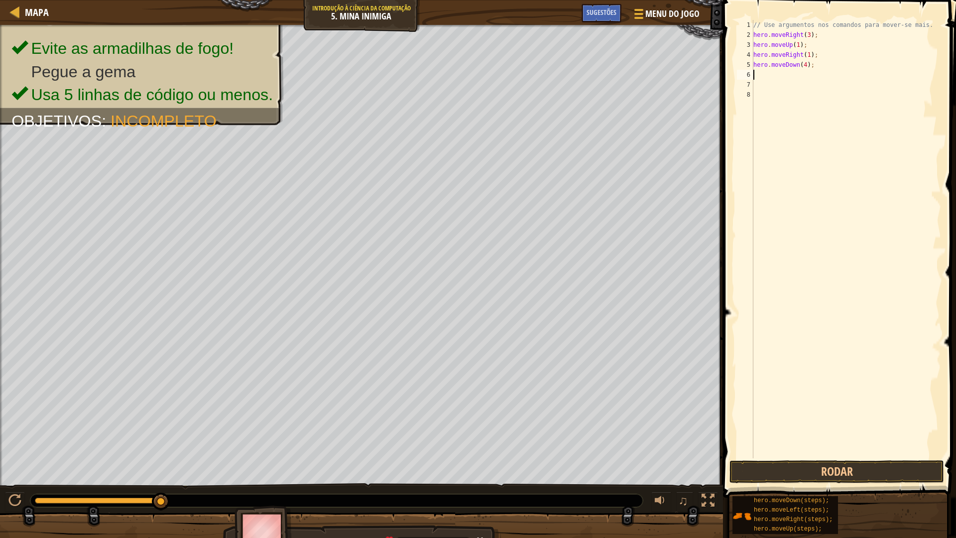
scroll to position [4, 0]
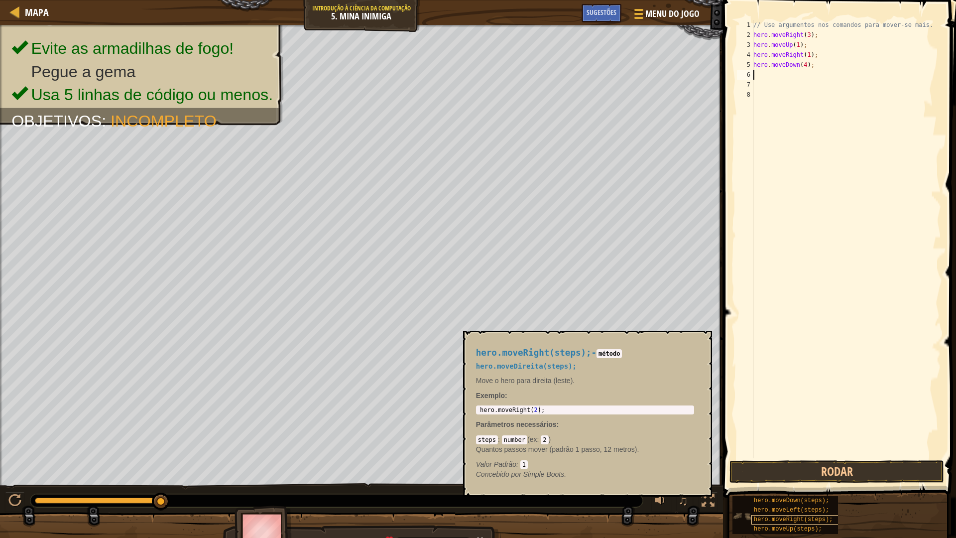
type textarea "r"
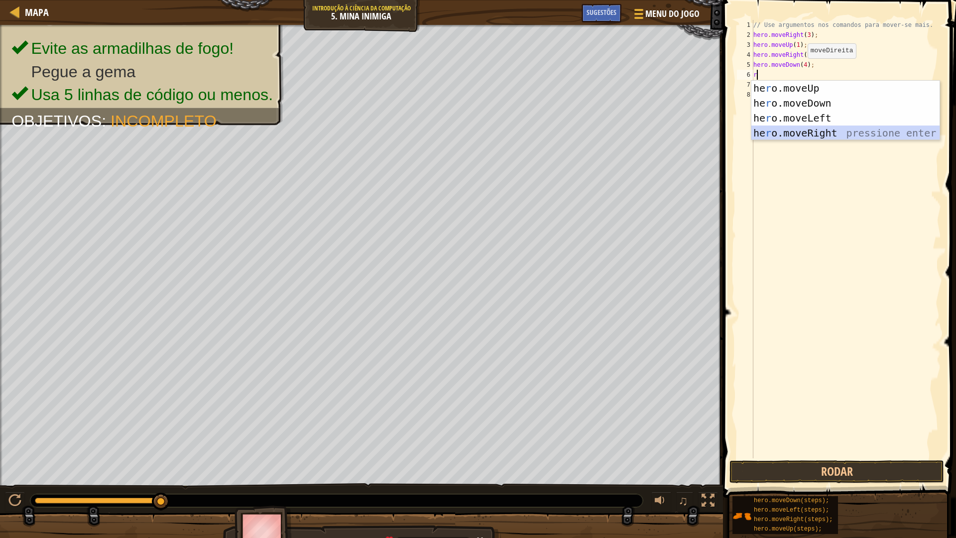
click at [817, 134] on div "he r o.moveUp pressione enter he r o.moveDown pressione enter he r o.moveLeft p…" at bounding box center [845, 126] width 188 height 90
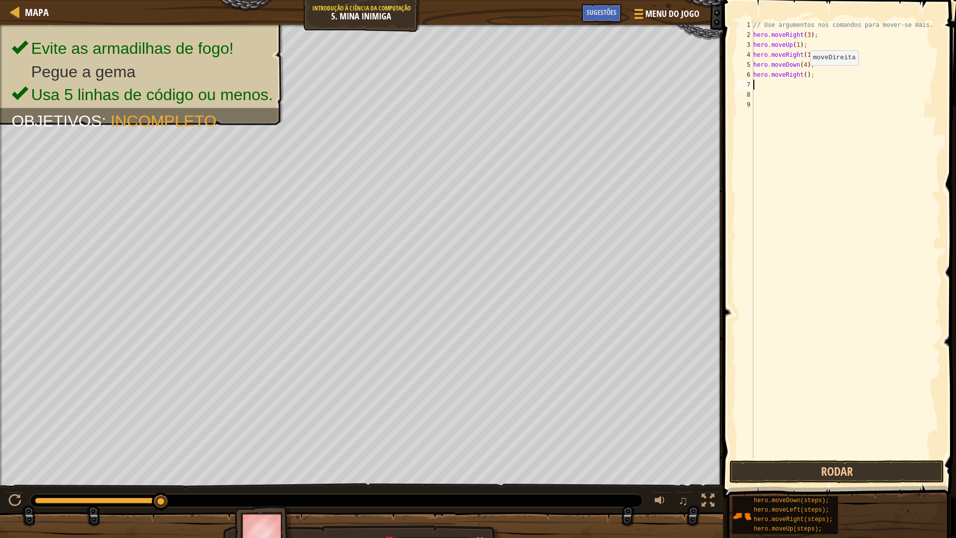
drag, startPoint x: 802, startPoint y: 75, endPoint x: 807, endPoint y: 82, distance: 8.2
click at [804, 74] on div "// Use argumentos nos comandos para mover-se mais. hero . moveRight ( 3 ) ; her…" at bounding box center [846, 249] width 190 height 458
drag, startPoint x: 828, startPoint y: 476, endPoint x: 823, endPoint y: 485, distance: 9.8
click at [826, 491] on div "Sugestões Vídeos hero.moveRight(2); 1 2 3 4 5 6 7 8 9 // Use argumentos nos com…" at bounding box center [838, 266] width 236 height 533
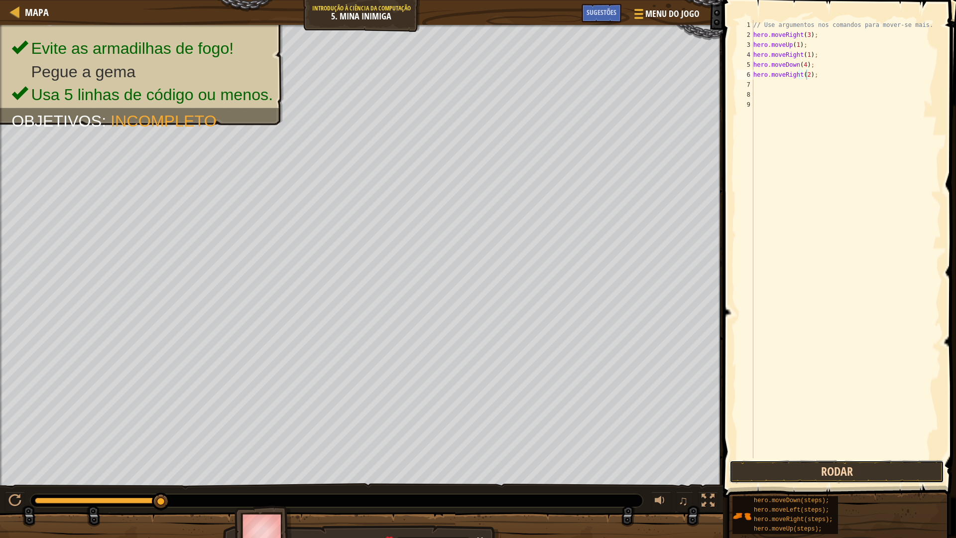
click at [815, 472] on button "Rodar" at bounding box center [836, 471] width 215 height 23
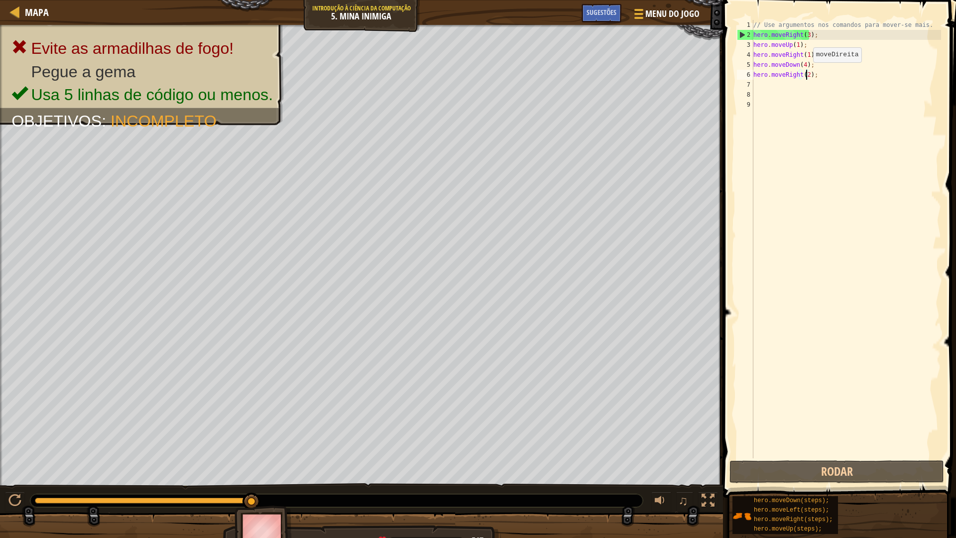
click at [805, 72] on div "// Use argumentos nos comandos para mover-se mais. hero . moveRight ( 3 ) ; her…" at bounding box center [846, 249] width 190 height 458
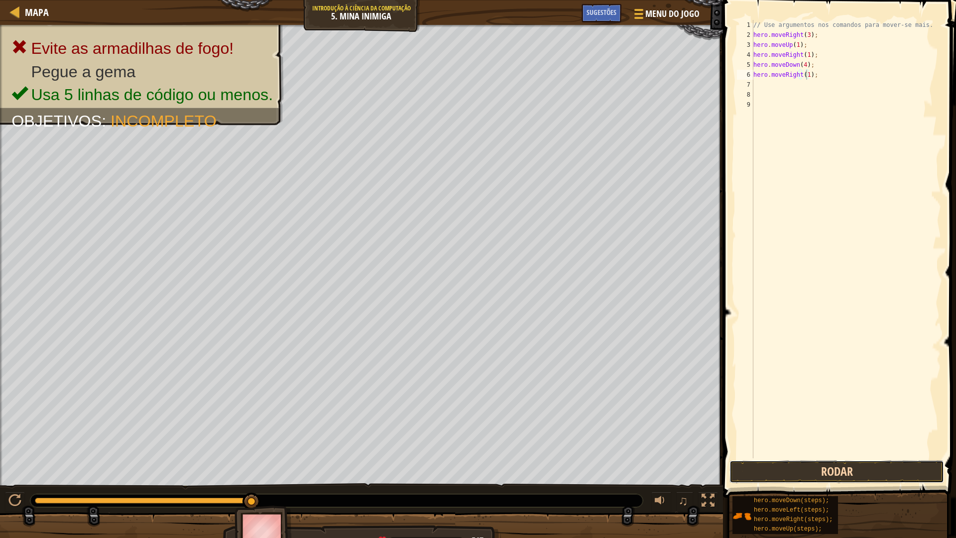
click at [772, 467] on button "Rodar" at bounding box center [836, 471] width 215 height 23
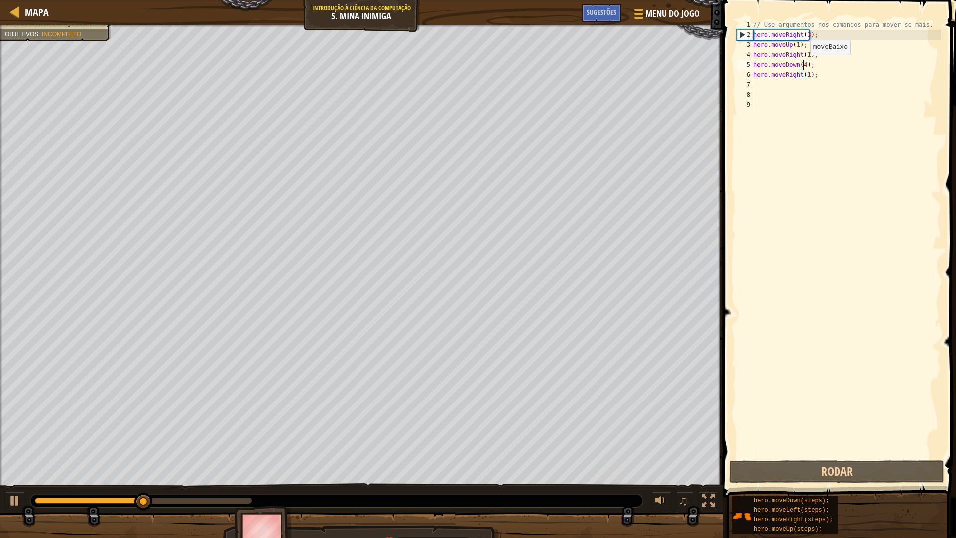
click at [802, 65] on div "// Use argumentos nos comandos para mover-se mais. hero . moveRight ( 3 ) ; her…" at bounding box center [846, 249] width 190 height 458
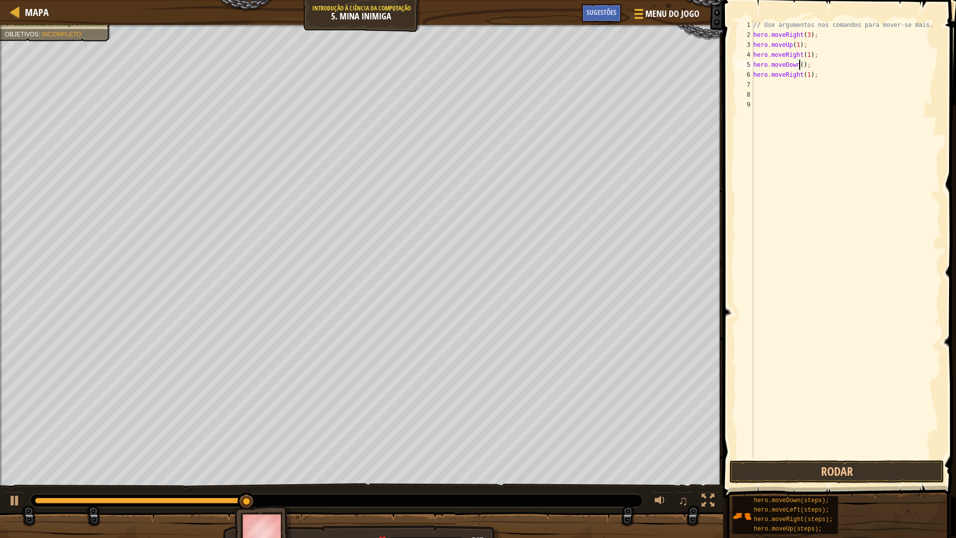
type textarea "hero.moveDown(1);"
drag, startPoint x: 775, startPoint y: 239, endPoint x: 756, endPoint y: 243, distance: 19.0
click at [776, 239] on div "// Use argumentos nos comandos para mover-se mais. hero . moveRight ( 3 ) ; her…" at bounding box center [846, 249] width 190 height 458
click at [803, 65] on div "// Use argumentos nos comandos para mover-se mais. hero . moveRight ( 3 ) ; her…" at bounding box center [846, 249] width 190 height 458
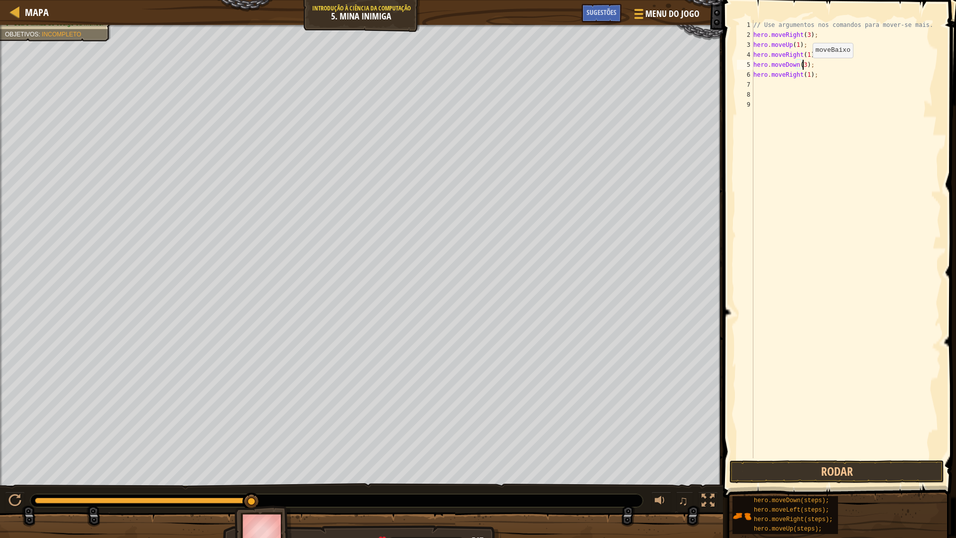
scroll to position [4, 4]
click at [807, 77] on div "// Use argumentos nos comandos para mover-se mais. hero . moveRight ( 3 ) ; her…" at bounding box center [846, 249] width 190 height 458
type textarea "hero.moveRight(2);"
